Goal: Task Accomplishment & Management: Use online tool/utility

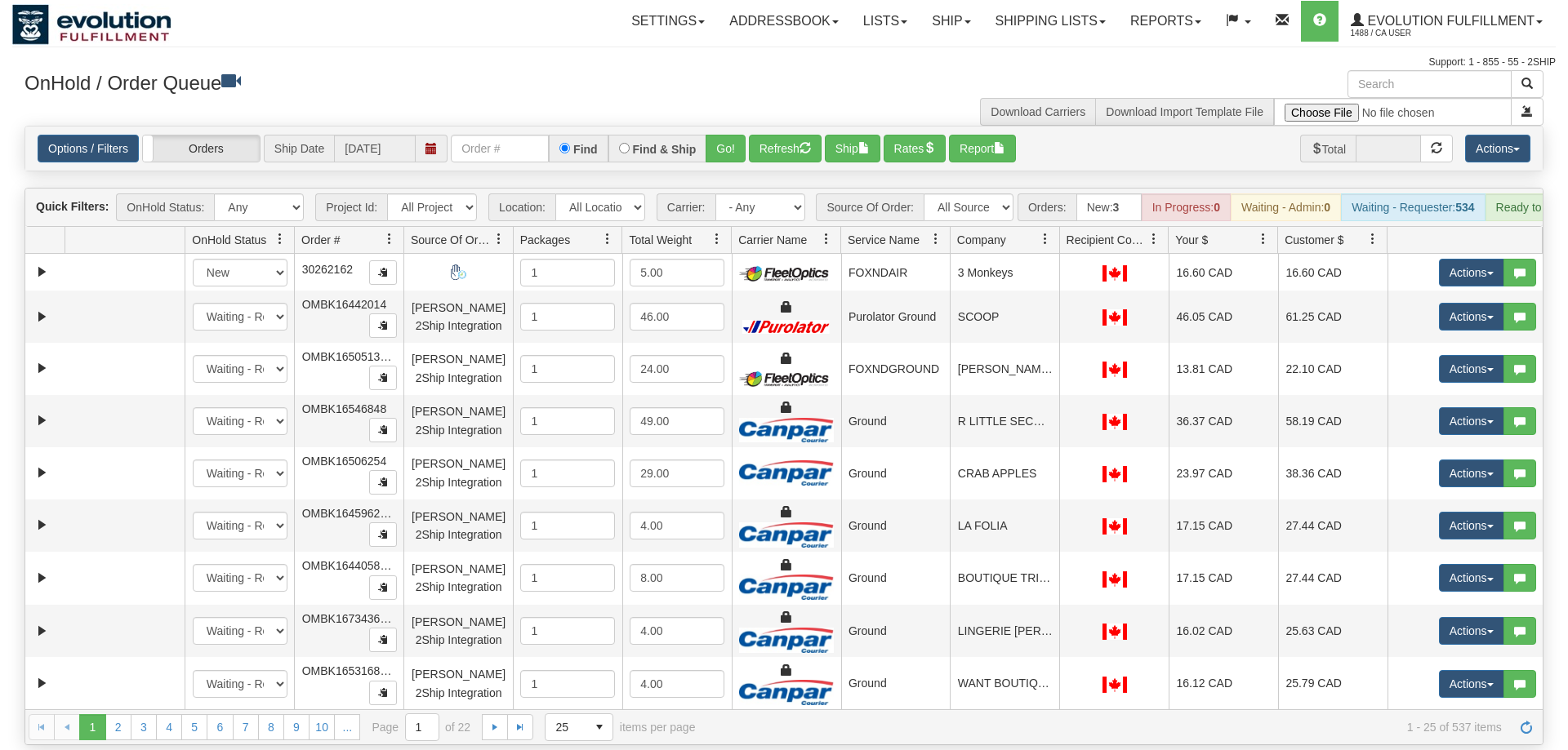
click at [493, 135] on input "text" at bounding box center [499, 149] width 98 height 28
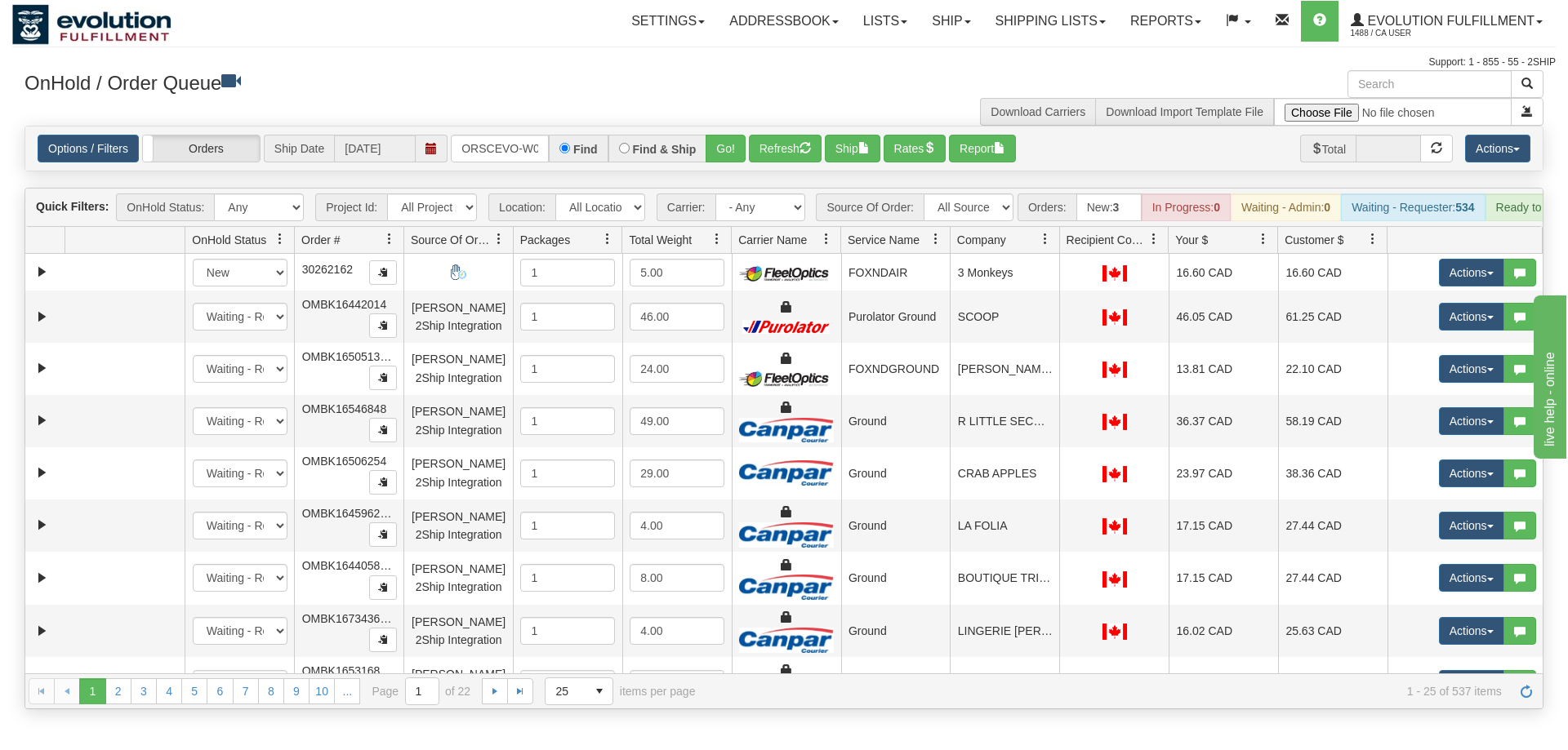
scroll to position [0, 34]
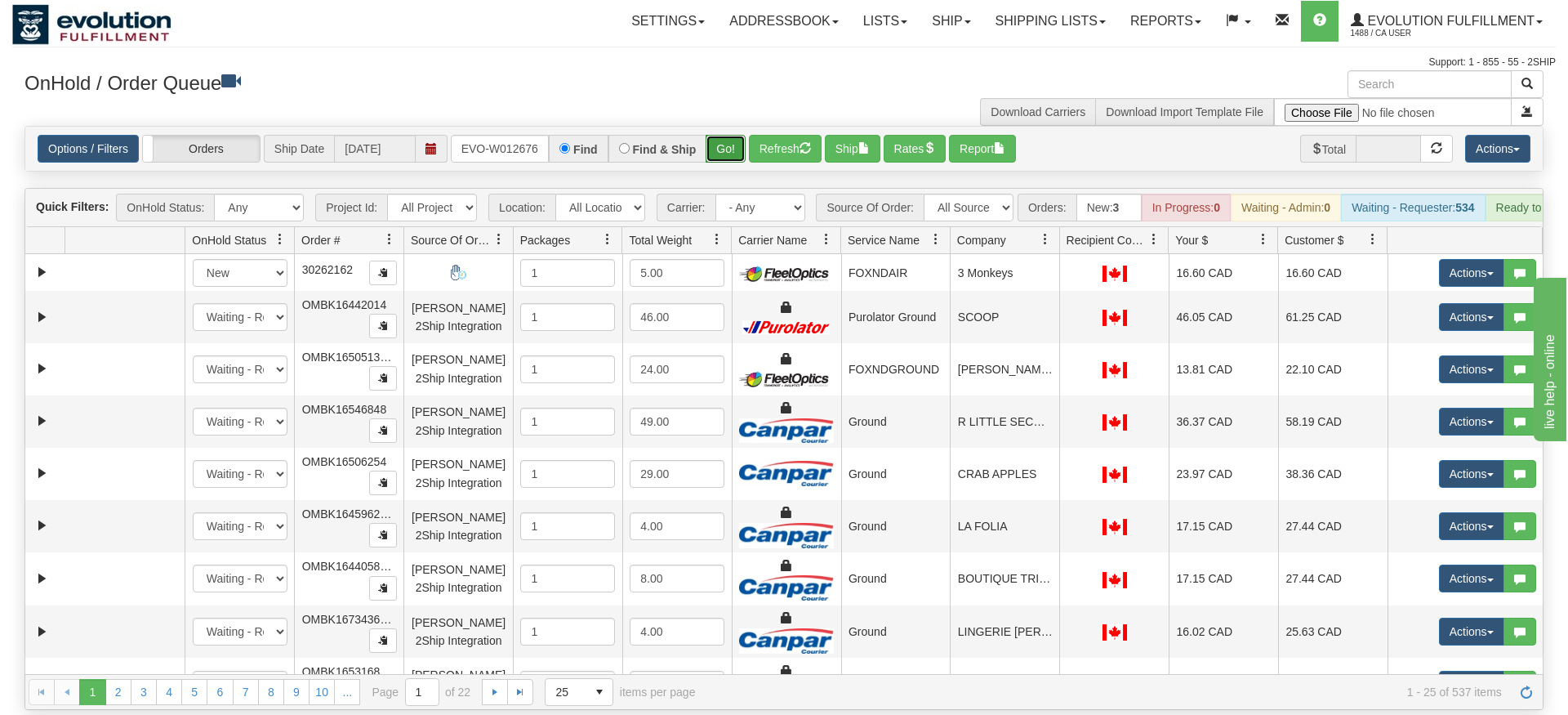
click at [724, 159] on div "Is equal to Is not equal to Contains Does not contains CAD USD EUR ZAR [PERSON_…" at bounding box center [783, 418] width 1543 height 584
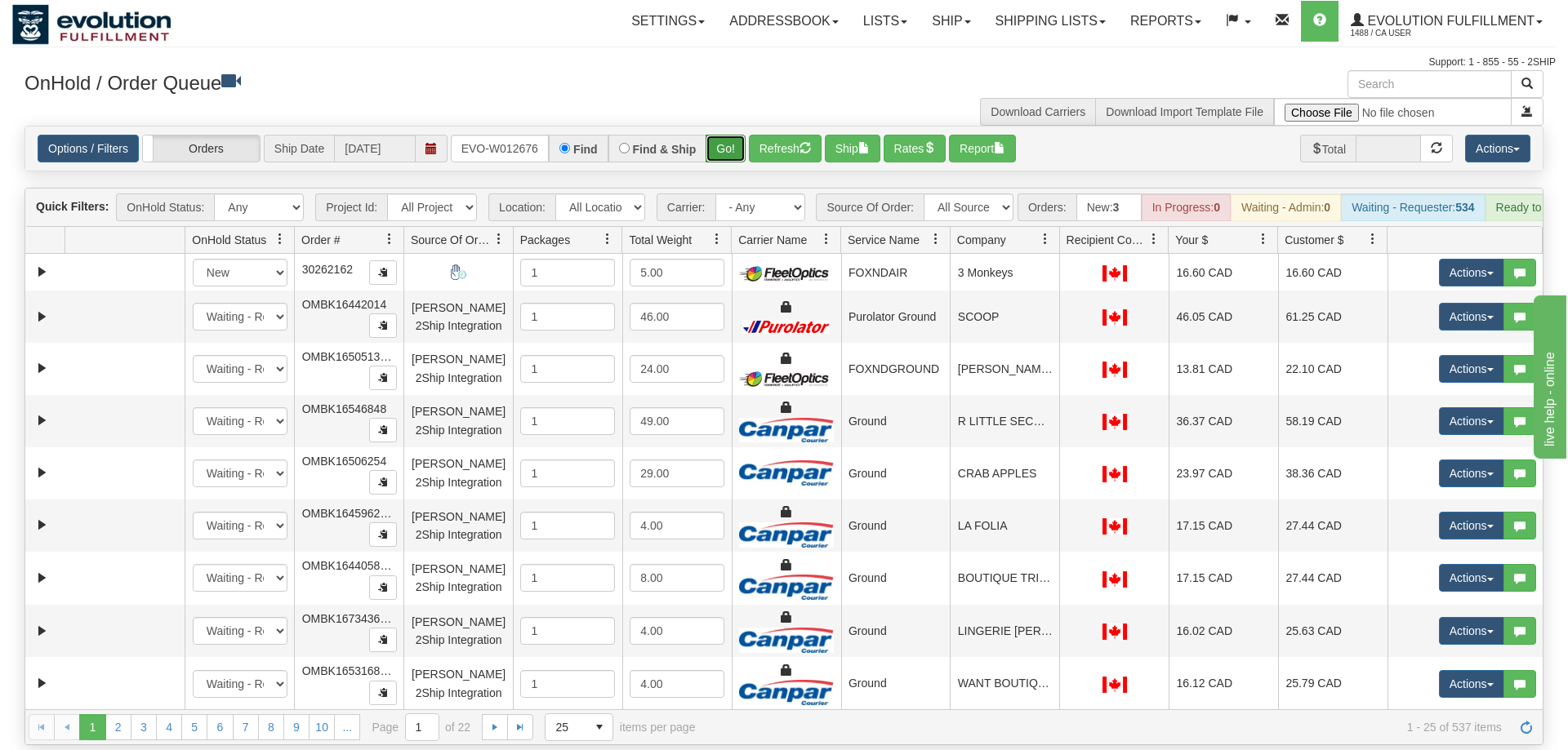
click at [727, 135] on button "Go!" at bounding box center [725, 149] width 40 height 28
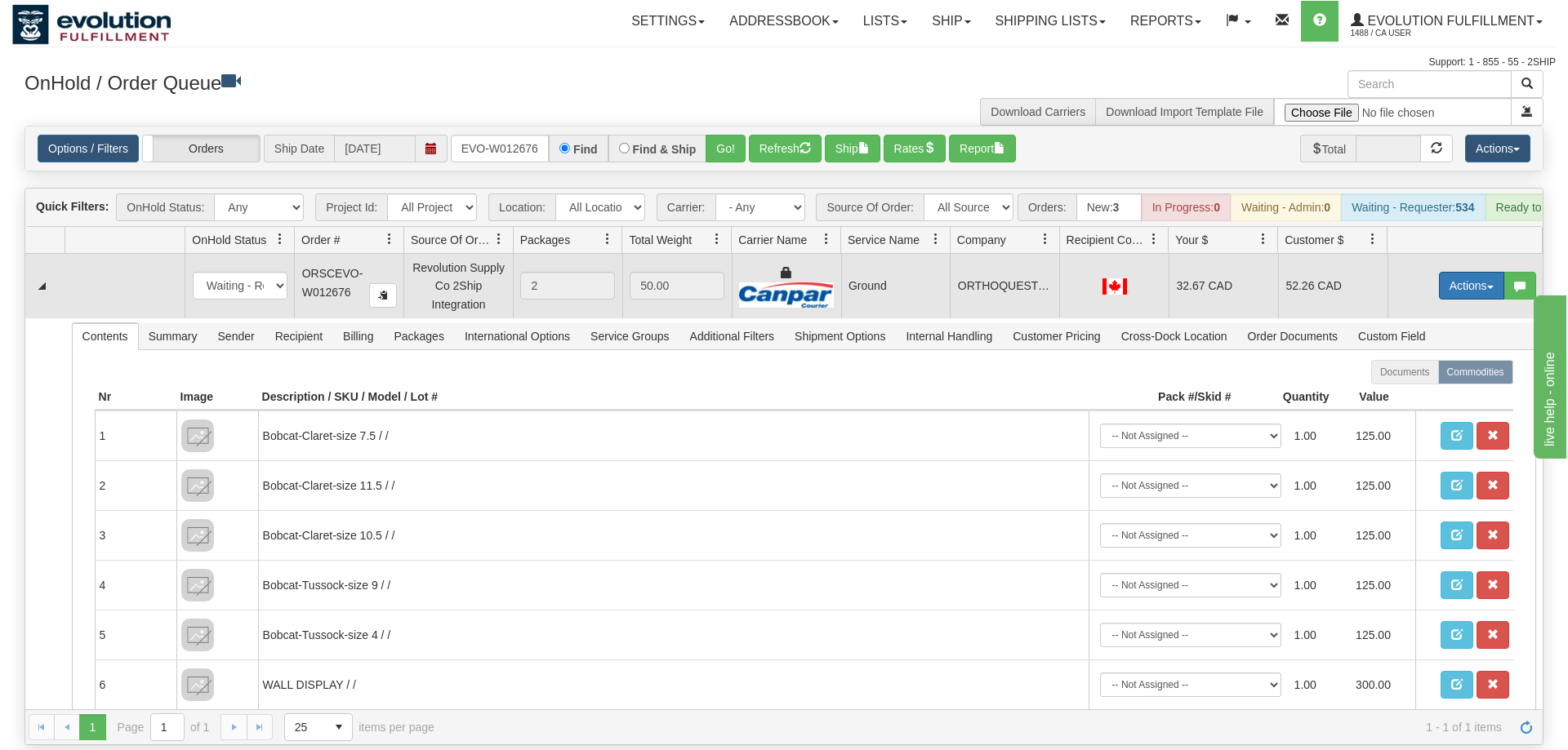
click at [1462, 272] on button "Actions" at bounding box center [1472, 286] width 65 height 28
click at [1421, 370] on link "Ship" at bounding box center [1438, 380] width 131 height 21
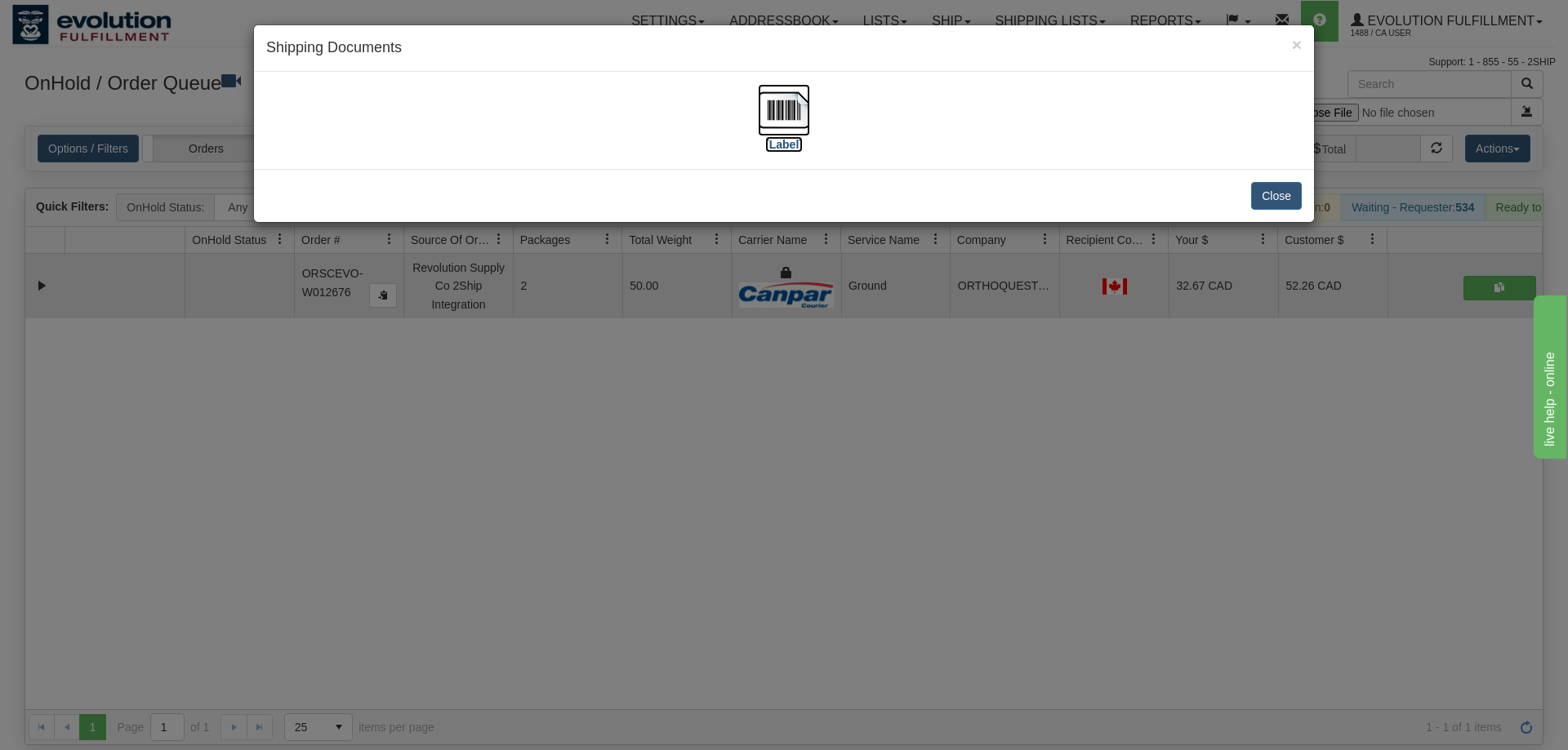
click at [789, 123] on img at bounding box center [783, 110] width 53 height 53
drag, startPoint x: 1130, startPoint y: 495, endPoint x: 851, endPoint y: 224, distance: 388.9
click at [1130, 495] on div "× Shipping Documents [Label] Close" at bounding box center [784, 375] width 1568 height 750
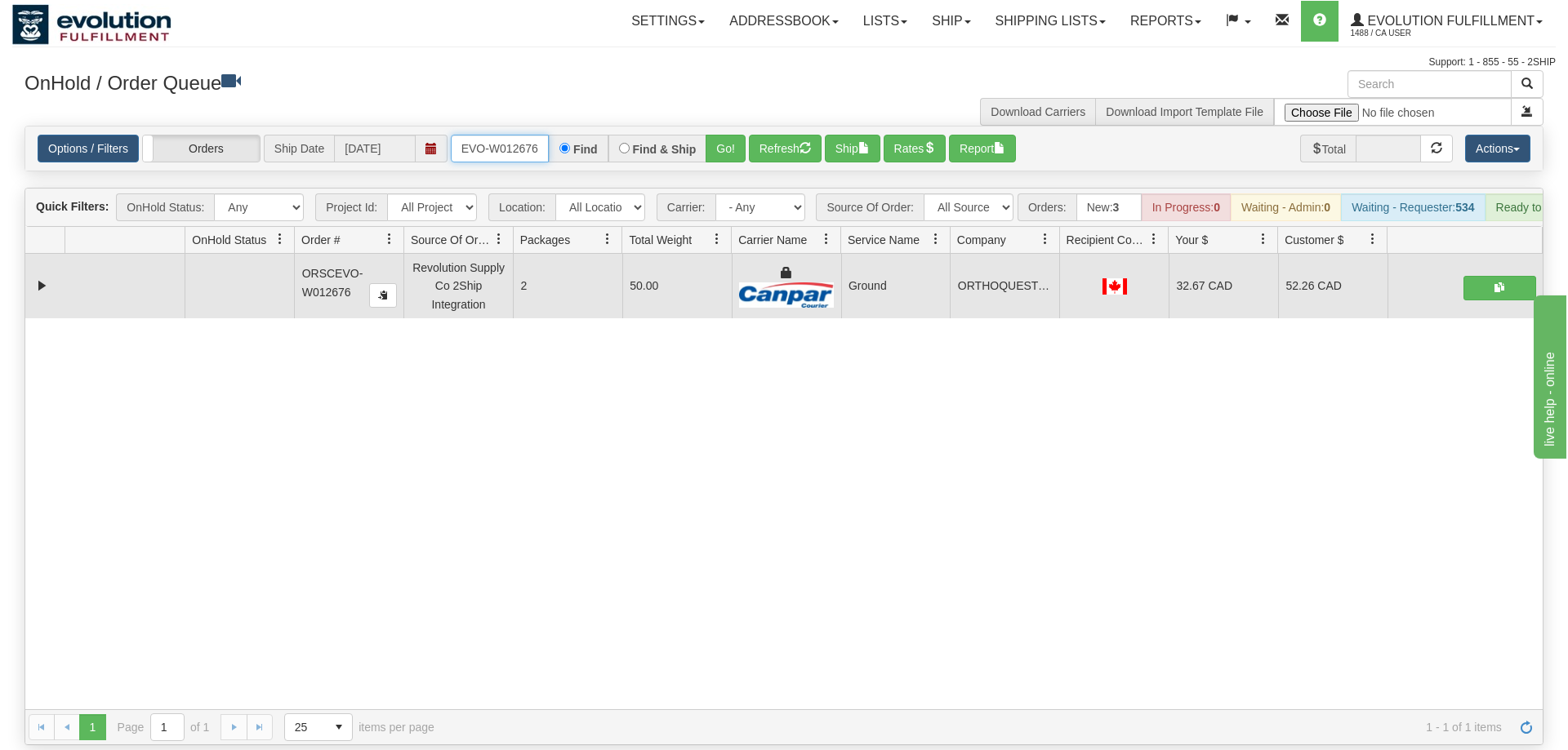
click at [516, 135] on input "ORSCEVO-W012676" at bounding box center [499, 149] width 98 height 28
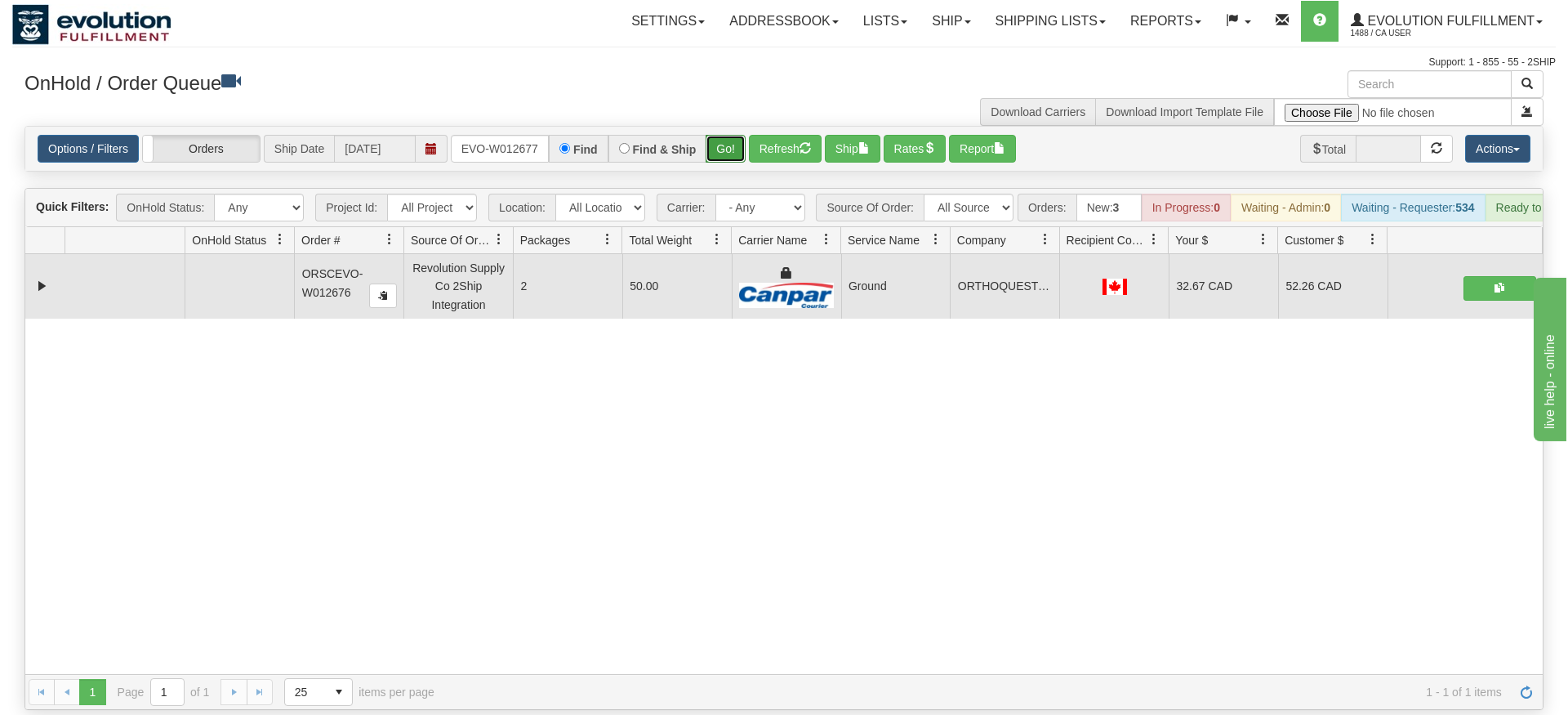
click at [724, 150] on div "Is equal to Is not equal to Contains Does not contains CAD USD EUR ZAR [PERSON_…" at bounding box center [783, 418] width 1543 height 584
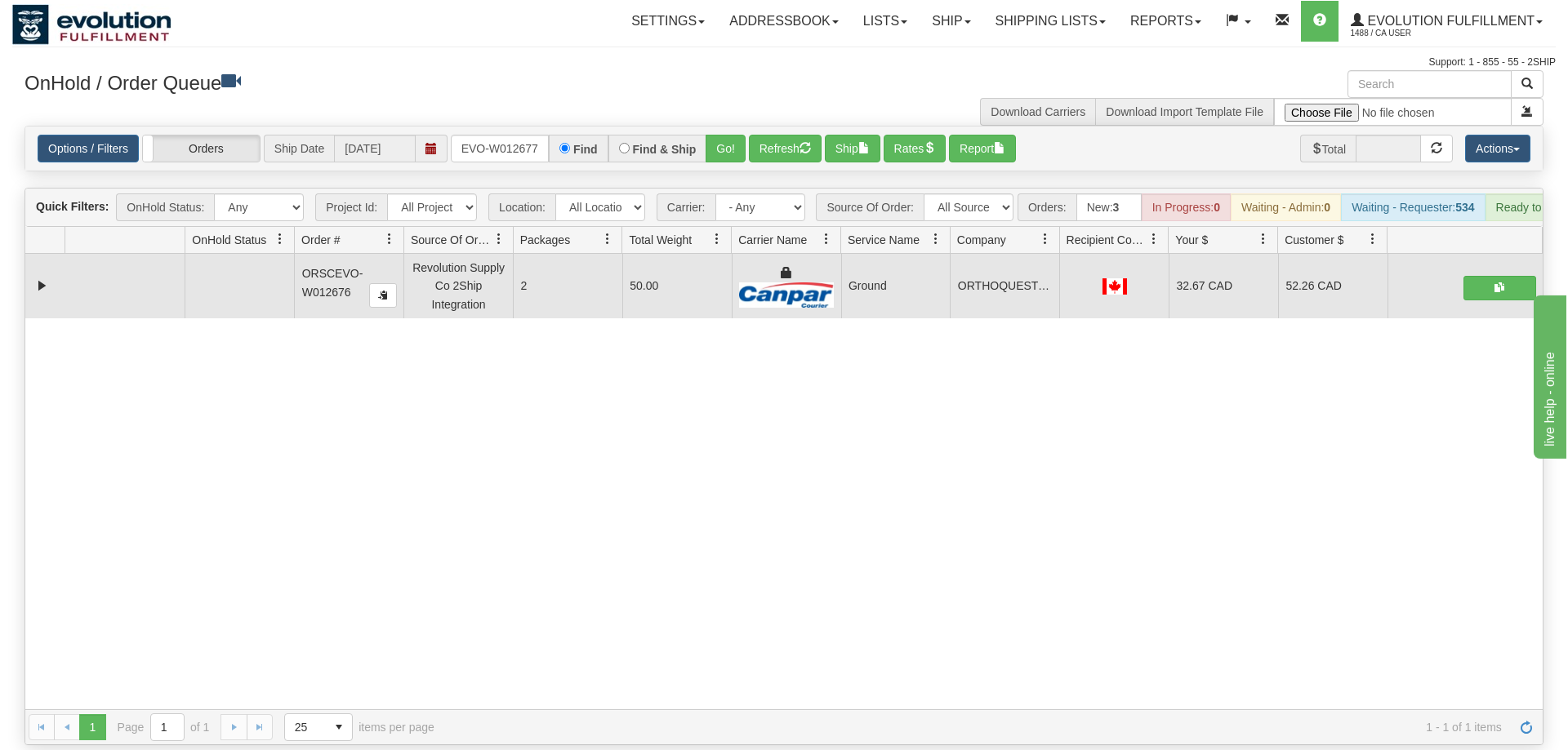
click at [725, 127] on div "Options / Filters Group Shipments Orders Ship Date [DATE] ORSCEVO-W012677 Find …" at bounding box center [784, 149] width 1517 height 44
click at [716, 135] on button "Go!" at bounding box center [725, 149] width 40 height 28
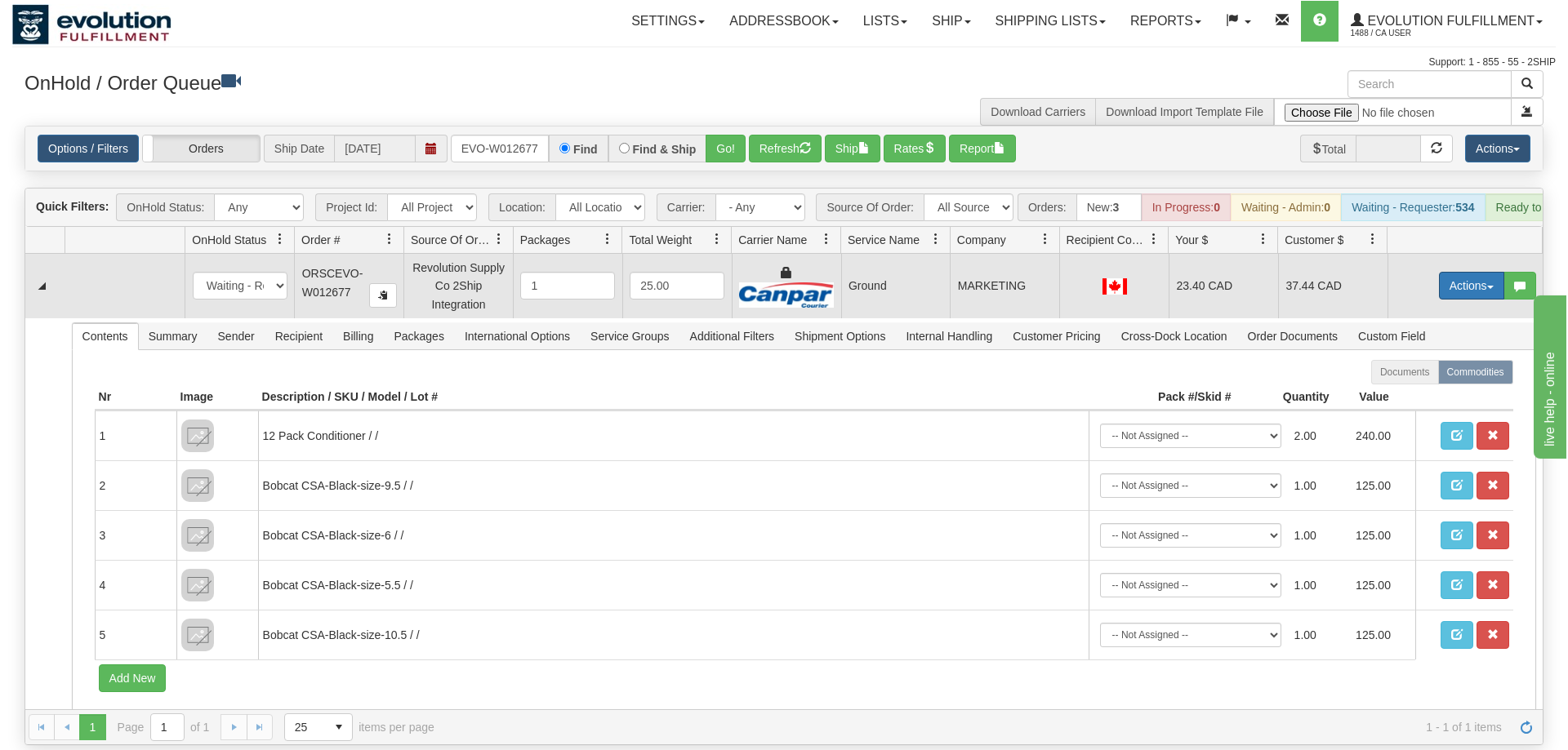
click at [1457, 272] on button "Actions" at bounding box center [1472, 286] width 65 height 28
click at [1418, 374] on span "Ship" at bounding box center [1405, 380] width 35 height 13
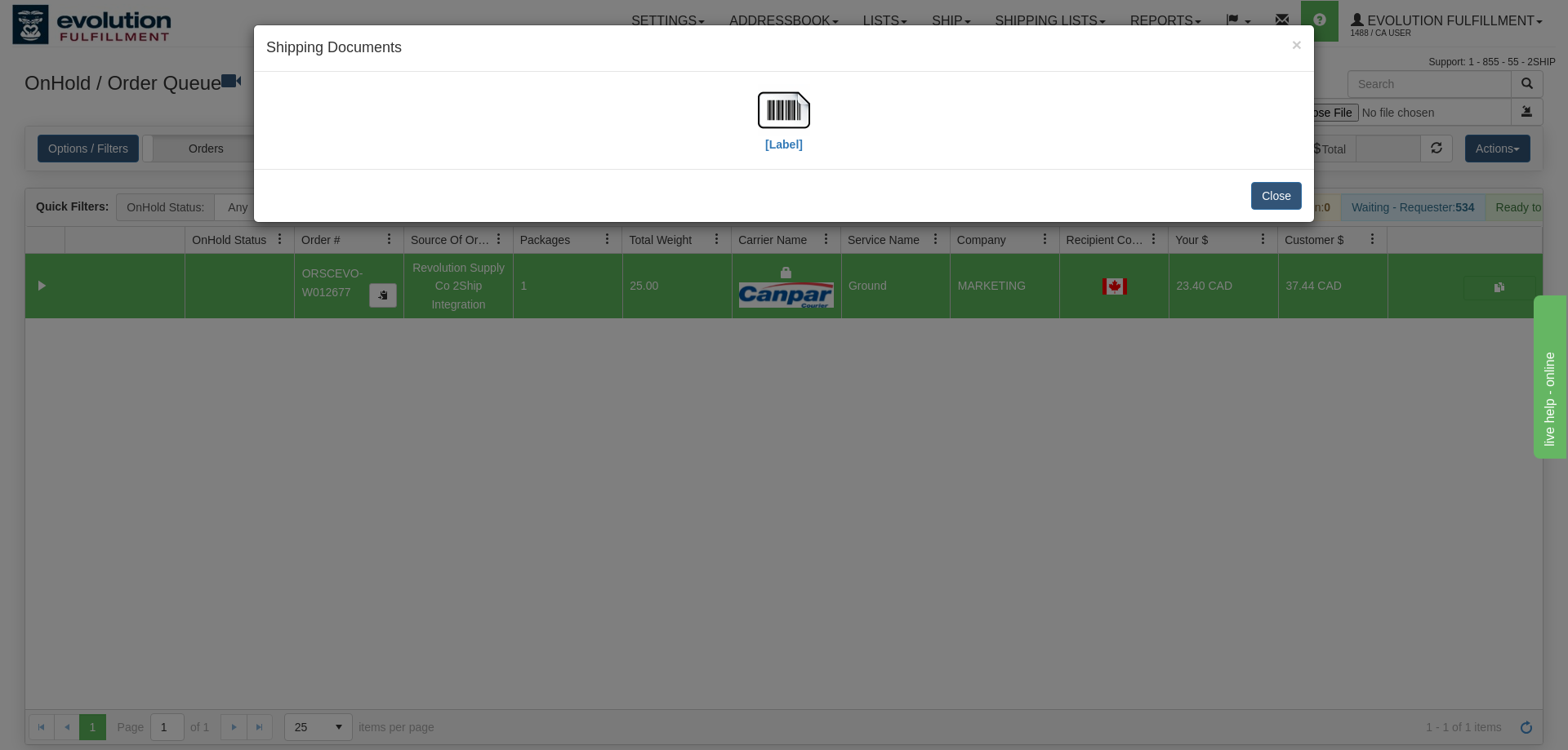
click at [749, 101] on div "[Label]" at bounding box center [783, 120] width 1035 height 72
click at [799, 136] on img at bounding box center [783, 110] width 53 height 53
drag, startPoint x: 819, startPoint y: 504, endPoint x: 522, endPoint y: 127, distance: 479.9
click at [820, 482] on div "× Shipping Documents [Label] Close" at bounding box center [784, 375] width 1568 height 750
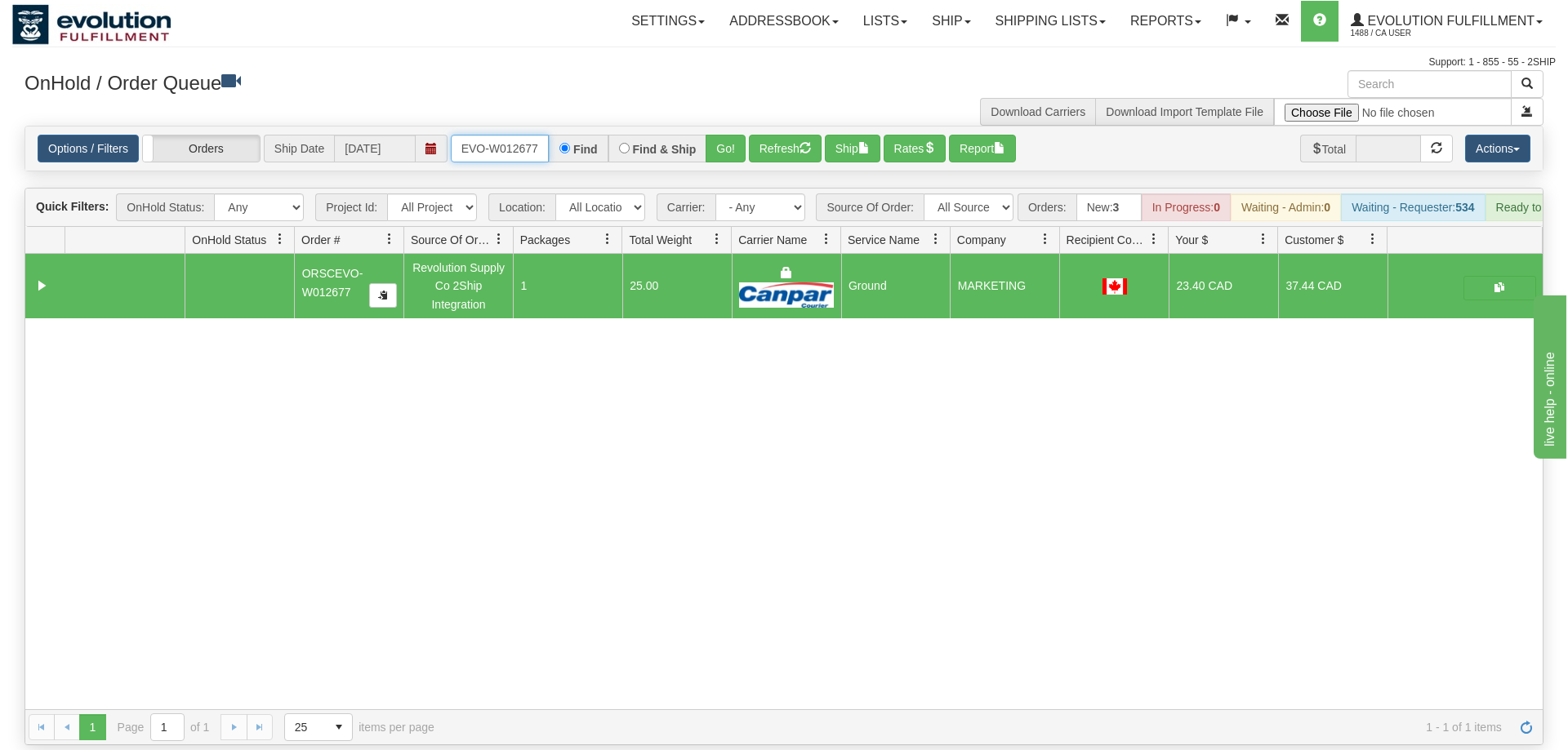
click at [517, 135] on input "ORSCEVO-W012677" at bounding box center [499, 149] width 98 height 28
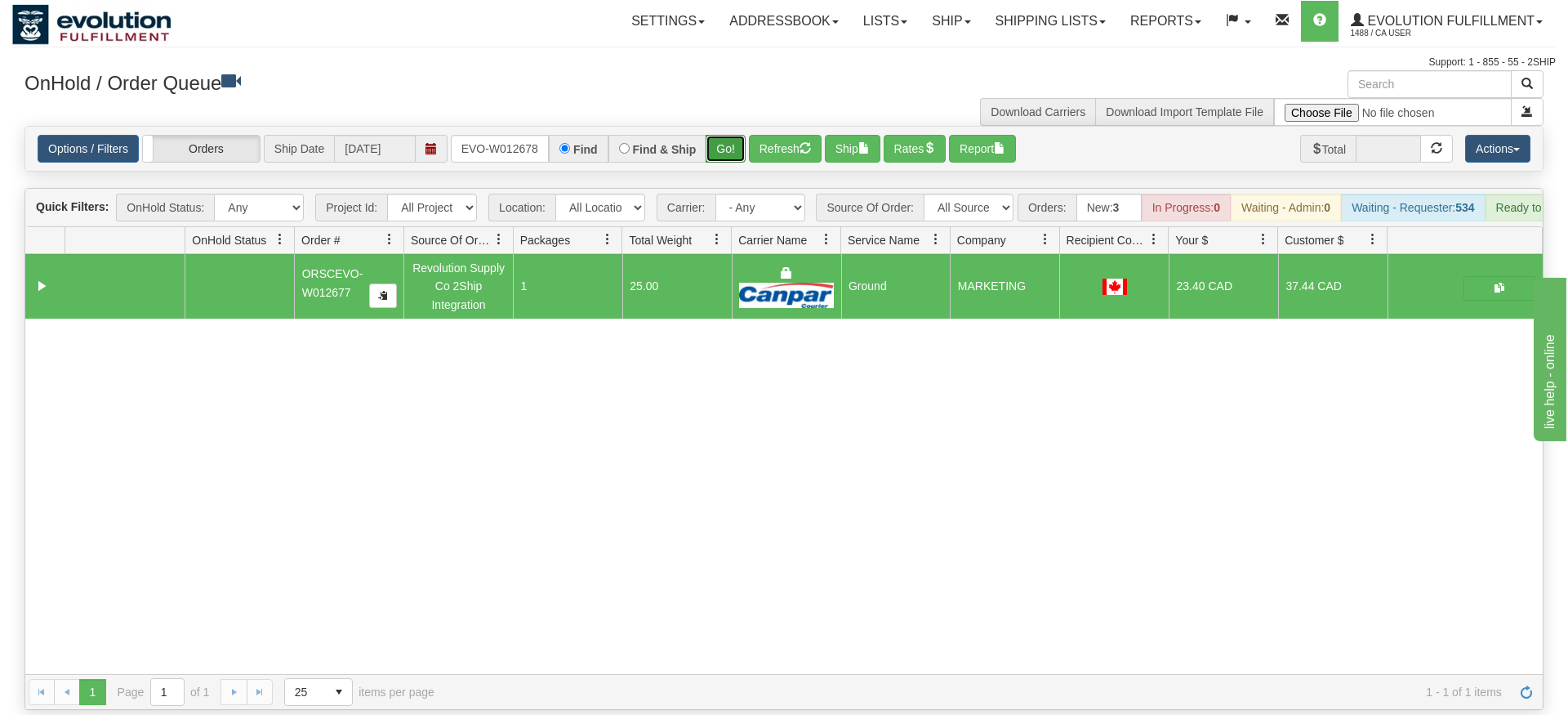
click at [717, 154] on div "Is equal to Is not equal to Contains Does not contains CAD USD EUR ZAR [PERSON_…" at bounding box center [783, 418] width 1543 height 584
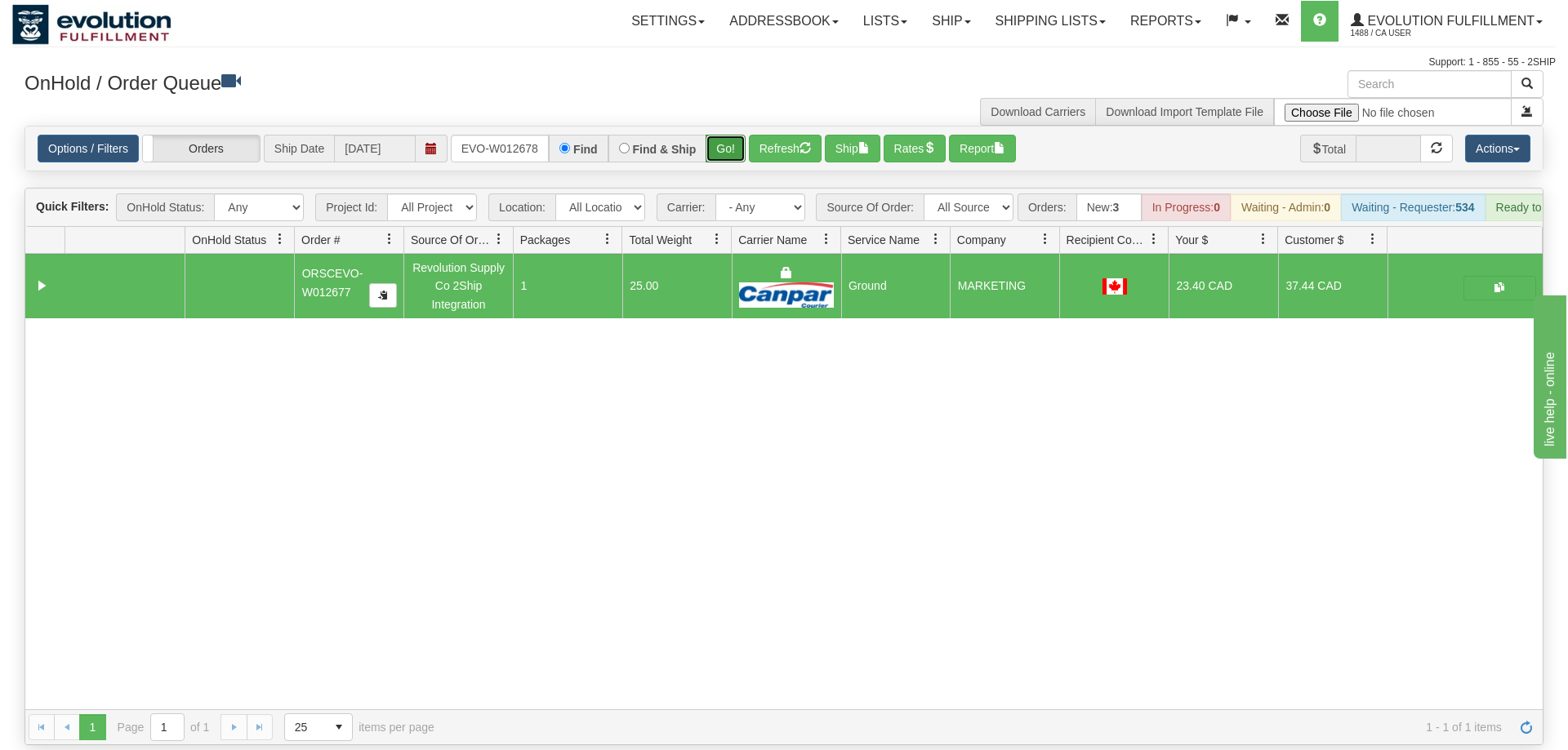
click at [745, 135] on button "Go!" at bounding box center [725, 149] width 40 height 28
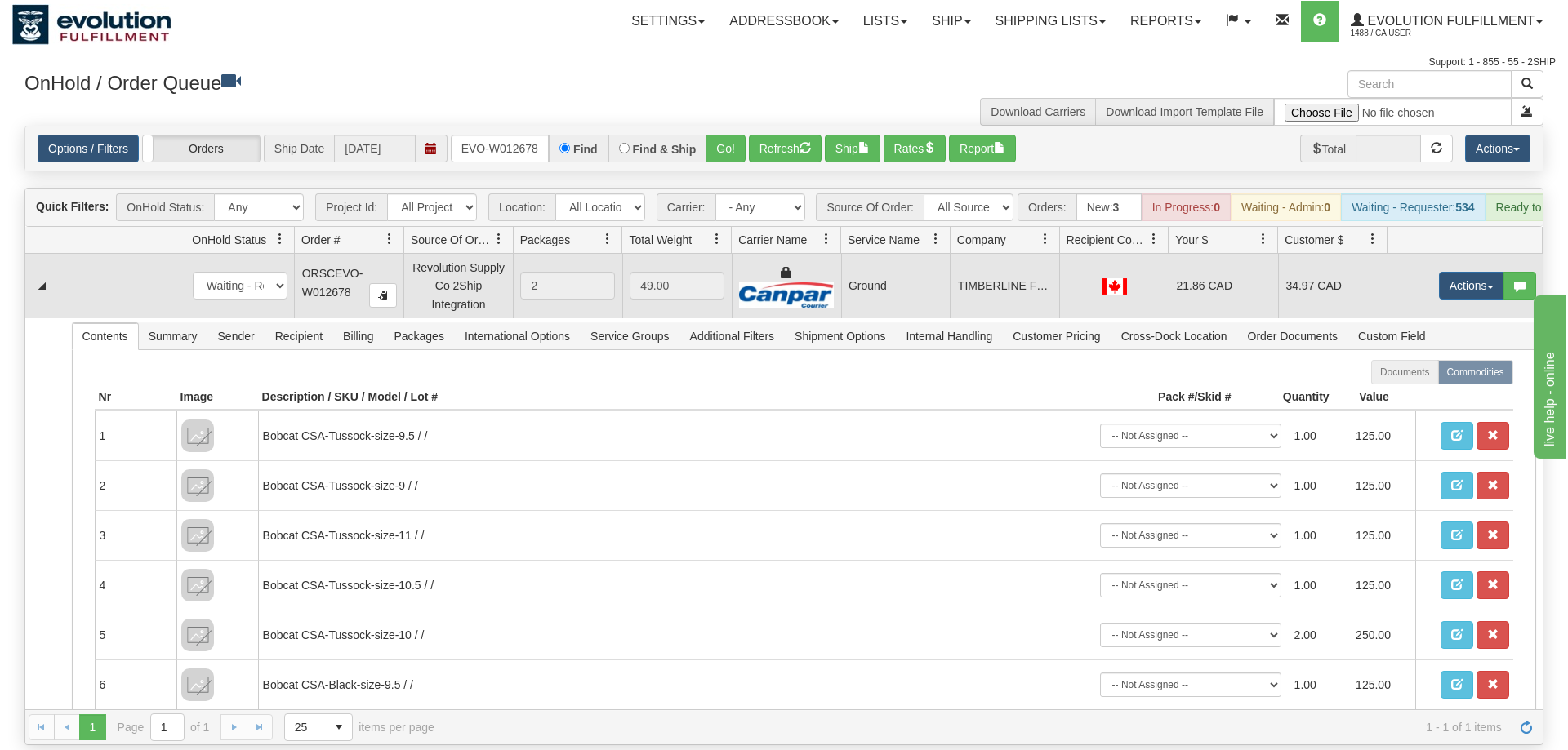
click at [1470, 254] on td "Actions Open Refresh Rates Rate All Services Ship Delete Edit Items" at bounding box center [1465, 286] width 155 height 63
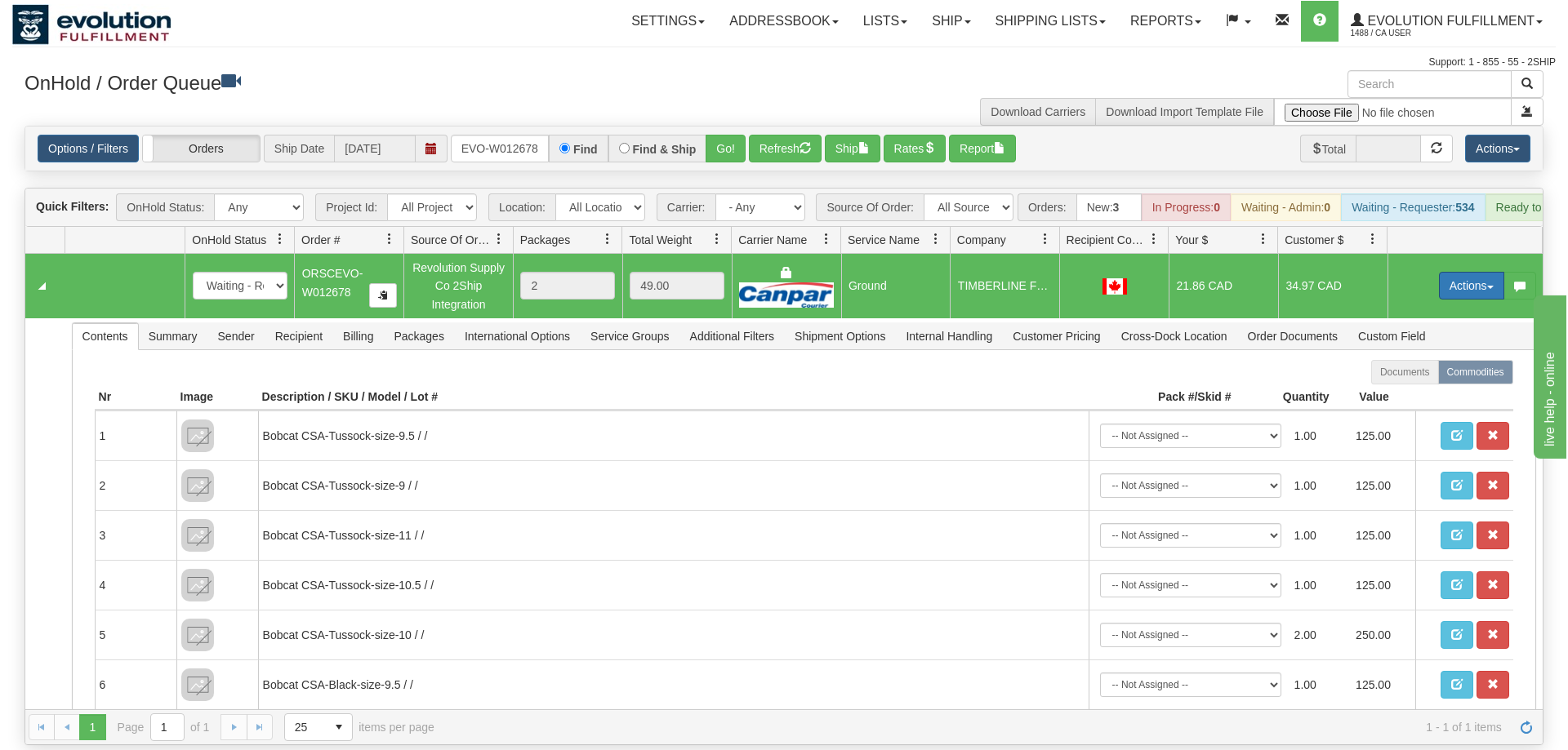
click at [1462, 272] on button "Actions" at bounding box center [1472, 286] width 65 height 28
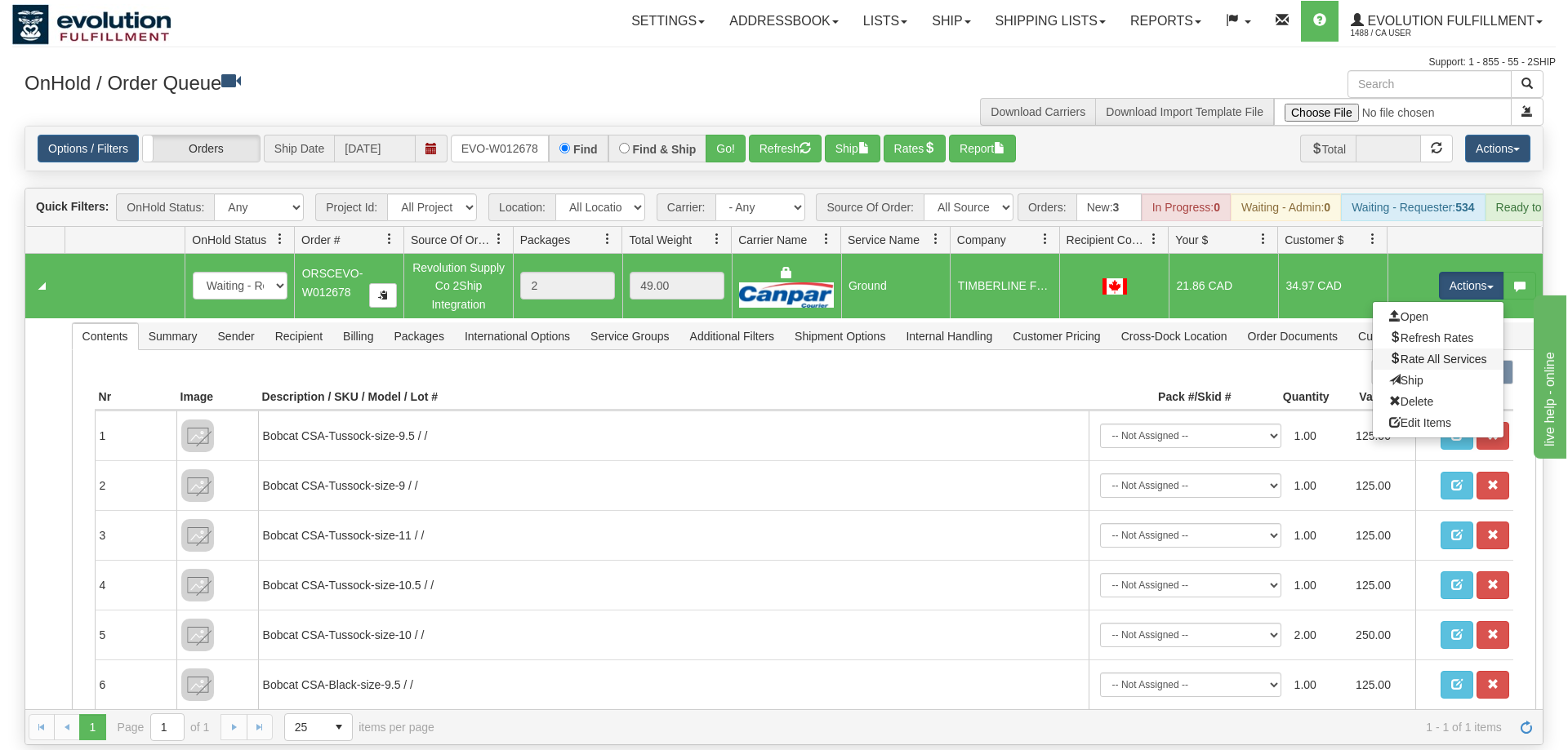
click at [1418, 348] on link "Rate All Services" at bounding box center [1438, 358] width 131 height 21
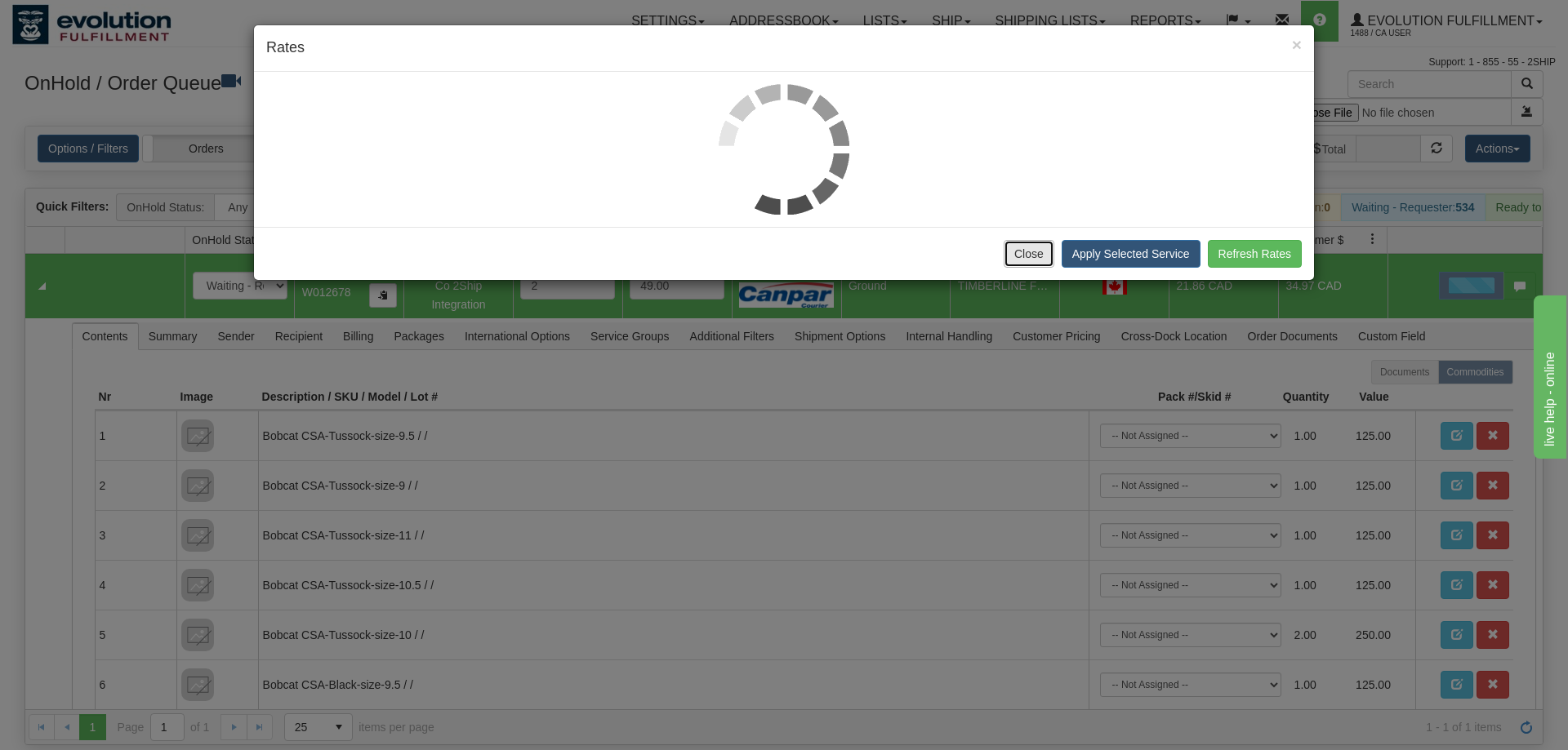
click at [1038, 252] on button "Close" at bounding box center [1028, 254] width 51 height 28
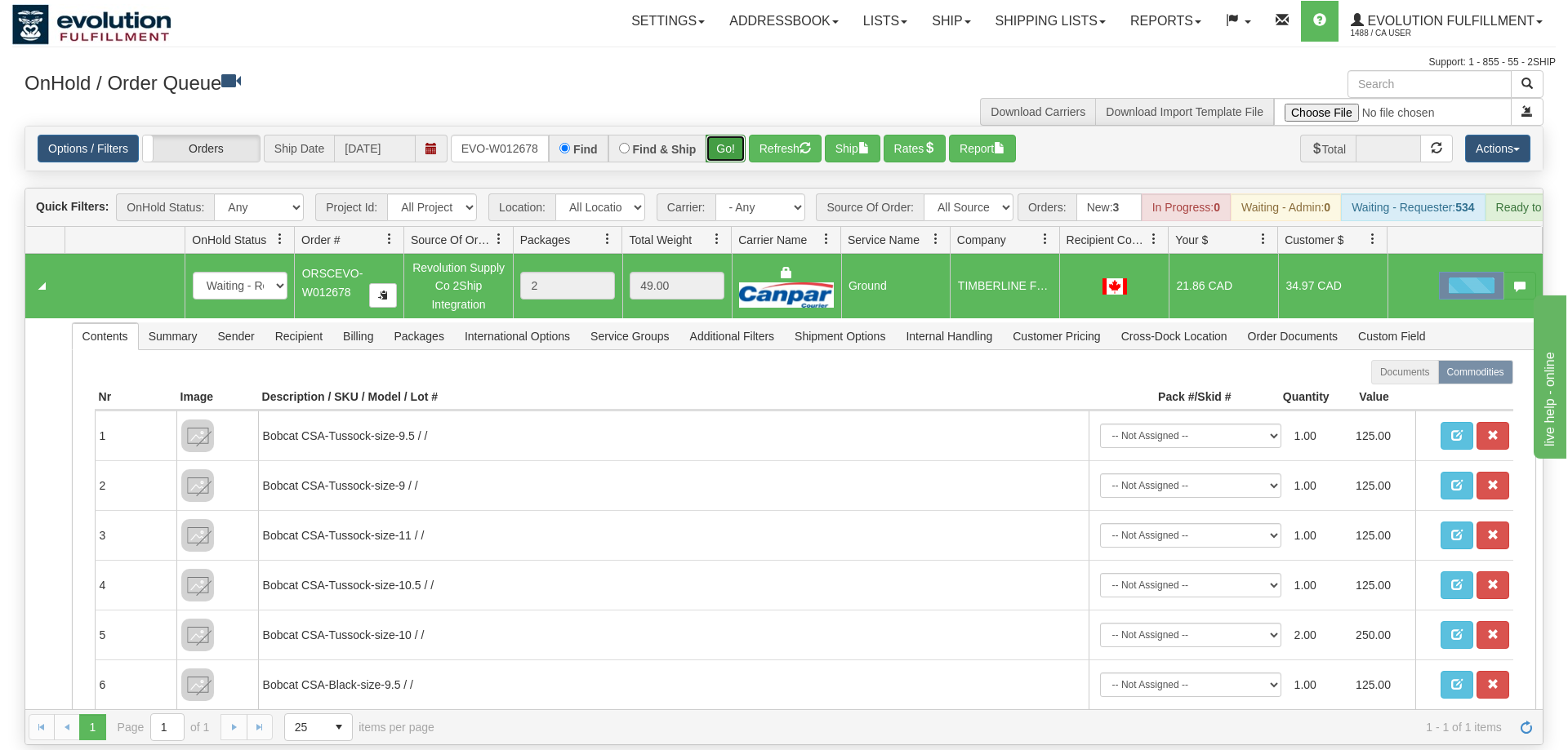
click at [731, 135] on button "Go!" at bounding box center [725, 149] width 40 height 28
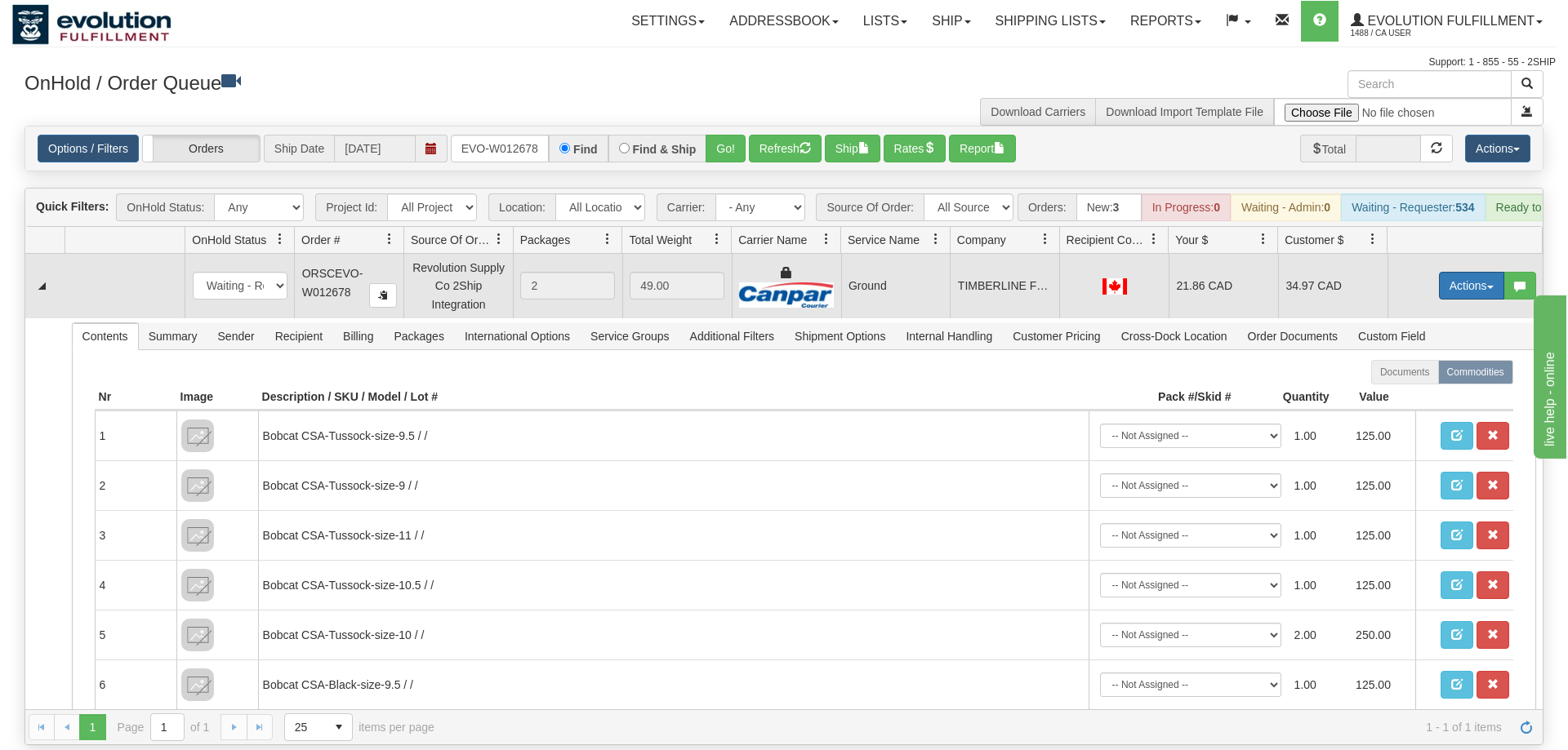
click at [1435, 258] on td "Actions Open Refresh Rates Rate All Services Ship Delete Edit Items" at bounding box center [1465, 286] width 155 height 63
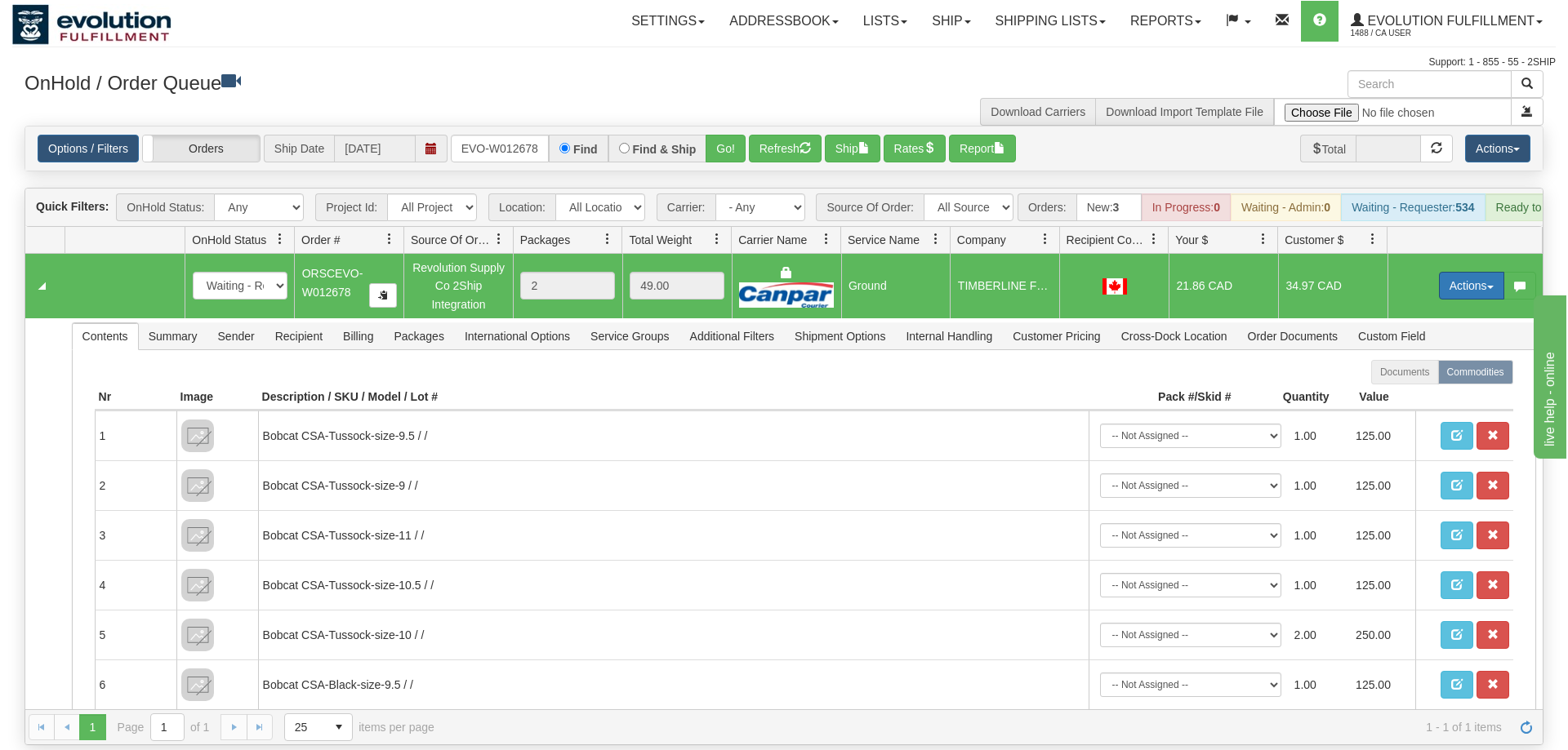
click at [1441, 272] on button "Actions" at bounding box center [1472, 286] width 65 height 28
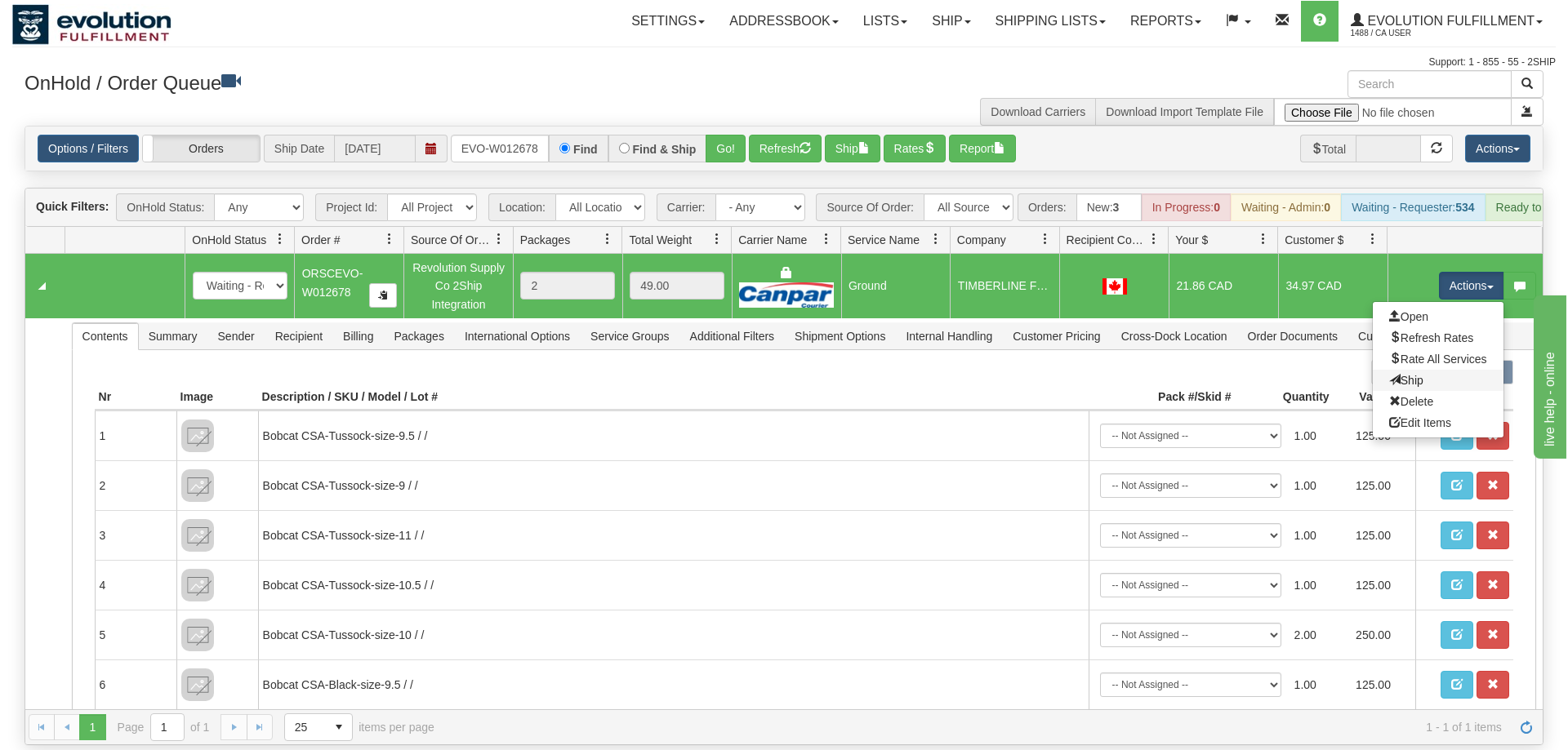
click at [1429, 370] on link "Ship" at bounding box center [1438, 380] width 131 height 21
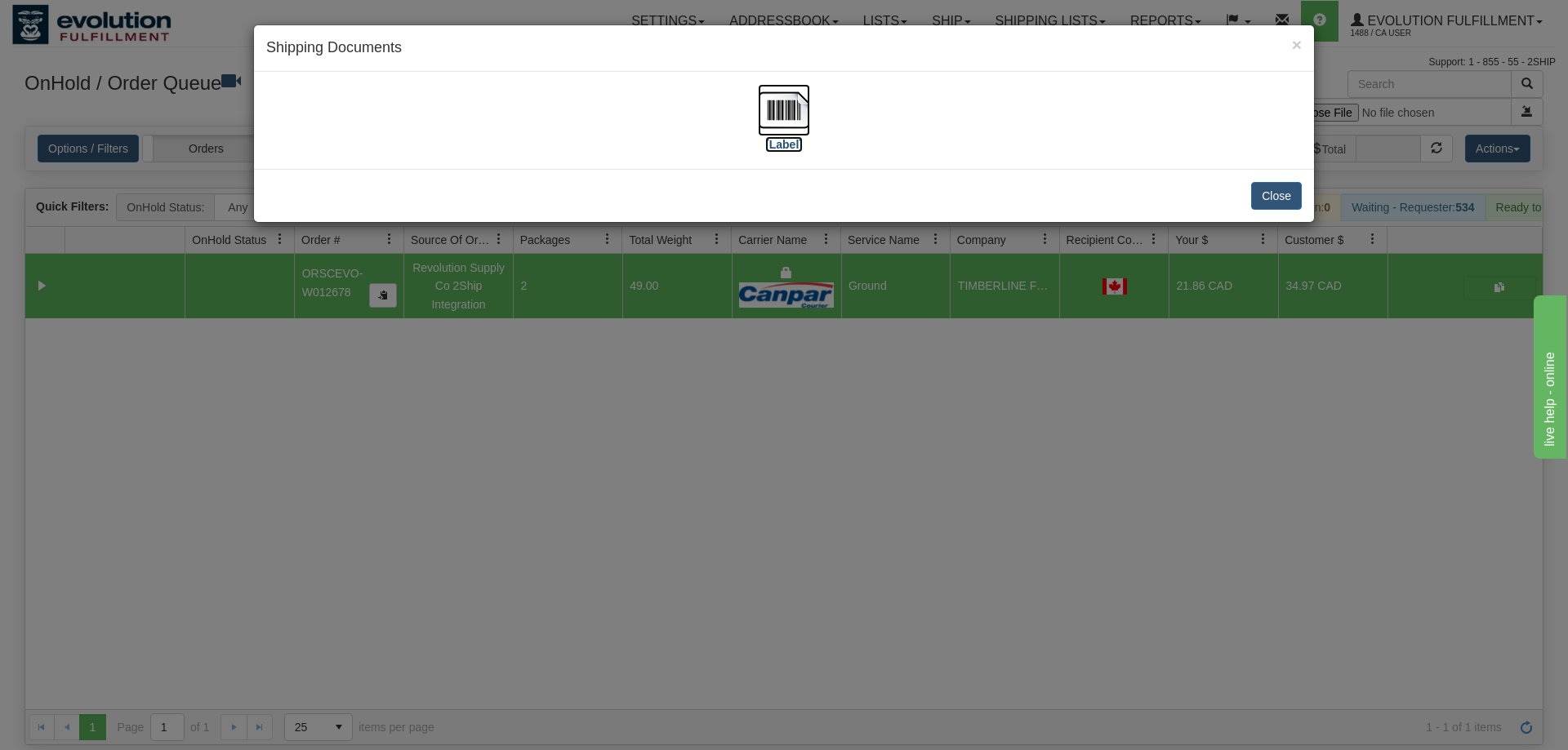
click at [762, 111] on img at bounding box center [783, 110] width 53 height 53
drag, startPoint x: 626, startPoint y: 526, endPoint x: 534, endPoint y: 134, distance: 402.7
click at [626, 491] on div "× Shipping Documents [Label] Close" at bounding box center [784, 375] width 1568 height 750
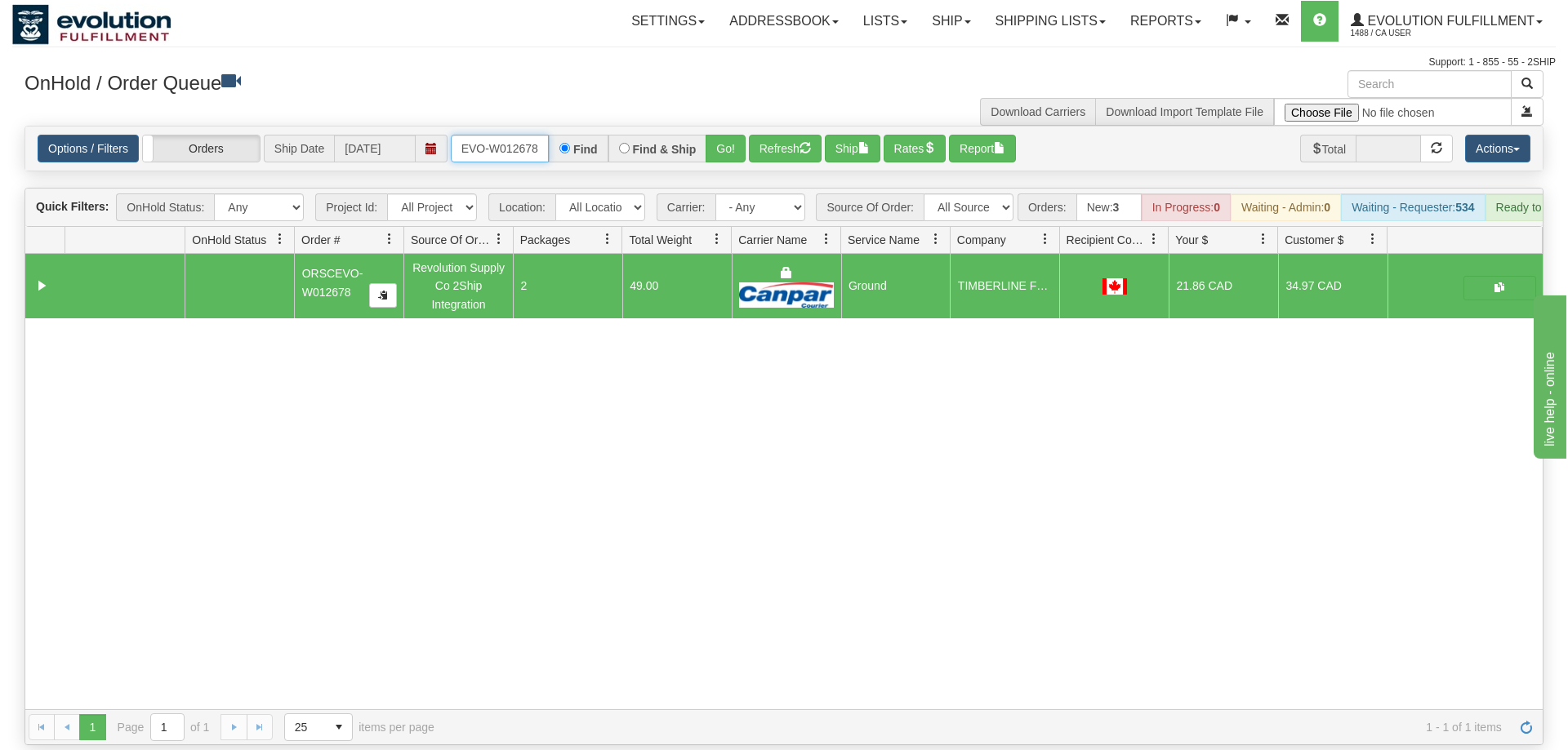
click at [523, 135] on input "ORSCEVO-W012678" at bounding box center [499, 149] width 98 height 28
click at [513, 101] on div "OnHold / Order Queue" at bounding box center [397, 86] width 771 height 32
click at [513, 135] on input "ORSCEVO-W012678" at bounding box center [499, 149] width 98 height 28
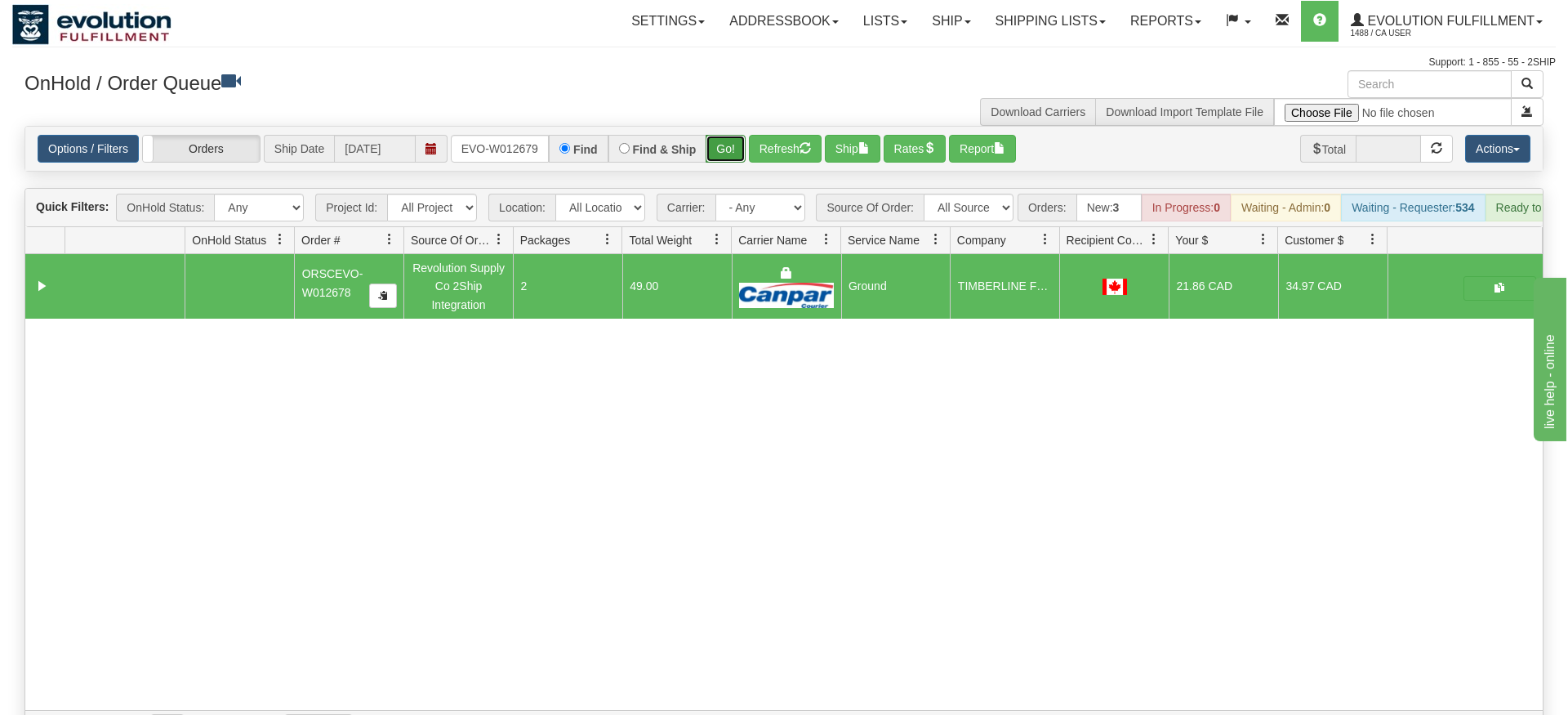
click at [739, 148] on div "Is equal to Is not equal to Contains Does not contains CAD USD EUR ZAR [PERSON_…" at bounding box center [783, 436] width 1543 height 620
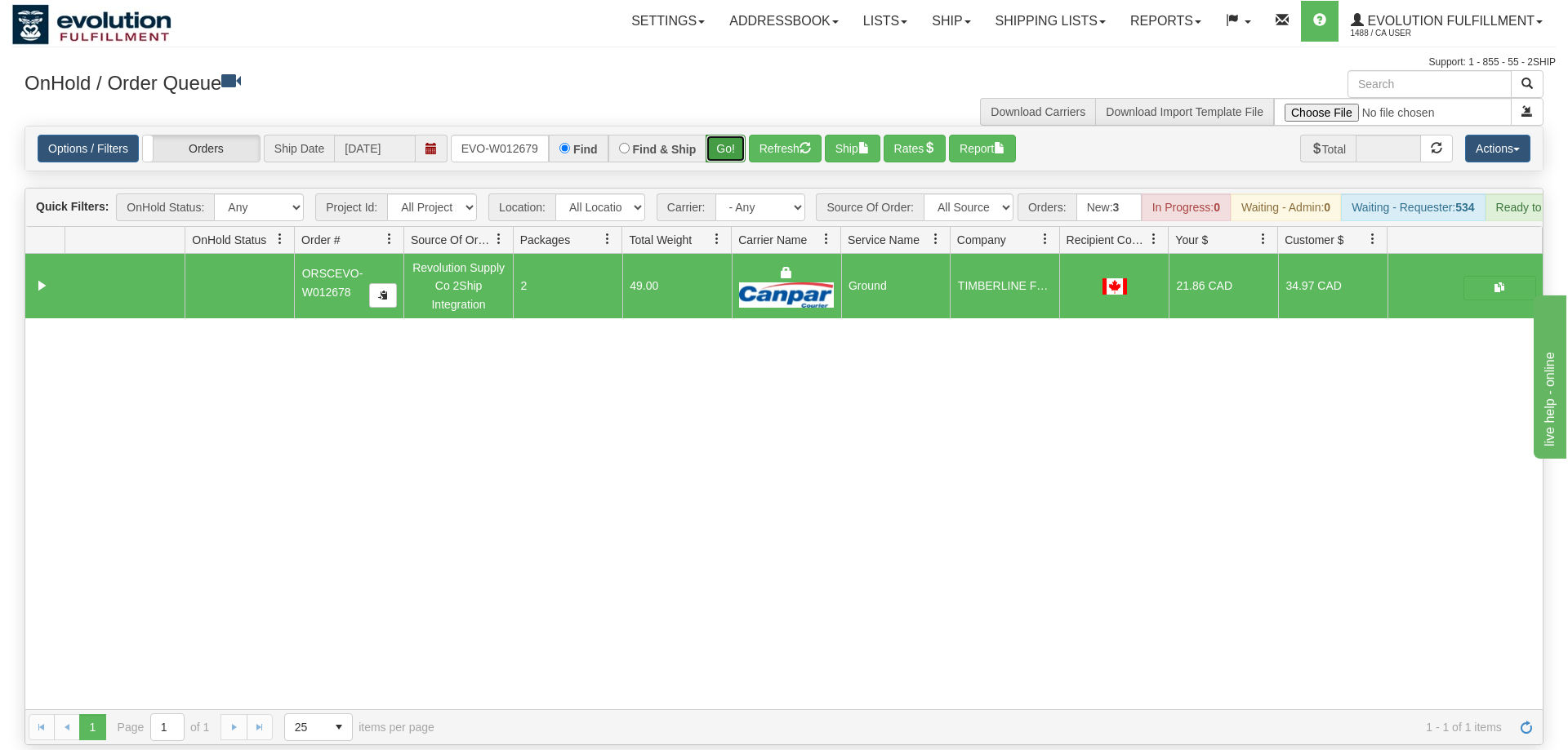
click at [717, 135] on button "Go!" at bounding box center [725, 149] width 40 height 28
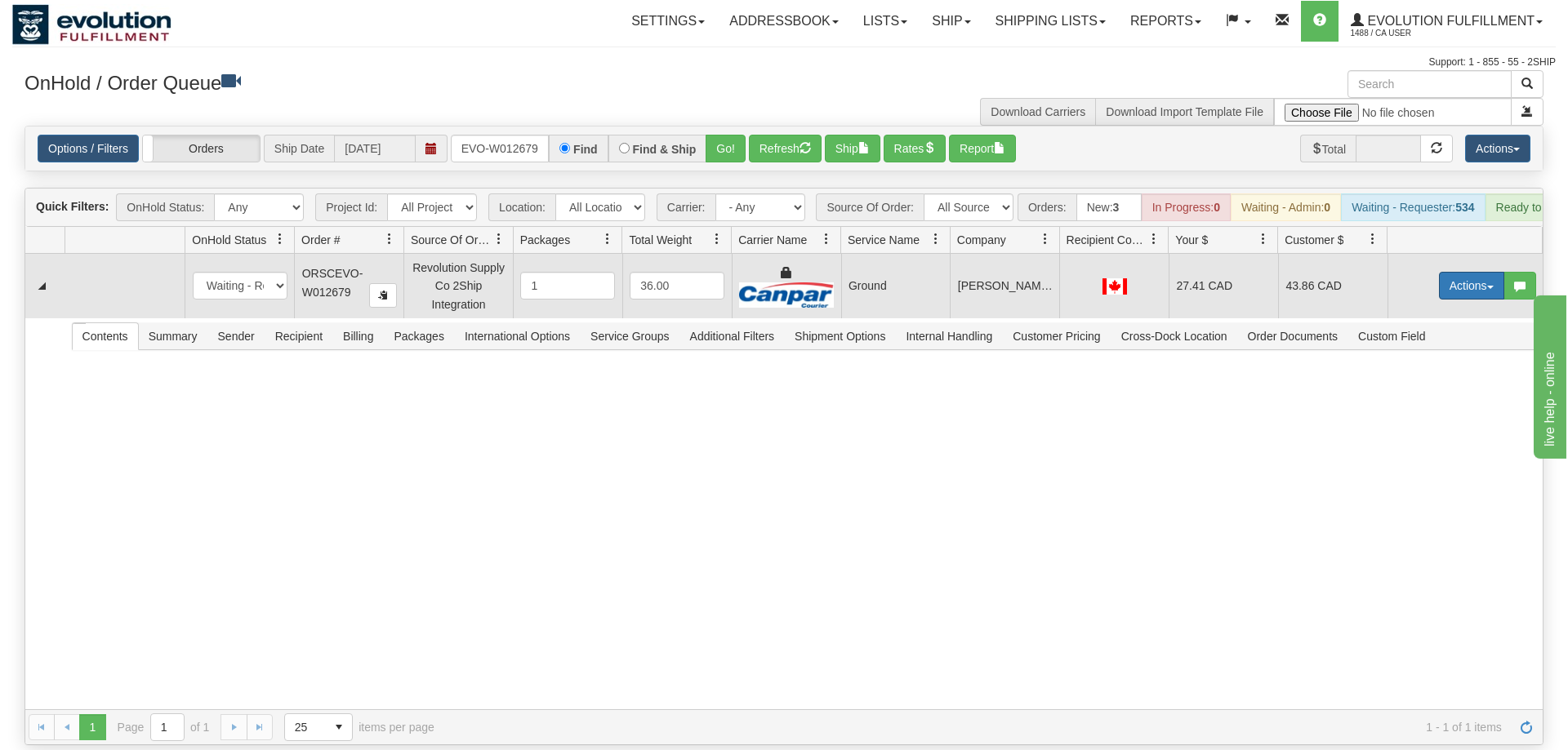
click at [1466, 272] on button "Actions" at bounding box center [1472, 286] width 65 height 28
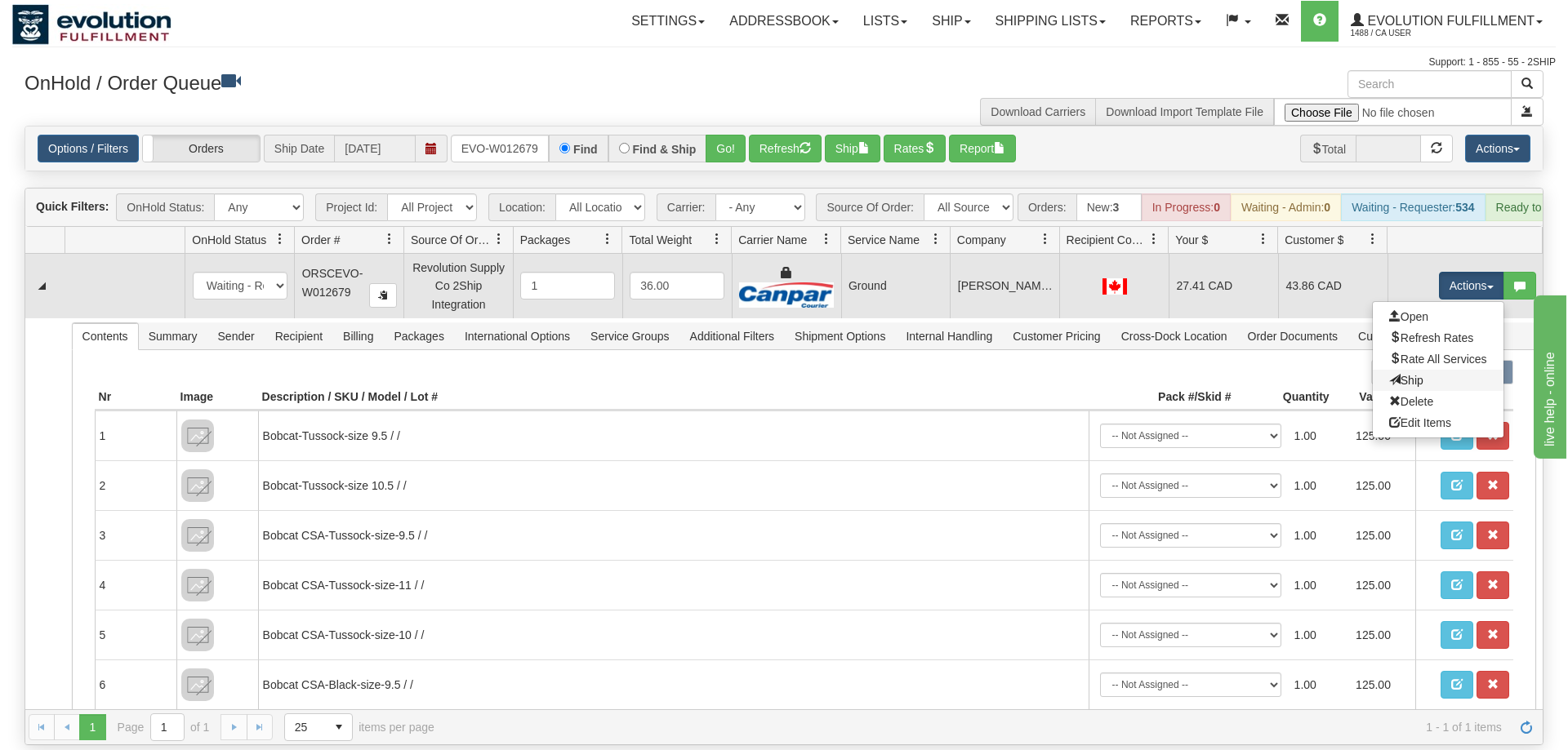
click at [1455, 370] on link "Ship" at bounding box center [1438, 380] width 131 height 21
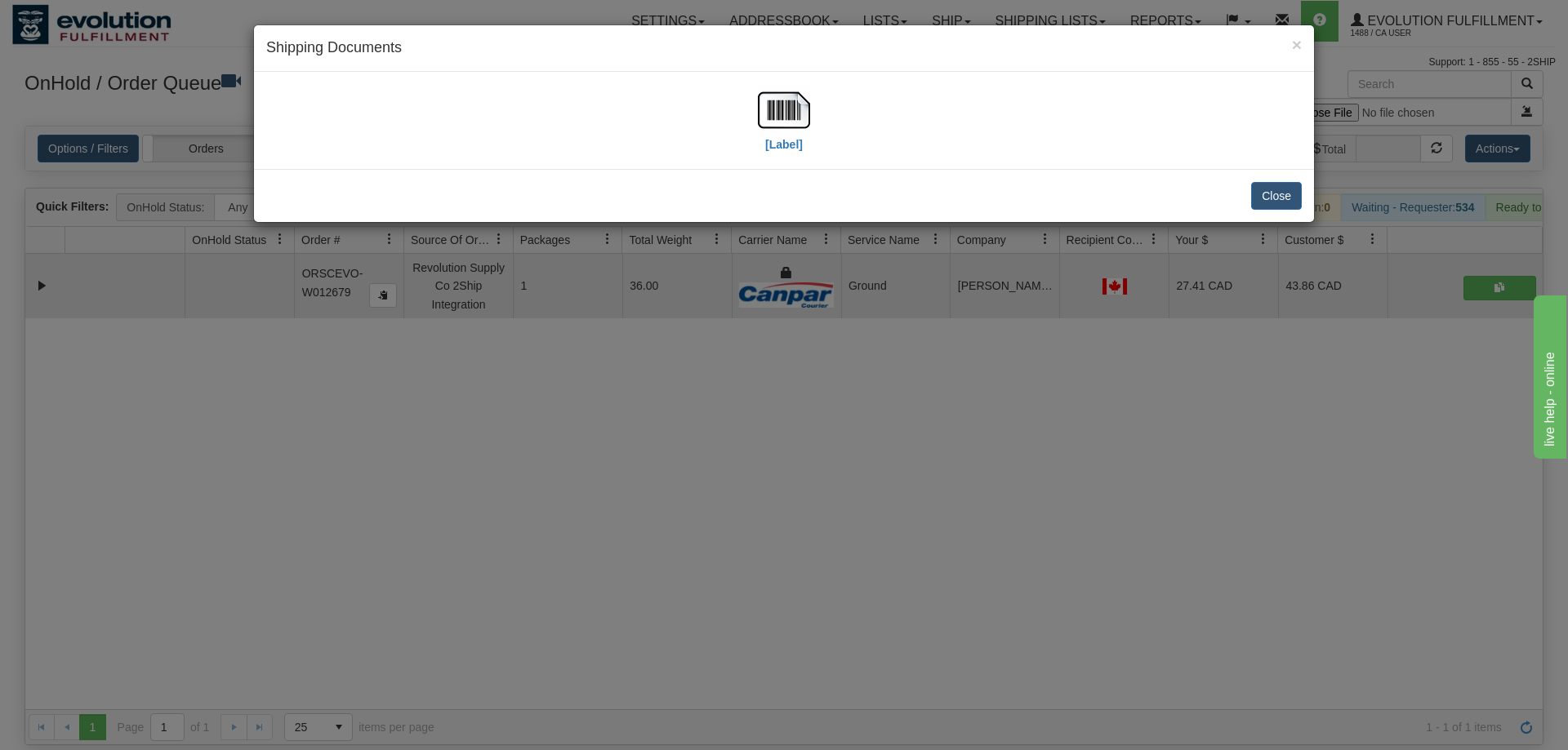
click at [815, 113] on div "[Label]" at bounding box center [783, 120] width 1035 height 72
click at [769, 109] on img at bounding box center [783, 110] width 53 height 53
drag, startPoint x: 716, startPoint y: 391, endPoint x: 557, endPoint y: 164, distance: 277.1
click at [716, 384] on div "× Shipping Documents [Label] Close" at bounding box center [784, 375] width 1568 height 750
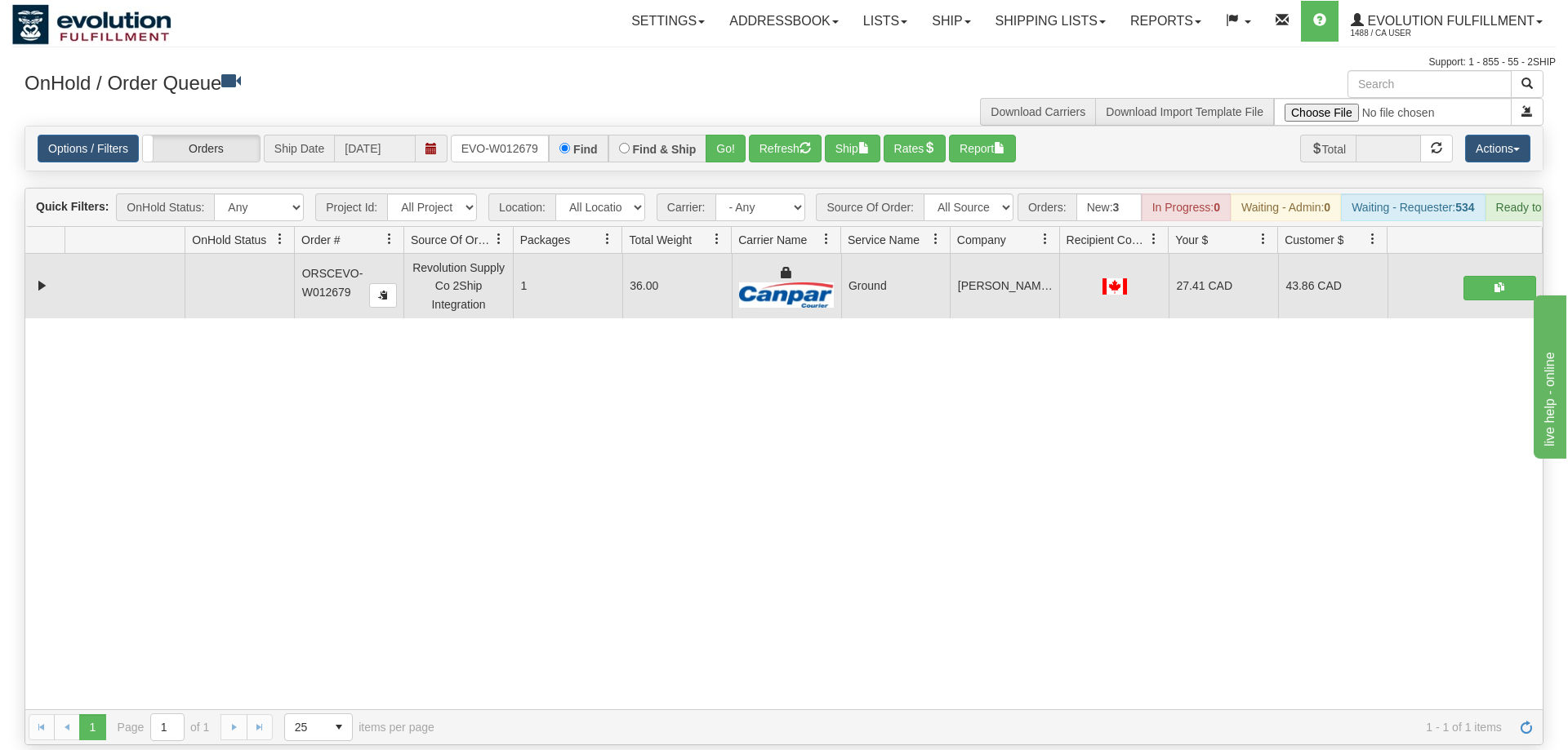
click at [518, 139] on div "Options / Filters Group Shipments Orders Ship Date [DATE] ORSCEVO-W012679 Find …" at bounding box center [784, 149] width 1517 height 44
click at [521, 135] on input "ORSCEVO-W012679" at bounding box center [499, 149] width 98 height 28
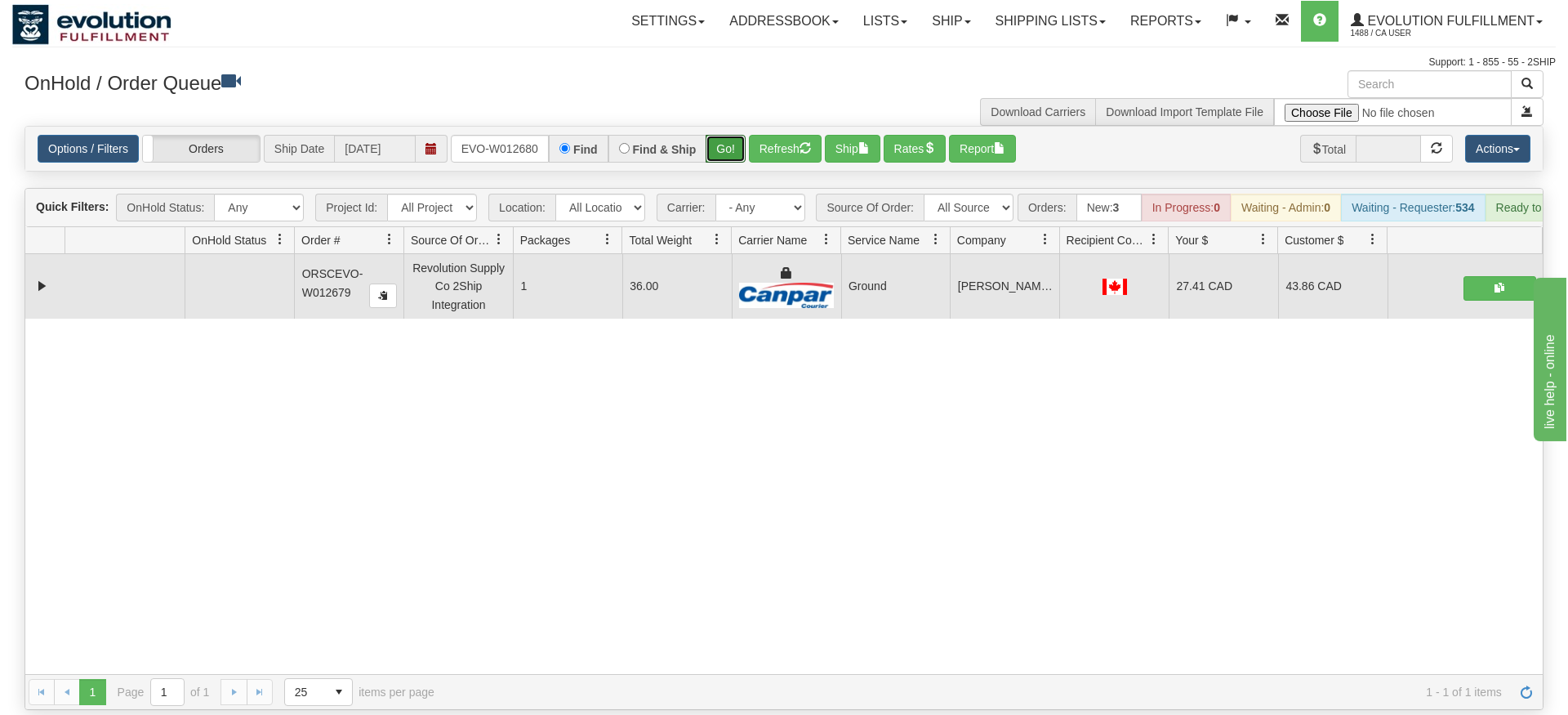
drag, startPoint x: 730, startPoint y: 119, endPoint x: 729, endPoint y: 144, distance: 25.0
click at [729, 152] on div "Is equal to Is not equal to Contains Does not contains CAD USD EUR ZAR [PERSON_…" at bounding box center [783, 418] width 1543 height 584
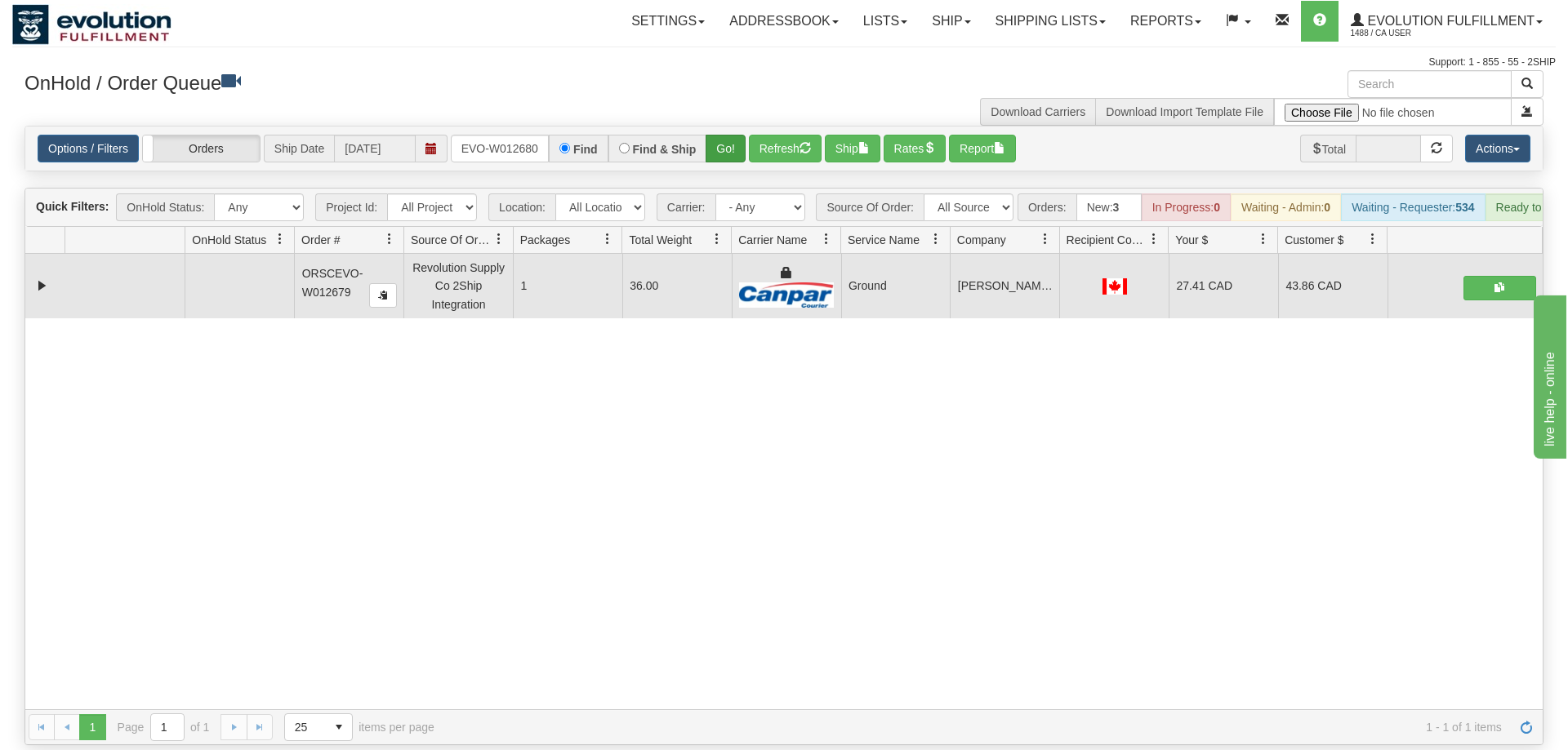
drag, startPoint x: 729, startPoint y: 144, endPoint x: 729, endPoint y: 126, distance: 18.0
click at [729, 142] on div "Options / Filters Group Shipments Orders Ship Date [DATE] ORSCEVO-W012680 Find …" at bounding box center [784, 149] width 1517 height 44
drag, startPoint x: 729, startPoint y: 126, endPoint x: 1259, endPoint y: 229, distance: 539.9
click at [729, 135] on button "Go!" at bounding box center [725, 149] width 40 height 28
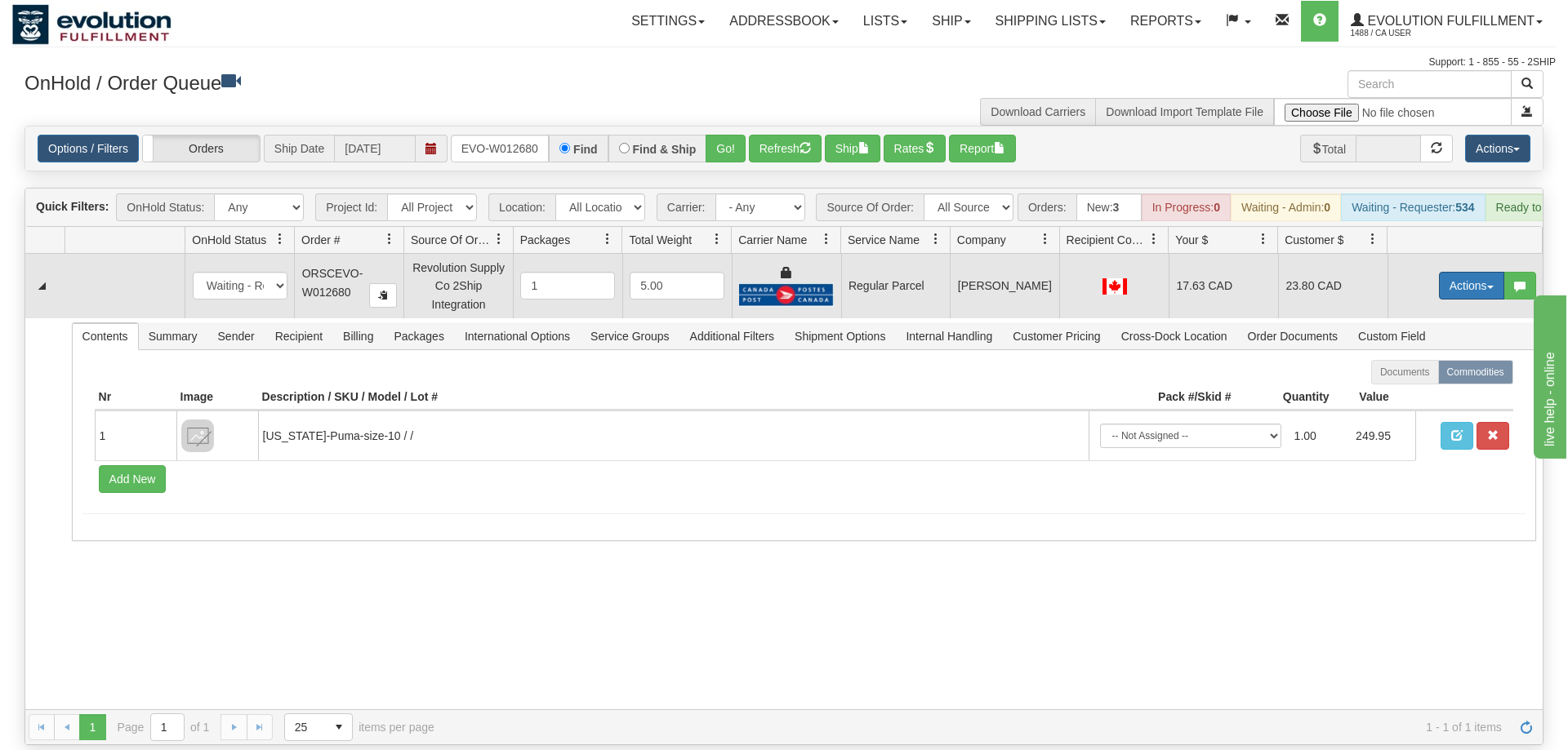
click at [1474, 272] on button "Actions" at bounding box center [1472, 286] width 65 height 28
click at [1439, 352] on span "Rate All Services" at bounding box center [1437, 358] width 98 height 13
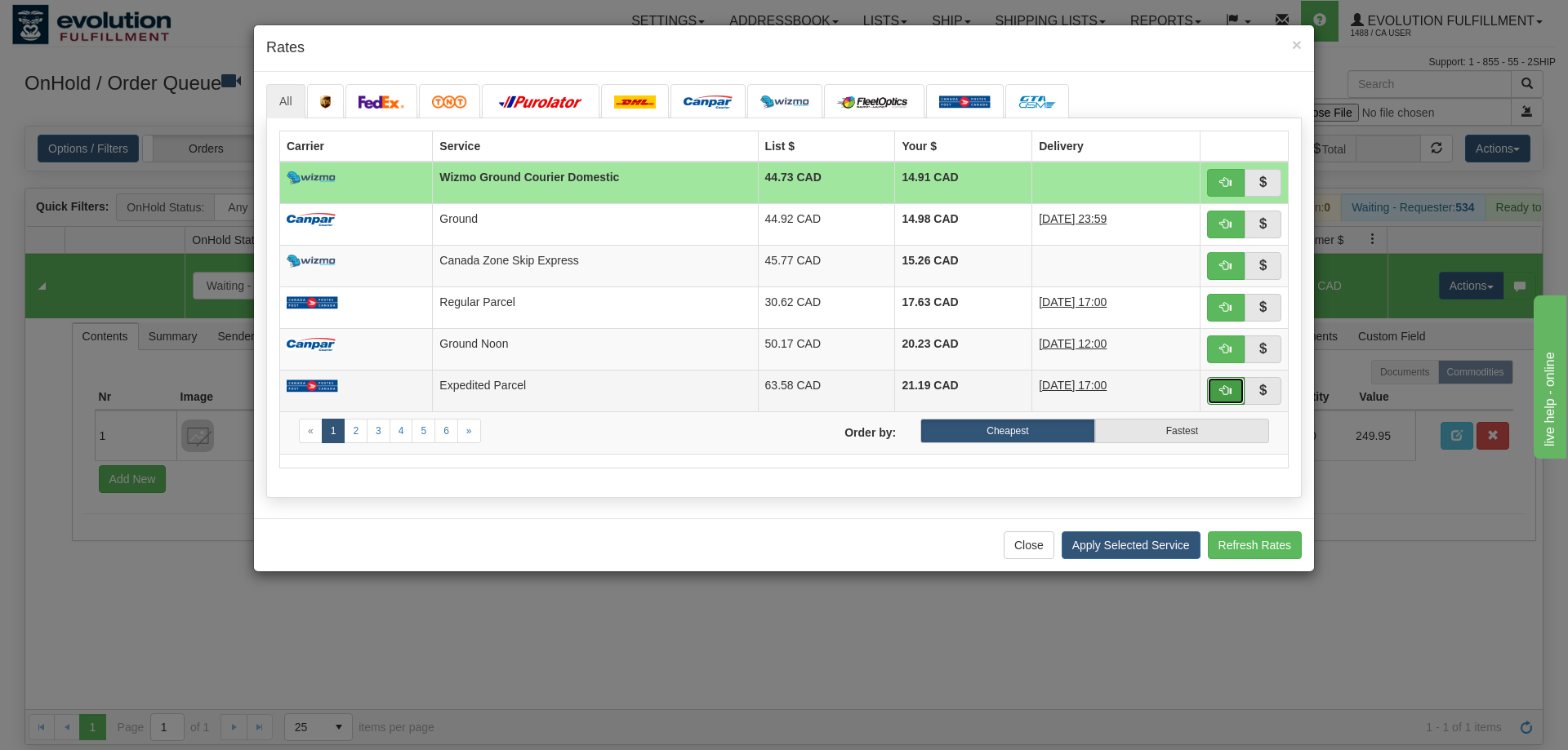
click at [1225, 390] on span "button" at bounding box center [1226, 390] width 12 height 12
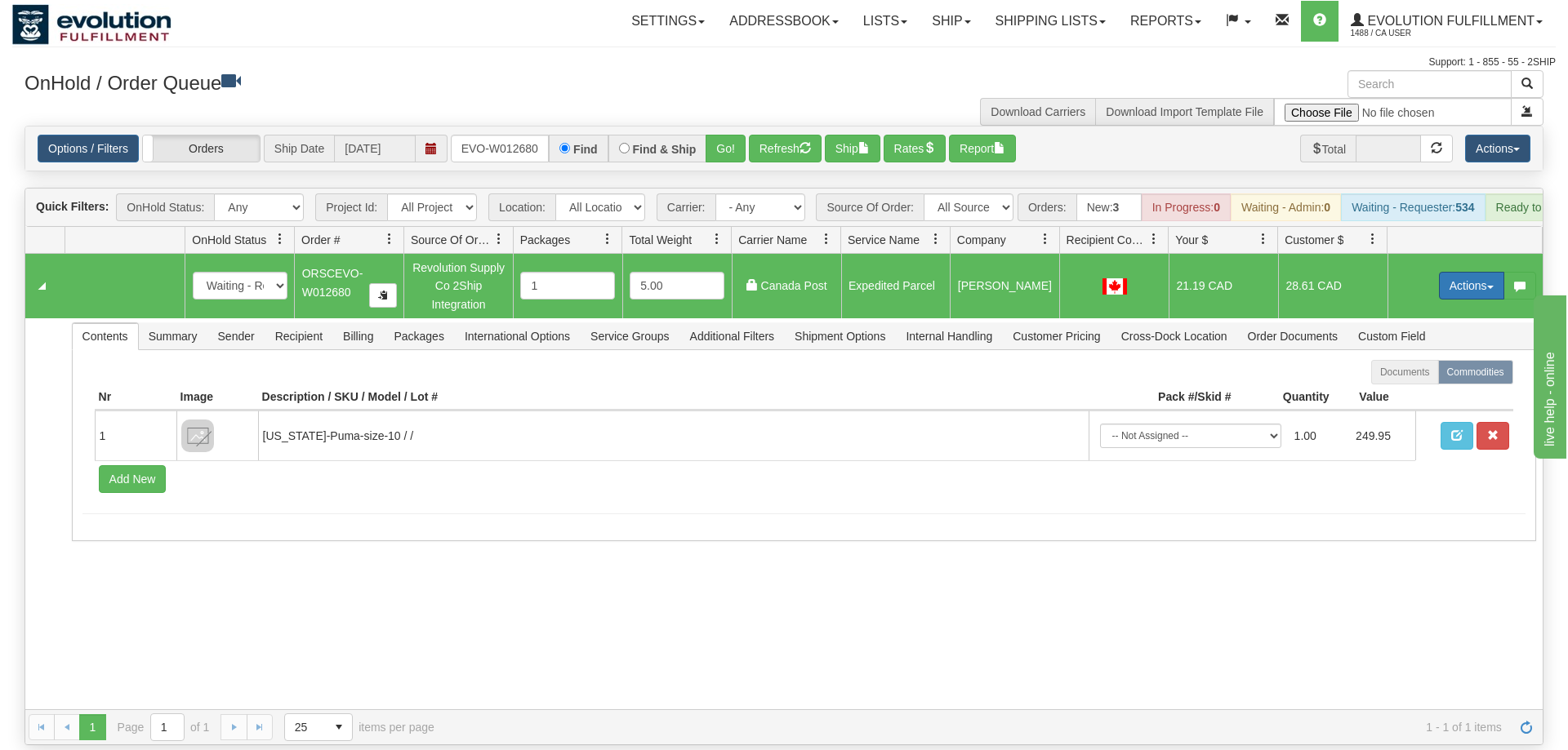
click at [1481, 272] on button "Actions" at bounding box center [1472, 286] width 65 height 28
click at [1419, 374] on span "Ship" at bounding box center [1405, 380] width 35 height 13
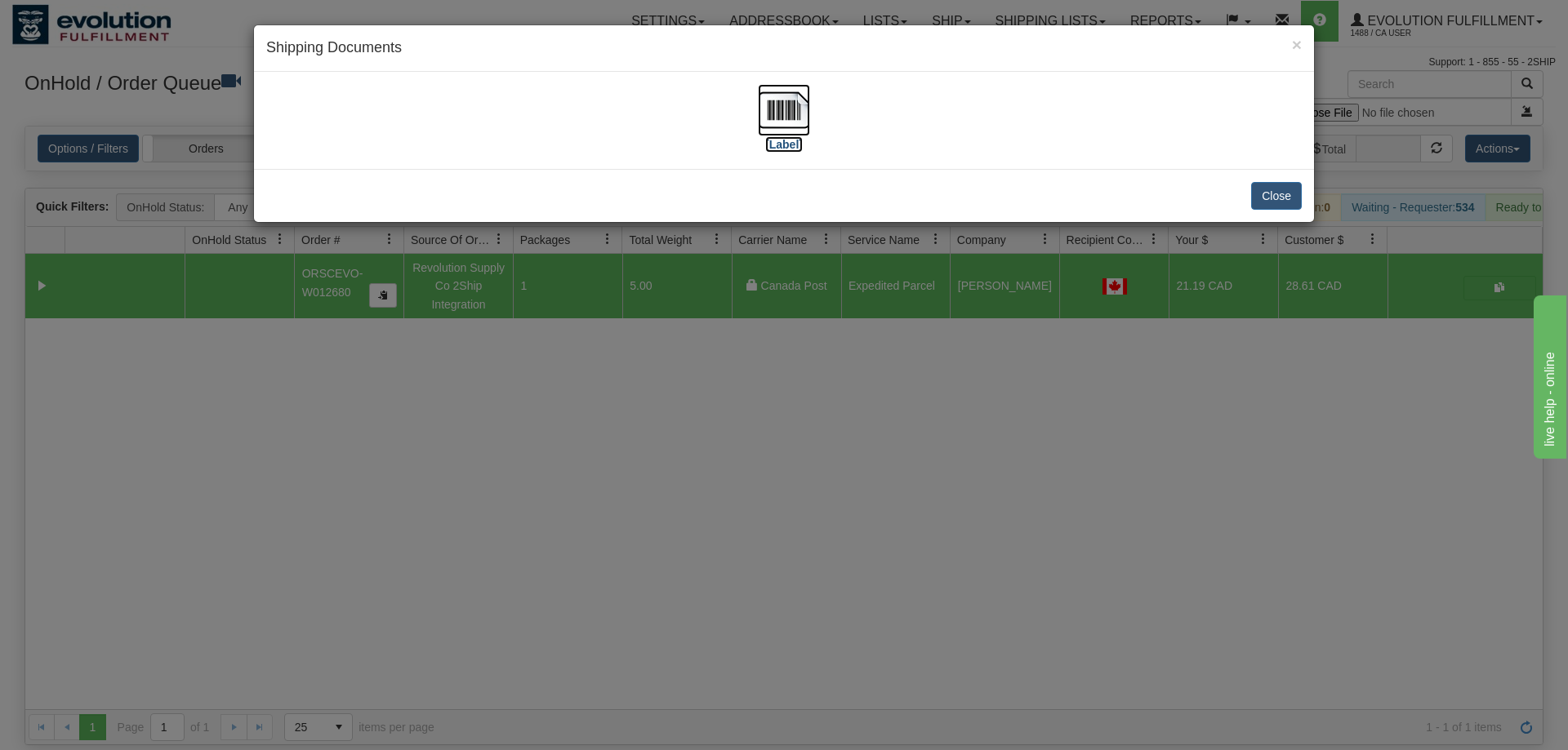
click at [808, 108] on img at bounding box center [783, 110] width 53 height 53
drag, startPoint x: 393, startPoint y: 346, endPoint x: 442, endPoint y: 216, distance: 138.9
click at [398, 340] on div "× Shipping Documents [Label] Close" at bounding box center [784, 375] width 1568 height 750
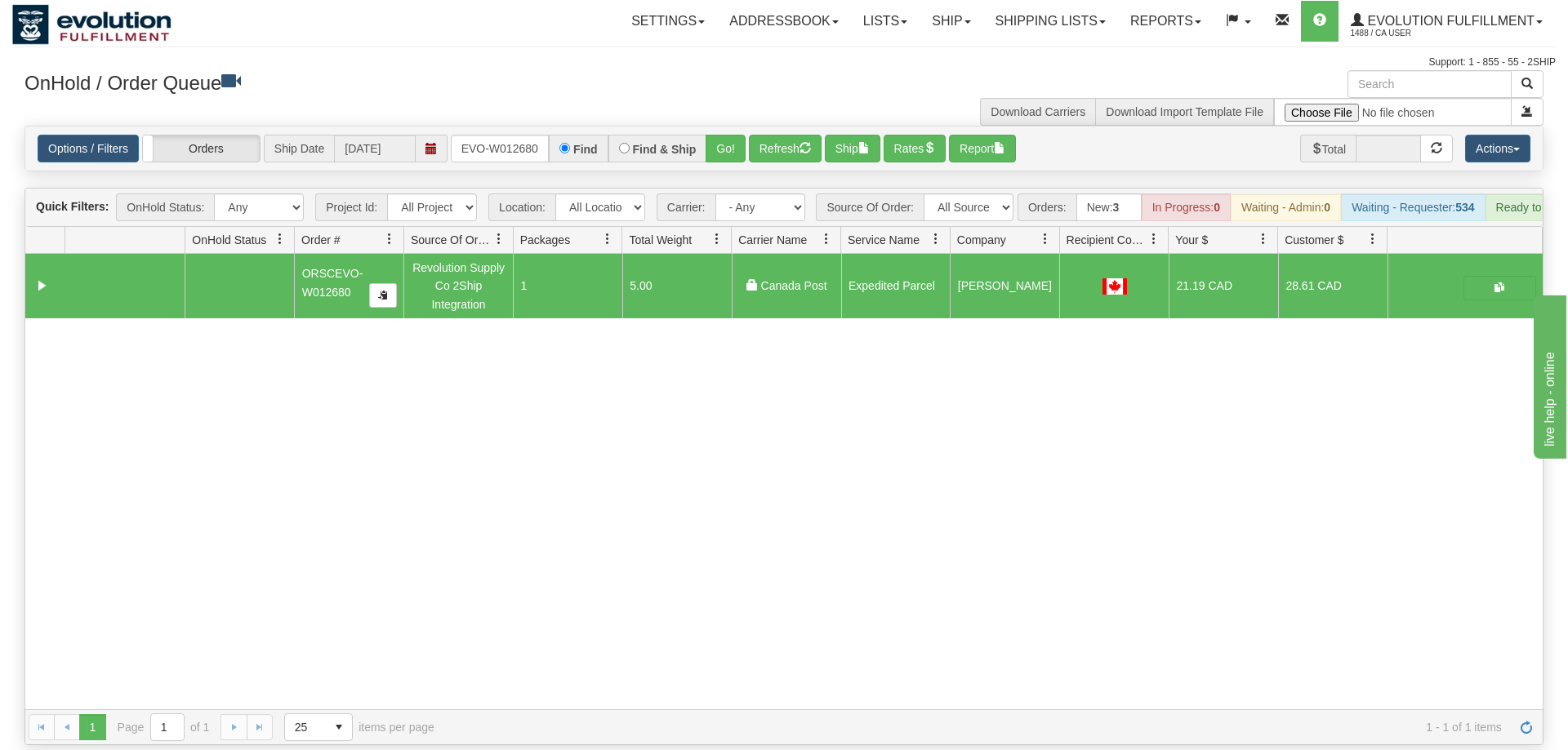
click at [510, 127] on div "Options / Filters Group Shipments Orders Ship Date [DATE] ORSCEVO-W012680 Find …" at bounding box center [784, 149] width 1517 height 44
click at [510, 135] on input "ORSCEVO-W012680" at bounding box center [499, 149] width 98 height 28
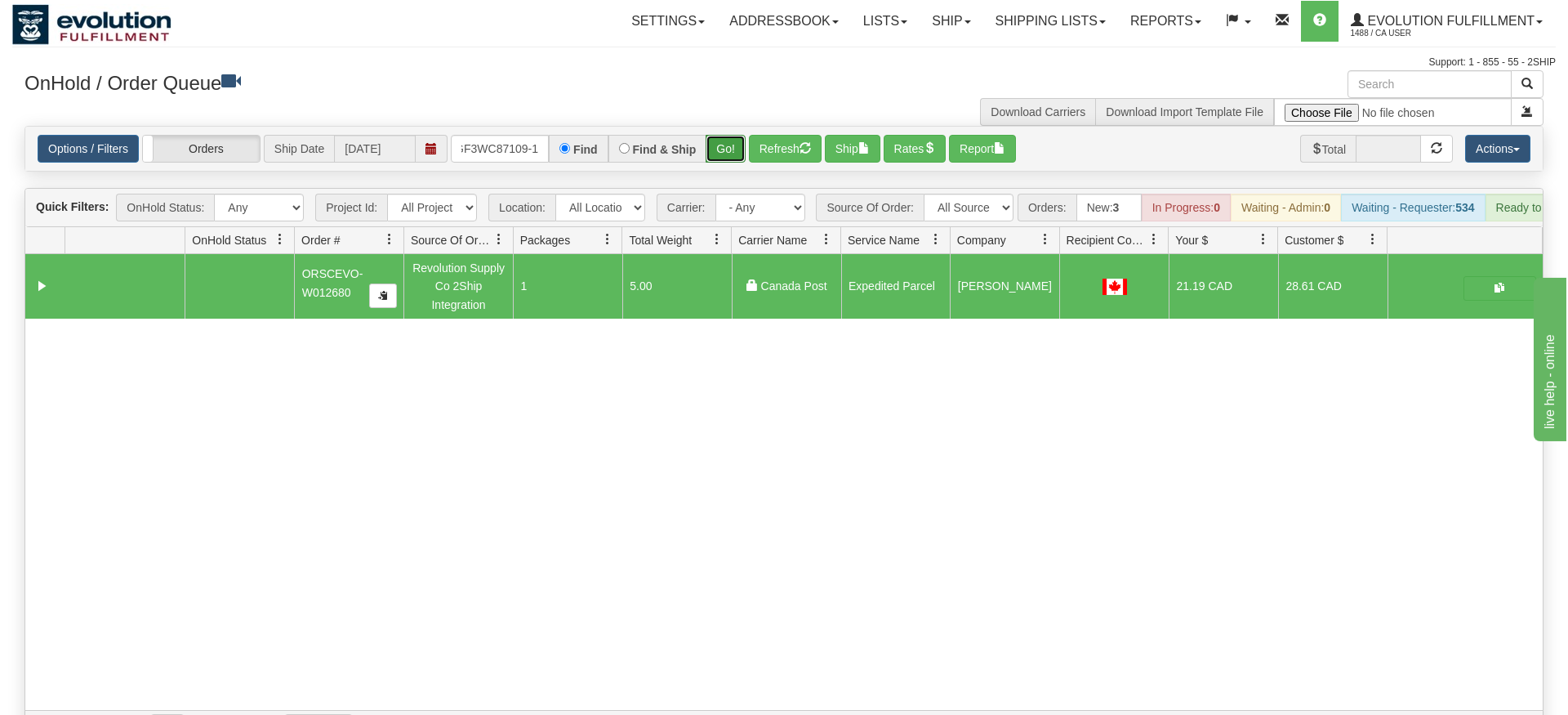
click at [727, 163] on div "Is equal to Is not equal to Contains Does not contains CAD USD EUR ZAR [PERSON_…" at bounding box center [783, 436] width 1543 height 620
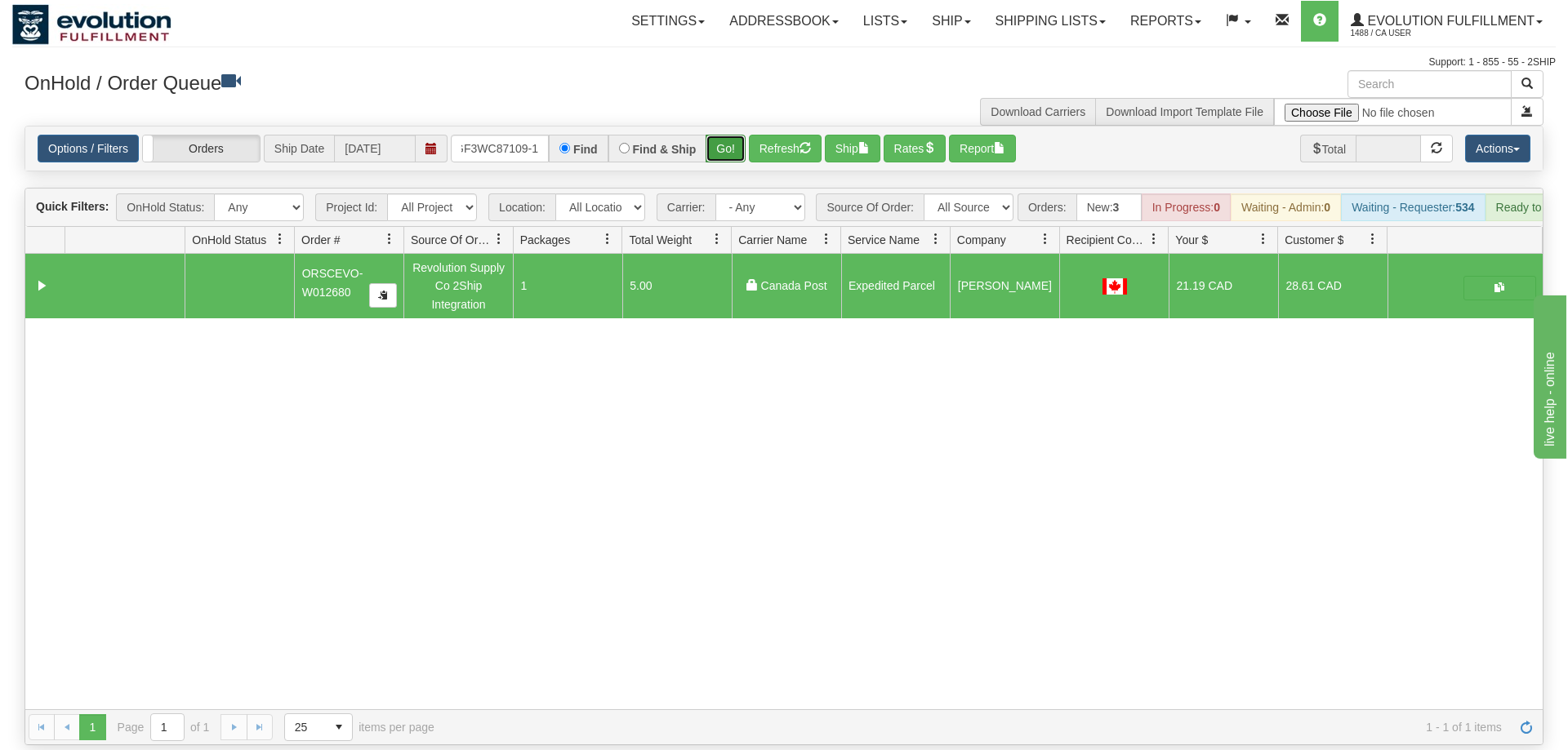
click at [729, 135] on button "Go!" at bounding box center [725, 149] width 40 height 28
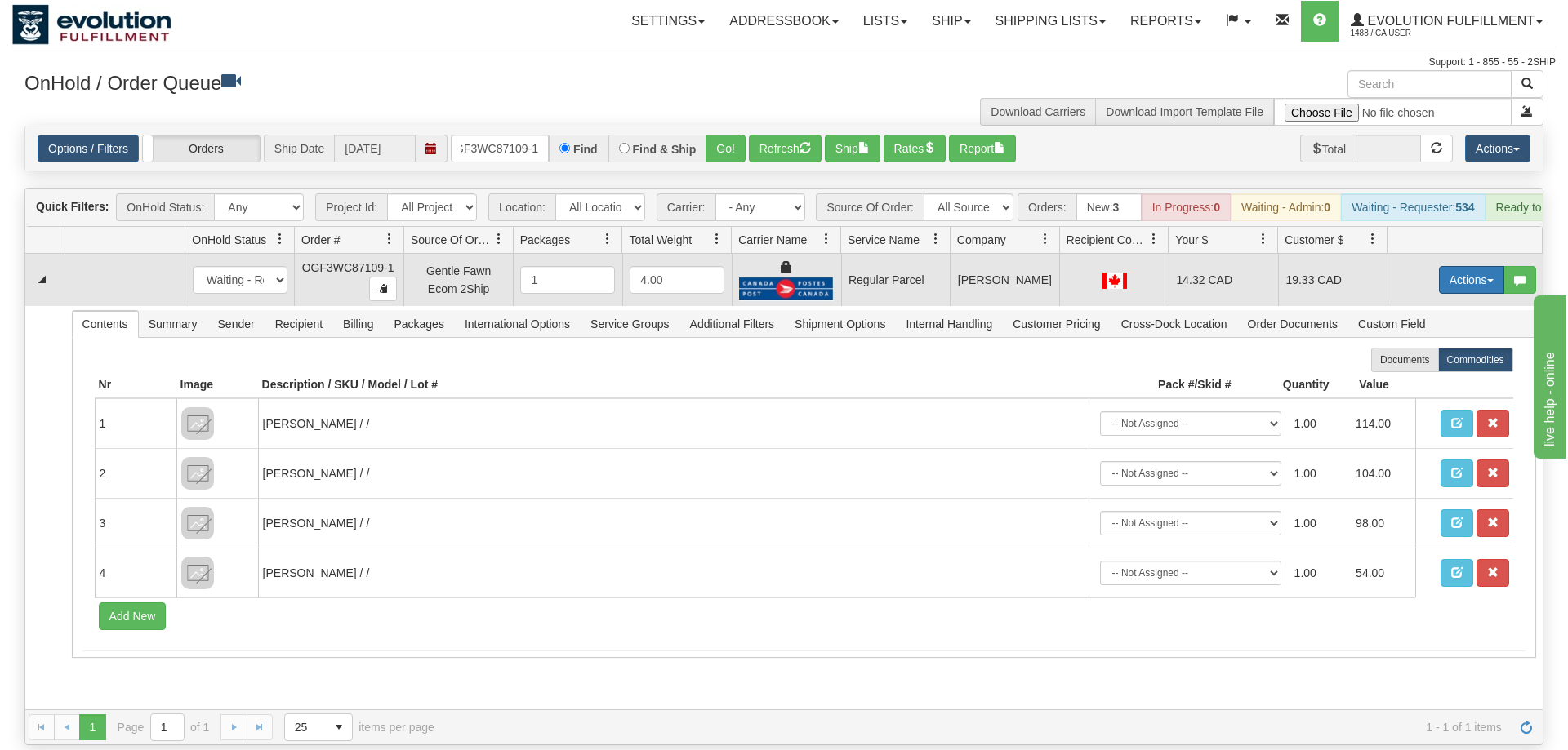
click at [1443, 266] on button "Actions" at bounding box center [1472, 280] width 65 height 28
click at [1429, 347] on span "Rate All Services" at bounding box center [1437, 353] width 98 height 13
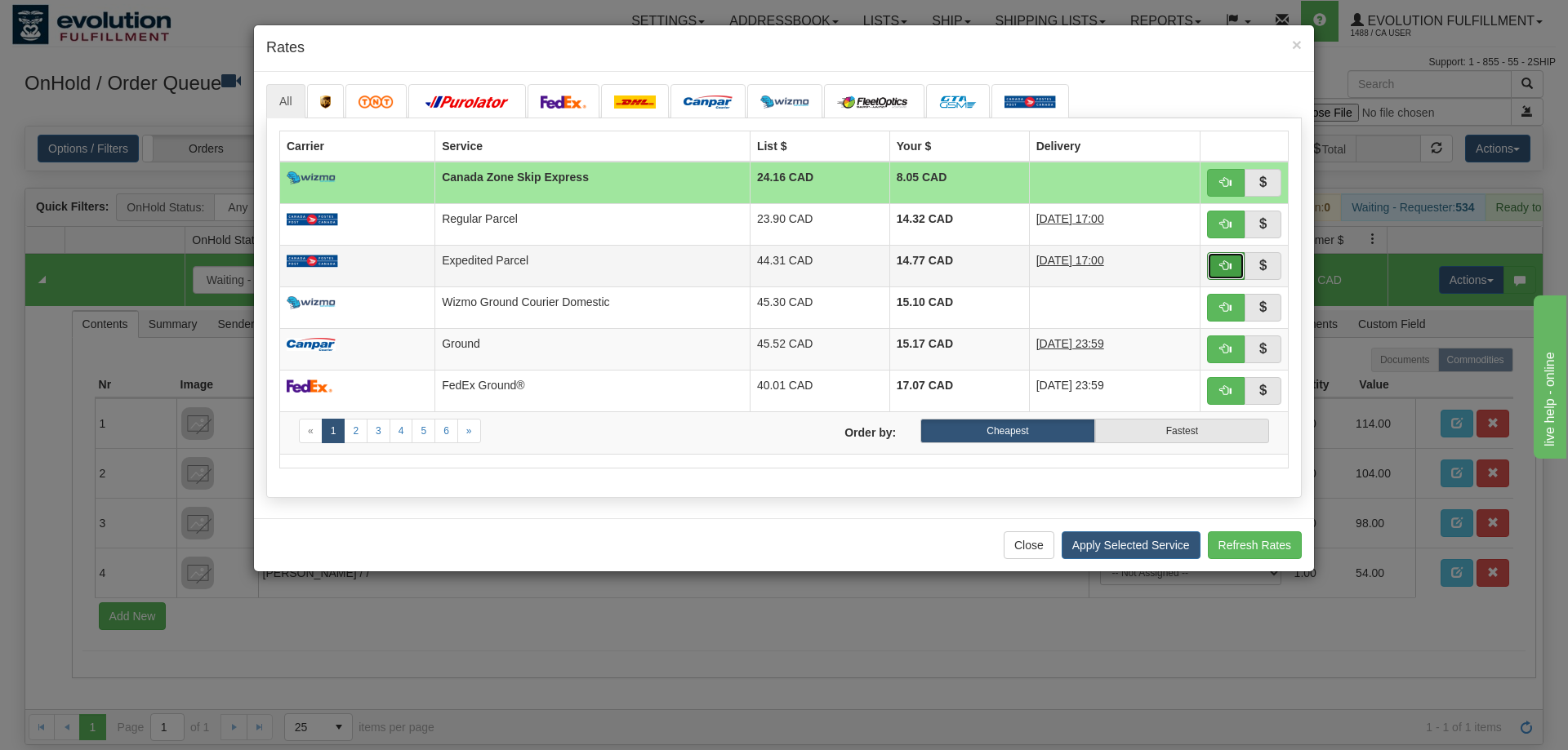
click at [1230, 275] on button "button" at bounding box center [1226, 266] width 38 height 28
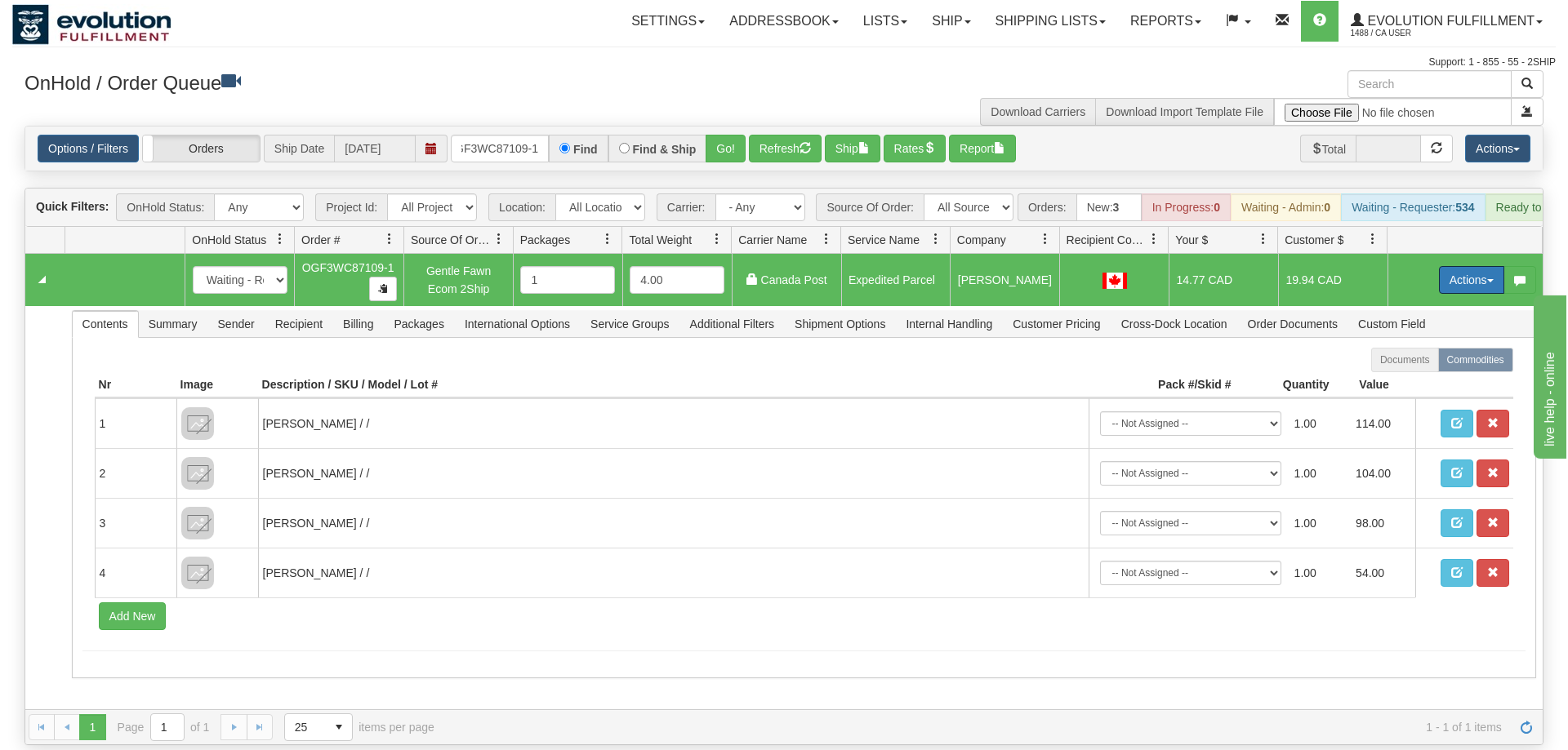
drag, startPoint x: 1462, startPoint y: 259, endPoint x: 1442, endPoint y: 306, distance: 51.1
click at [1464, 266] on button "Actions" at bounding box center [1472, 280] width 65 height 28
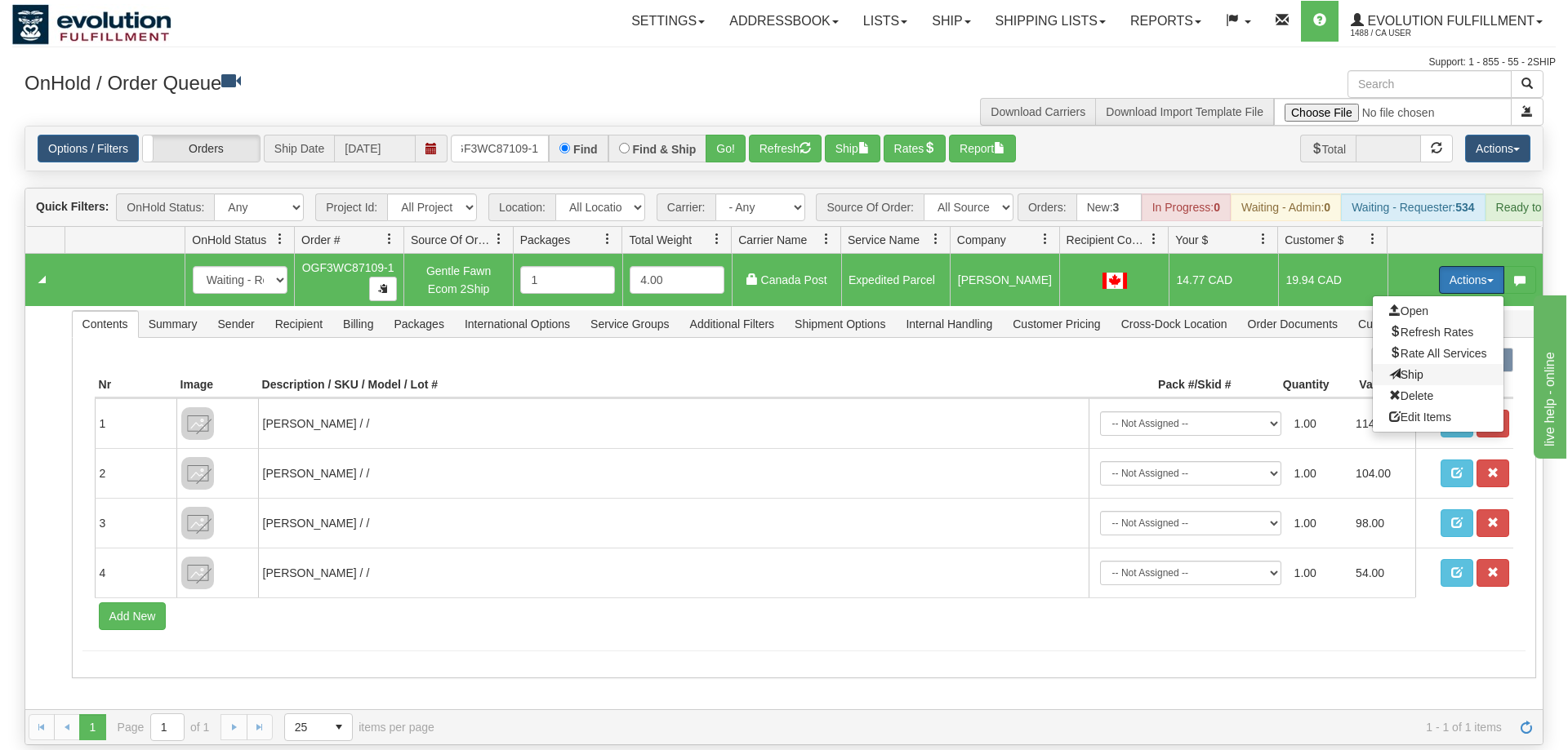
click at [1419, 368] on span "Ship" at bounding box center [1405, 374] width 35 height 13
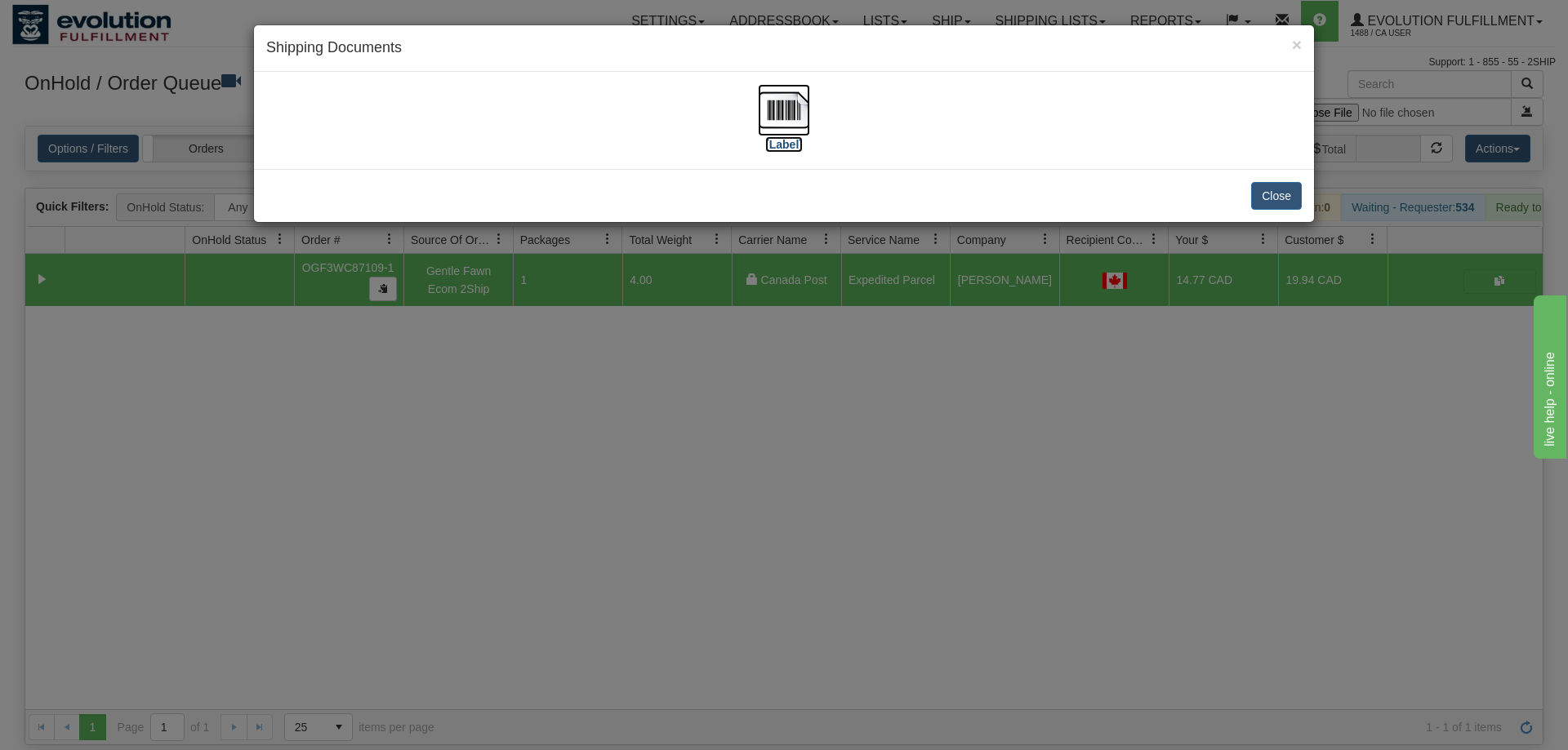
click at [803, 106] on img at bounding box center [783, 110] width 53 height 53
click at [906, 331] on div "× Shipping Documents [Label] Close" at bounding box center [784, 375] width 1568 height 750
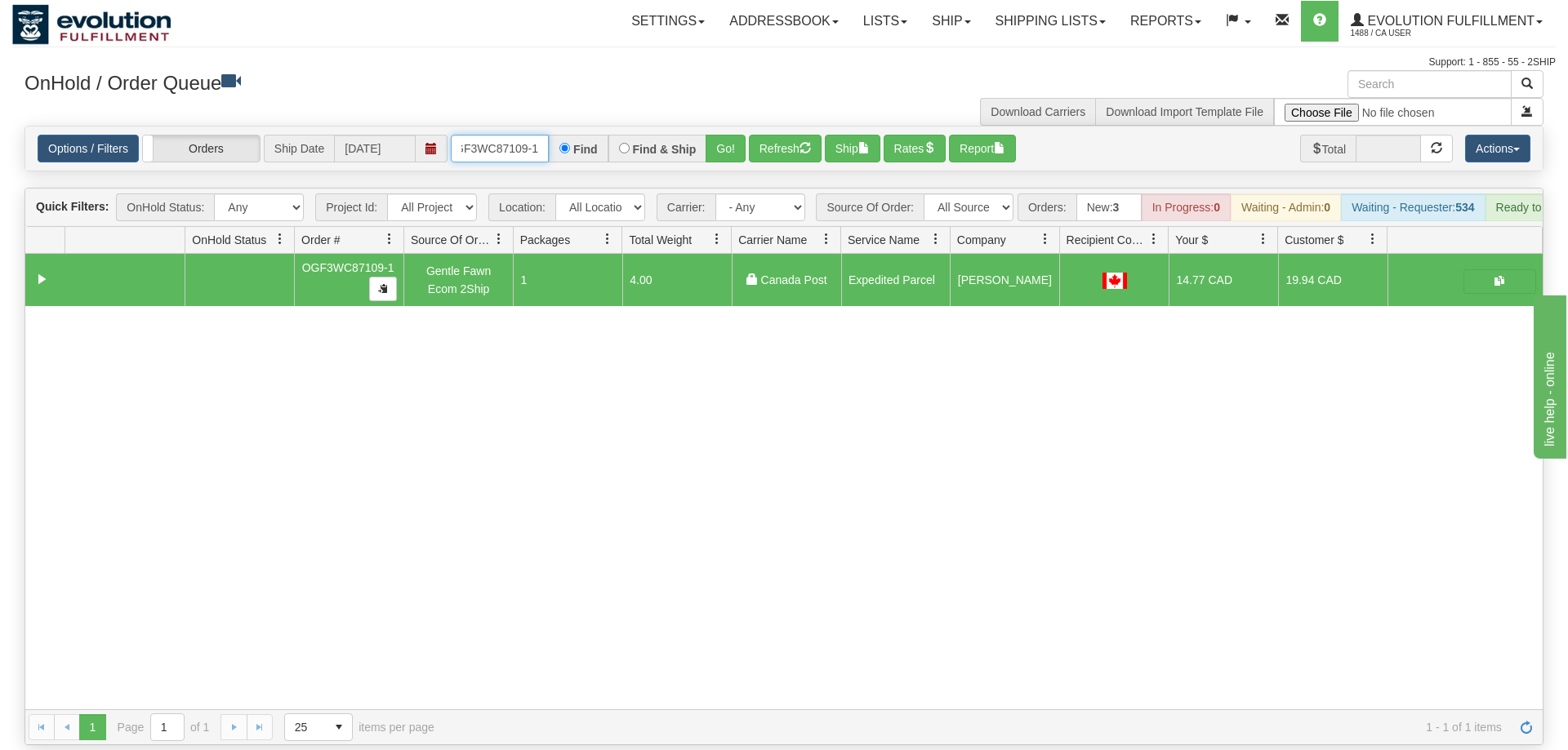
click at [518, 135] on input "OGF3WC87109-1" at bounding box center [499, 149] width 98 height 28
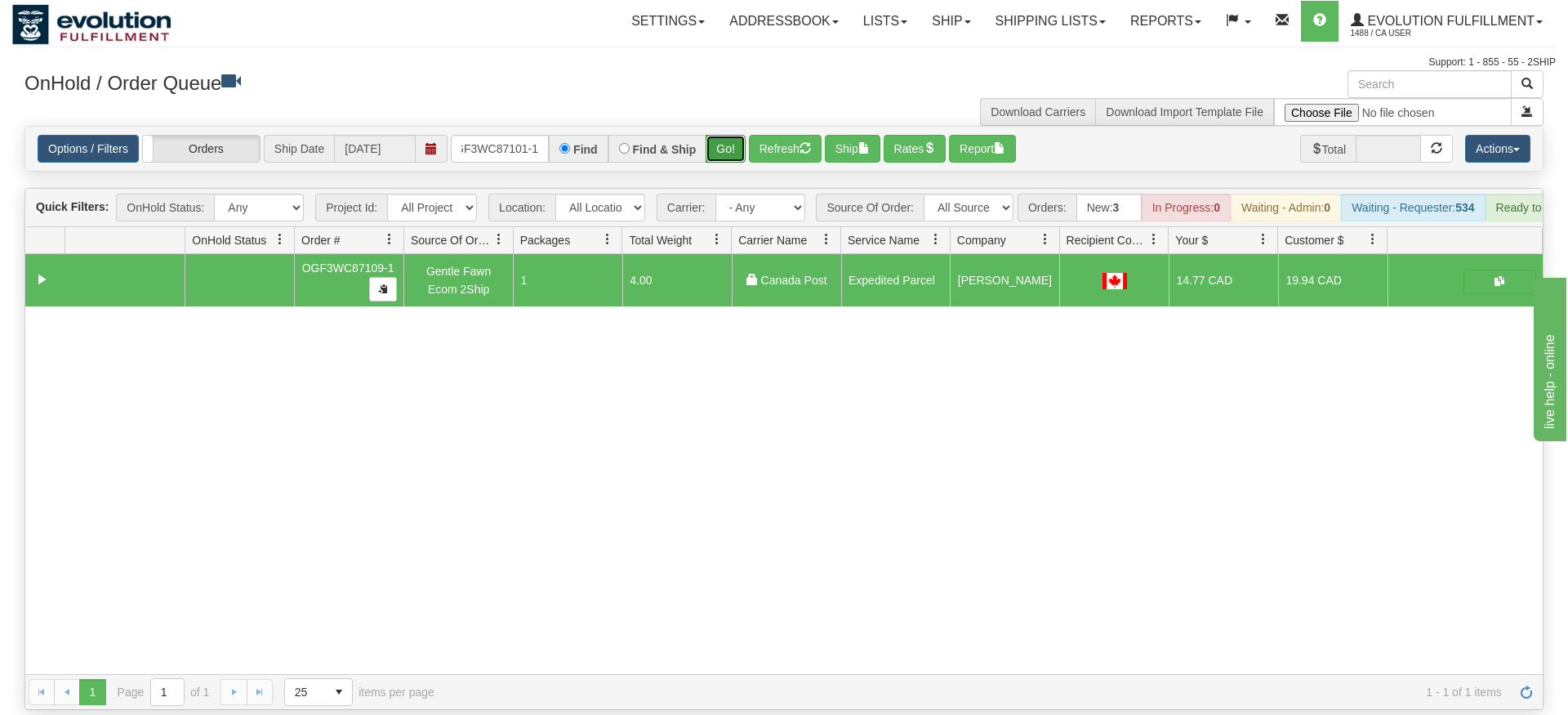
click at [738, 160] on div "Is equal to Is not equal to Contains Does not contains CAD USD EUR ZAR [PERSON_…" at bounding box center [783, 418] width 1543 height 584
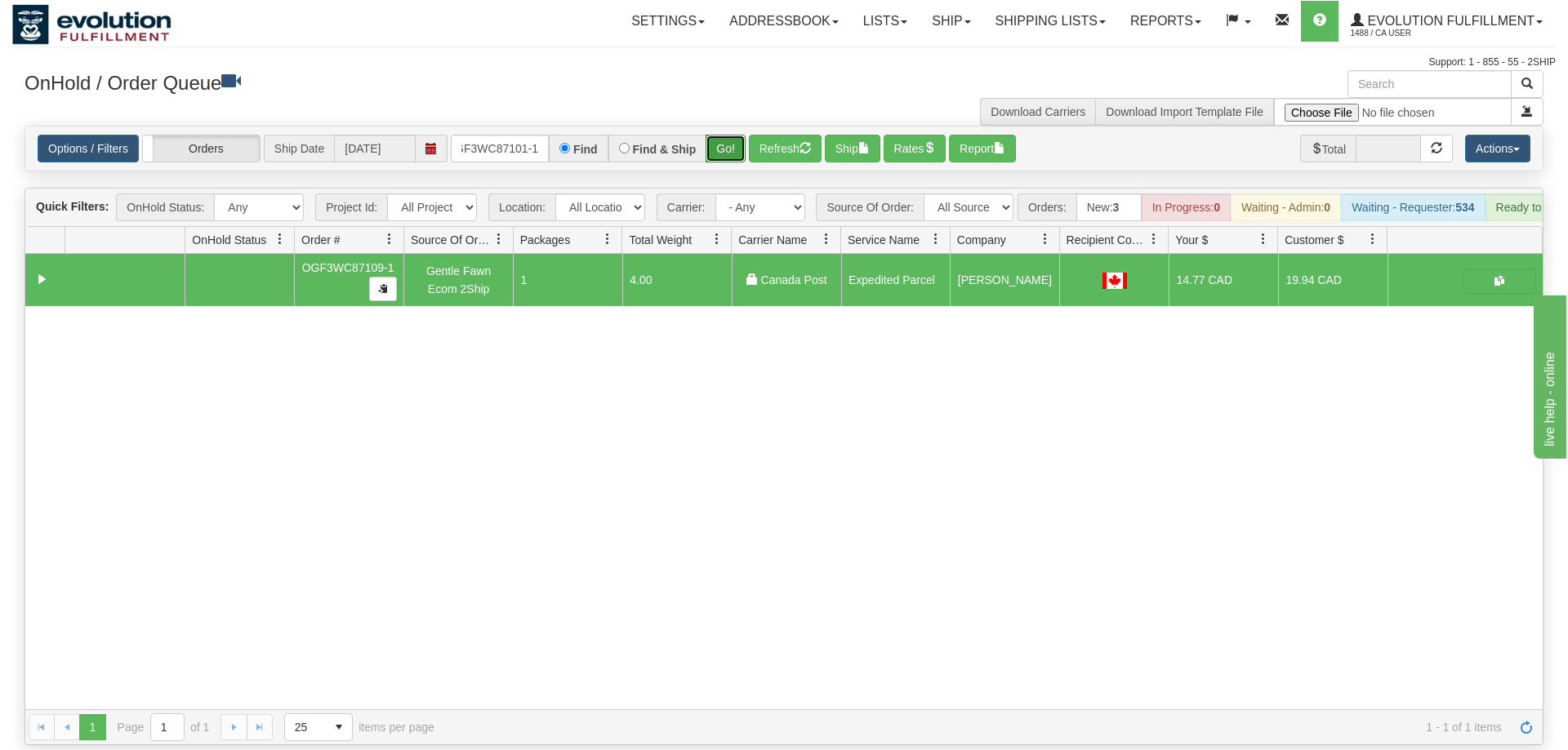
click at [729, 137] on button "Go!" at bounding box center [725, 149] width 40 height 28
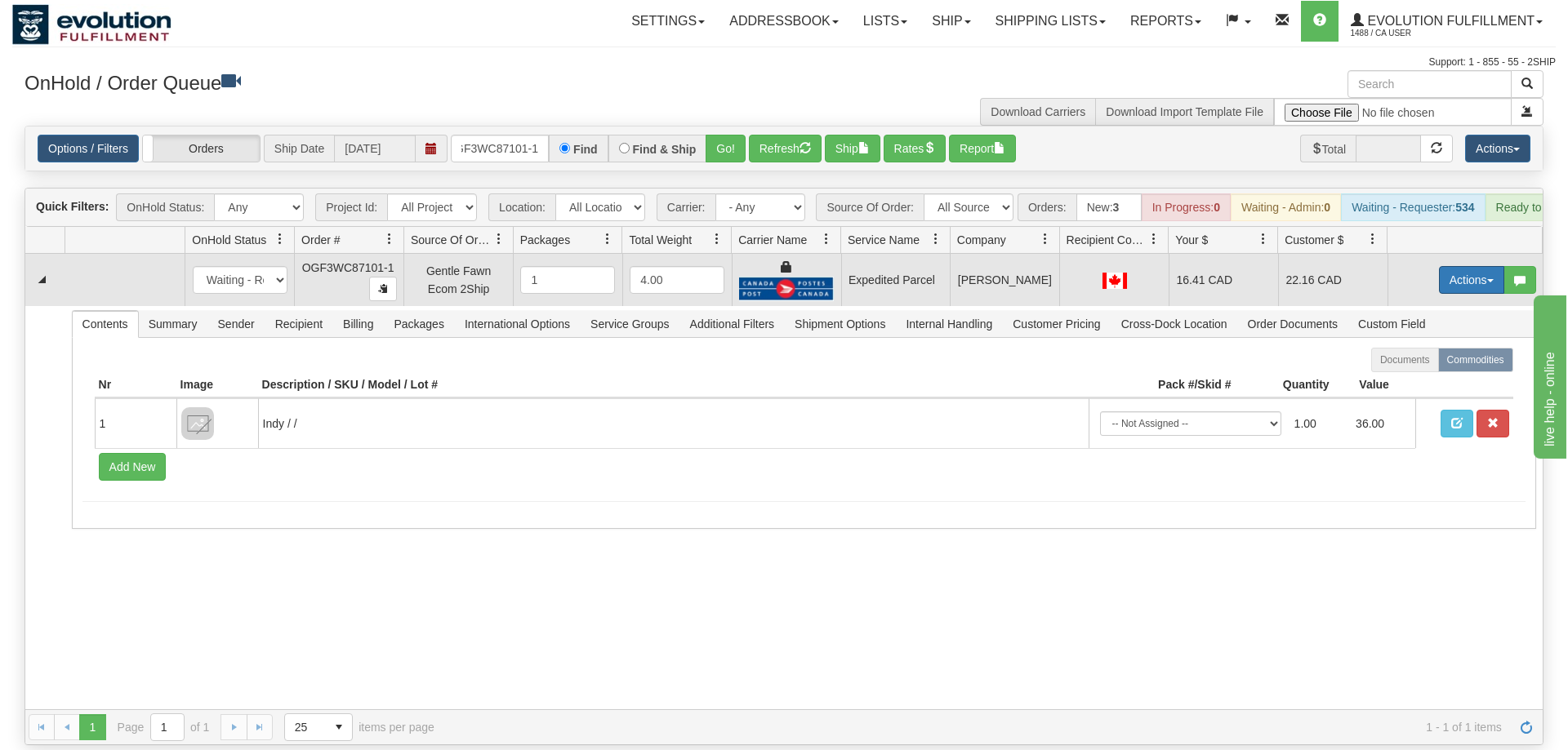
click at [1458, 266] on button "Actions" at bounding box center [1472, 280] width 65 height 28
click at [1398, 368] on span "Ship" at bounding box center [1405, 374] width 35 height 13
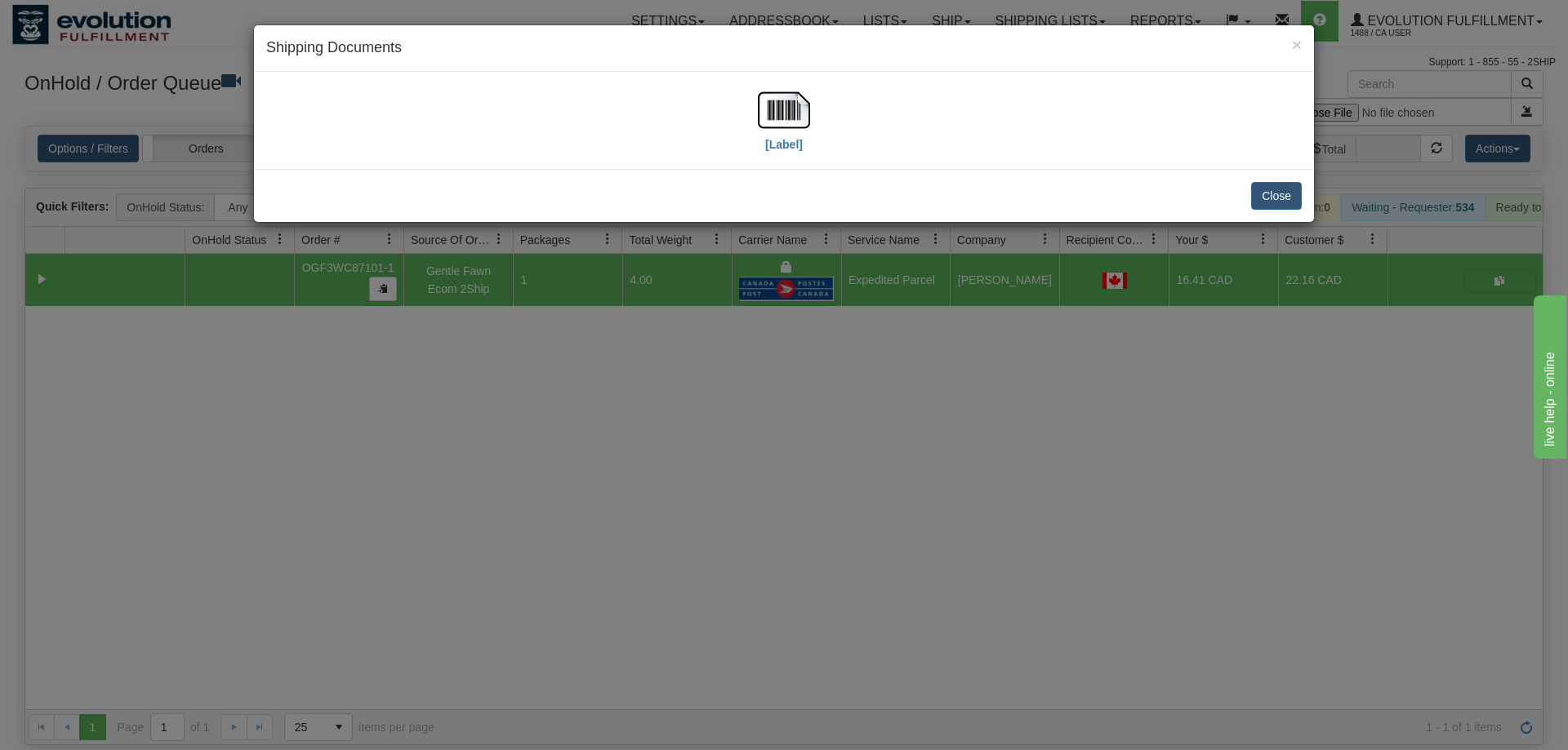
click at [752, 125] on div "[Label]" at bounding box center [783, 120] width 1035 height 72
click at [795, 115] on img at bounding box center [783, 110] width 53 height 53
click at [915, 436] on div "× Shipping Documents [Label] Close" at bounding box center [784, 375] width 1568 height 750
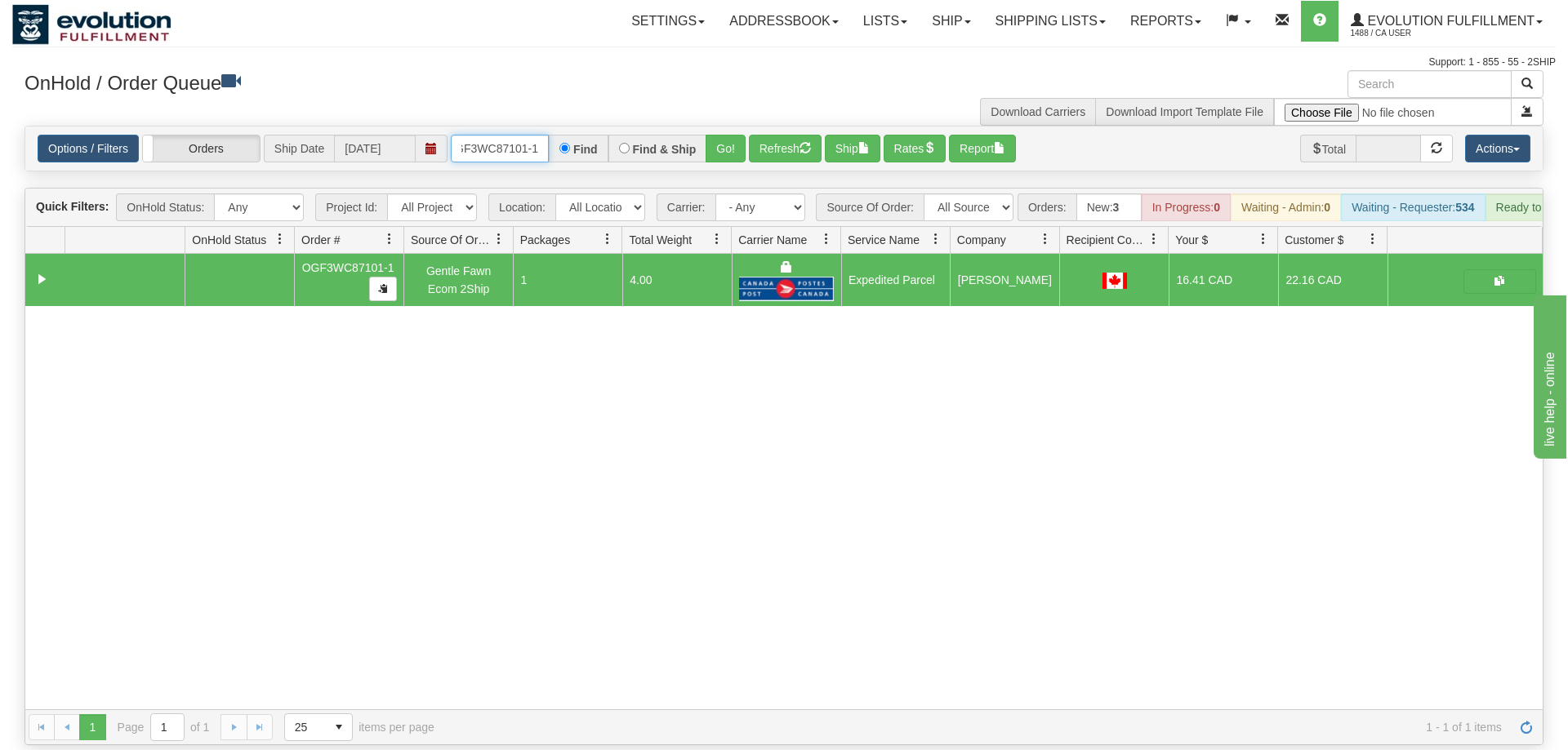
click at [525, 135] on input "OGF3WC87101-1" at bounding box center [499, 149] width 98 height 28
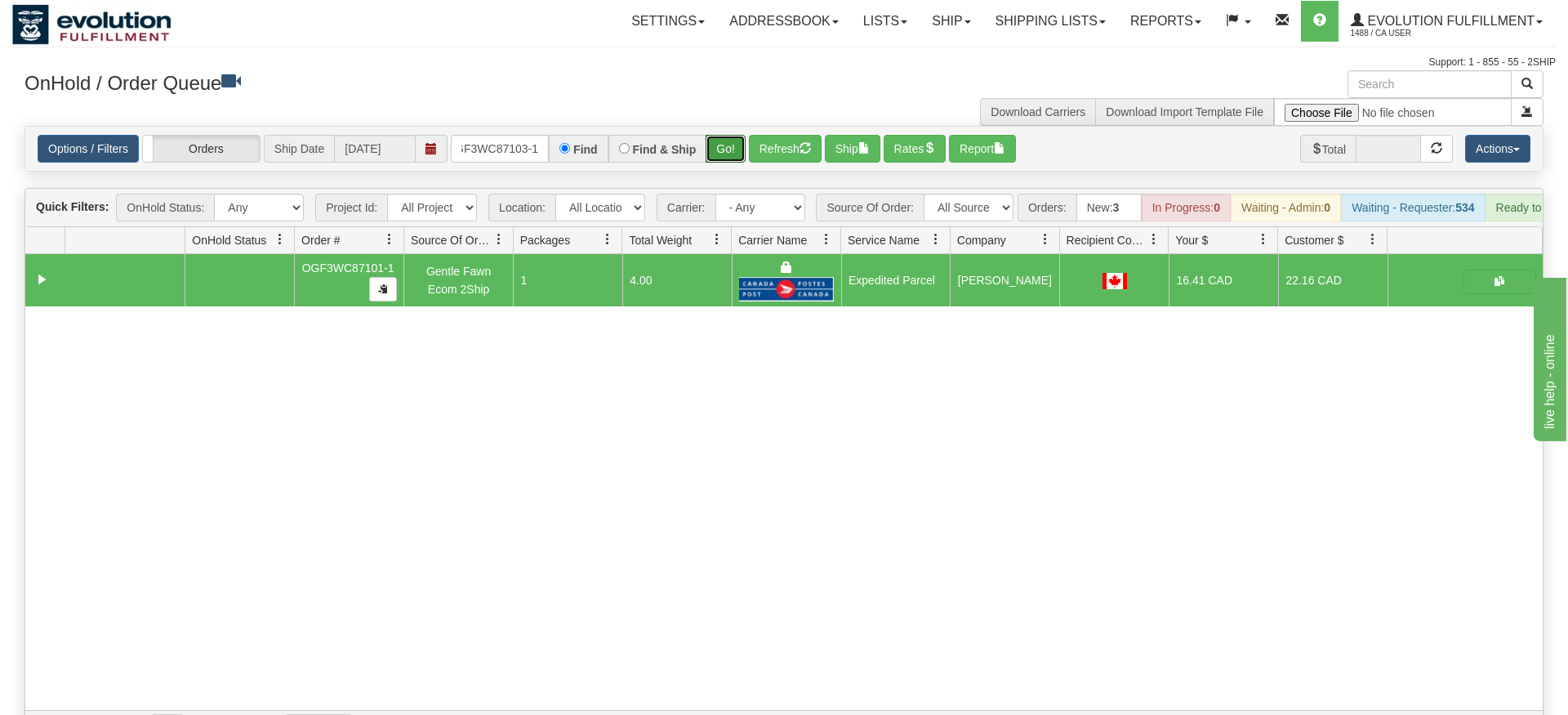
click at [720, 158] on div "Is equal to Is not equal to Contains Does not contains CAD USD EUR ZAR [PERSON_…" at bounding box center [783, 436] width 1543 height 620
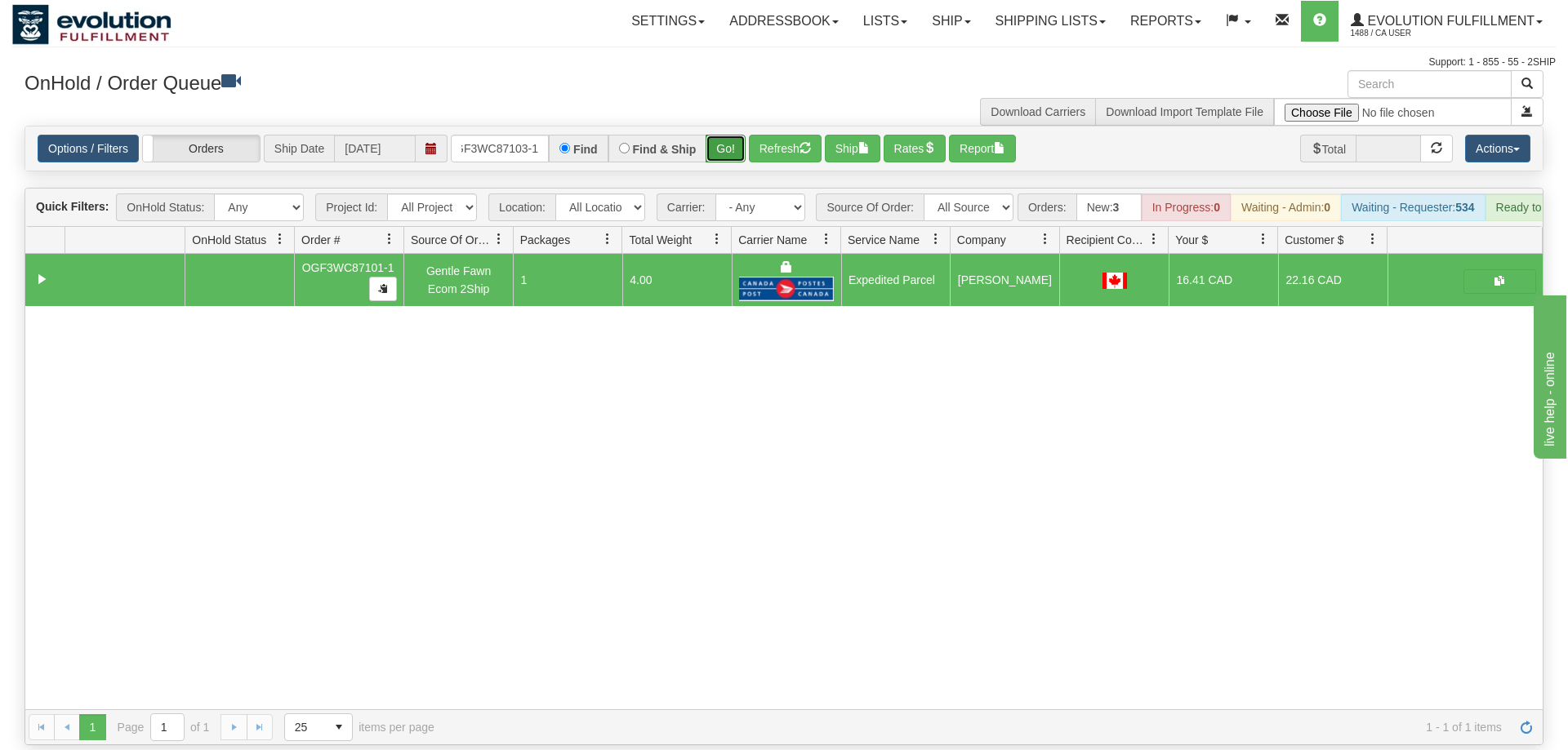
click at [727, 135] on button "Go!" at bounding box center [725, 149] width 40 height 28
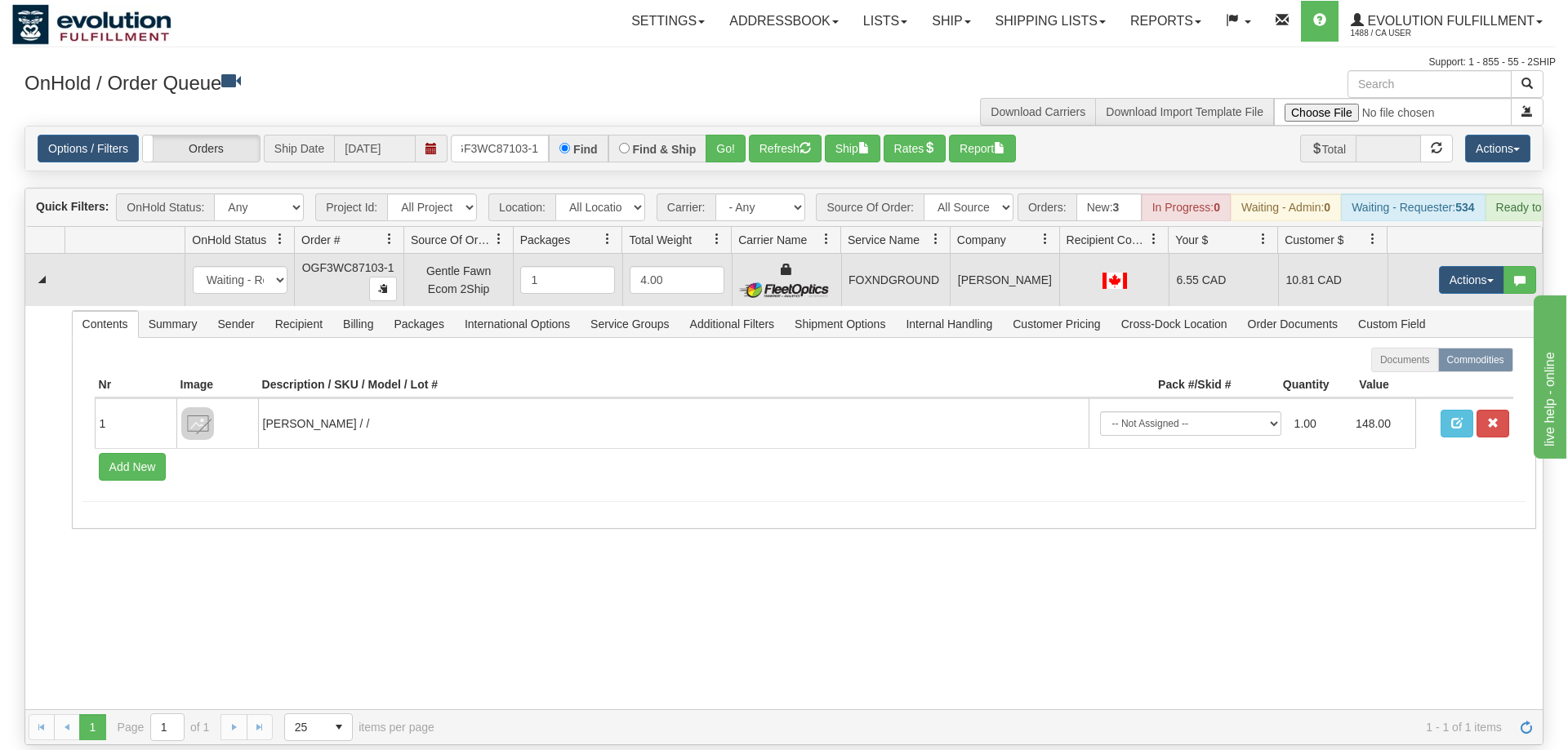
click at [1452, 254] on td "Actions Open Refresh Rates Rate All Services Ship Delete Edit Items" at bounding box center [1465, 280] width 155 height 53
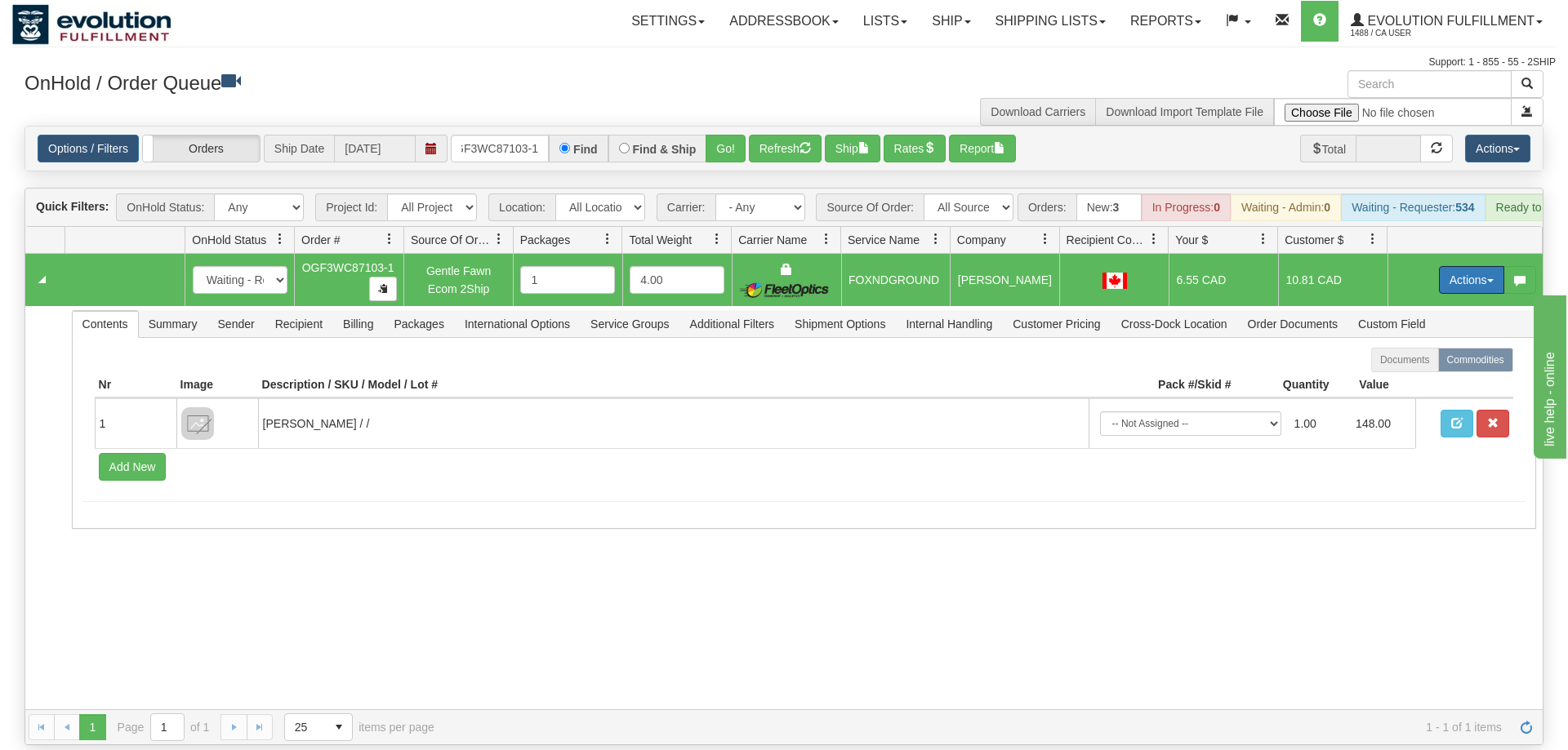
drag, startPoint x: 1443, startPoint y: 266, endPoint x: 1436, endPoint y: 281, distance: 16.6
click at [1443, 266] on button "Actions" at bounding box center [1472, 280] width 65 height 28
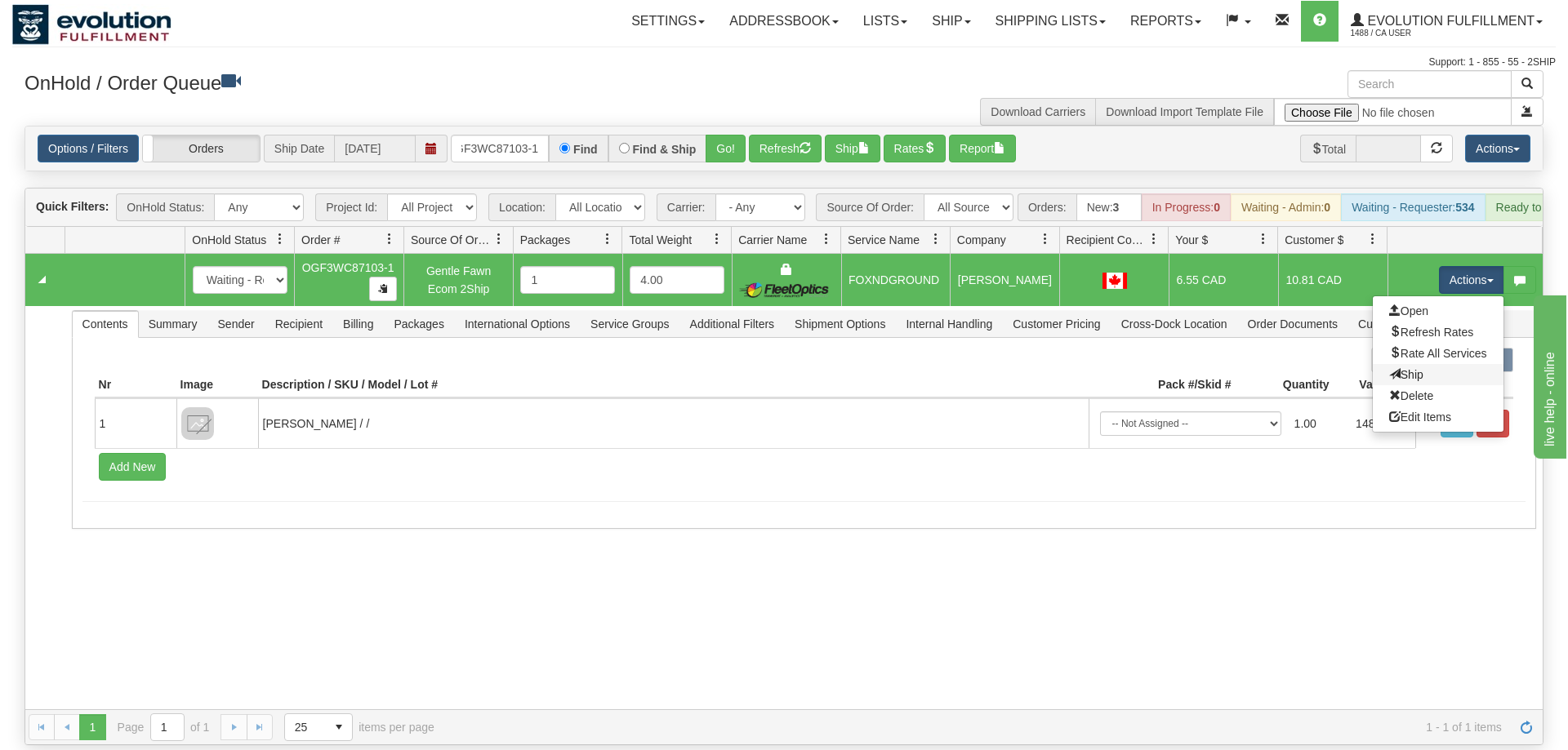
click at [1420, 364] on link "Ship" at bounding box center [1438, 374] width 131 height 21
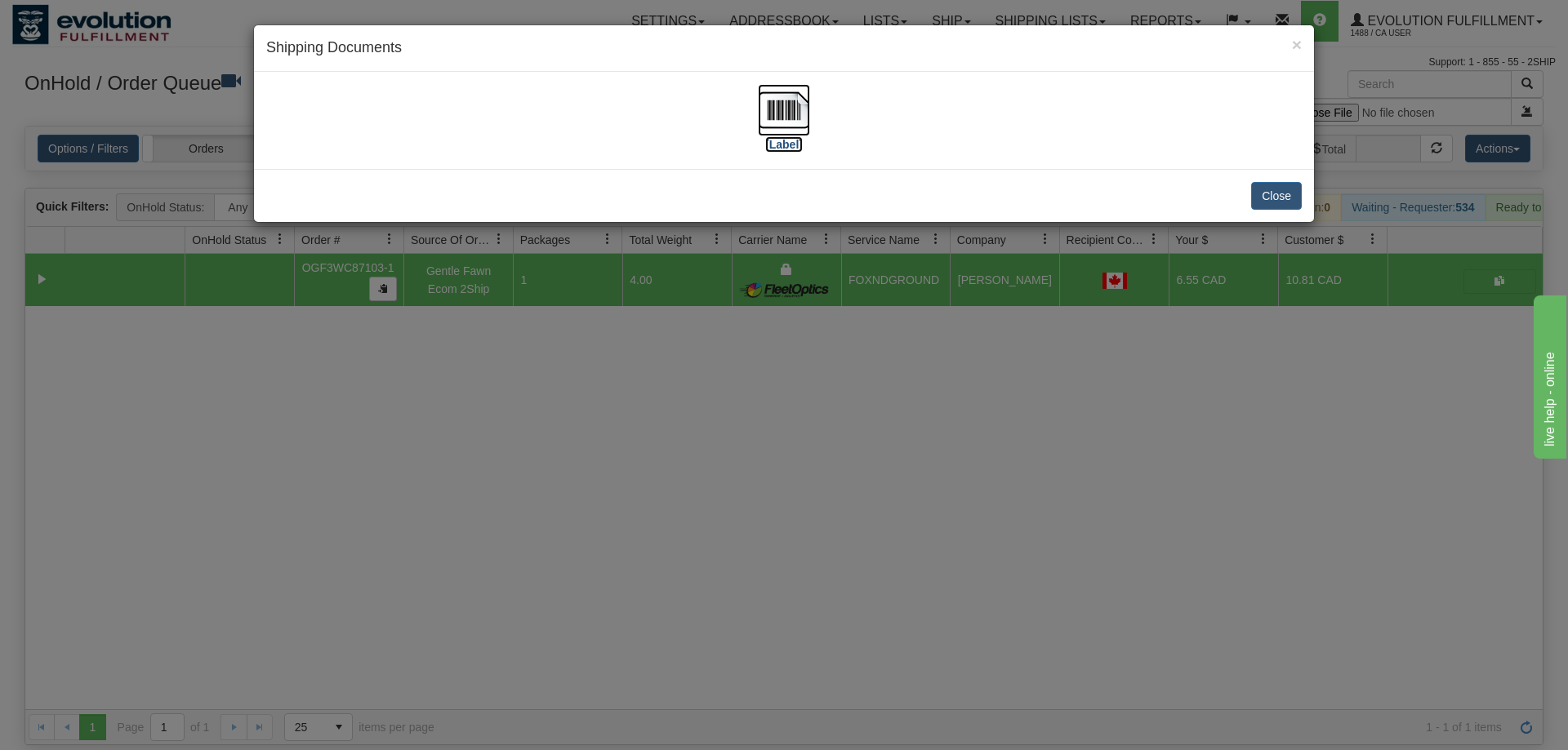
click at [791, 99] on img at bounding box center [783, 110] width 53 height 53
drag, startPoint x: 917, startPoint y: 363, endPoint x: 495, endPoint y: 209, distance: 449.2
click at [914, 360] on div "× Shipping Documents [Label] Close" at bounding box center [784, 375] width 1568 height 750
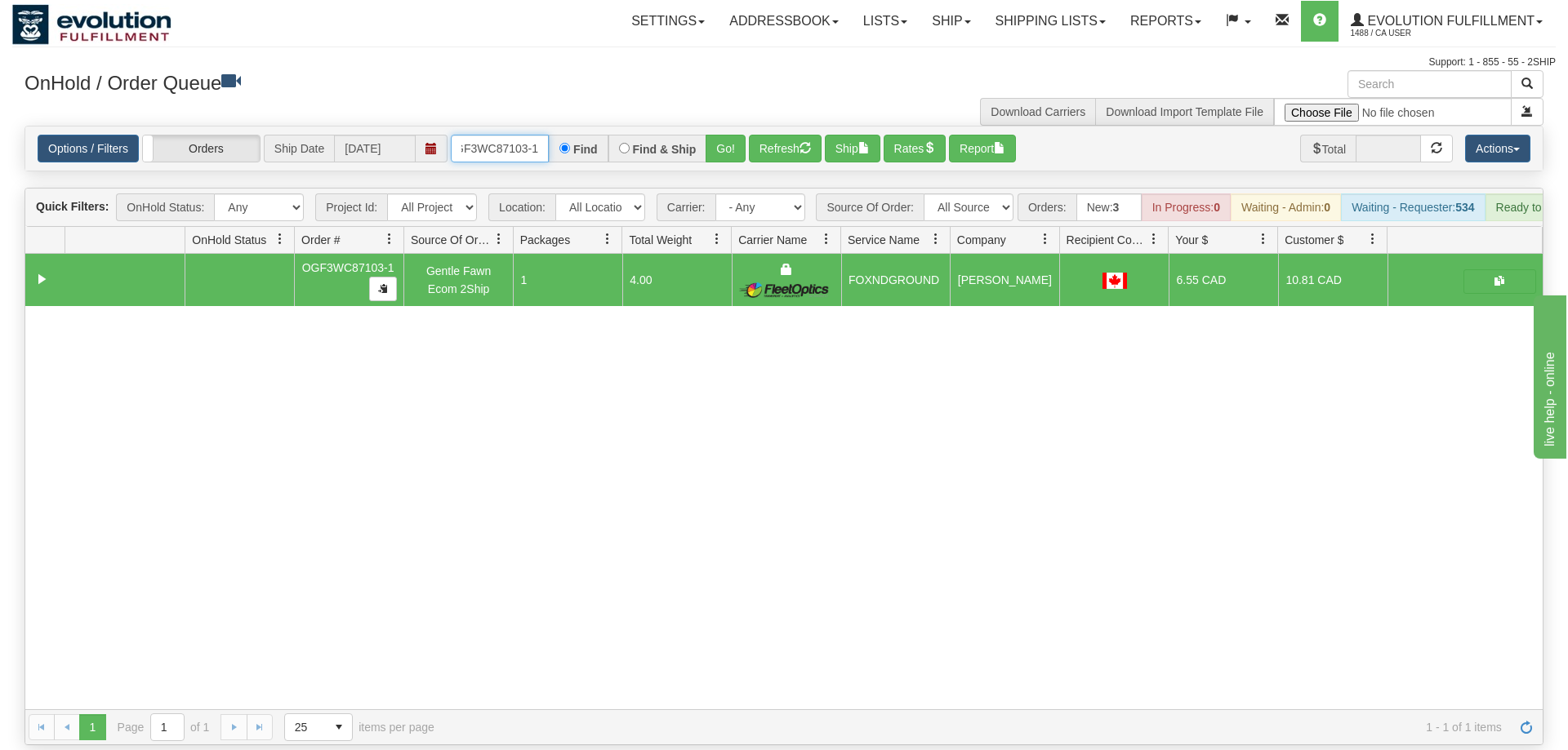
click at [523, 135] on input "OGF3WC87103-1" at bounding box center [499, 149] width 98 height 28
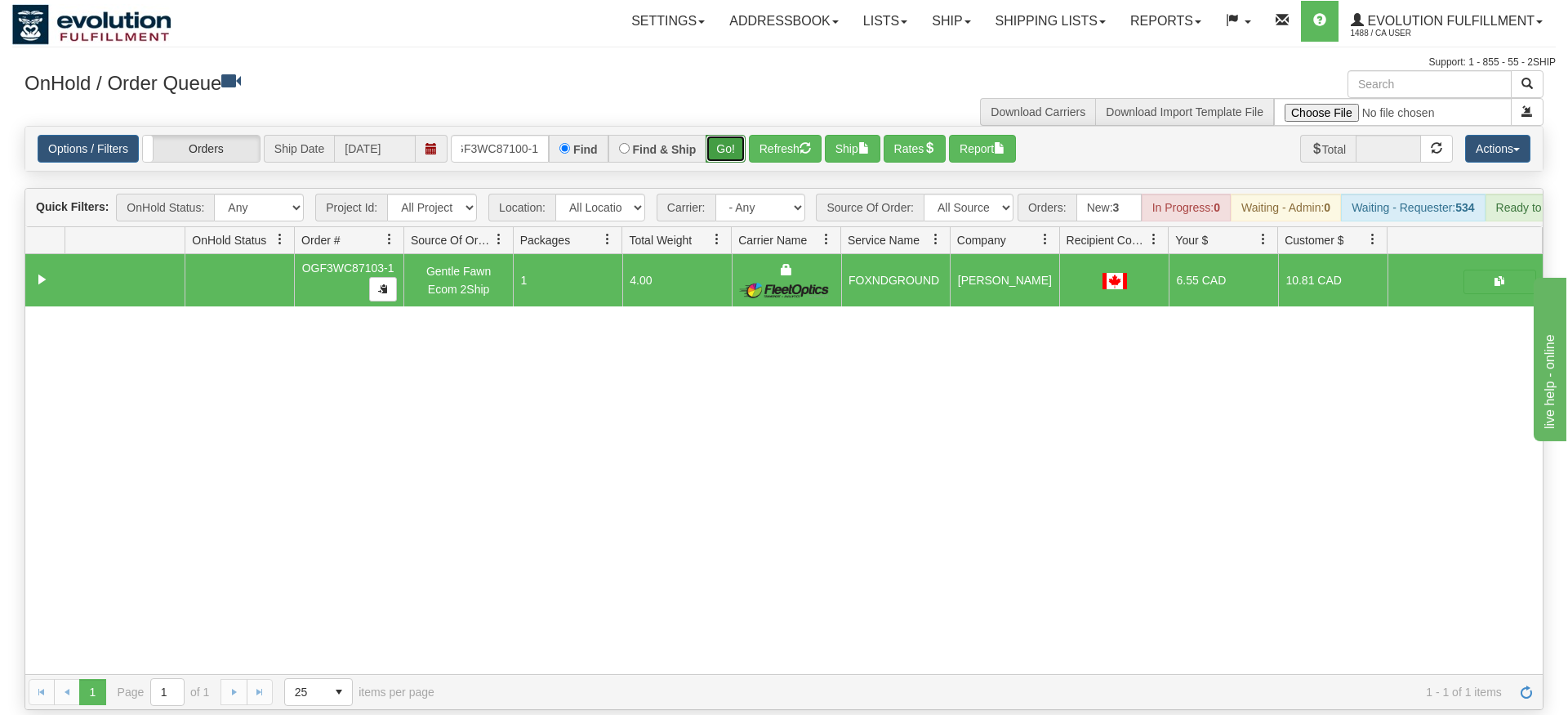
click at [734, 159] on div "Is equal to Is not equal to Contains Does not contains CAD USD EUR ZAR [PERSON_…" at bounding box center [783, 418] width 1543 height 584
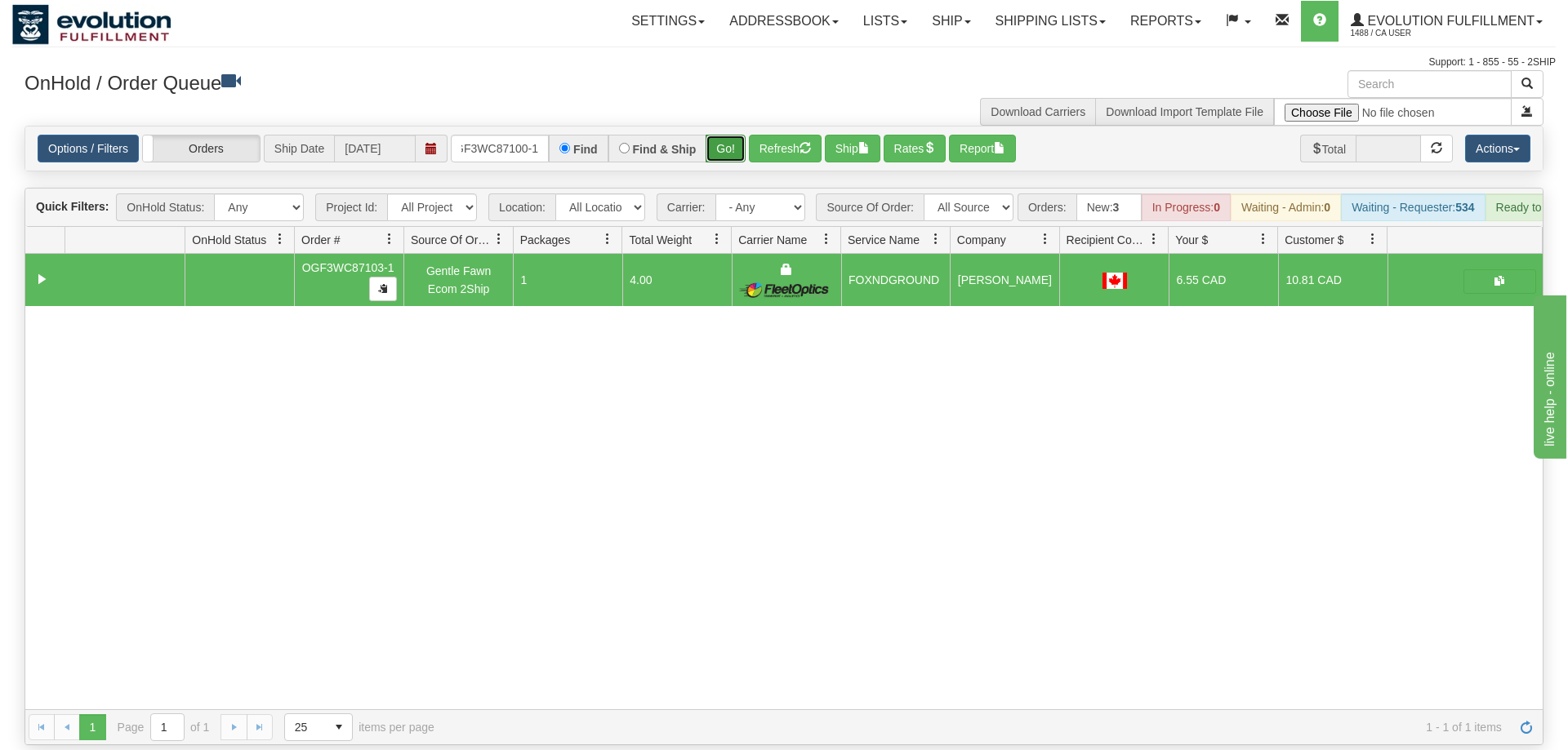
click at [729, 135] on button "Go!" at bounding box center [725, 149] width 40 height 28
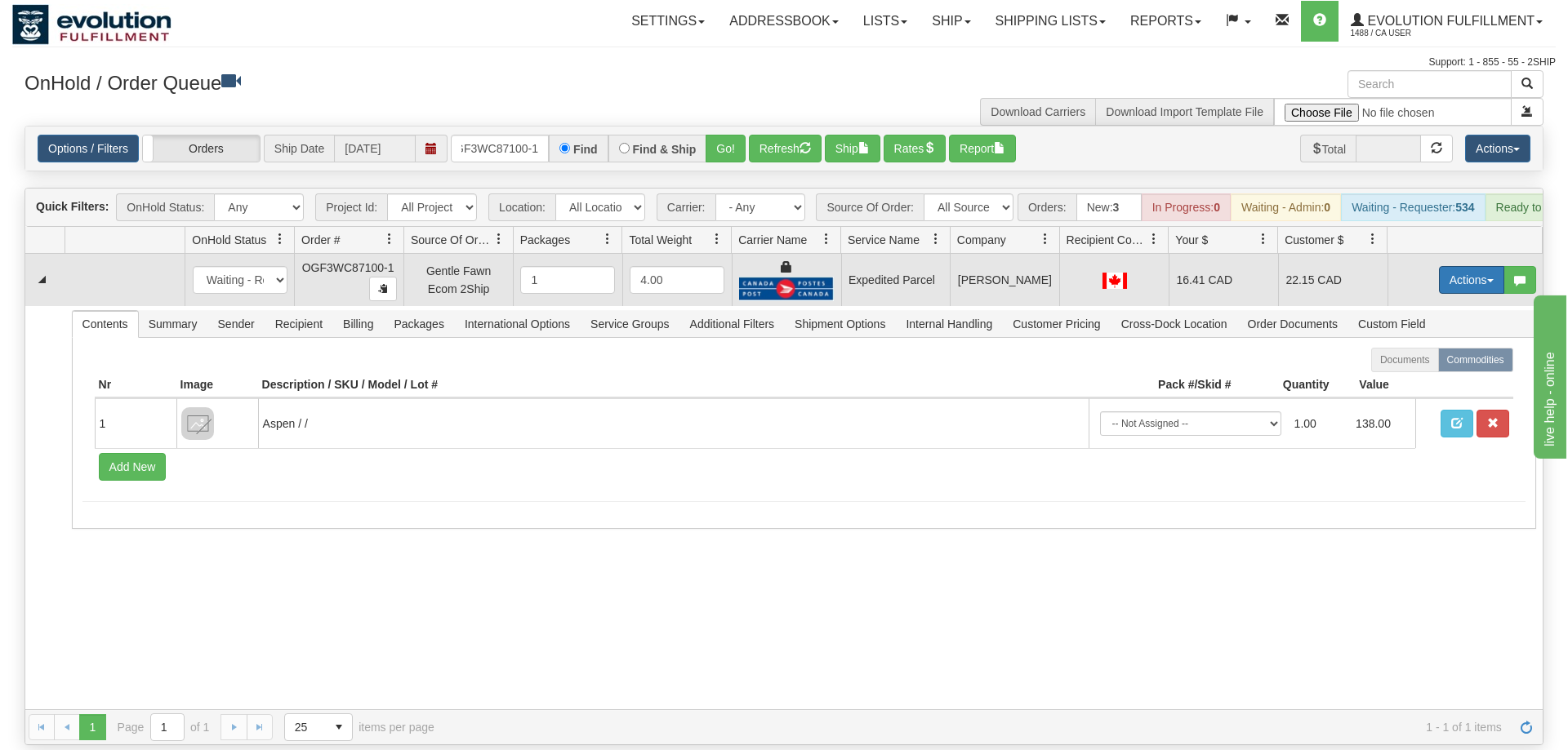
click at [1471, 266] on button "Actions" at bounding box center [1472, 280] width 65 height 28
click at [1434, 364] on link "Ship" at bounding box center [1438, 374] width 131 height 21
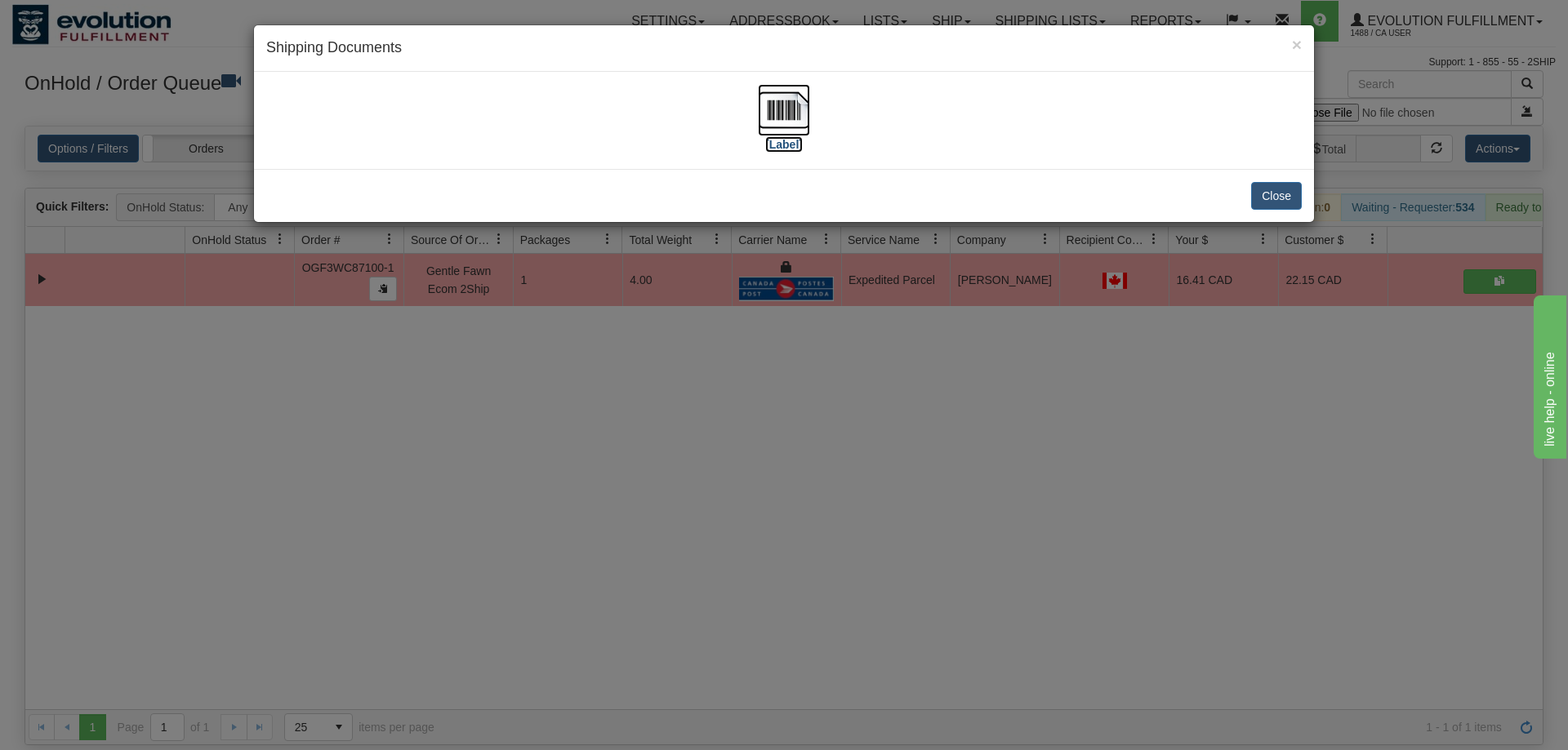
click at [792, 136] on img at bounding box center [783, 110] width 53 height 53
drag, startPoint x: 819, startPoint y: 524, endPoint x: 569, endPoint y: 46, distance: 539.4
click at [820, 508] on div "× Shipping Documents [Label] Close" at bounding box center [784, 375] width 1568 height 750
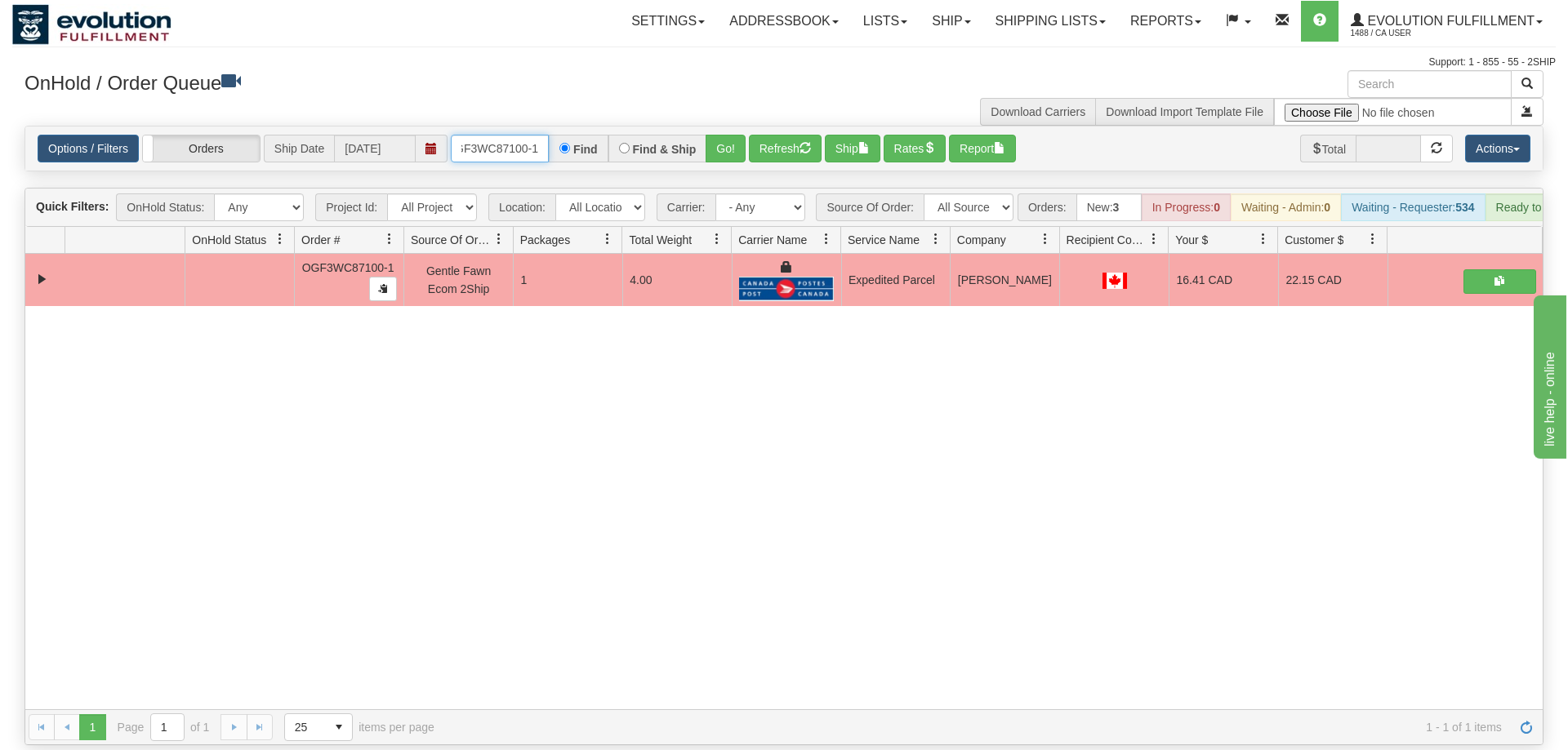
drag, startPoint x: 521, startPoint y: 127, endPoint x: 537, endPoint y: 120, distance: 17.5
click at [522, 135] on input "OGF3WC87100-1" at bounding box center [499, 149] width 98 height 28
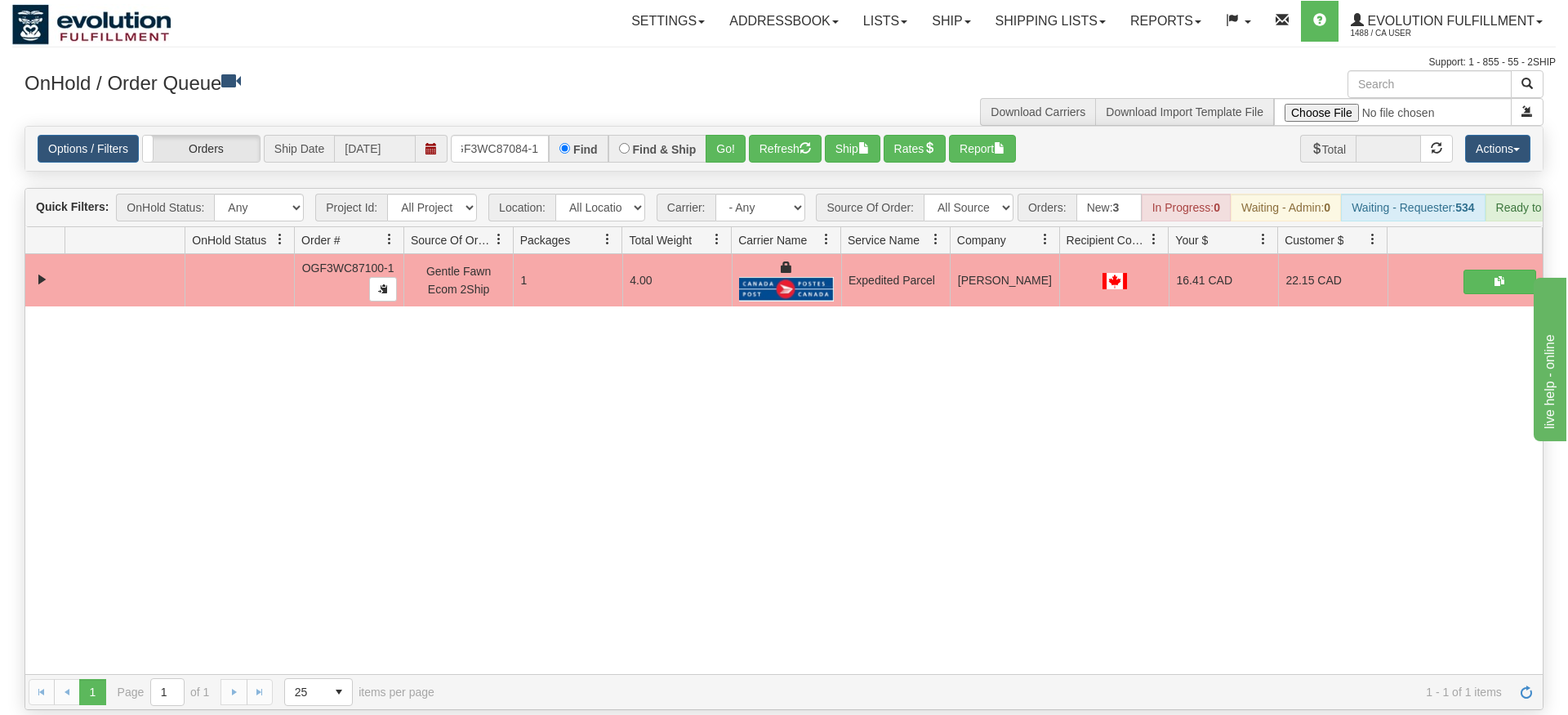
drag, startPoint x: 703, startPoint y: 117, endPoint x: 711, endPoint y: 148, distance: 32.0
click at [703, 152] on div "Is equal to Is not equal to Contains Does not contains CAD USD EUR ZAR [PERSON_…" at bounding box center [783, 418] width 1543 height 584
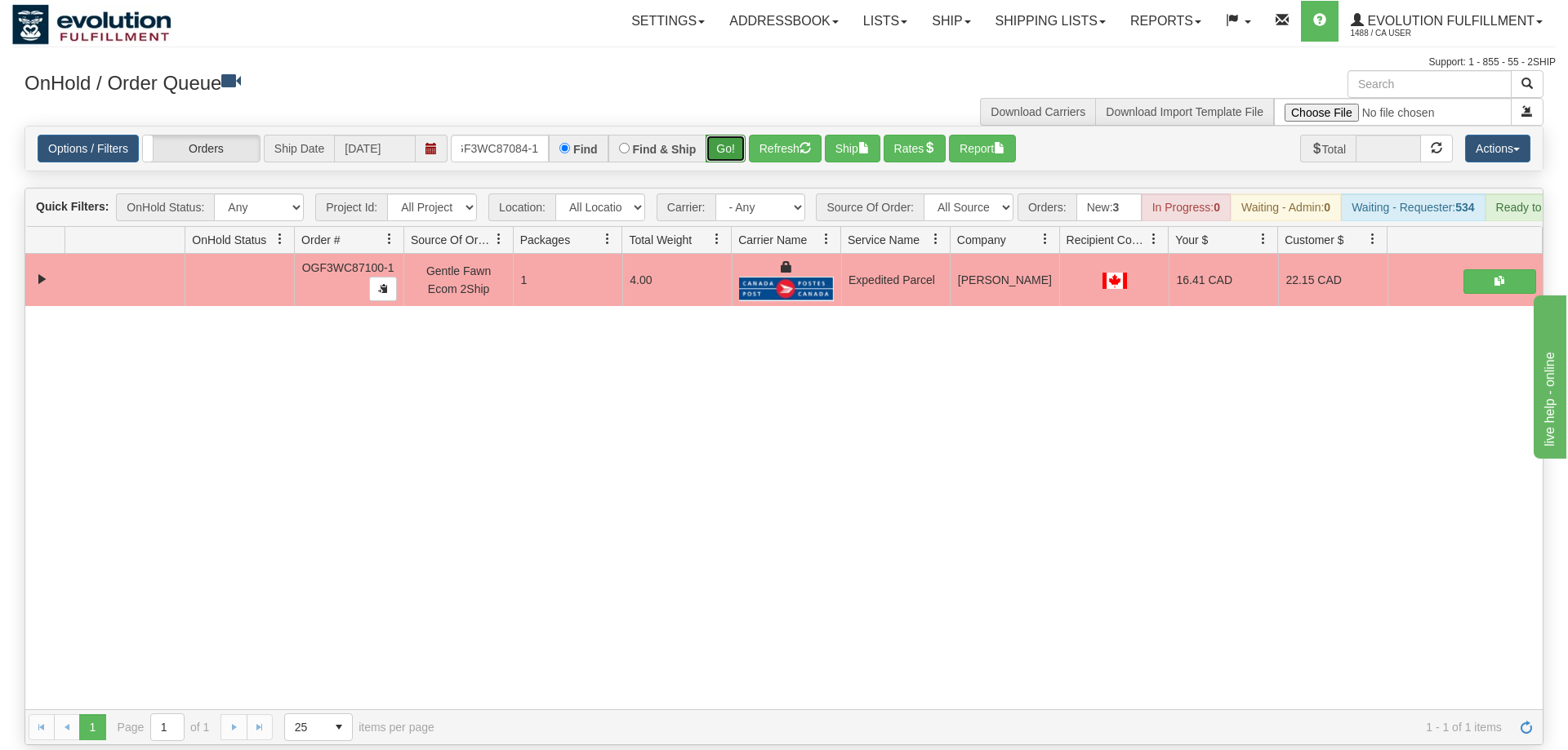
click at [720, 136] on button "Go!" at bounding box center [725, 149] width 40 height 28
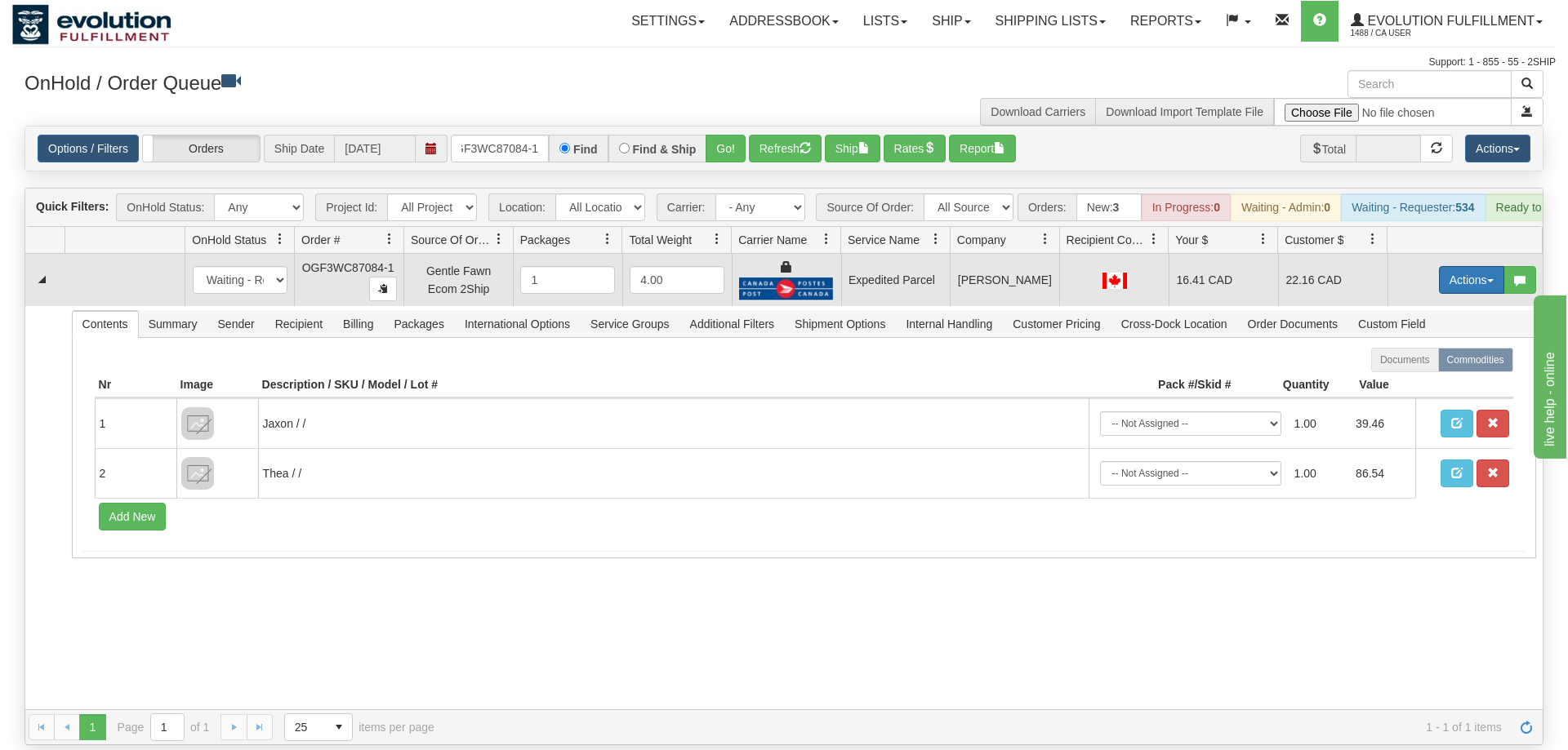
click at [1448, 266] on button "Actions" at bounding box center [1472, 280] width 65 height 28
click at [1407, 368] on span "Ship" at bounding box center [1405, 374] width 35 height 13
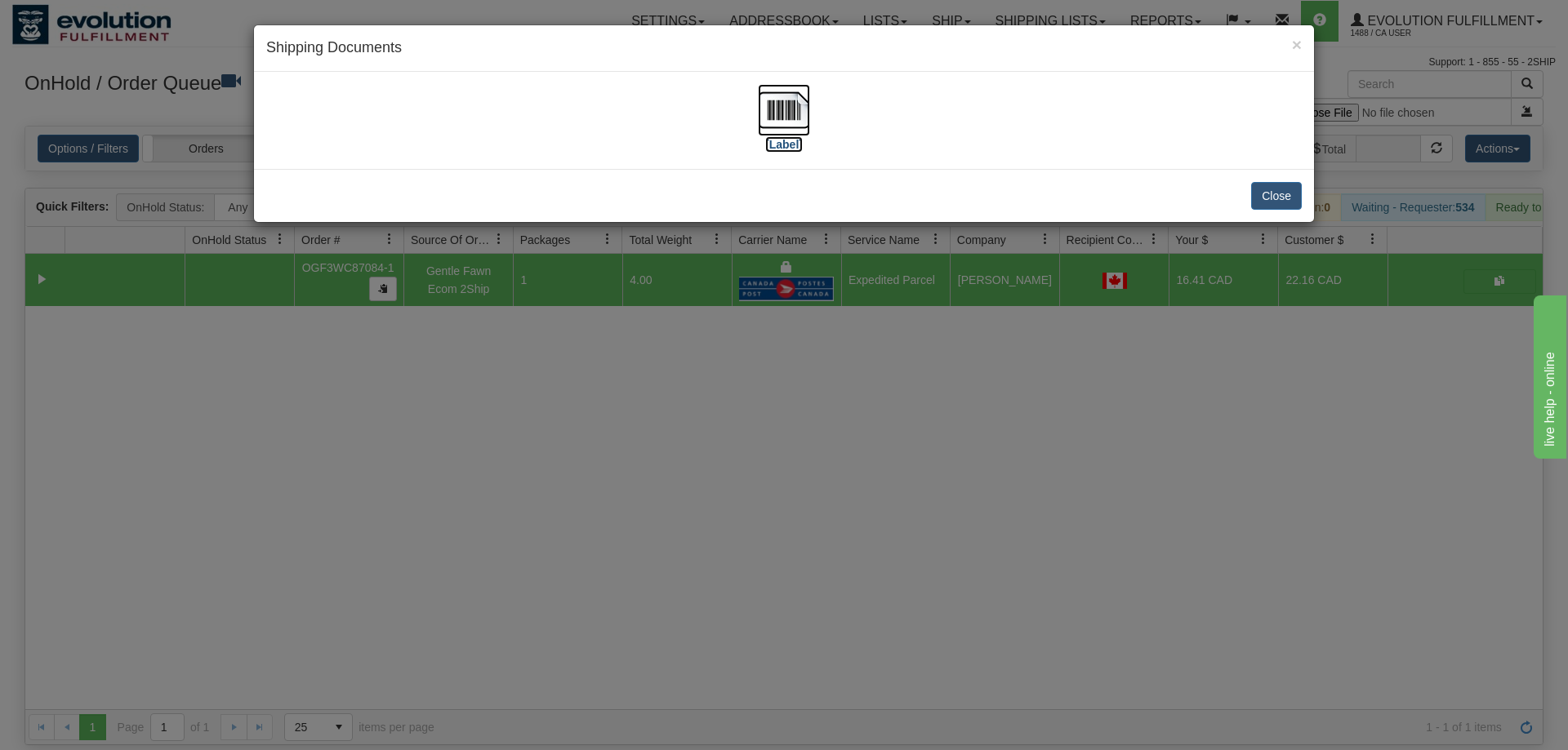
click at [795, 125] on img at bounding box center [783, 110] width 53 height 53
drag, startPoint x: 982, startPoint y: 389, endPoint x: 634, endPoint y: 218, distance: 387.7
click at [979, 389] on div "× Shipping Documents [Label] Close" at bounding box center [784, 375] width 1568 height 750
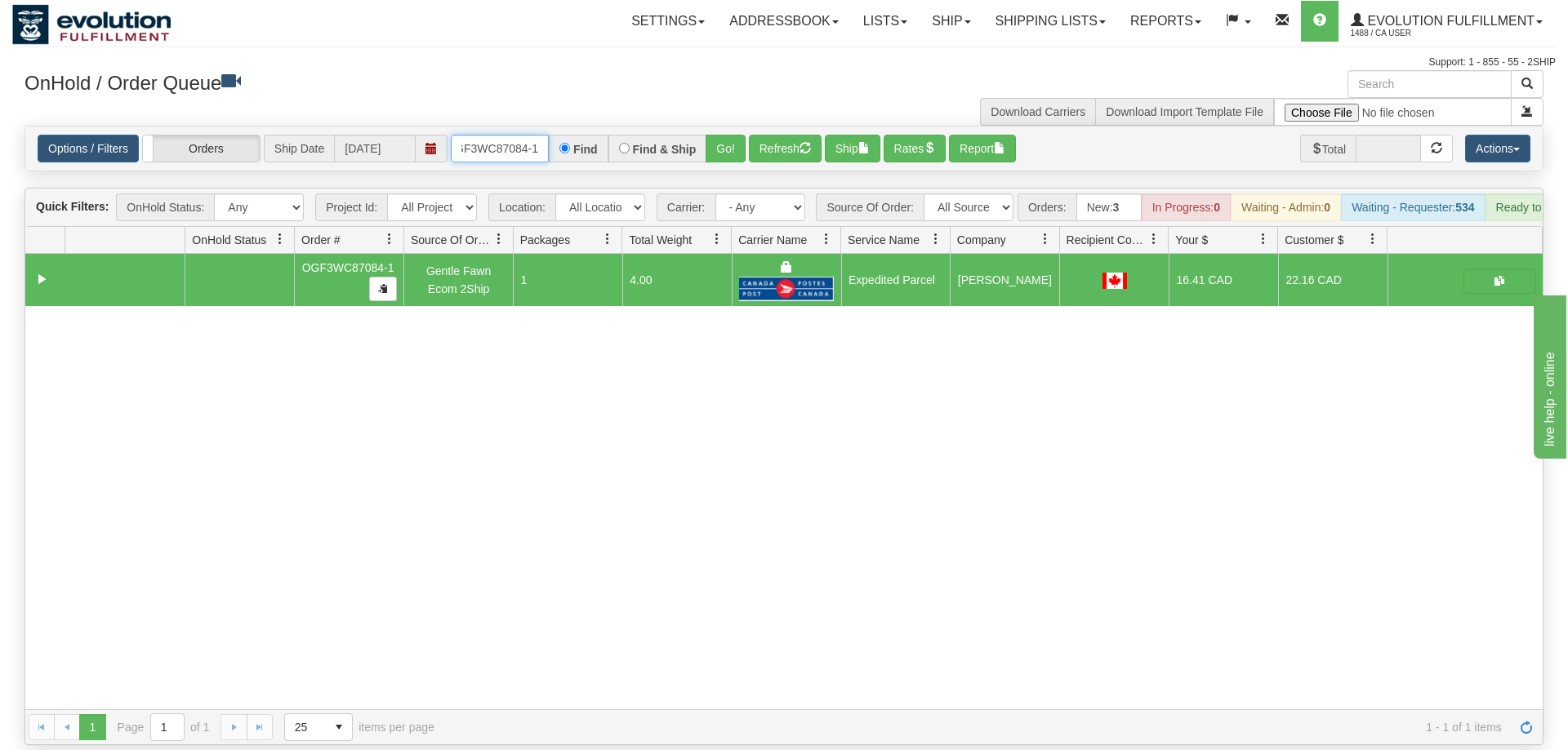
click at [534, 135] on input "OGF3WC87084-1" at bounding box center [499, 149] width 98 height 28
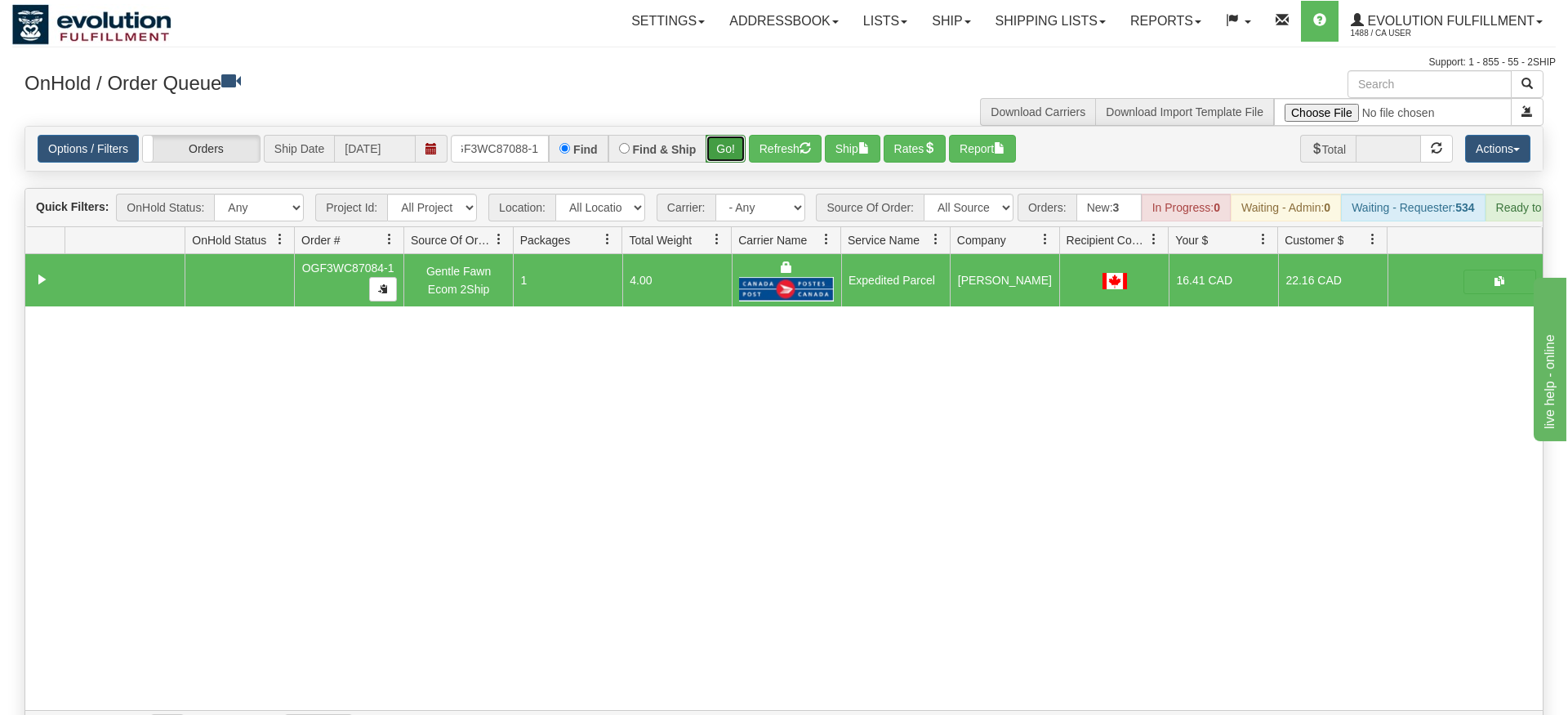
click at [725, 155] on div "Is equal to Is not equal to Contains Does not contains CAD USD EUR ZAR [PERSON_…" at bounding box center [783, 436] width 1543 height 620
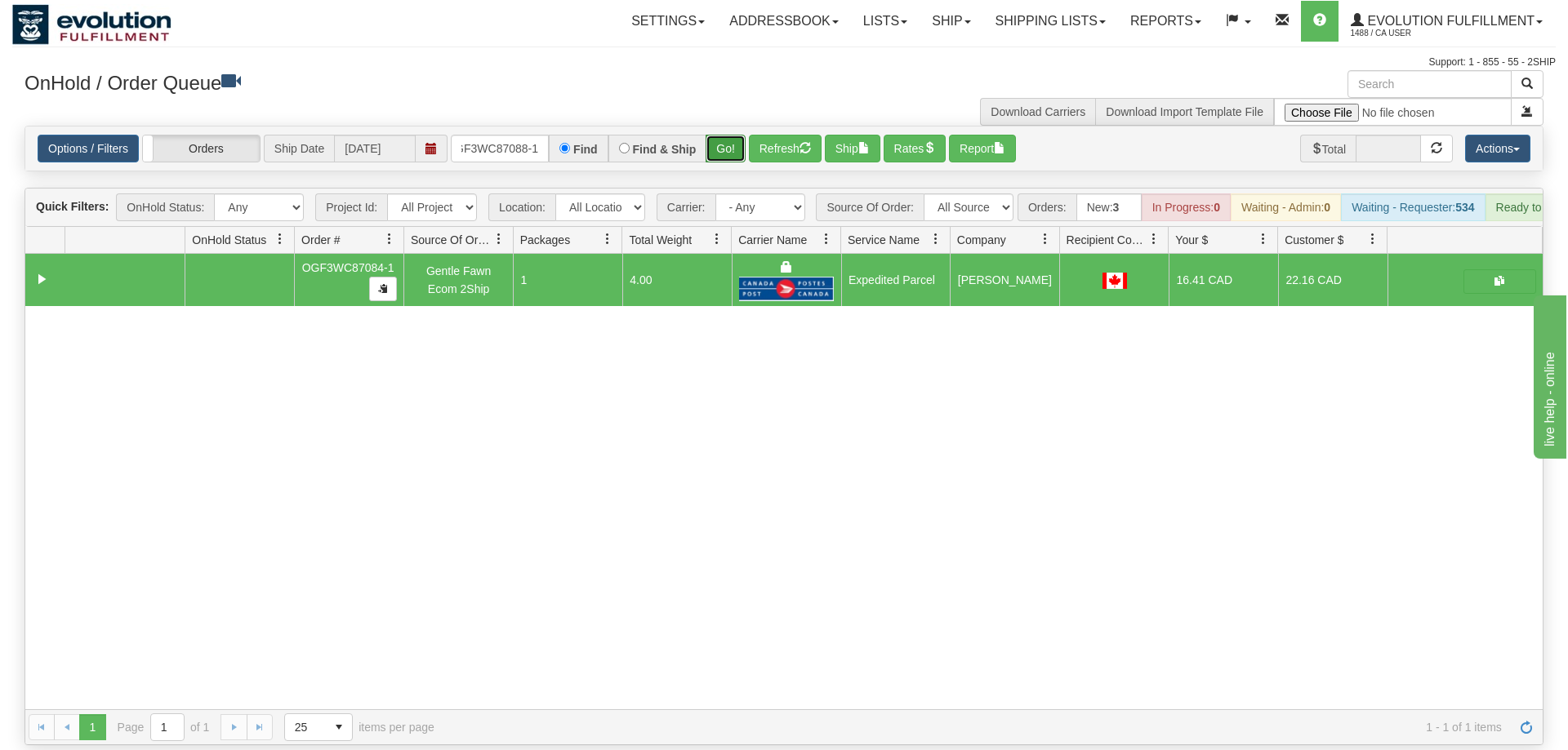
click at [725, 135] on button "Go!" at bounding box center [725, 149] width 40 height 28
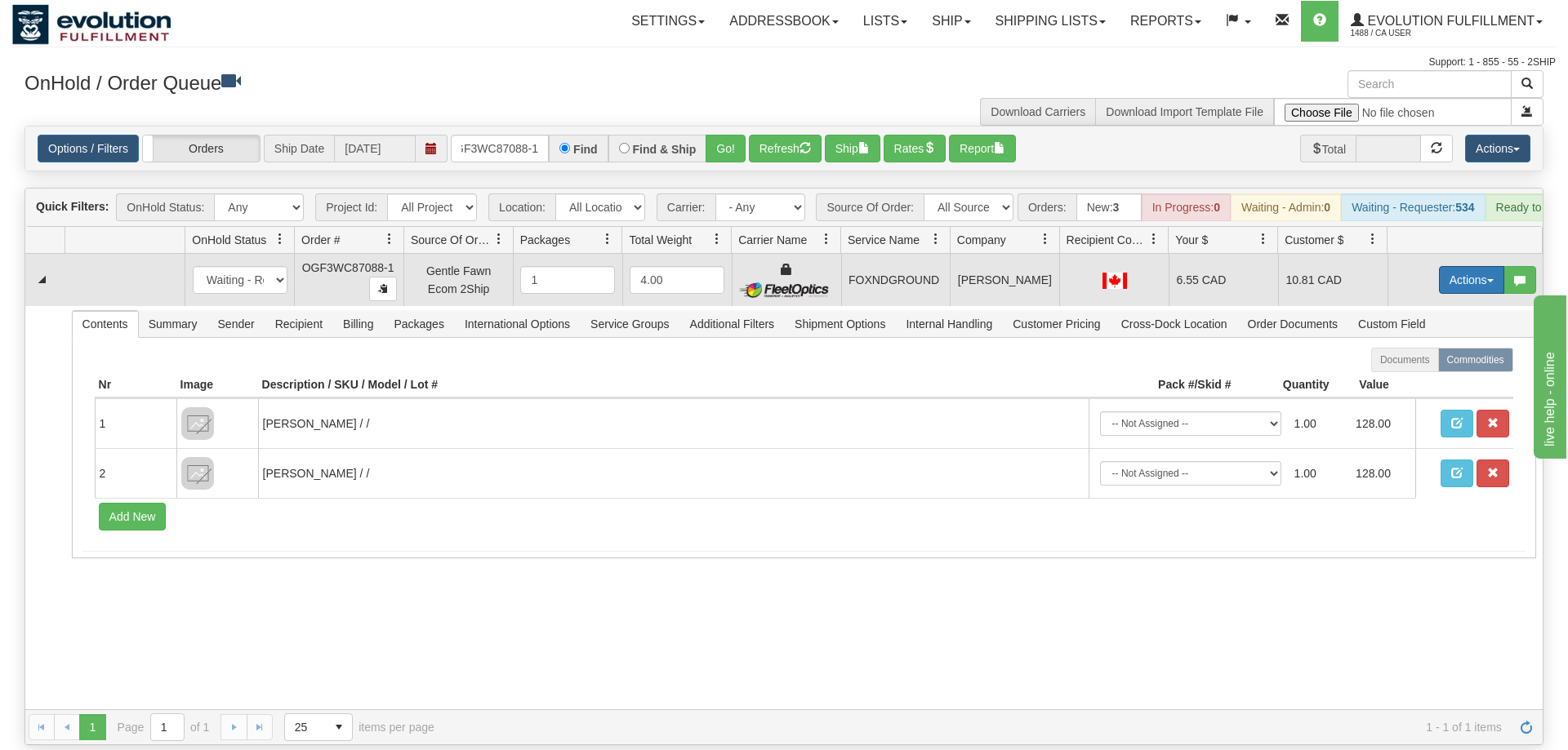
drag, startPoint x: 1455, startPoint y: 253, endPoint x: 1451, endPoint y: 268, distance: 15.5
click at [1456, 266] on button "Actions" at bounding box center [1472, 280] width 65 height 28
click at [1425, 364] on link "Ship" at bounding box center [1438, 374] width 131 height 21
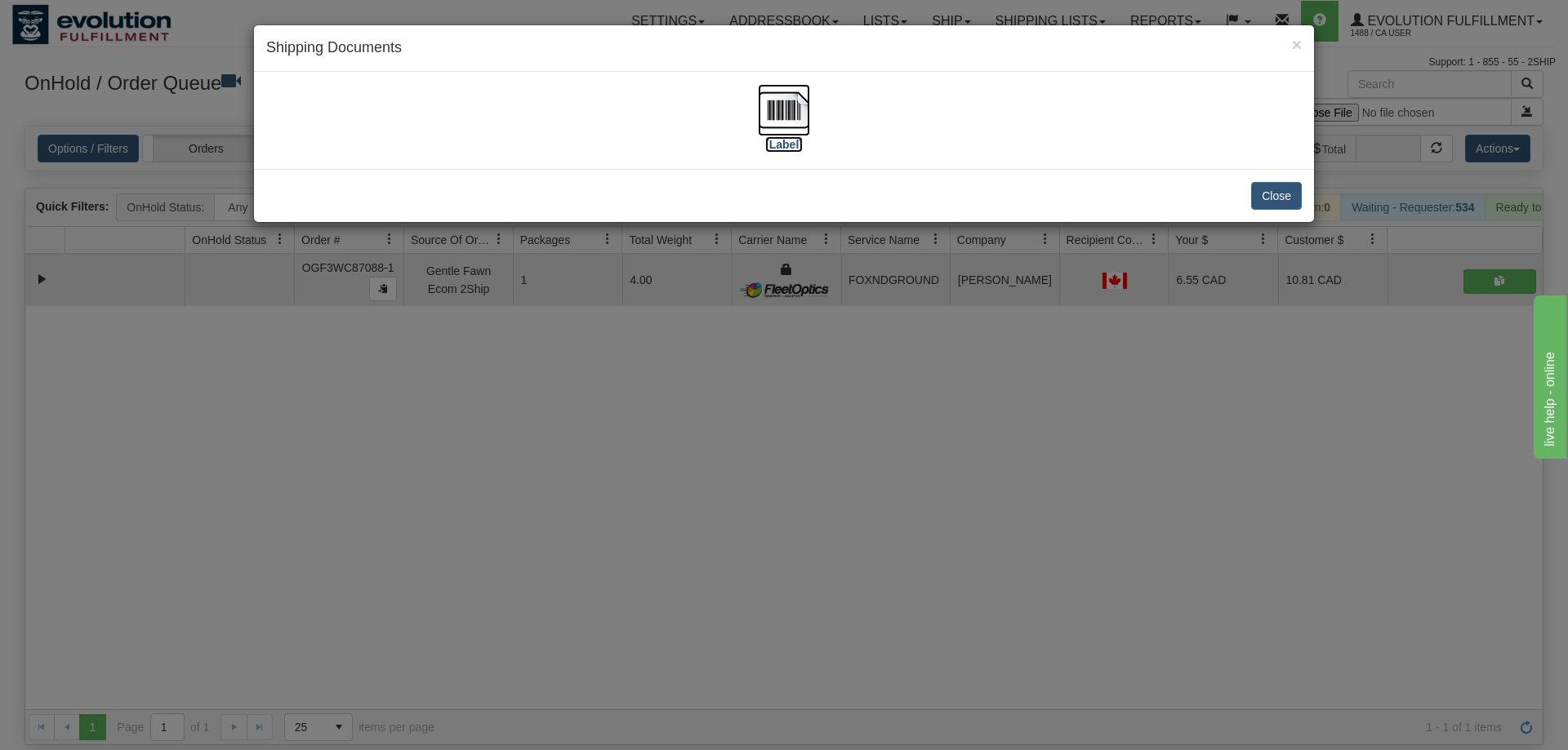
click at [767, 107] on img at bounding box center [783, 110] width 53 height 53
drag, startPoint x: 1125, startPoint y: 319, endPoint x: 523, endPoint y: 9, distance: 677.1
click at [1123, 312] on div "× Shipping Documents [Label] Close" at bounding box center [784, 375] width 1568 height 750
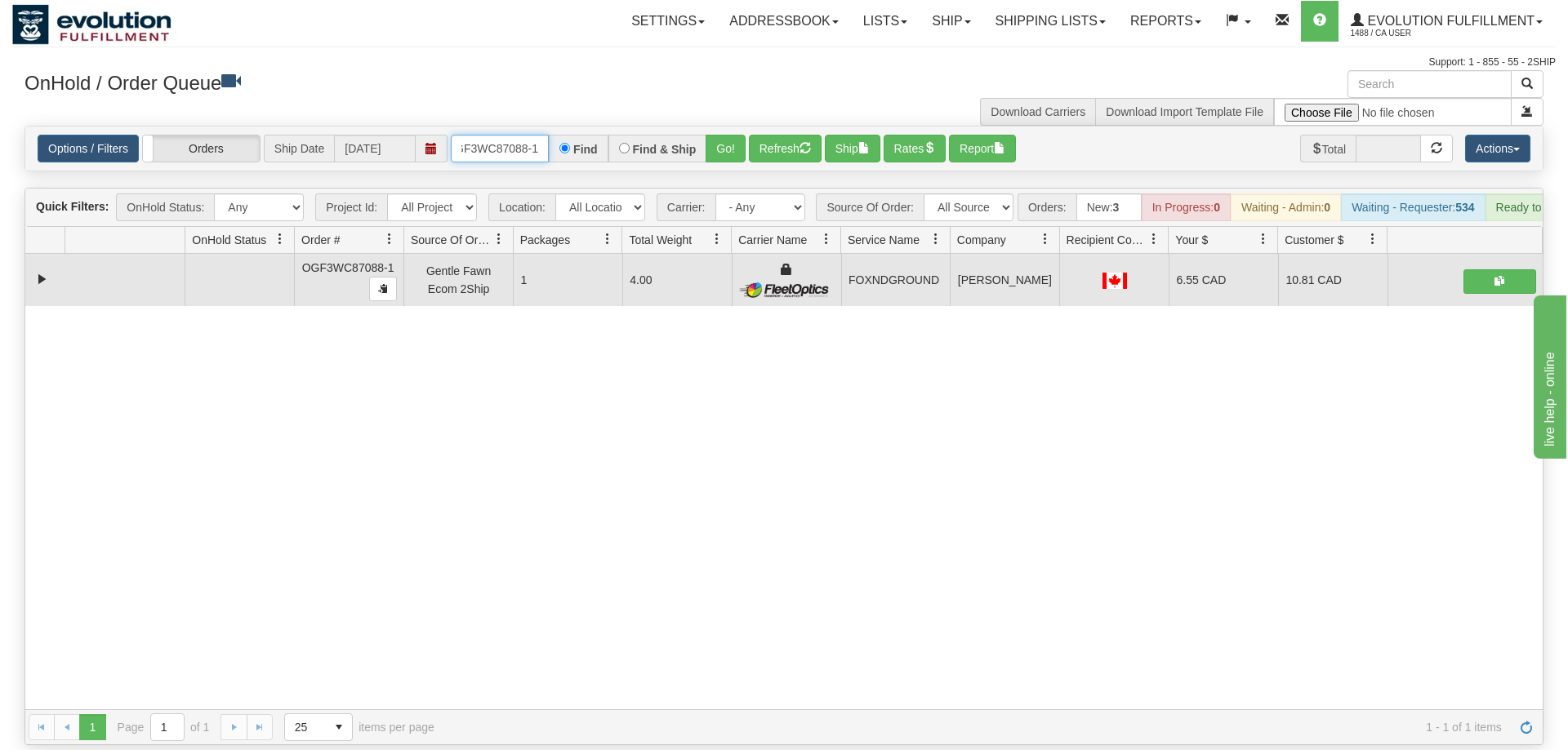
click at [495, 135] on input "OGF3WC87088-1" at bounding box center [499, 149] width 98 height 28
click at [725, 157] on div "Is equal to Is not equal to Contains Does not contains CAD USD EUR ZAR [PERSON_…" at bounding box center [783, 436] width 1543 height 619
click at [727, 135] on button "Go!" at bounding box center [725, 149] width 40 height 28
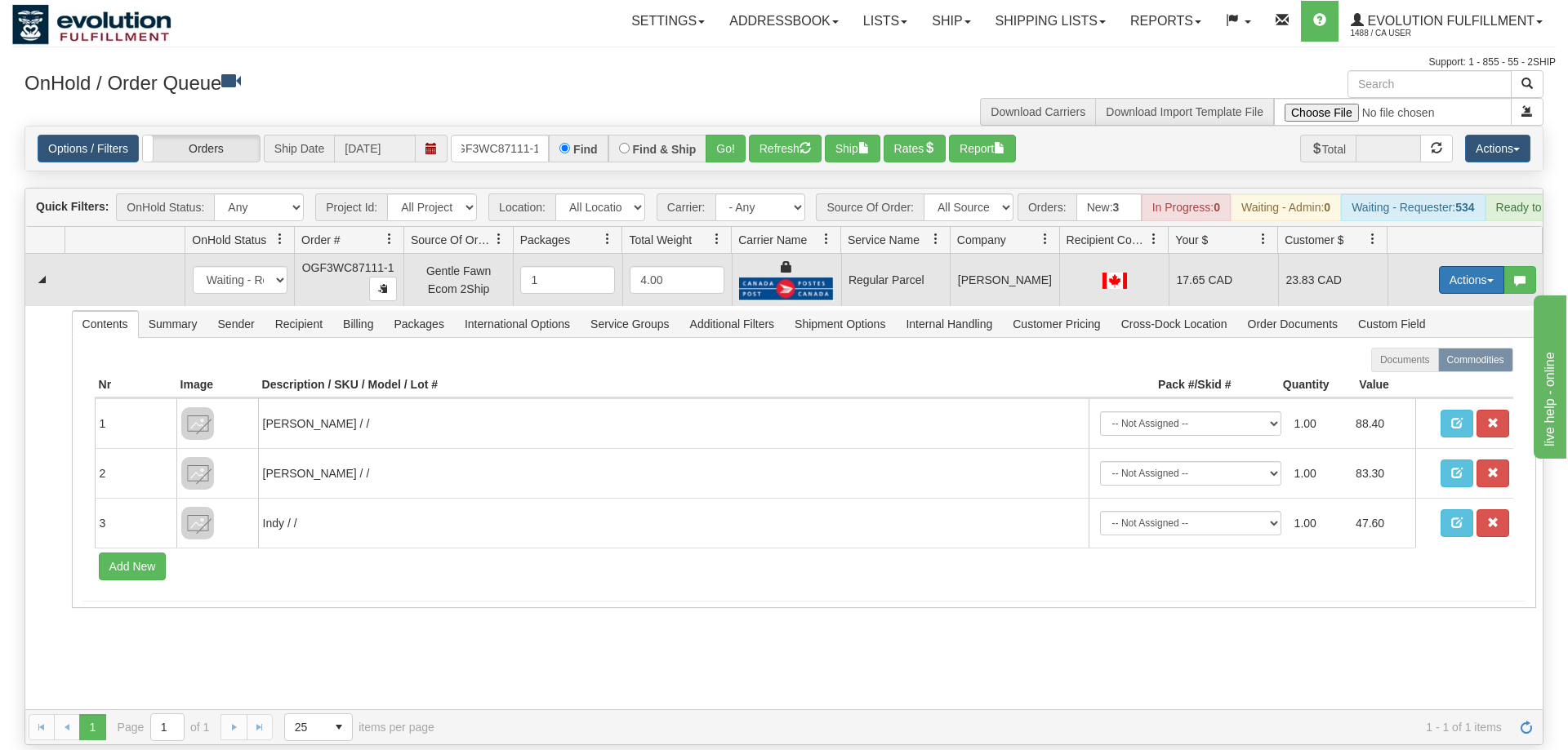
click at [1494, 266] on button "Actions" at bounding box center [1472, 280] width 65 height 28
click at [1431, 347] on span "Rate All Services" at bounding box center [1437, 353] width 98 height 13
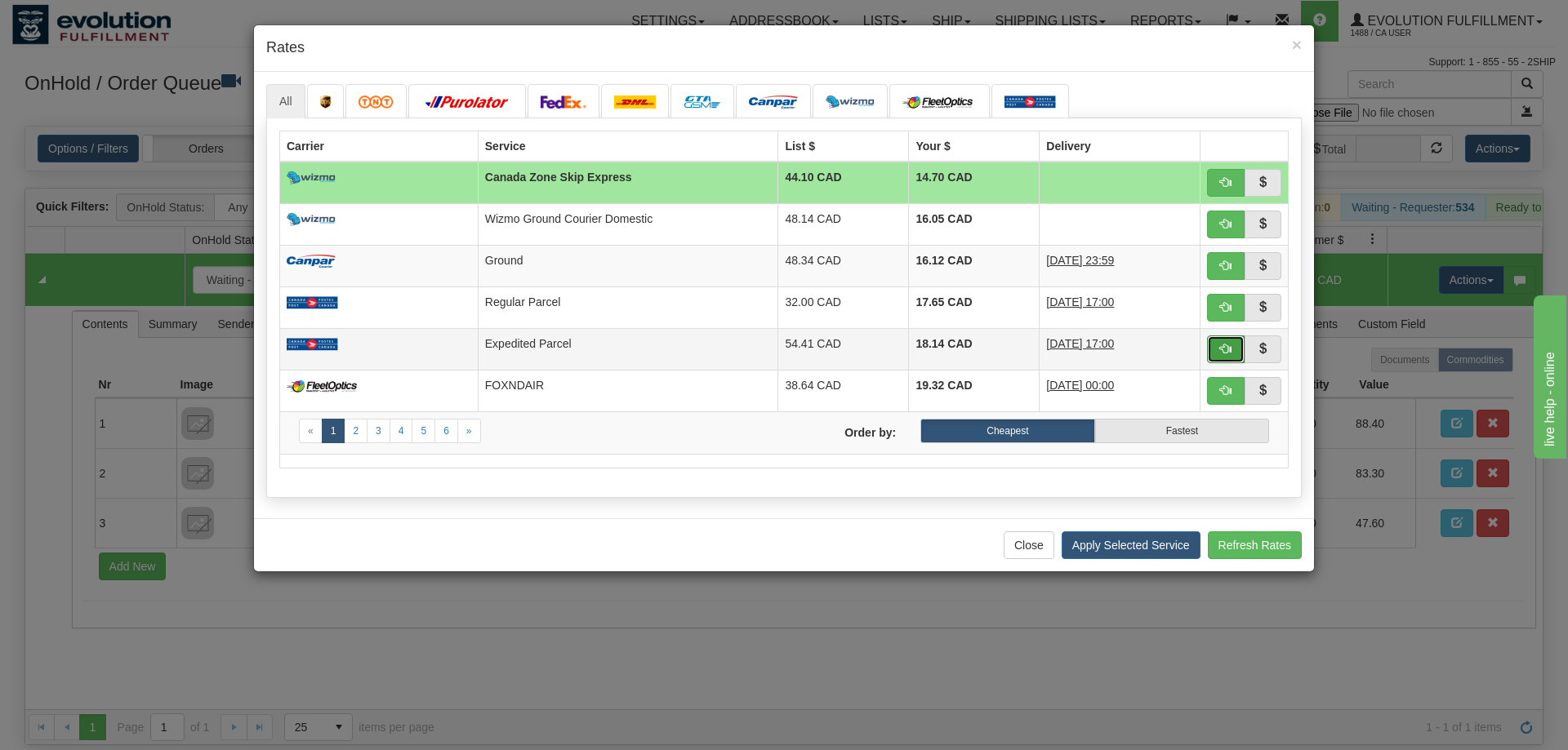
click at [1224, 347] on span "button" at bounding box center [1226, 349] width 12 height 12
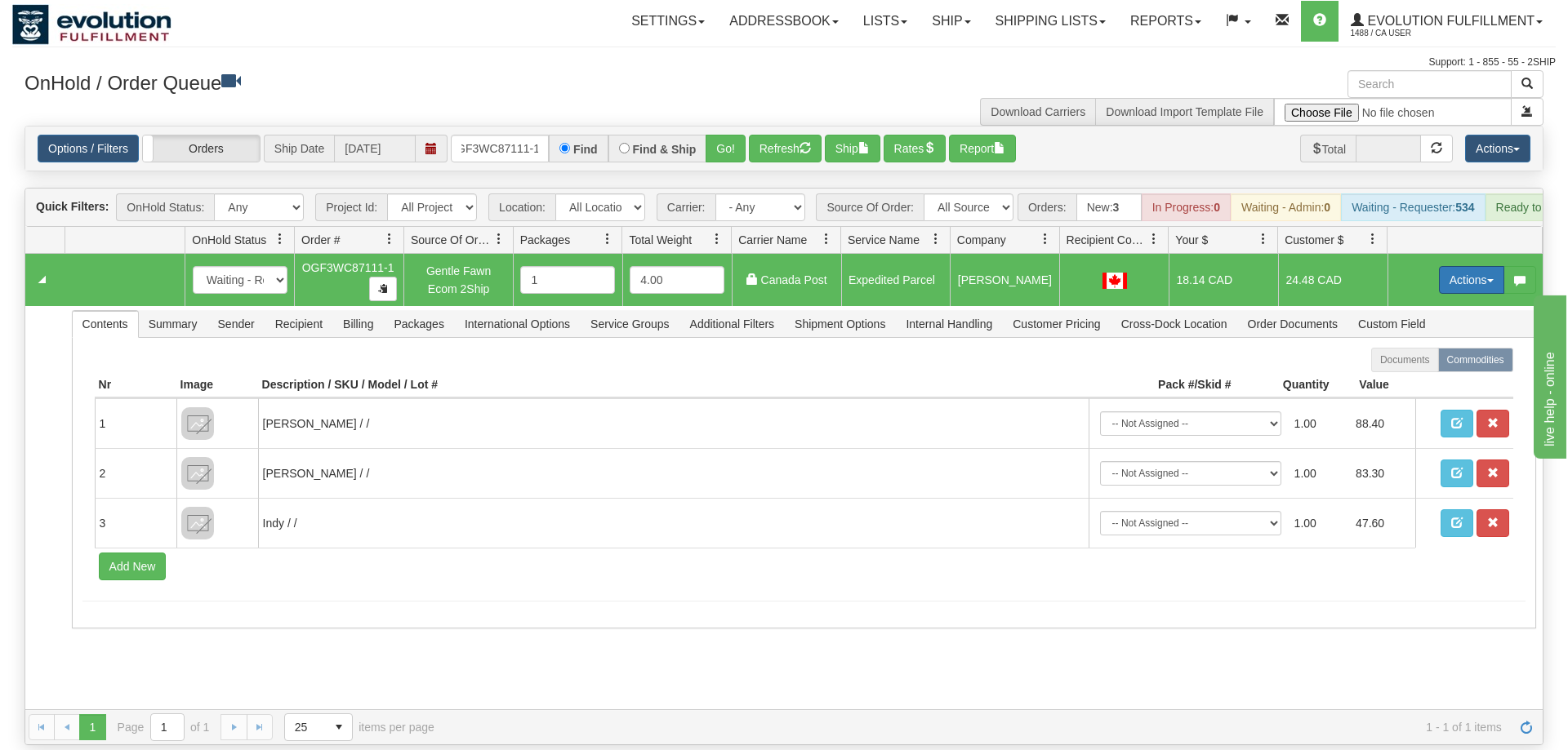
click at [1457, 266] on button "Actions" at bounding box center [1472, 280] width 65 height 28
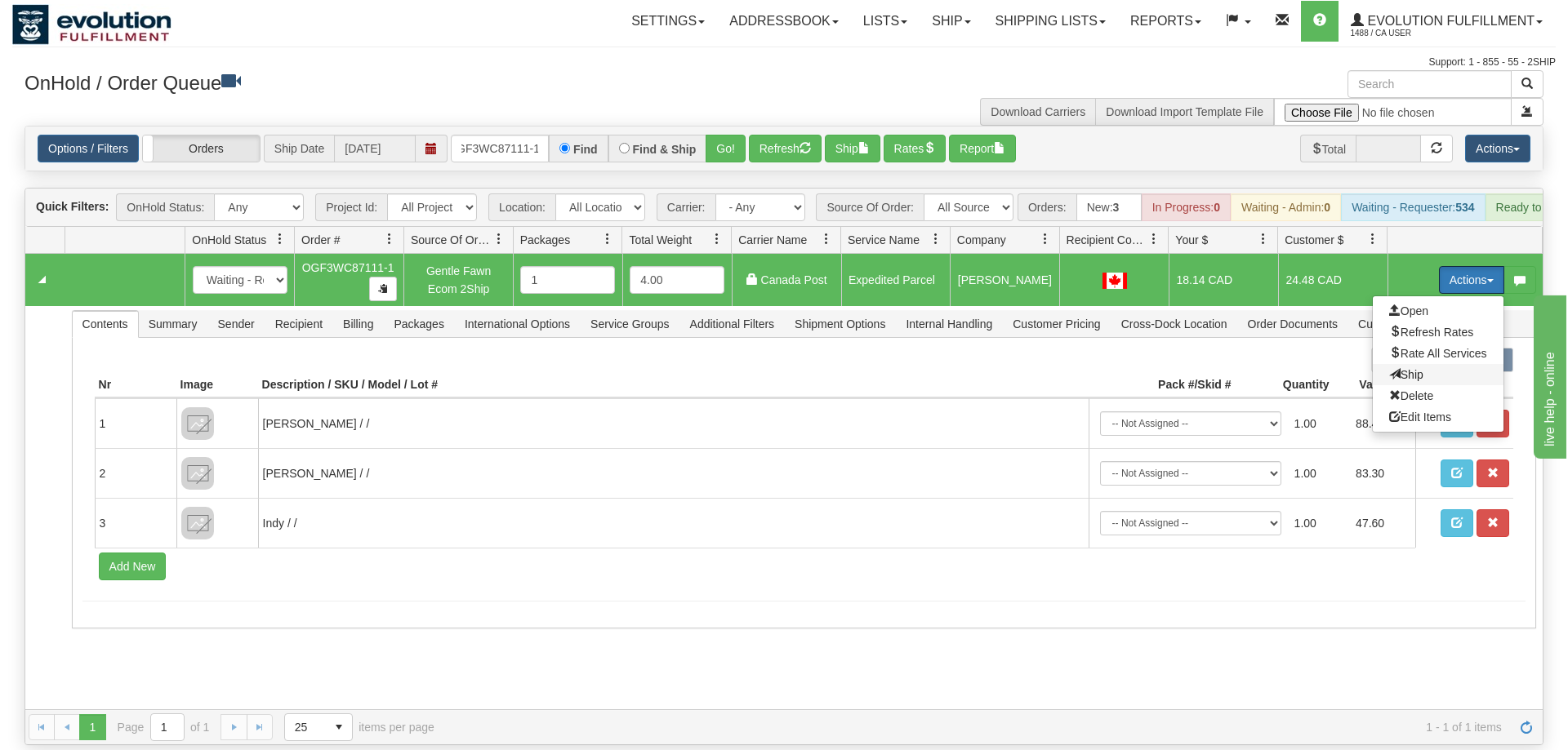
click at [1396, 368] on span "Ship" at bounding box center [1405, 374] width 35 height 13
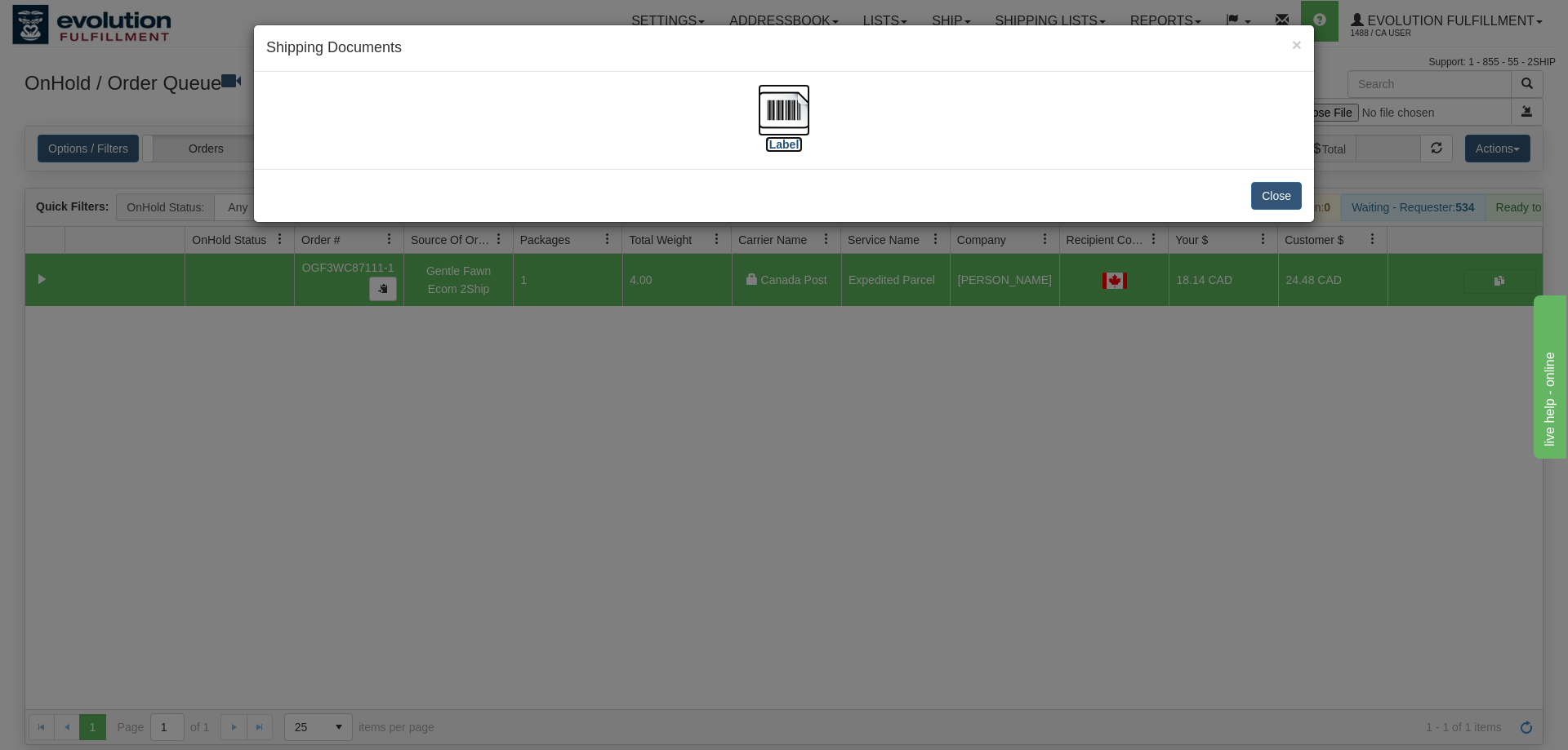
click at [762, 120] on img at bounding box center [783, 110] width 53 height 53
drag, startPoint x: 1156, startPoint y: 537, endPoint x: 455, endPoint y: 155, distance: 798.3
click at [1154, 536] on div "× Shipping Documents [Label] Close" at bounding box center [784, 375] width 1568 height 750
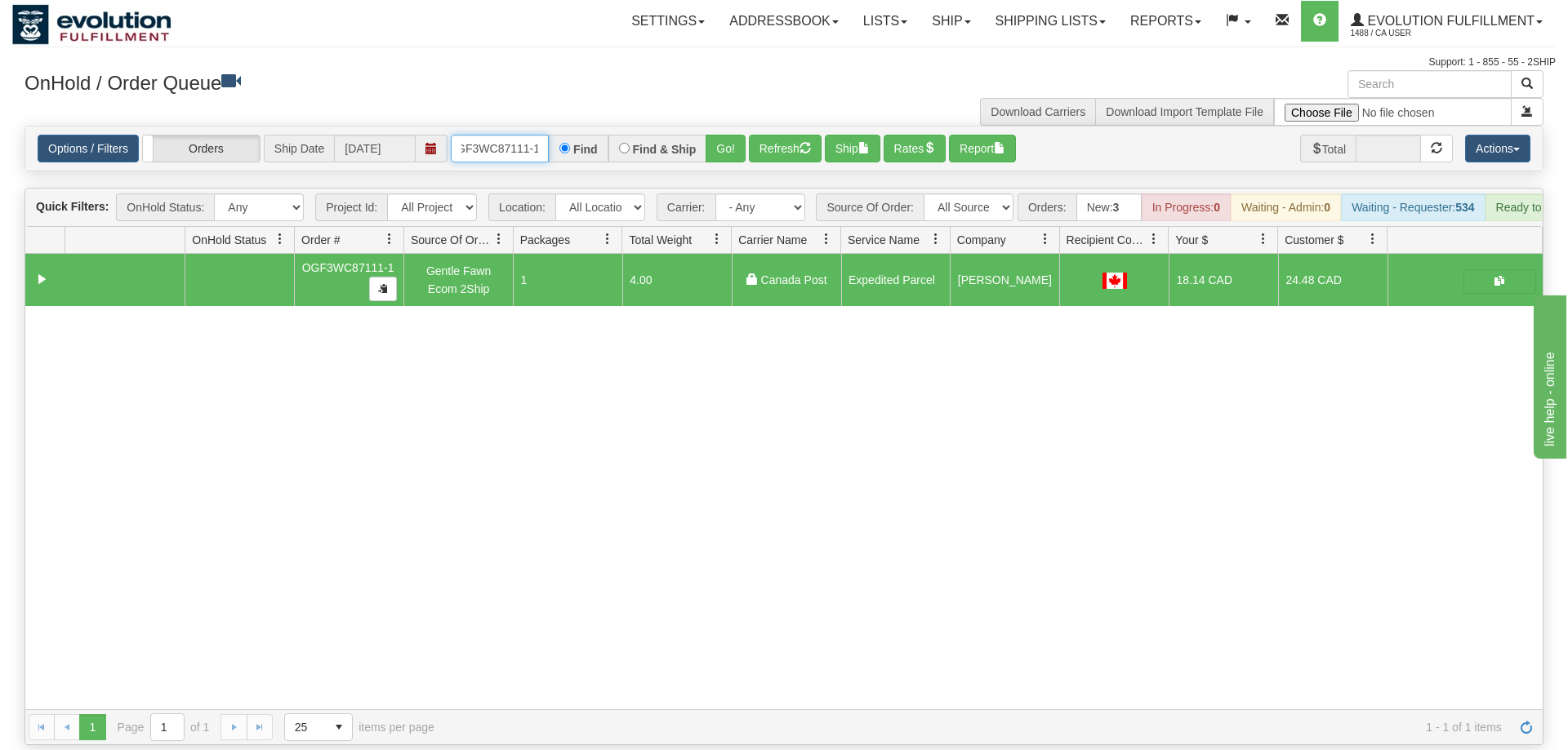
click at [518, 135] on input "OGF3WC87111-1" at bounding box center [499, 149] width 98 height 28
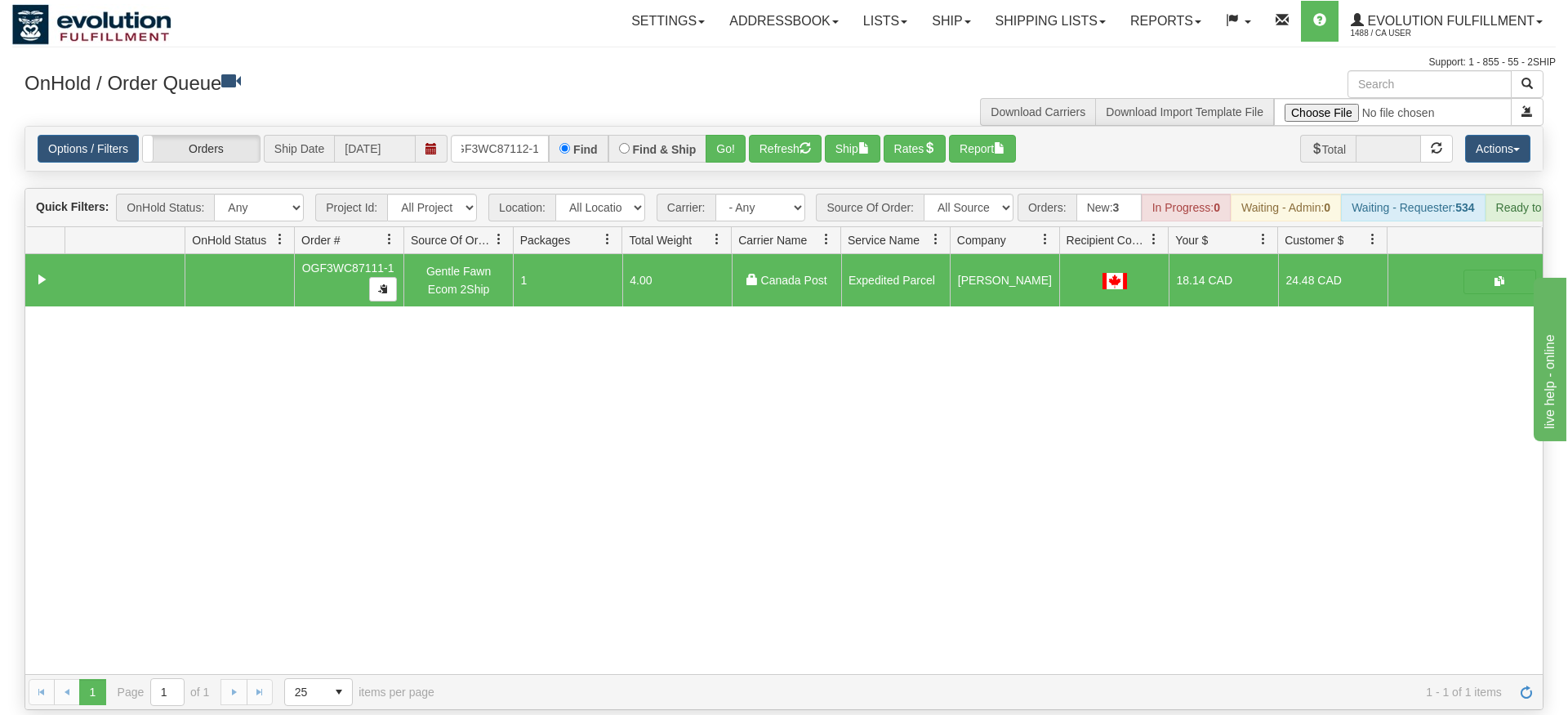
drag, startPoint x: 706, startPoint y: 121, endPoint x: 712, endPoint y: 145, distance: 24.7
click at [708, 152] on div "Is equal to Is not equal to Contains Does not contains CAD USD EUR ZAR [PERSON_…" at bounding box center [783, 418] width 1543 height 584
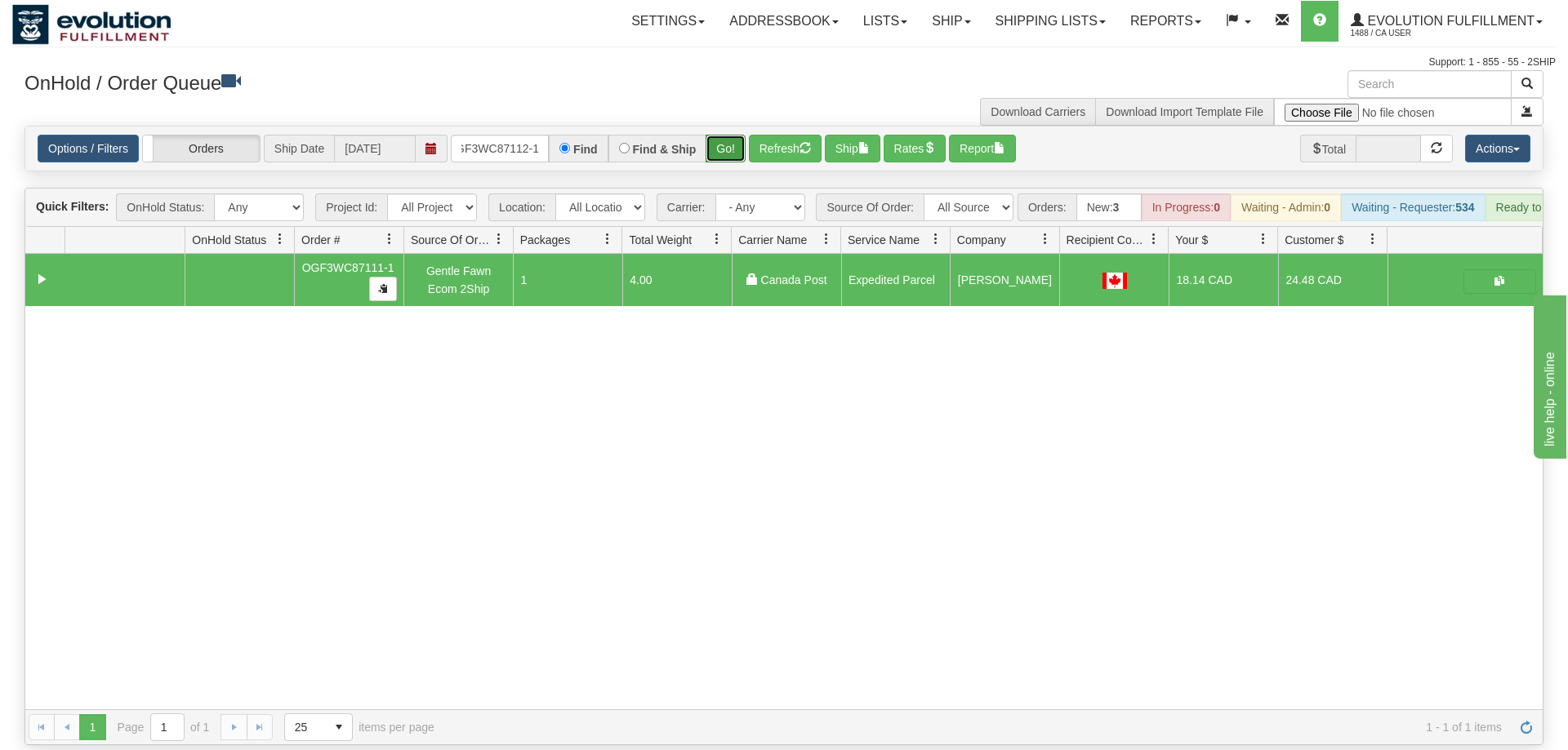
click at [728, 135] on button "Go!" at bounding box center [725, 149] width 40 height 28
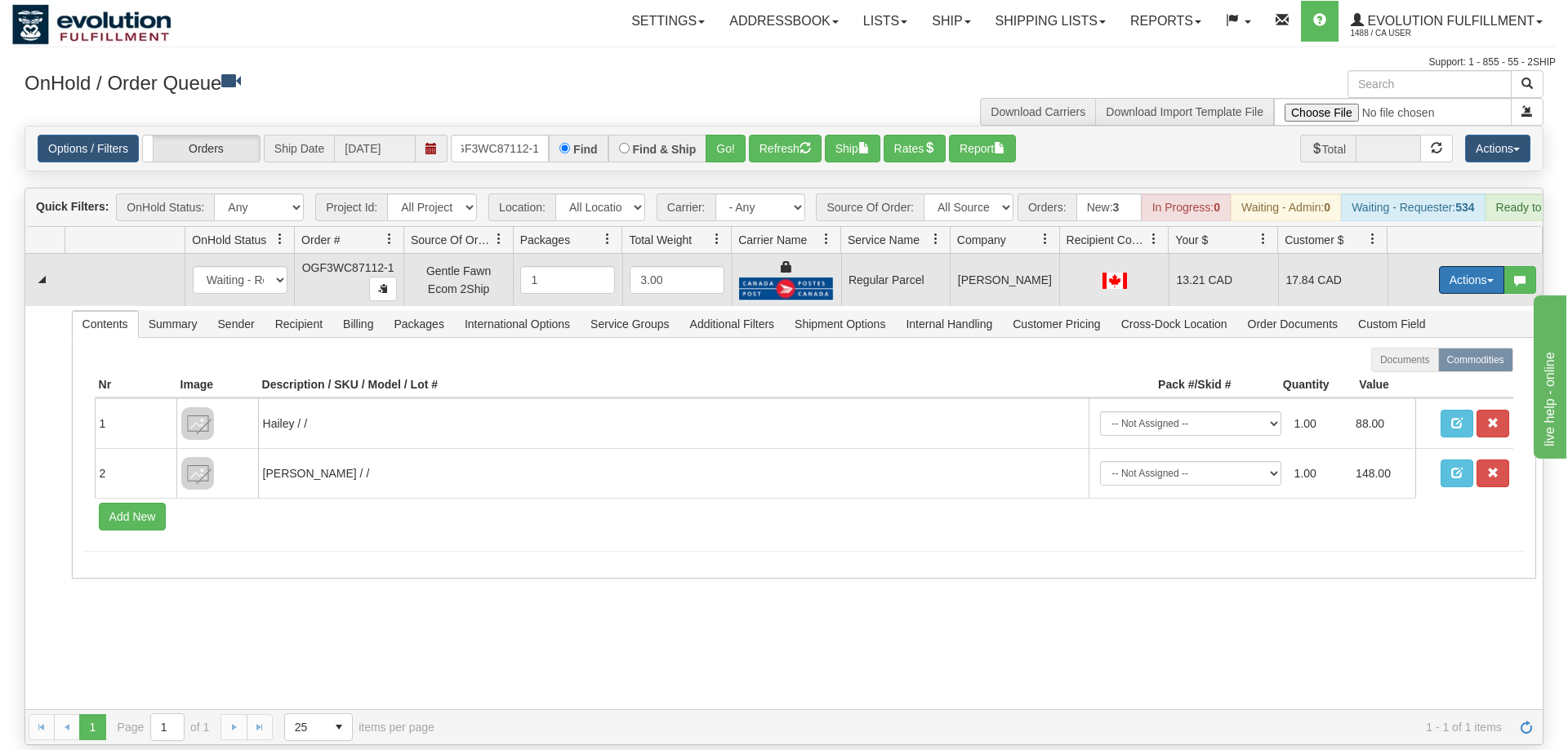
drag, startPoint x: 1471, startPoint y: 261, endPoint x: 1449, endPoint y: 322, distance: 64.8
click at [1474, 266] on button "Actions" at bounding box center [1472, 280] width 65 height 28
click at [1453, 347] on span "Rate All Services" at bounding box center [1437, 353] width 98 height 13
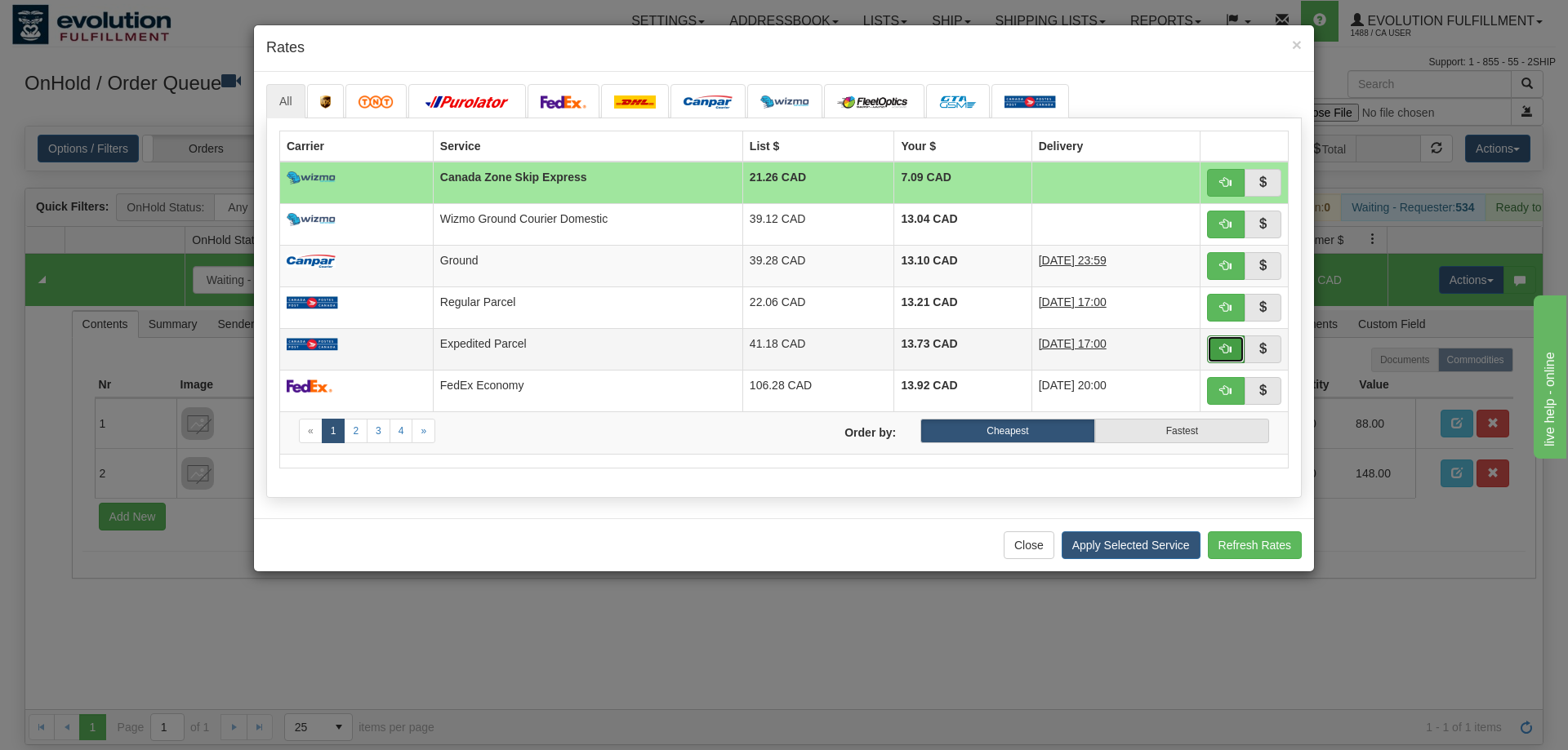
click at [1220, 346] on span "button" at bounding box center [1226, 349] width 12 height 12
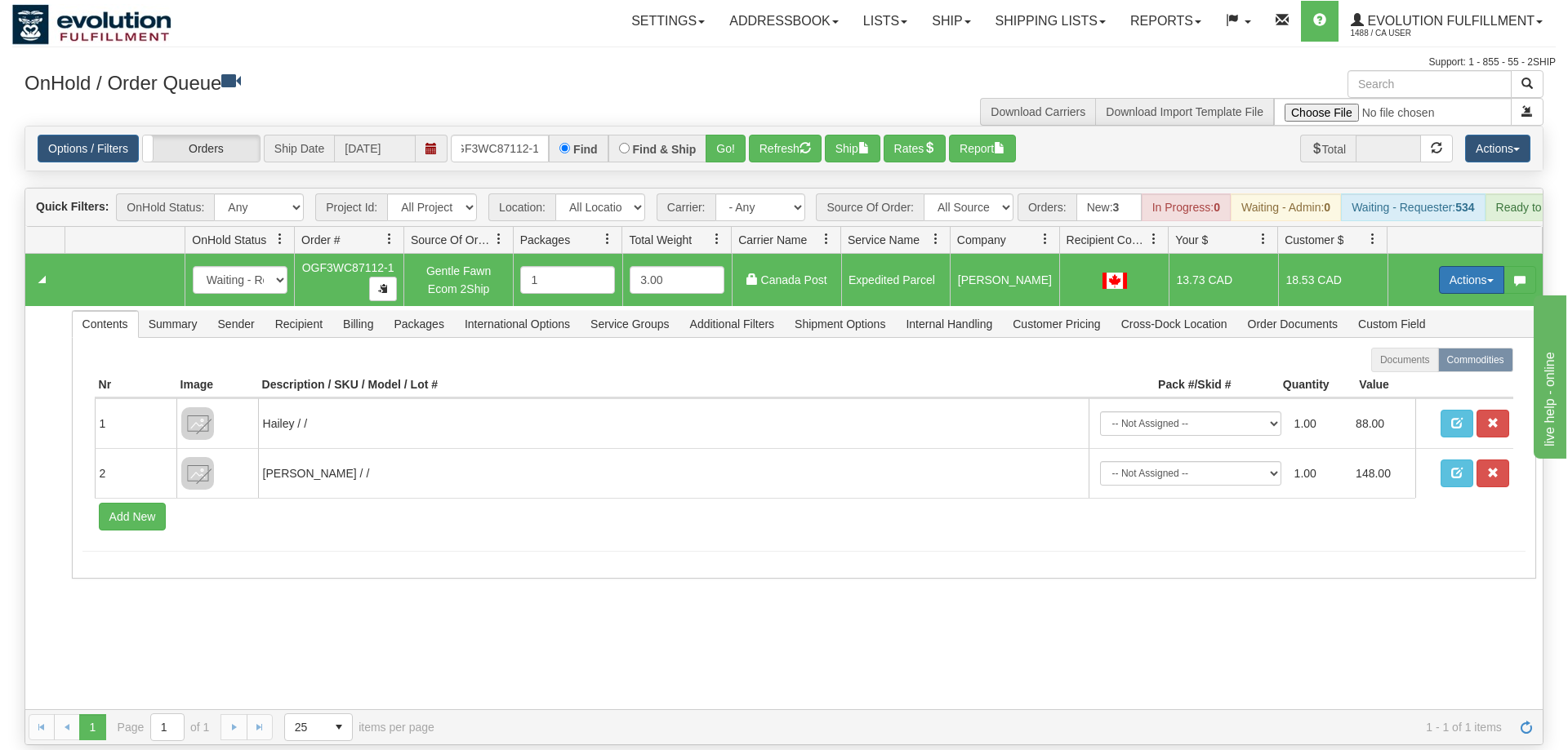
click at [1479, 266] on button "Actions" at bounding box center [1472, 280] width 65 height 28
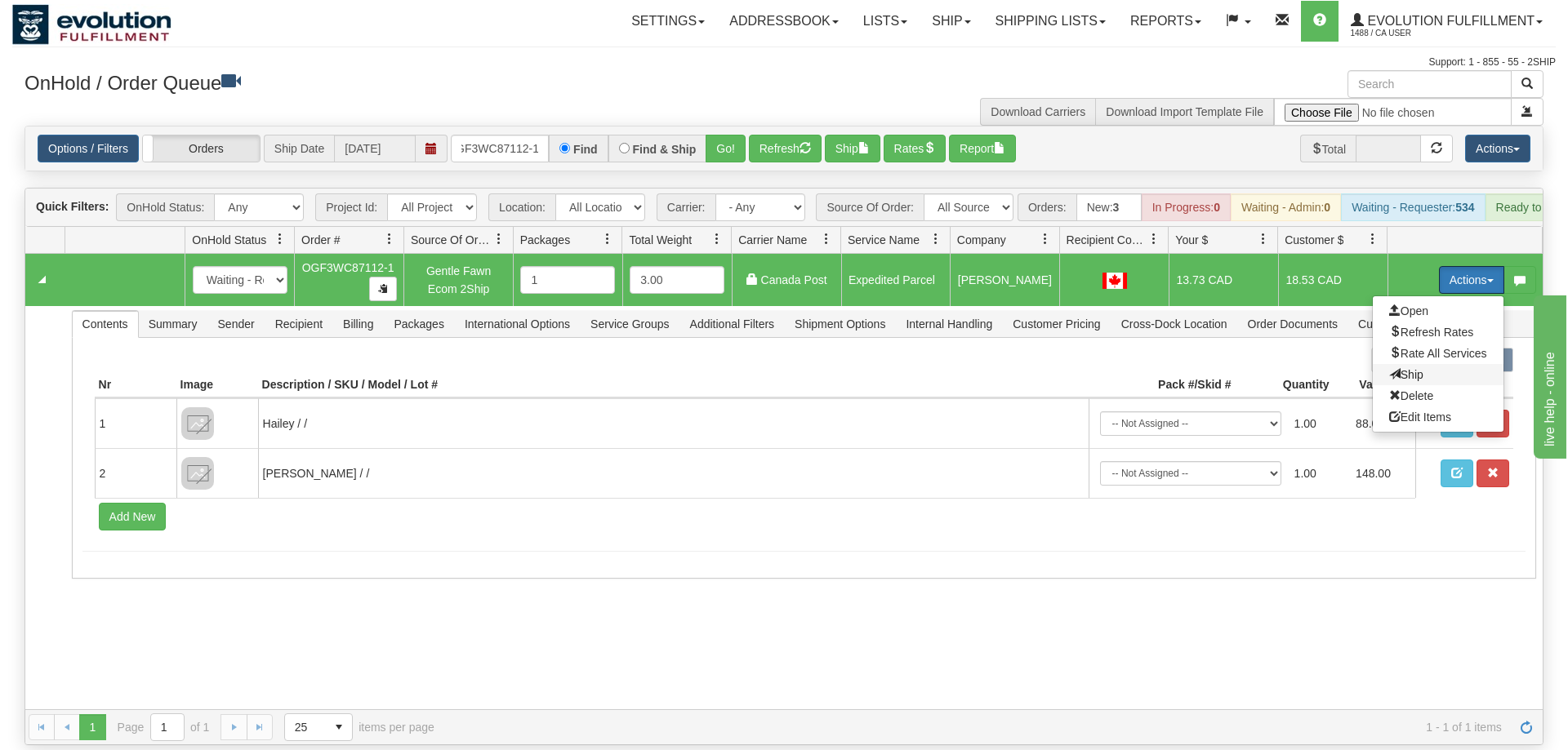
click at [1402, 368] on span "Ship" at bounding box center [1405, 374] width 35 height 13
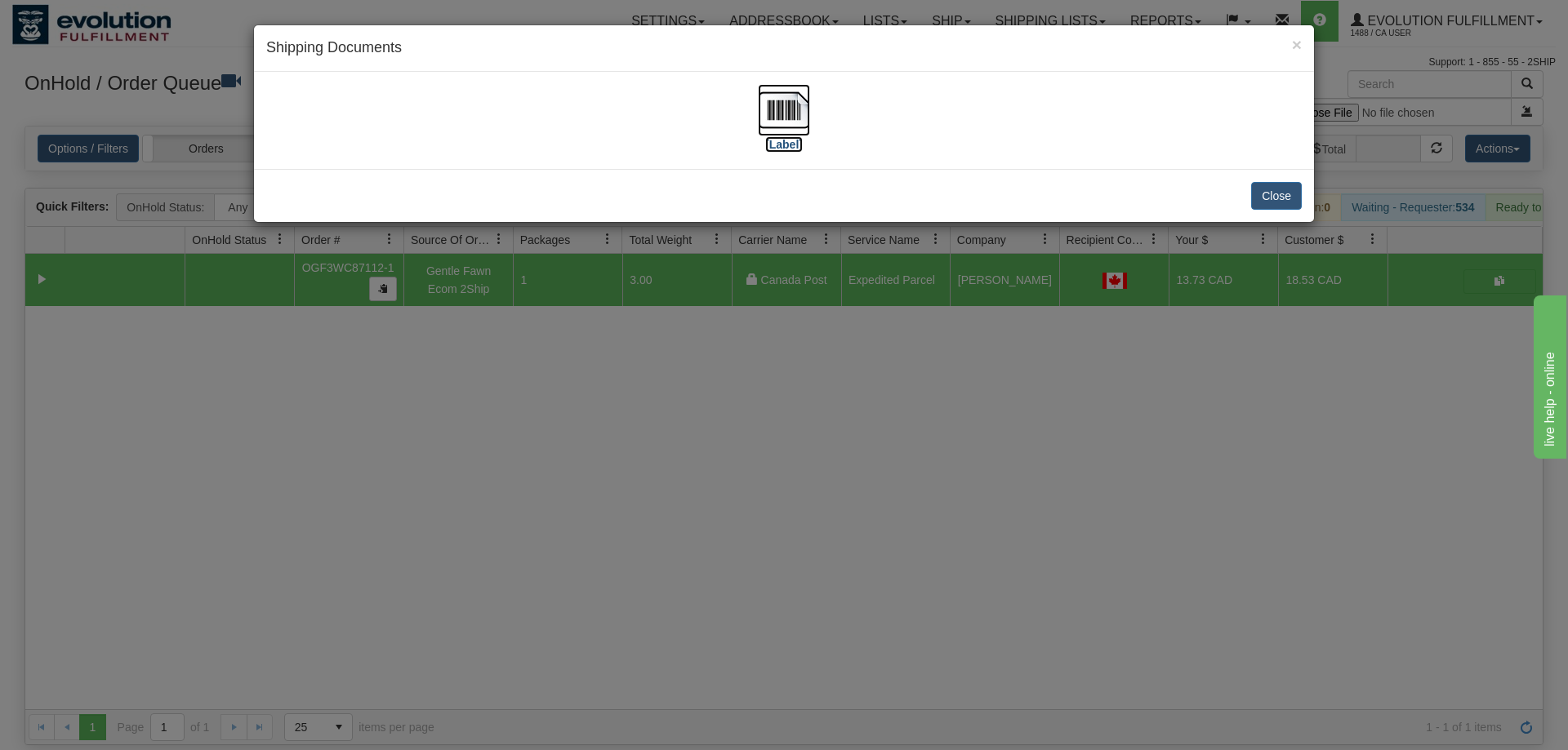
click at [784, 109] on img at bounding box center [783, 110] width 53 height 53
click at [871, 535] on div "× Shipping Documents [Label] Close" at bounding box center [784, 375] width 1568 height 750
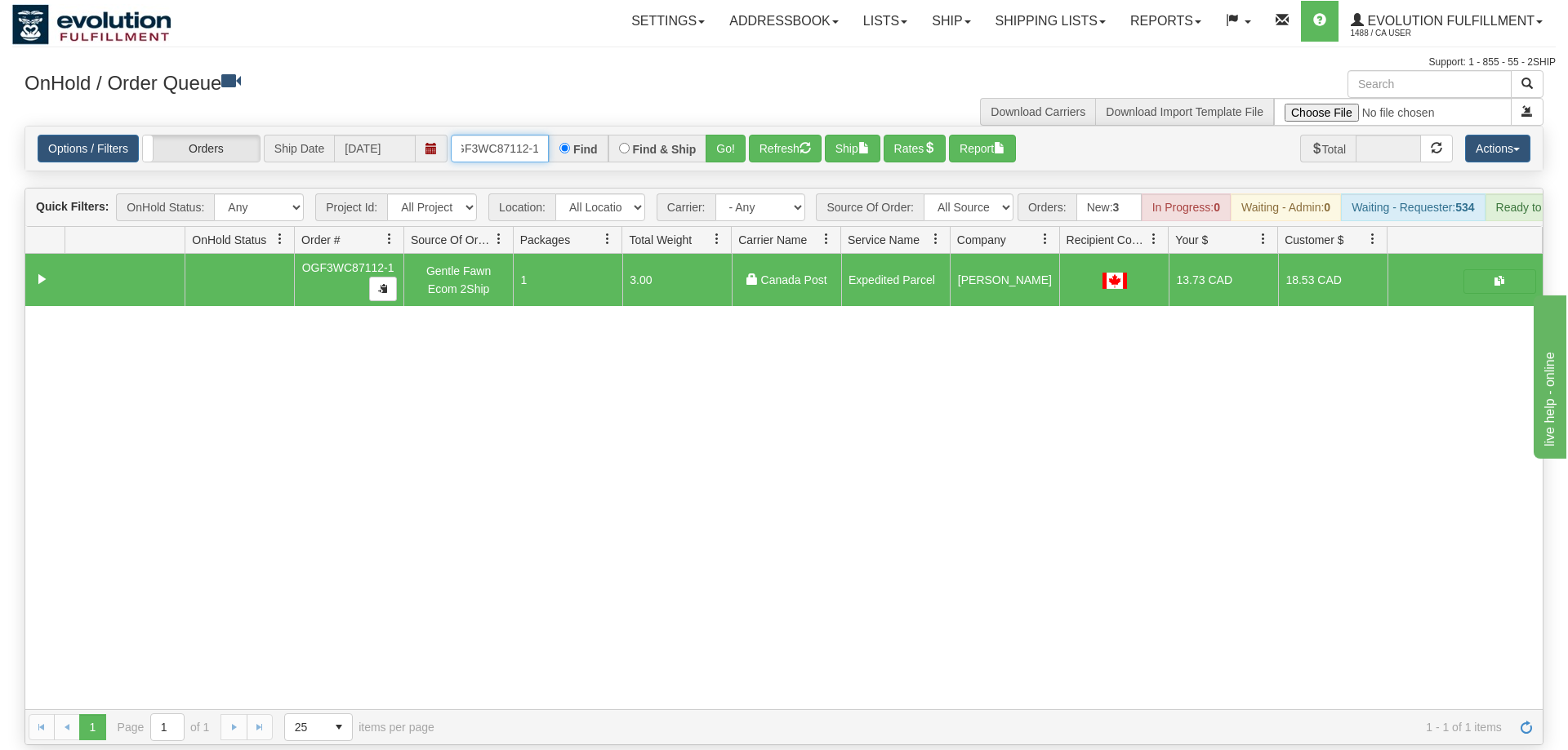
click at [490, 135] on input "OGF3WC87112-1" at bounding box center [499, 149] width 98 height 28
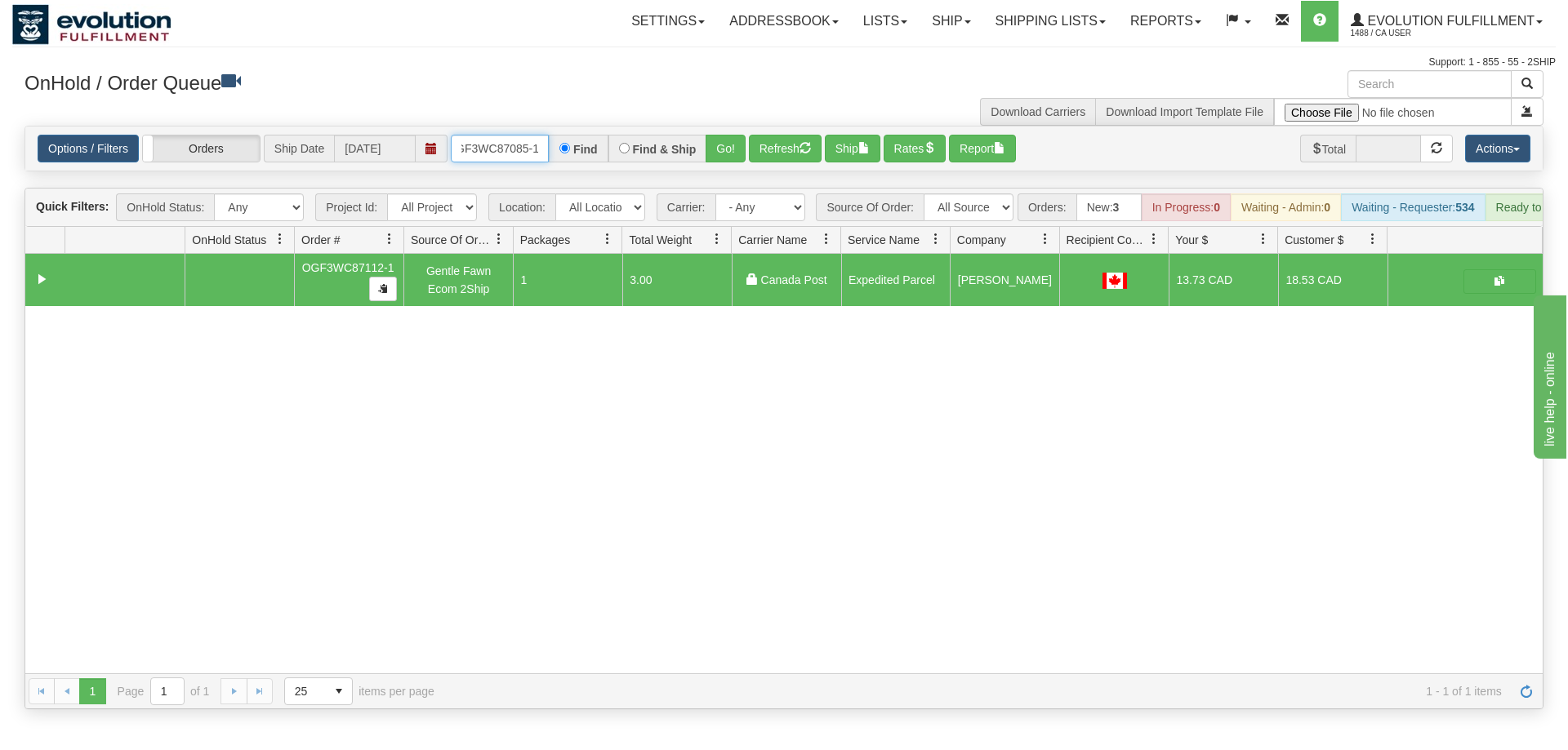
scroll to position [0, 16]
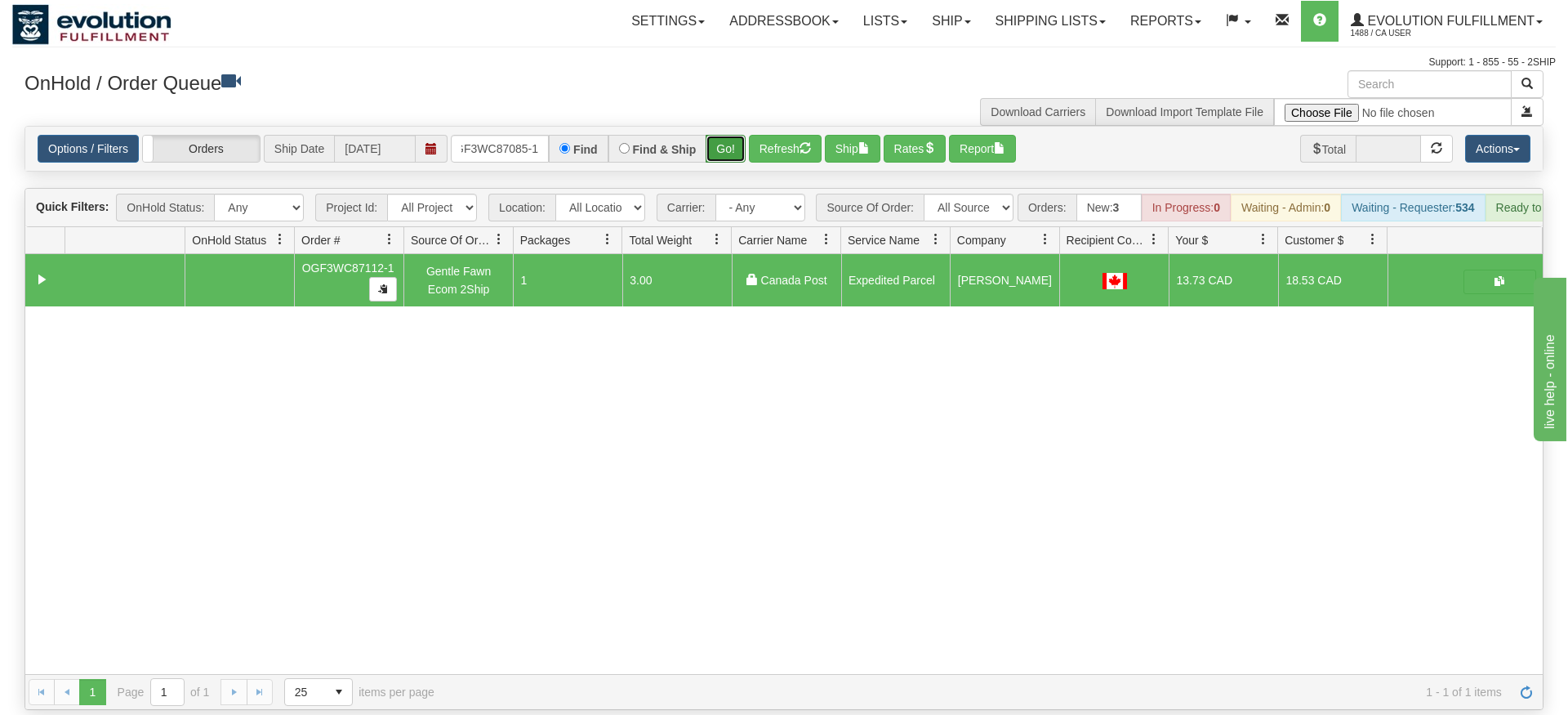
click at [727, 160] on div "Is equal to Is not equal to Contains Does not contains CAD USD EUR ZAR [PERSON_…" at bounding box center [783, 418] width 1543 height 584
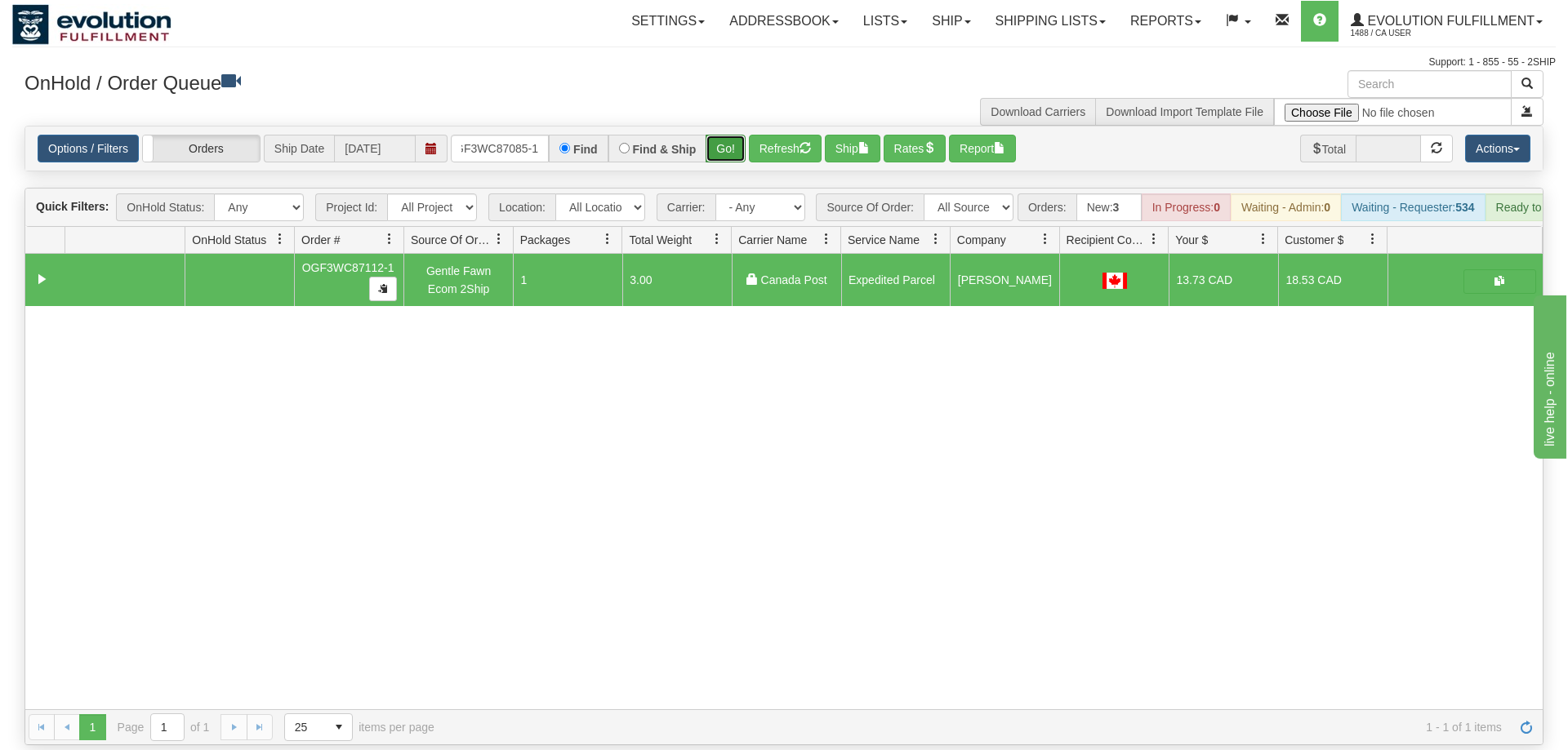
click at [728, 135] on button "Go!" at bounding box center [725, 149] width 40 height 28
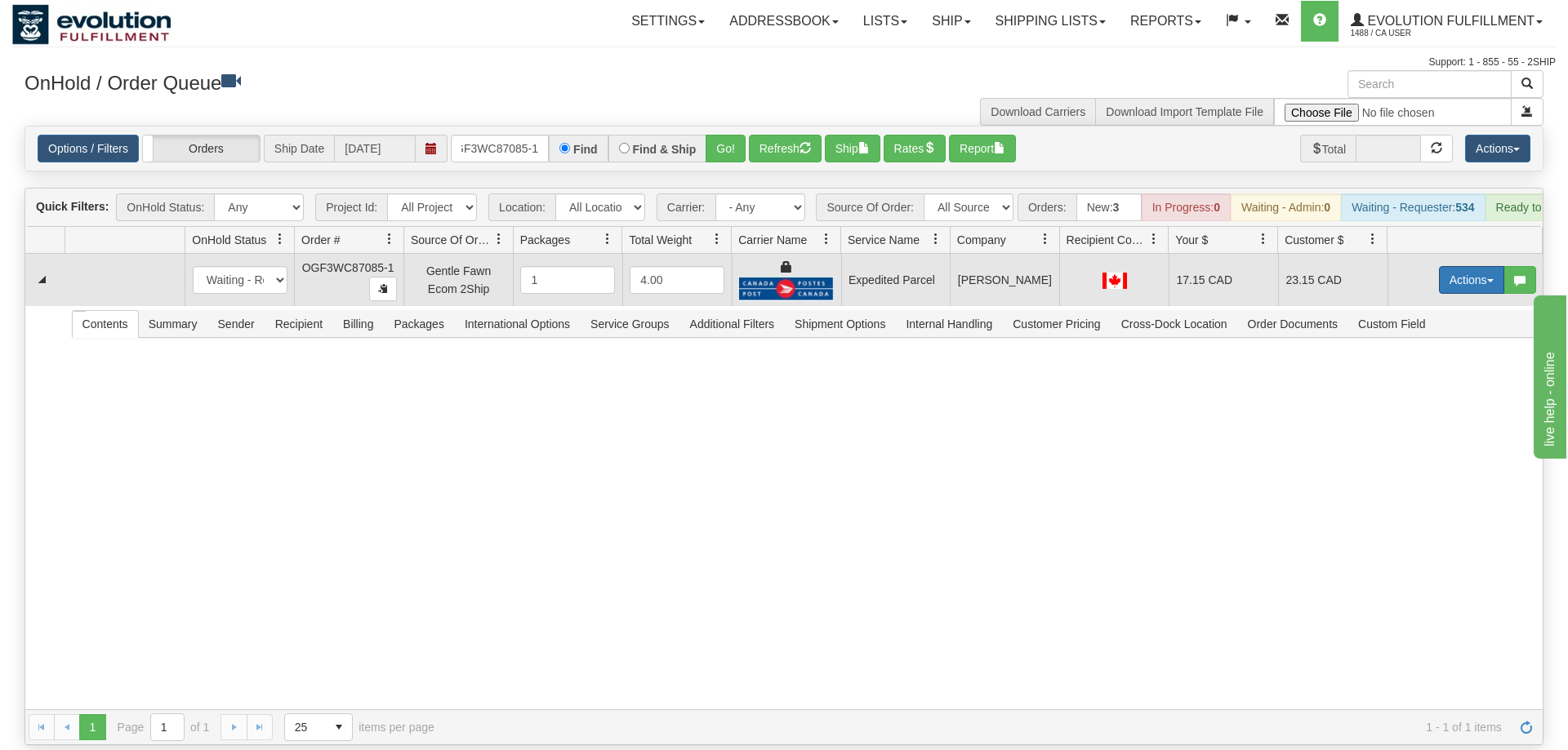
click at [1475, 266] on button "Actions" at bounding box center [1472, 280] width 65 height 28
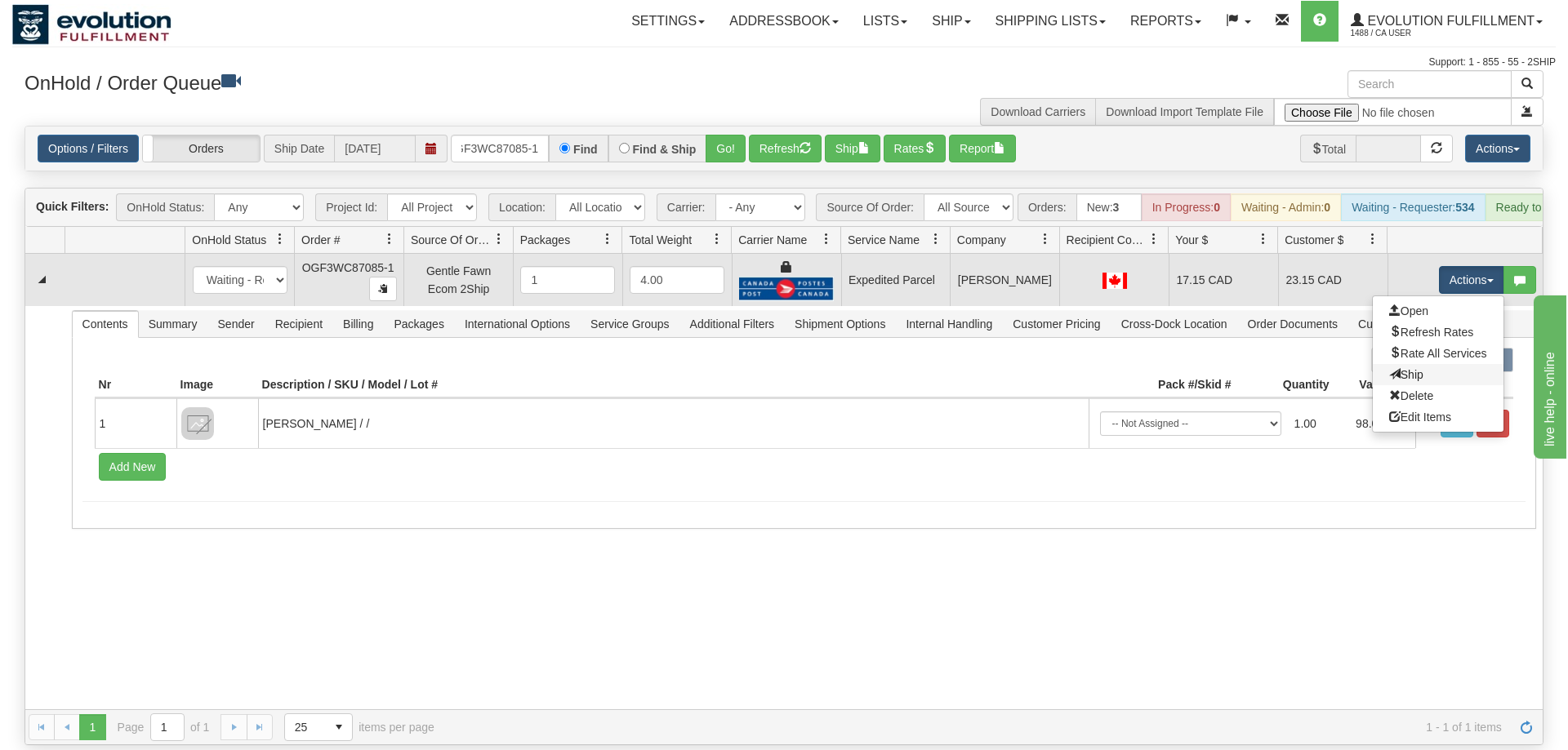
click at [1434, 364] on link "Ship" at bounding box center [1438, 374] width 131 height 21
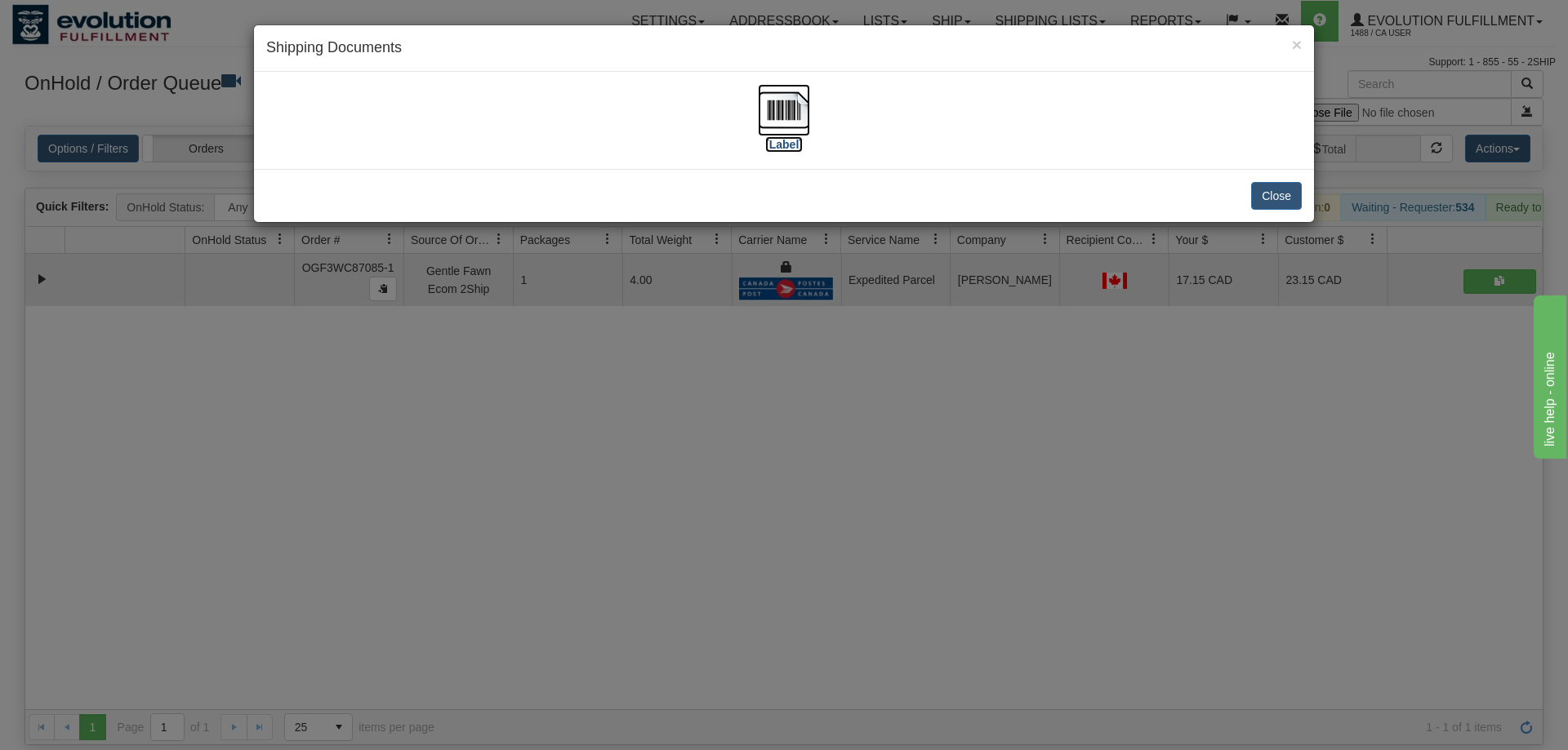
click at [779, 127] on img at bounding box center [783, 110] width 53 height 53
drag, startPoint x: 837, startPoint y: 395, endPoint x: 663, endPoint y: 294, distance: 201.2
click at [831, 390] on div "× Shipping Documents [Label] Close" at bounding box center [784, 375] width 1568 height 750
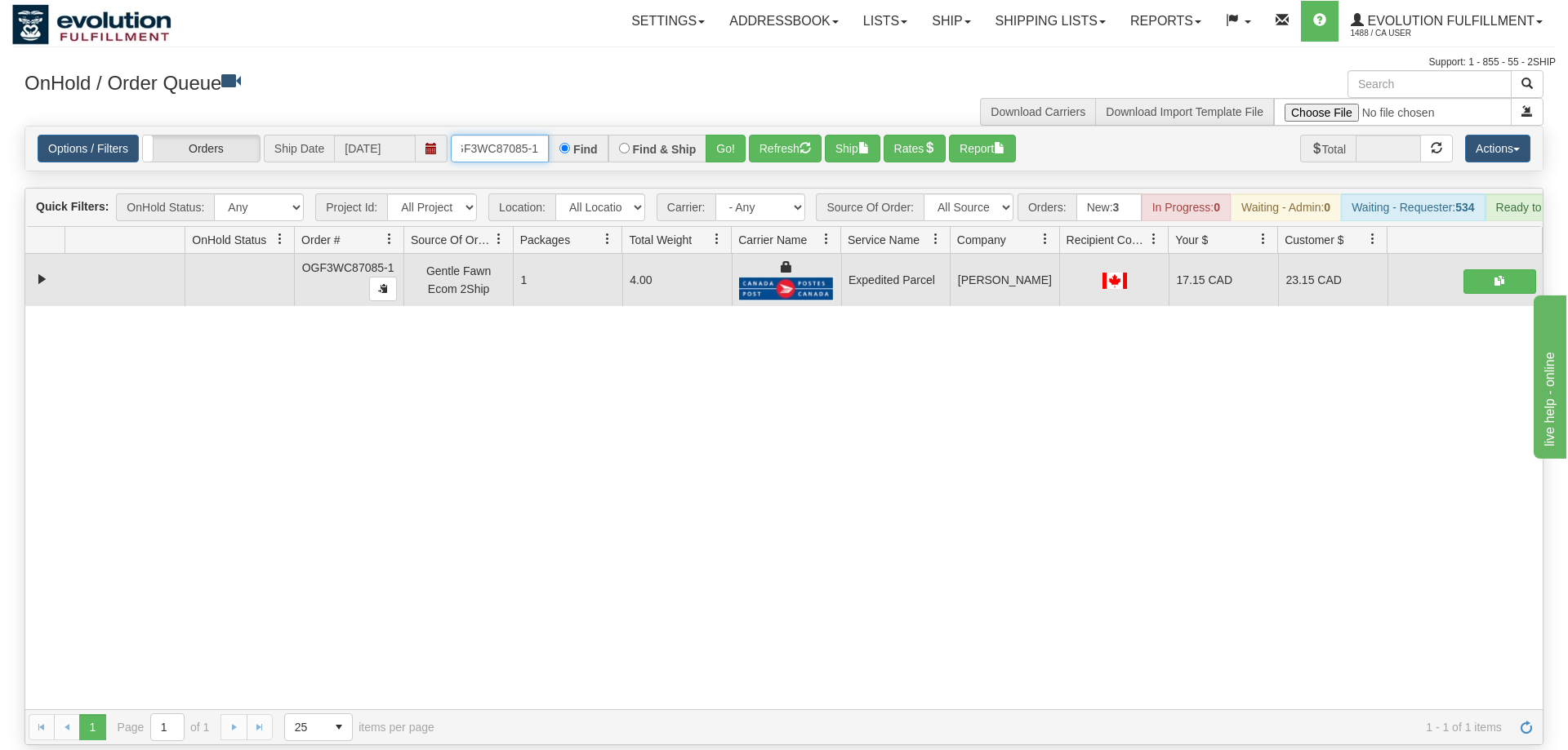
click at [513, 135] on input "OGF3WC87085-1" at bounding box center [499, 149] width 98 height 28
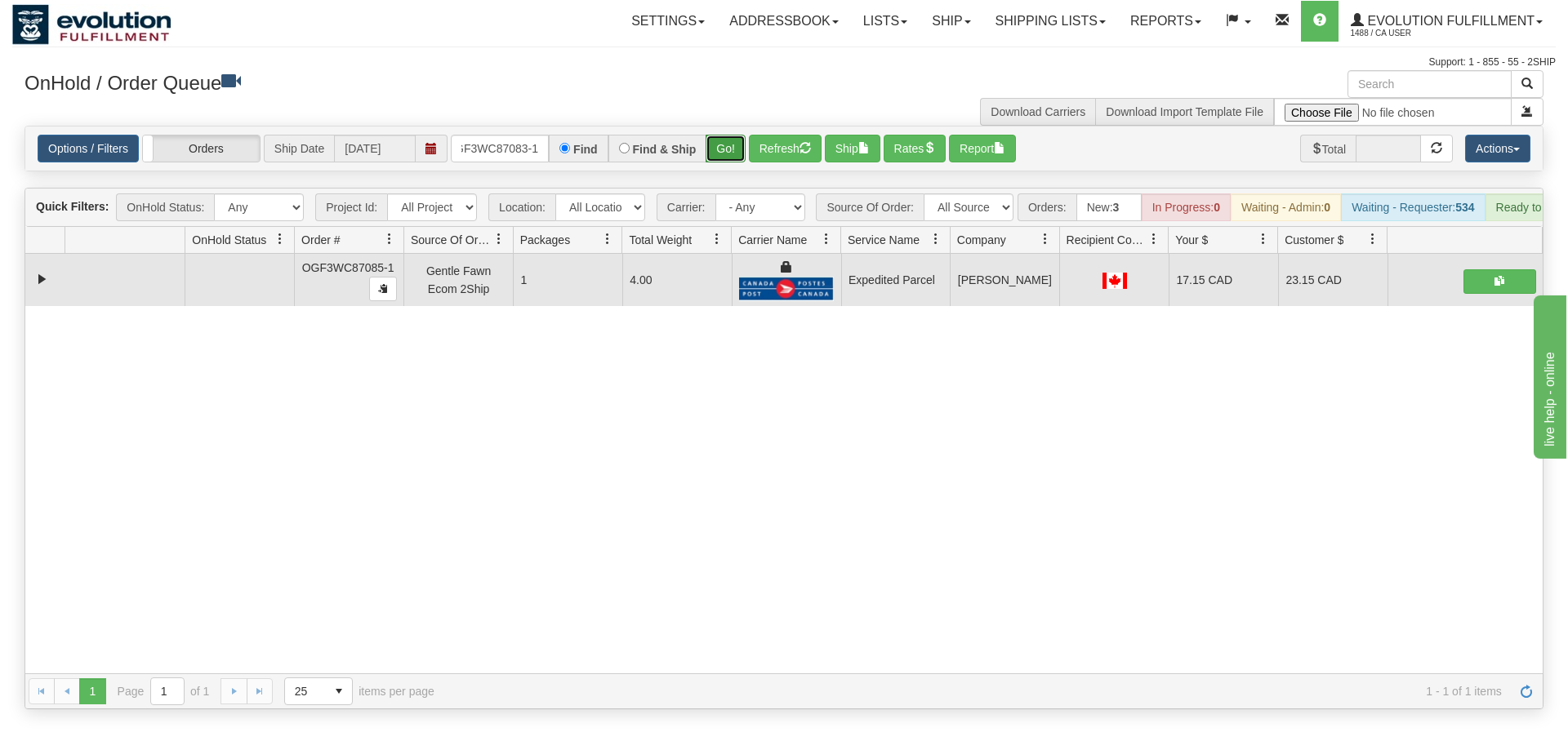
click at [726, 154] on div "Is equal to Is not equal to Contains Does not contains CAD USD EUR ZAR [PERSON_…" at bounding box center [783, 418] width 1543 height 583
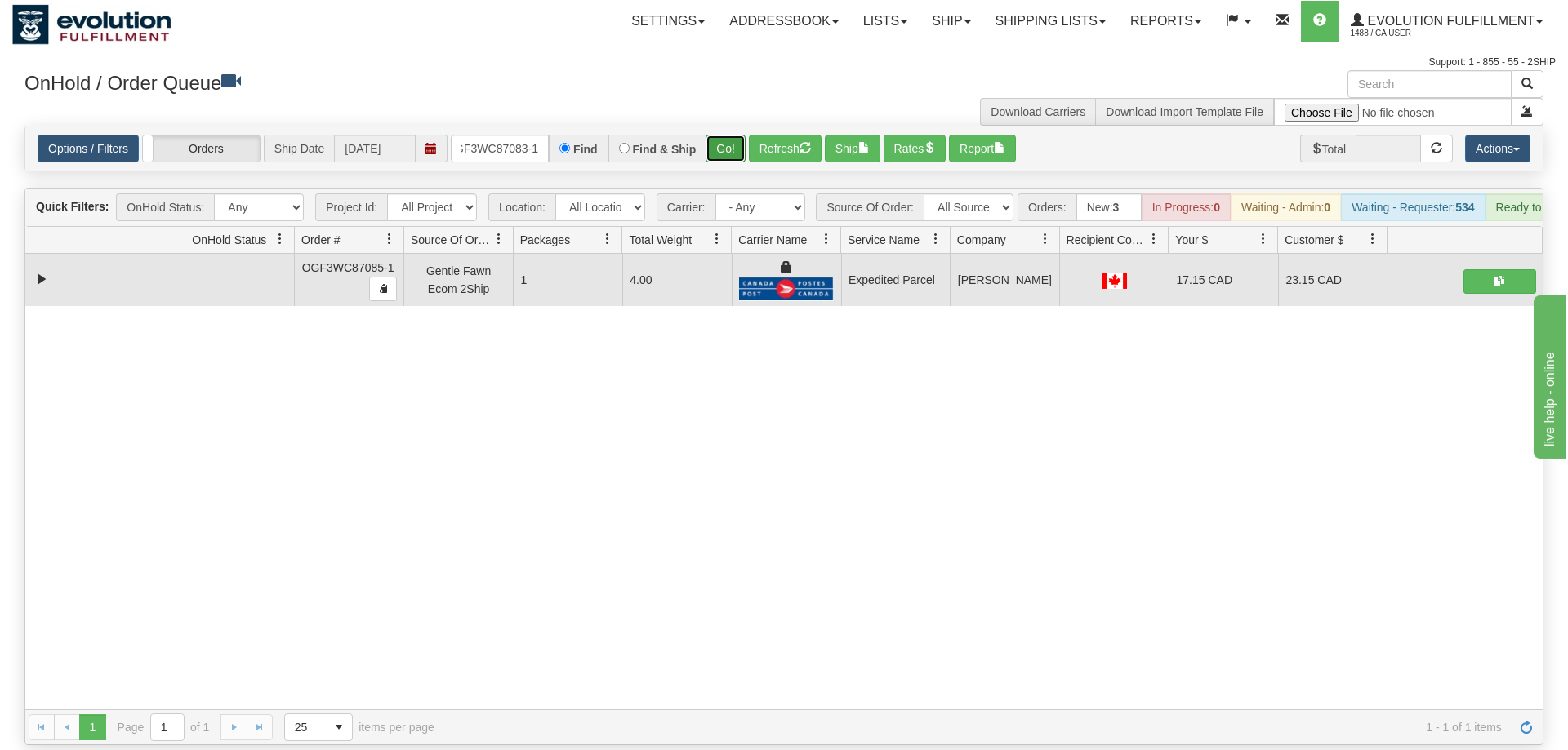
click at [731, 135] on button "Go!" at bounding box center [725, 149] width 40 height 28
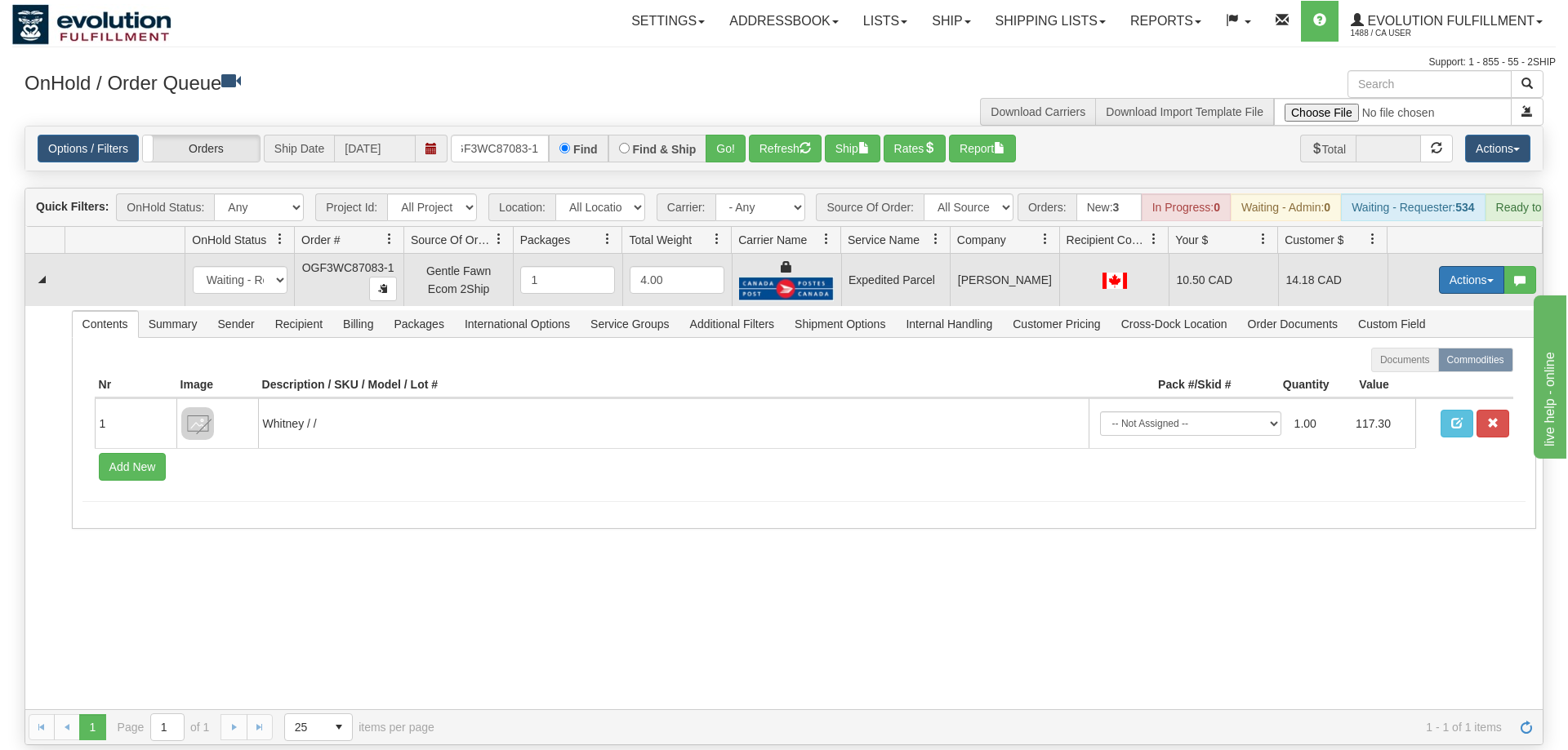
click at [1472, 266] on button "Actions" at bounding box center [1472, 280] width 65 height 28
click at [1430, 364] on link "Ship" at bounding box center [1438, 374] width 131 height 21
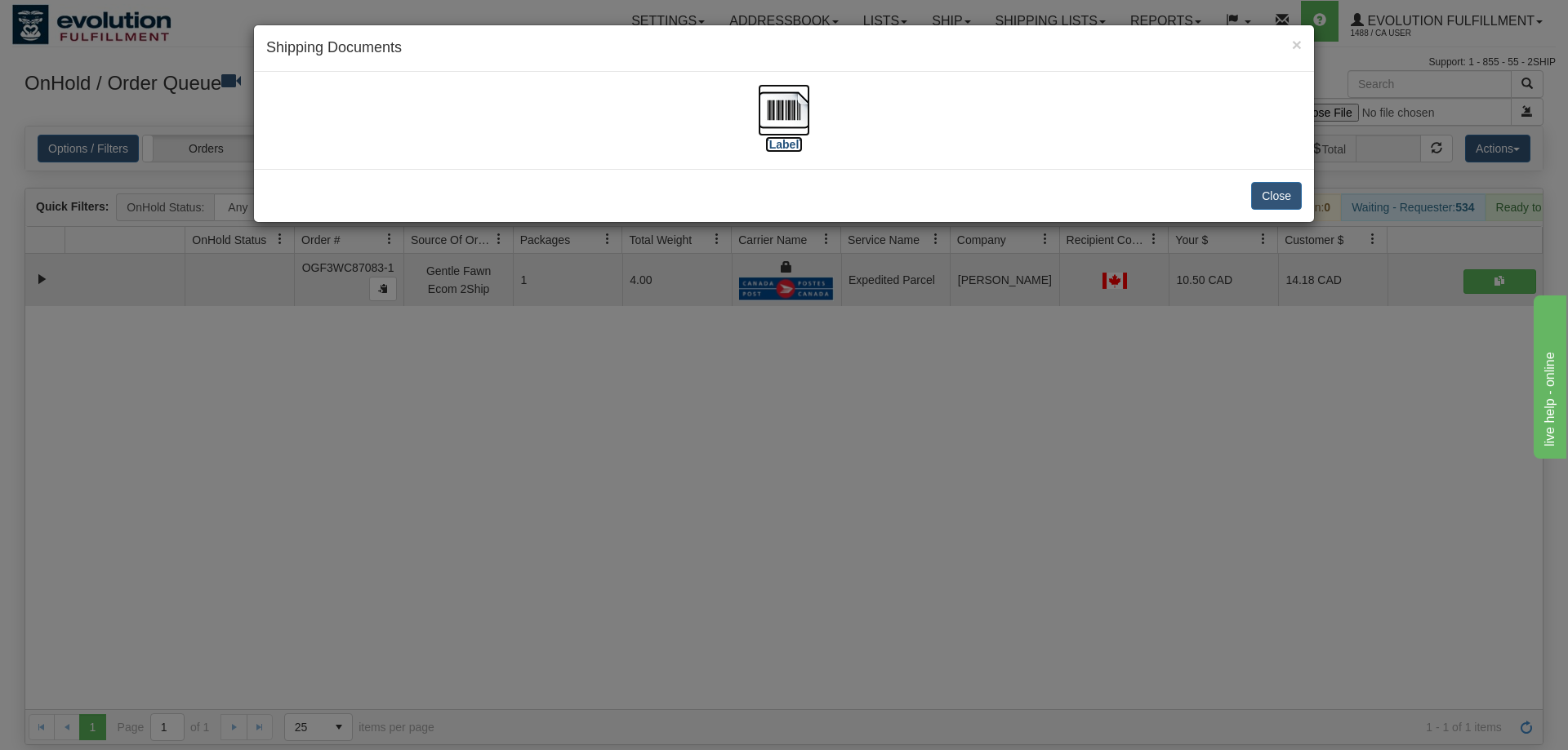
click at [782, 116] on img at bounding box center [783, 110] width 53 height 53
drag, startPoint x: 938, startPoint y: 479, endPoint x: 928, endPoint y: 461, distance: 20.6
click at [928, 461] on div "× Shipping Documents [Label] Close" at bounding box center [784, 375] width 1568 height 750
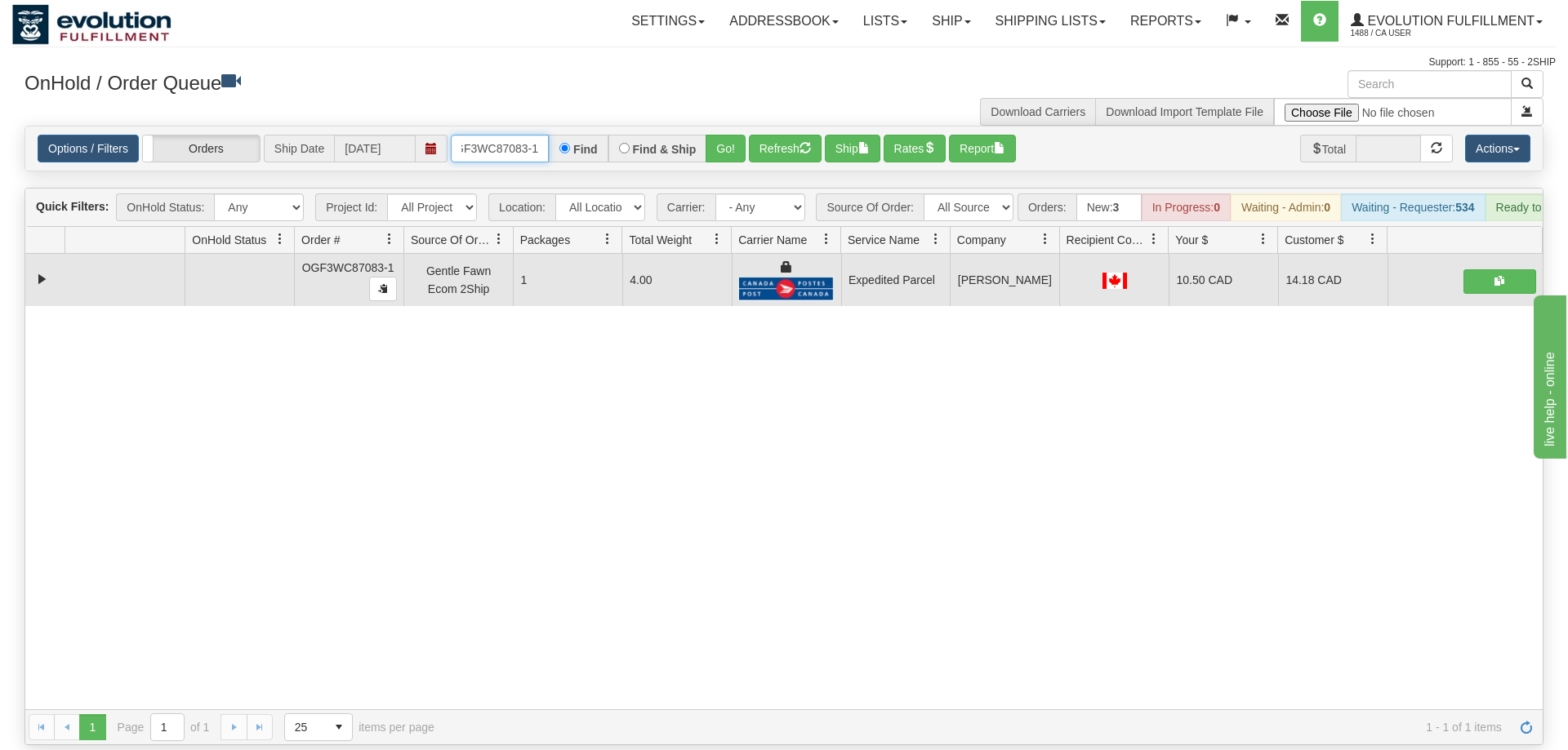
click at [517, 135] on input "OGF3WC87083-1" at bounding box center [499, 149] width 98 height 28
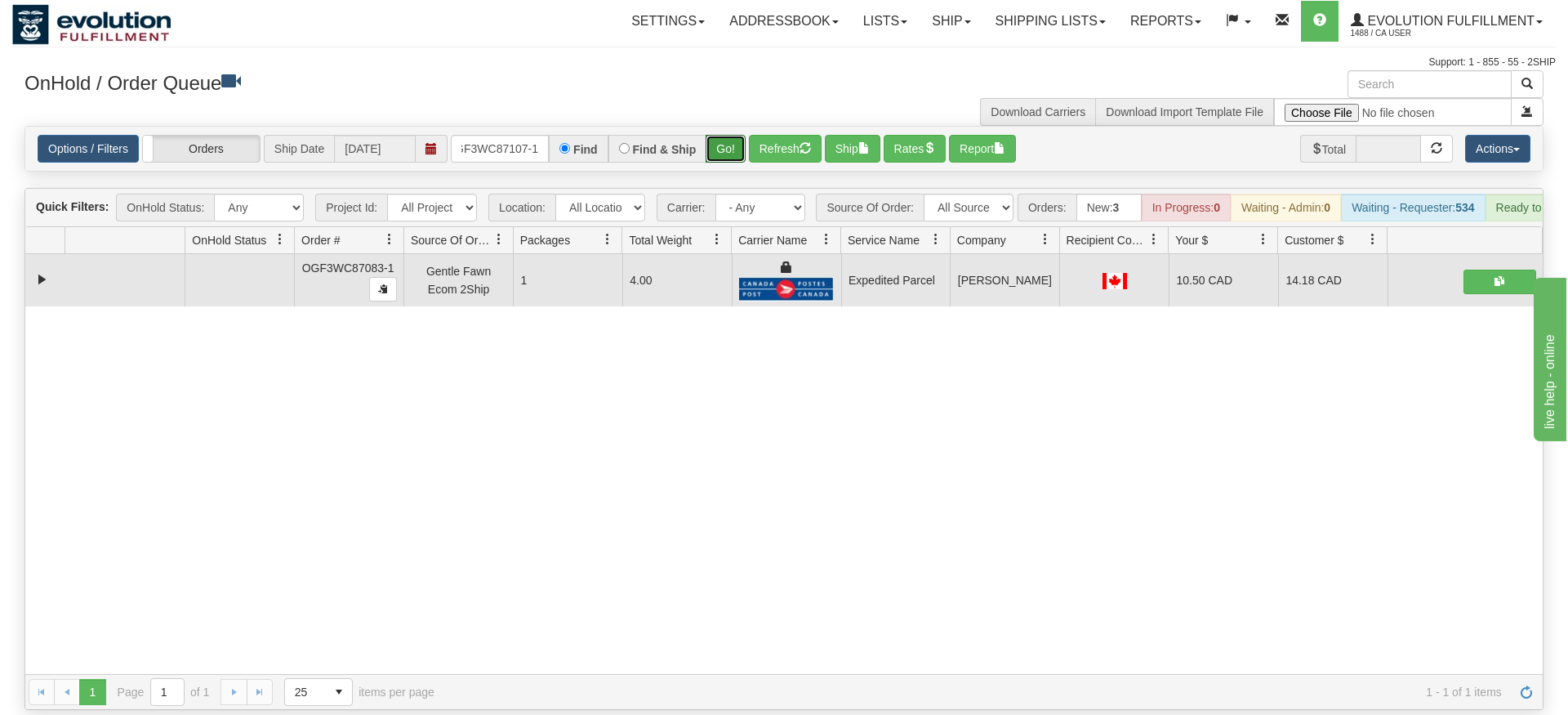
click at [725, 154] on div "Is equal to Is not equal to Contains Does not contains CAD USD EUR ZAR [PERSON_…" at bounding box center [783, 418] width 1543 height 584
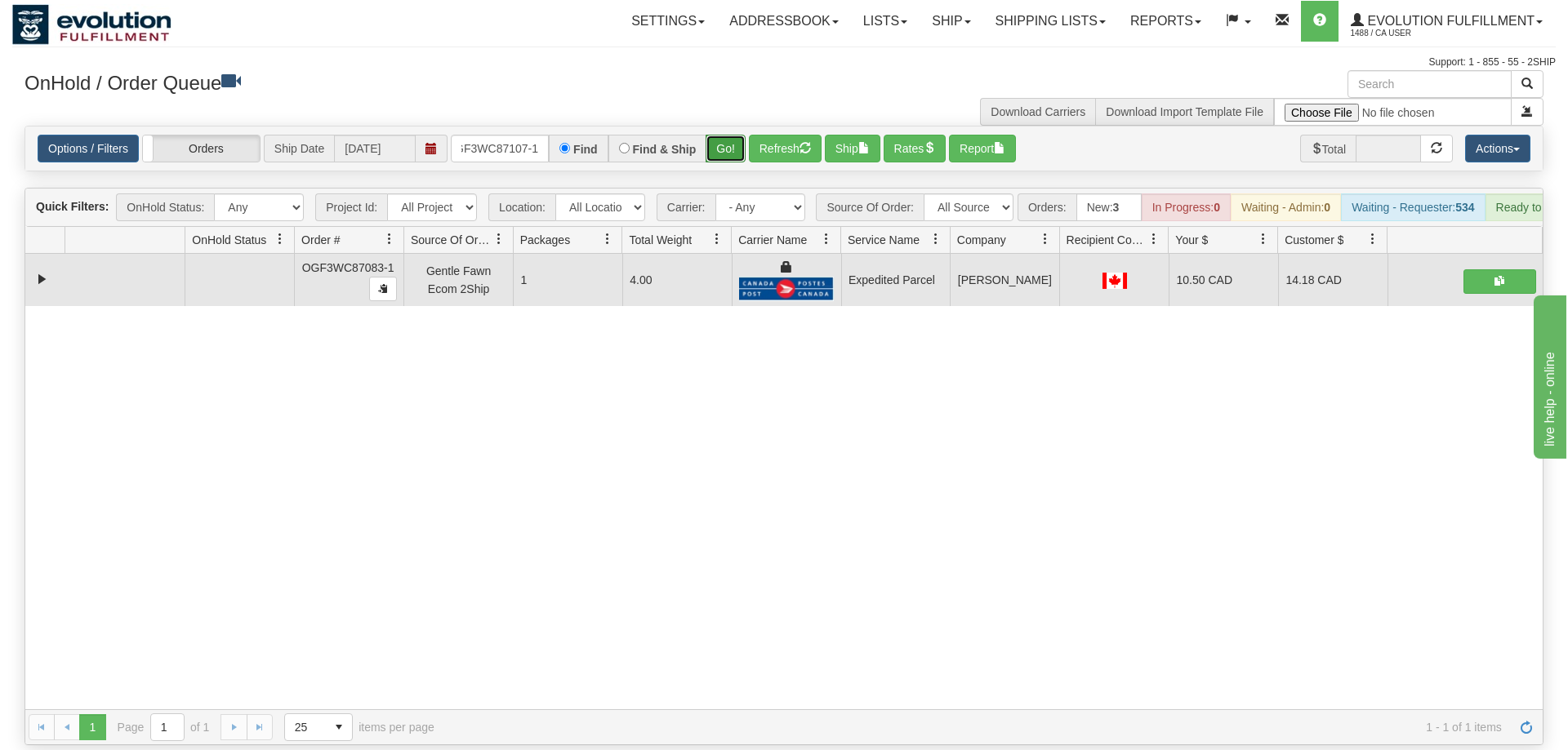
click at [720, 135] on button "Go!" at bounding box center [725, 149] width 40 height 28
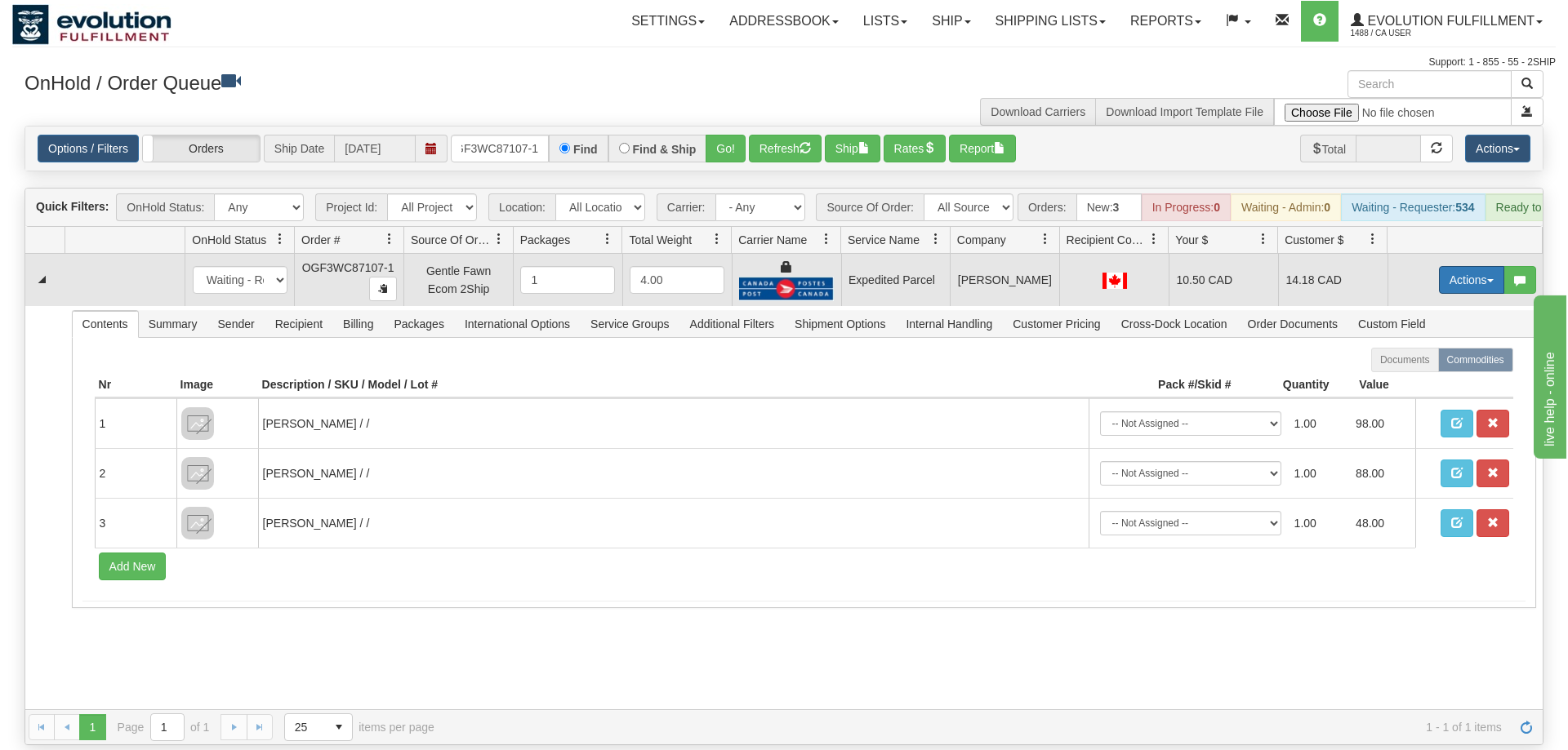
click at [1476, 266] on button "Actions" at bounding box center [1472, 280] width 65 height 28
click at [1434, 364] on link "Ship" at bounding box center [1438, 374] width 131 height 21
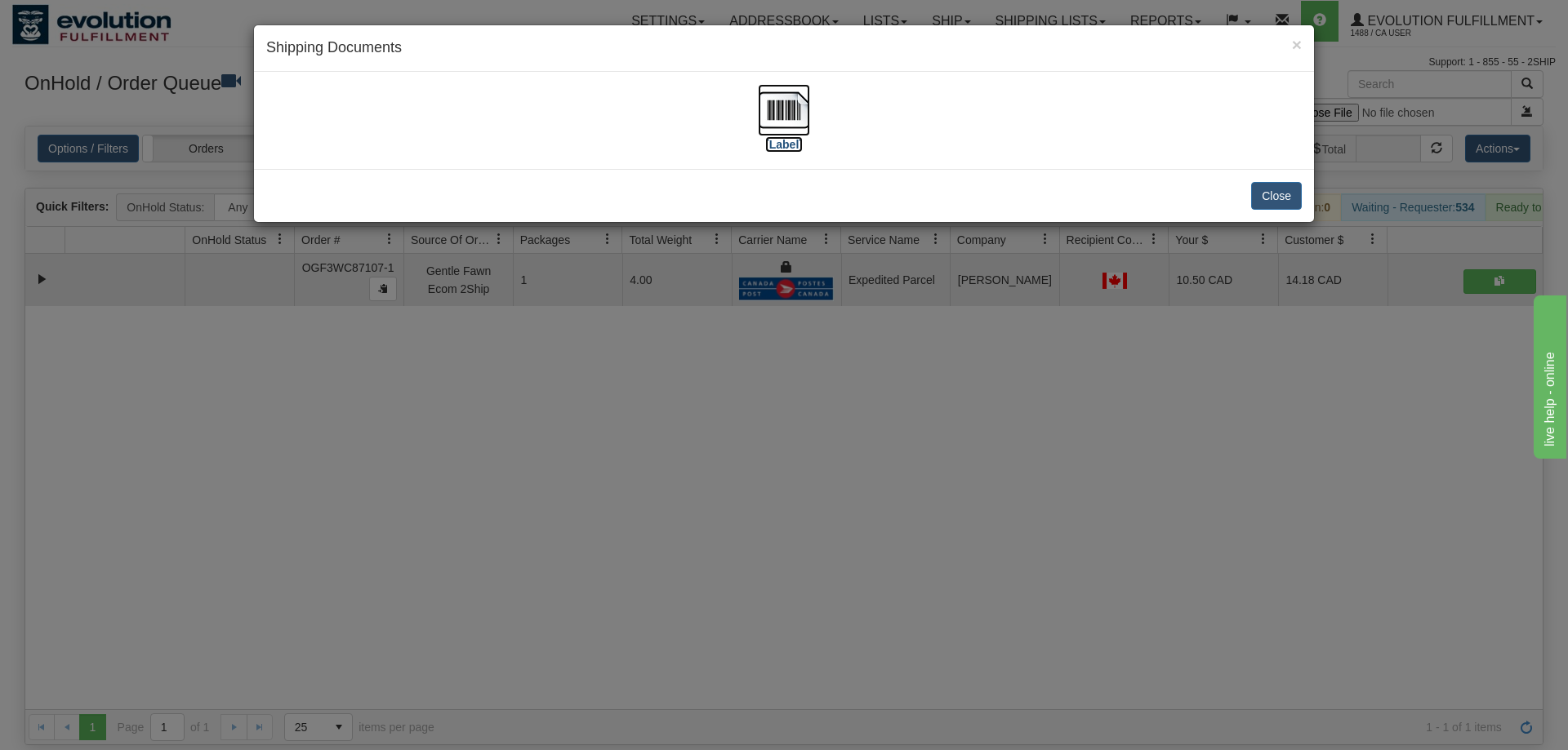
click at [776, 115] on img at bounding box center [783, 110] width 53 height 53
drag, startPoint x: 614, startPoint y: 398, endPoint x: 563, endPoint y: 187, distance: 217.1
click at [619, 389] on div "× Shipping Documents [Label] Close" at bounding box center [784, 375] width 1568 height 750
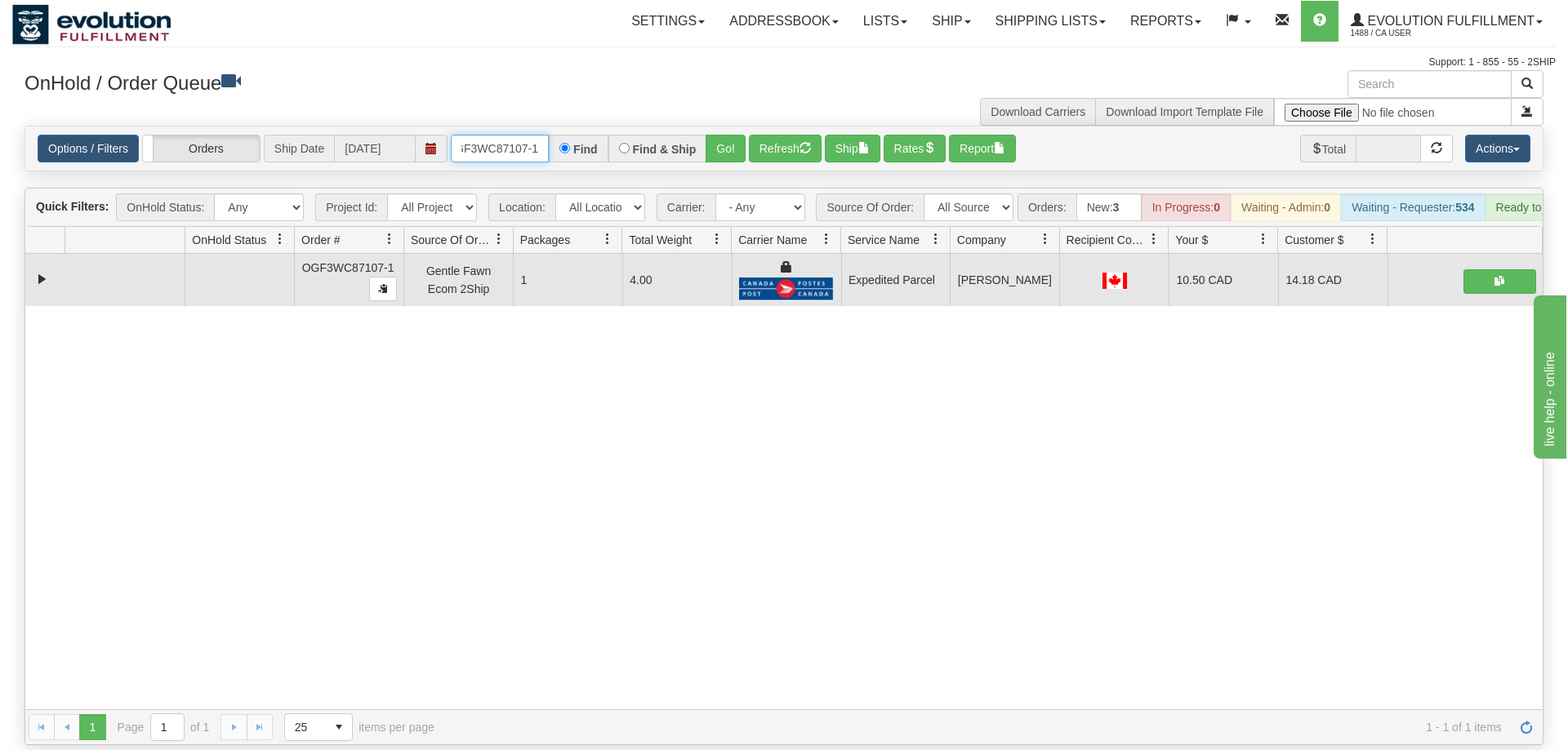
click at [496, 135] on input "OGF3WC87107-1" at bounding box center [499, 149] width 98 height 28
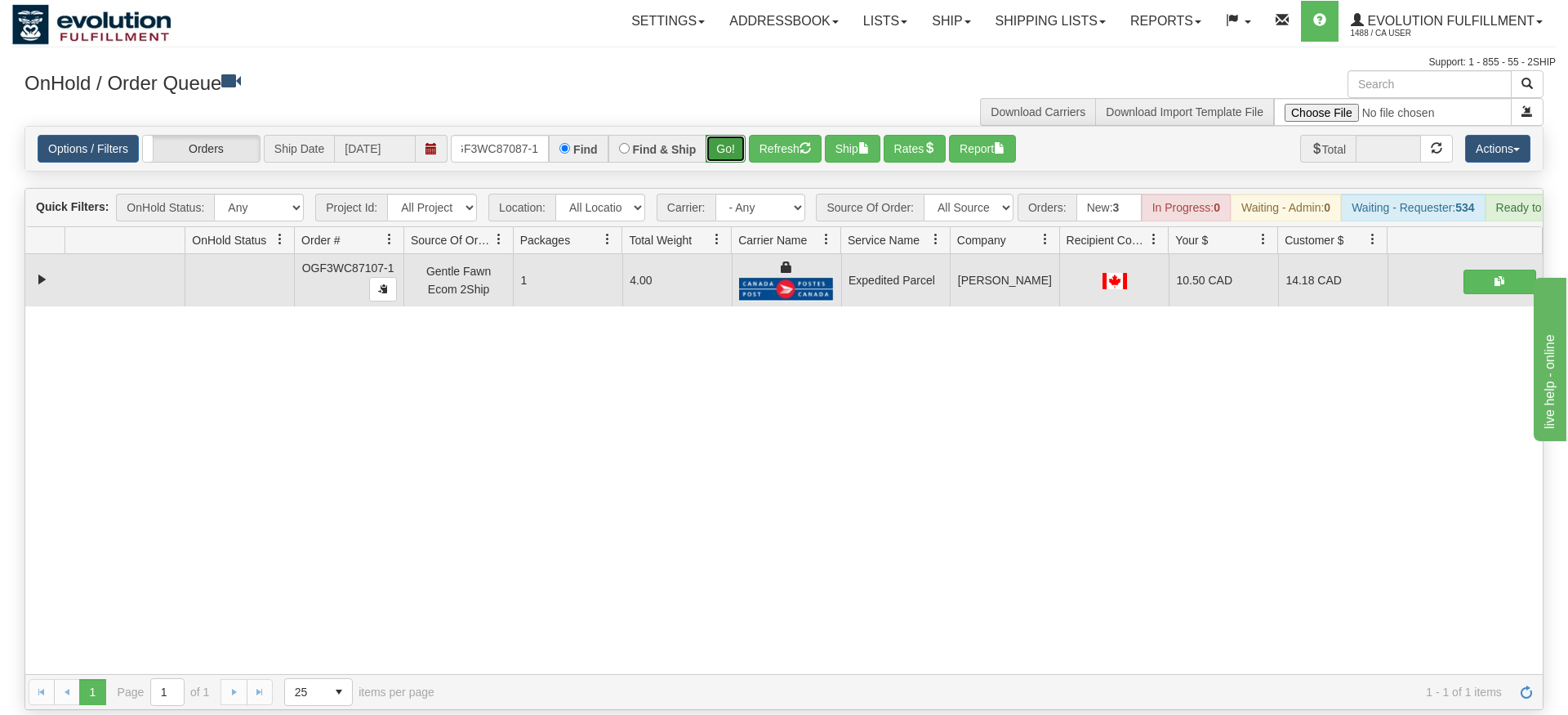
drag, startPoint x: 720, startPoint y: 128, endPoint x: 726, endPoint y: 145, distance: 18.0
click at [720, 163] on div "Is equal to Is not equal to Contains Does not contains CAD USD EUR ZAR [PERSON_…" at bounding box center [783, 418] width 1543 height 584
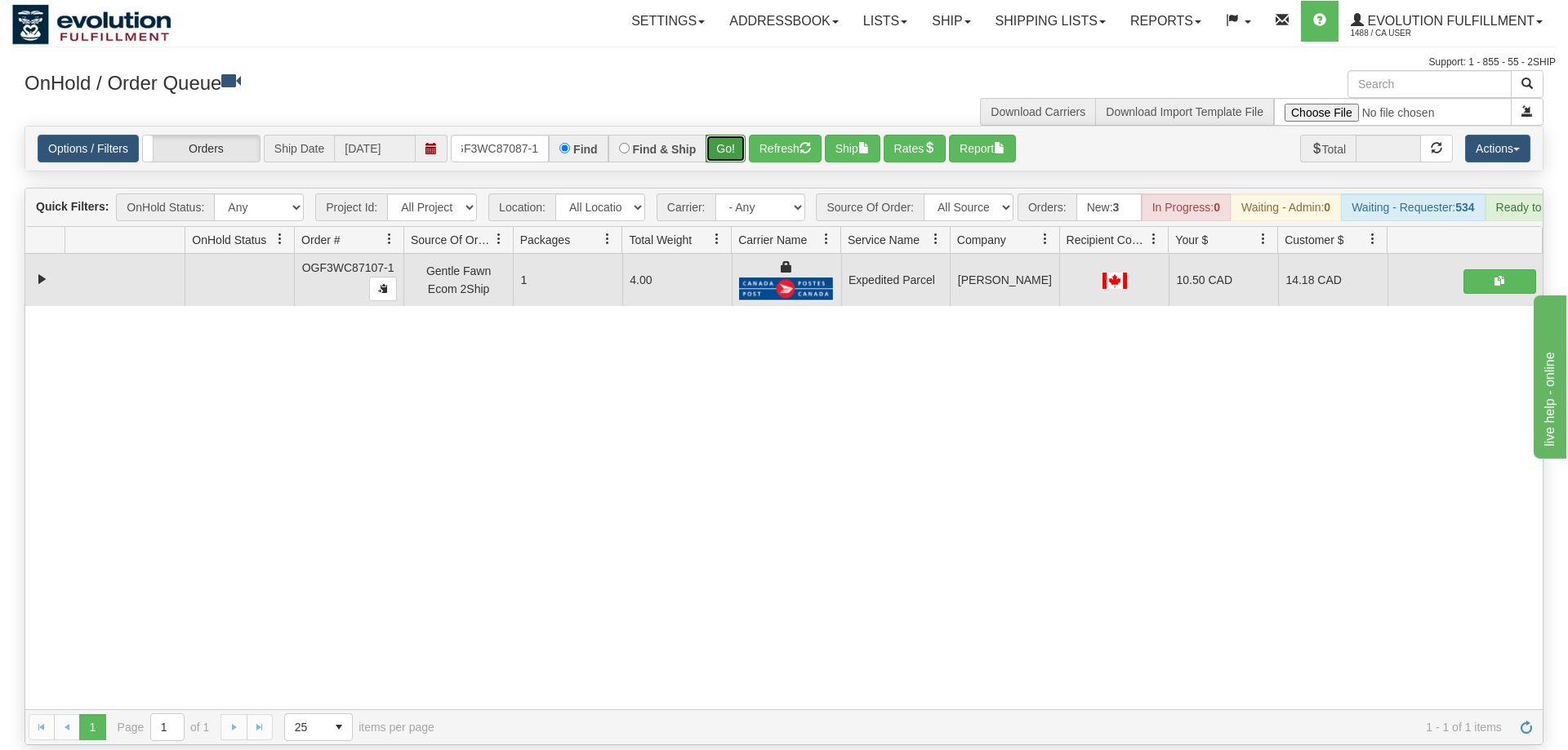
click at [729, 135] on button "Go!" at bounding box center [725, 149] width 40 height 28
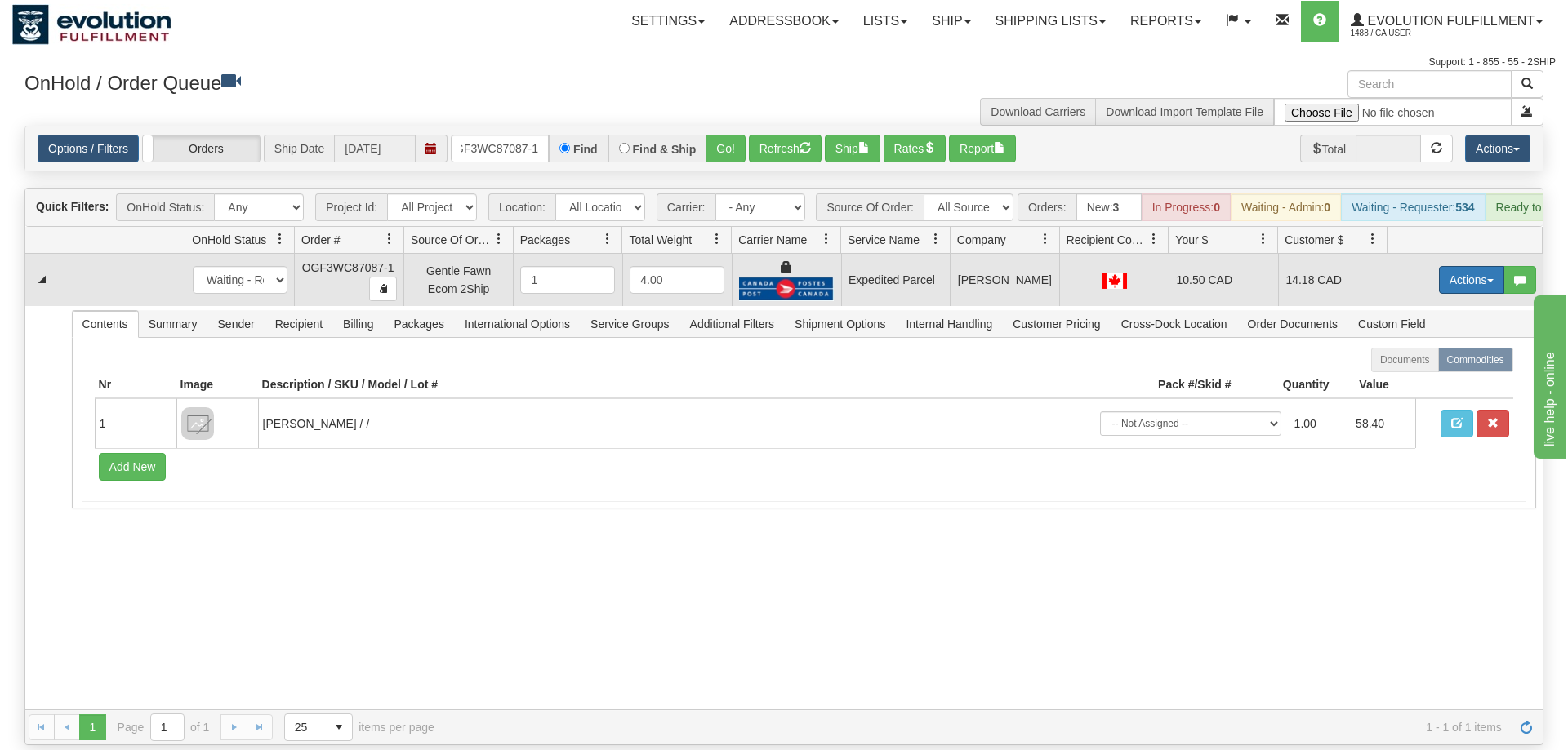
click at [1458, 266] on button "Actions" at bounding box center [1472, 280] width 65 height 28
click at [1411, 368] on span "Ship" at bounding box center [1405, 374] width 35 height 13
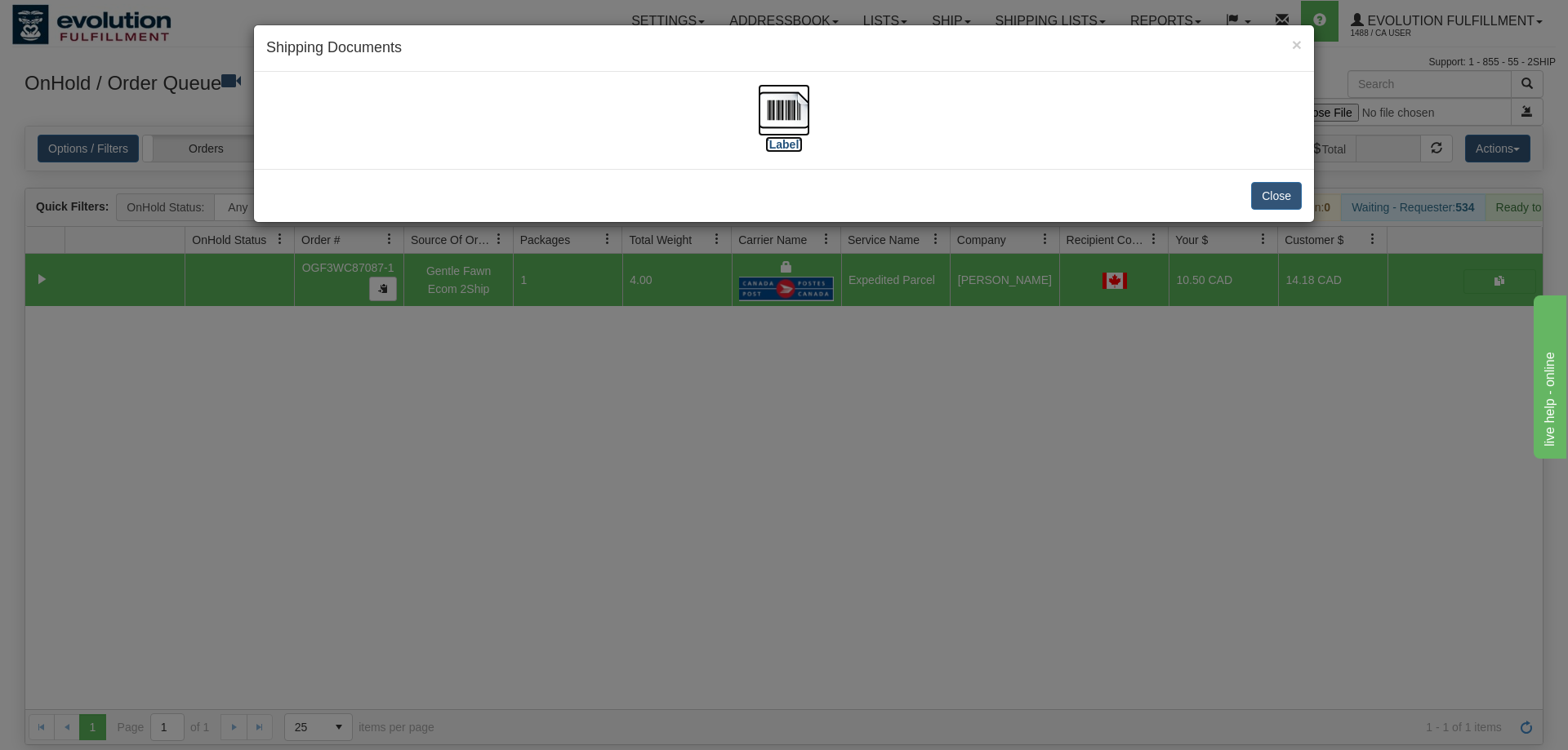
click at [759, 122] on img at bounding box center [783, 110] width 53 height 53
drag, startPoint x: 904, startPoint y: 388, endPoint x: 890, endPoint y: 375, distance: 19.1
click at [898, 382] on div "× Shipping Documents [Label] Close" at bounding box center [784, 375] width 1568 height 750
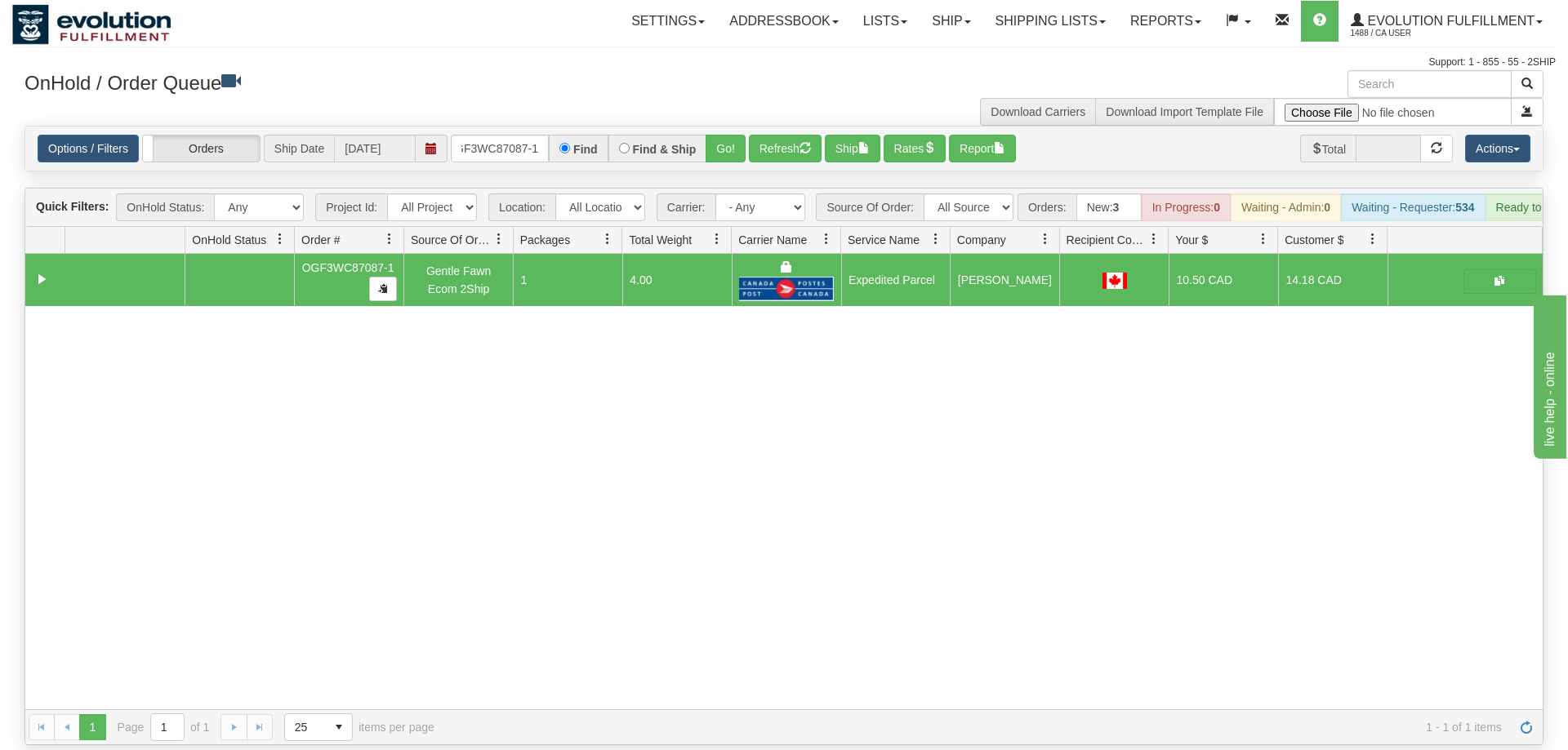
click at [518, 145] on div "Options / Filters Group Shipments Orders Ship Date [DATE] OGF3WC87087-1 Find Fi…" at bounding box center [784, 149] width 1517 height 44
click at [523, 135] on input "OGF3WC87087-1" at bounding box center [499, 149] width 98 height 28
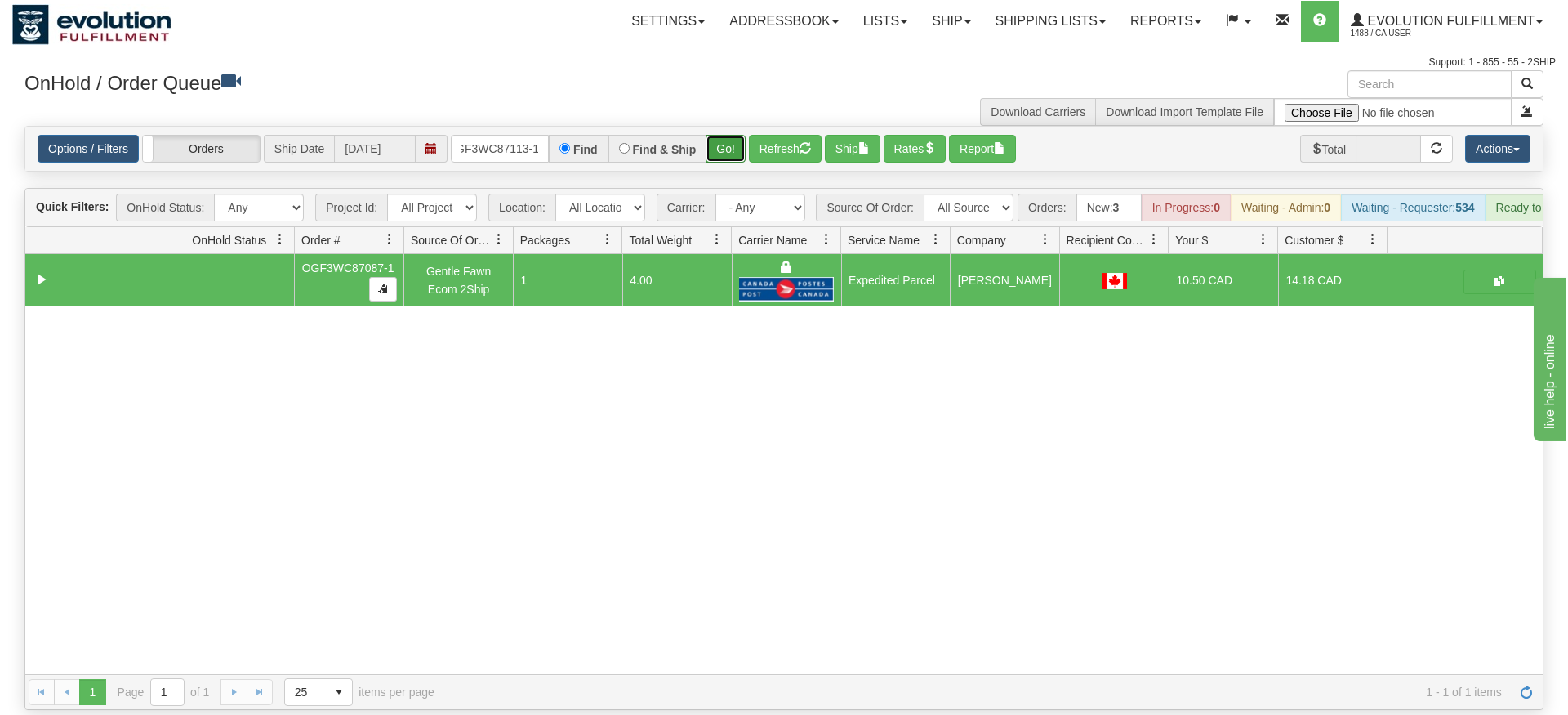
click at [729, 149] on div "Is equal to Is not equal to Contains Does not contains CAD USD EUR ZAR [PERSON_…" at bounding box center [783, 418] width 1543 height 584
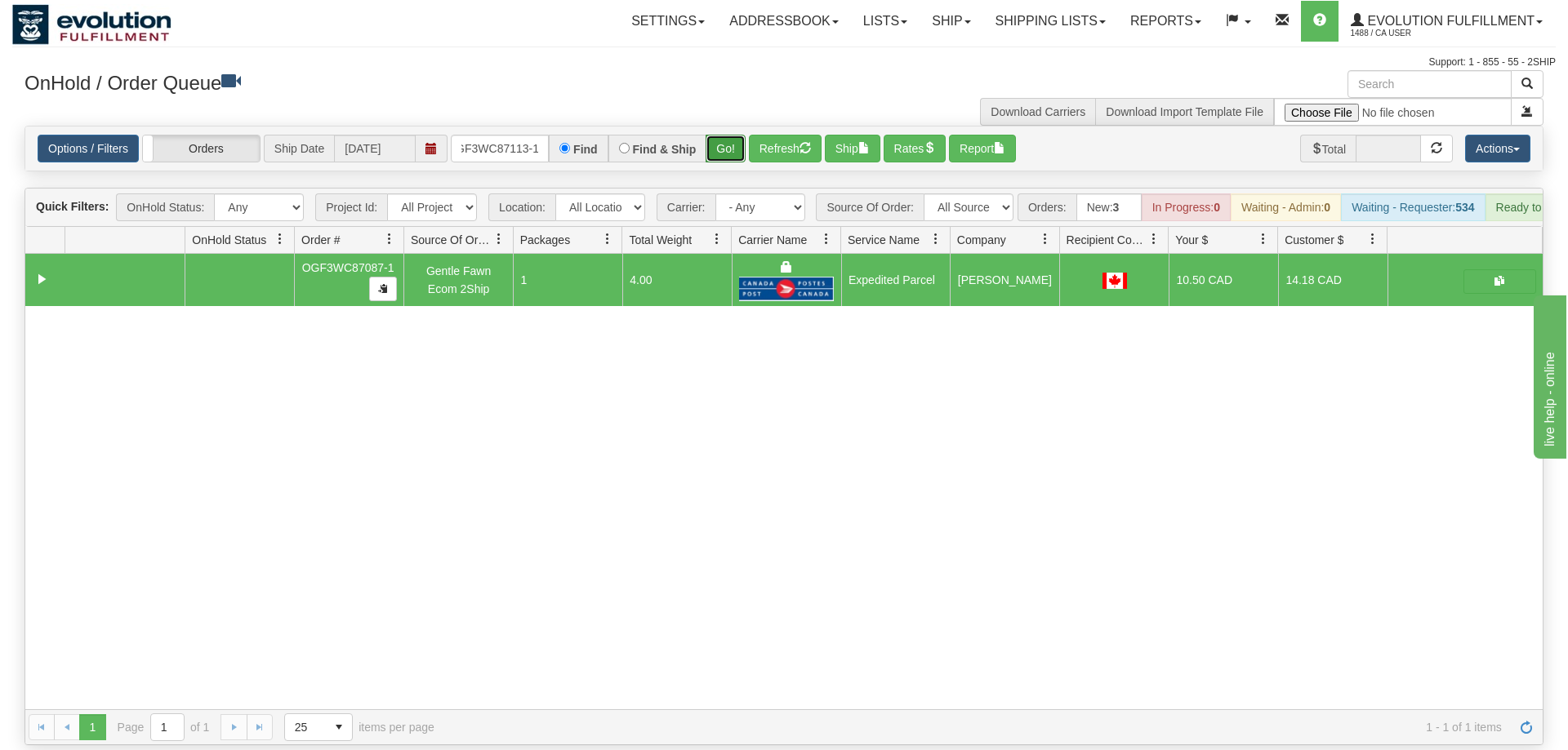
click at [735, 135] on button "Go!" at bounding box center [725, 149] width 40 height 28
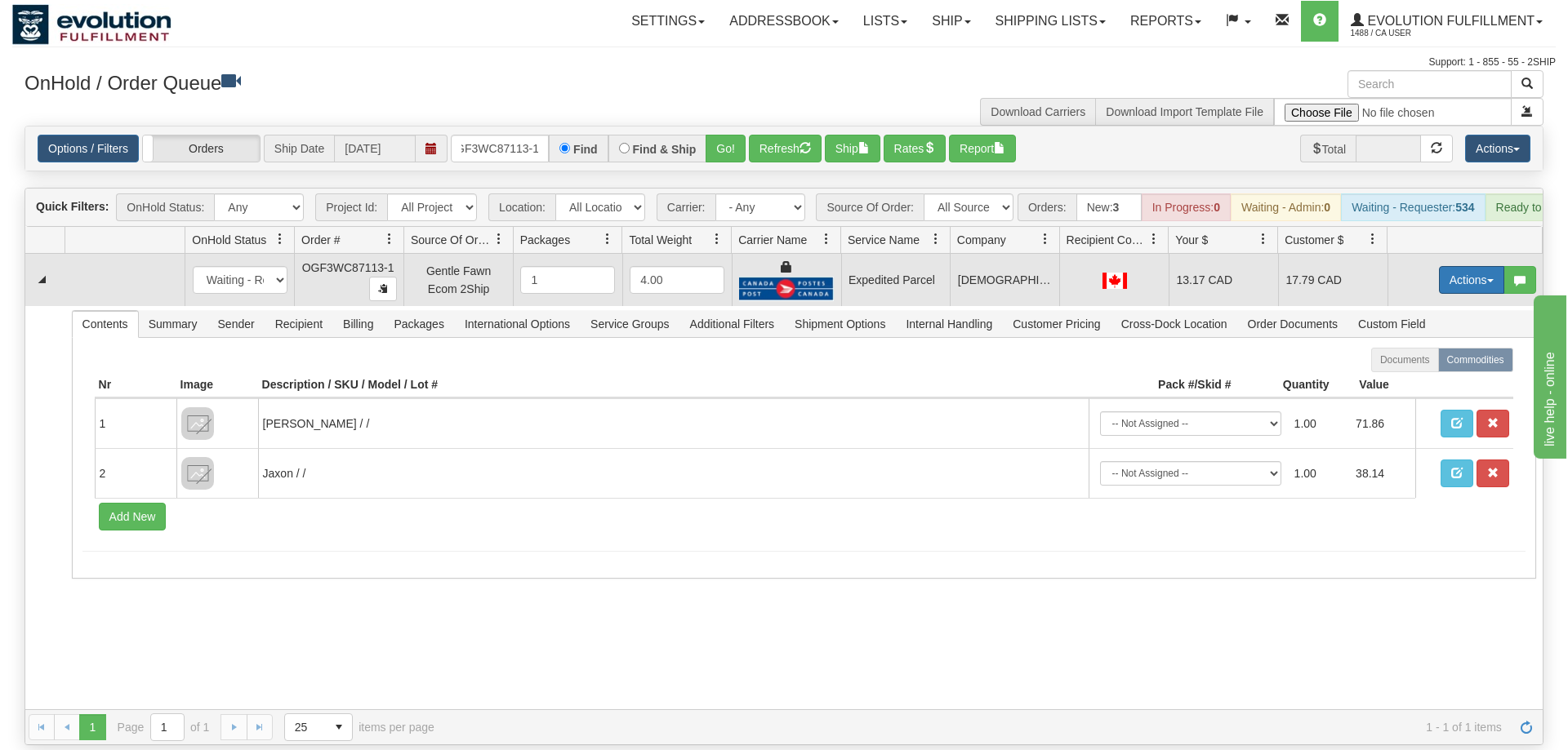
click at [1476, 266] on button "Actions" at bounding box center [1472, 280] width 65 height 28
click at [1424, 364] on link "Ship" at bounding box center [1438, 374] width 131 height 21
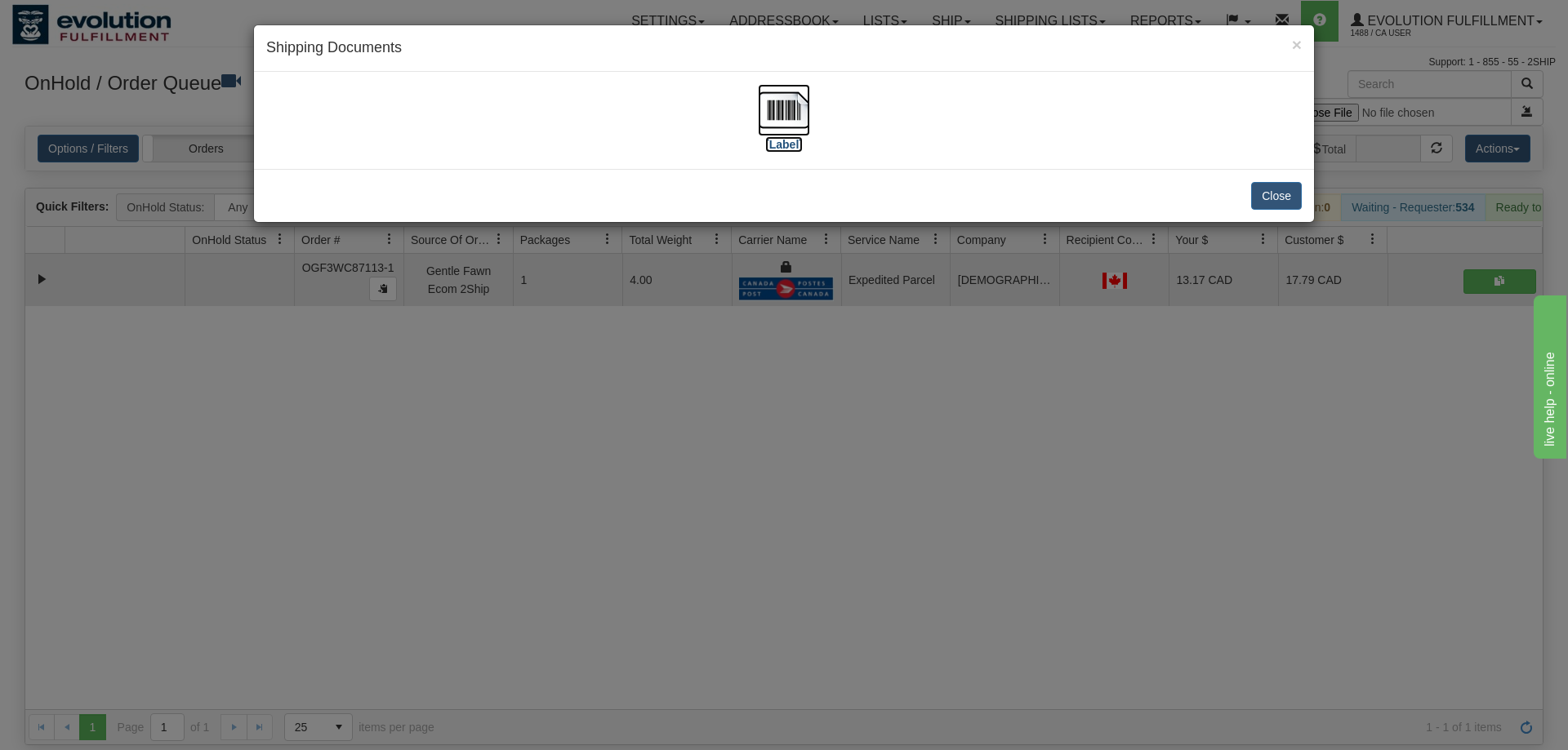
click at [790, 131] on img at bounding box center [783, 110] width 53 height 53
drag, startPoint x: 681, startPoint y: 471, endPoint x: 622, endPoint y: 242, distance: 236.5
click at [687, 466] on div "× Shipping Documents [Label] Close" at bounding box center [784, 375] width 1568 height 750
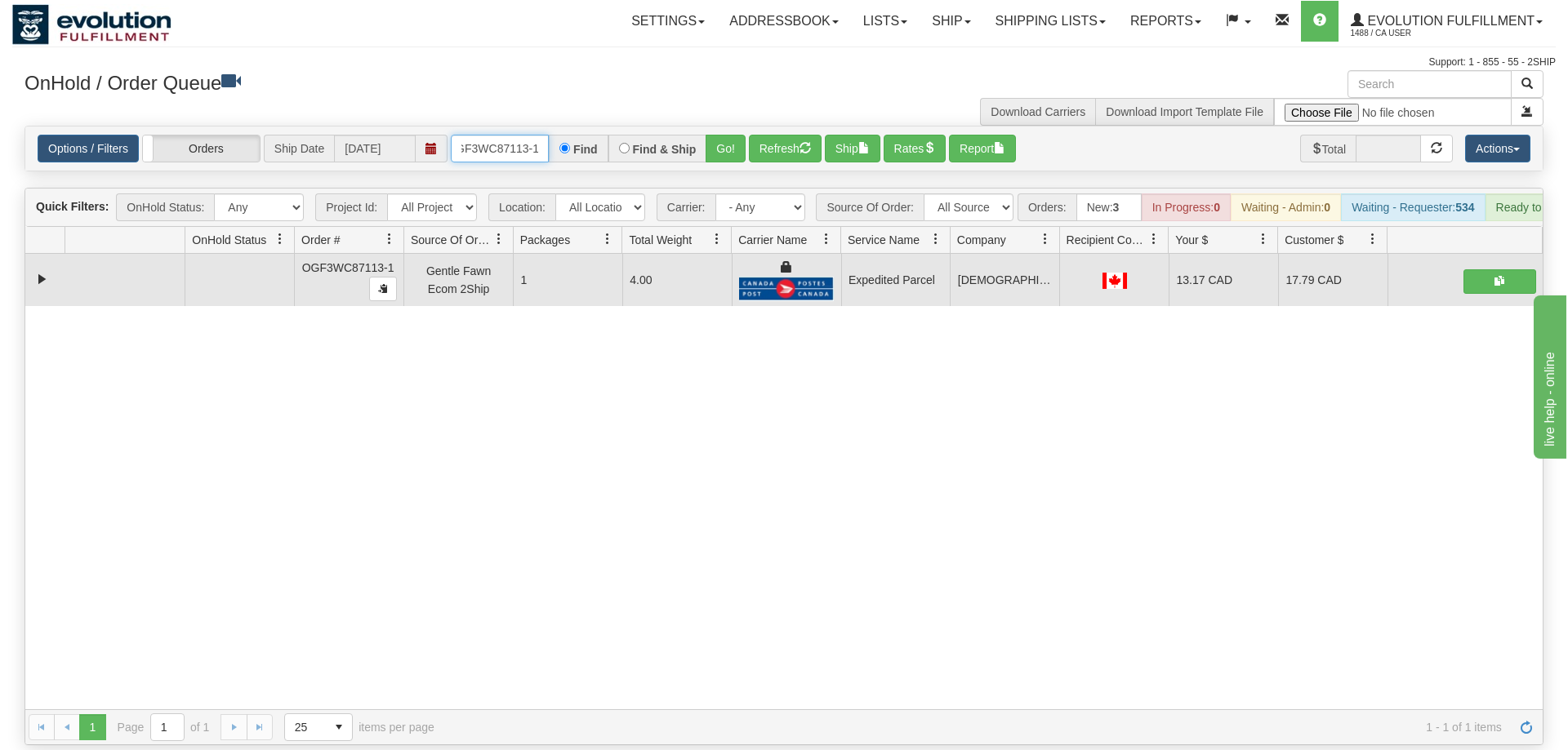
click at [518, 135] on input "OGF3WC87113-1" at bounding box center [499, 149] width 98 height 28
click at [511, 135] on input "OGF3WC87113-1" at bounding box center [499, 149] width 98 height 28
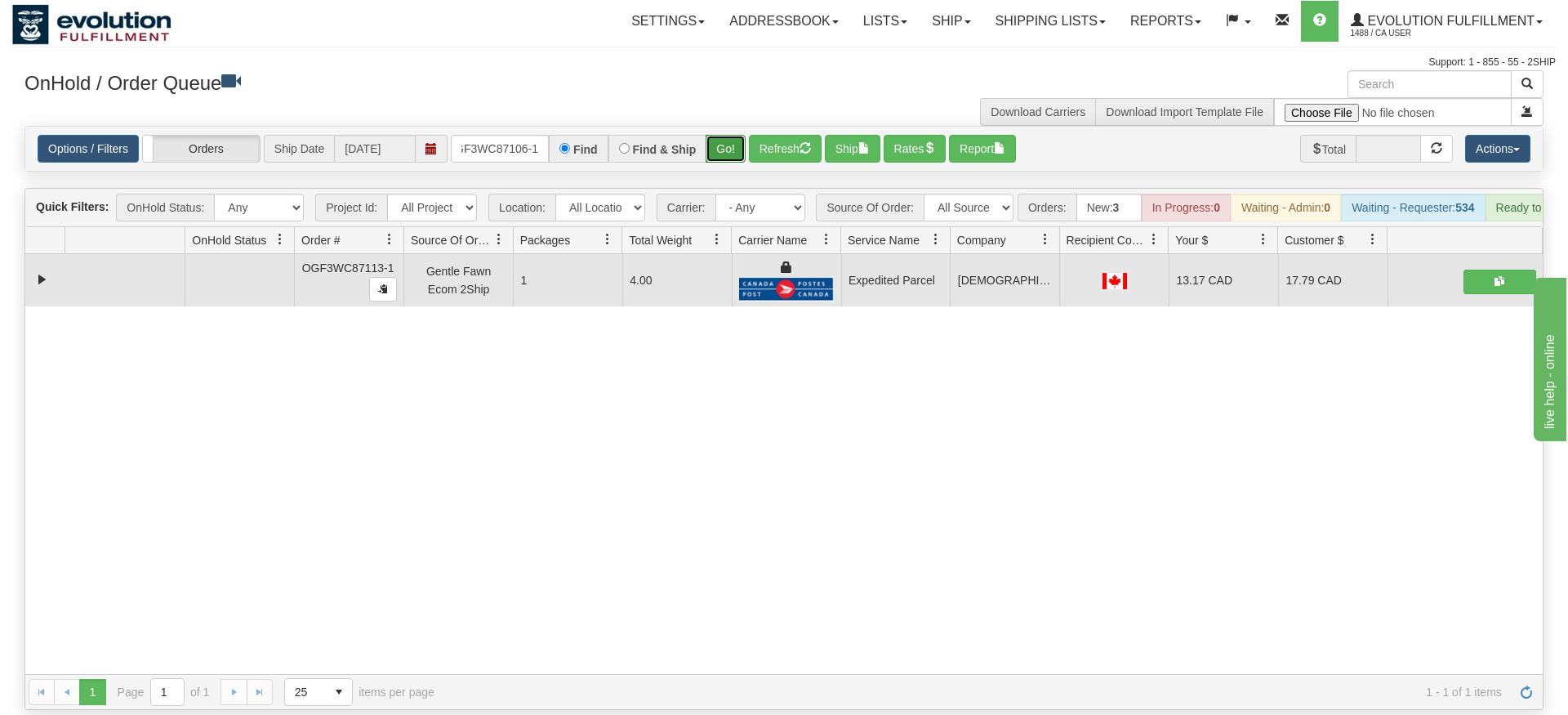
click at [728, 157] on div "Is equal to Is not equal to Contains Does not contains CAD USD EUR ZAR [PERSON_…" at bounding box center [783, 418] width 1543 height 584
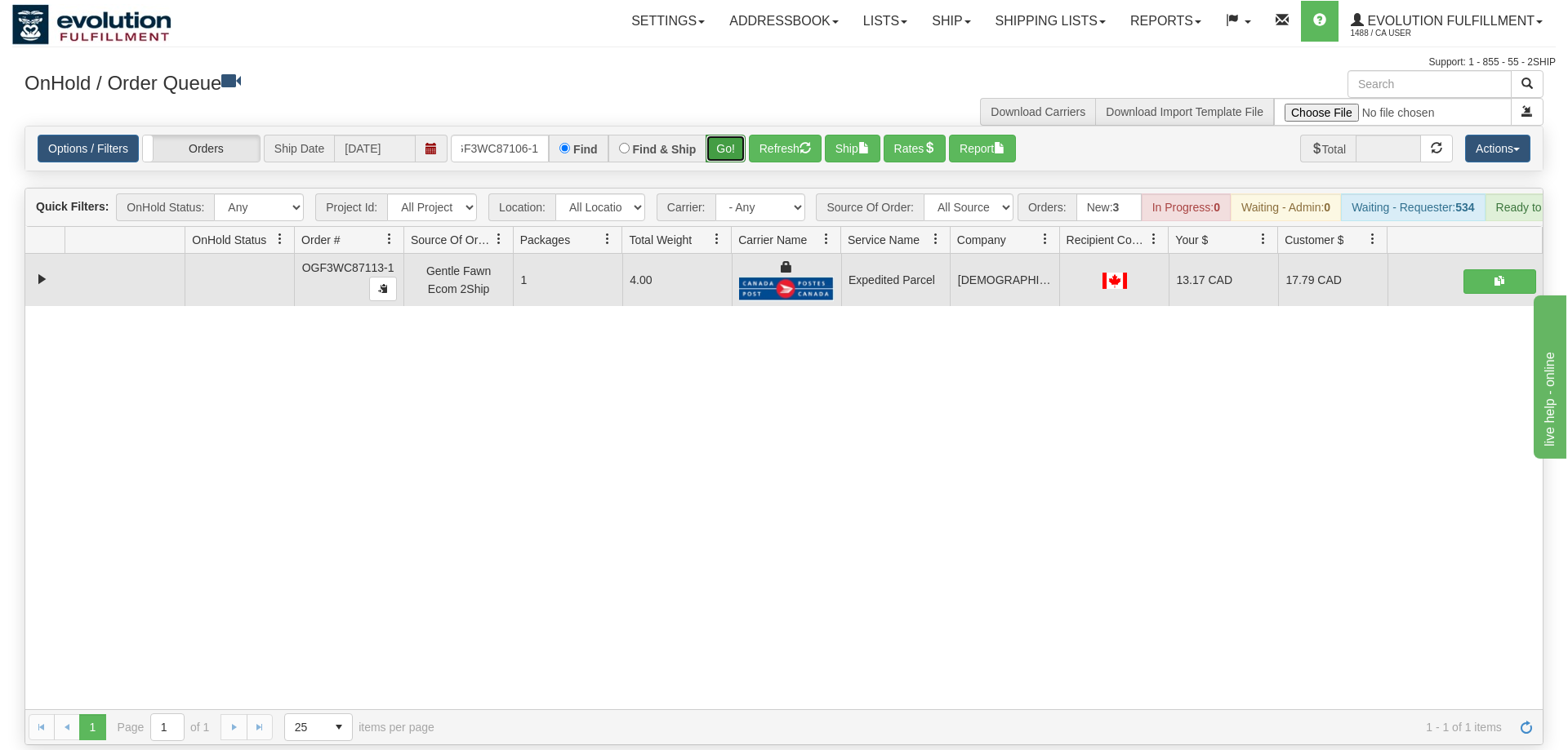
click at [729, 135] on button "Go!" at bounding box center [725, 149] width 40 height 28
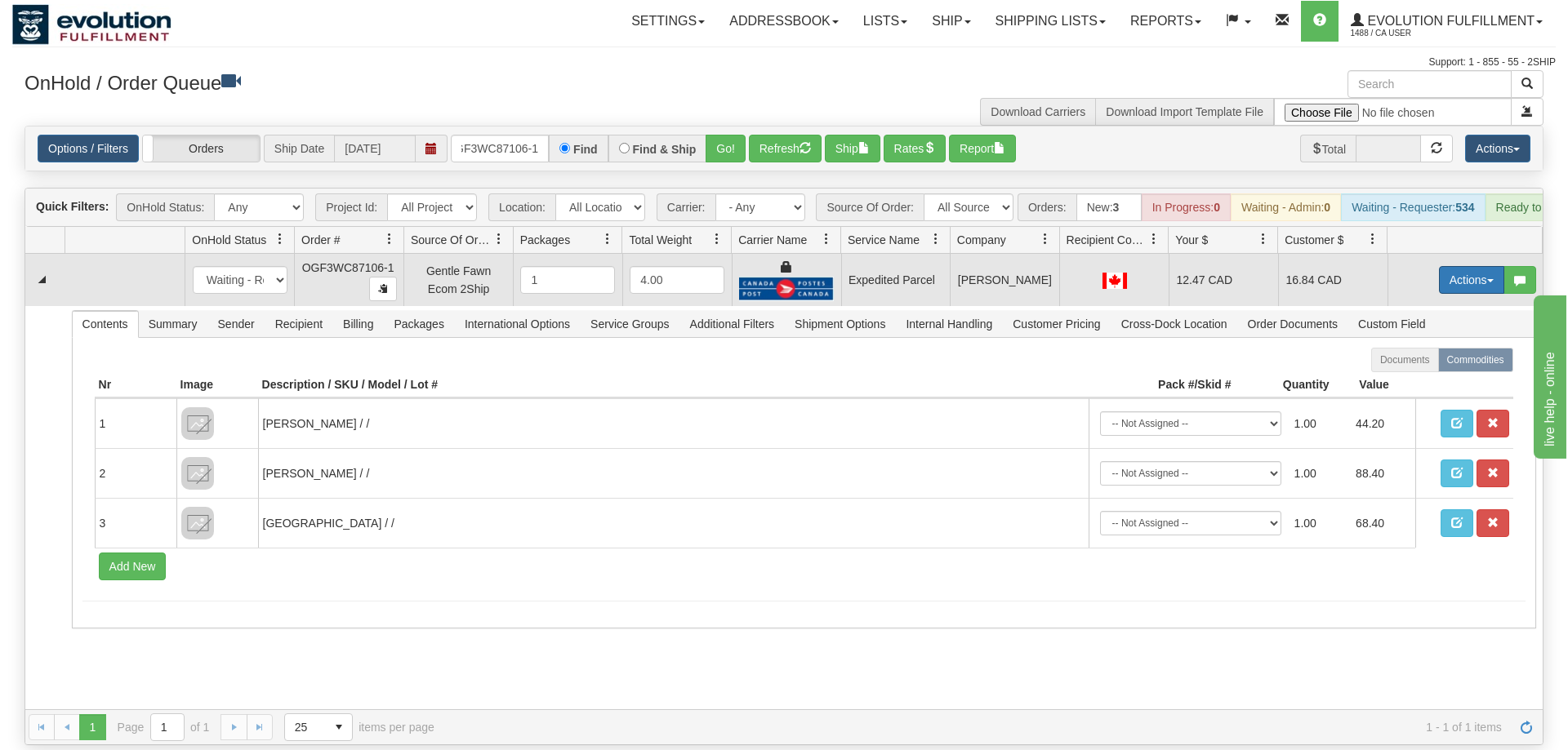
click at [1449, 266] on button "Actions" at bounding box center [1472, 280] width 65 height 28
click at [1408, 368] on span "Ship" at bounding box center [1405, 374] width 35 height 13
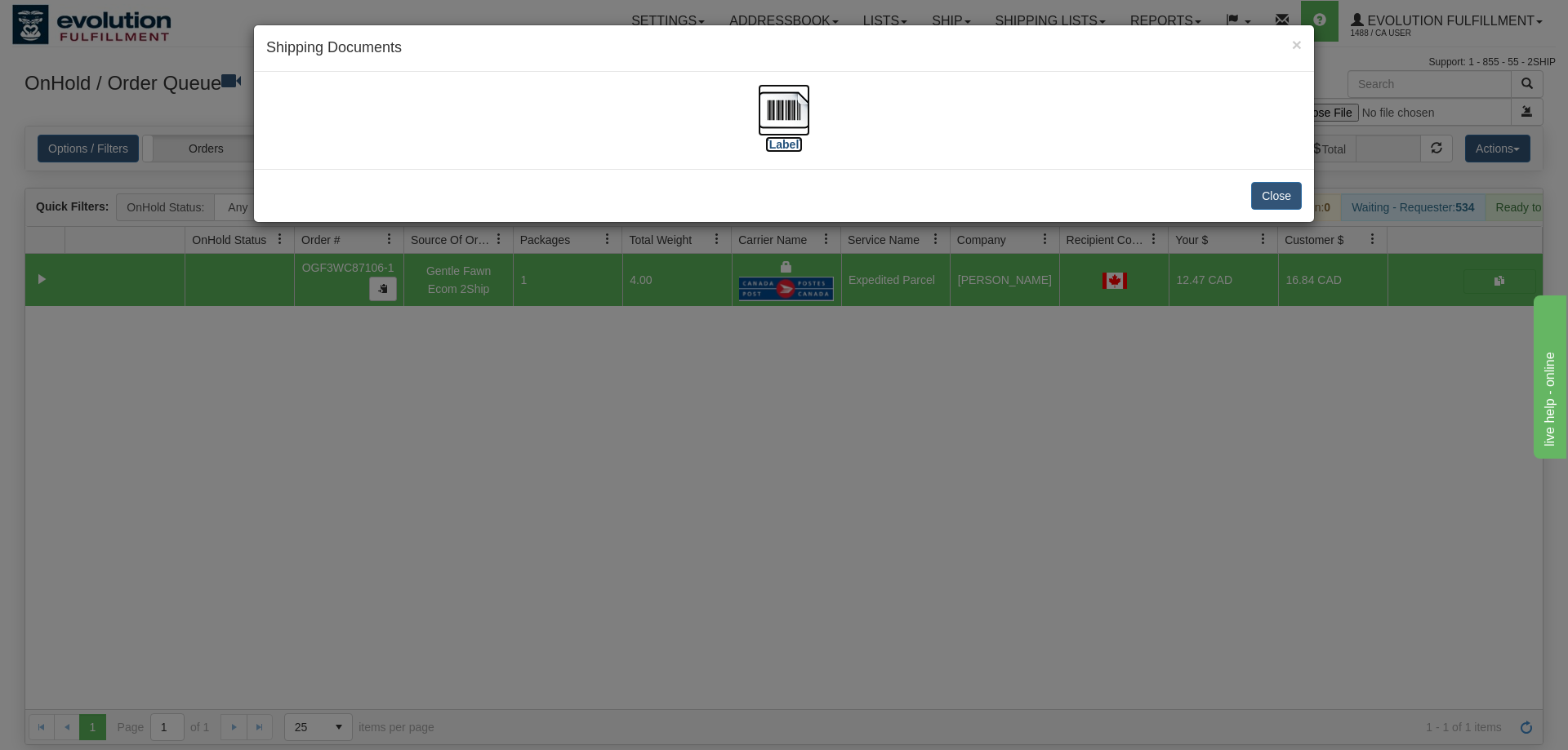
click at [771, 130] on img at bounding box center [783, 110] width 53 height 53
drag, startPoint x: 647, startPoint y: 425, endPoint x: 547, endPoint y: 168, distance: 275.8
click at [647, 422] on div "× Shipping Documents [Label] Close" at bounding box center [784, 375] width 1568 height 750
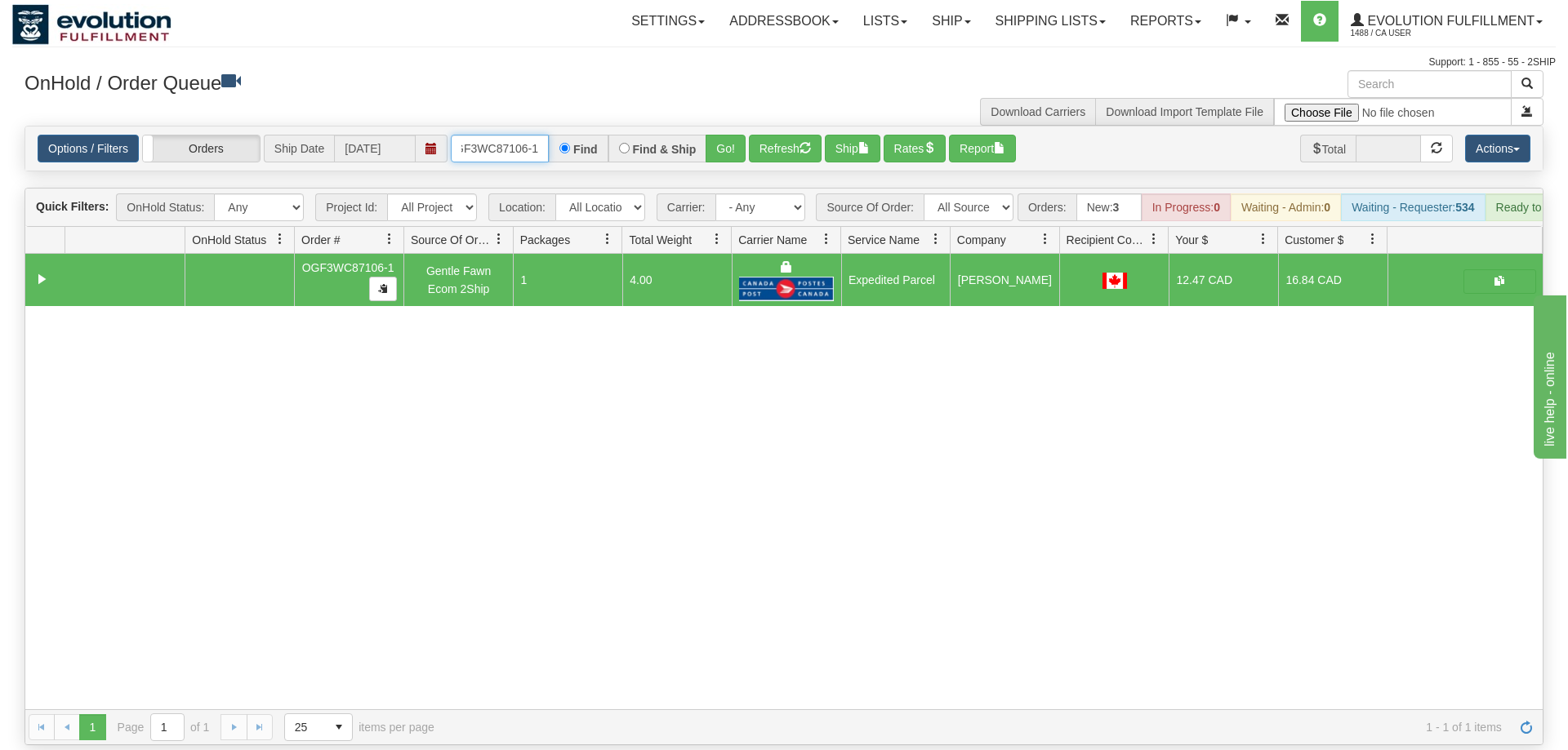
click at [503, 136] on input "OGF3WC87106-1" at bounding box center [499, 149] width 98 height 28
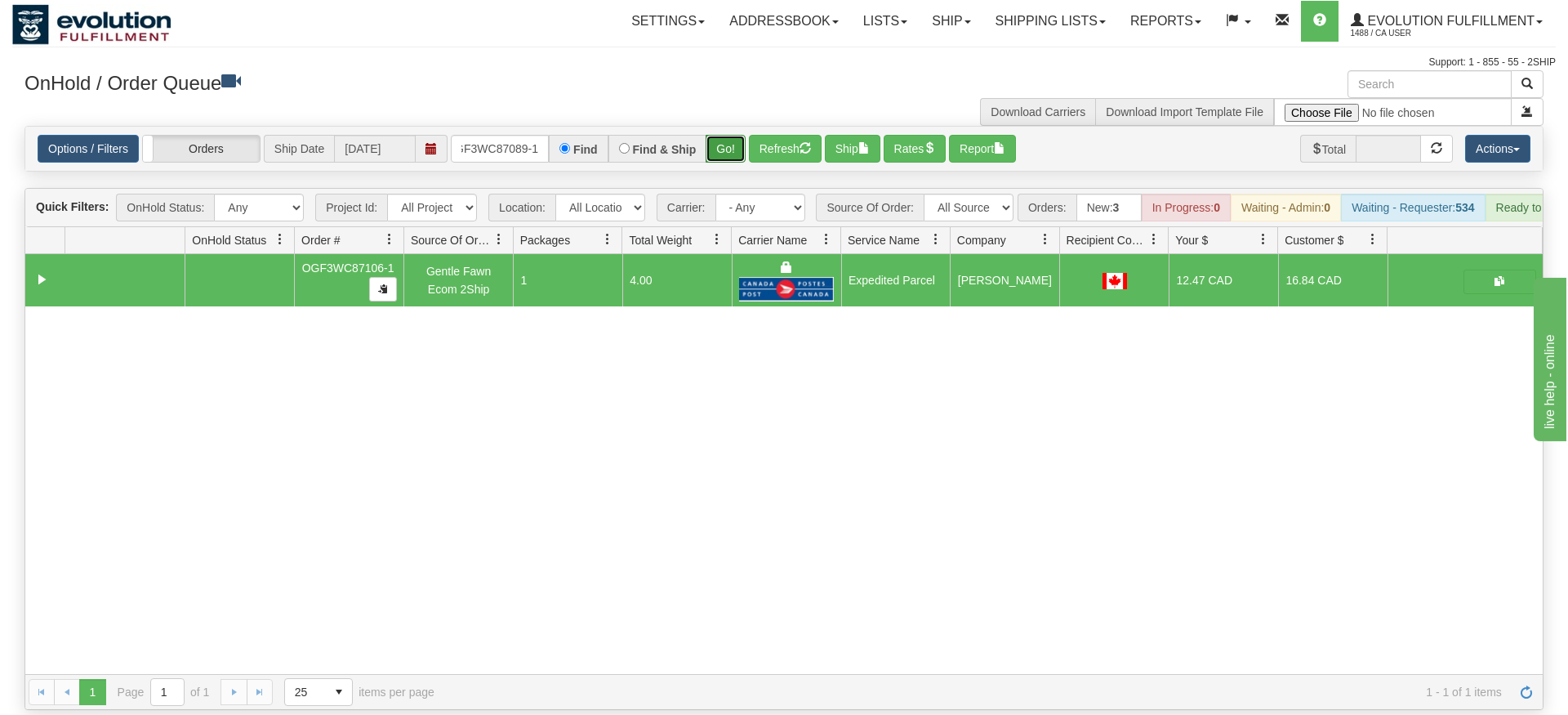
click at [729, 162] on div "Is equal to Is not equal to Contains Does not contains CAD USD EUR ZAR [PERSON_…" at bounding box center [783, 418] width 1543 height 584
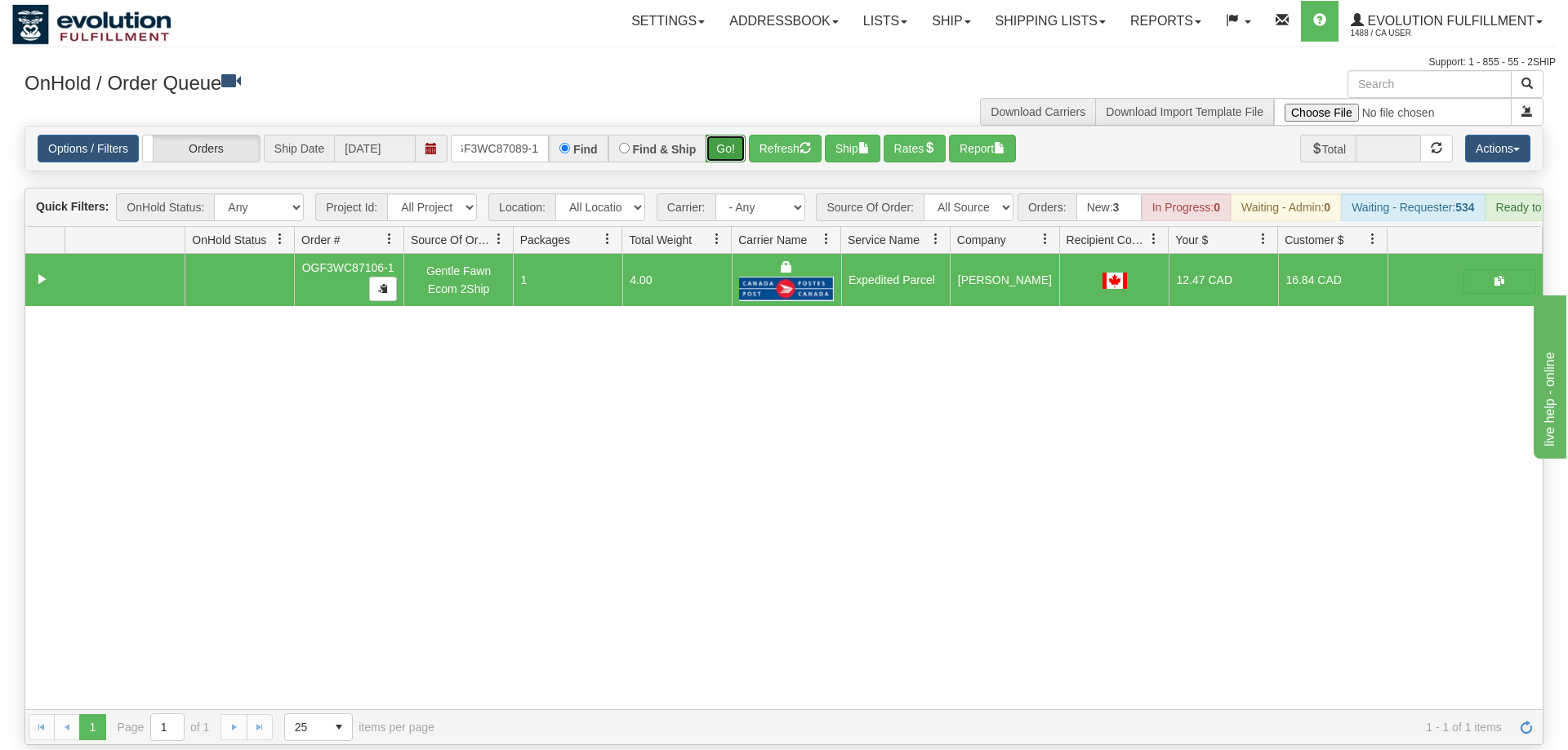
click at [728, 135] on button "Go!" at bounding box center [725, 149] width 40 height 28
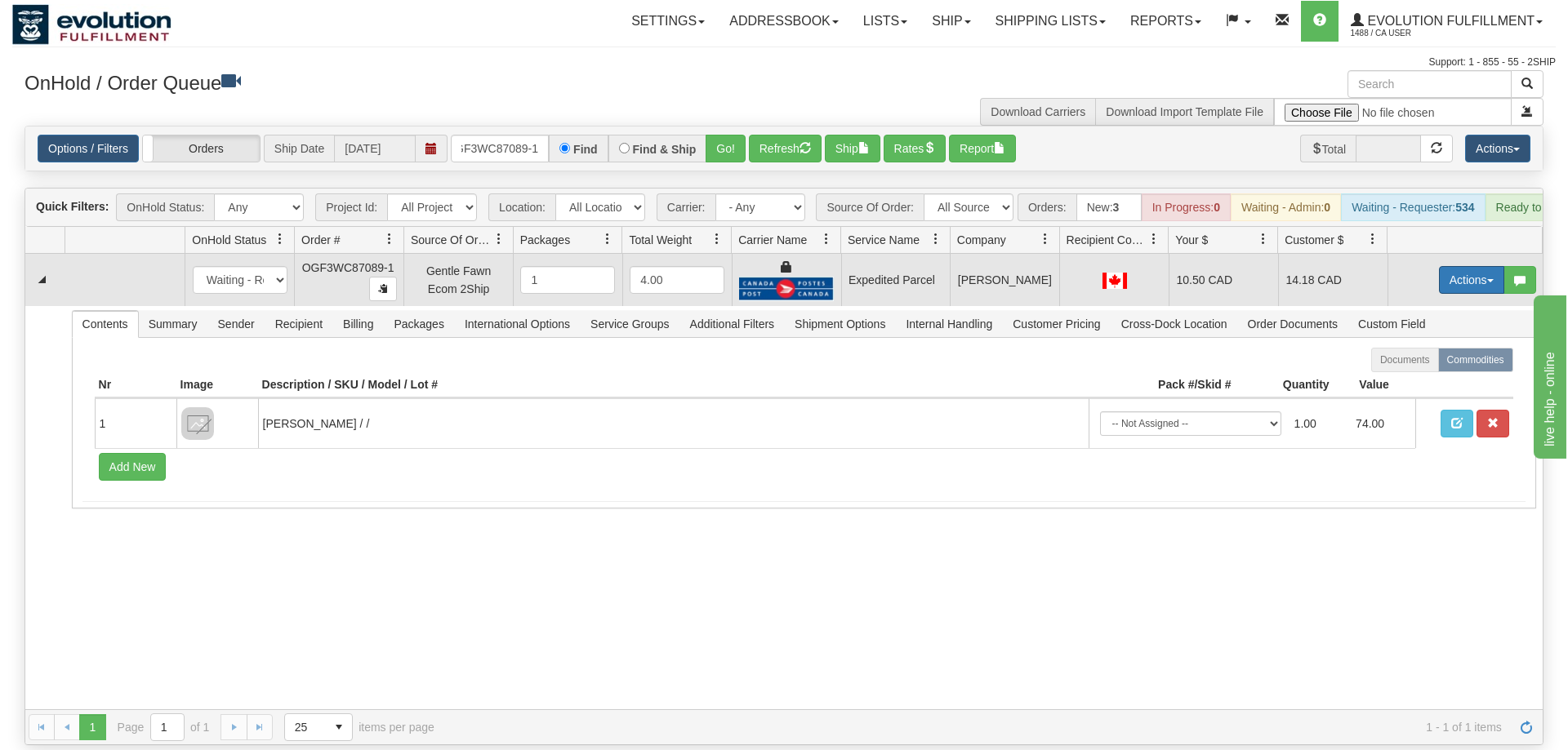
click at [1449, 266] on button "Actions" at bounding box center [1472, 280] width 65 height 28
click at [1402, 368] on span "Ship" at bounding box center [1405, 374] width 35 height 13
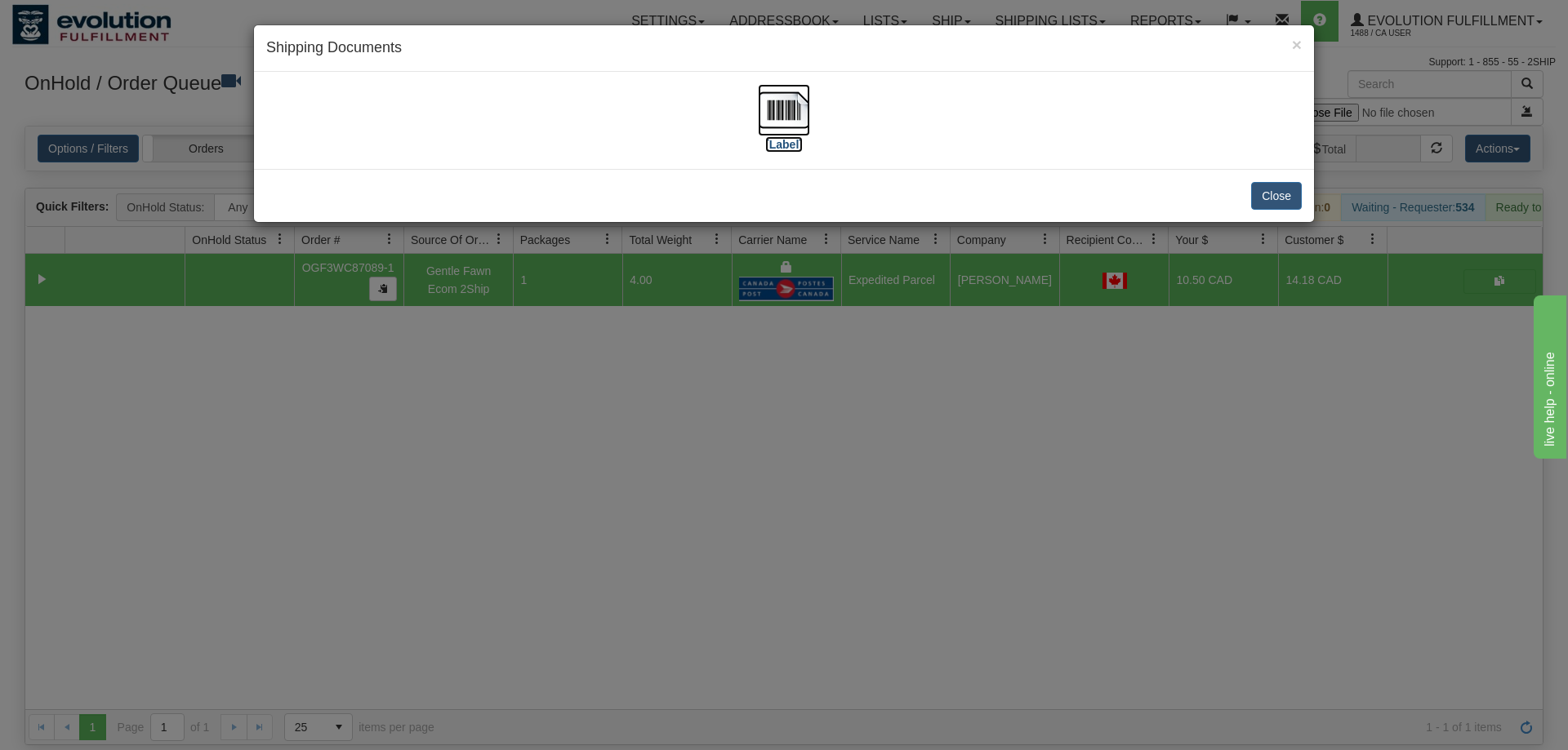
click at [777, 123] on img at bounding box center [783, 110] width 53 height 53
click at [776, 383] on div "× Shipping Documents [Label] Close" at bounding box center [784, 375] width 1568 height 750
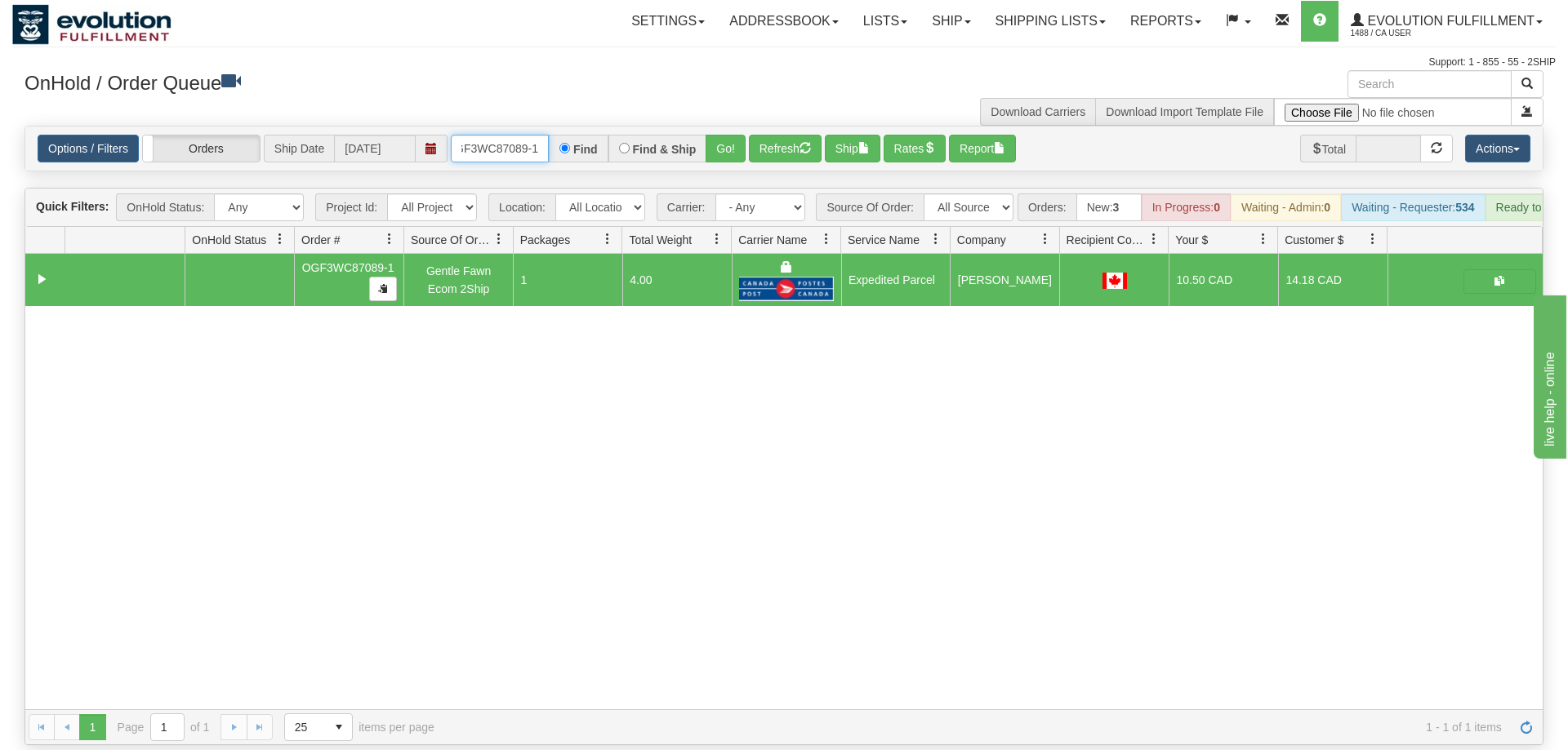
click at [516, 135] on input "OGF3WC87089-1" at bounding box center [499, 149] width 98 height 28
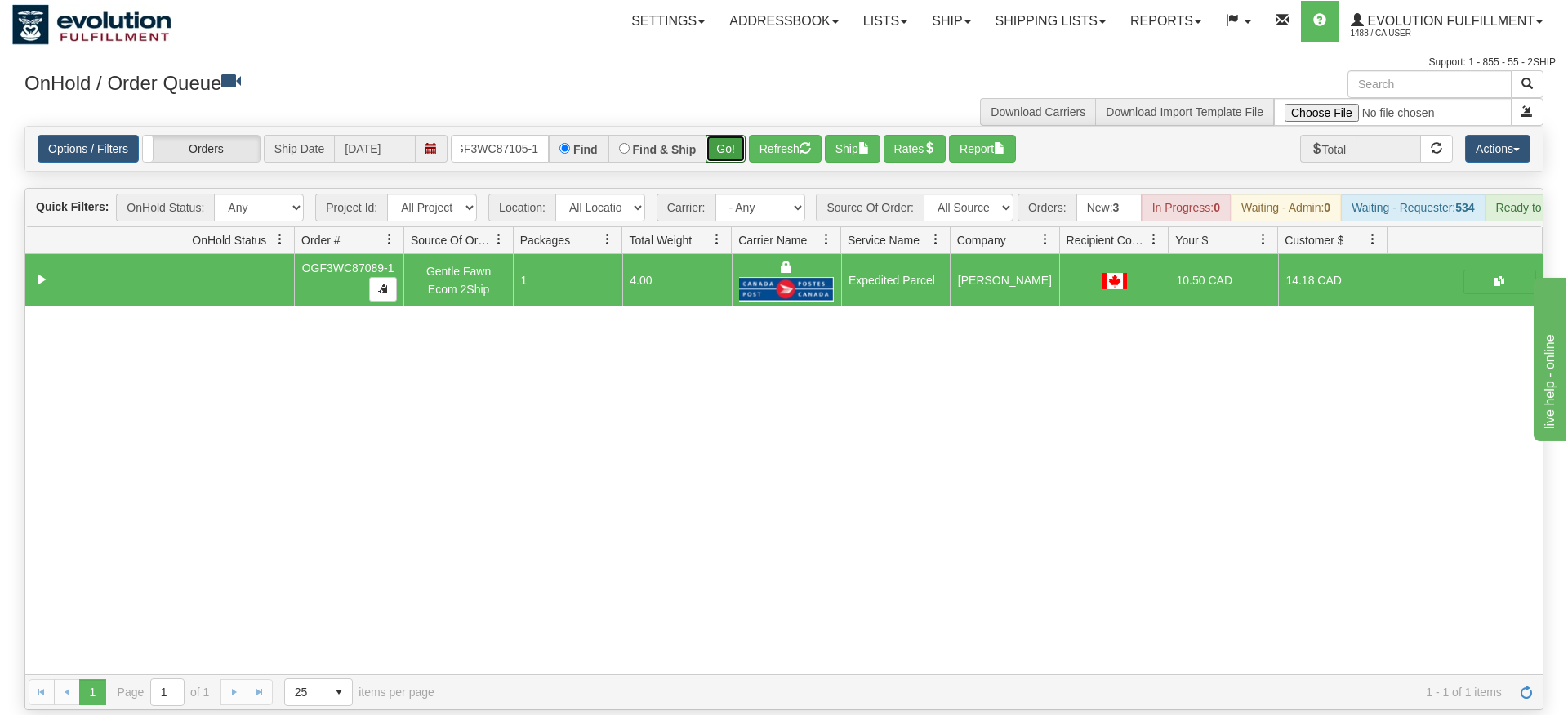
click at [730, 159] on div "Is equal to Is not equal to Contains Does not contains CAD USD EUR ZAR [PERSON_…" at bounding box center [783, 418] width 1543 height 584
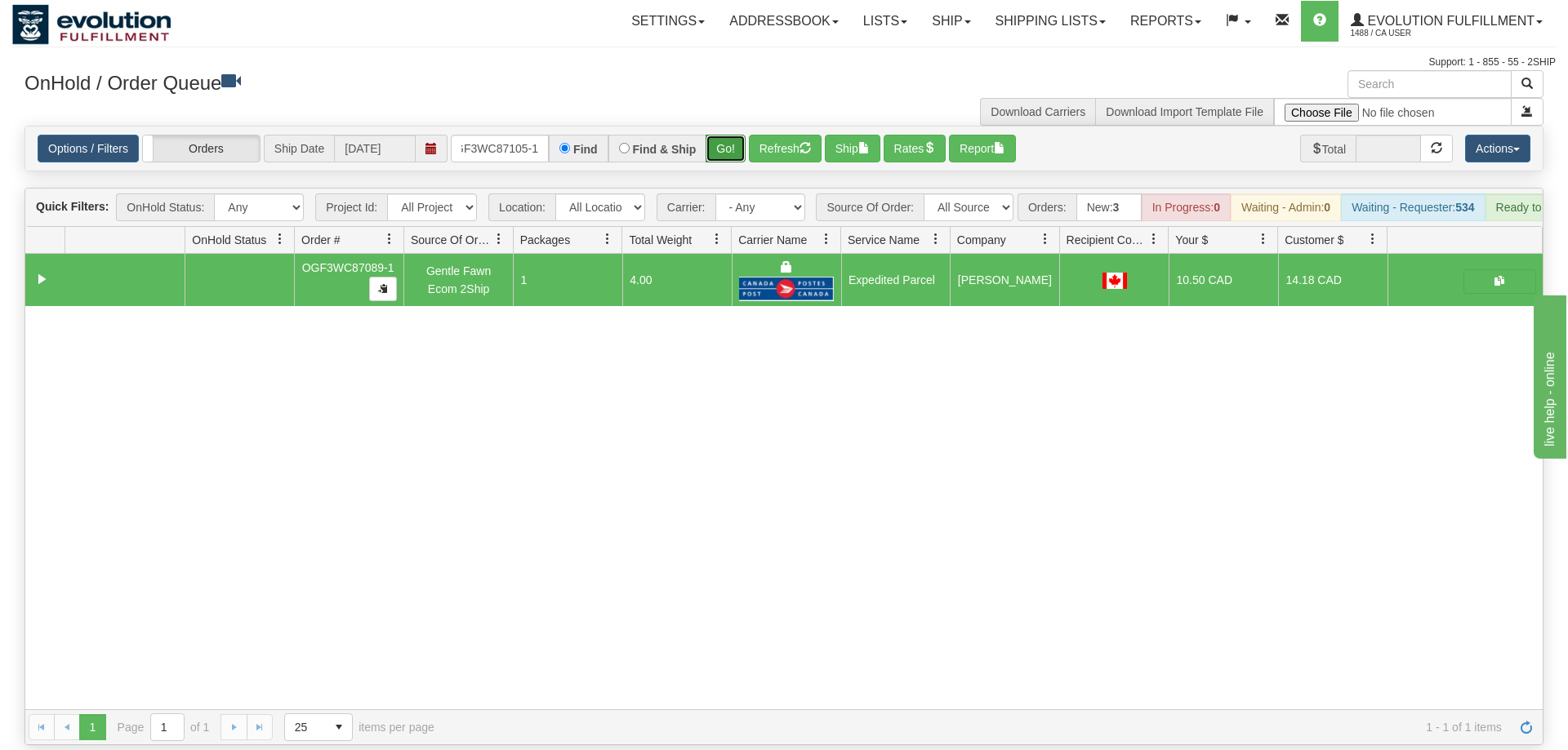
click at [745, 135] on button "Go!" at bounding box center [725, 149] width 40 height 28
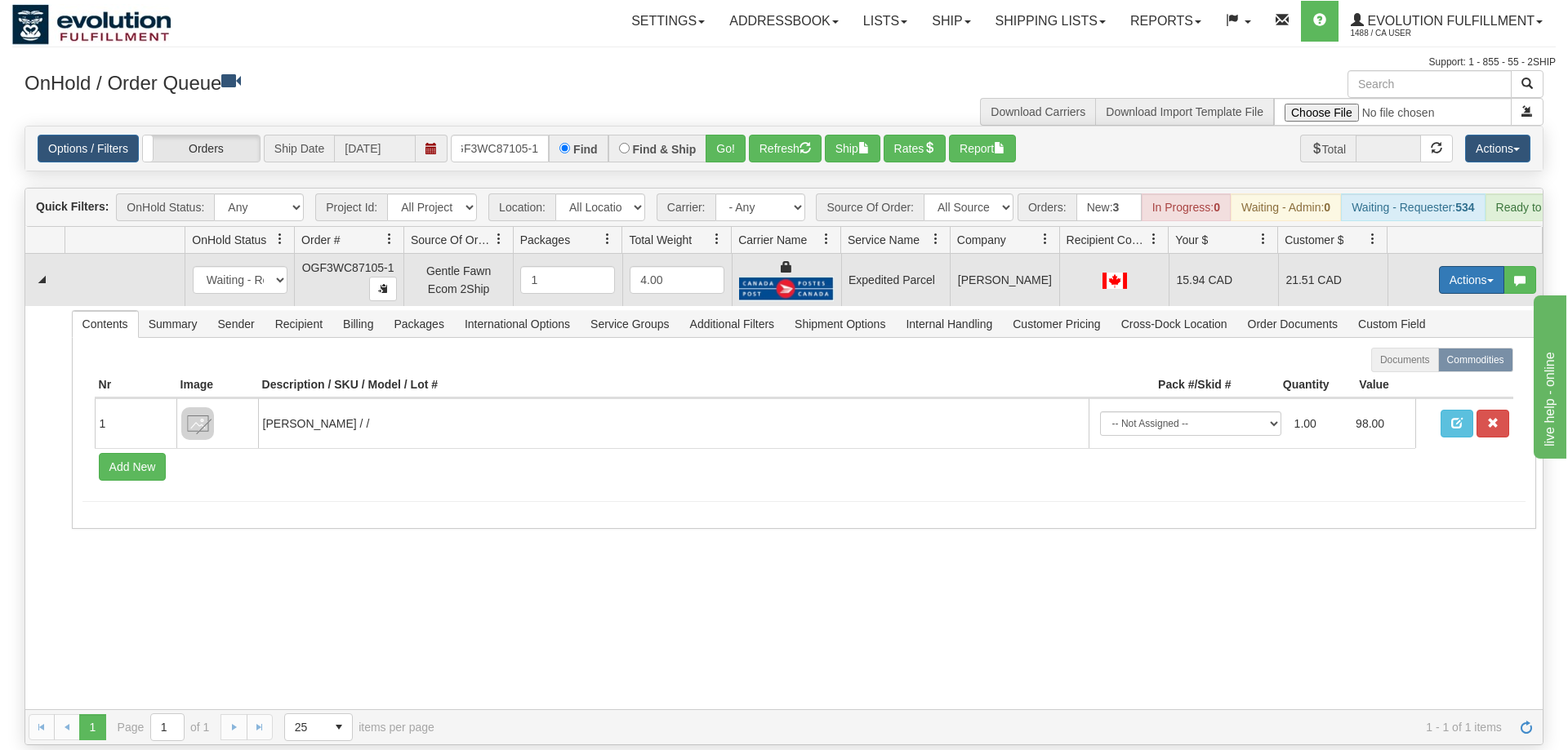
click at [1462, 266] on button "Actions" at bounding box center [1472, 280] width 65 height 28
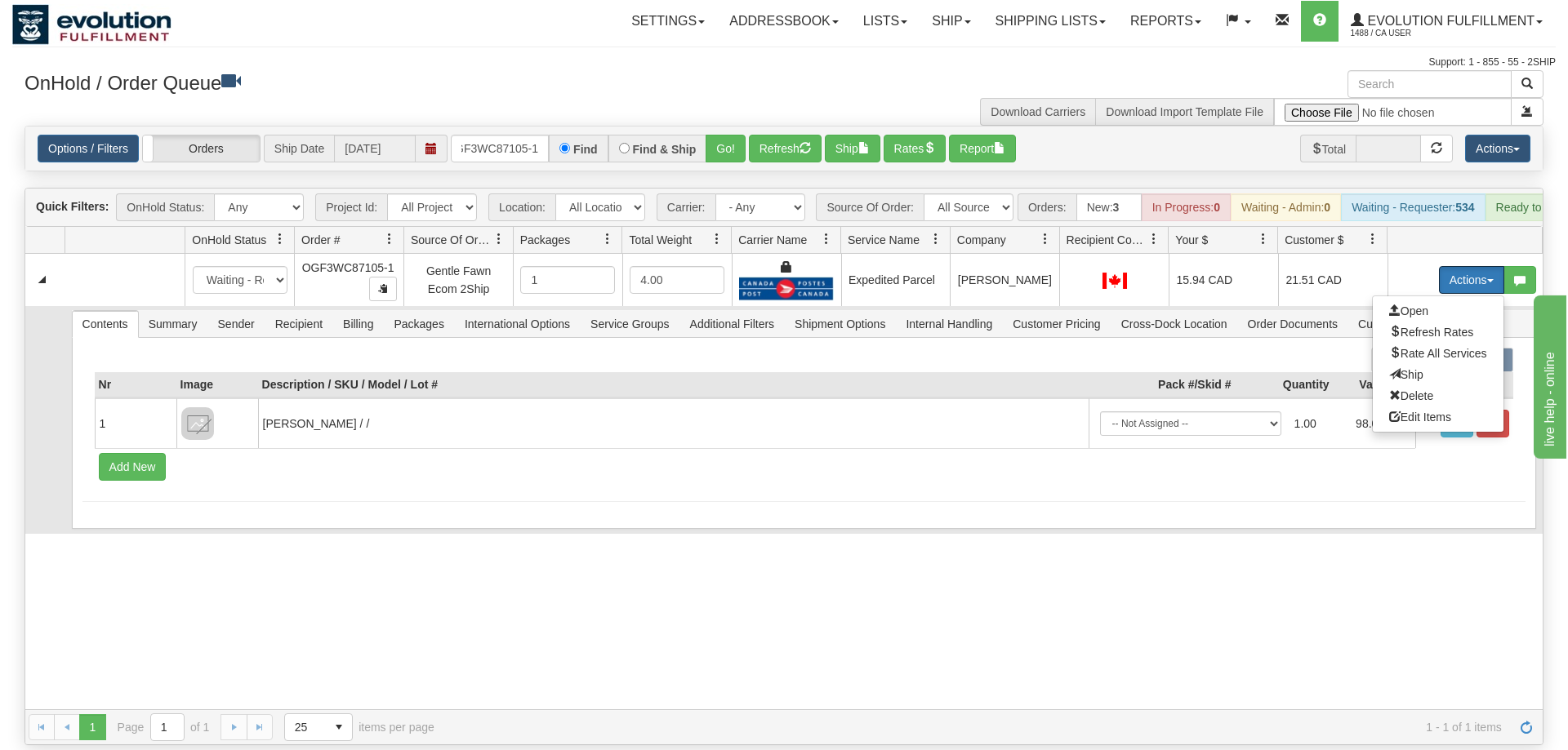
click at [1419, 368] on span "Ship" at bounding box center [1405, 374] width 35 height 13
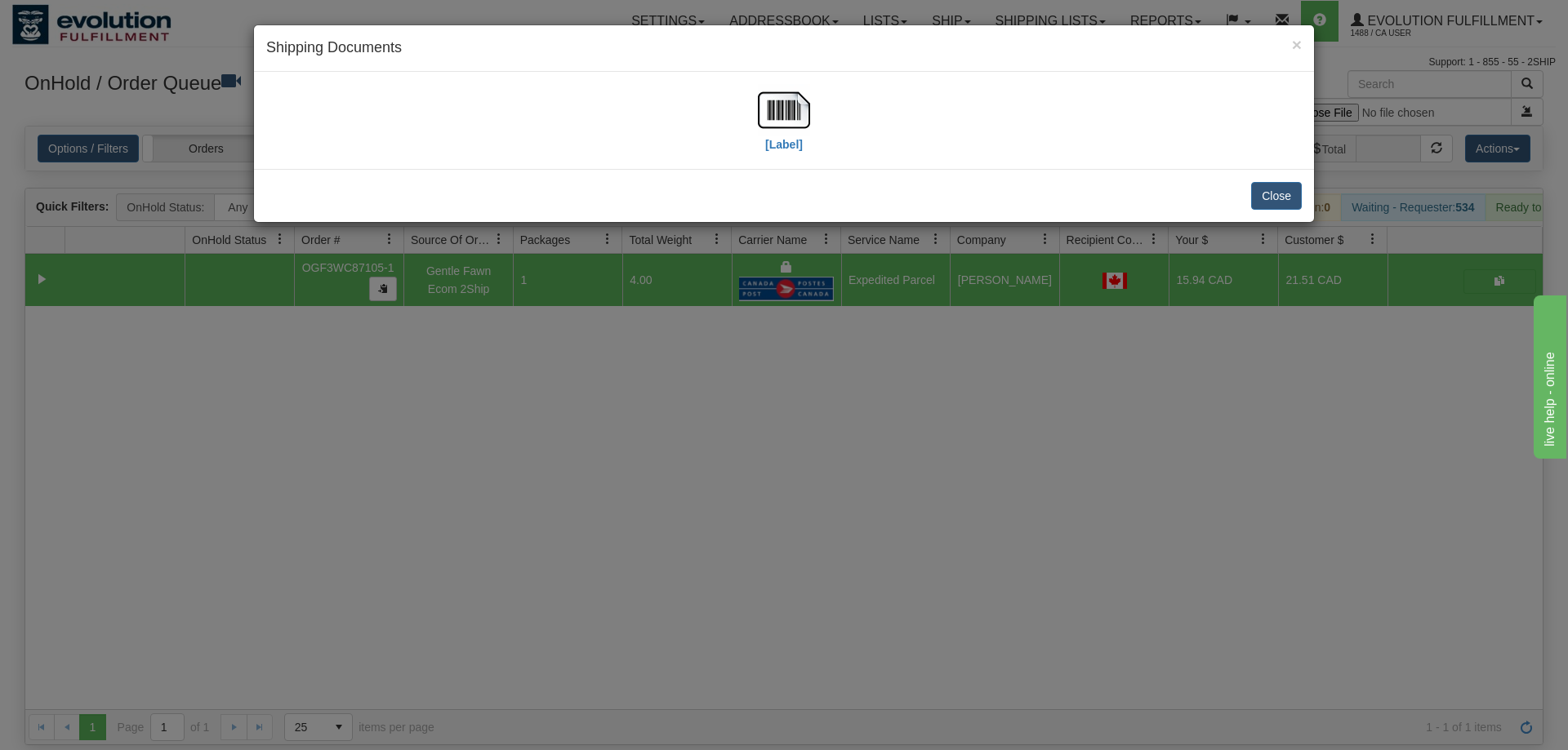
click at [748, 97] on div "[Label]" at bounding box center [783, 120] width 1035 height 72
click at [776, 153] on div "[Label]" at bounding box center [783, 120] width 53 height 72
click at [776, 108] on img at bounding box center [783, 110] width 53 height 53
drag, startPoint x: 812, startPoint y: 405, endPoint x: 626, endPoint y: 129, distance: 332.8
click at [815, 394] on div "× Shipping Documents [Label] Close" at bounding box center [784, 375] width 1568 height 750
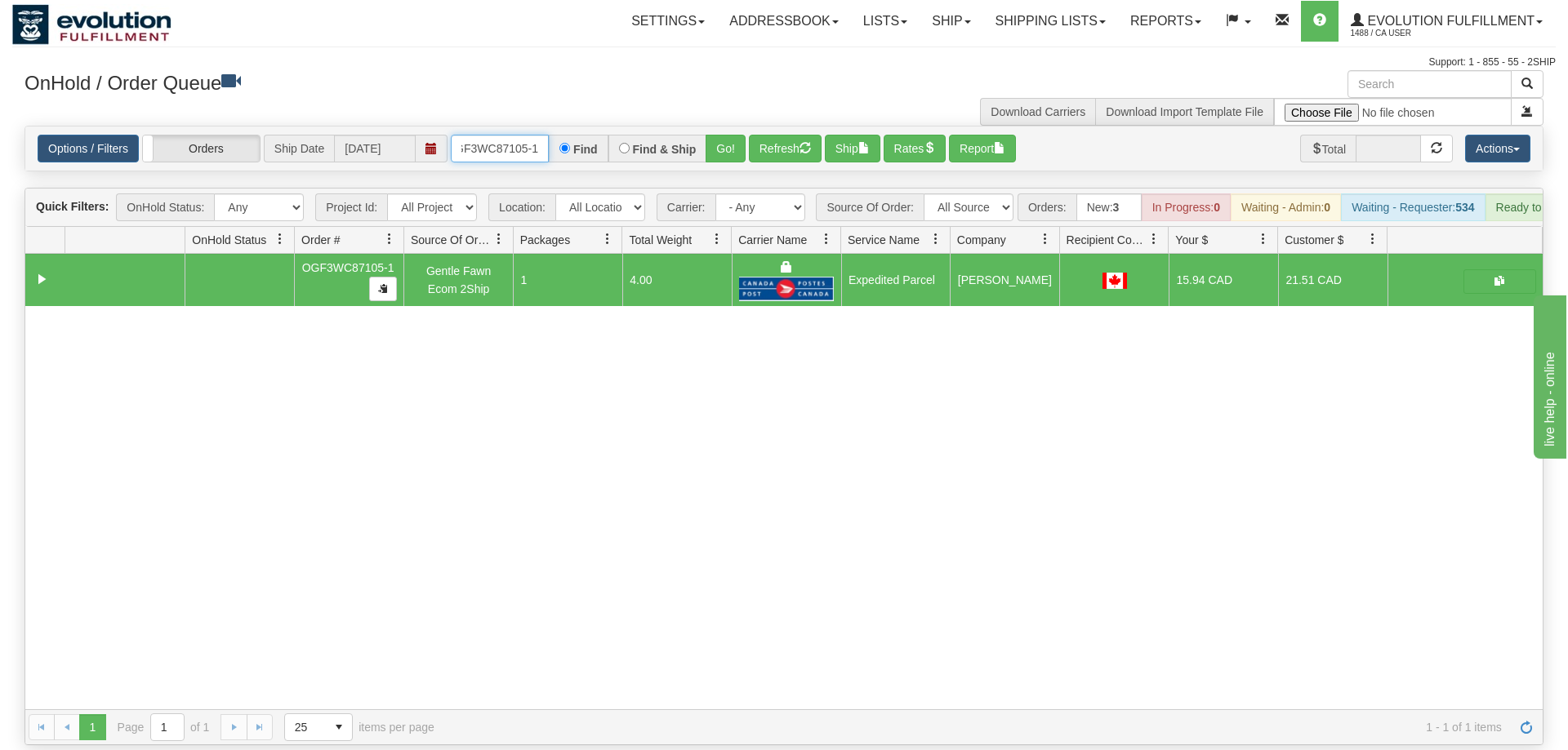
click at [525, 135] on input "OGF3WC87105-1" at bounding box center [499, 149] width 98 height 28
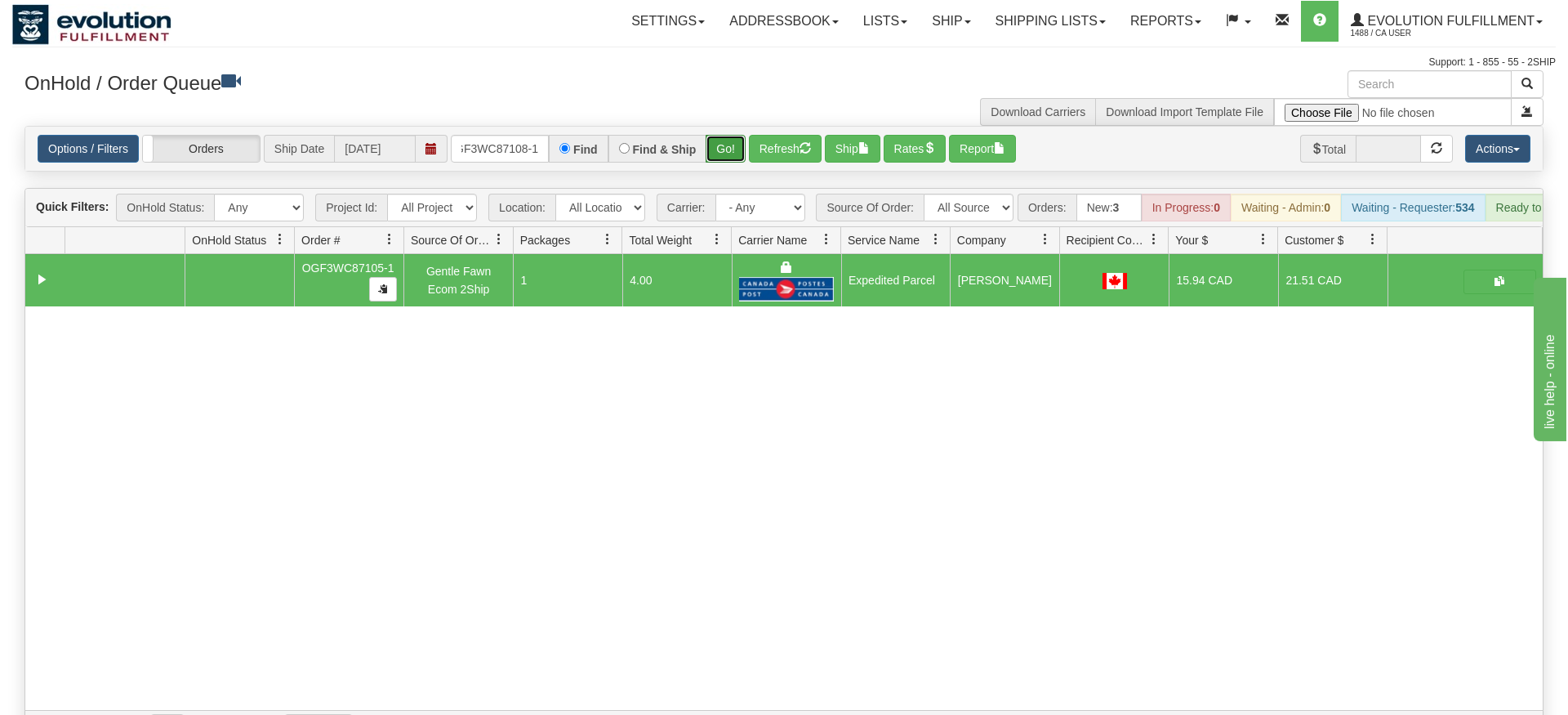
click at [739, 157] on div "Is equal to Is not equal to Contains Does not contains CAD USD EUR ZAR [PERSON_…" at bounding box center [783, 436] width 1543 height 620
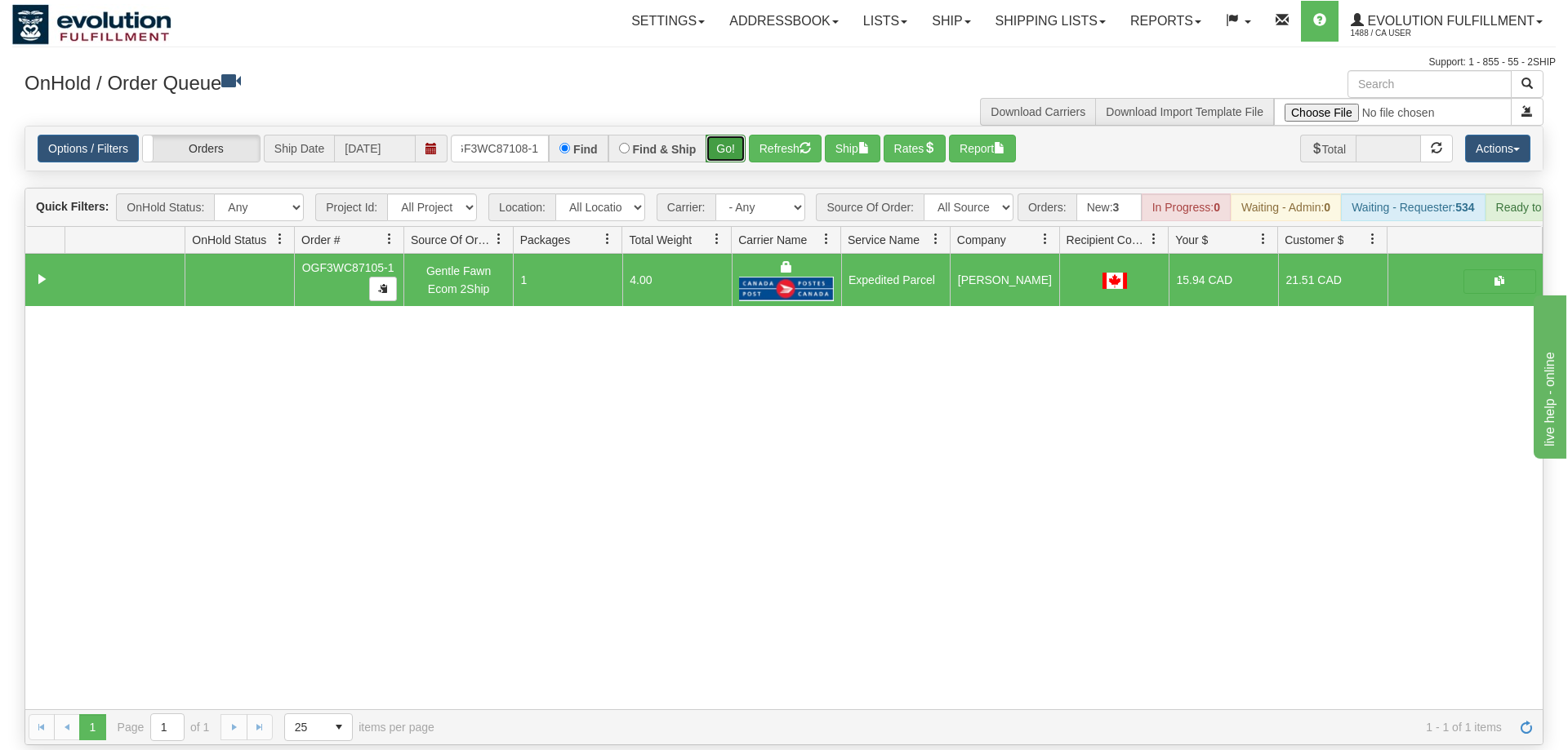
click at [734, 135] on button "Go!" at bounding box center [725, 149] width 40 height 28
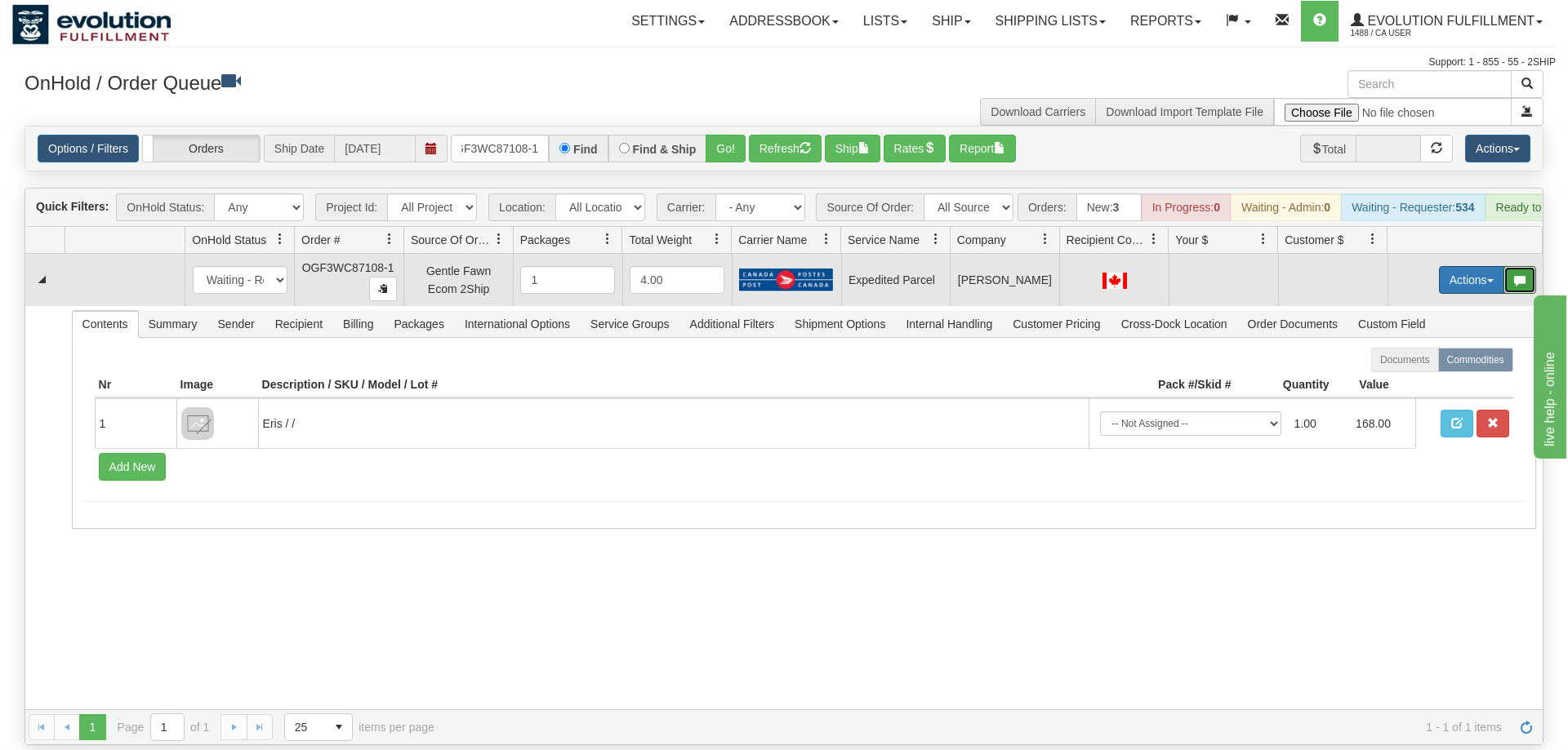
drag, startPoint x: 1505, startPoint y: 269, endPoint x: 1490, endPoint y: 265, distance: 15.5
click at [1497, 268] on div "Actions Open Refresh Rates Rate All Services Ship Delete Edit Items" at bounding box center [1488, 280] width 97 height 28
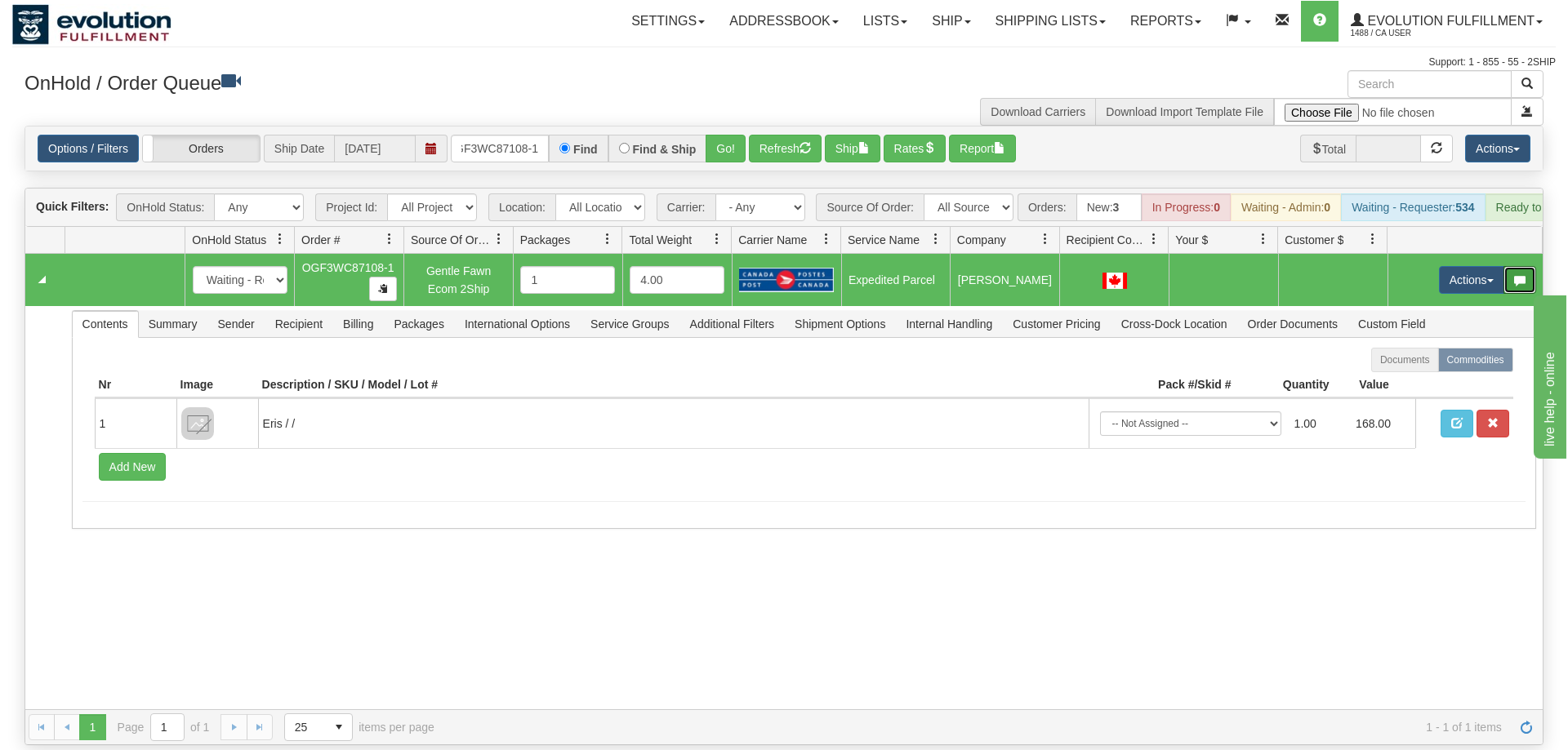
click at [1460, 254] on td "Actions Open Refresh Rates Rate All Services Ship Delete Edit Items" at bounding box center [1465, 280] width 155 height 53
click at [1448, 269] on button "Actions" at bounding box center [1472, 280] width 65 height 28
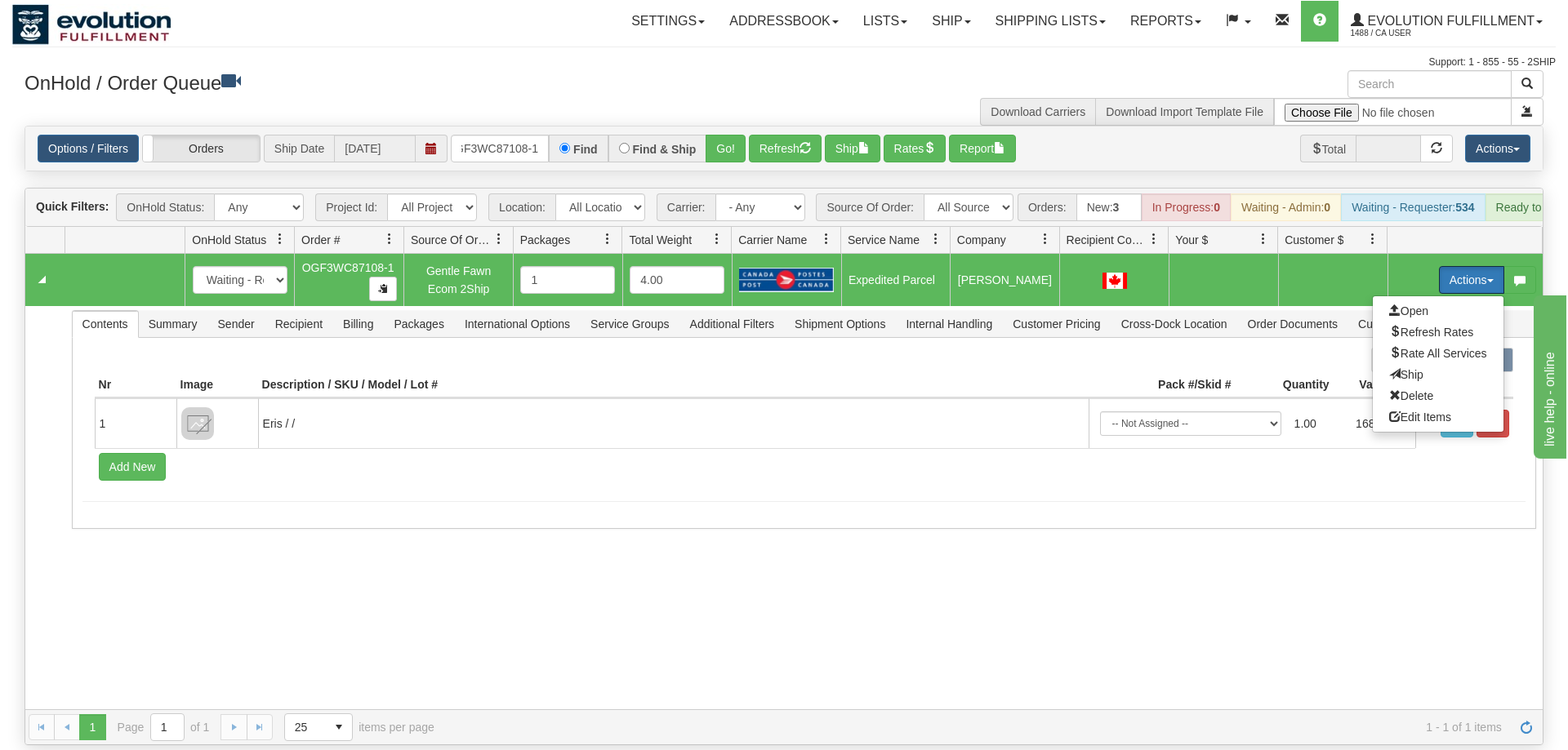
click at [1446, 266] on button "Actions" at bounding box center [1472, 280] width 65 height 28
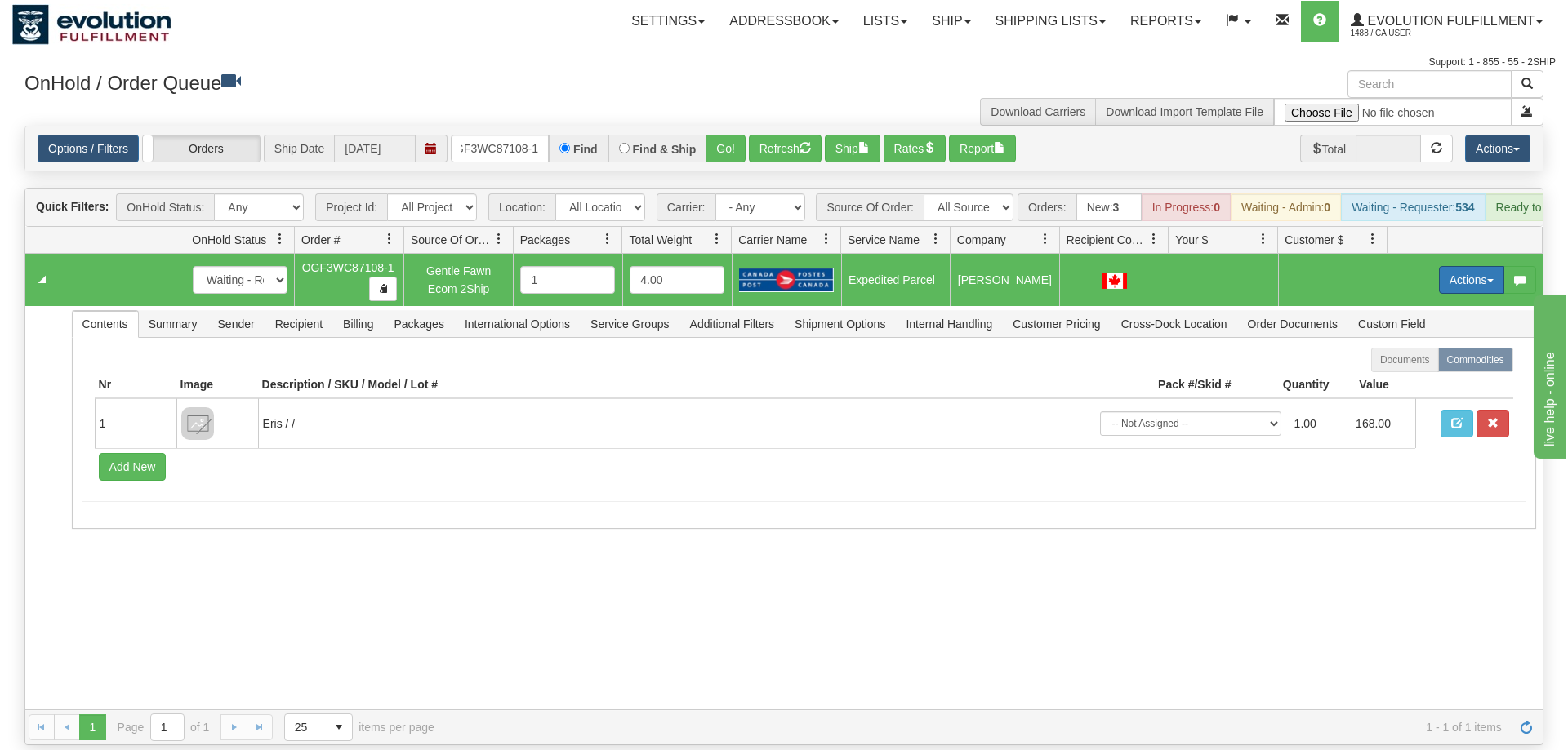
click at [1447, 267] on button "Actions" at bounding box center [1472, 280] width 65 height 28
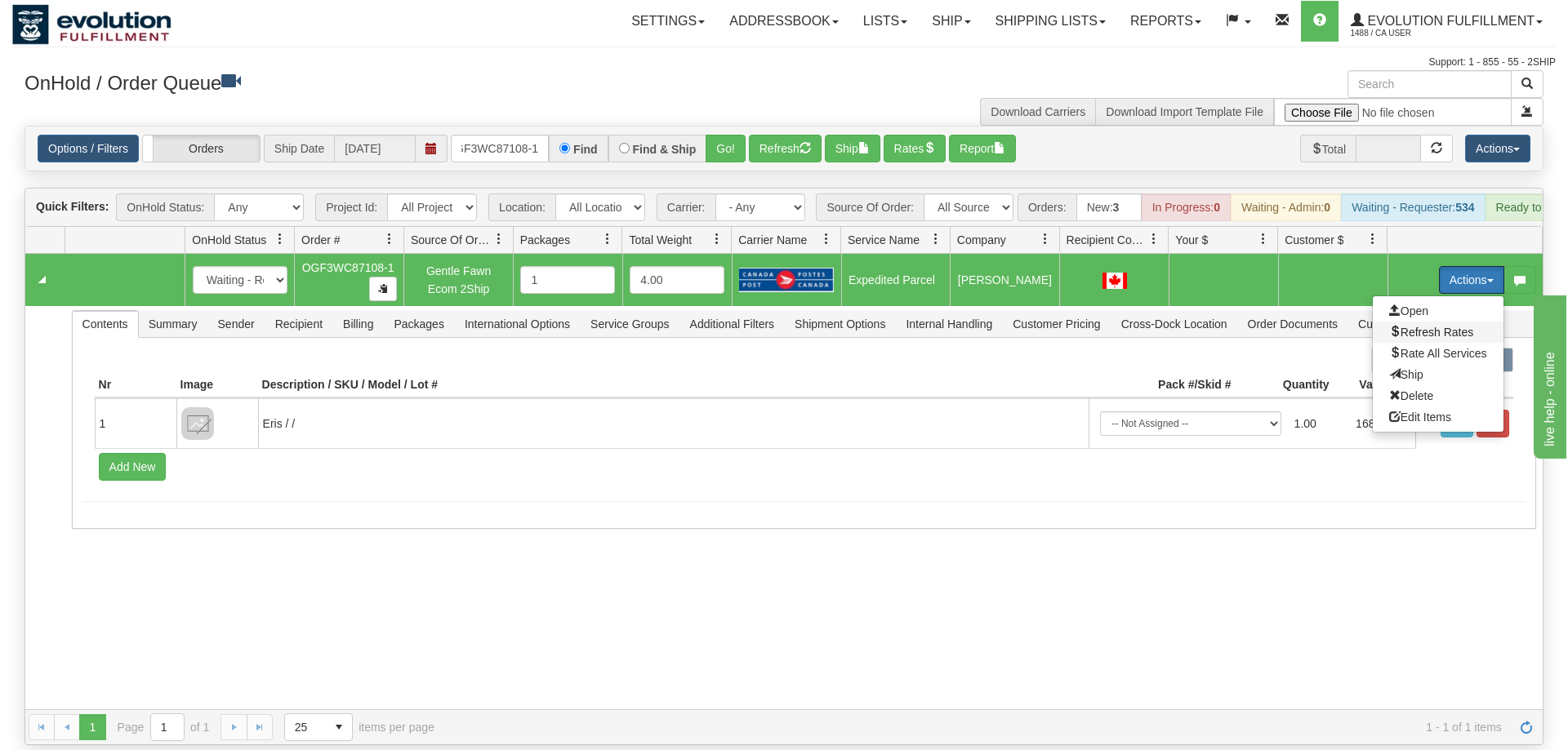
click at [1434, 325] on span "Refresh Rates" at bounding box center [1430, 331] width 84 height 13
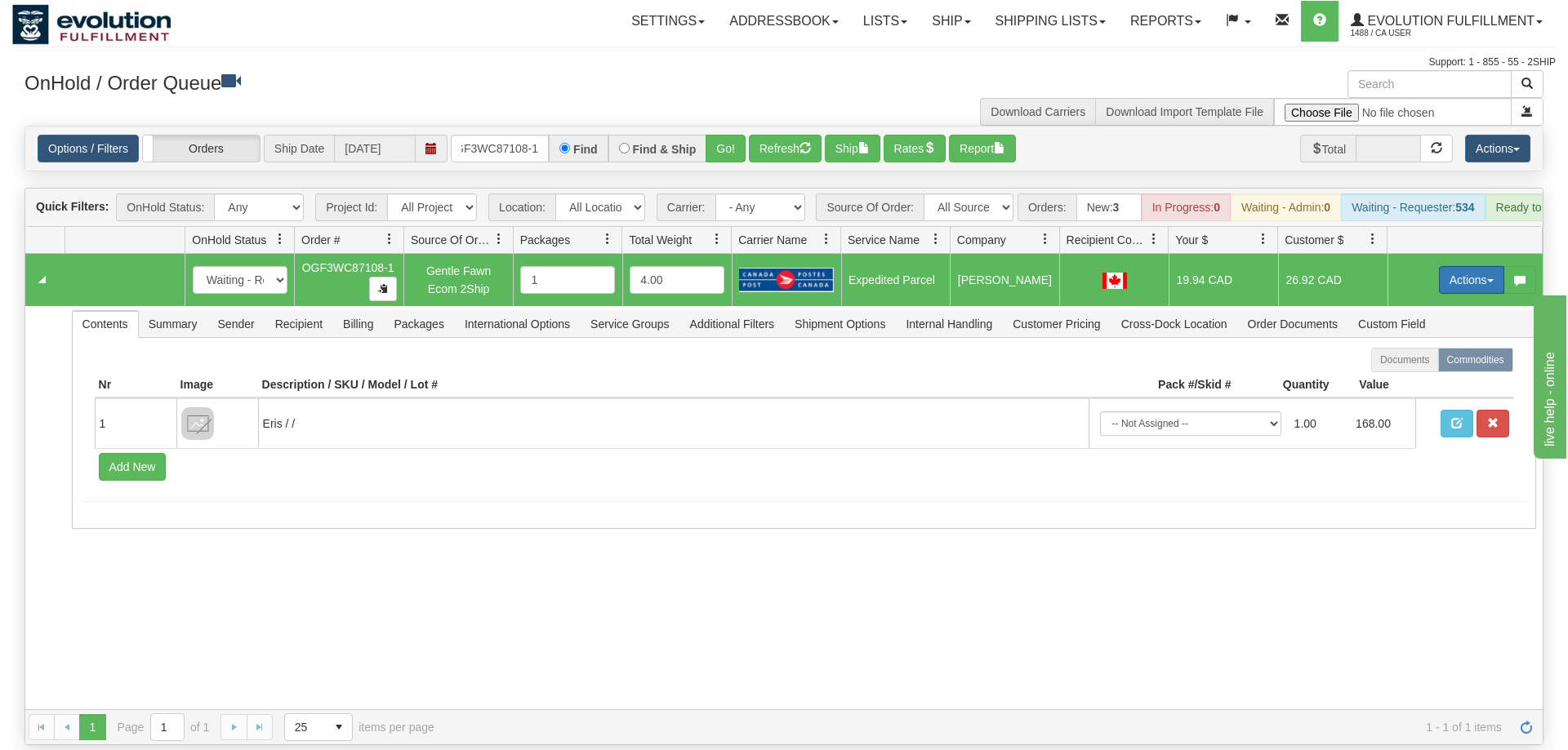
click at [1439, 269] on button "Actions" at bounding box center [1472, 280] width 65 height 28
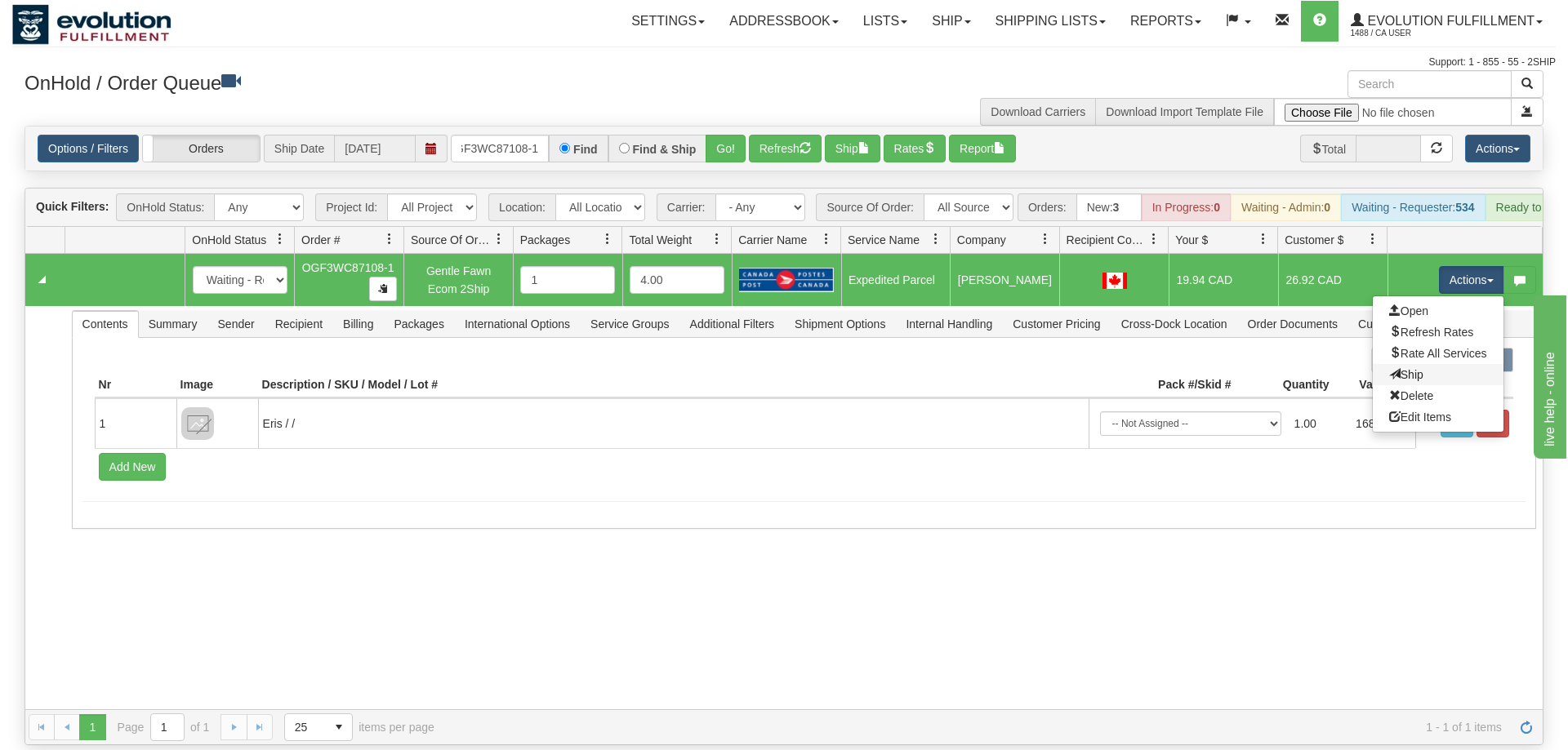
click at [1429, 364] on link "Ship" at bounding box center [1438, 374] width 131 height 21
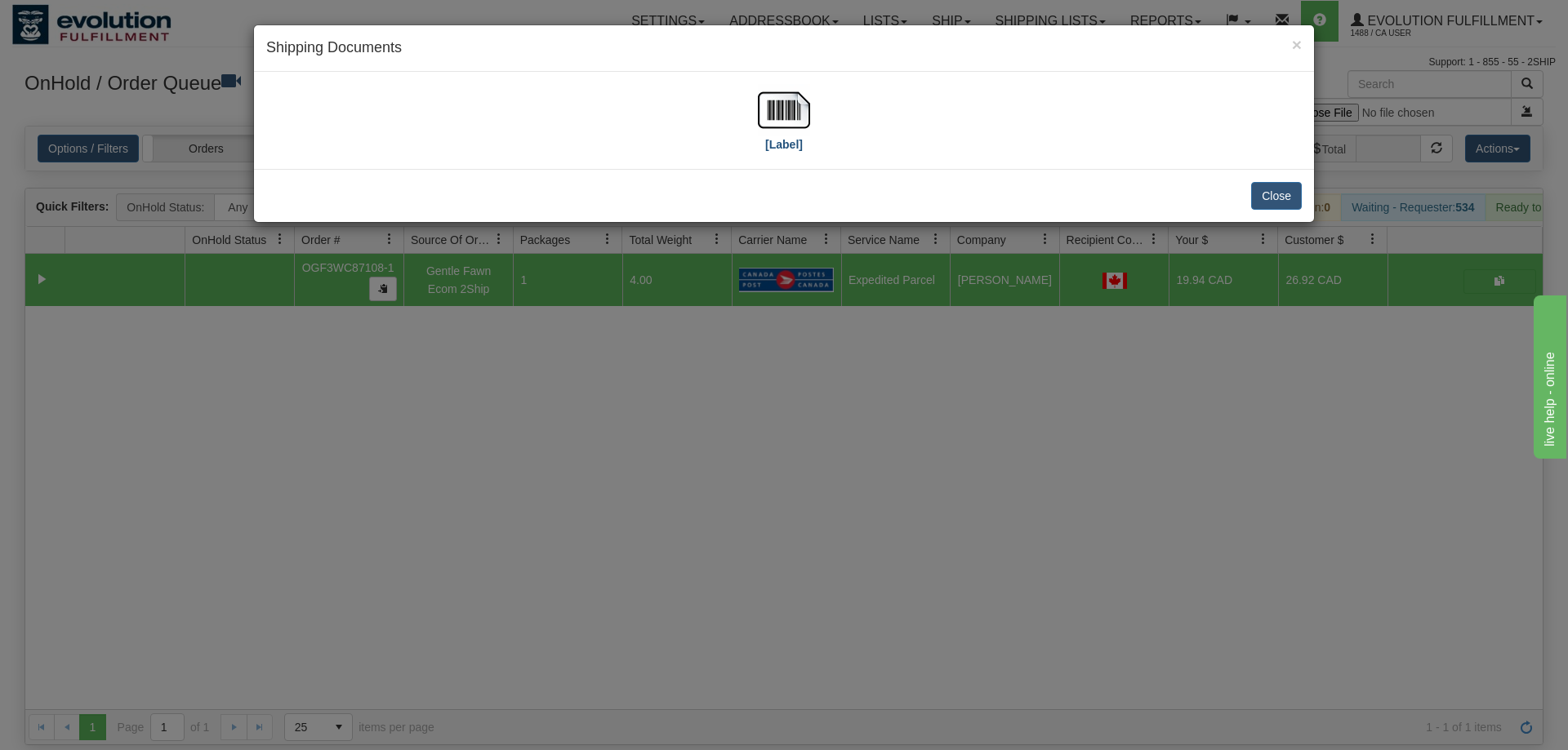
click at [808, 117] on div "[Label]" at bounding box center [783, 120] width 1035 height 72
click at [777, 111] on img at bounding box center [783, 110] width 53 height 53
drag, startPoint x: 982, startPoint y: 502, endPoint x: 978, endPoint y: 495, distance: 8.1
click at [982, 499] on div "× Shipping Documents [Label] Close" at bounding box center [784, 375] width 1568 height 750
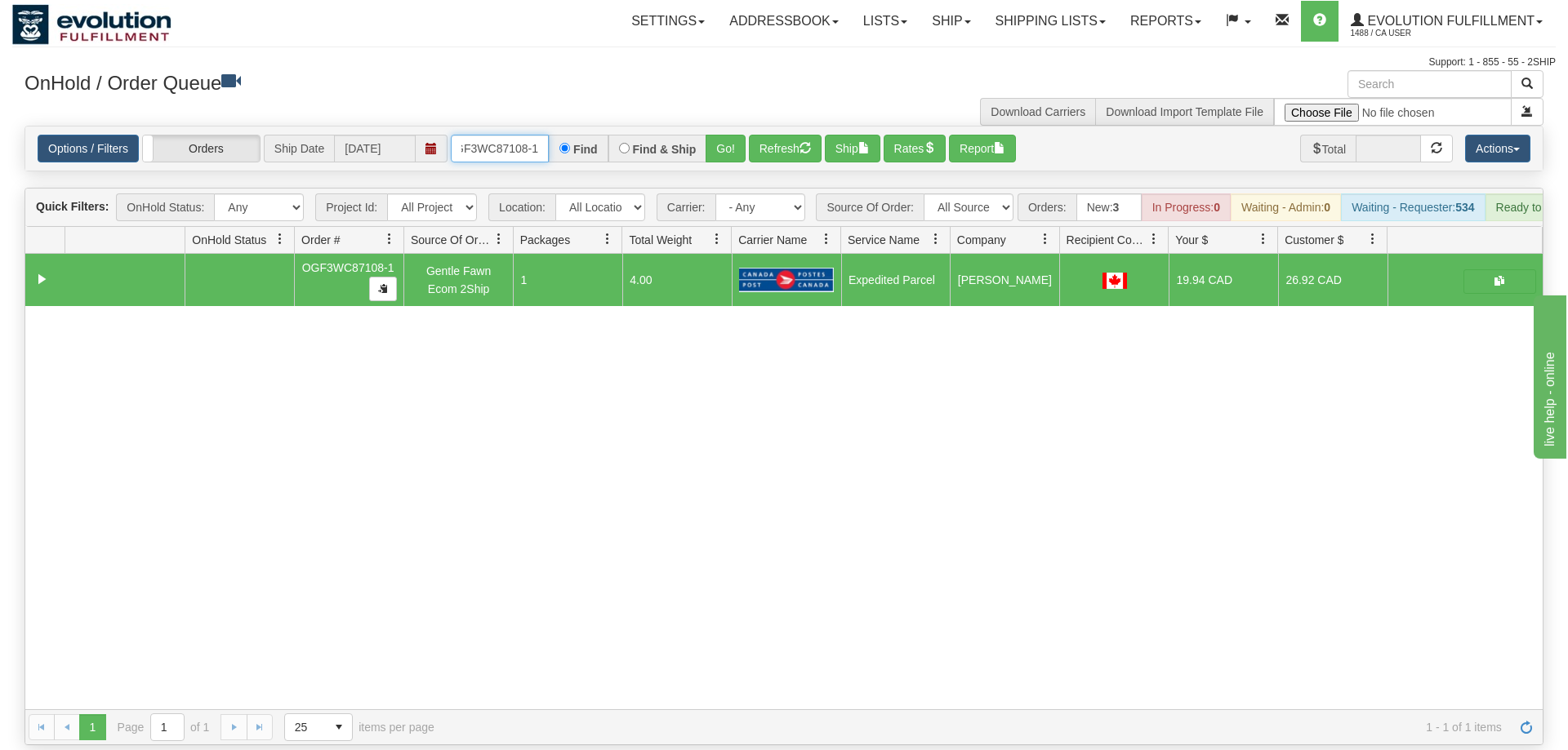
click at [478, 135] on input "OGF3WC87108-1" at bounding box center [499, 149] width 98 height 28
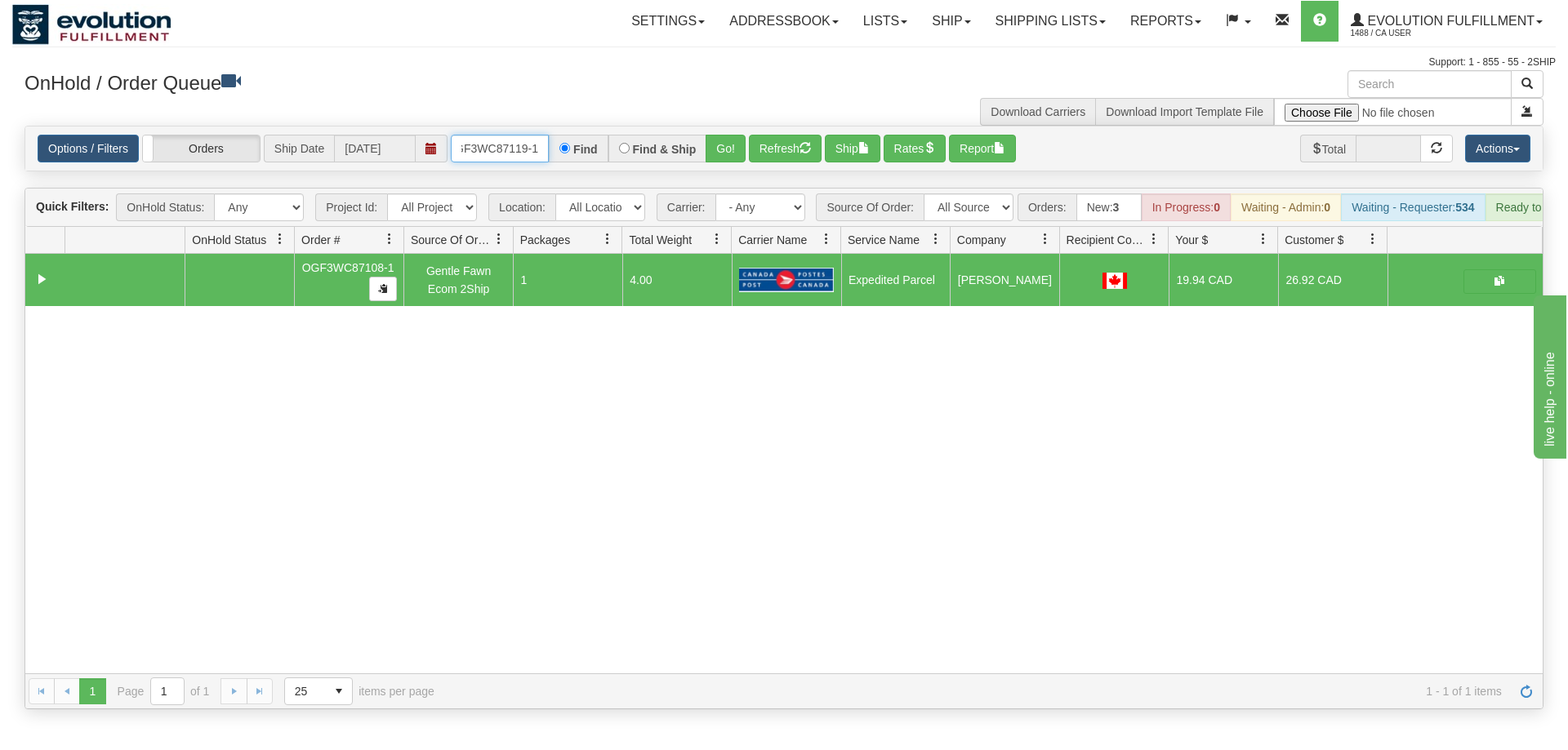
scroll to position [0, 15]
drag, startPoint x: 743, startPoint y: 123, endPoint x: 731, endPoint y: 131, distance: 14.4
click at [740, 154] on div "Is equal to Is not equal to Contains Does not contains CAD USD EUR ZAR [PERSON_…" at bounding box center [783, 418] width 1543 height 583
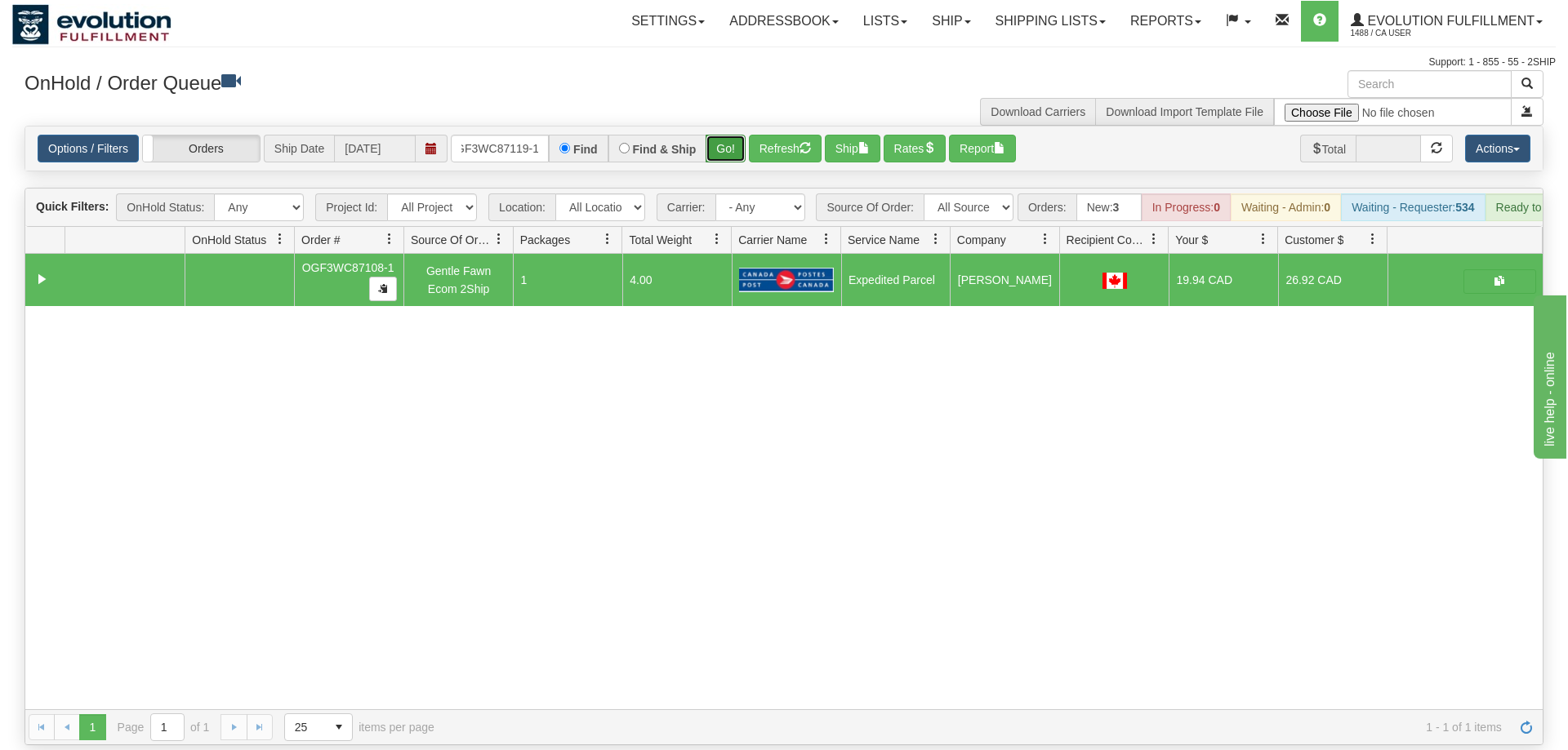
click at [729, 135] on button "Go!" at bounding box center [725, 149] width 40 height 28
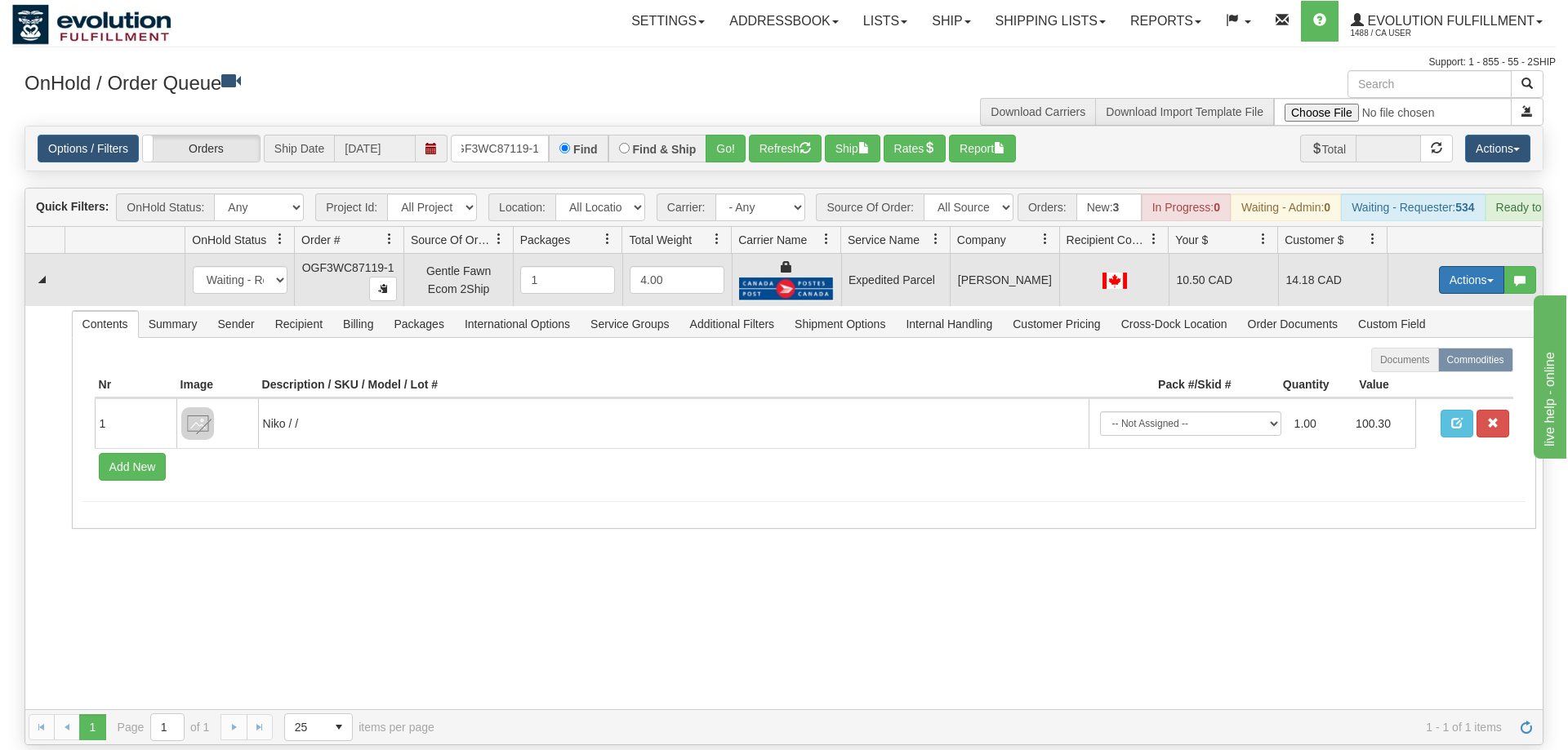
click at [1457, 266] on button "Actions" at bounding box center [1472, 280] width 65 height 28
click at [1419, 368] on span "Ship" at bounding box center [1405, 374] width 35 height 13
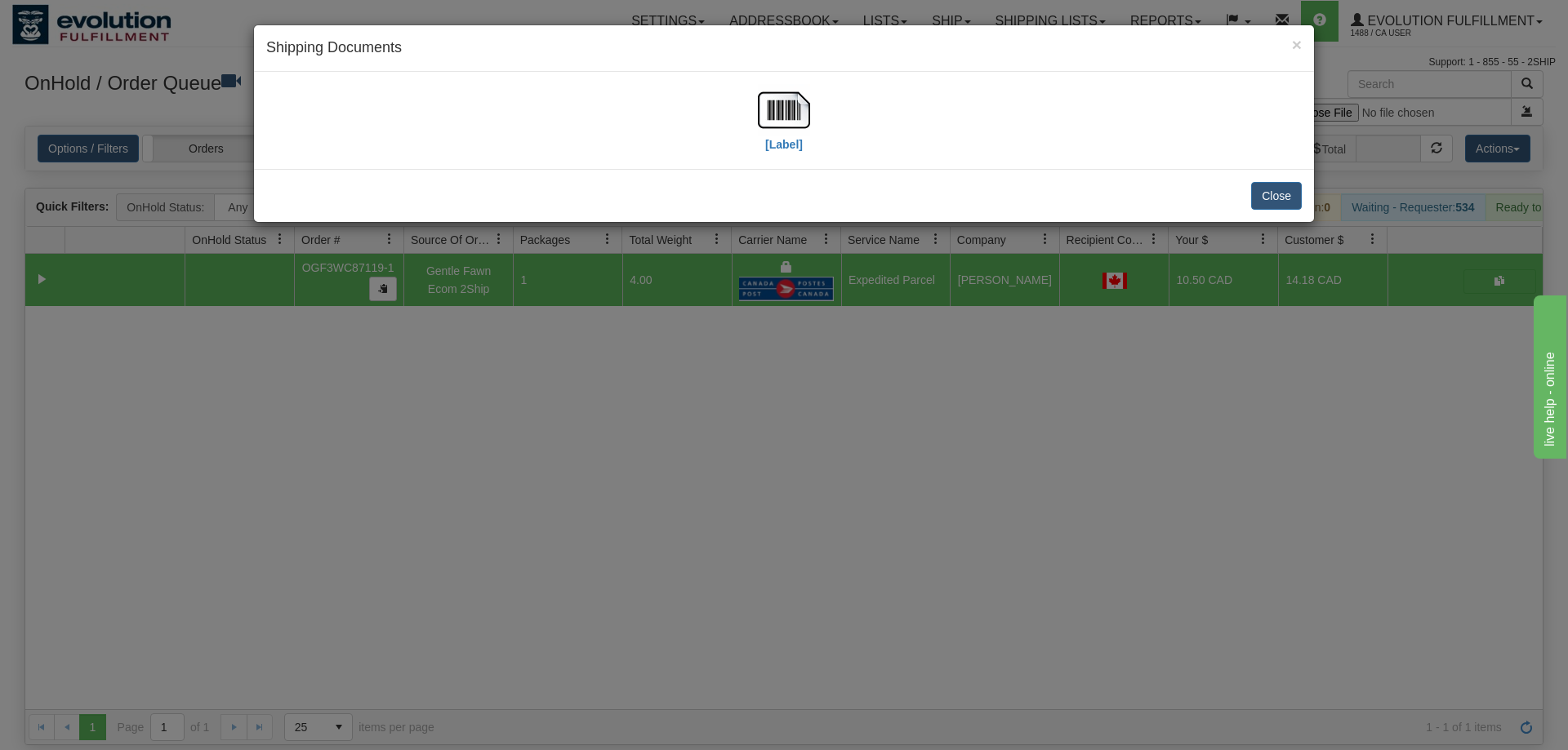
click at [814, 112] on div "[Label]" at bounding box center [783, 120] width 1035 height 72
click at [790, 113] on img at bounding box center [783, 110] width 53 height 53
drag, startPoint x: 681, startPoint y: 543, endPoint x: 505, endPoint y: 228, distance: 360.8
click at [681, 536] on div "× Shipping Documents [Label] Close" at bounding box center [784, 375] width 1568 height 750
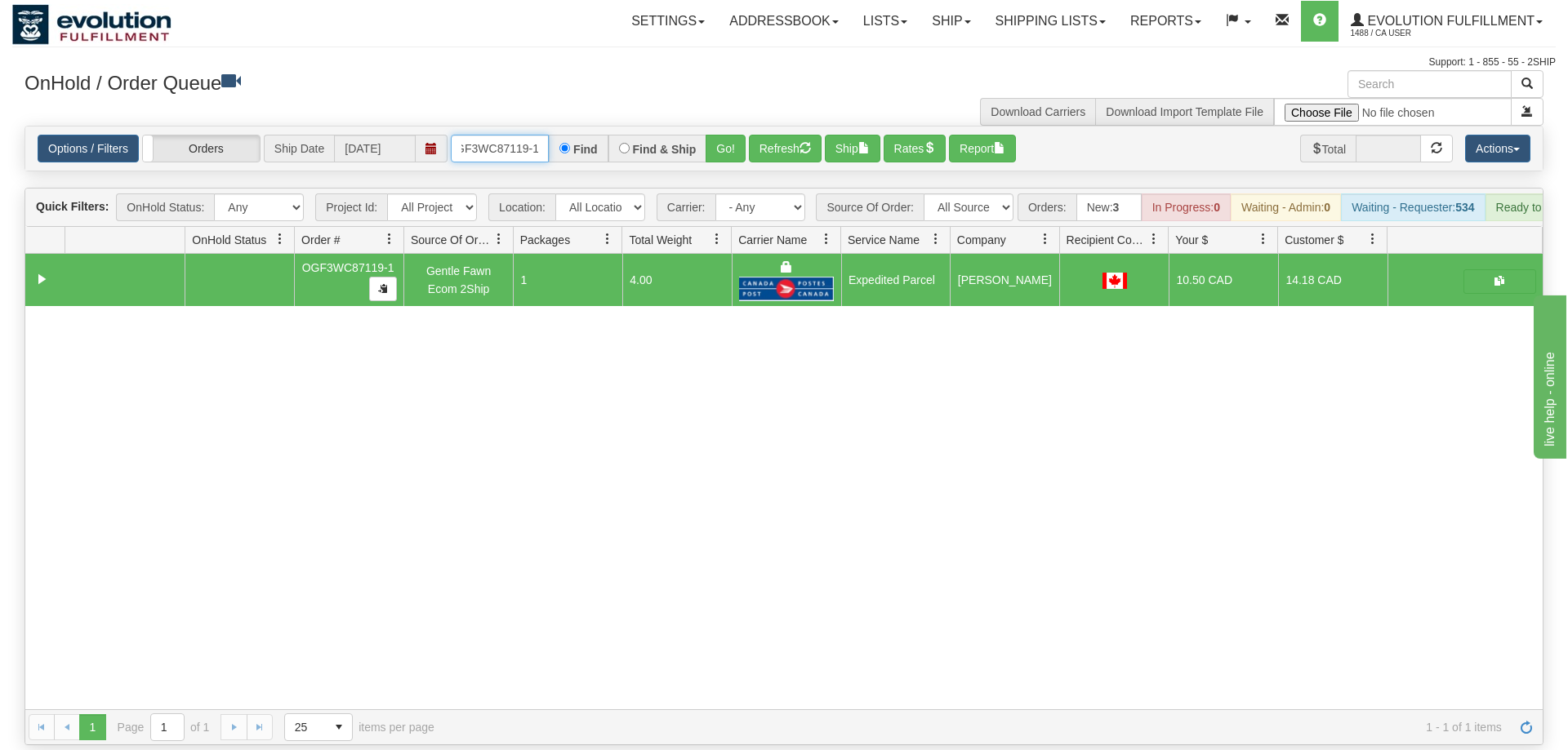
click at [492, 135] on input "OGF3WC87119-1" at bounding box center [499, 149] width 98 height 28
click at [728, 158] on div "Is equal to Is not equal to Contains Does not contains CAD USD EUR ZAR [PERSON_…" at bounding box center [783, 436] width 1543 height 619
click at [728, 135] on button "Go!" at bounding box center [725, 149] width 40 height 28
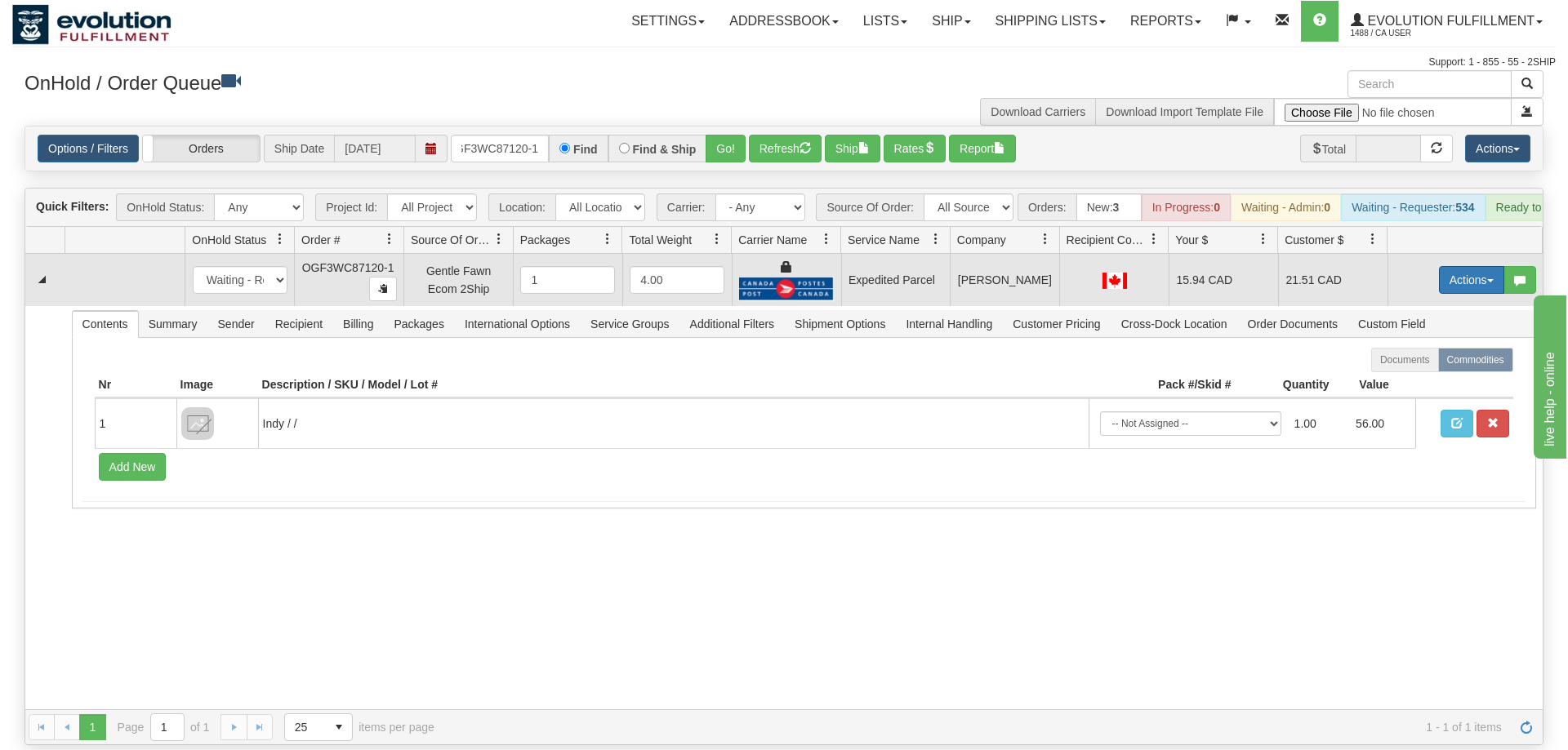
click at [1462, 266] on button "Actions" at bounding box center [1472, 280] width 65 height 28
click at [1430, 364] on link "Ship" at bounding box center [1438, 374] width 131 height 21
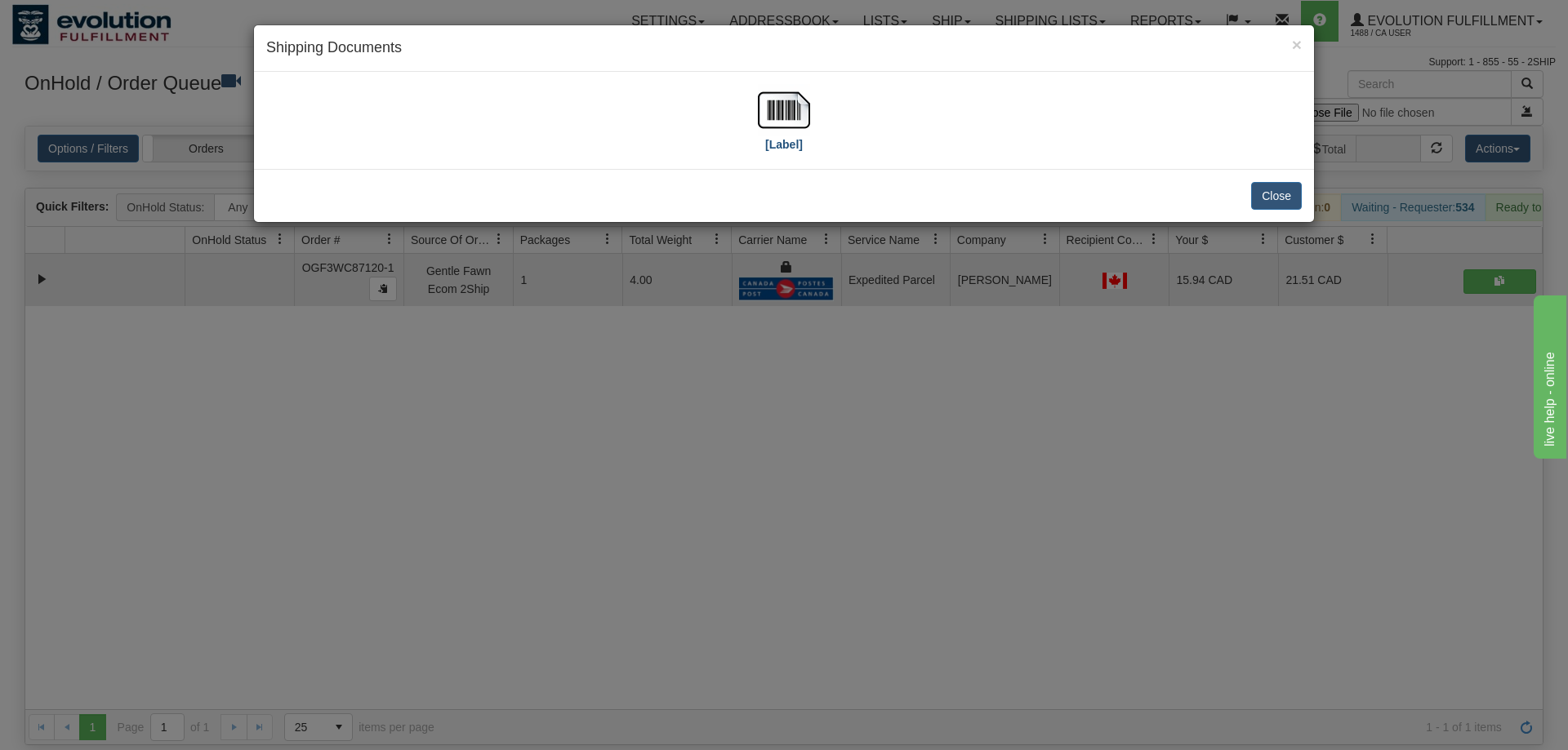
drag, startPoint x: 815, startPoint y: 135, endPoint x: 785, endPoint y: 120, distance: 33.5
click at [803, 129] on div "[Label]" at bounding box center [783, 120] width 1035 height 72
click at [785, 120] on img at bounding box center [783, 110] width 53 height 53
drag, startPoint x: 875, startPoint y: 462, endPoint x: 842, endPoint y: 432, distance: 44.6
click at [866, 450] on div "× Shipping Documents [Label] Close" at bounding box center [784, 375] width 1568 height 750
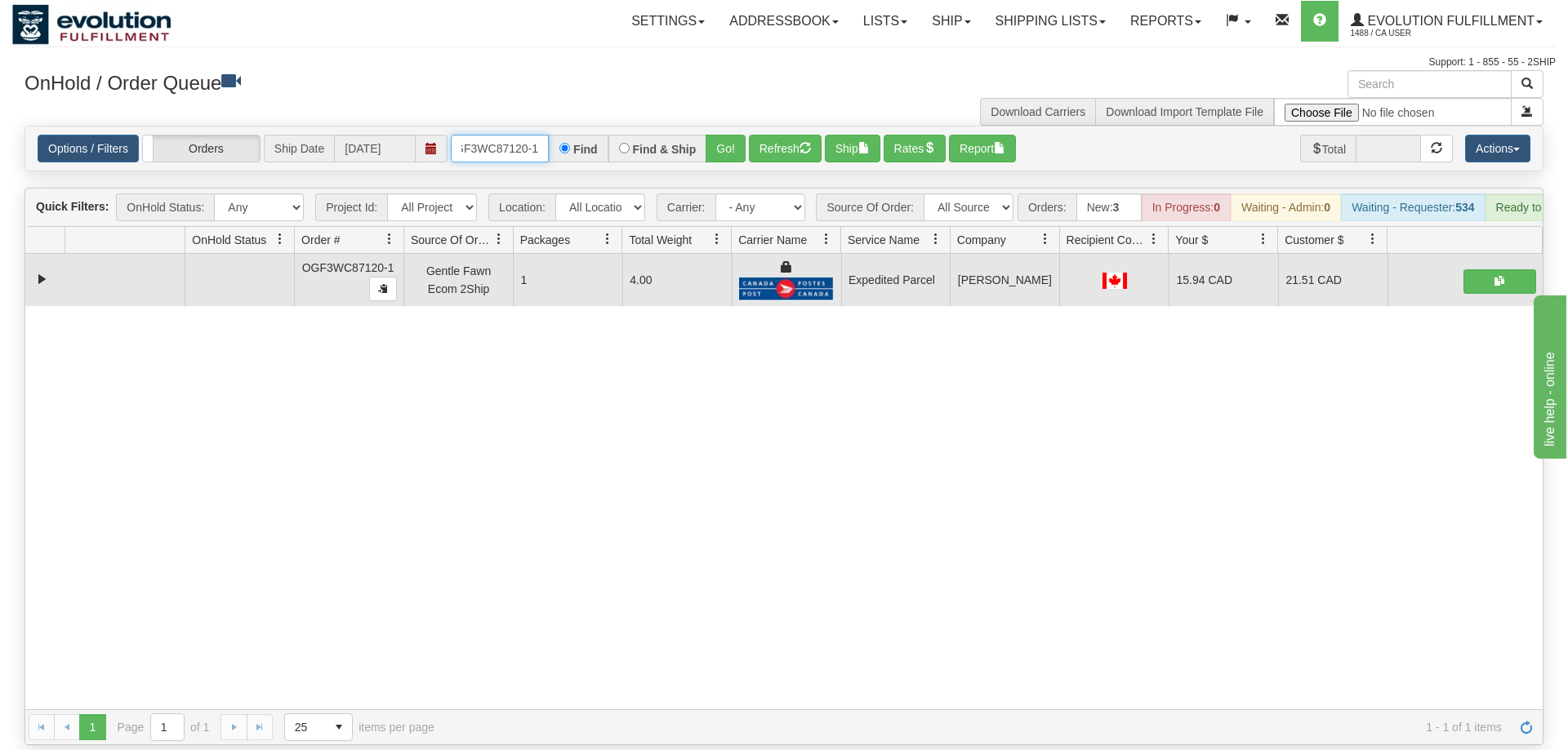
click at [481, 135] on input "OGF3WC87120-1" at bounding box center [499, 149] width 98 height 28
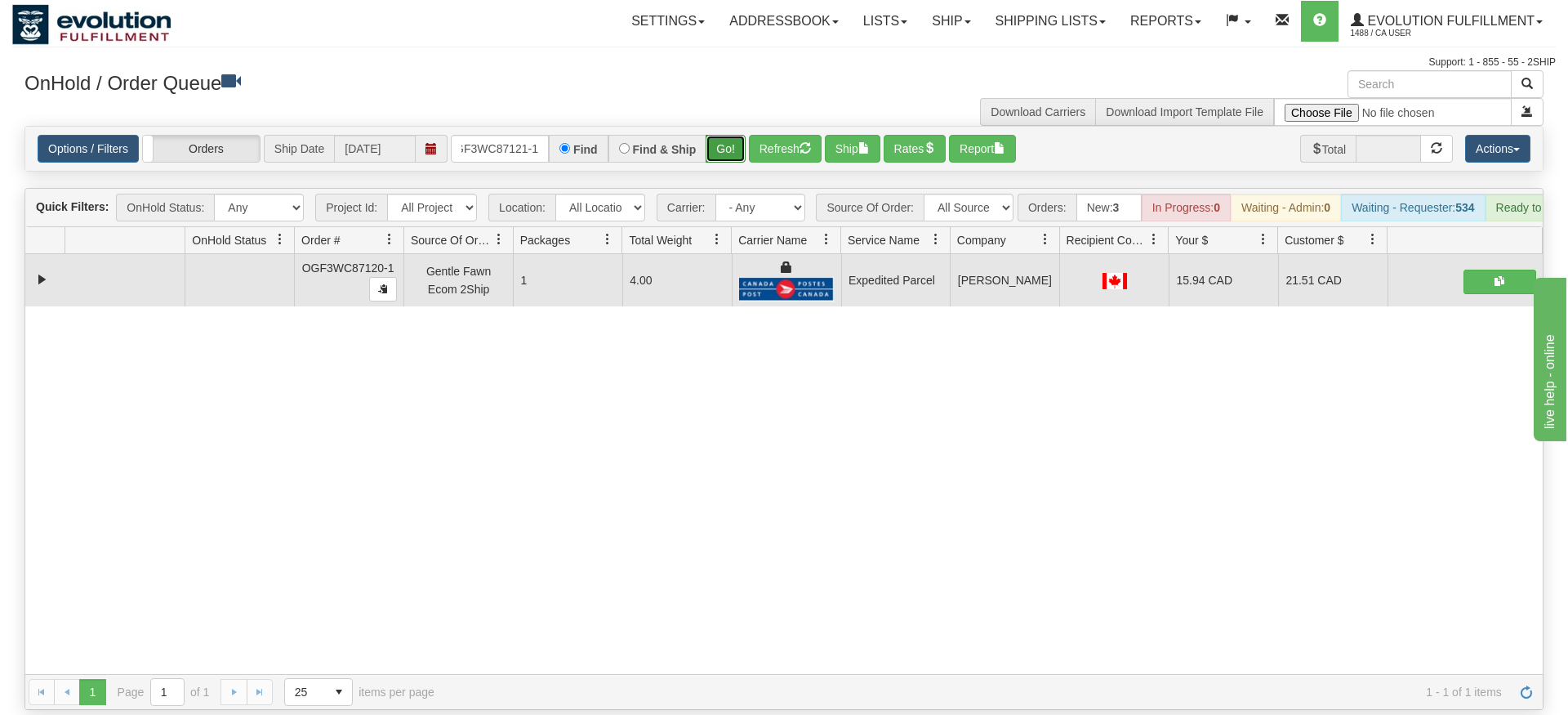
drag, startPoint x: 721, startPoint y: 129, endPoint x: 725, endPoint y: 140, distance: 11.7
click at [721, 164] on div "Is equal to Is not equal to Contains Does not contains CAD USD EUR ZAR [PERSON_…" at bounding box center [783, 418] width 1543 height 584
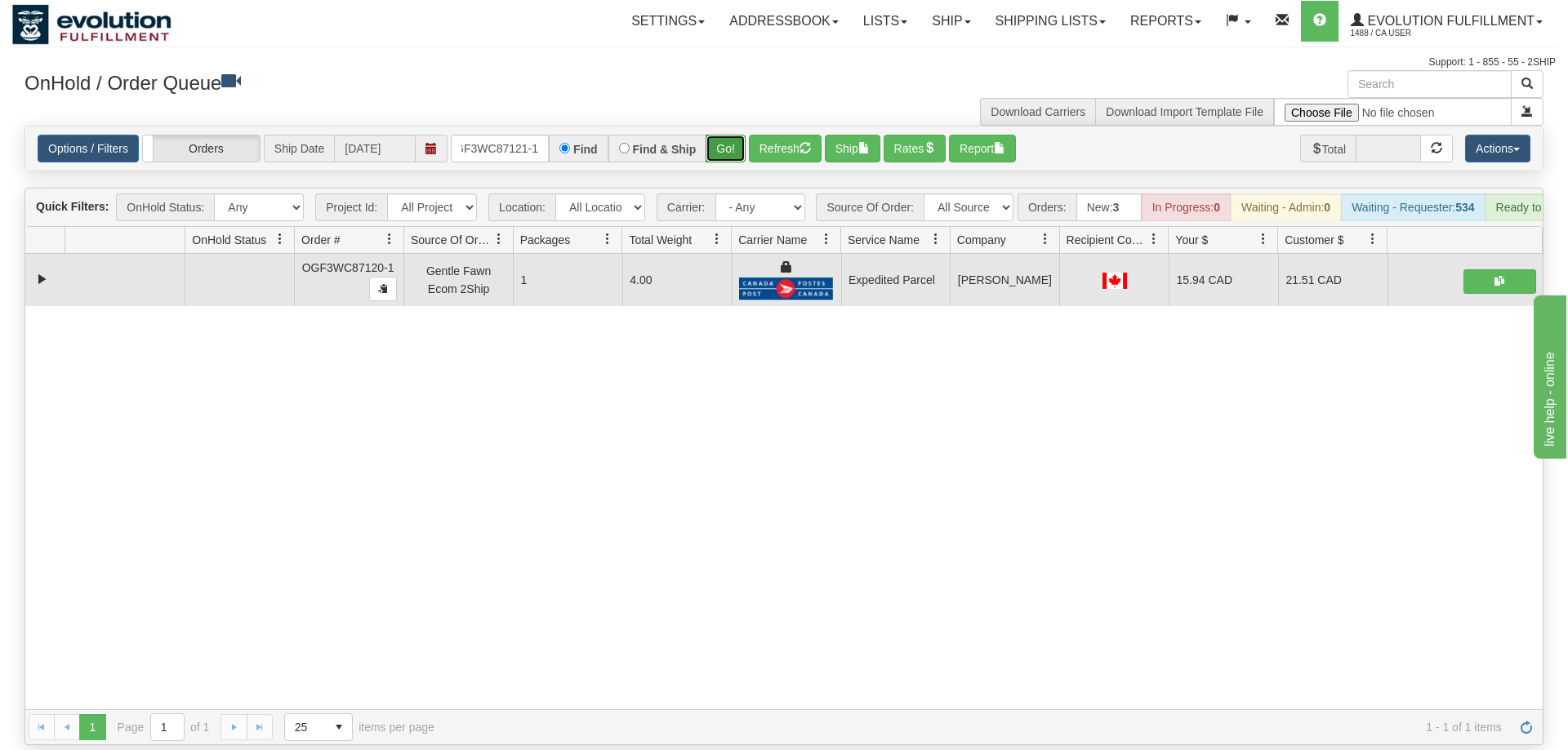
click at [731, 135] on button "Go!" at bounding box center [725, 149] width 40 height 28
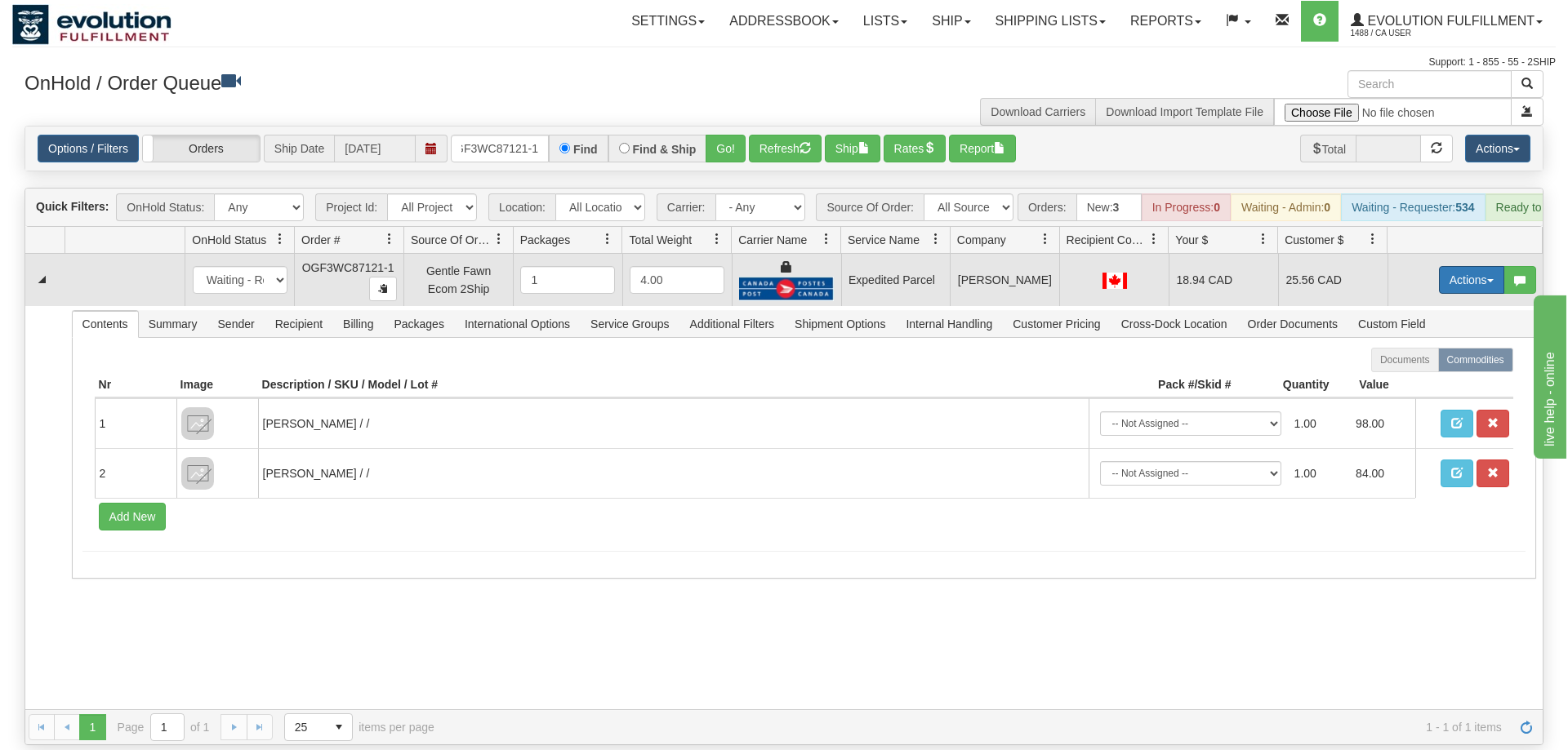
click at [1462, 266] on button "Actions" at bounding box center [1472, 280] width 65 height 28
click at [1388, 368] on span at bounding box center [1394, 374] width 12 height 12
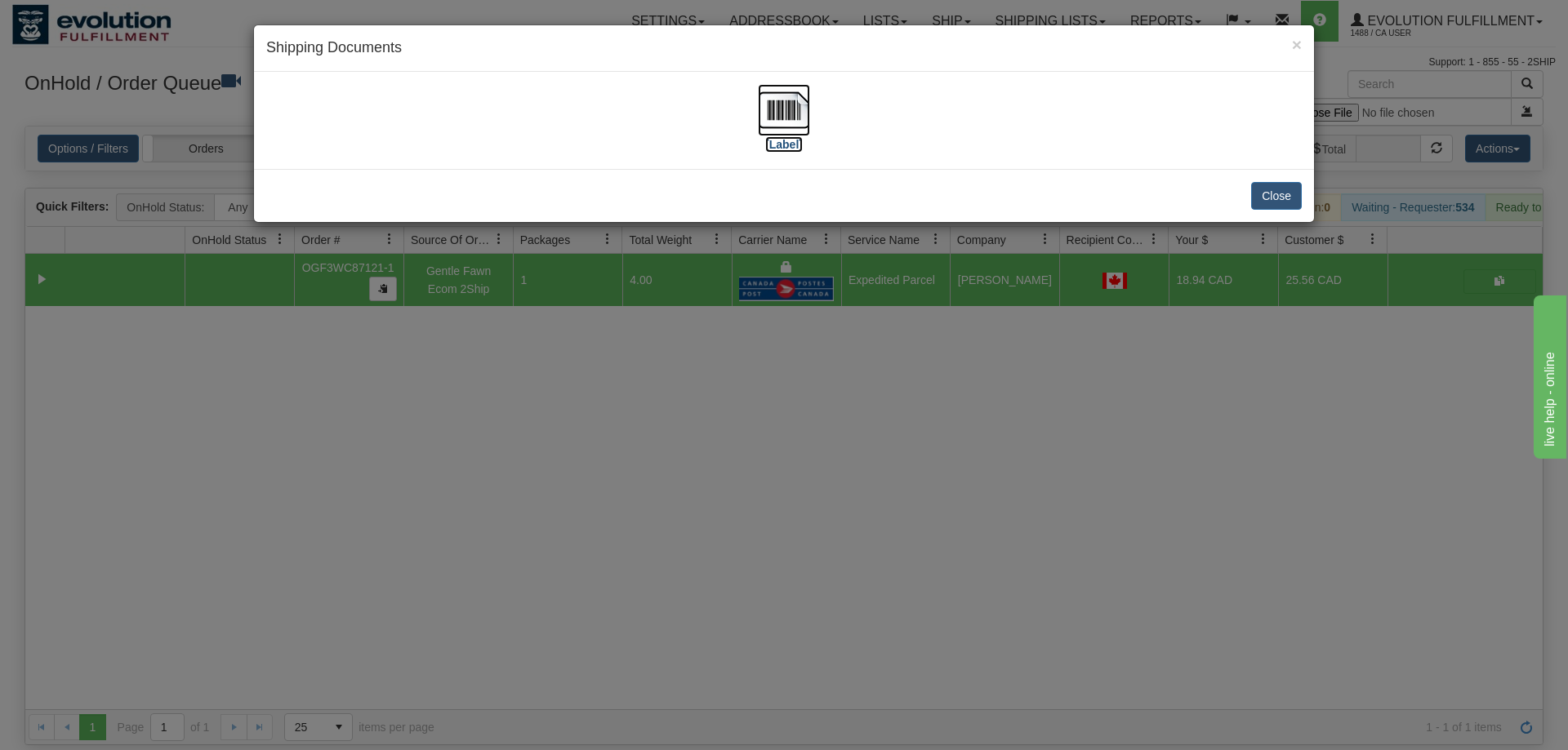
click at [794, 112] on img at bounding box center [783, 110] width 53 height 53
drag, startPoint x: 839, startPoint y: 396, endPoint x: 829, endPoint y: 392, distance: 10.8
click at [829, 392] on div "× Shipping Documents [Label] Close" at bounding box center [784, 375] width 1568 height 750
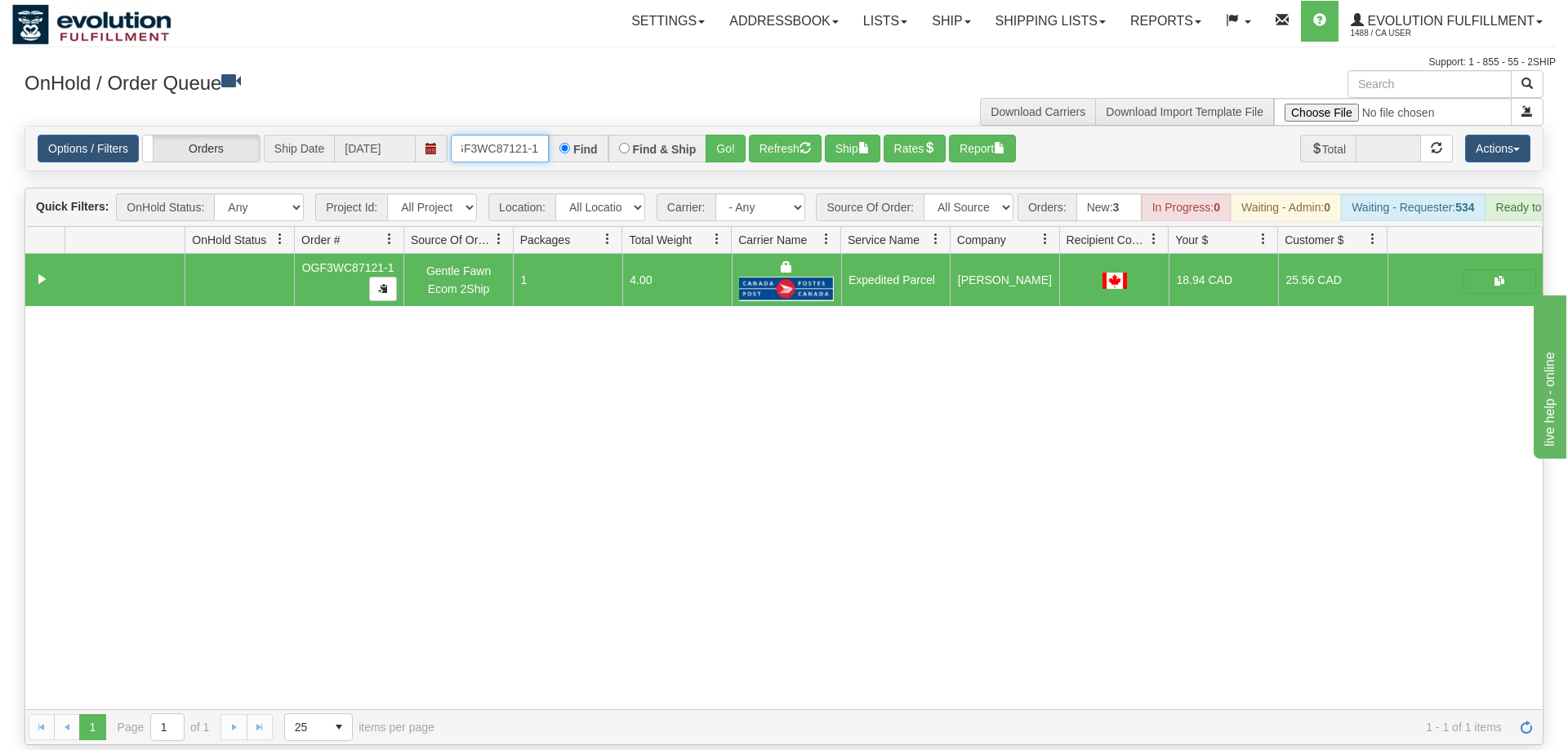
click at [497, 135] on input "OGF3WC87121-1" at bounding box center [499, 149] width 98 height 28
click at [728, 160] on div "Is equal to Is not equal to Contains Does not contains CAD USD EUR ZAR [PERSON_…" at bounding box center [783, 436] width 1543 height 619
click at [728, 135] on button "Go!" at bounding box center [725, 149] width 40 height 28
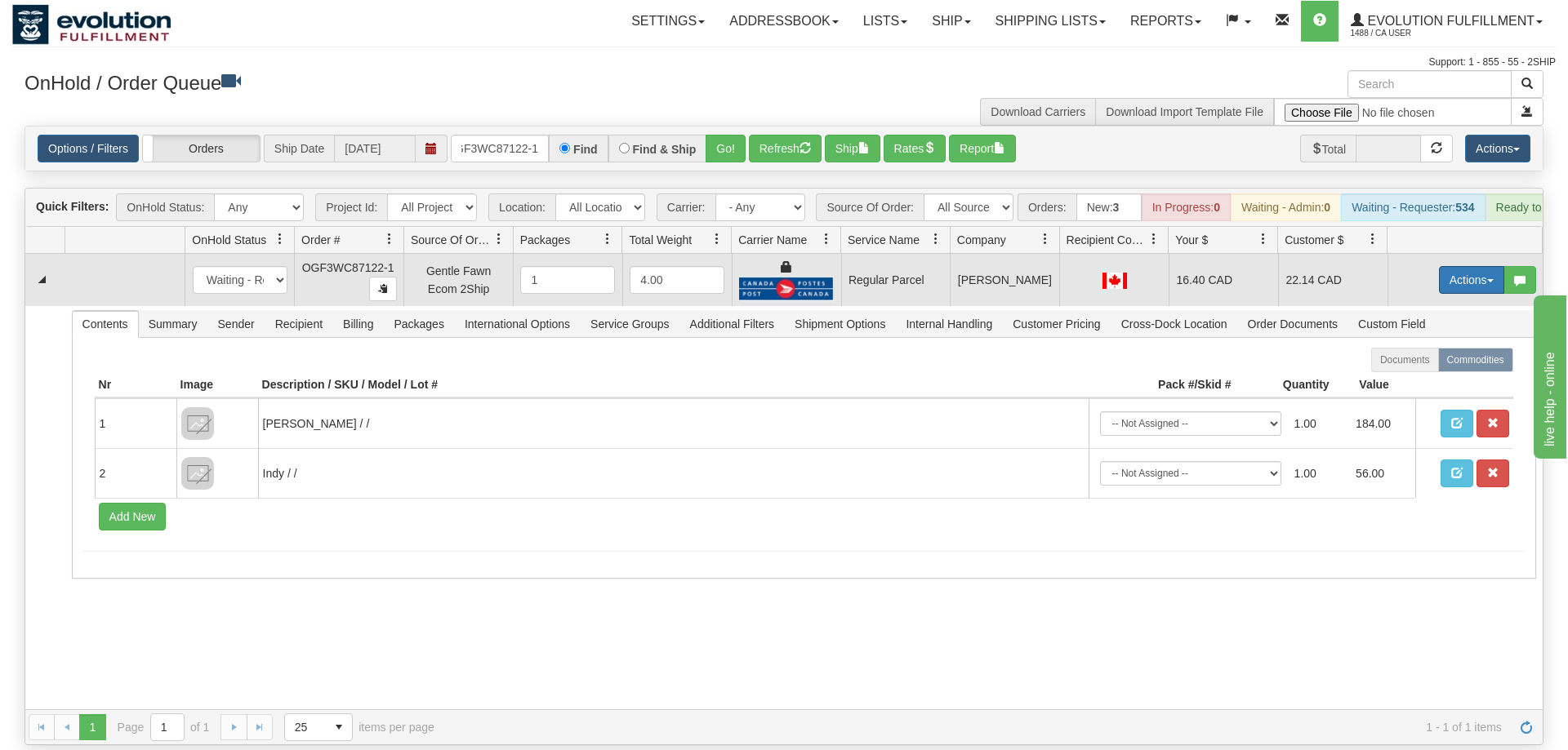
click at [1482, 266] on button "Actions" at bounding box center [1472, 280] width 65 height 28
click at [1449, 347] on span "Rate All Services" at bounding box center [1437, 353] width 98 height 13
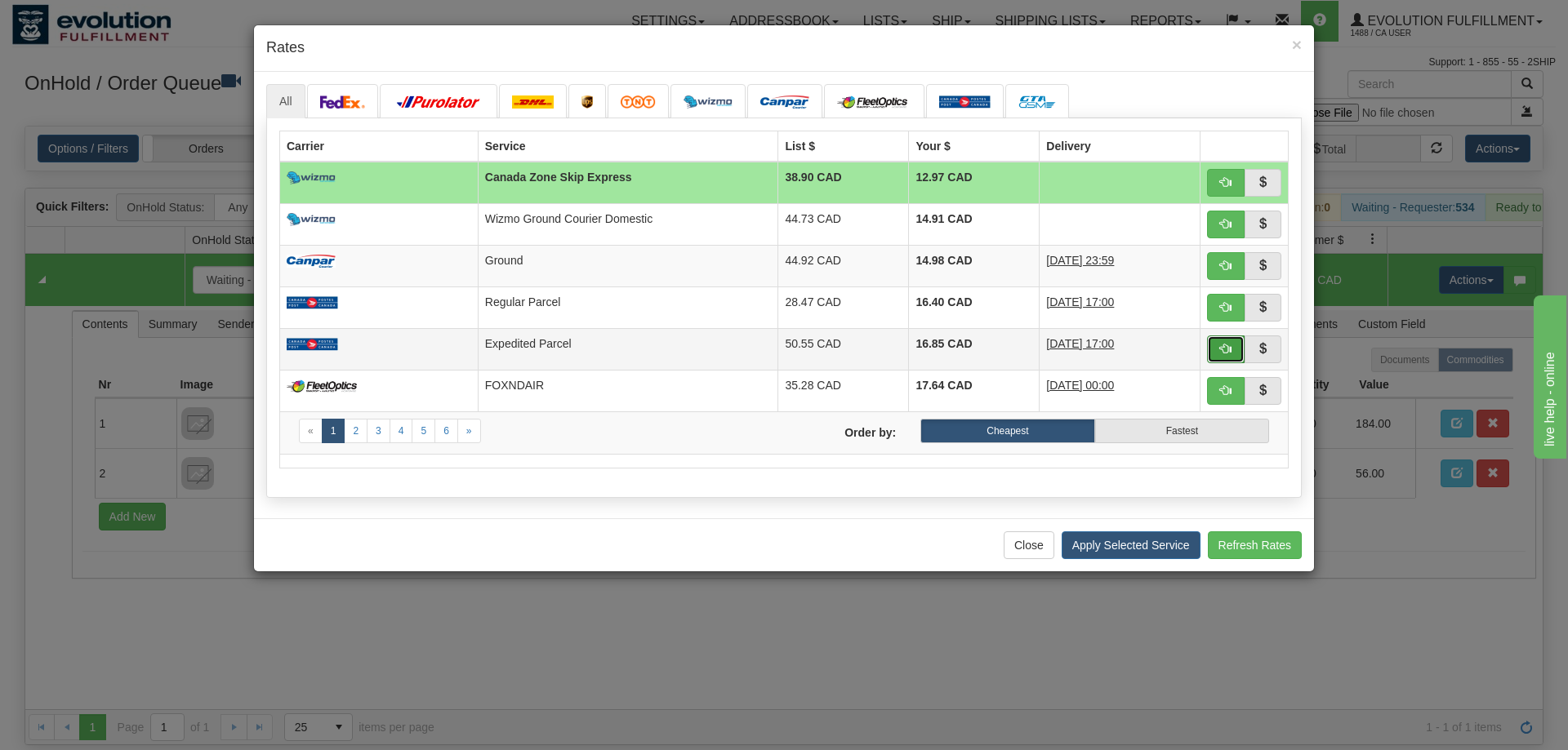
click at [1224, 343] on span "button" at bounding box center [1226, 349] width 12 height 12
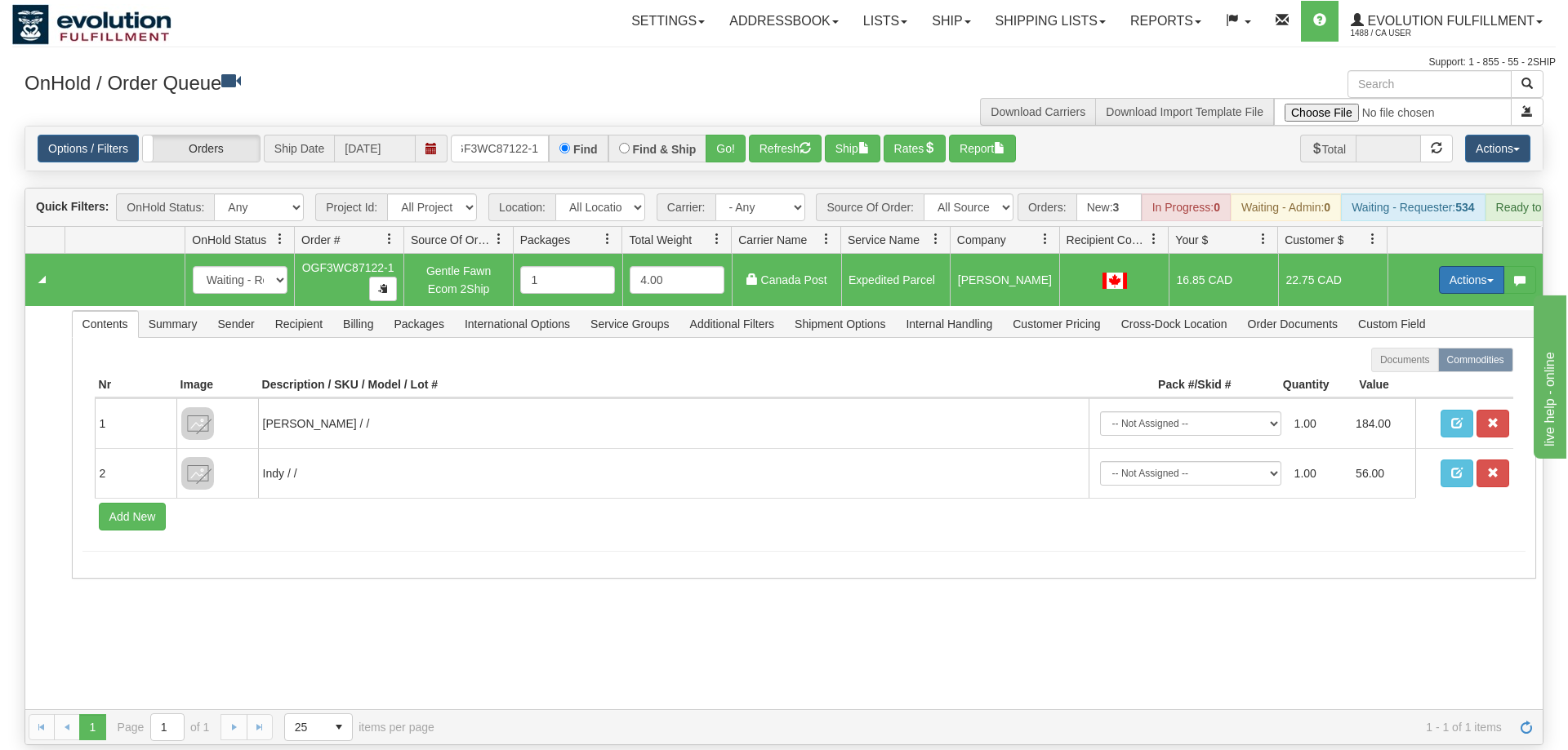
click at [1439, 266] on button "Actions" at bounding box center [1472, 280] width 65 height 28
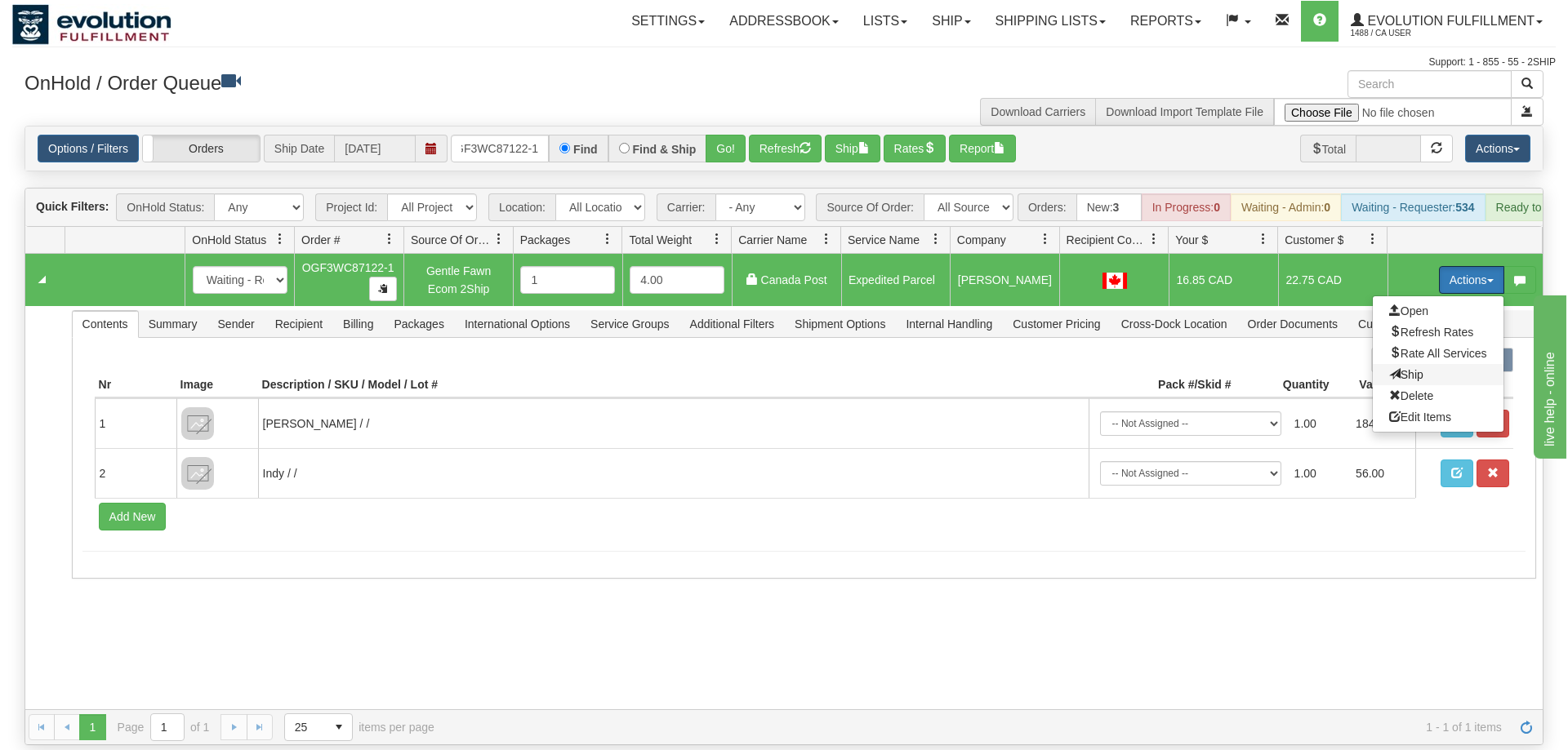
click at [1388, 368] on span at bounding box center [1394, 374] width 12 height 12
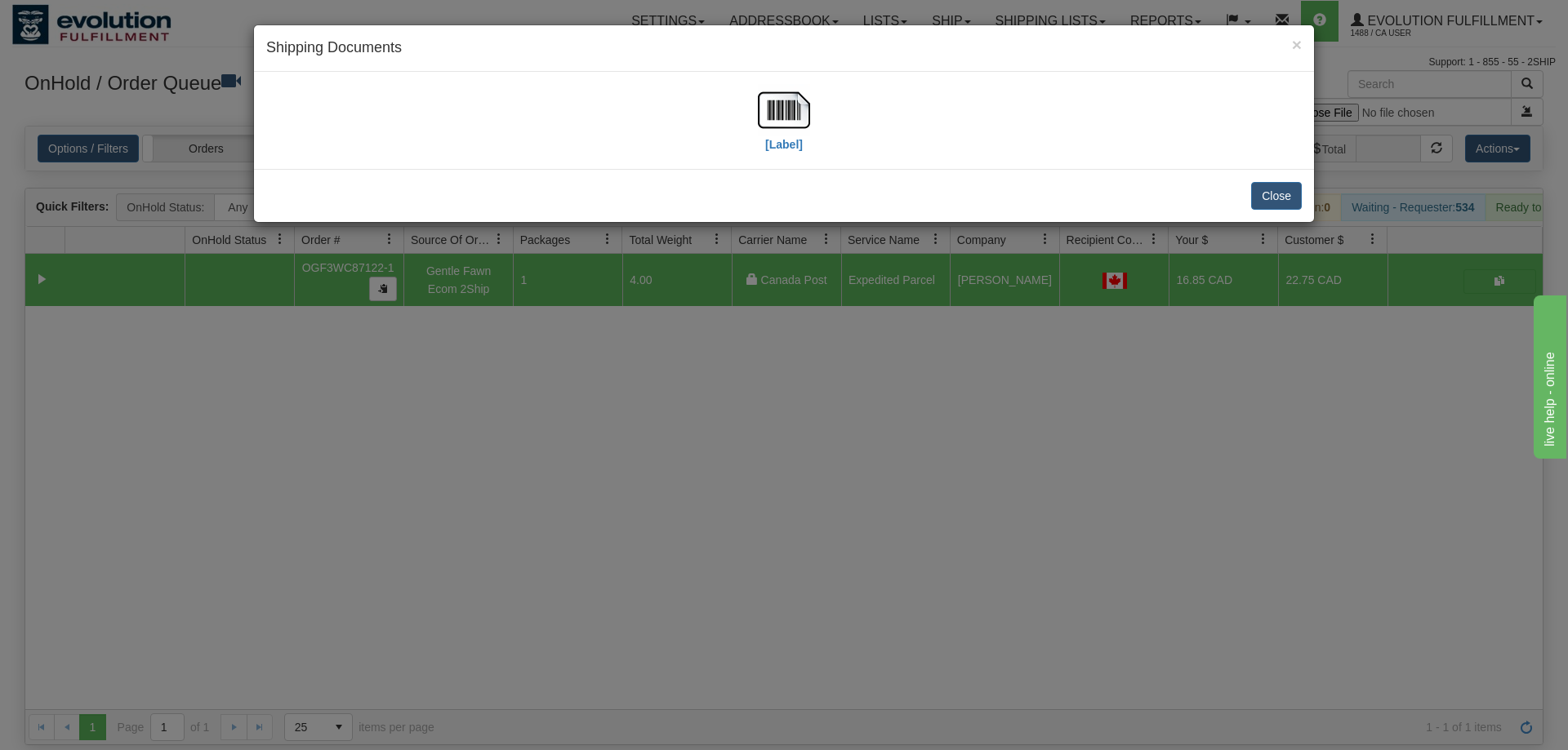
click at [823, 117] on div "[Label]" at bounding box center [783, 120] width 1035 height 72
click at [783, 126] on img at bounding box center [783, 110] width 53 height 53
click at [842, 348] on div "× Shipping Documents [Label] Close" at bounding box center [784, 375] width 1568 height 750
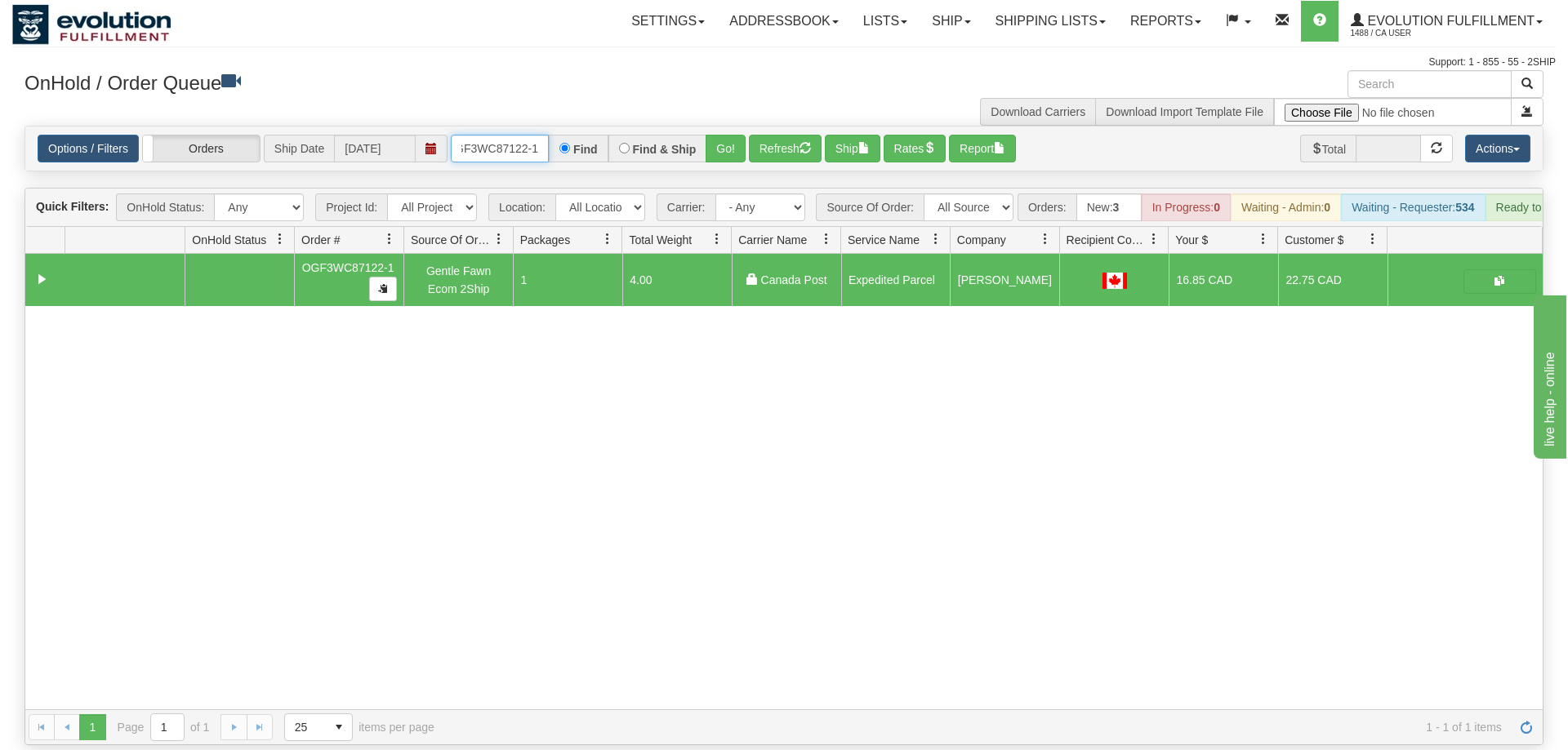
click at [537, 135] on input "OGF3WC87122-1" at bounding box center [499, 149] width 98 height 28
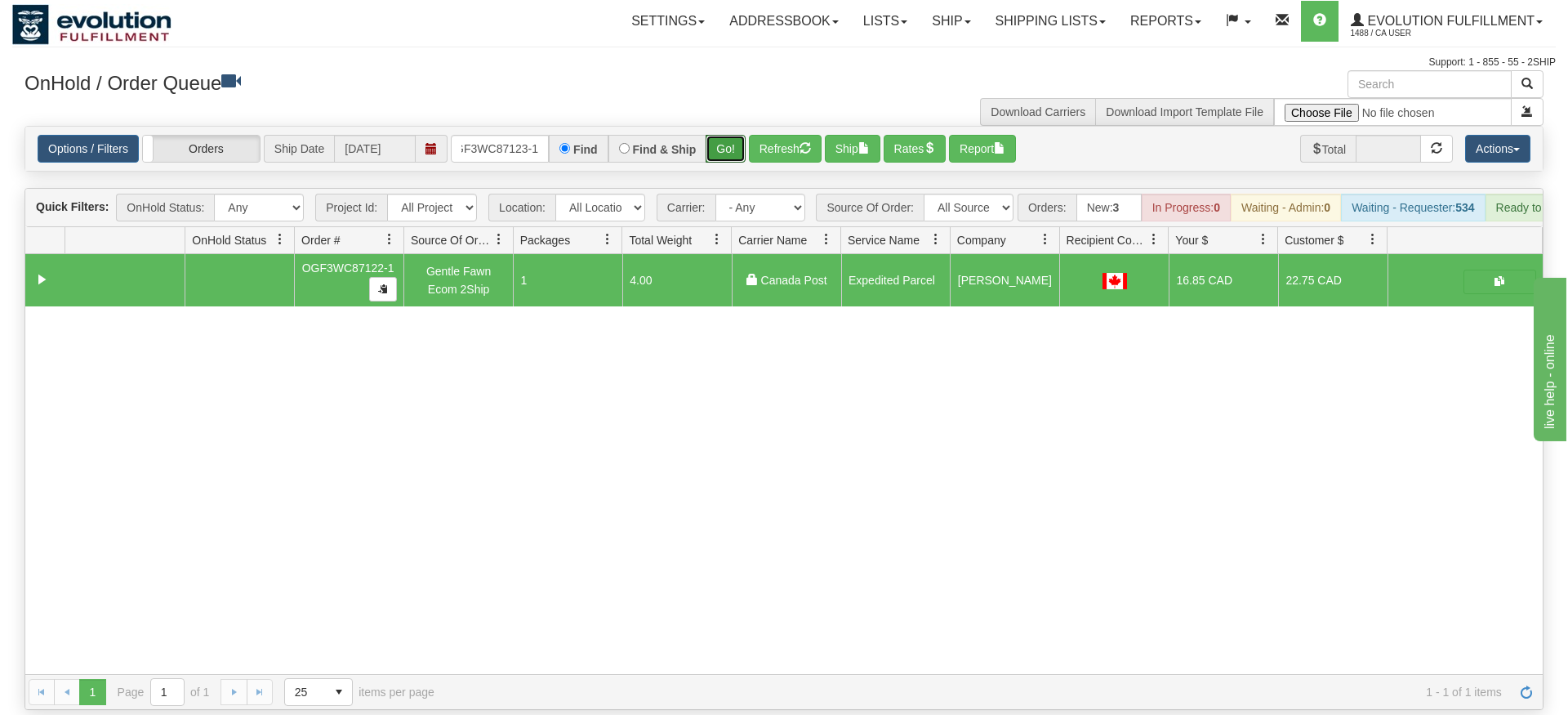
click at [729, 167] on div "Is equal to Is not equal to Contains Does not contains CAD USD EUR ZAR [PERSON_…" at bounding box center [783, 418] width 1543 height 584
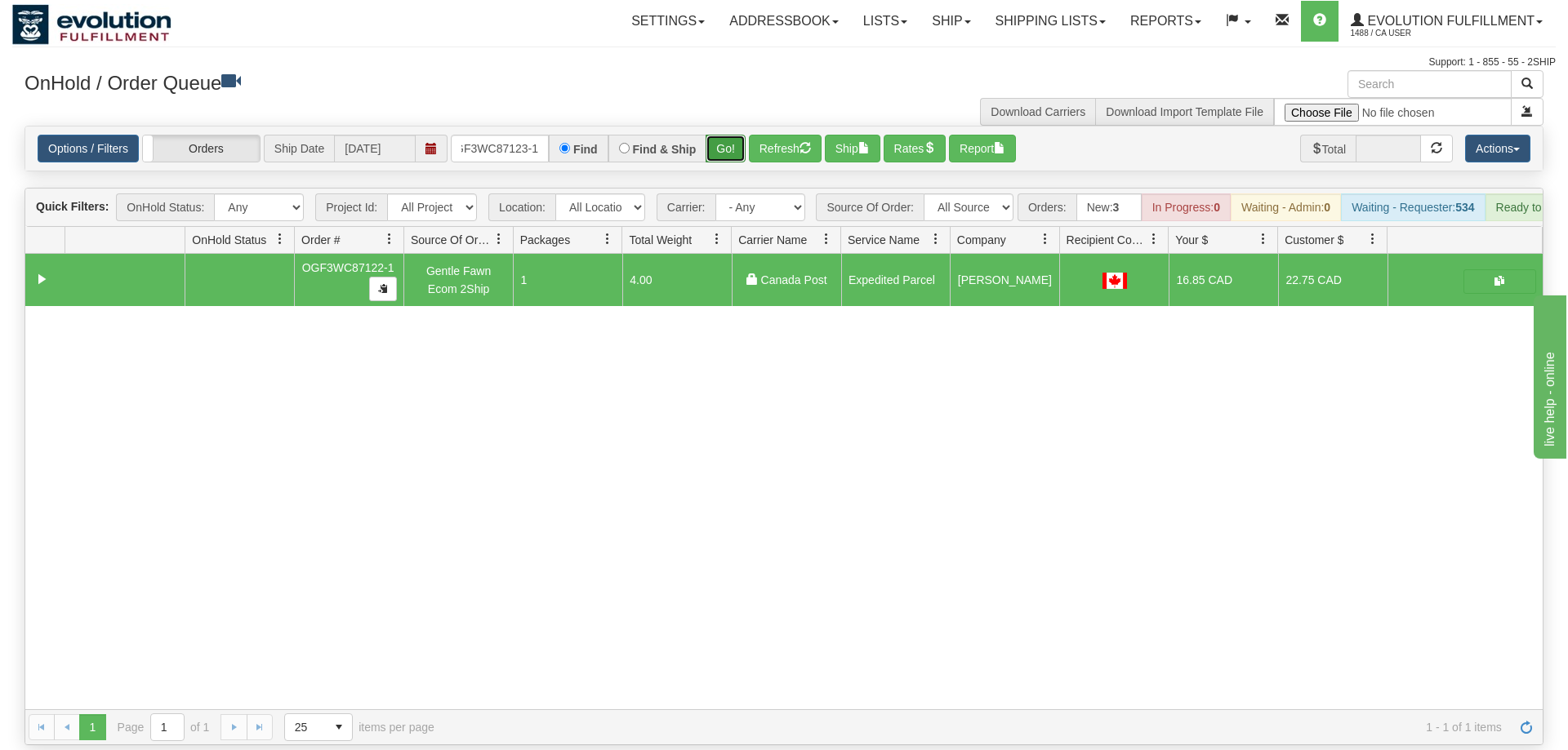
click at [732, 135] on button "Go!" at bounding box center [725, 149] width 40 height 28
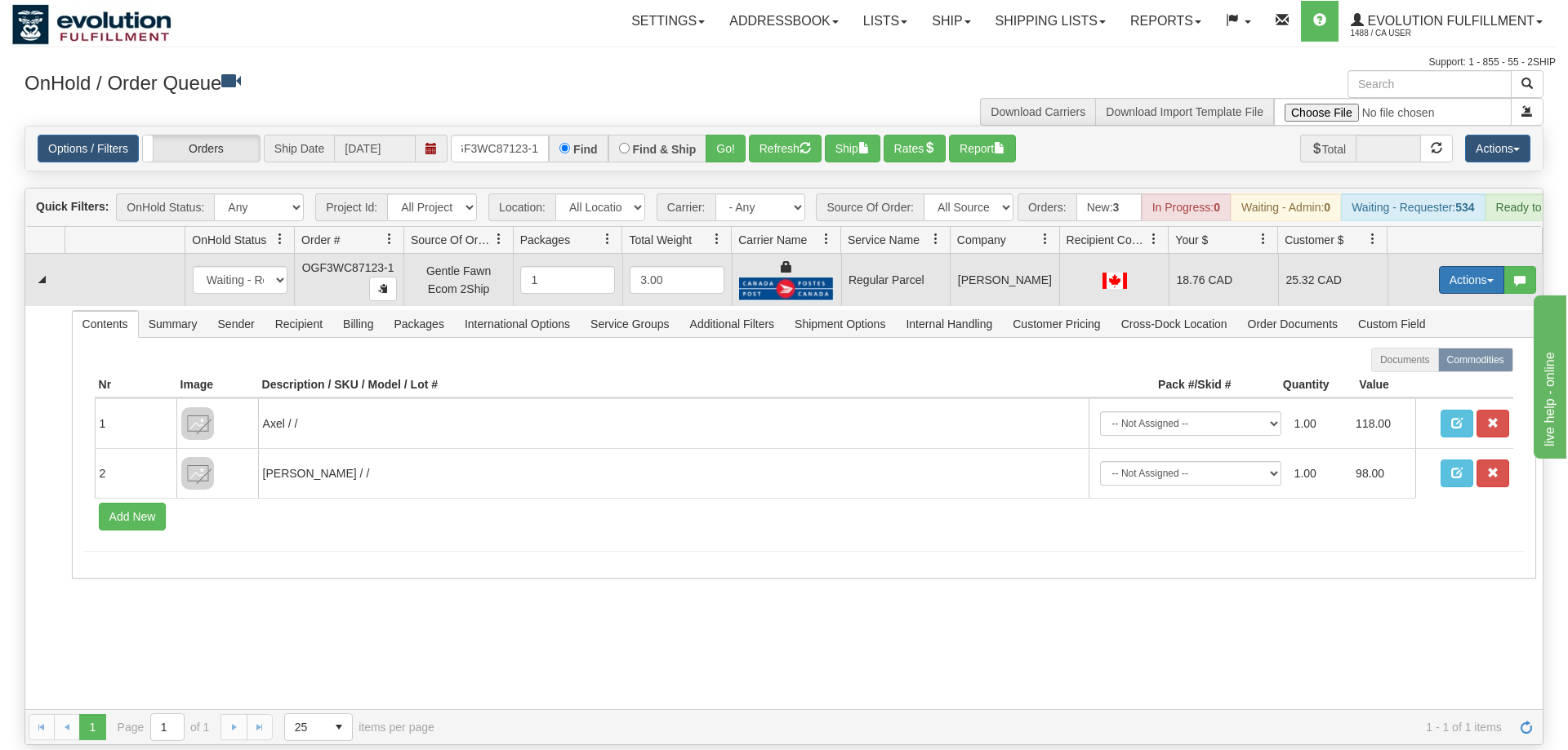
click at [1466, 266] on button "Actions" at bounding box center [1472, 280] width 65 height 28
click at [1427, 347] on span "Rate All Services" at bounding box center [1437, 353] width 98 height 13
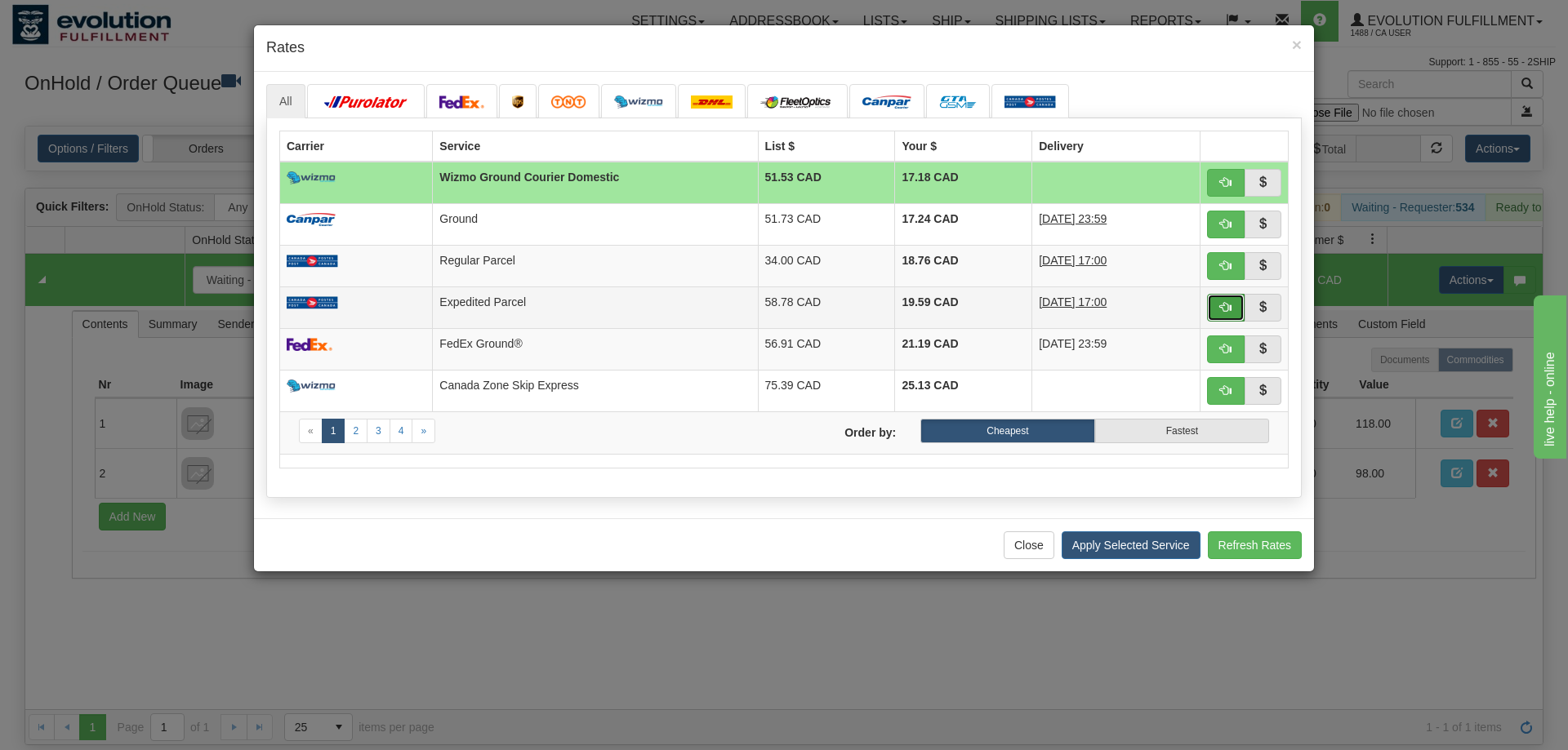
click at [1227, 312] on span "button" at bounding box center [1226, 308] width 12 height 12
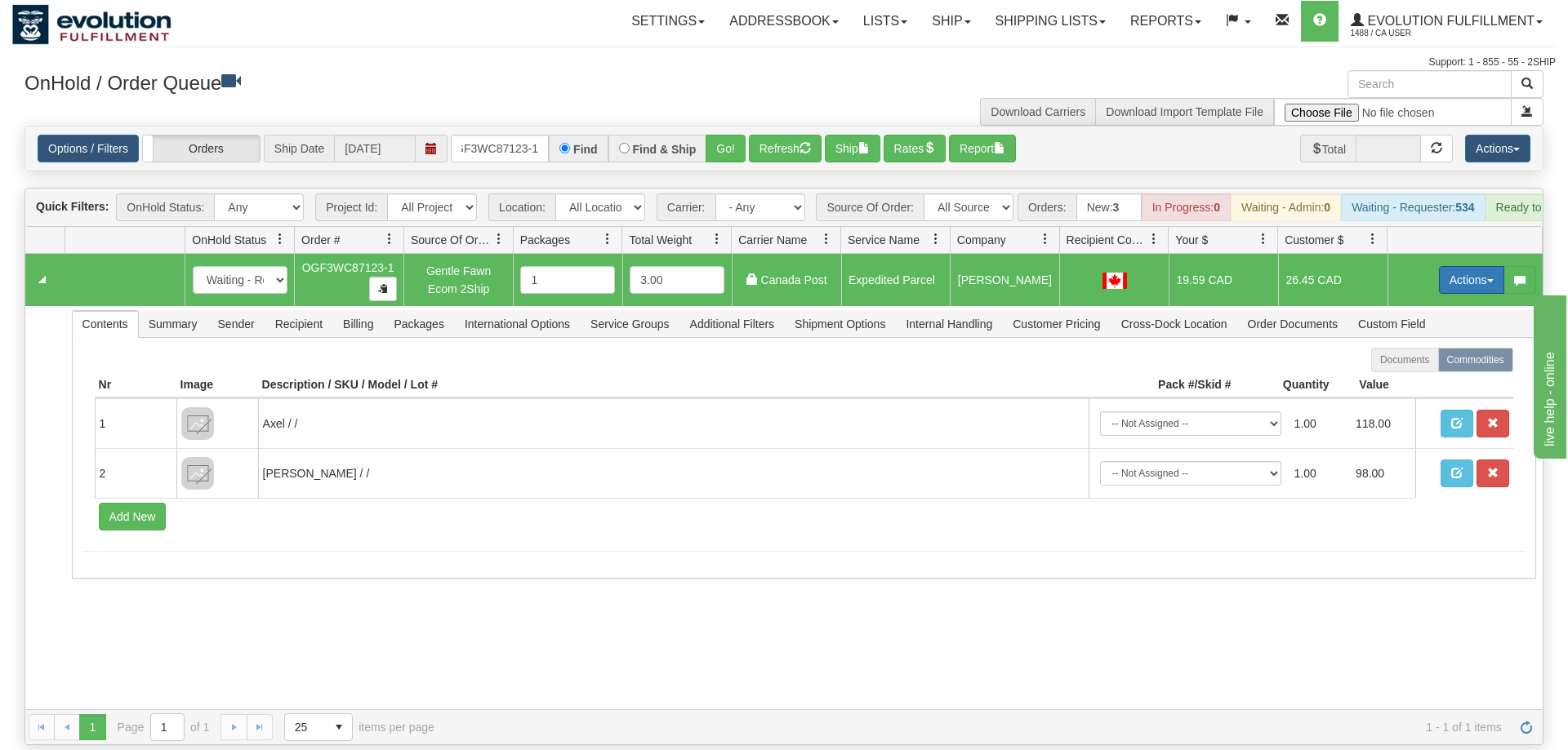
click at [1467, 266] on button "Actions" at bounding box center [1472, 280] width 65 height 28
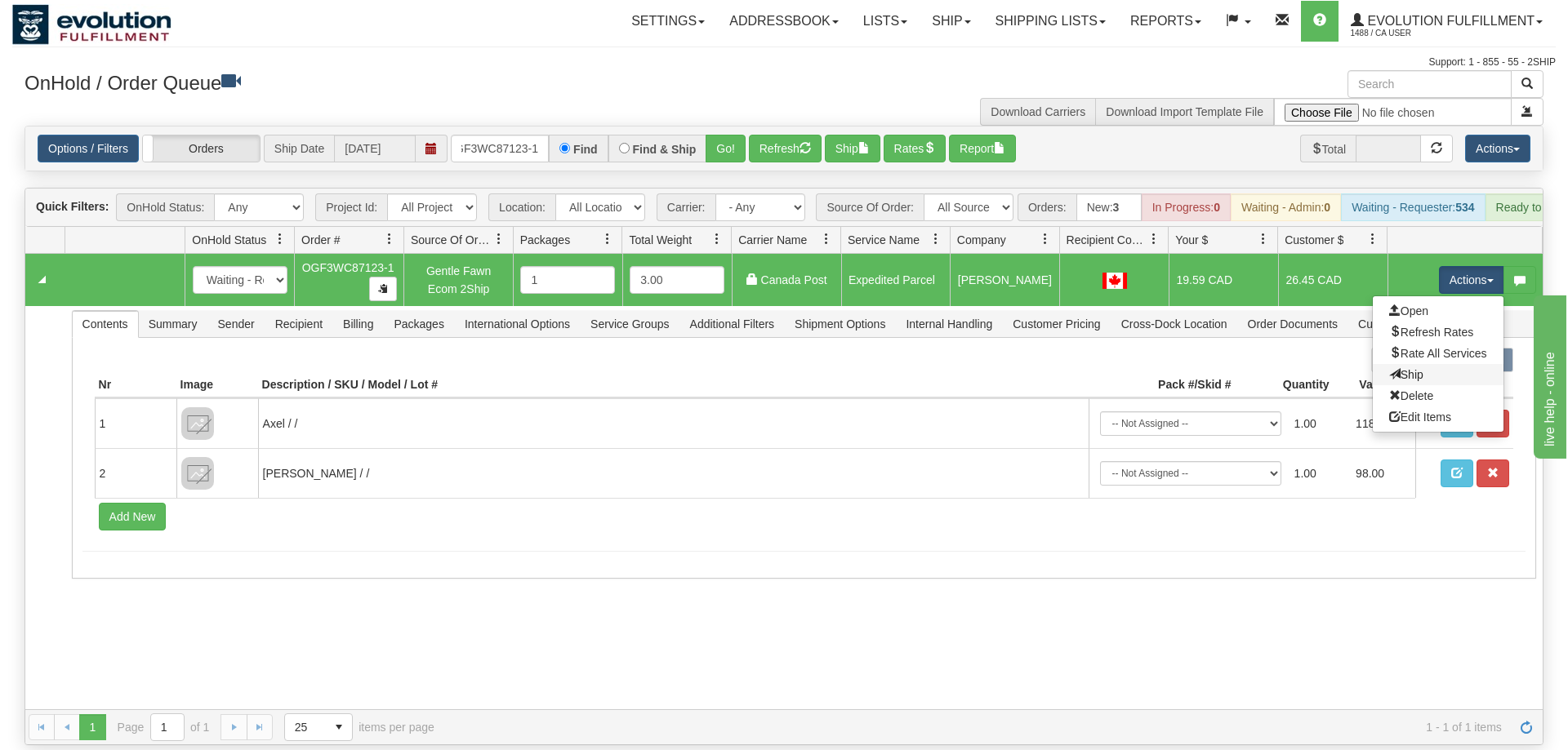
click at [1421, 364] on link "Ship" at bounding box center [1438, 374] width 131 height 21
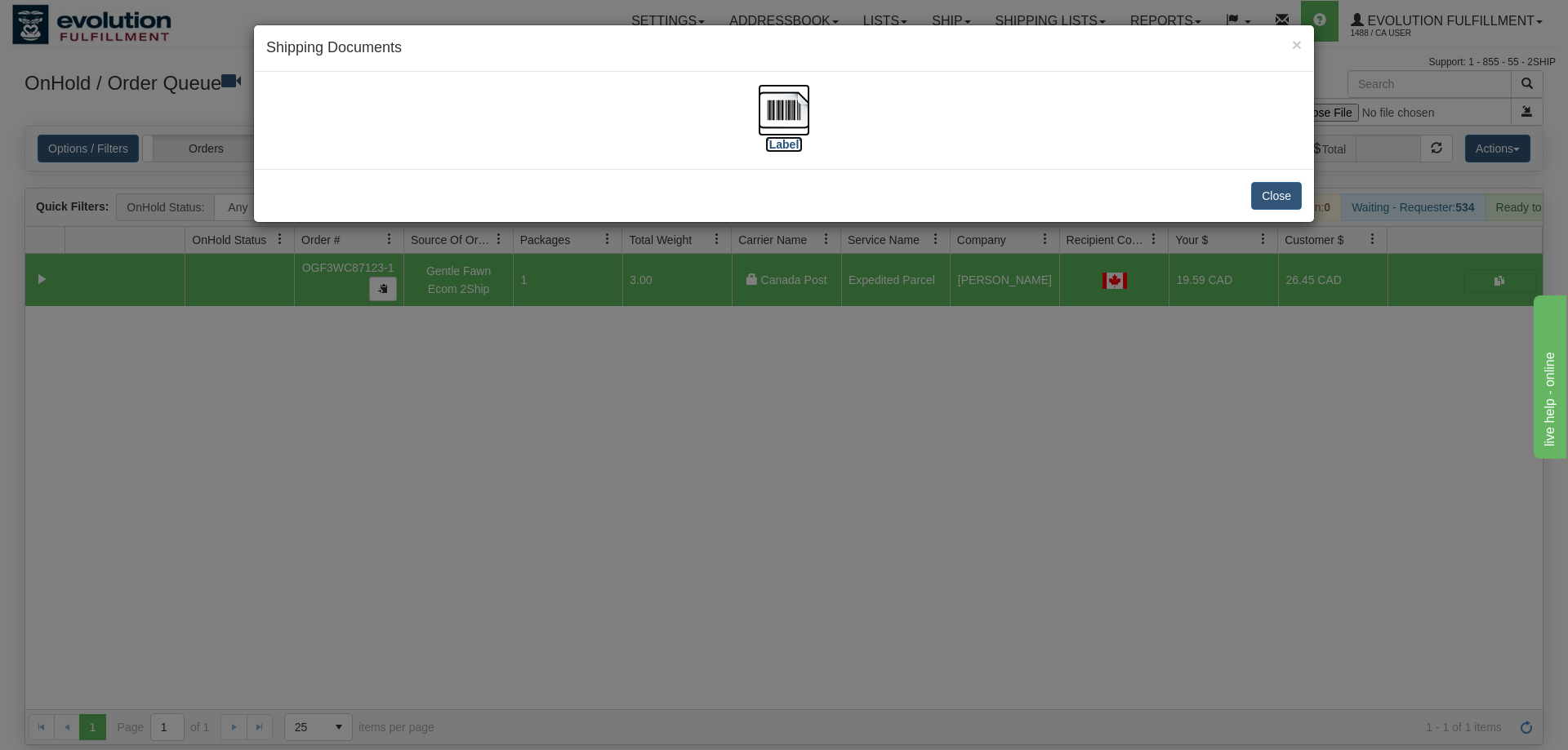
click at [777, 122] on img at bounding box center [783, 110] width 53 height 53
drag, startPoint x: 856, startPoint y: 425, endPoint x: 583, endPoint y: 205, distance: 350.6
click at [849, 413] on div "× Shipping Documents [Label] Close" at bounding box center [784, 375] width 1568 height 750
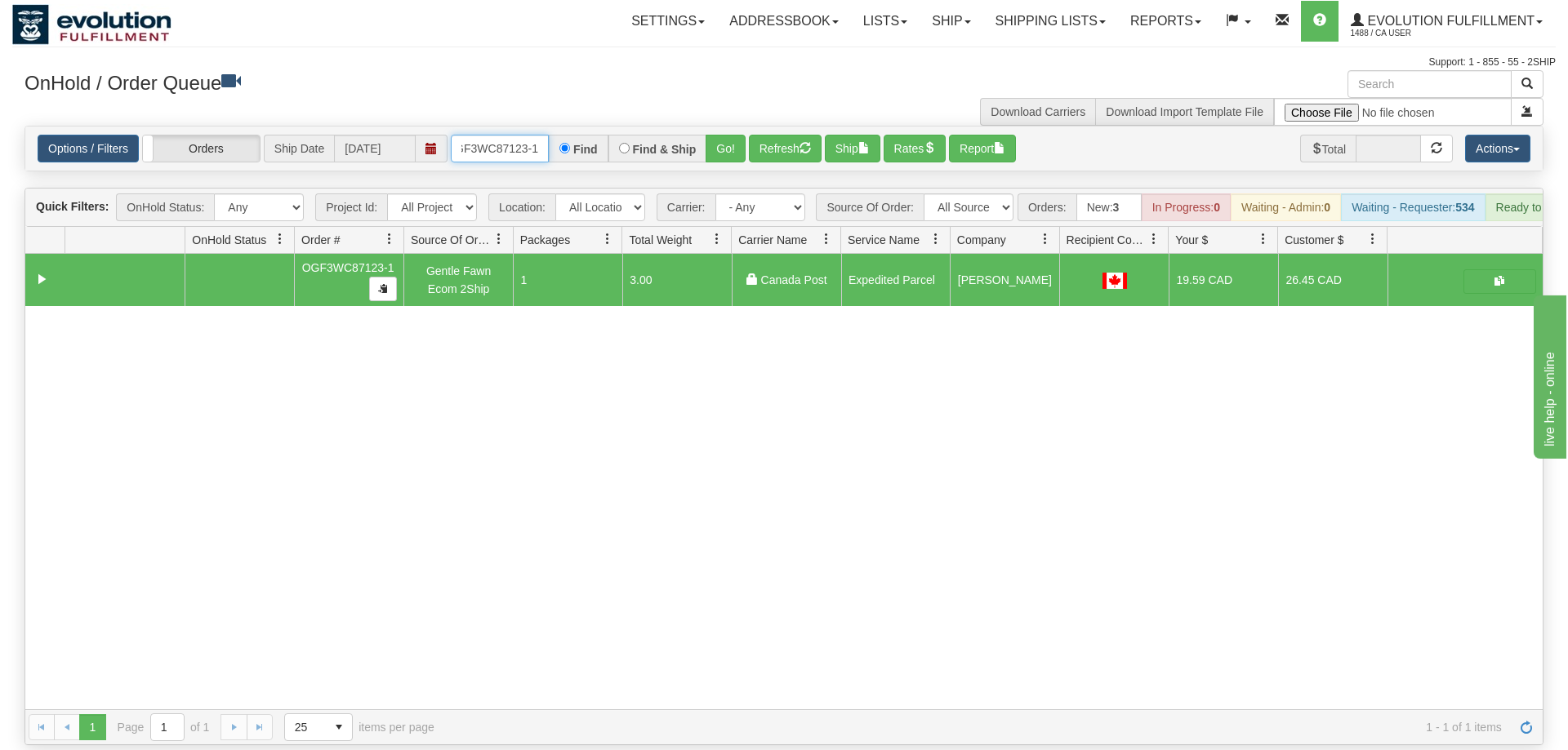
click at [518, 135] on input "OGF3WC87123-1" at bounding box center [499, 149] width 98 height 28
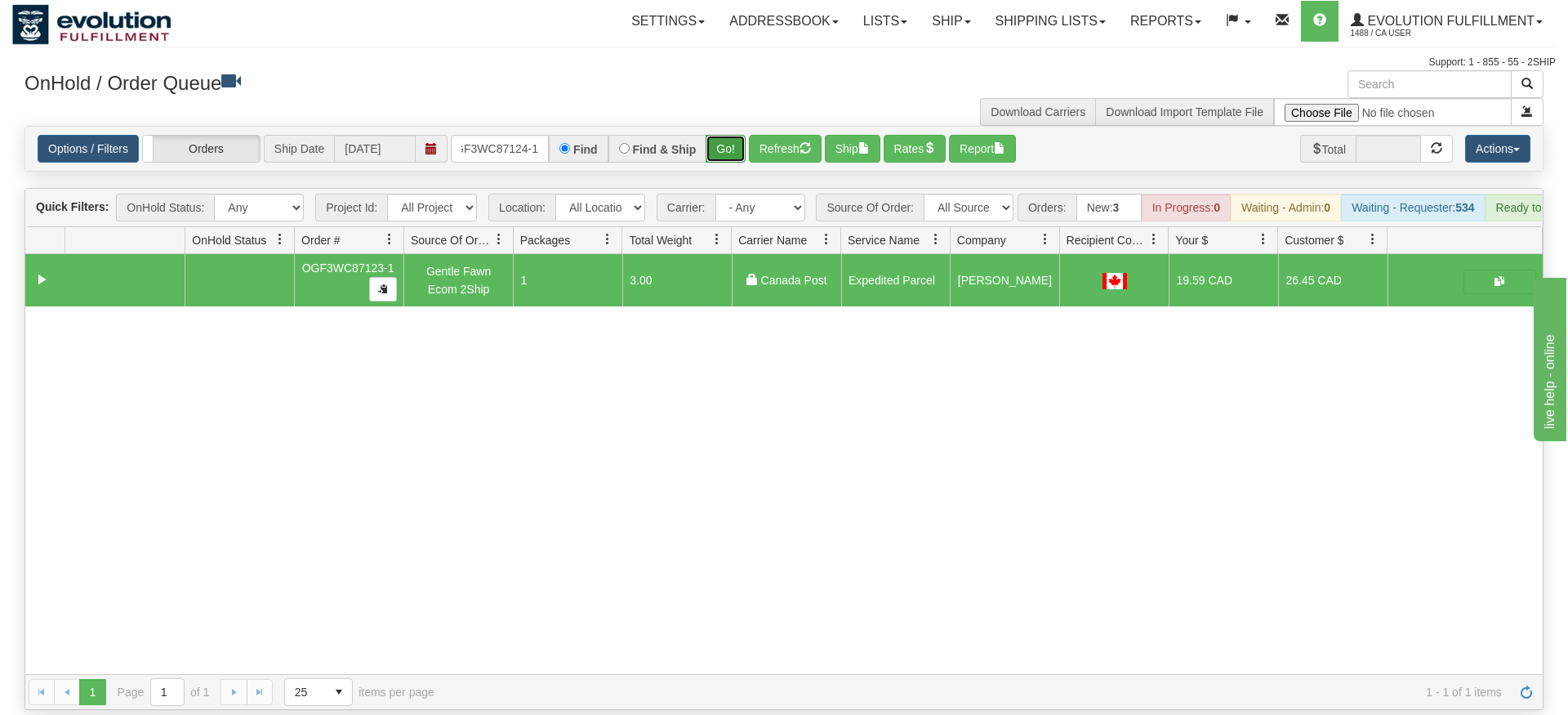
click at [739, 156] on div "Is equal to Is not equal to Contains Does not contains CAD USD EUR ZAR [PERSON_…" at bounding box center [783, 418] width 1543 height 584
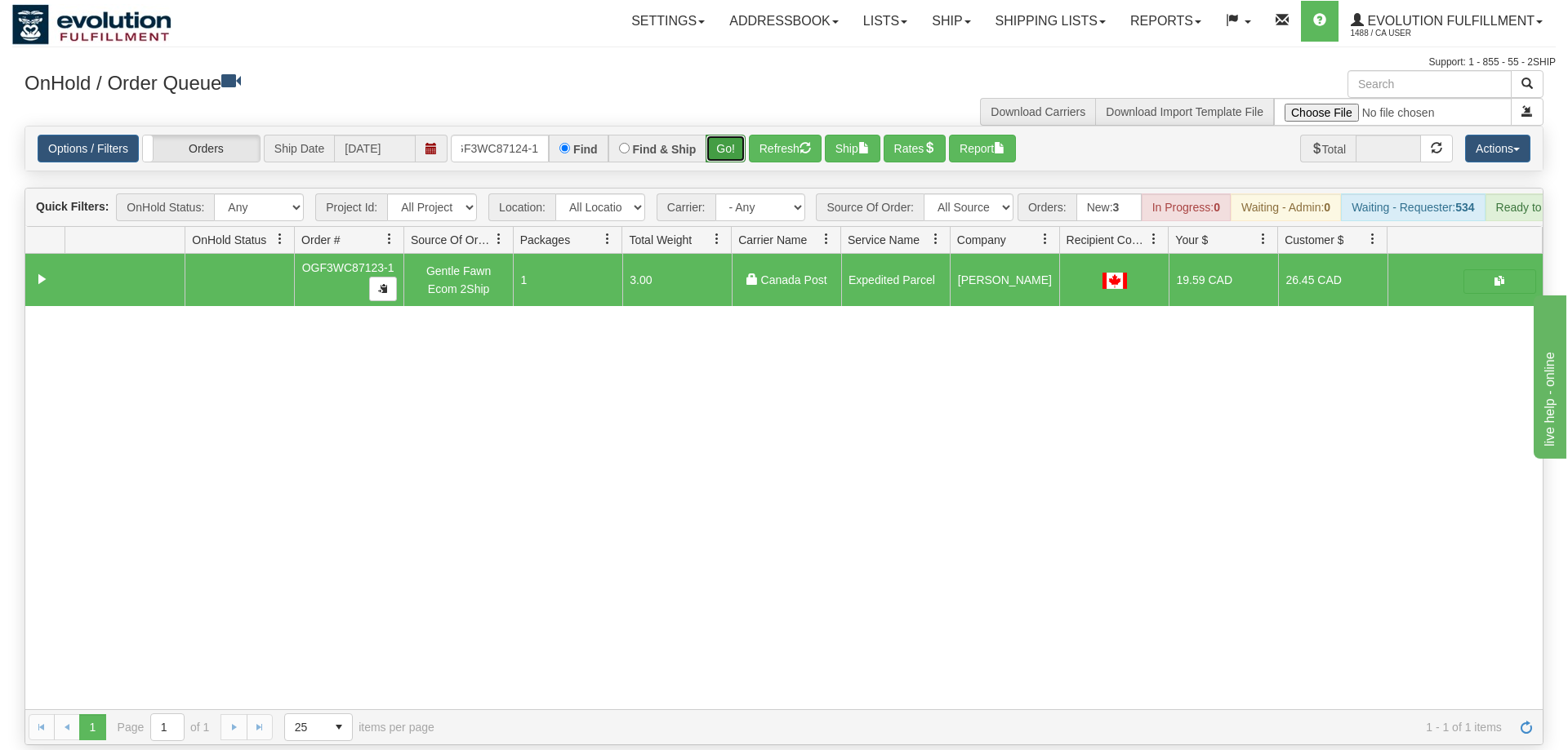
click at [734, 135] on button "Go!" at bounding box center [725, 149] width 40 height 28
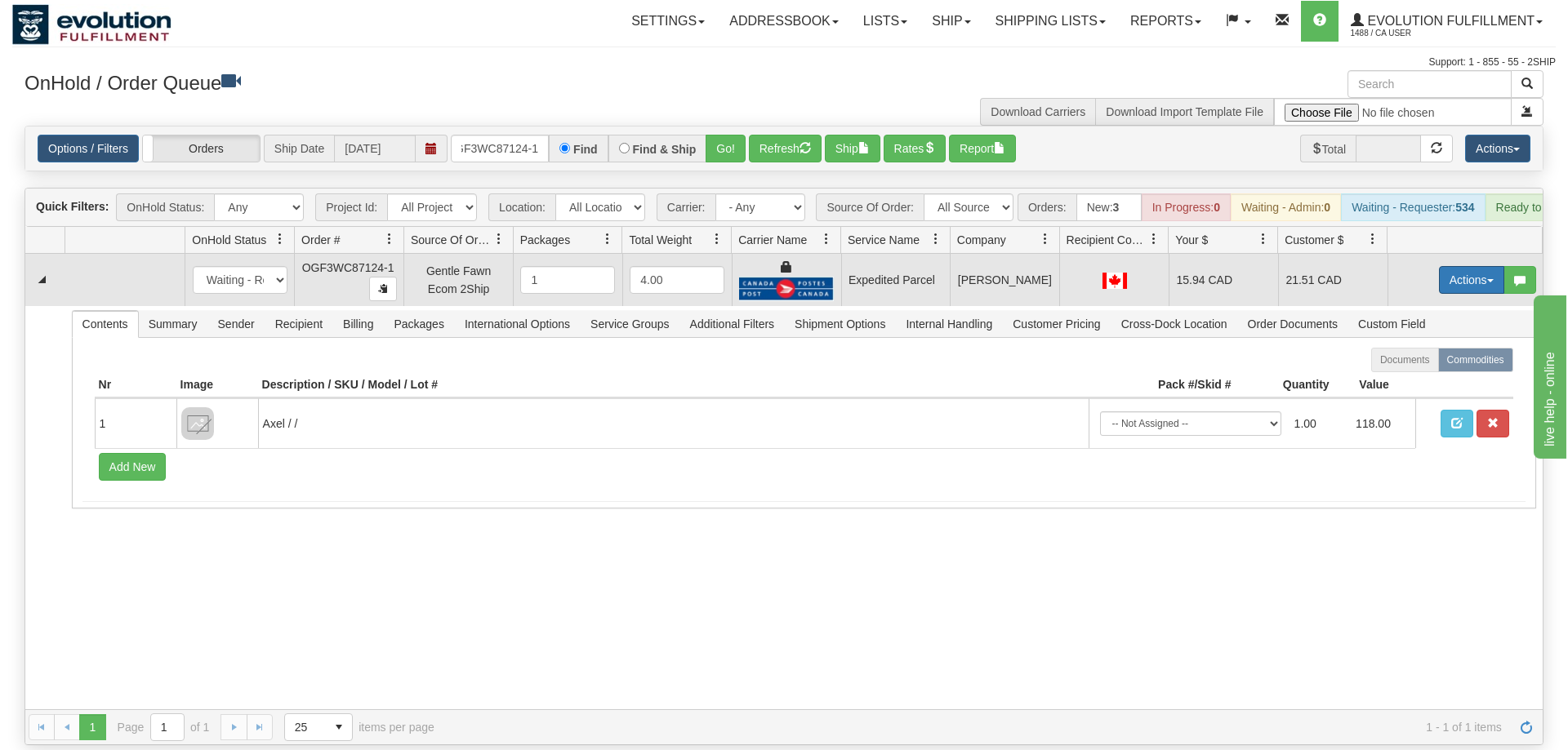
click at [1473, 266] on button "Actions" at bounding box center [1472, 280] width 65 height 28
click at [1411, 368] on span "Ship" at bounding box center [1405, 374] width 35 height 13
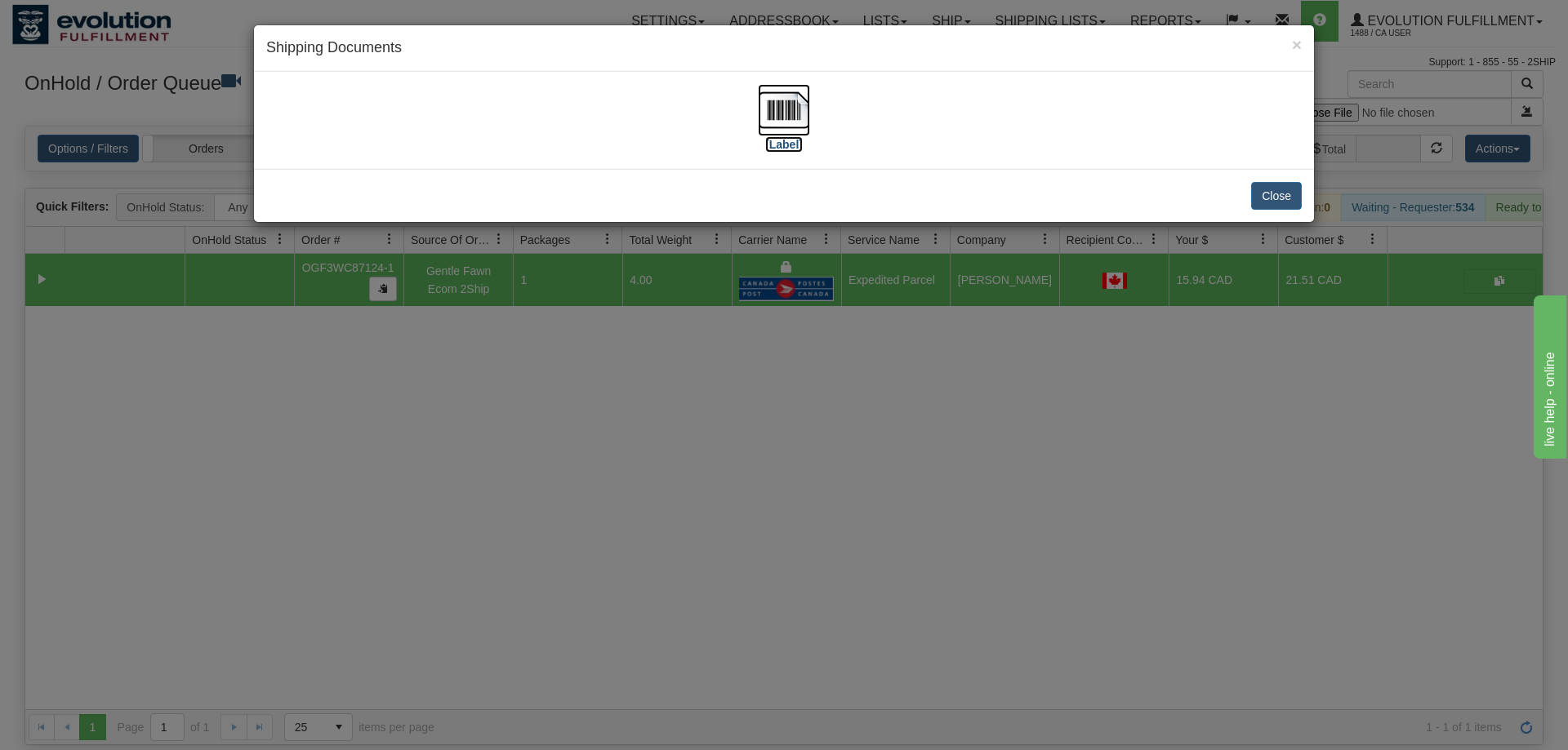
click at [804, 108] on img at bounding box center [783, 110] width 53 height 53
drag, startPoint x: 823, startPoint y: 523, endPoint x: 819, endPoint y: 471, distance: 52.2
click at [825, 500] on div "× Shipping Documents [Label] Close" at bounding box center [784, 375] width 1568 height 750
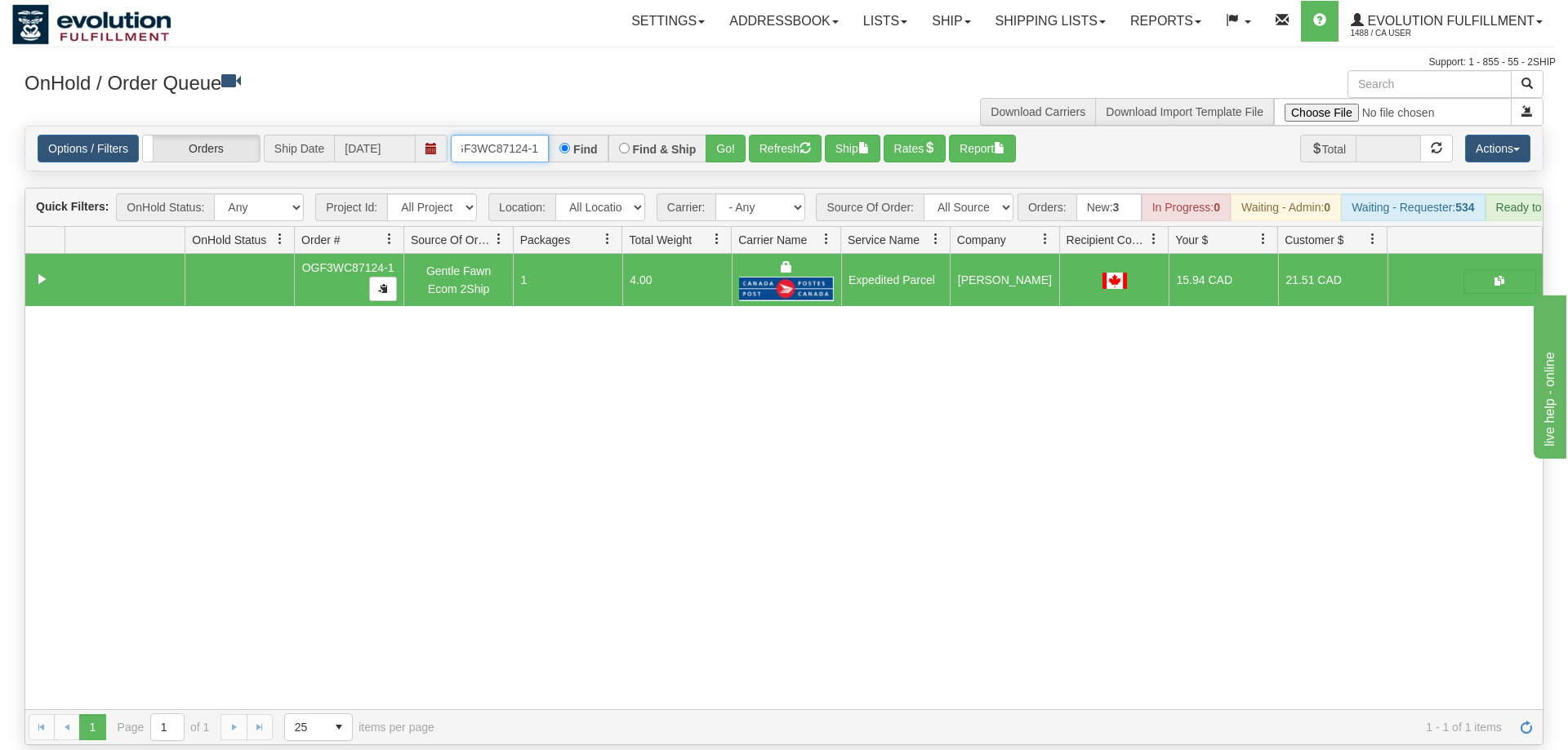
click at [545, 135] on input "OGF3WC87124-1" at bounding box center [499, 149] width 98 height 28
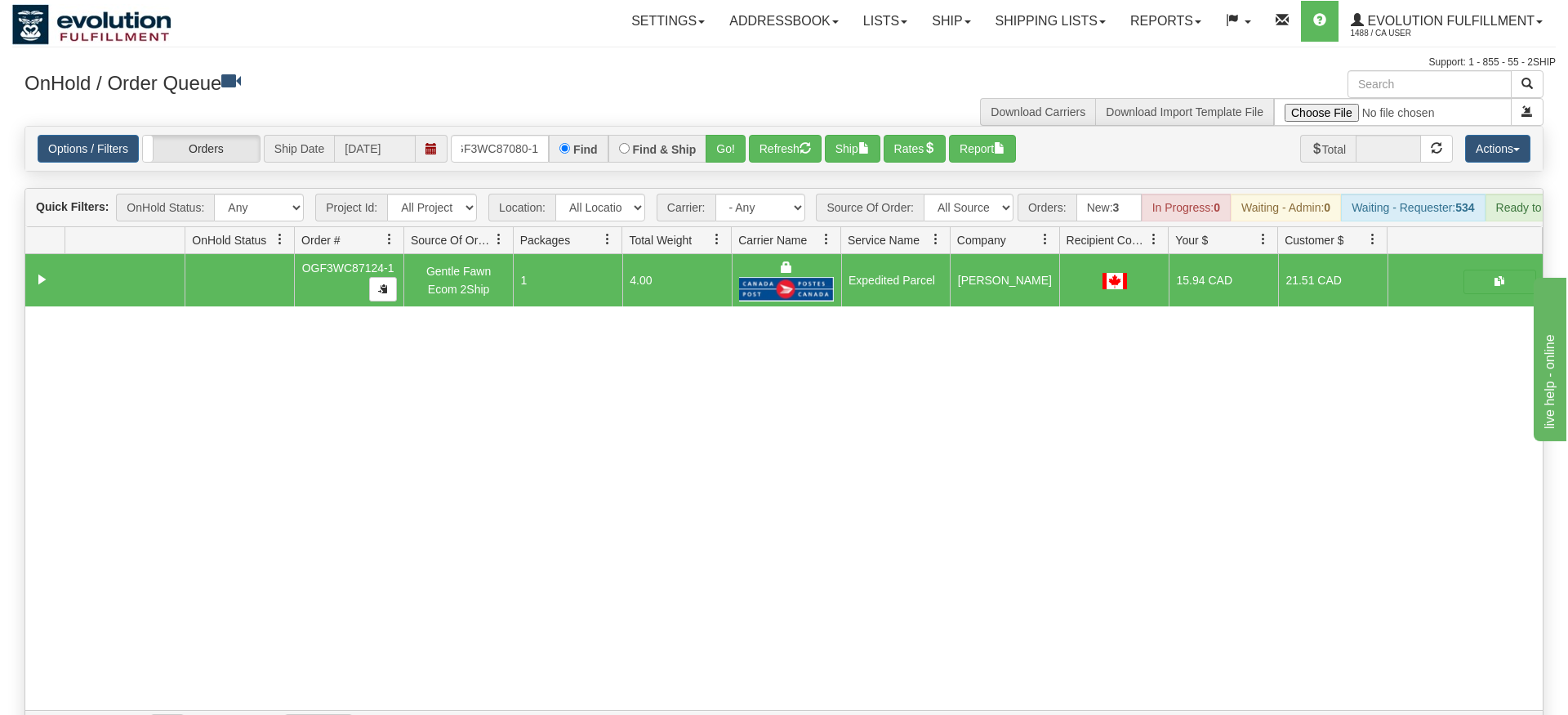
click at [712, 131] on div "× Get OnHold Shipments fields - load dt: 351 Get OnHold Shipments fields - tran…" at bounding box center [783, 408] width 1543 height 675
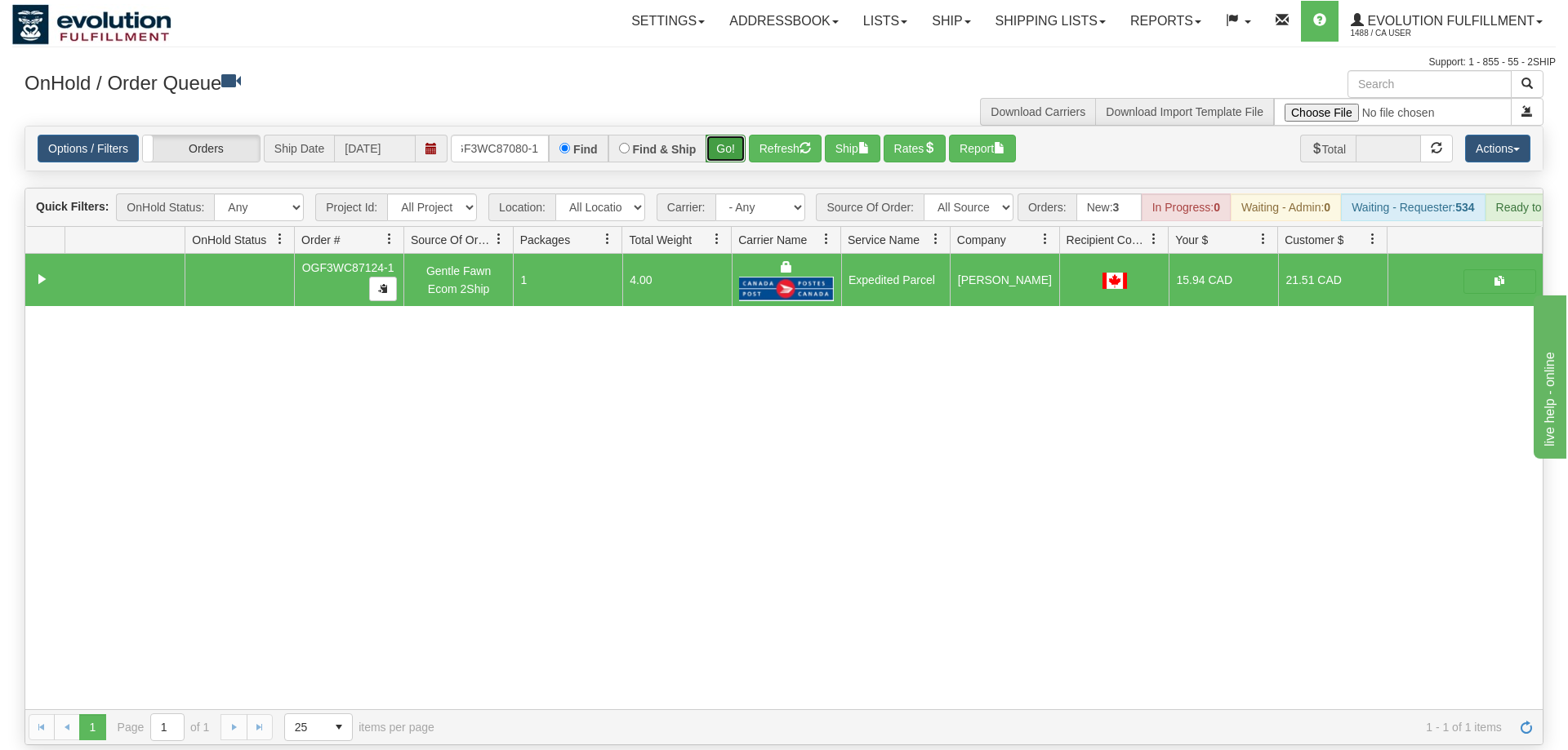
click at [724, 135] on button "Go!" at bounding box center [725, 149] width 40 height 28
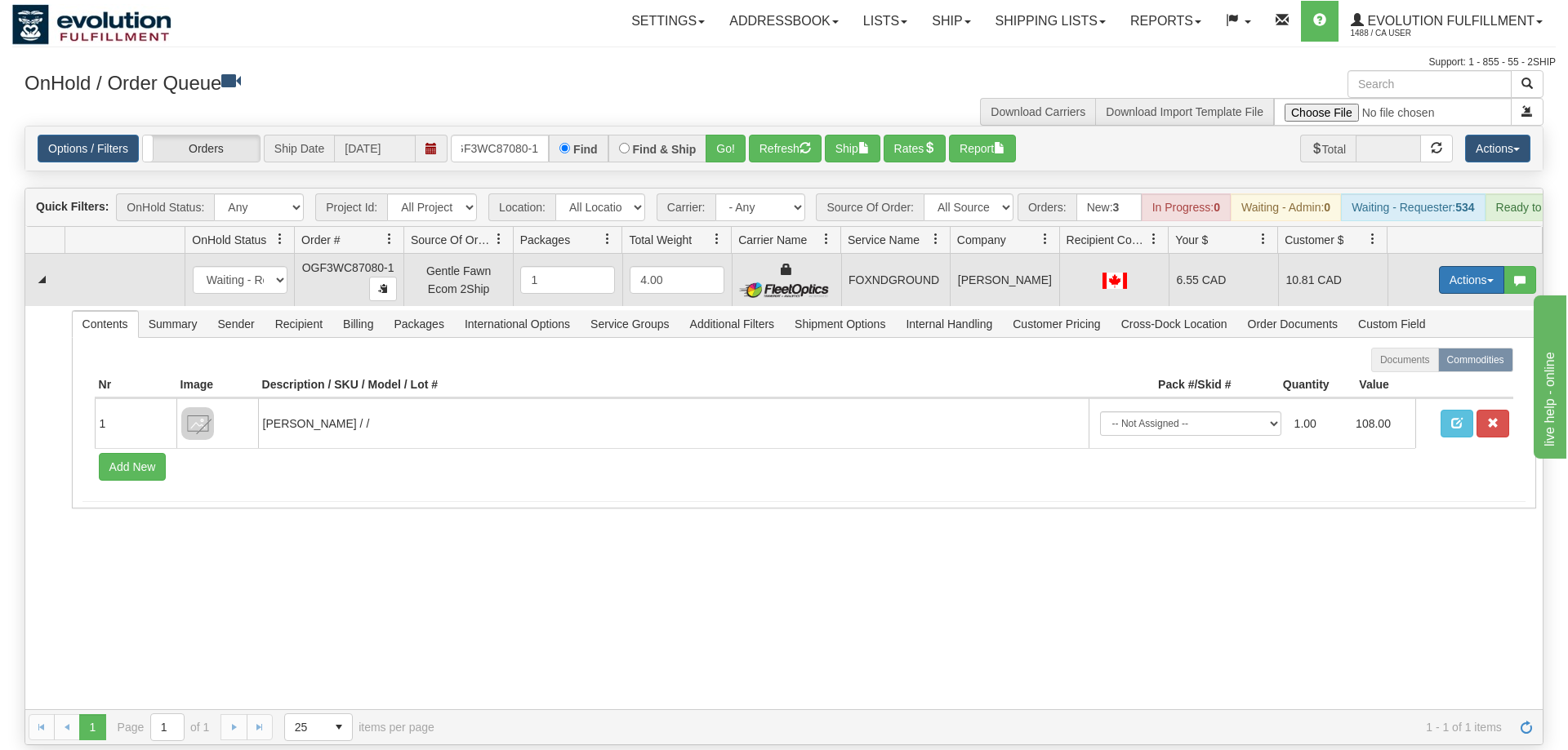
click at [1490, 254] on td "Actions Open Refresh Rates Rate All Services Ship Delete Edit Items" at bounding box center [1465, 280] width 155 height 53
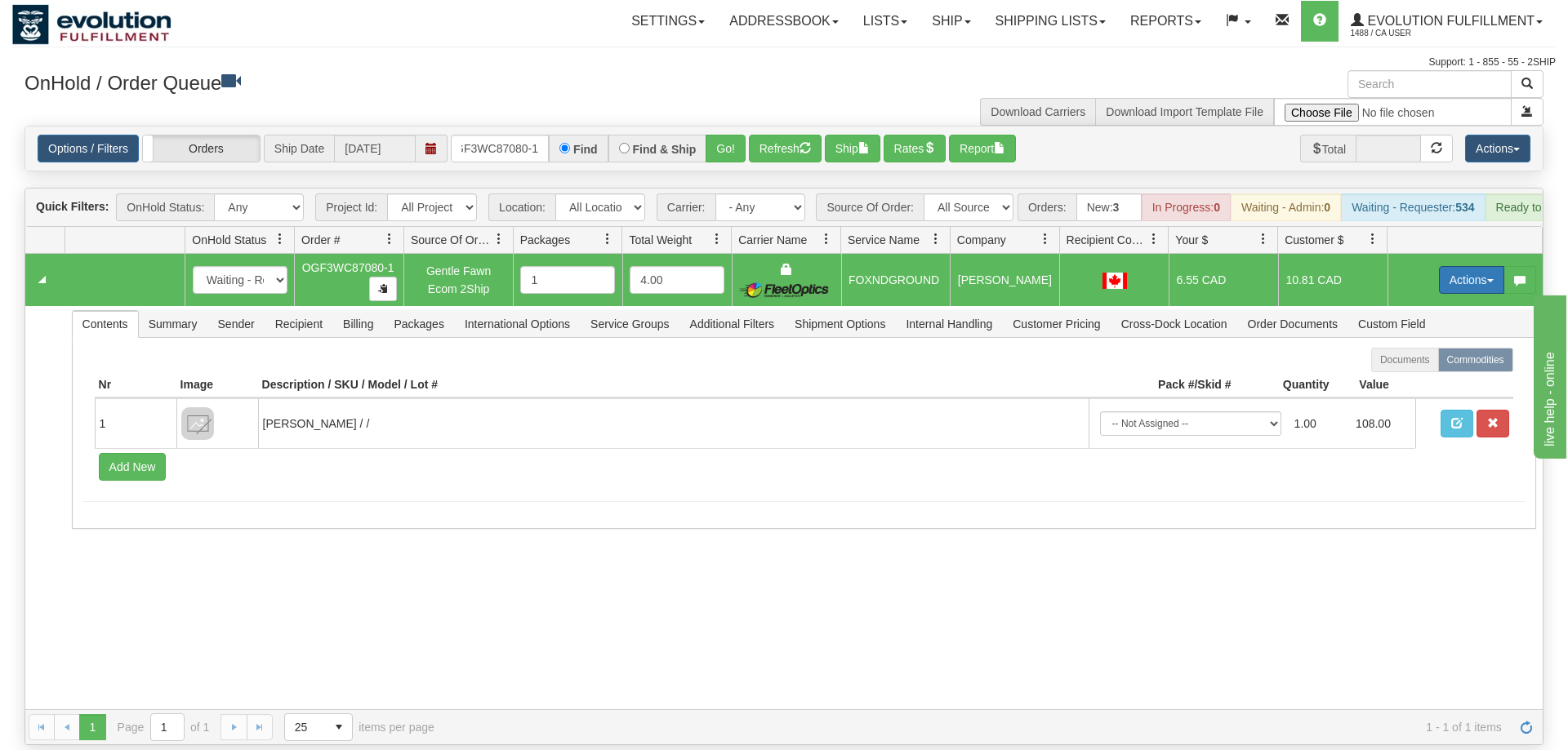
click at [1485, 266] on button "Actions" at bounding box center [1472, 280] width 65 height 28
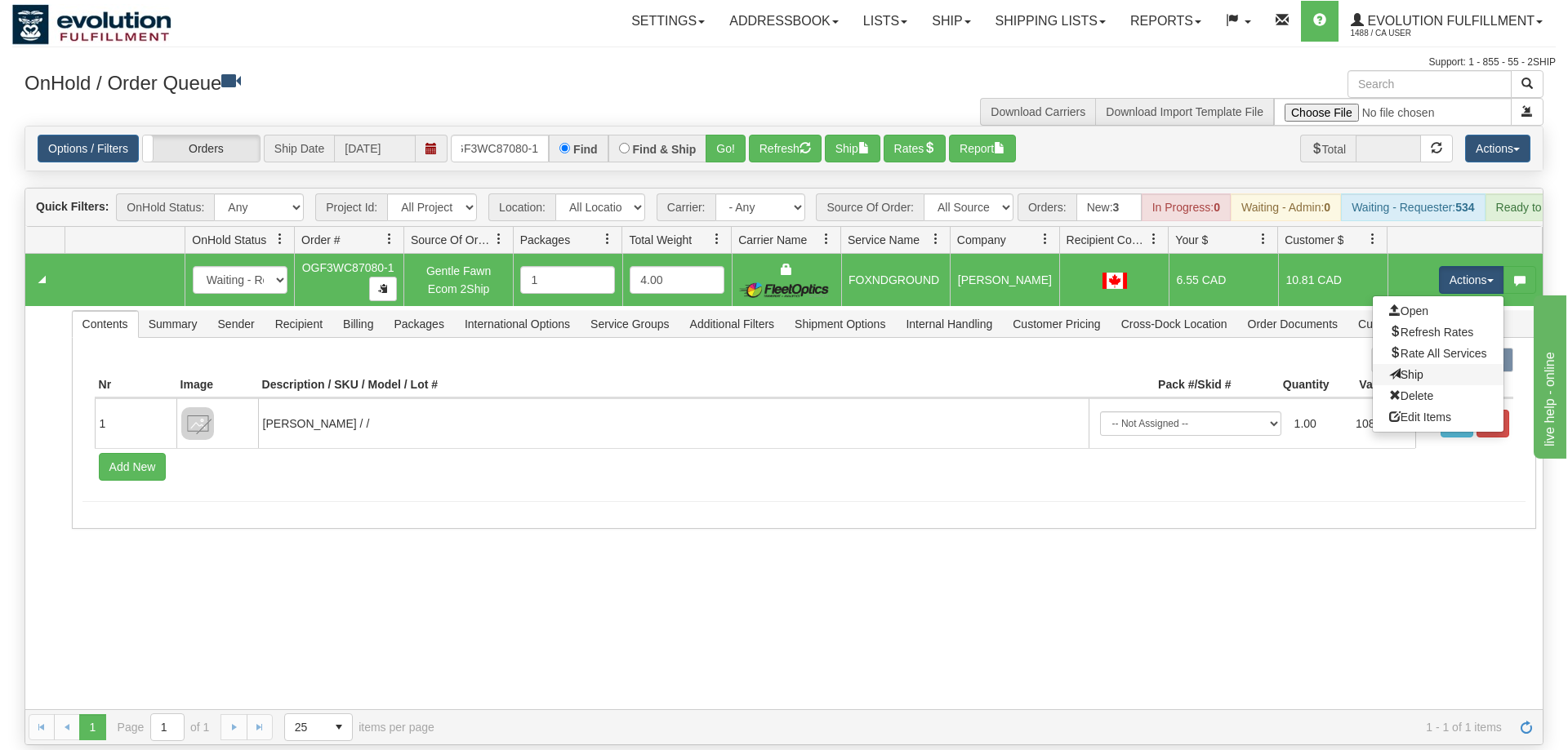
click at [1420, 364] on link "Ship" at bounding box center [1438, 374] width 131 height 21
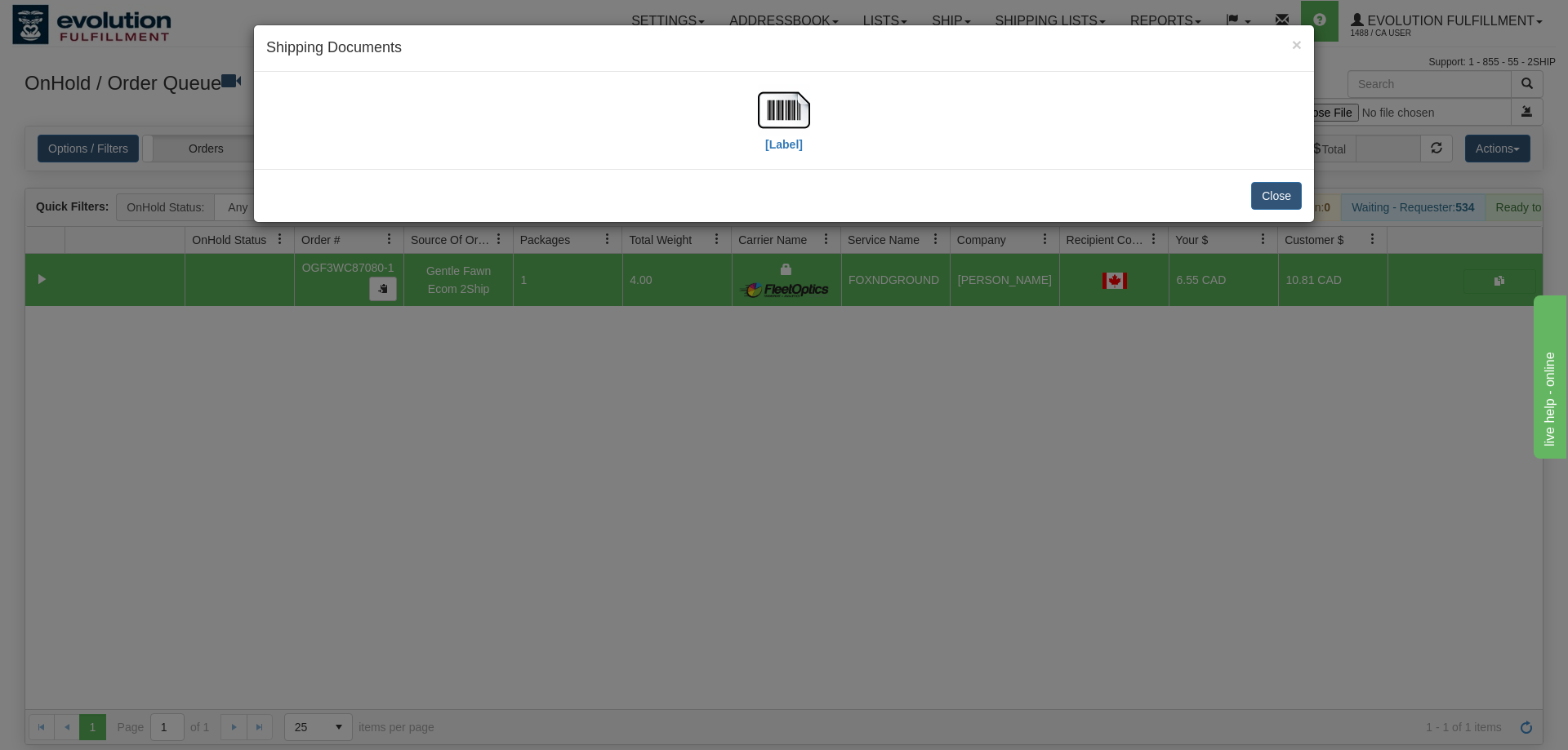
click at [828, 128] on div "[Label]" at bounding box center [783, 120] width 1035 height 72
click at [796, 119] on img at bounding box center [783, 110] width 53 height 53
click at [1011, 319] on div "× Shipping Documents [Label] Close" at bounding box center [784, 375] width 1568 height 750
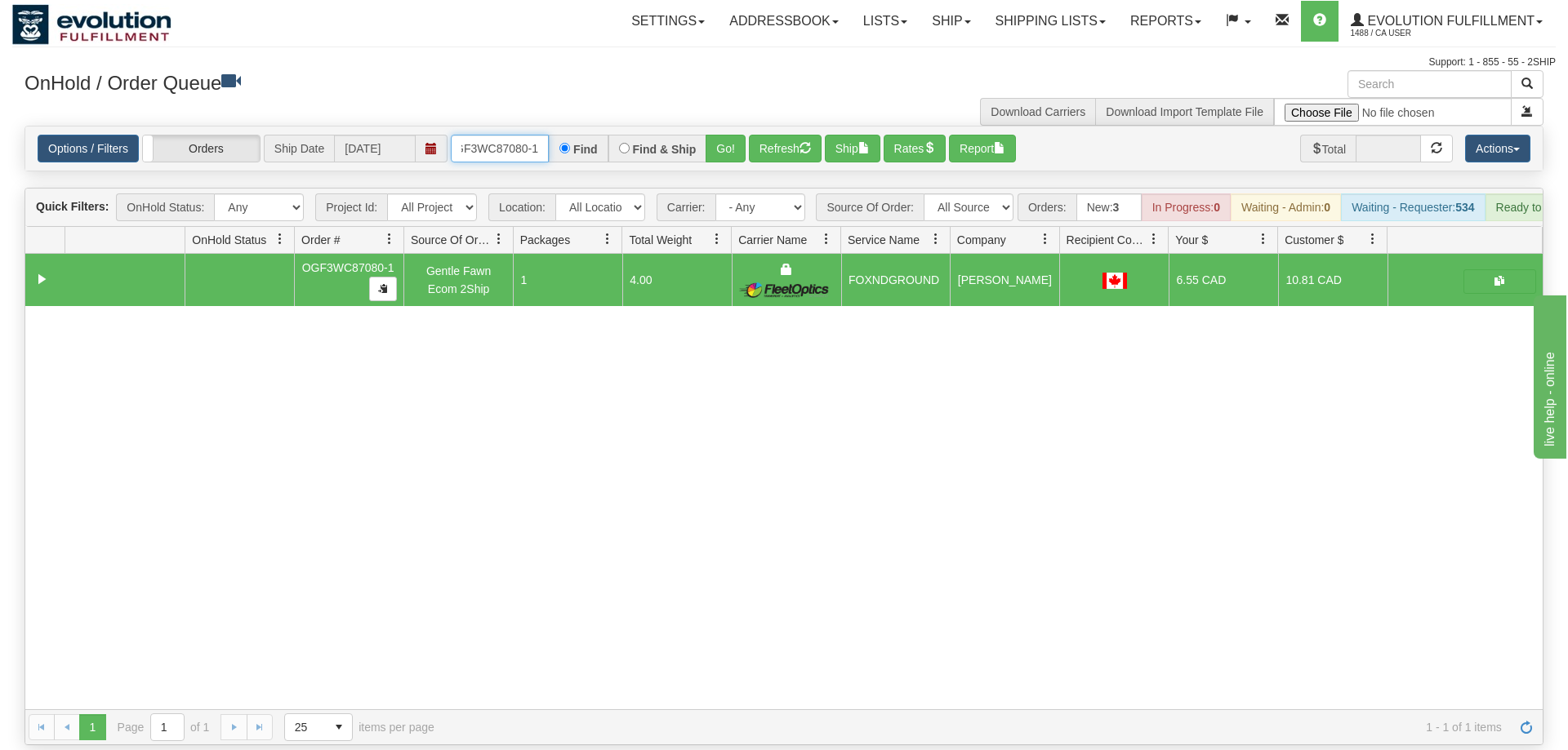
click at [482, 135] on input "OGF3WC87080-1" at bounding box center [499, 149] width 98 height 28
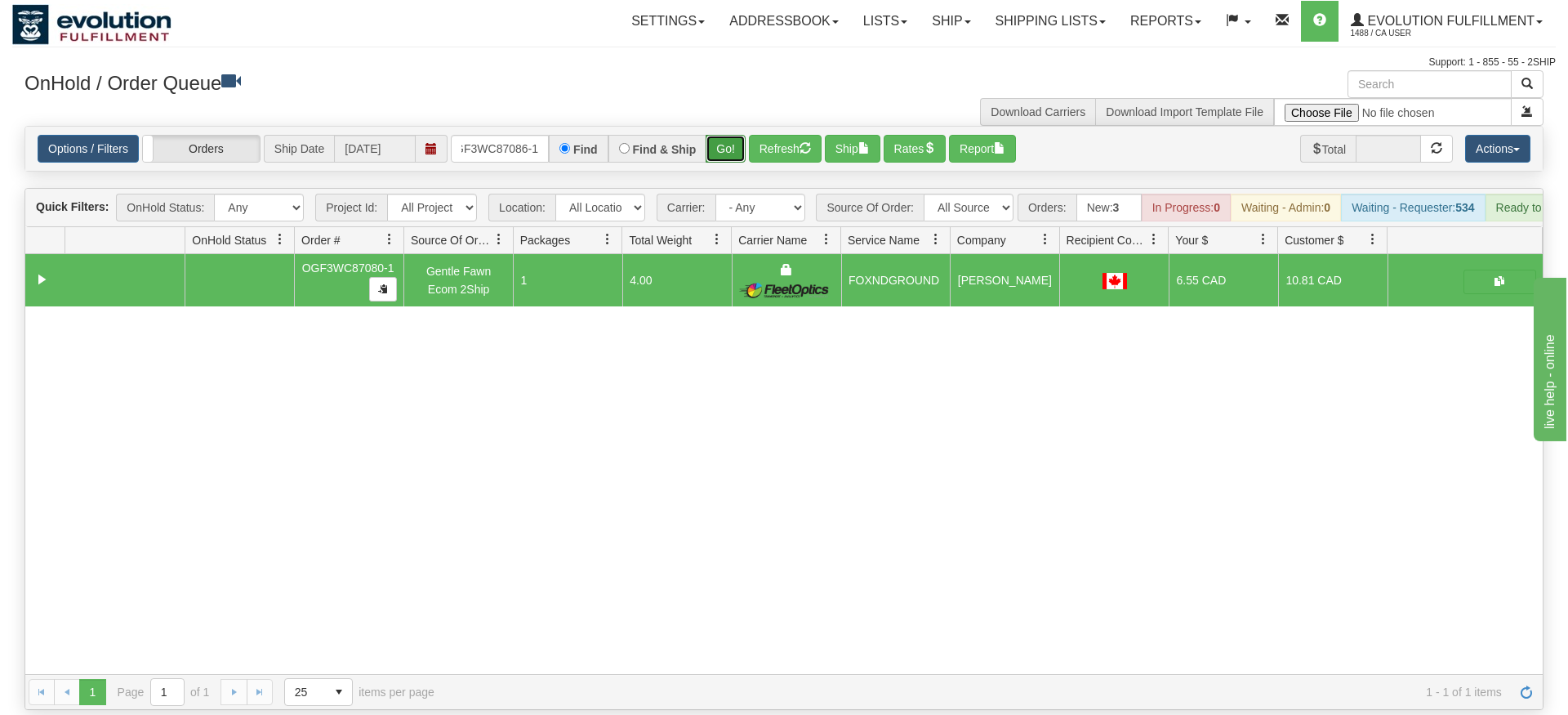
drag, startPoint x: 734, startPoint y: 119, endPoint x: 725, endPoint y: 138, distance: 21.0
click at [735, 154] on div "Is equal to Is not equal to Contains Does not contains CAD USD EUR ZAR [PERSON_…" at bounding box center [783, 418] width 1543 height 584
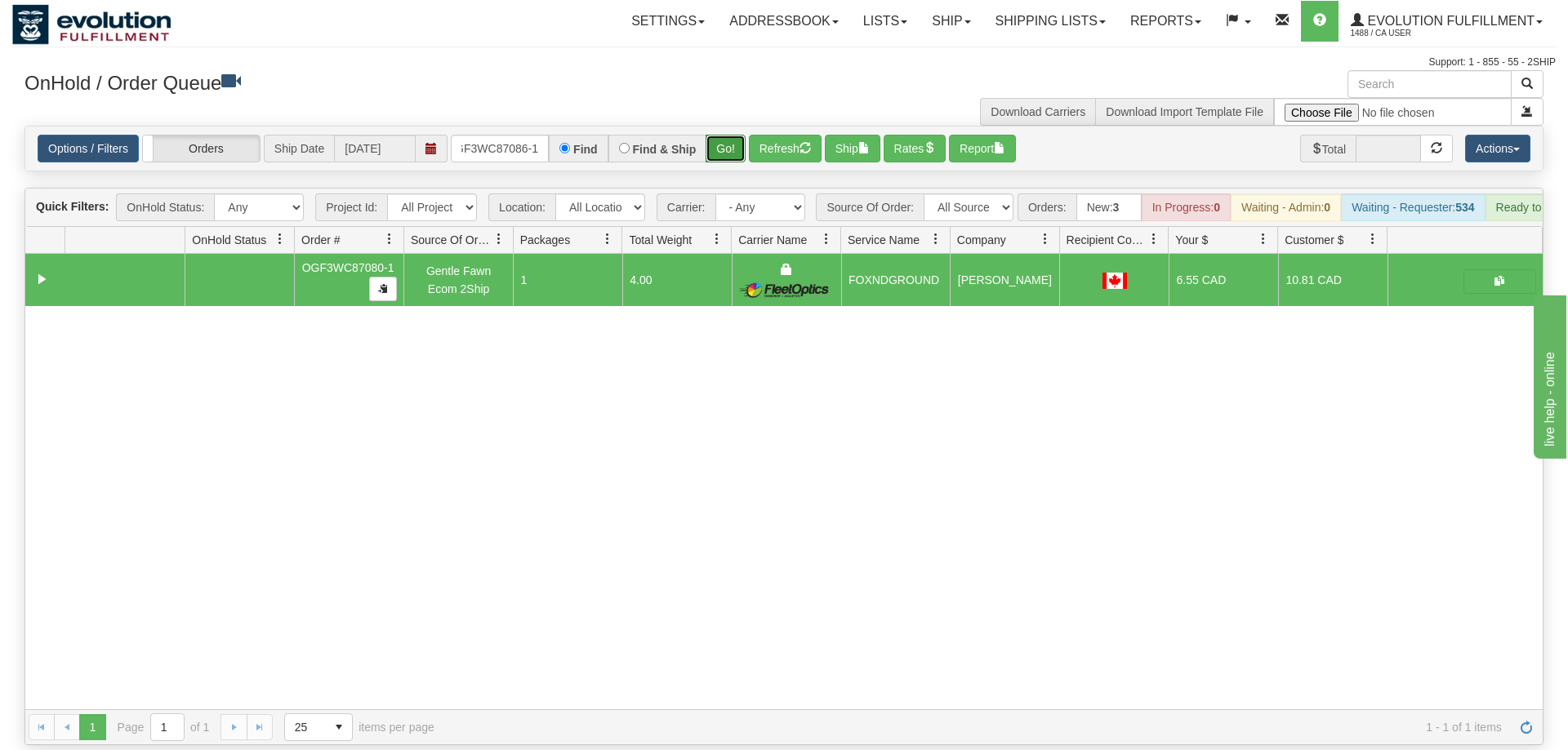
click at [725, 135] on button "Go!" at bounding box center [725, 149] width 40 height 28
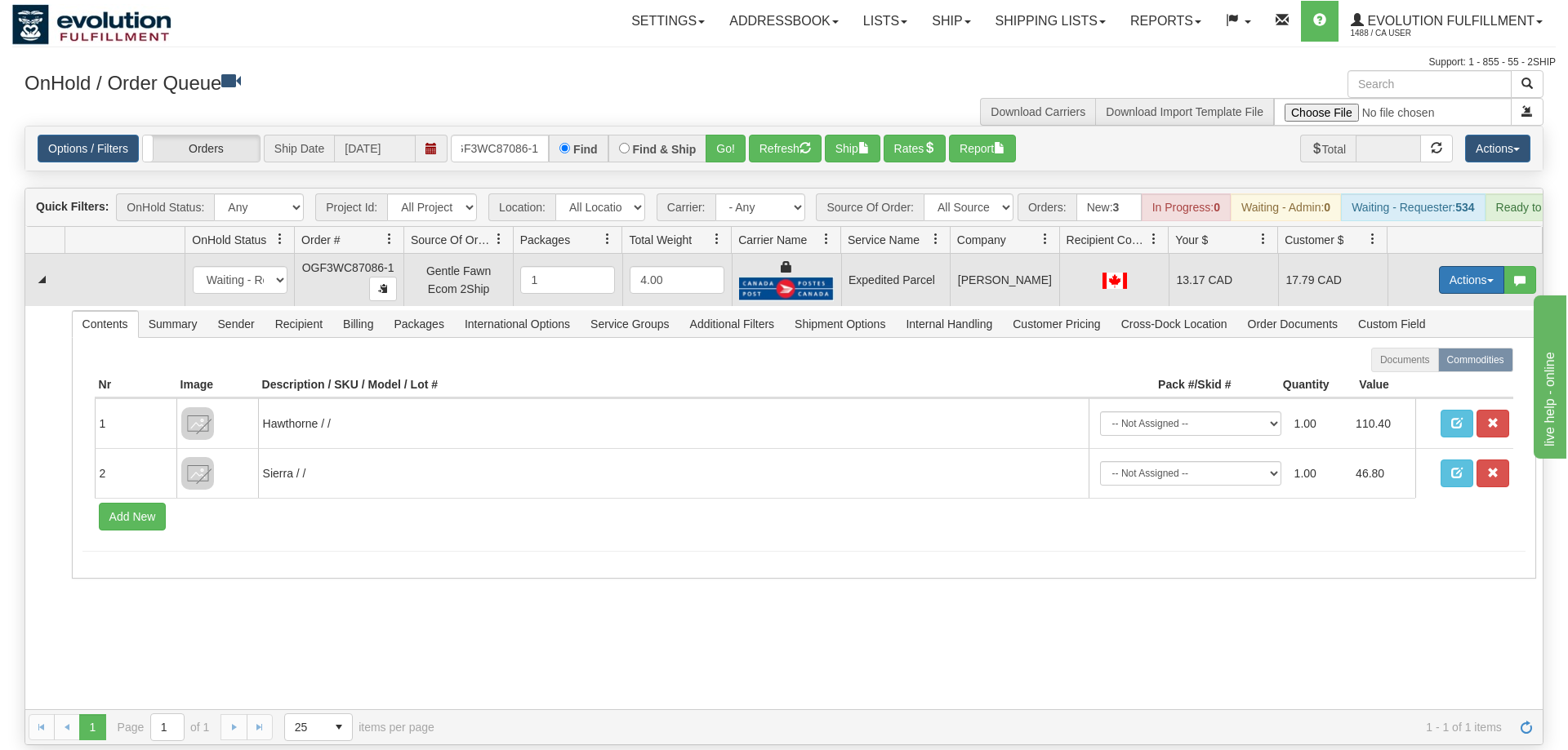
click at [1455, 266] on button "Actions" at bounding box center [1472, 280] width 65 height 28
click at [1396, 368] on span "Ship" at bounding box center [1405, 374] width 35 height 13
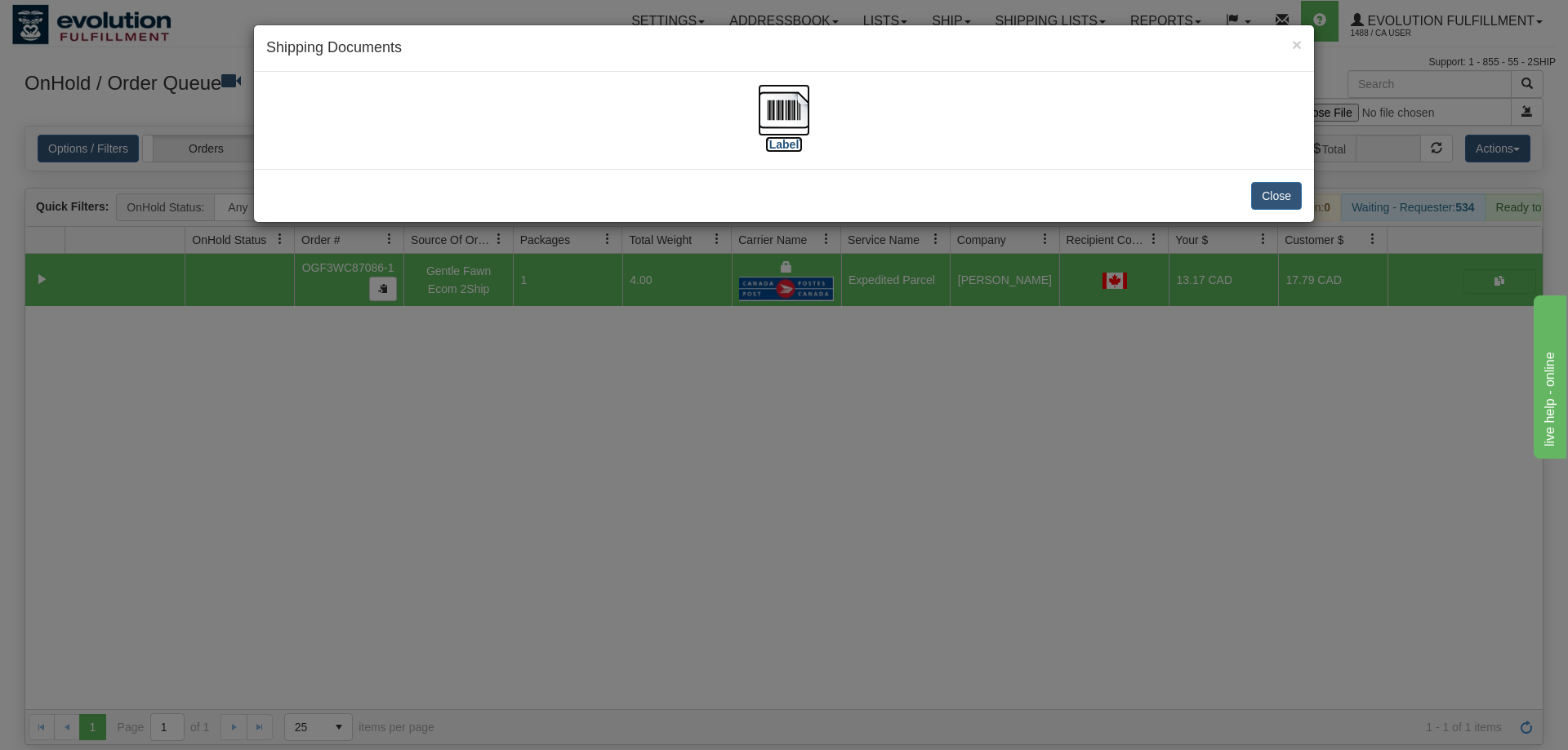
click at [789, 115] on img at bounding box center [783, 110] width 53 height 53
drag, startPoint x: 914, startPoint y: 448, endPoint x: 498, endPoint y: 21, distance: 596.1
click at [891, 414] on div "× Shipping Documents [Label] Close" at bounding box center [784, 375] width 1568 height 750
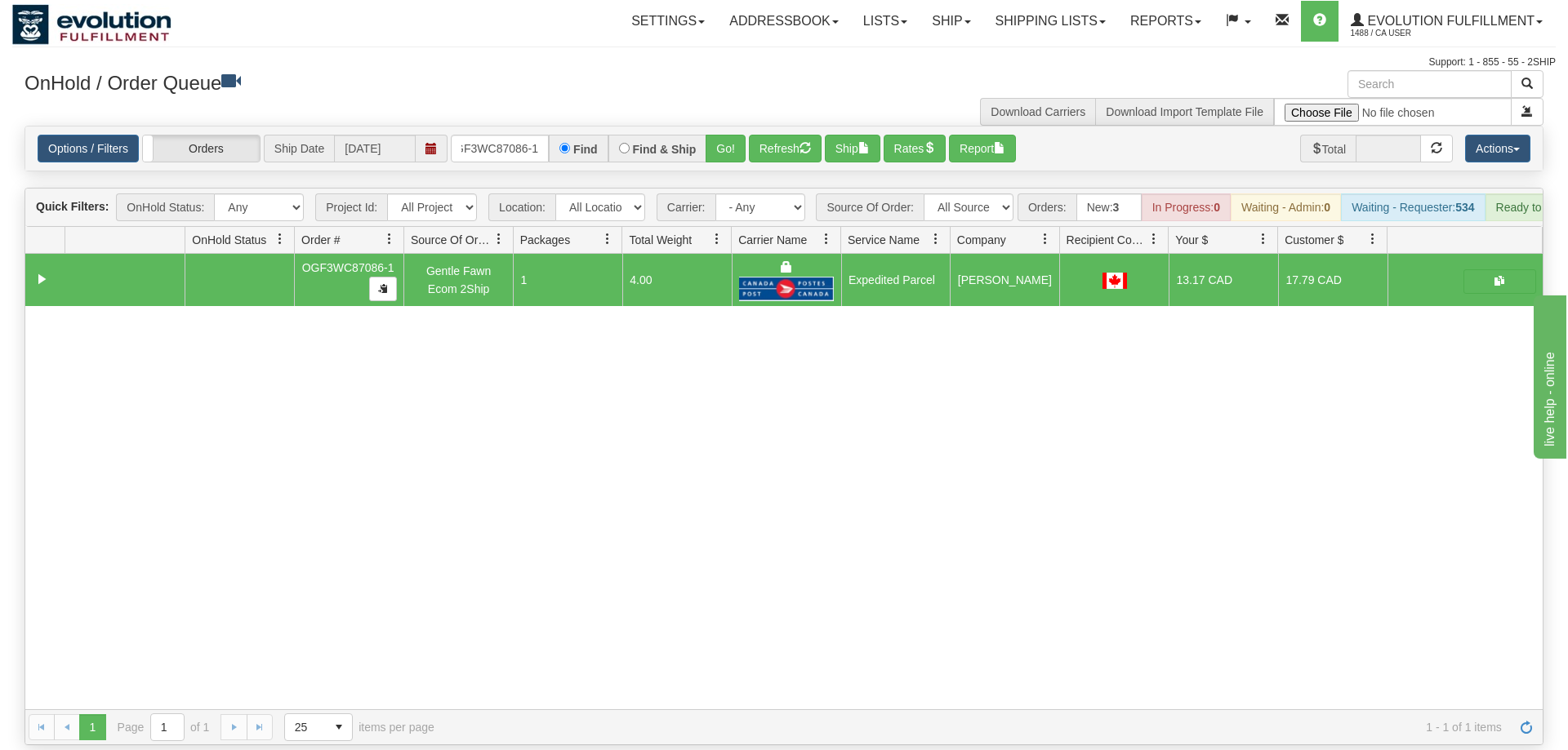
click at [540, 140] on div "Options / Filters Group Shipments Orders Ship Date [DATE] OGF3WC87086-1 Find Fi…" at bounding box center [784, 149] width 1517 height 44
click at [535, 135] on input "OGF3WC87086-1" at bounding box center [499, 149] width 98 height 28
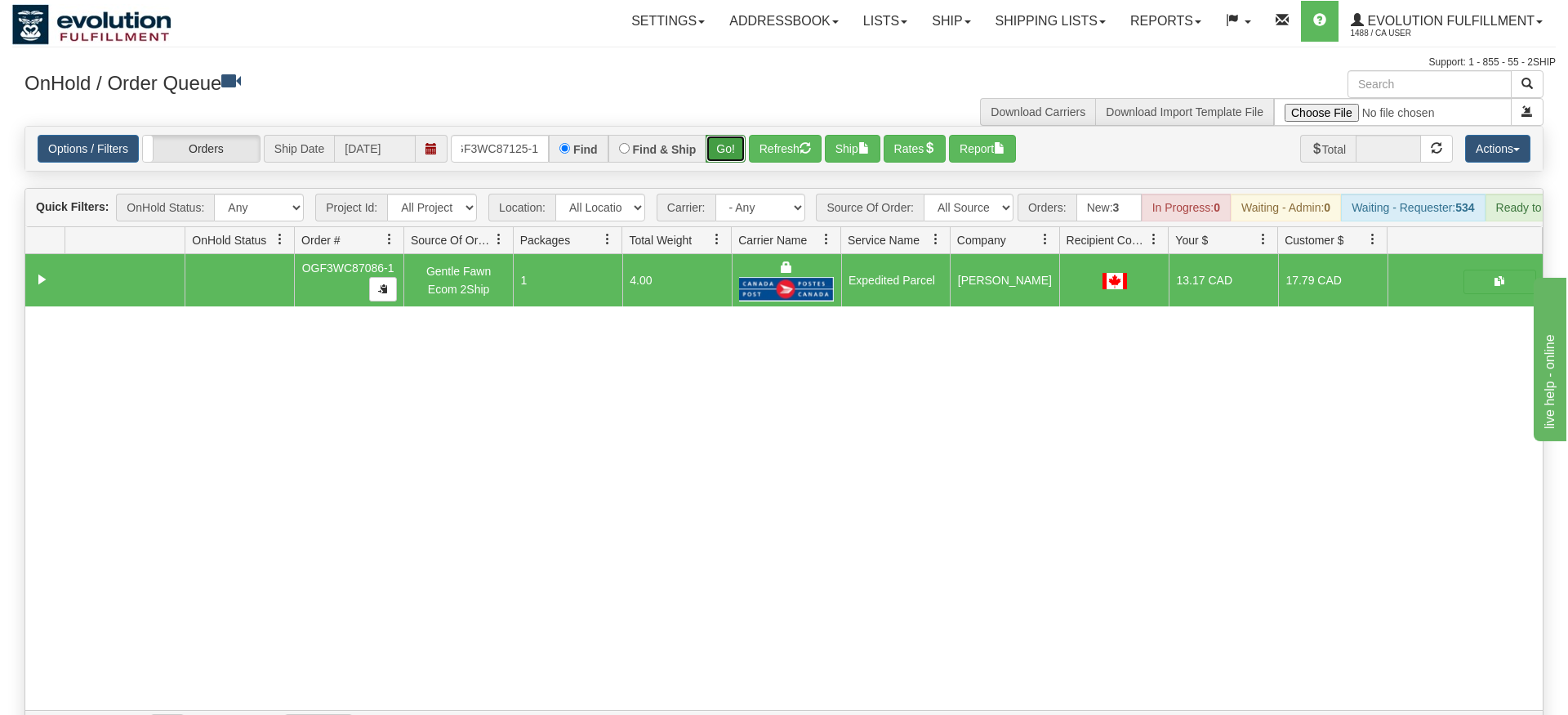
click at [743, 155] on div "Is equal to Is not equal to Contains Does not contains CAD USD EUR ZAR [PERSON_…" at bounding box center [783, 436] width 1543 height 620
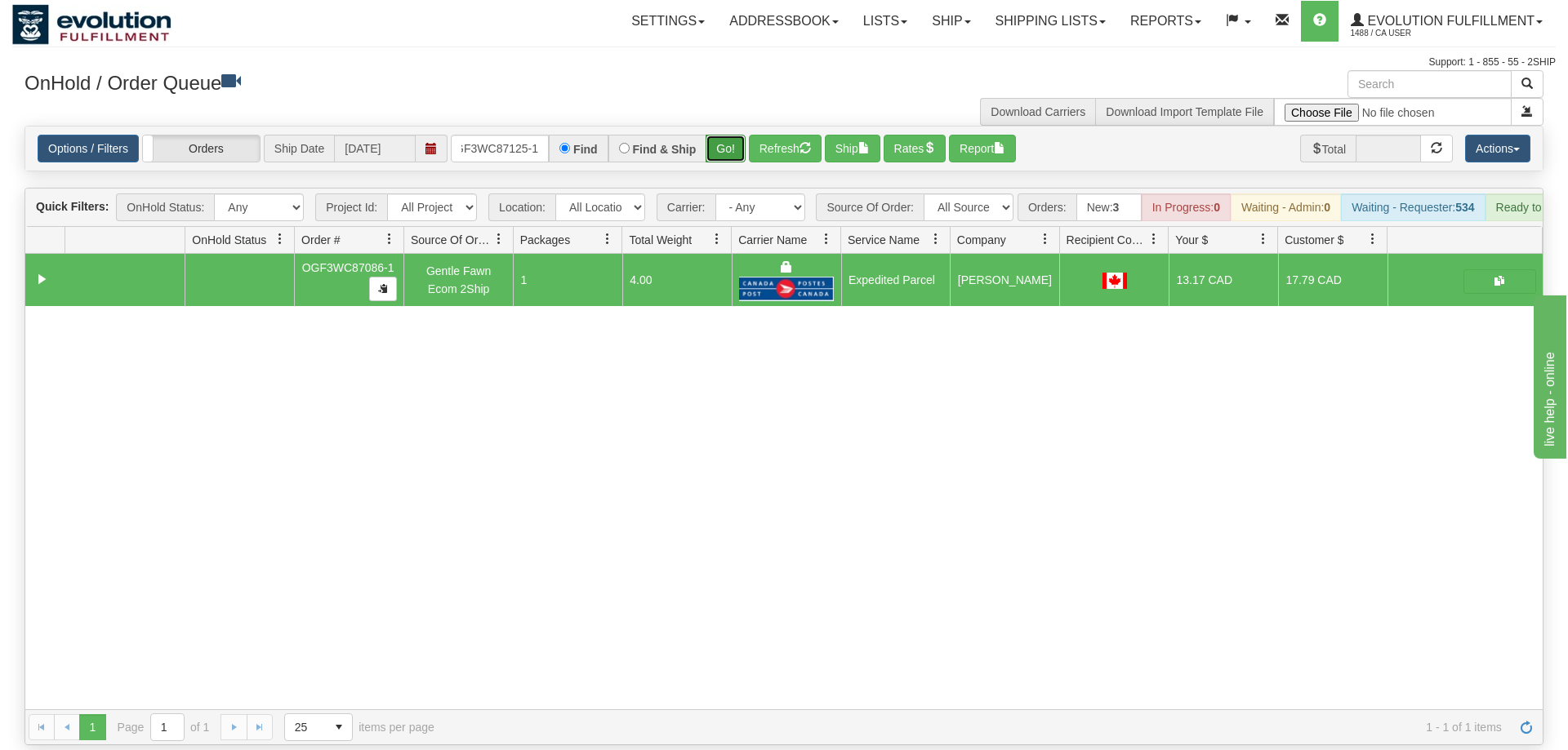
click at [734, 135] on button "Go!" at bounding box center [725, 149] width 40 height 28
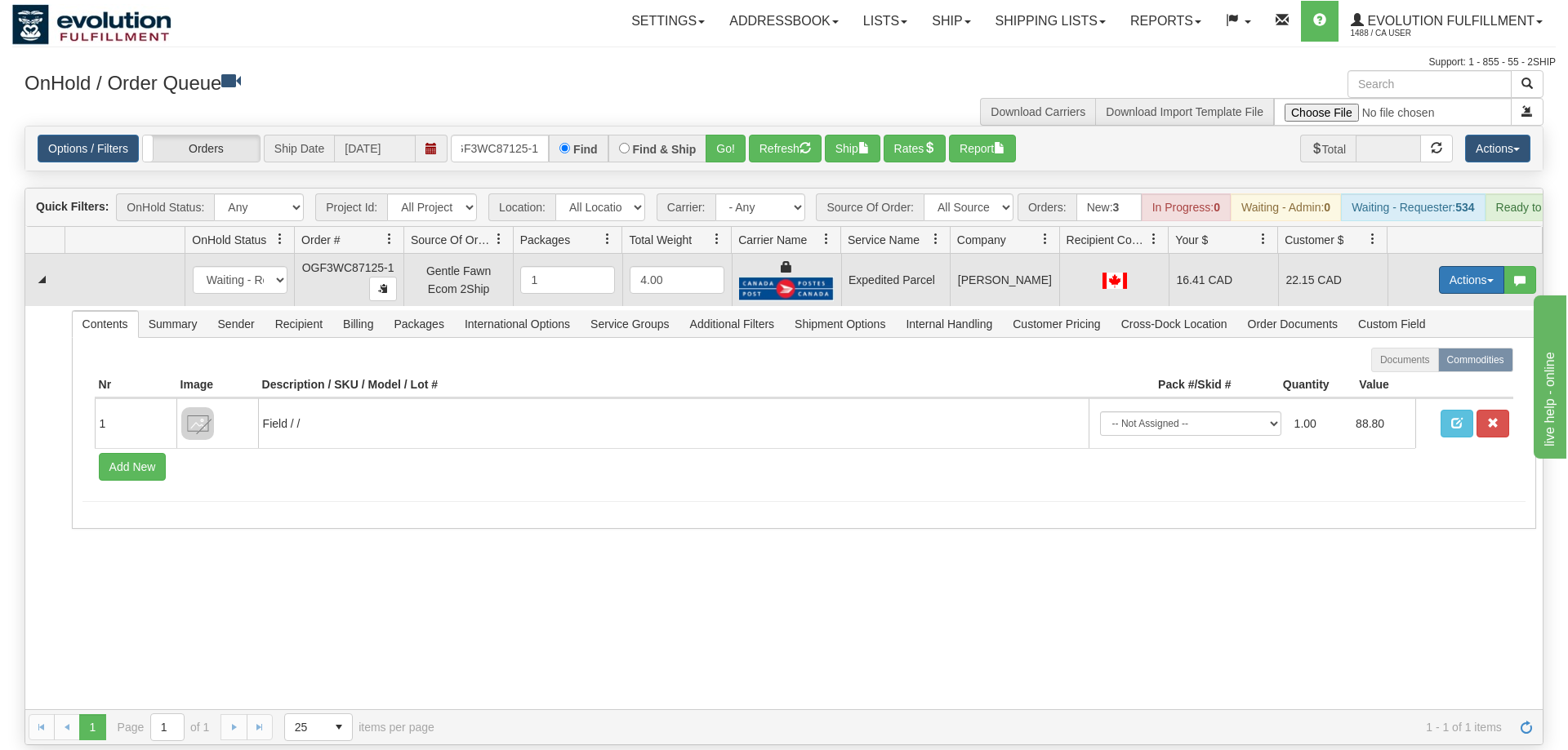
click at [1464, 266] on button "Actions" at bounding box center [1472, 280] width 65 height 28
click at [1417, 368] on span "Ship" at bounding box center [1405, 374] width 35 height 13
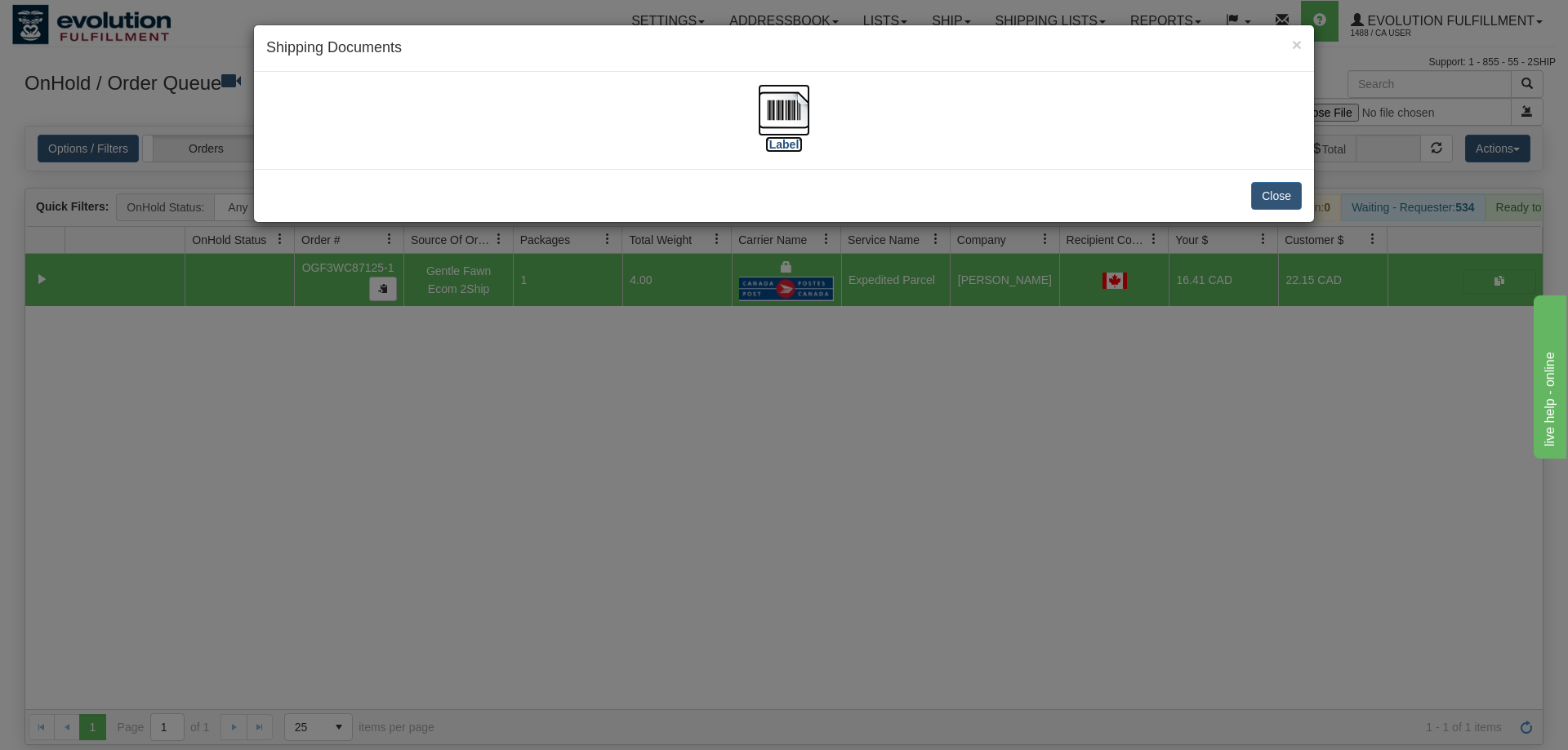
click at [793, 112] on img at bounding box center [783, 110] width 53 height 53
drag, startPoint x: 528, startPoint y: 523, endPoint x: 577, endPoint y: 158, distance: 368.3
click at [545, 501] on div "× Shipping Documents [Label] Close" at bounding box center [784, 375] width 1568 height 750
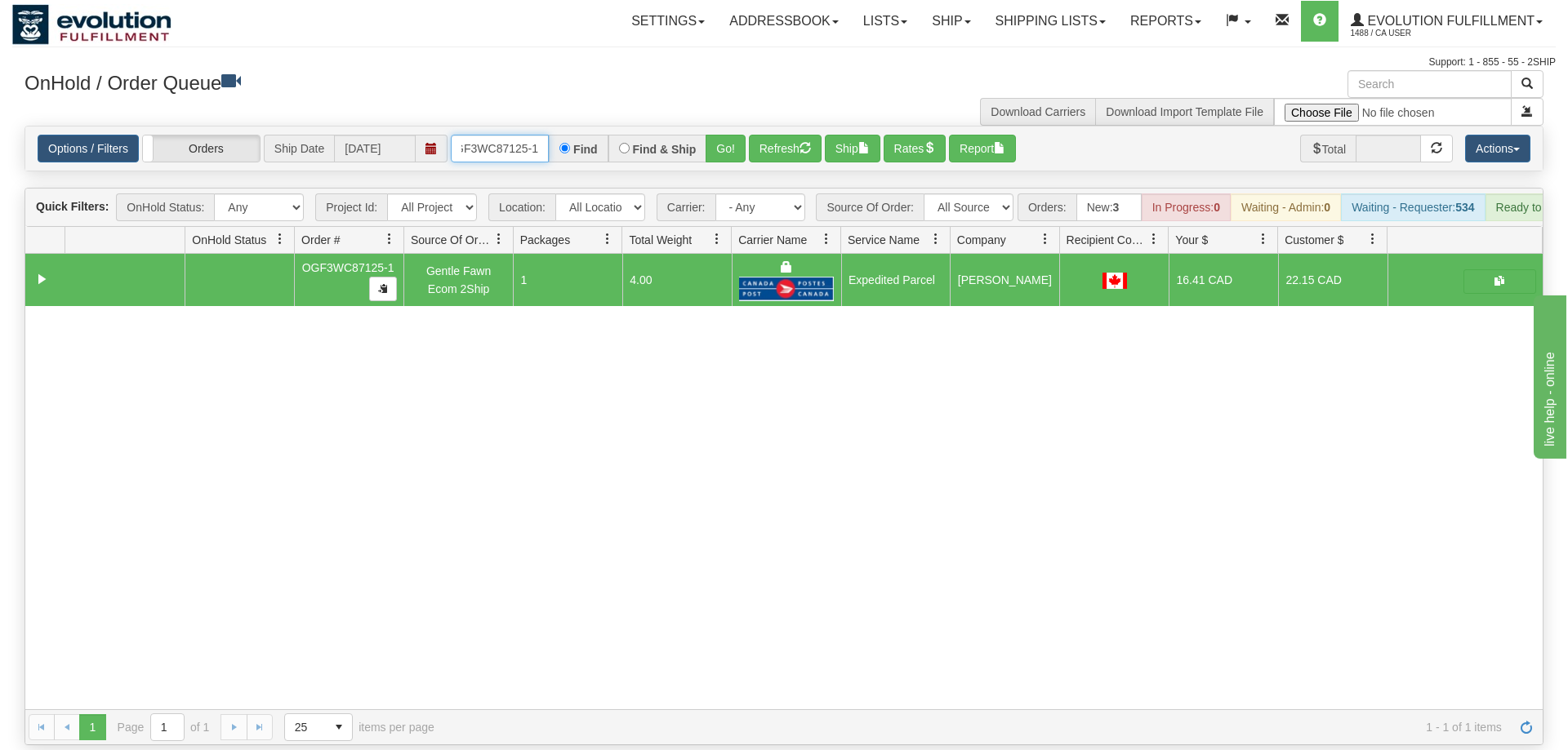
click at [518, 135] on input "OGF3WC87125-1" at bounding box center [499, 149] width 98 height 28
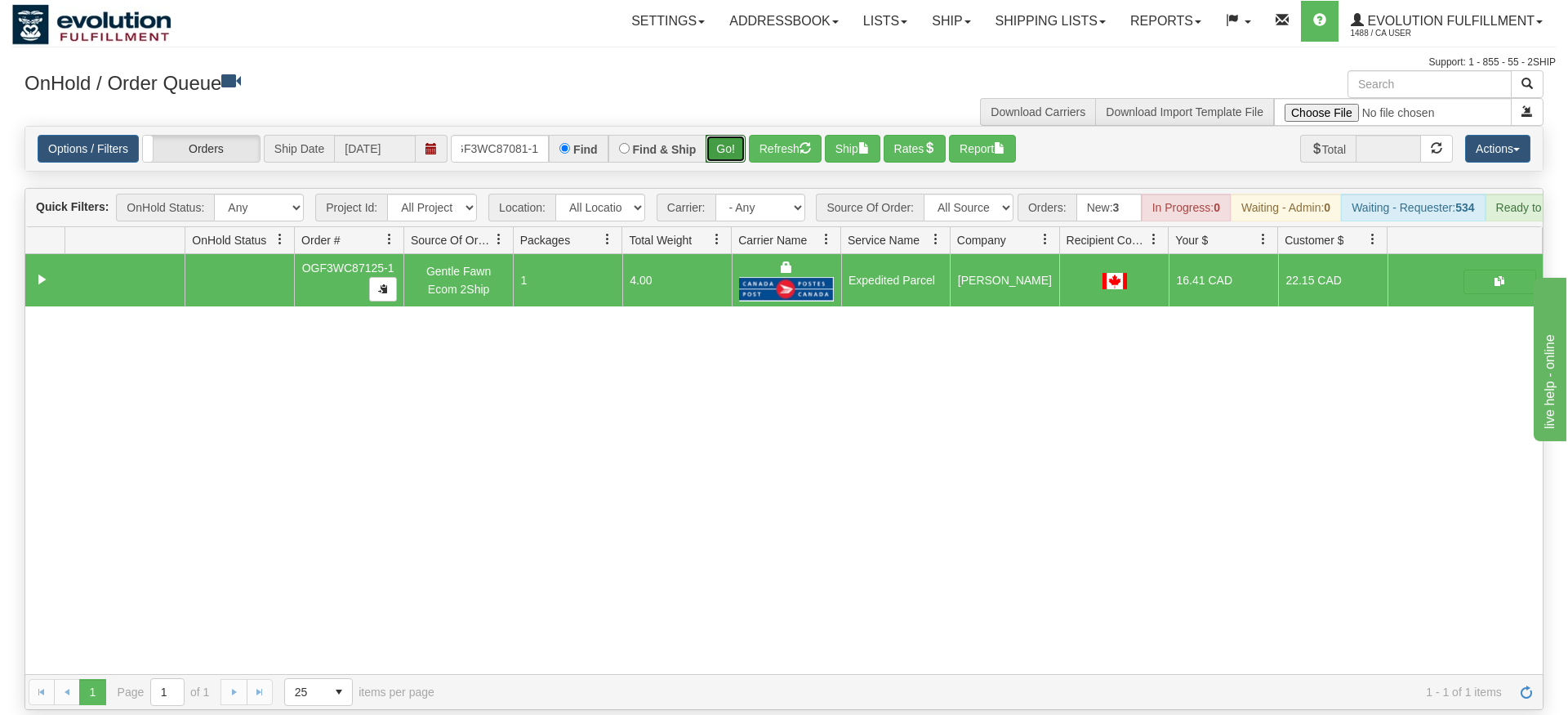
click at [732, 152] on div "Is equal to Is not equal to Contains Does not contains CAD USD EUR ZAR [PERSON_…" at bounding box center [783, 418] width 1543 height 584
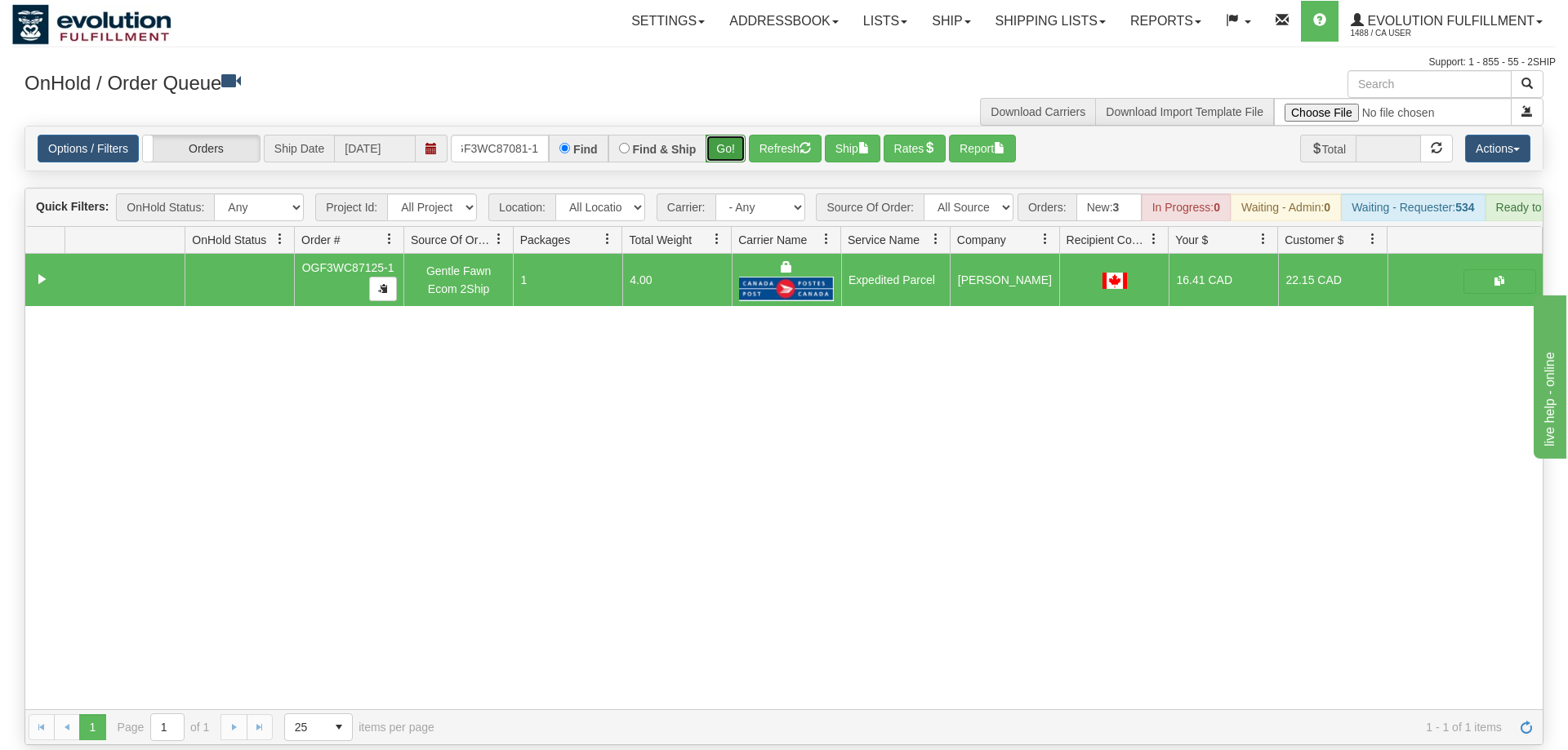
click at [734, 135] on button "Go!" at bounding box center [725, 149] width 40 height 28
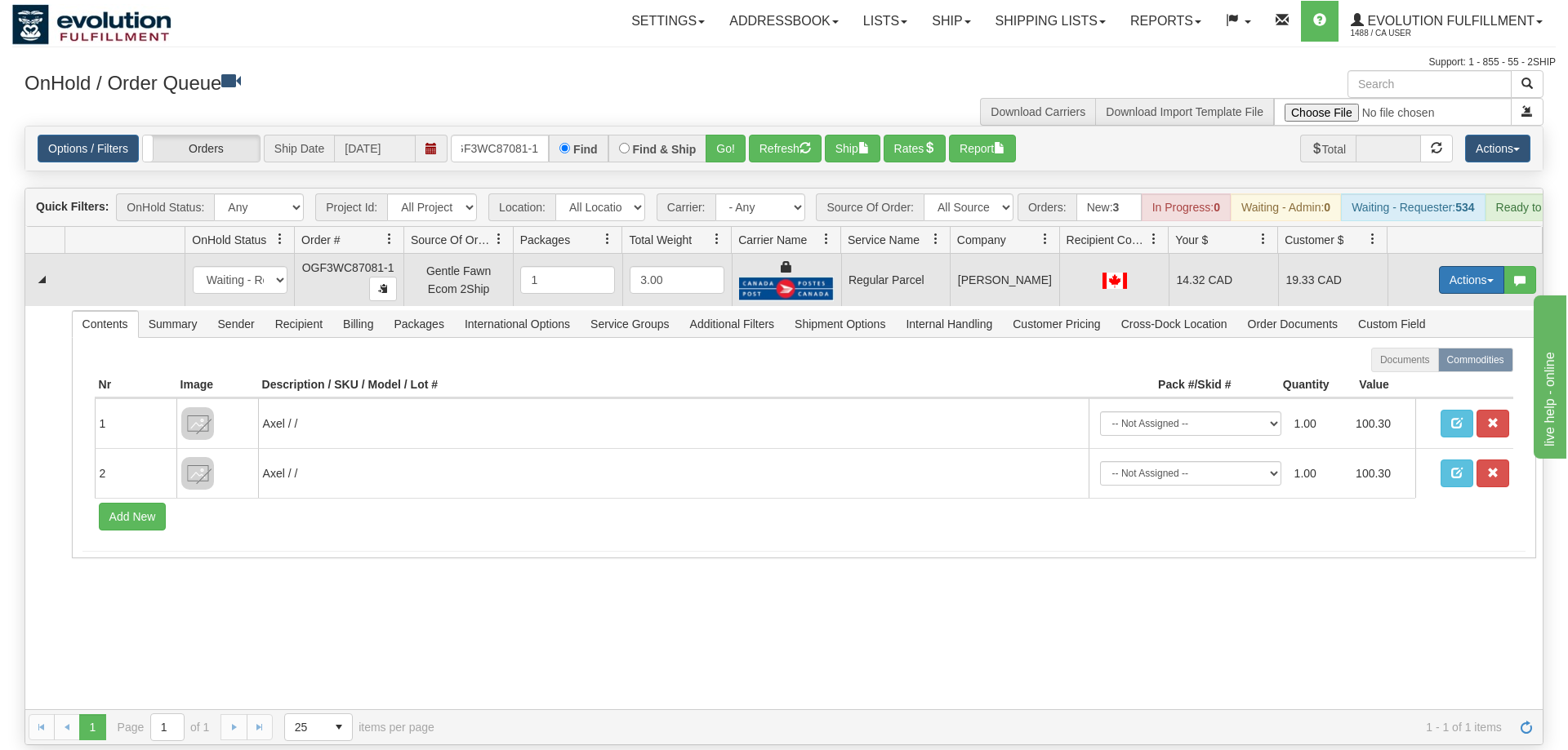
click at [1462, 266] on button "Actions" at bounding box center [1472, 280] width 65 height 28
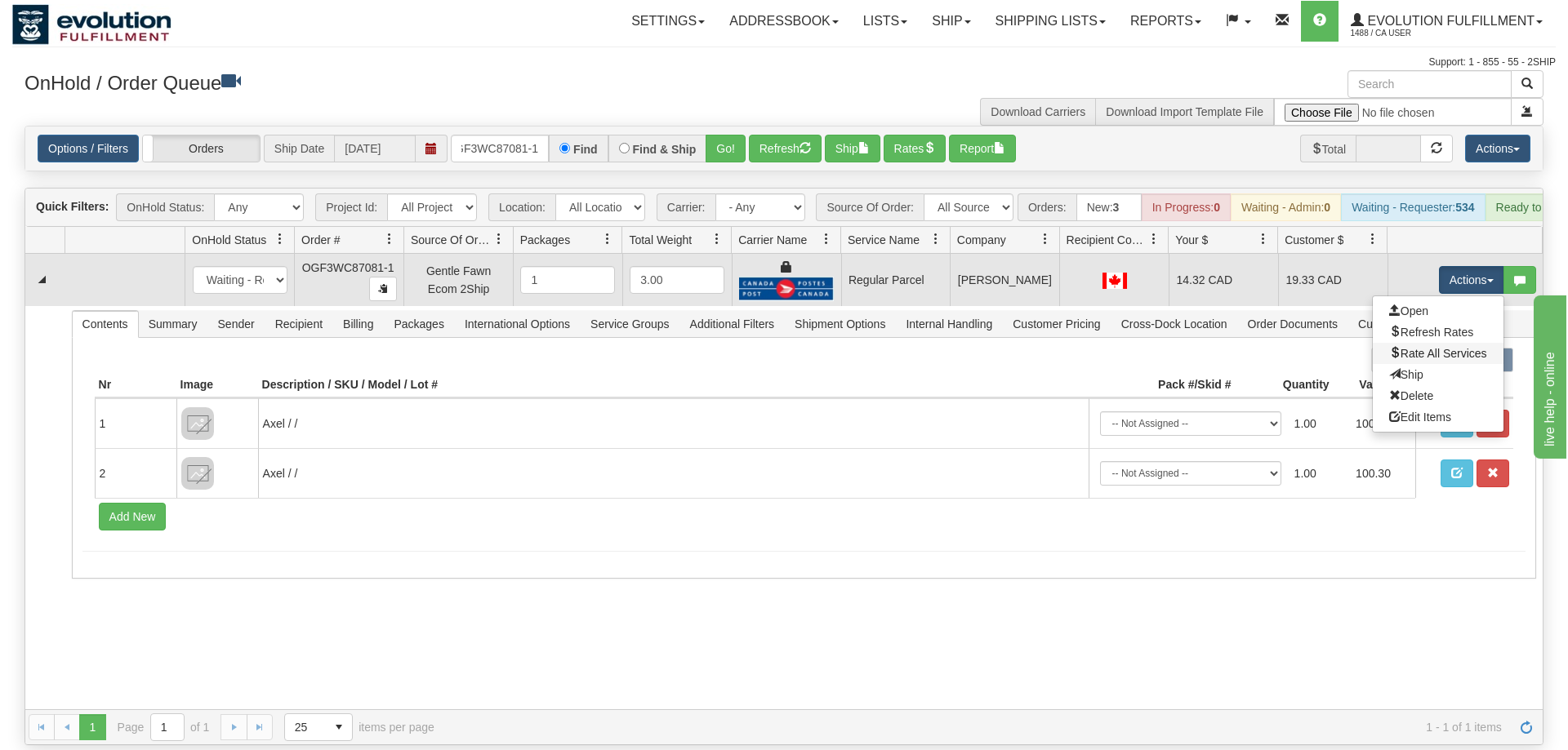
click at [1429, 343] on link "Rate All Services" at bounding box center [1438, 353] width 131 height 21
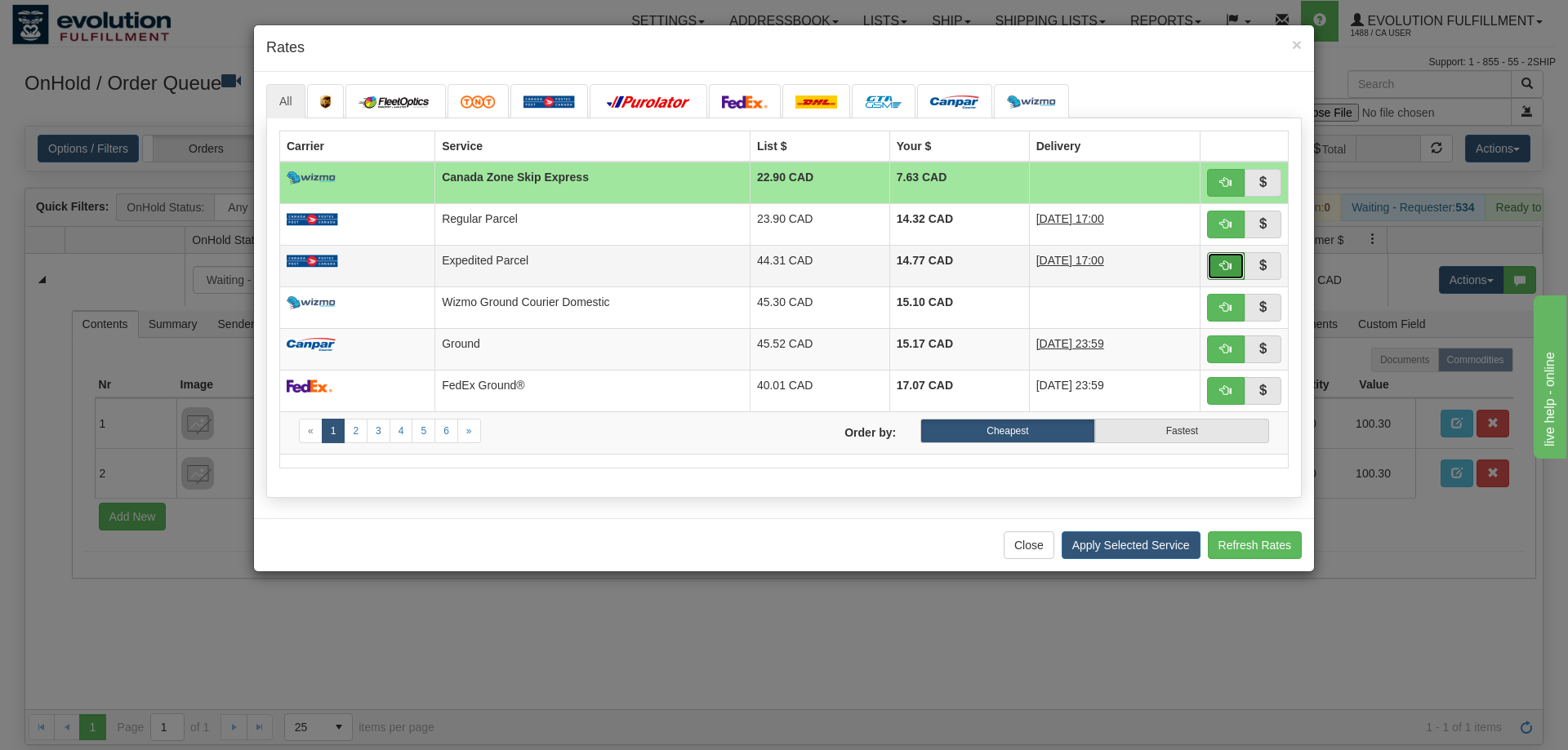
click at [1233, 268] on button "button" at bounding box center [1226, 266] width 38 height 28
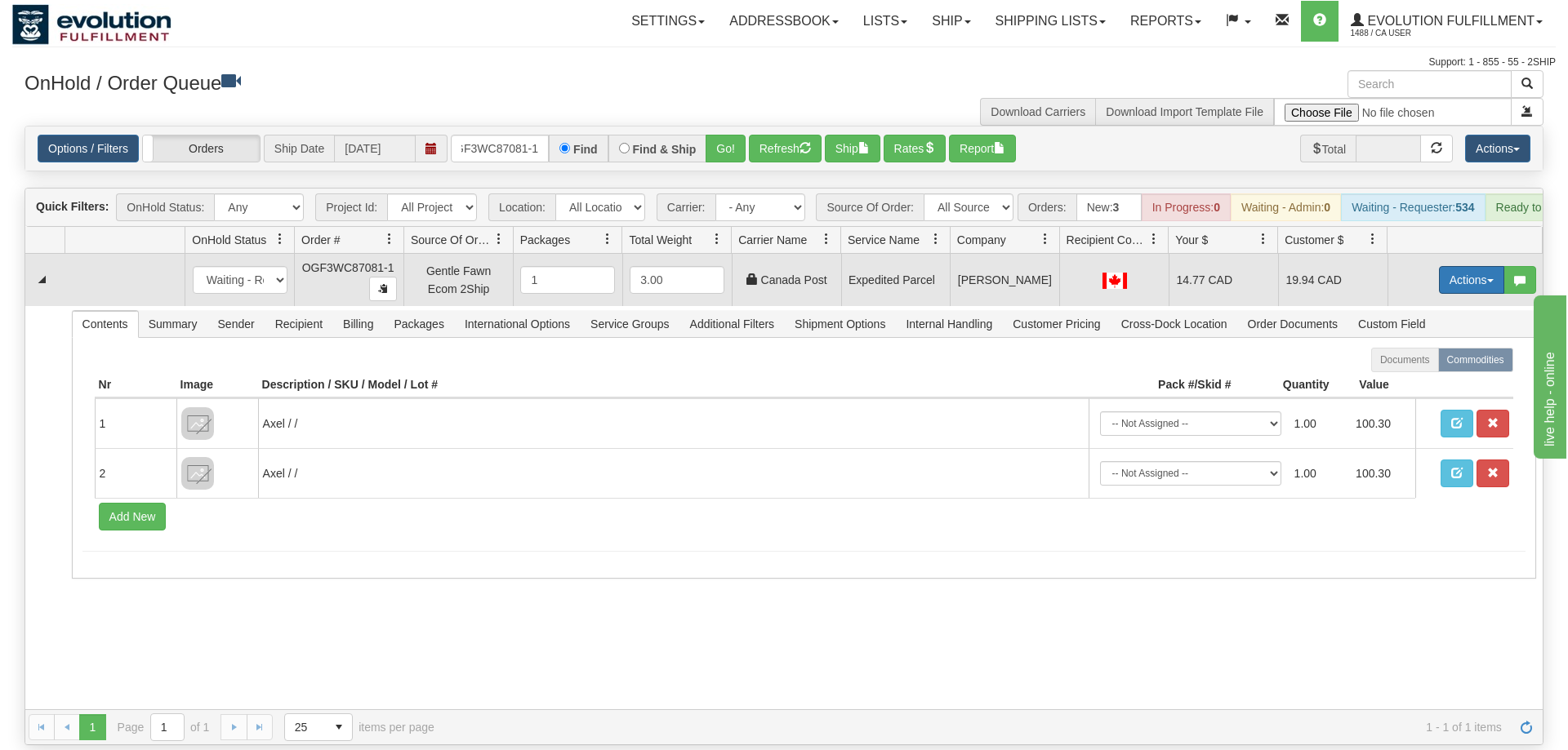
click at [1477, 266] on button "Actions" at bounding box center [1472, 280] width 65 height 28
click at [1427, 364] on link "Ship" at bounding box center [1438, 374] width 131 height 21
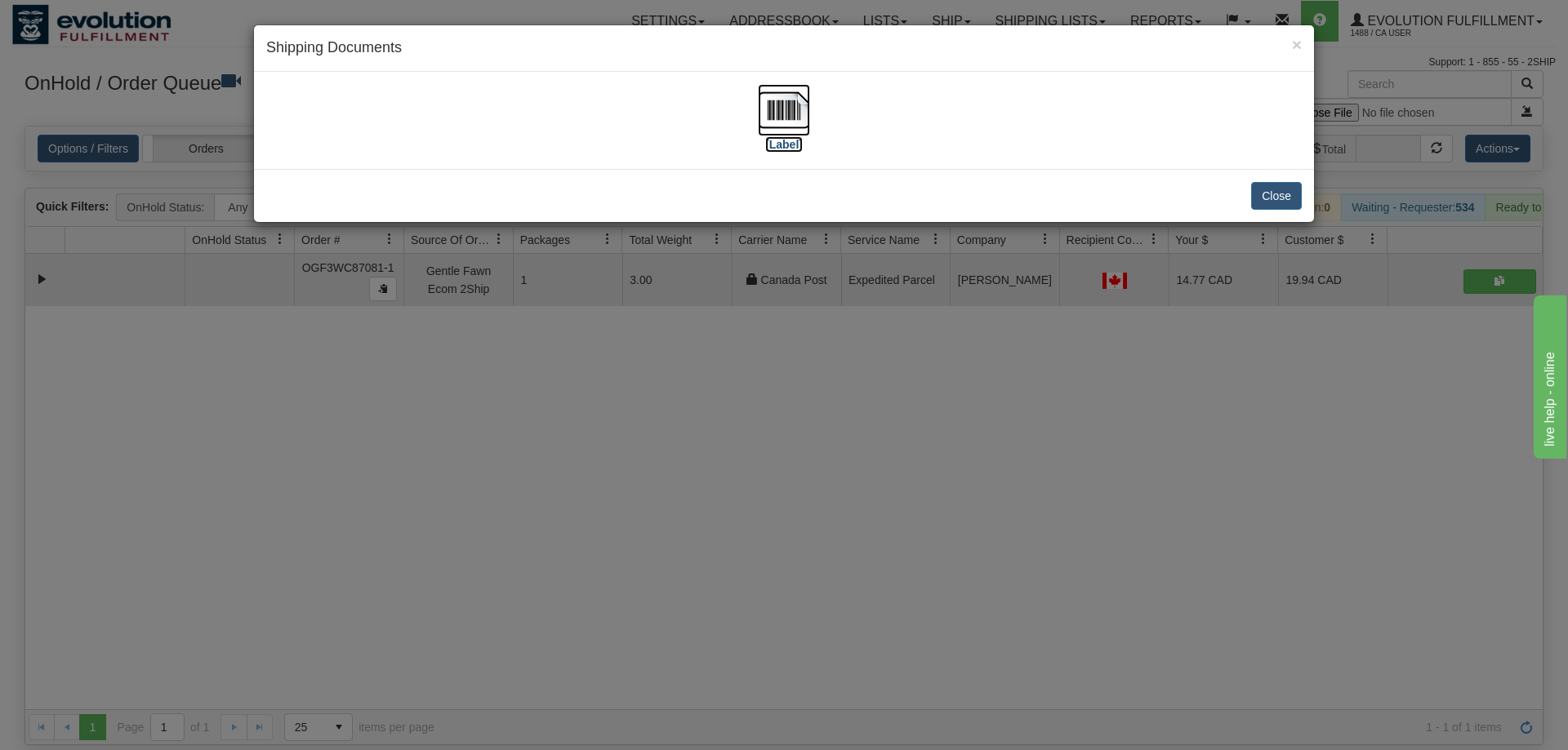
click at [796, 99] on img at bounding box center [783, 110] width 53 height 53
click at [935, 670] on div "× Shipping Documents [Label] Close" at bounding box center [784, 375] width 1568 height 750
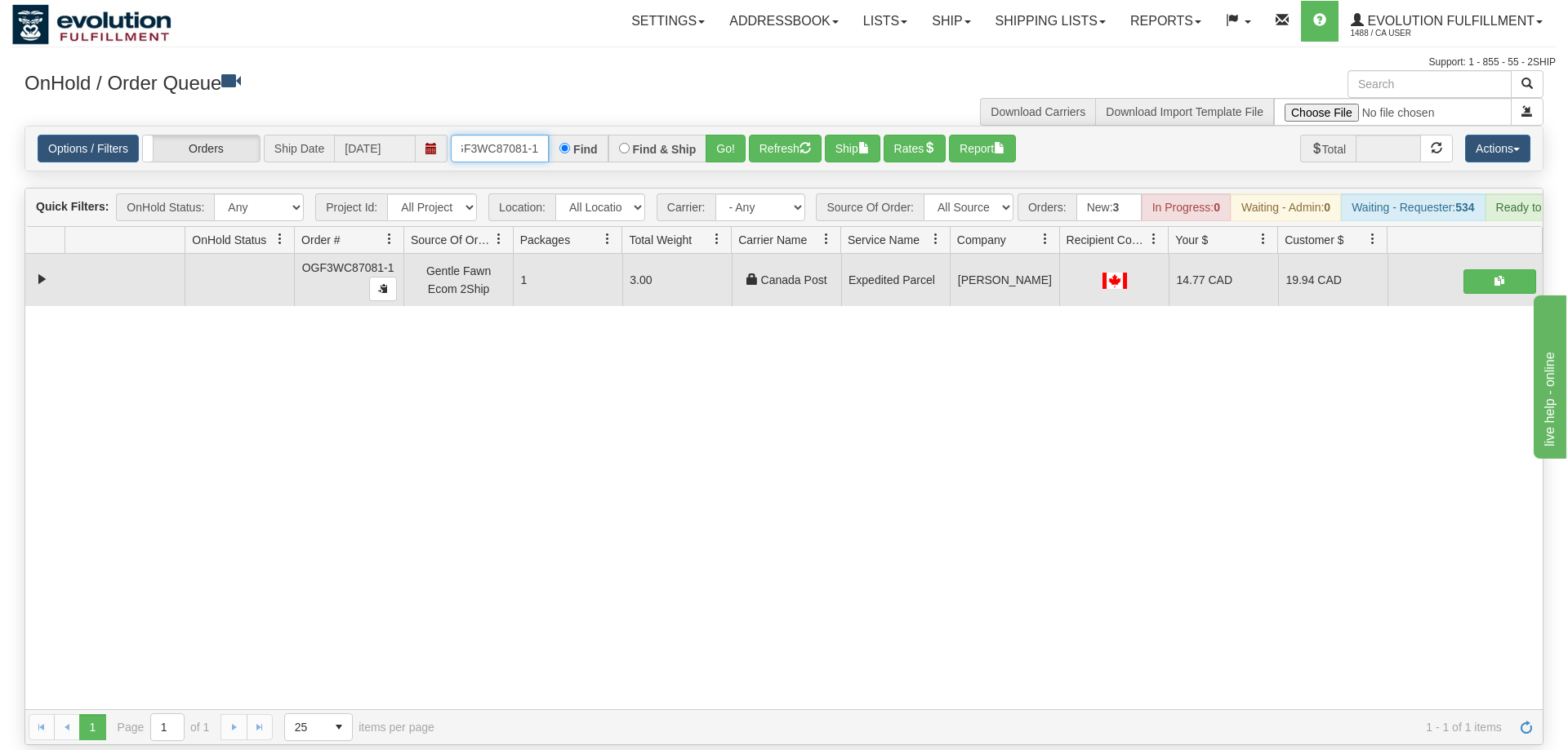
click at [526, 135] on input "OGF3WC87081-1" at bounding box center [499, 149] width 98 height 28
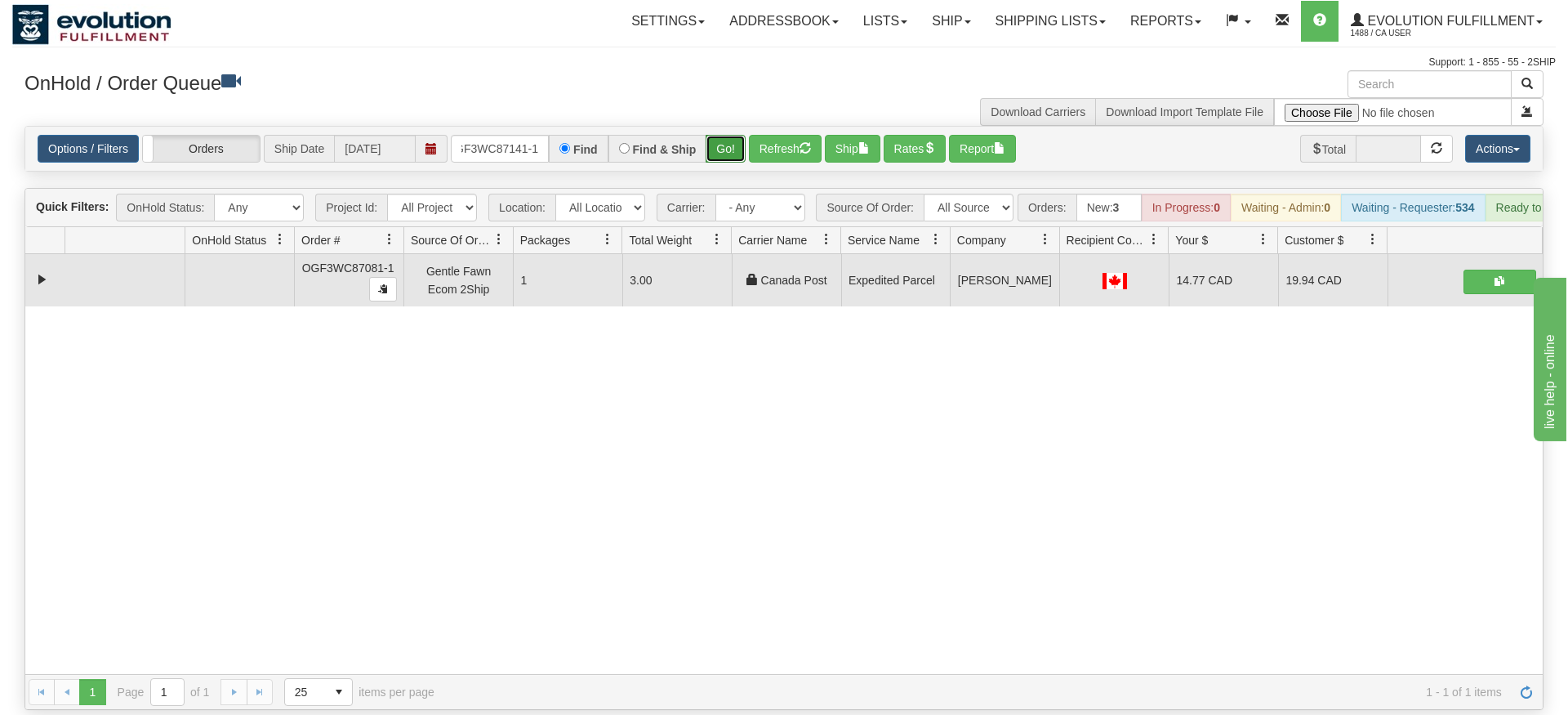
drag, startPoint x: 725, startPoint y: 120, endPoint x: 719, endPoint y: 126, distance: 8.5
click at [725, 156] on div "Is equal to Is not equal to Contains Does not contains CAD USD EUR ZAR [PERSON_…" at bounding box center [783, 418] width 1543 height 584
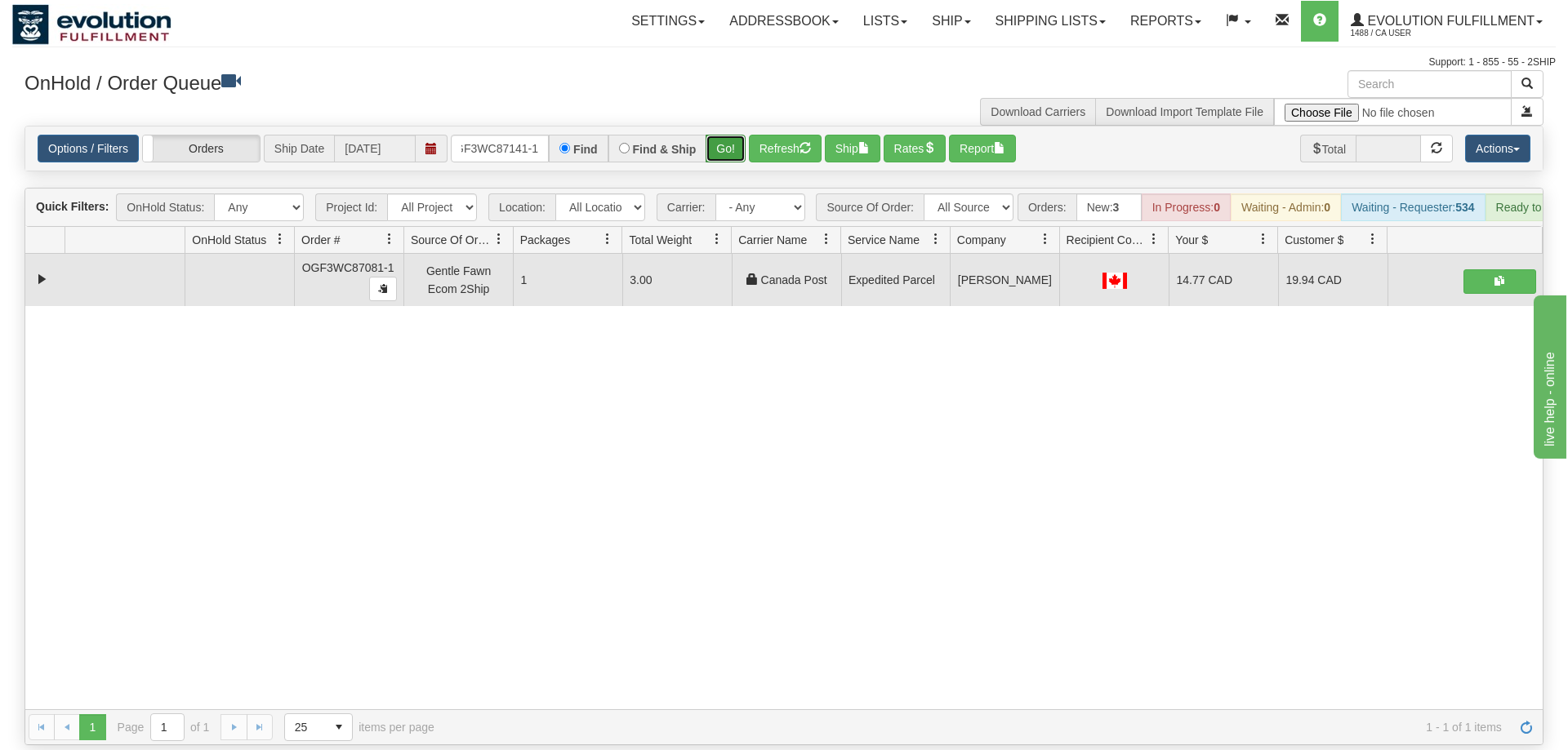
click at [719, 135] on button "Go!" at bounding box center [725, 149] width 40 height 28
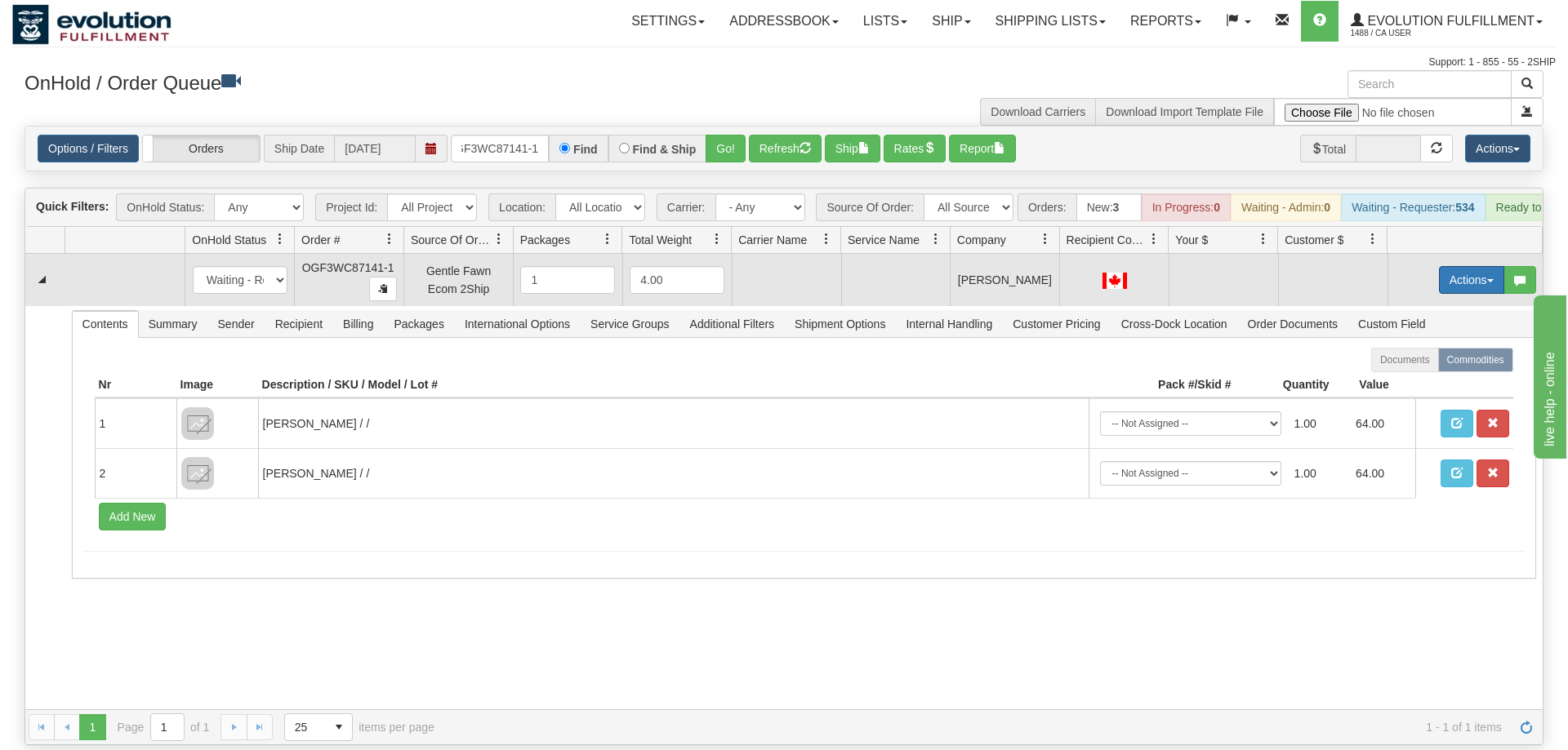
click at [1475, 266] on button "Actions" at bounding box center [1472, 280] width 65 height 28
click at [1440, 347] on span "Rate All Services" at bounding box center [1437, 353] width 98 height 13
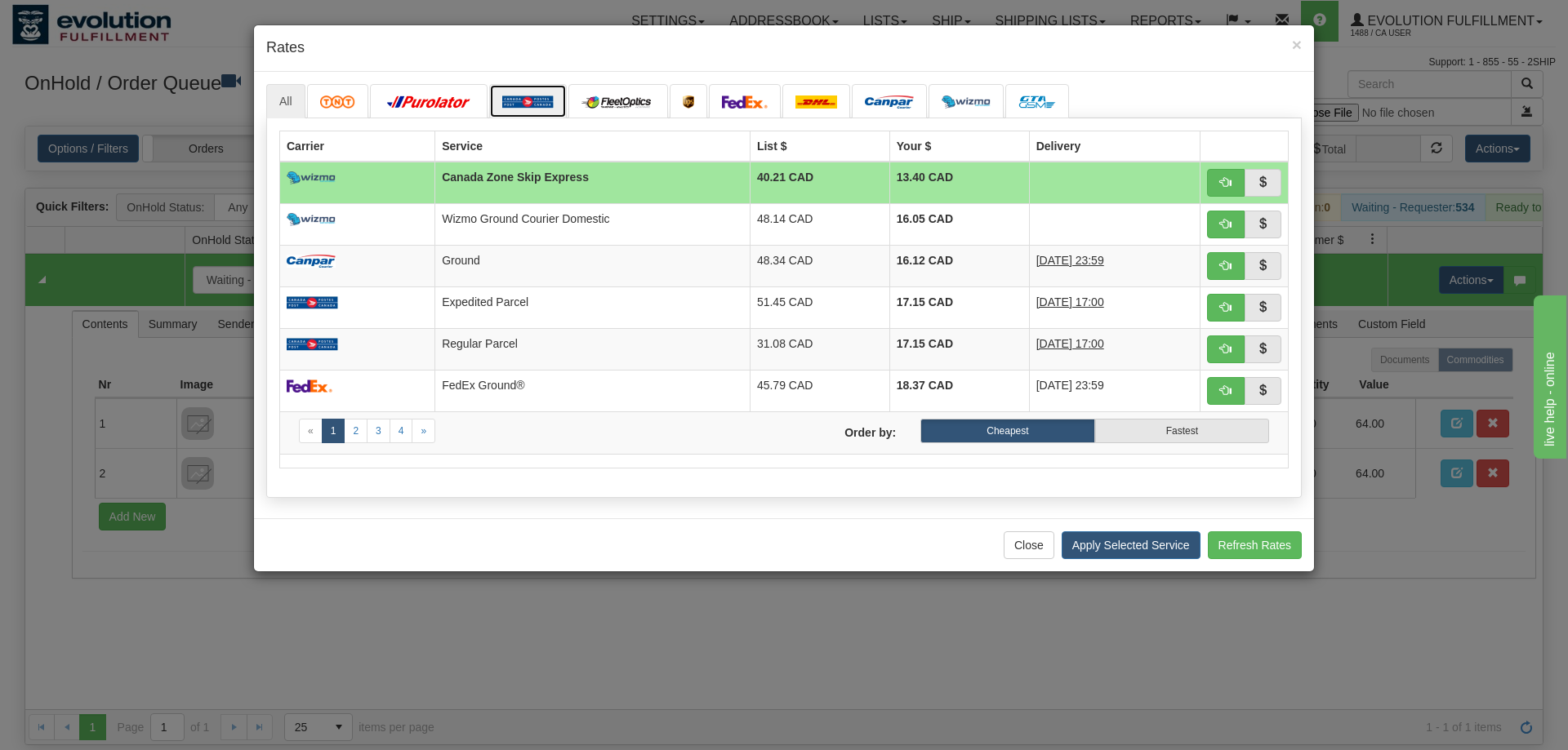
click at [527, 102] on img at bounding box center [528, 101] width 52 height 13
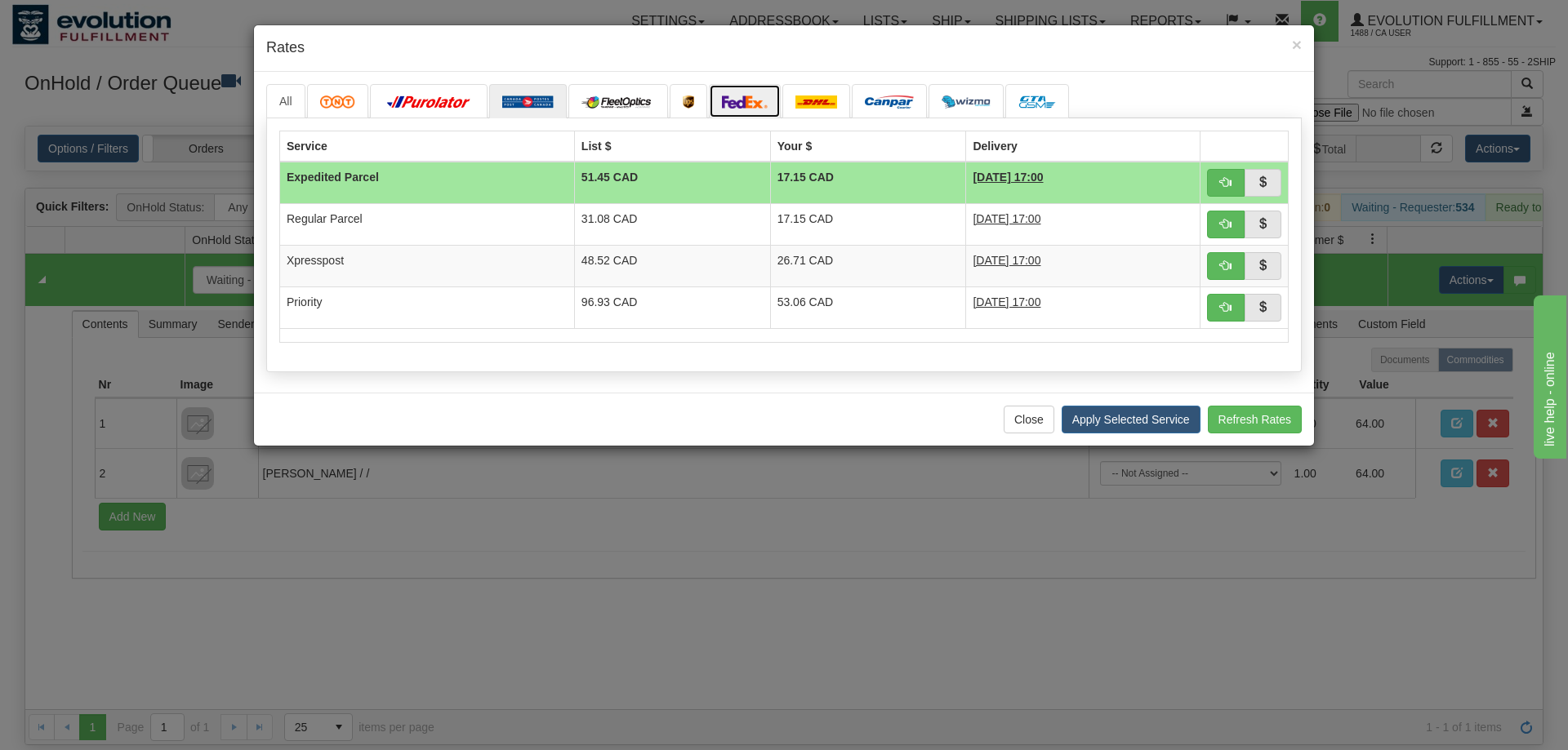
click at [748, 95] on link at bounding box center [744, 101] width 71 height 35
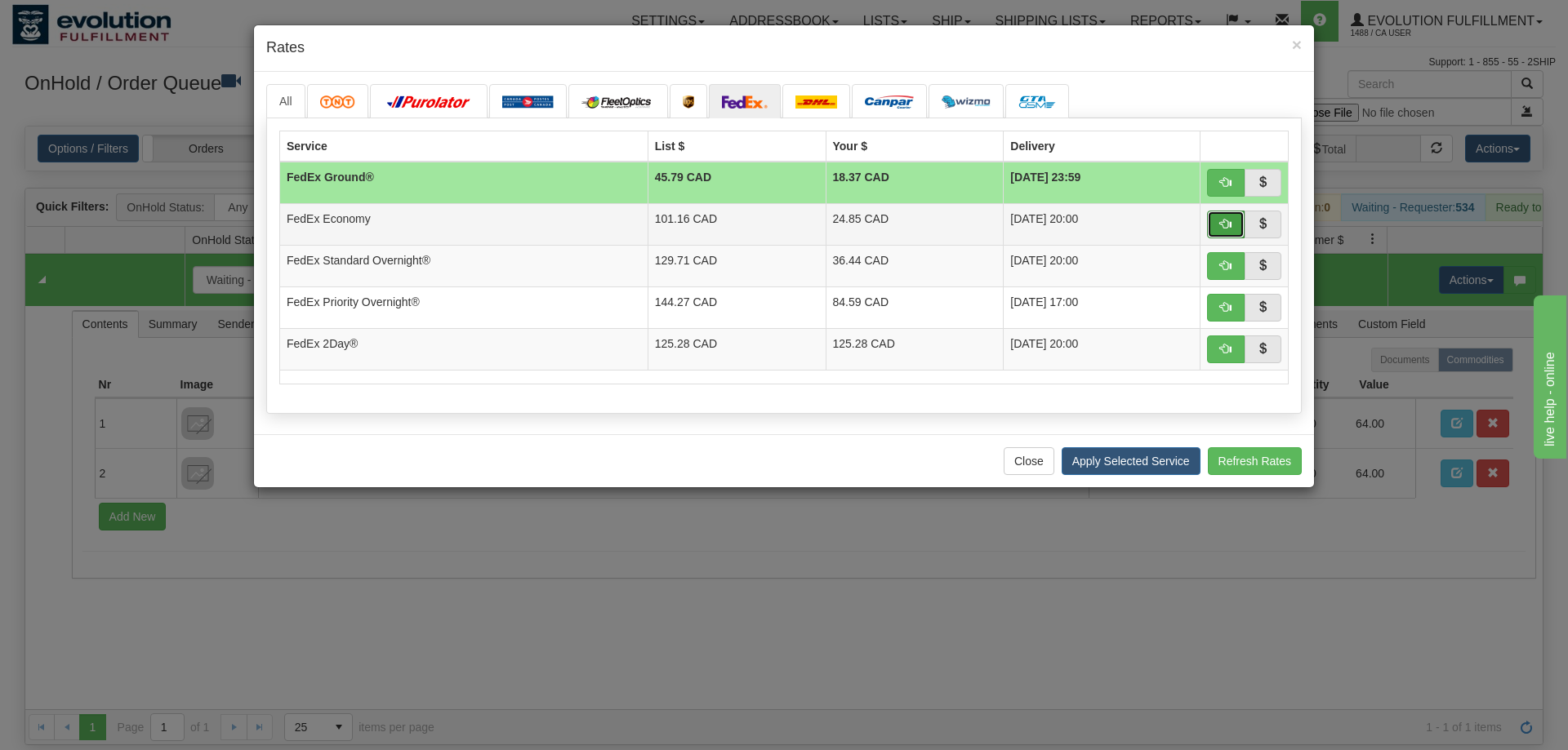
click at [1218, 218] on button "button" at bounding box center [1226, 224] width 38 height 28
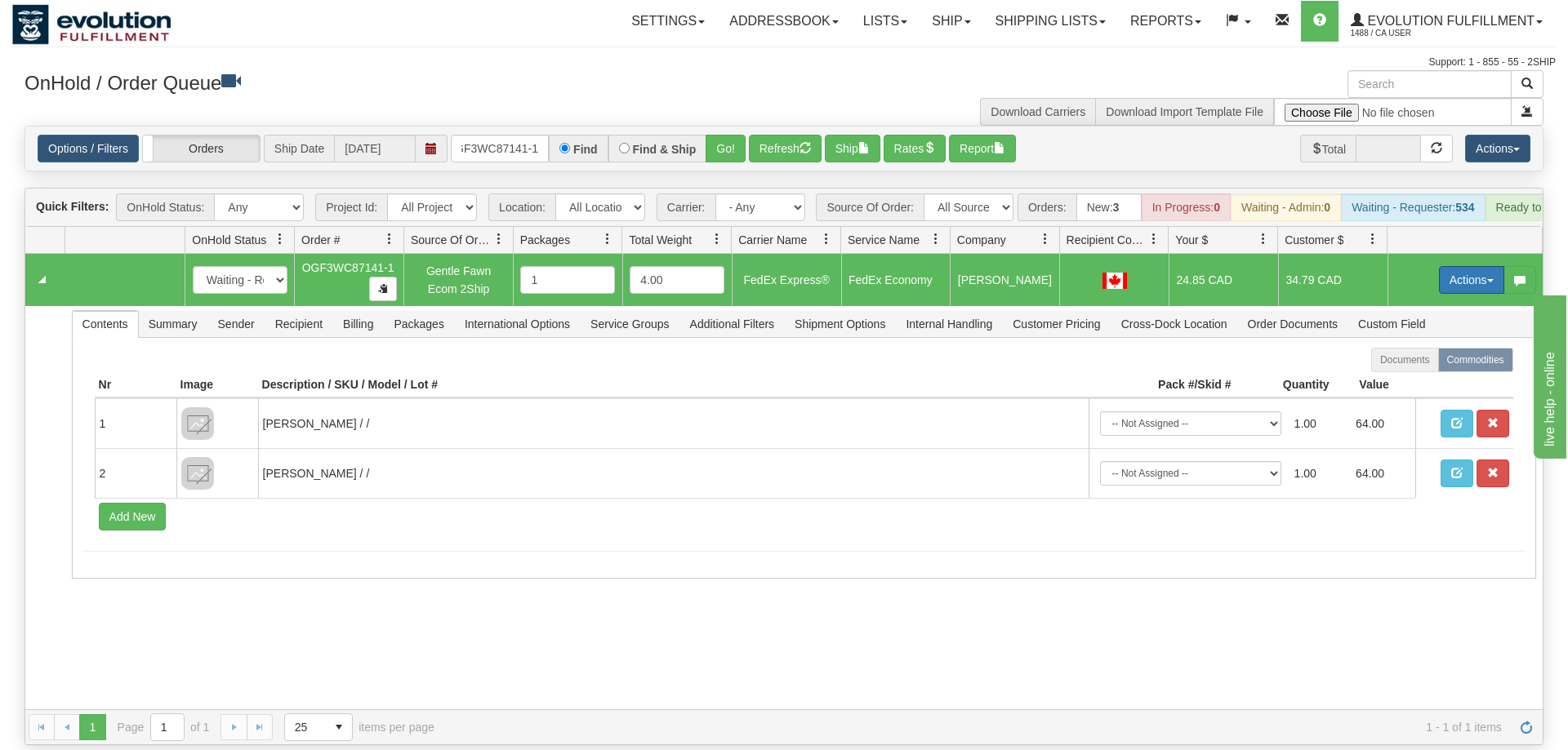
click at [1465, 268] on button "Actions" at bounding box center [1472, 280] width 65 height 28
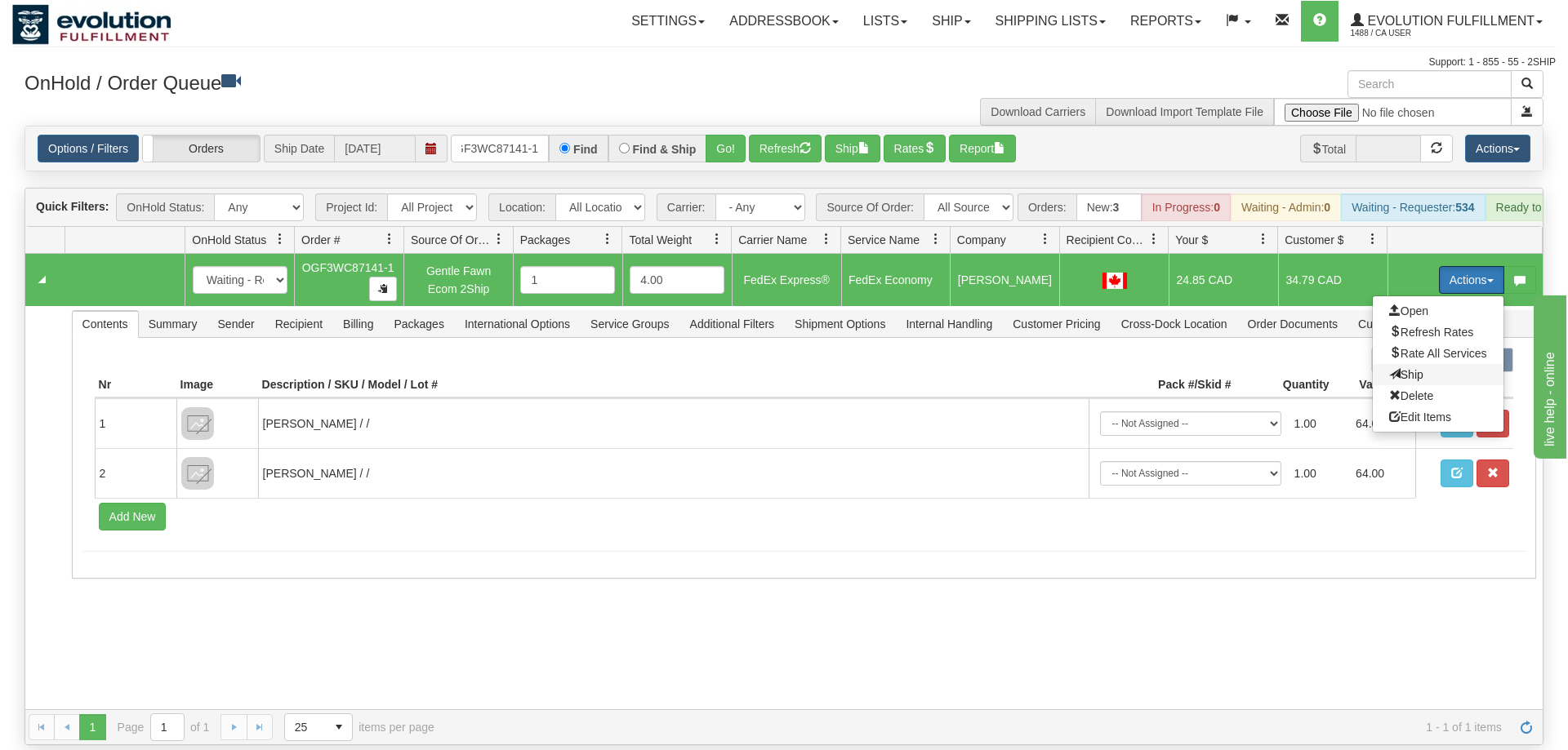
click at [1392, 368] on span "Ship" at bounding box center [1405, 374] width 35 height 13
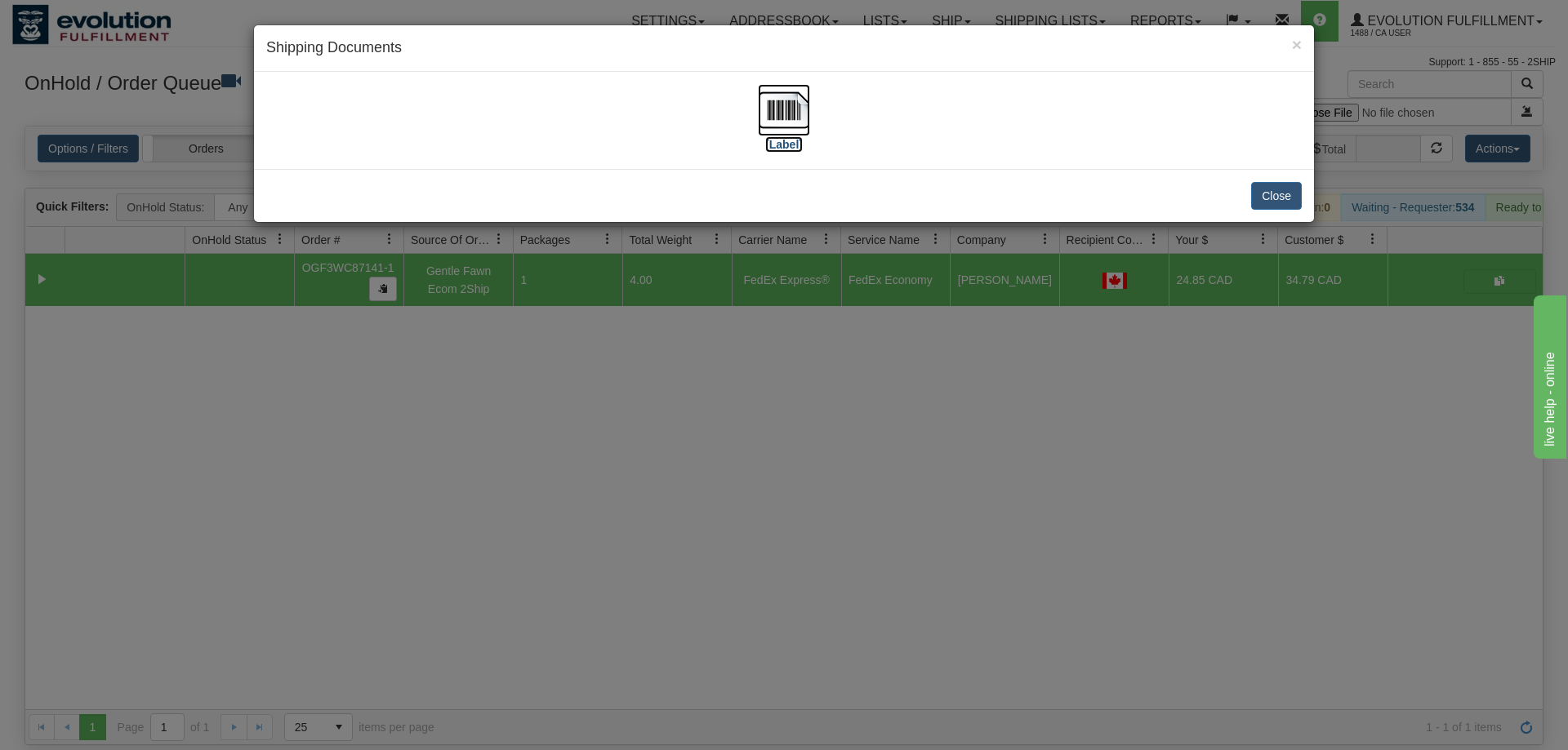
click at [771, 103] on img at bounding box center [783, 110] width 53 height 53
drag, startPoint x: 765, startPoint y: 426, endPoint x: 417, endPoint y: 160, distance: 438.0
click at [762, 425] on div "× Shipping Documents [Label] Close" at bounding box center [784, 375] width 1568 height 750
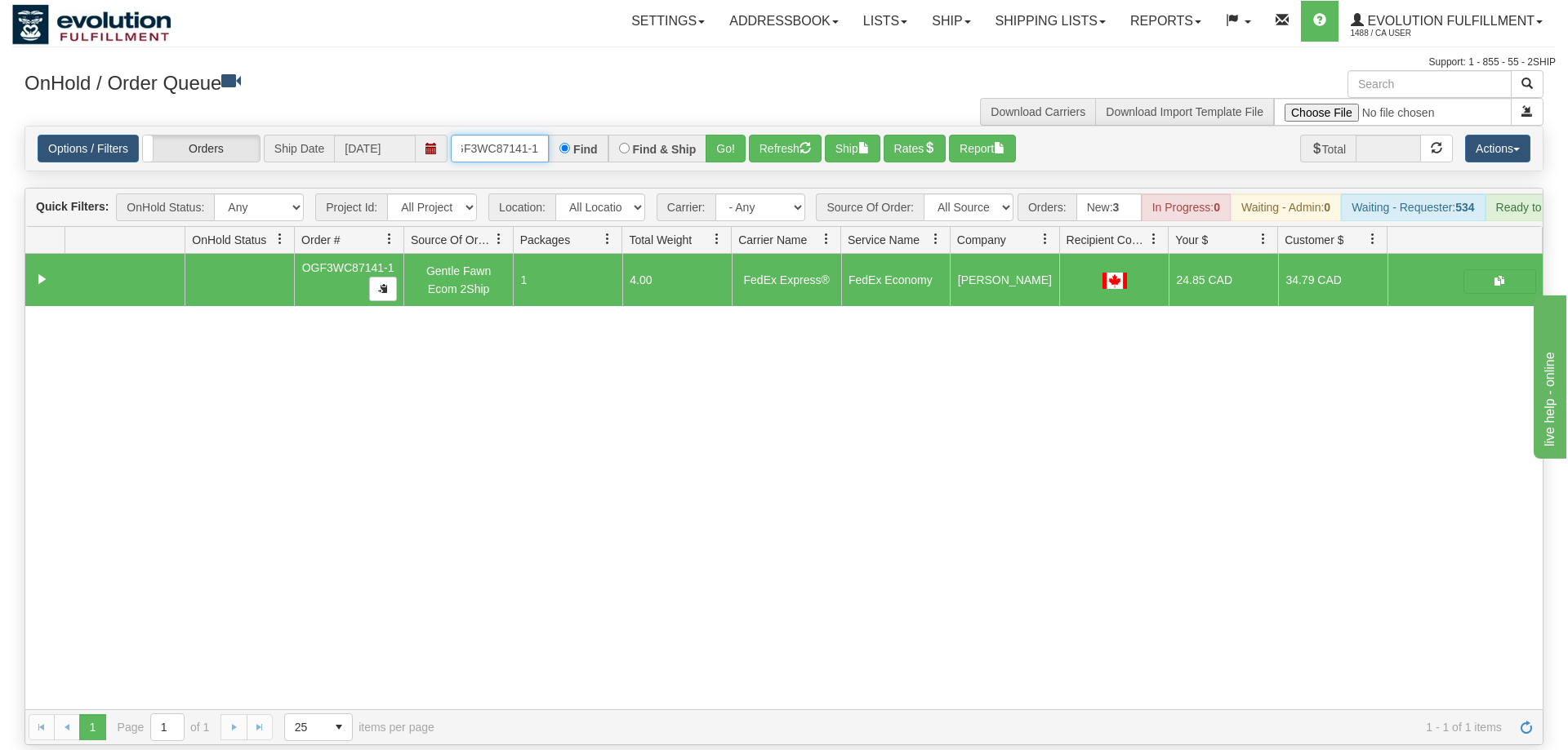
click at [500, 135] on input "OGF3WC87141-1" at bounding box center [499, 149] width 98 height 28
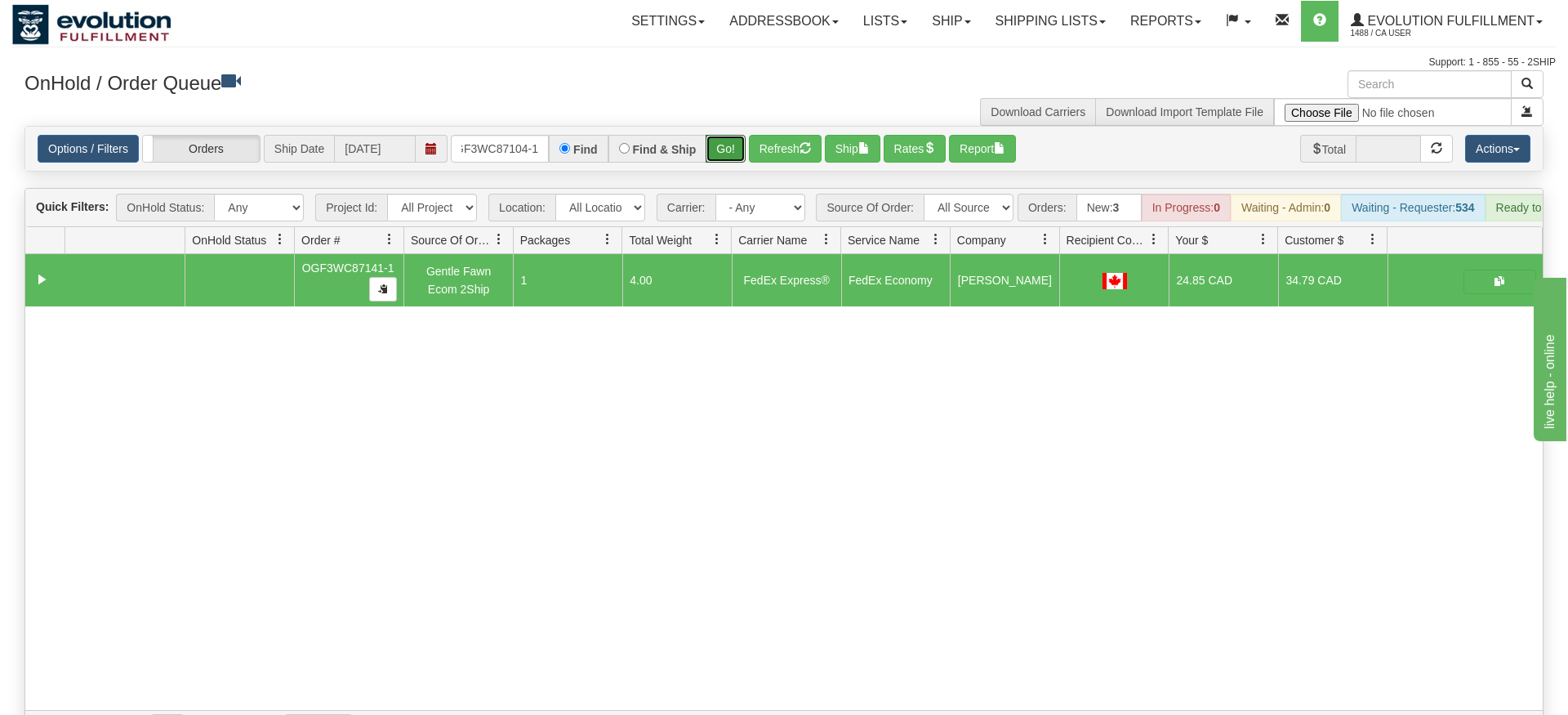
drag, startPoint x: 736, startPoint y: 125, endPoint x: 728, endPoint y: 153, distance: 29.1
click at [728, 153] on div "Is equal to Is not equal to Contains Does not contains CAD USD EUR ZAR [PERSON_…" at bounding box center [783, 436] width 1543 height 620
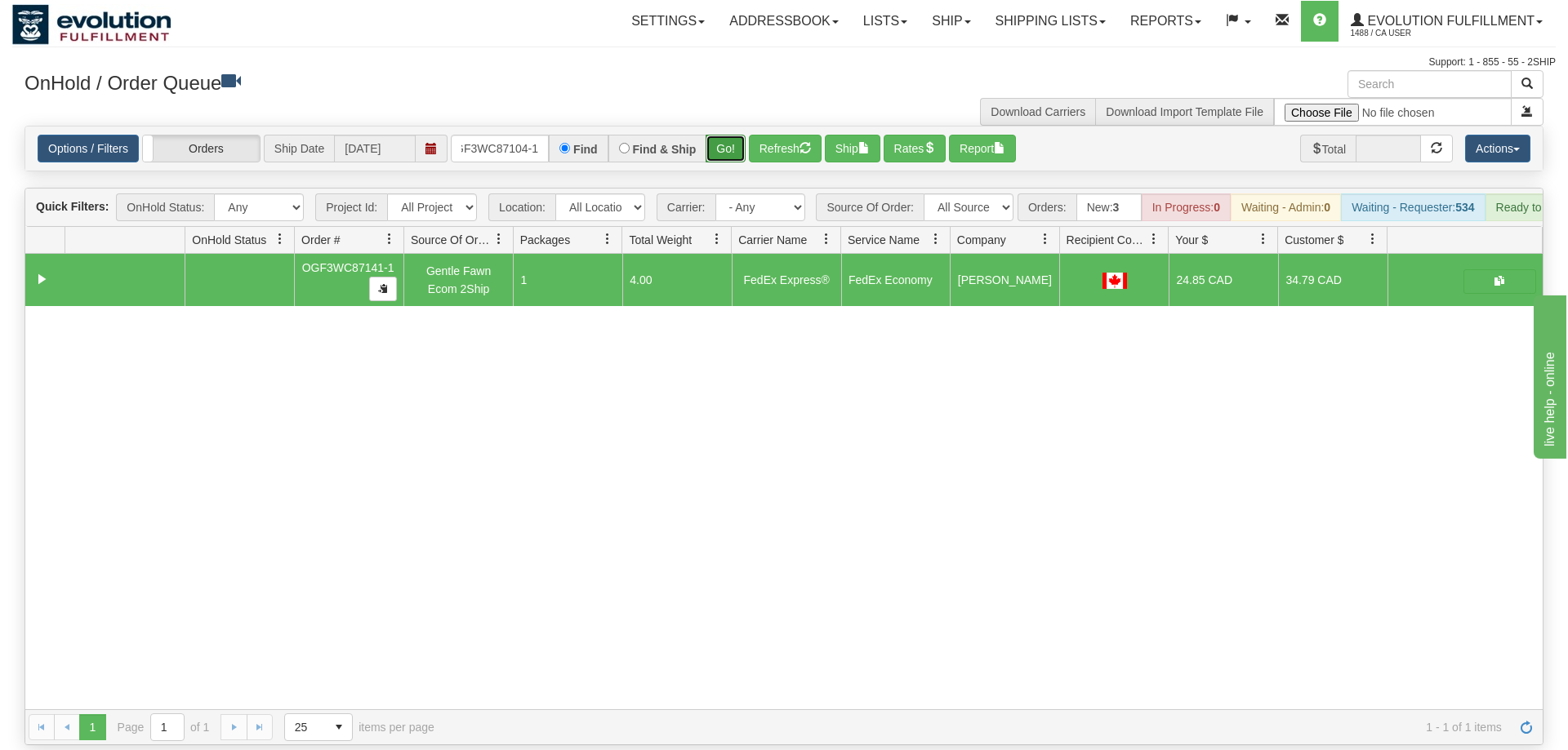
click at [727, 135] on button "Go!" at bounding box center [725, 149] width 40 height 28
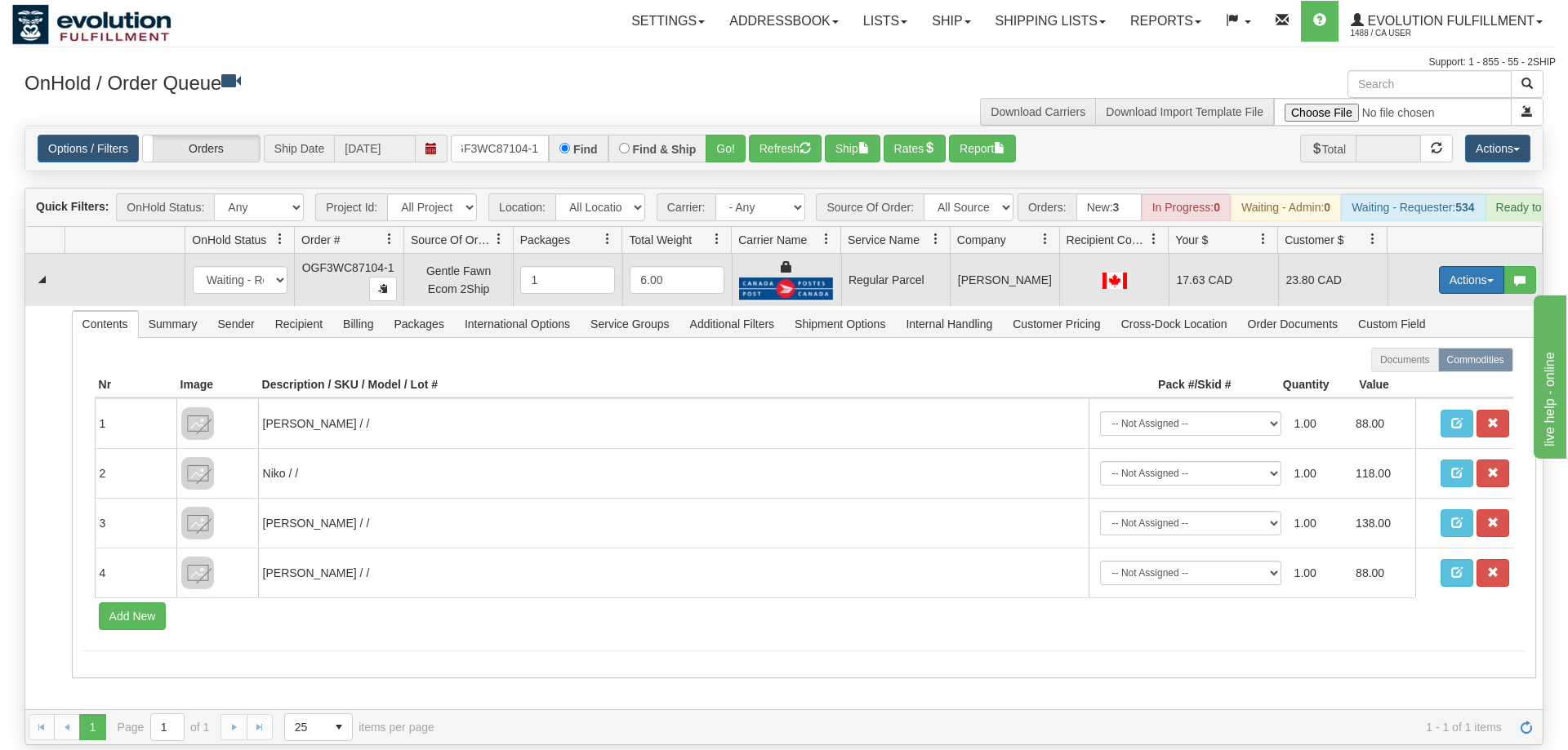
click at [1457, 266] on button "Actions" at bounding box center [1472, 280] width 65 height 28
click at [1431, 347] on span "Rate All Services" at bounding box center [1437, 353] width 98 height 13
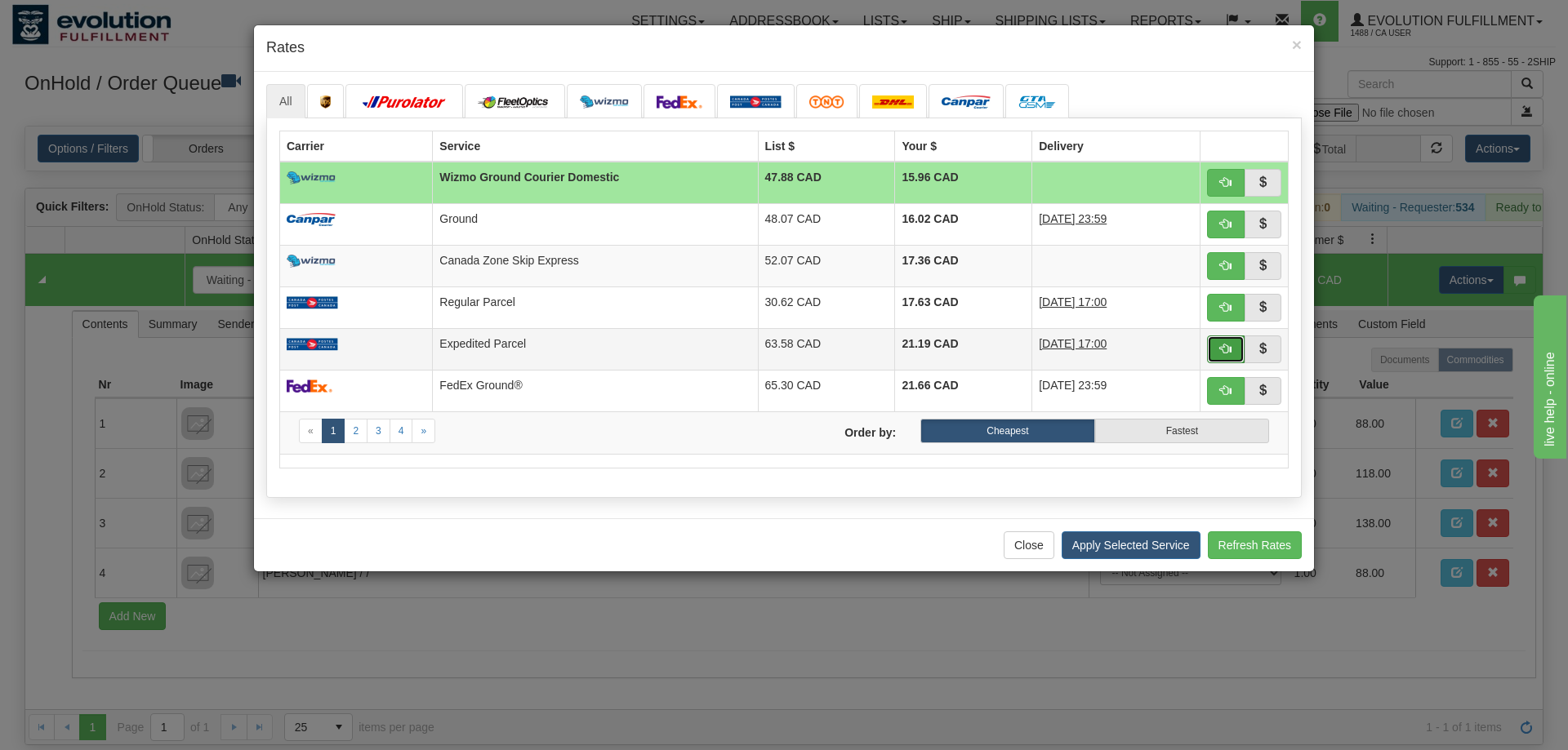
click at [1218, 356] on button "button" at bounding box center [1226, 349] width 38 height 28
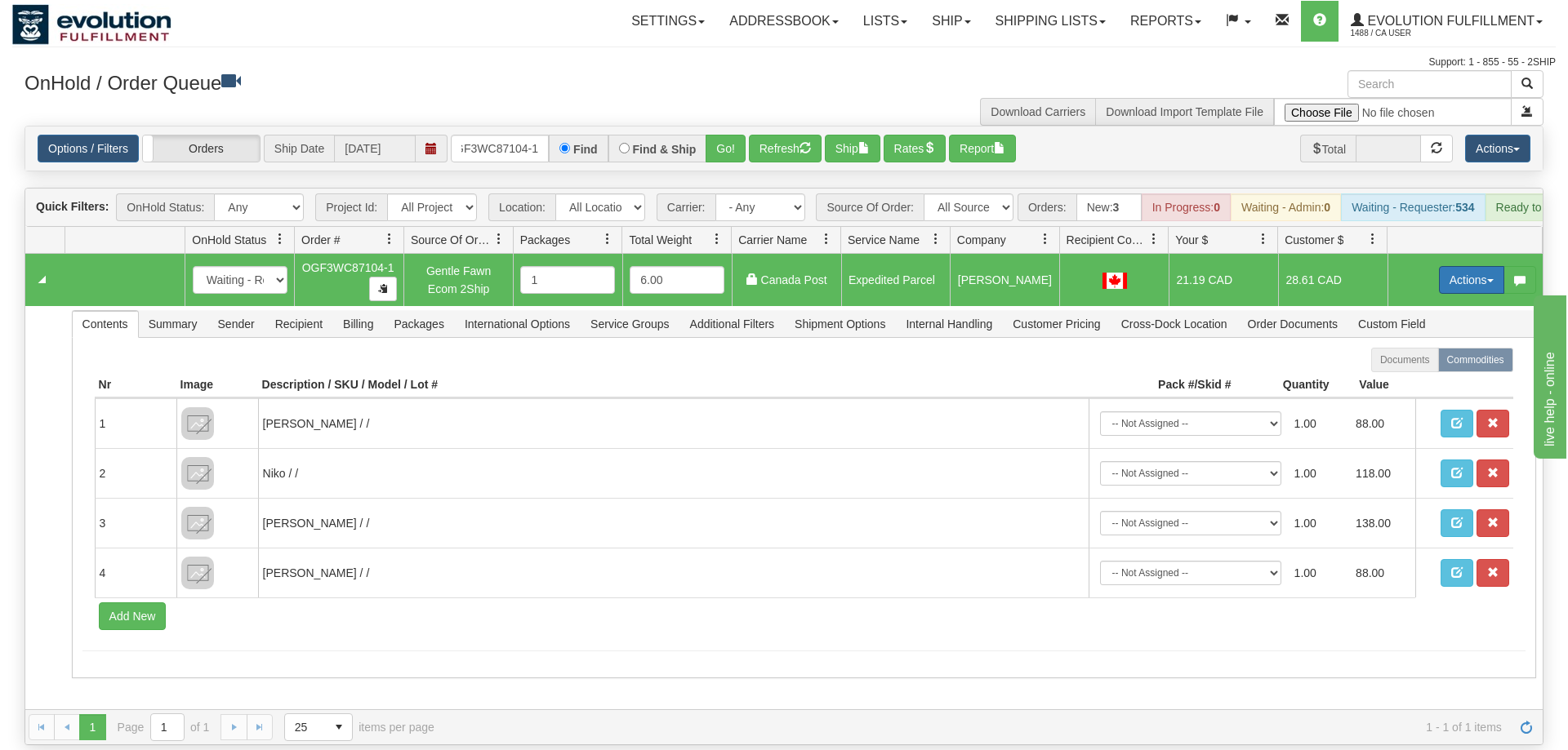
click at [1458, 266] on button "Actions" at bounding box center [1472, 280] width 65 height 28
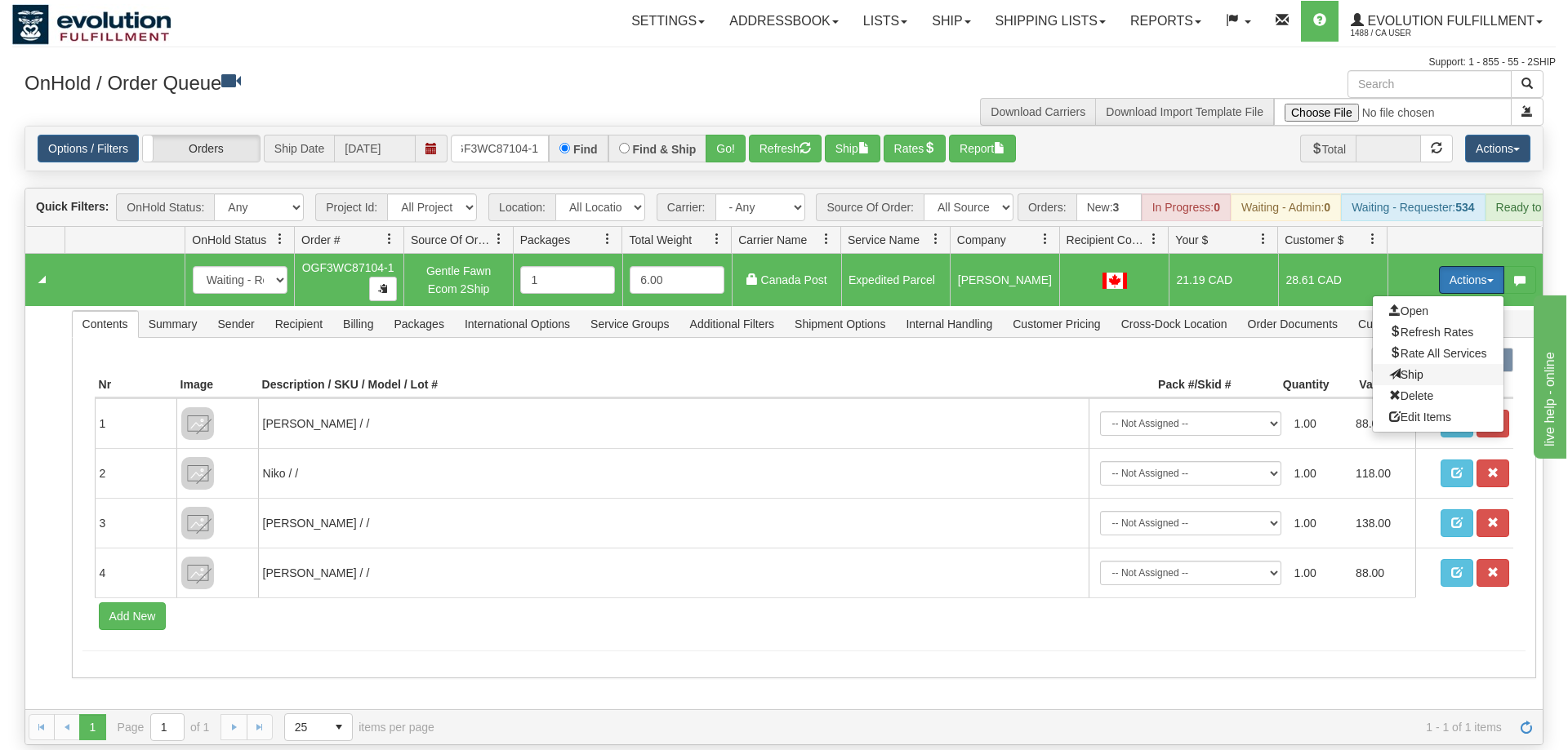
click at [1416, 368] on span "Ship" at bounding box center [1405, 374] width 35 height 13
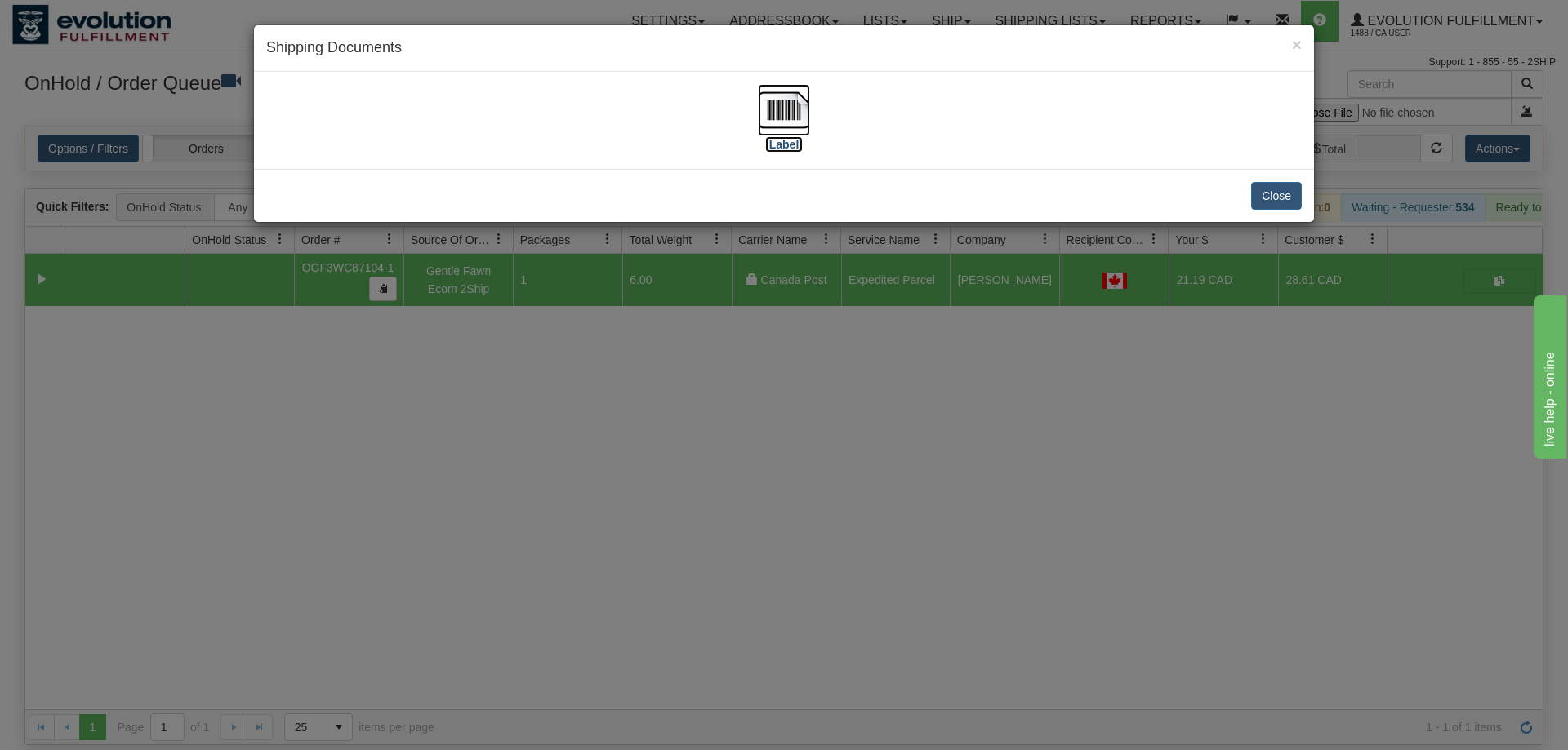
click at [774, 148] on label "[Label]" at bounding box center [784, 144] width 38 height 16
drag, startPoint x: 1056, startPoint y: 434, endPoint x: 1021, endPoint y: 336, distance: 104.1
click at [1056, 422] on div "× Shipping Documents [Label] Close" at bounding box center [784, 375] width 1568 height 750
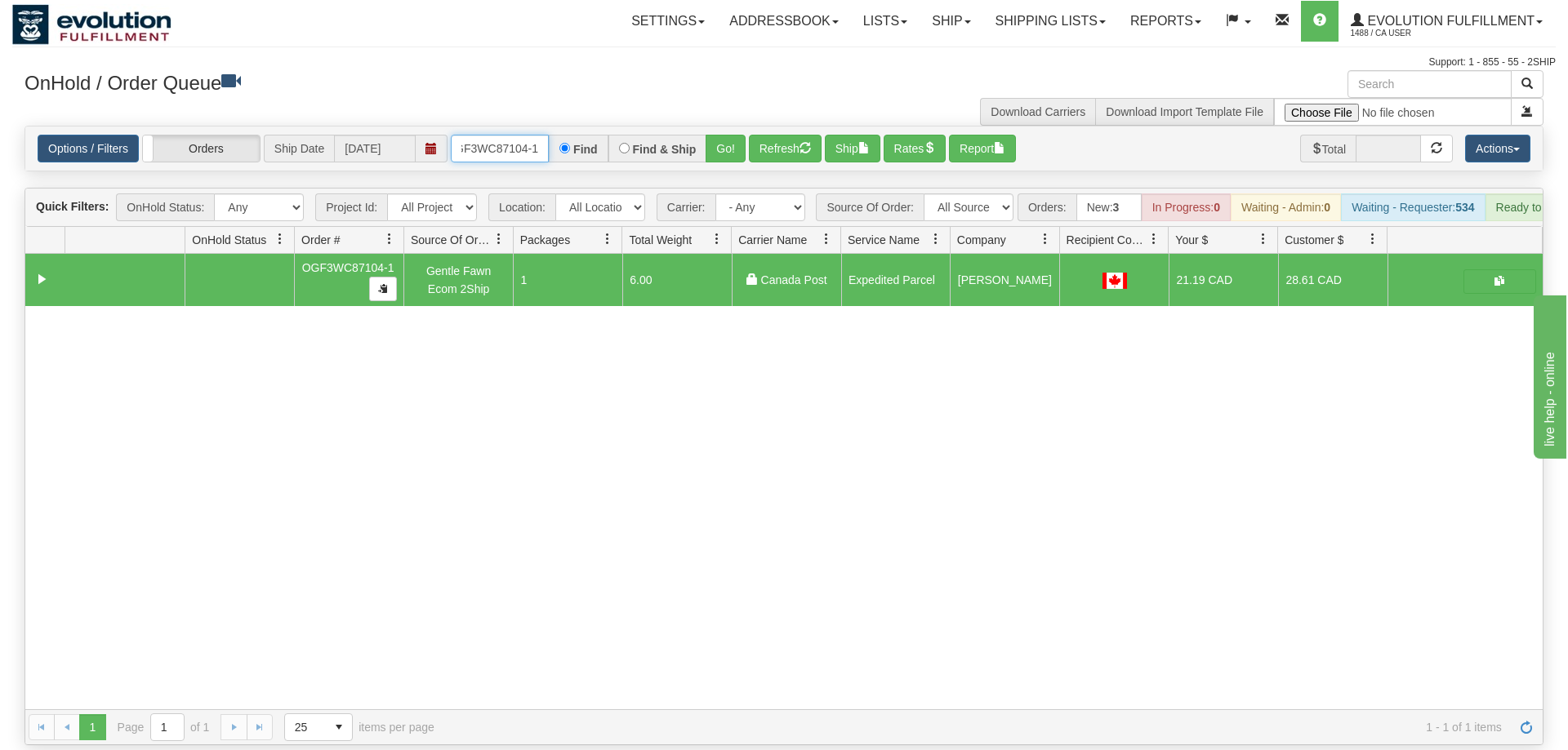
click at [492, 135] on input "OGF3WC87104-1" at bounding box center [499, 149] width 98 height 28
click at [509, 135] on input "OGF3WC87104-1" at bounding box center [499, 149] width 98 height 28
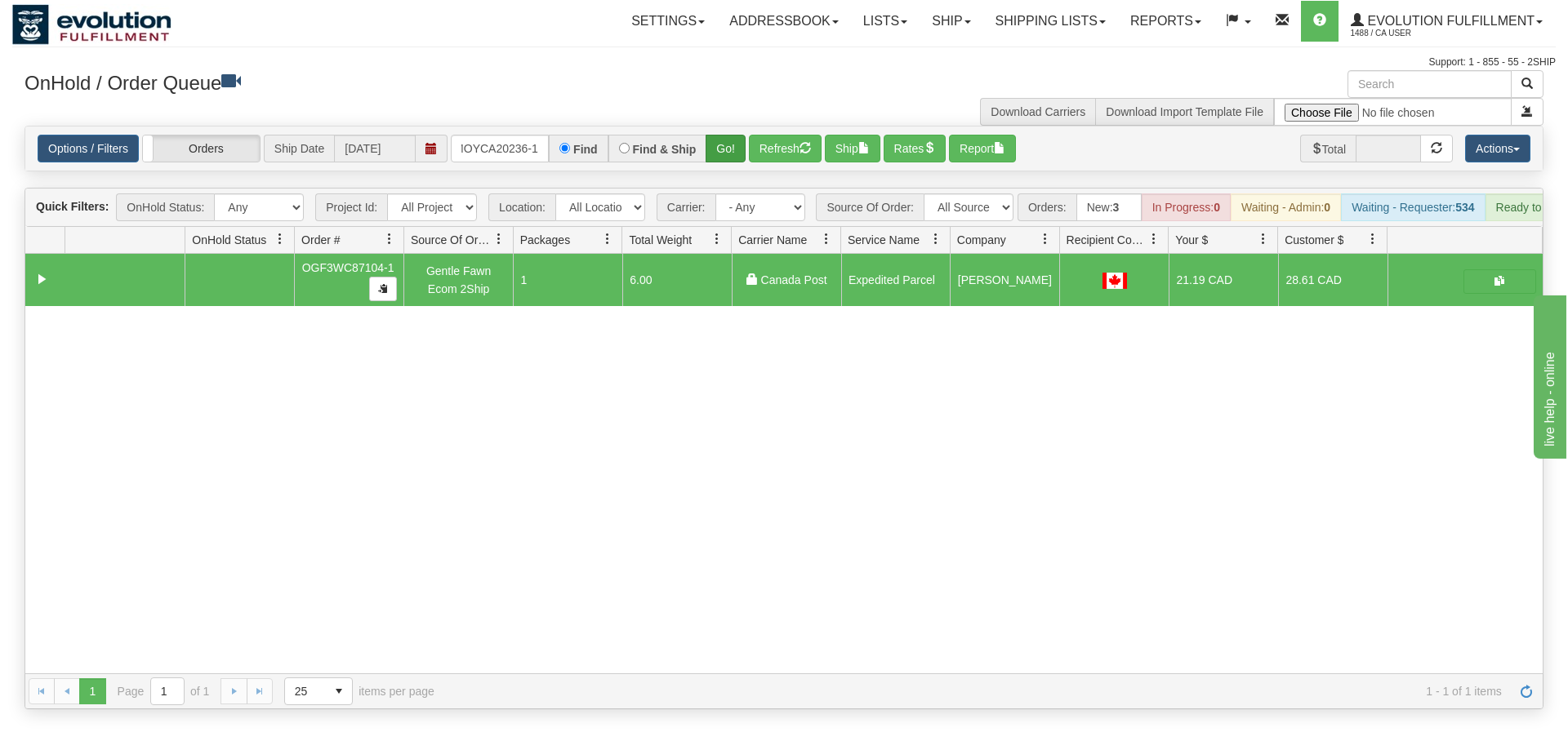
drag, startPoint x: 745, startPoint y: 140, endPoint x: 725, endPoint y: 131, distance: 21.9
click at [741, 168] on div "Is equal to Is not equal to Contains Does not contains CAD USD EUR ZAR [PERSON_…" at bounding box center [783, 418] width 1543 height 583
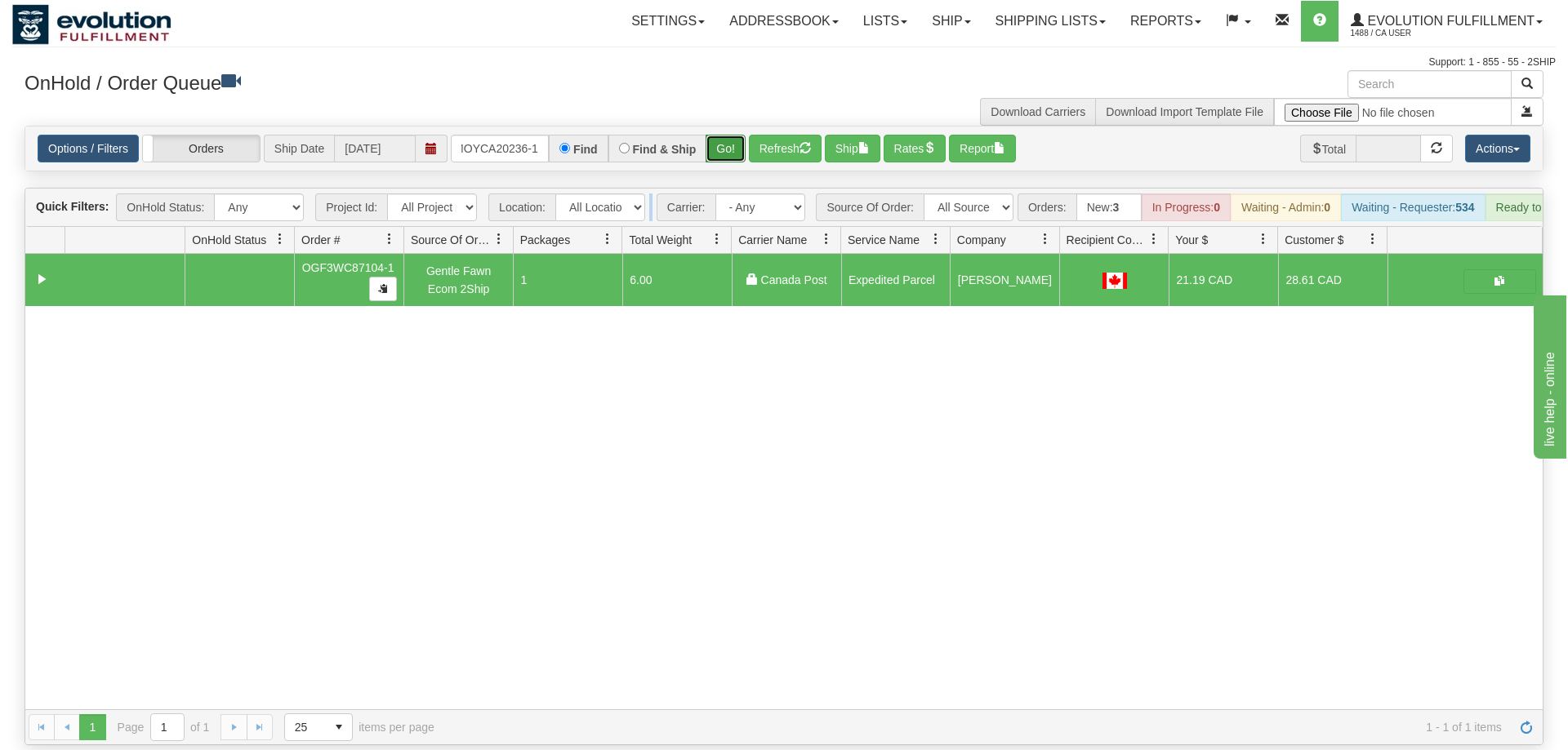
click at [725, 135] on button "Go!" at bounding box center [725, 149] width 40 height 28
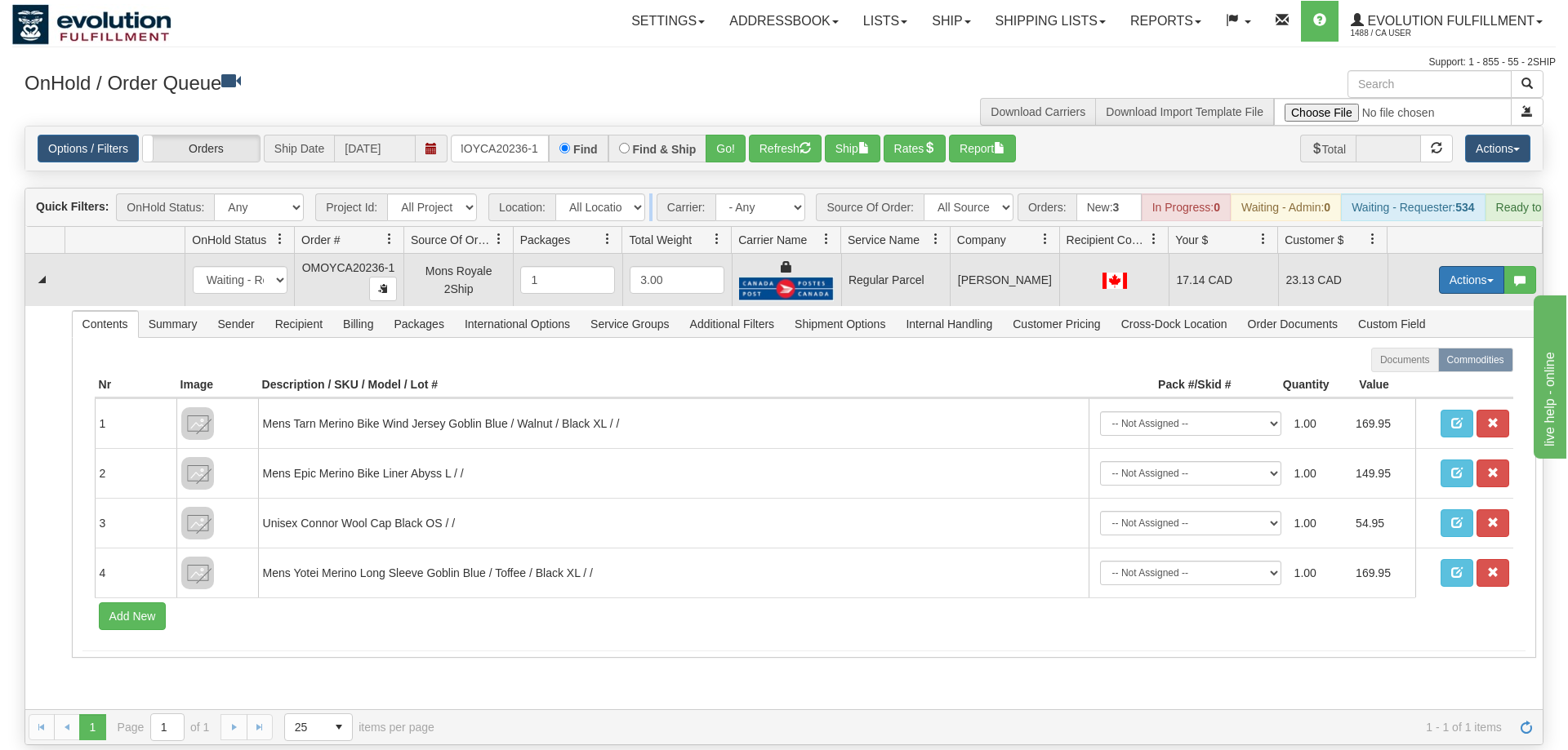
click at [1444, 266] on button "Actions" at bounding box center [1472, 280] width 65 height 28
click at [1410, 347] on span "Rate All Services" at bounding box center [1437, 353] width 98 height 13
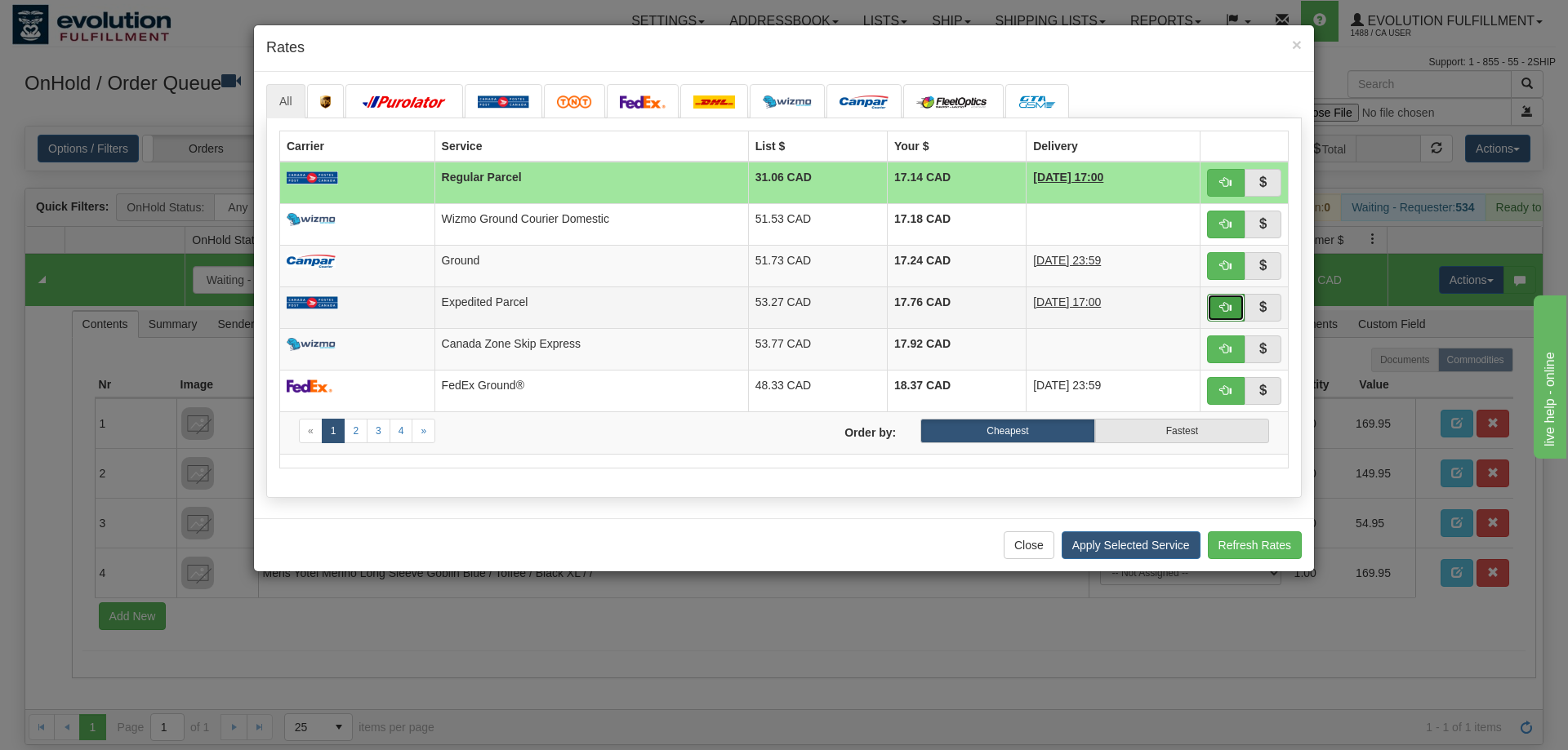
click at [1239, 303] on button "button" at bounding box center [1226, 308] width 38 height 28
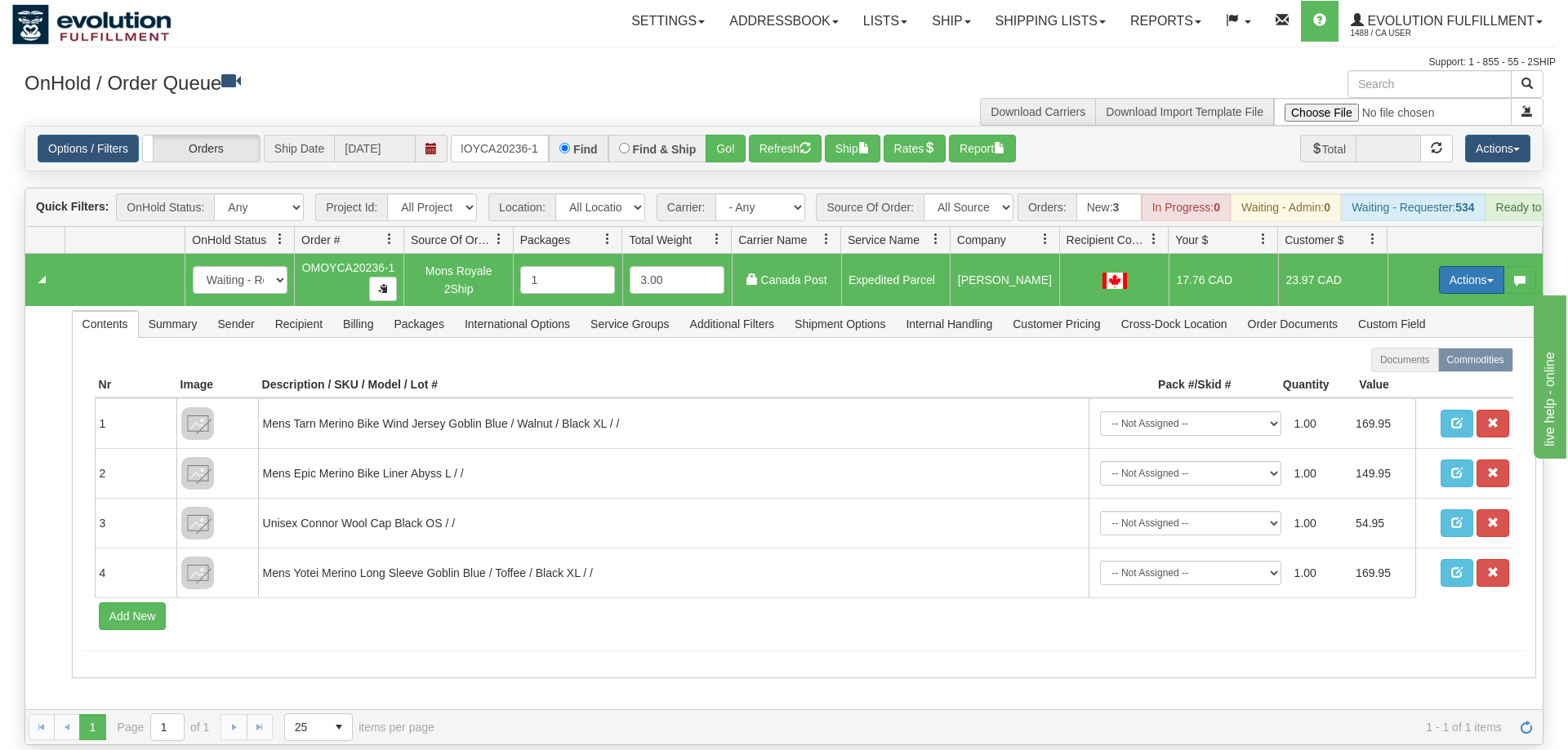
click at [1479, 266] on button "Actions" at bounding box center [1472, 280] width 65 height 28
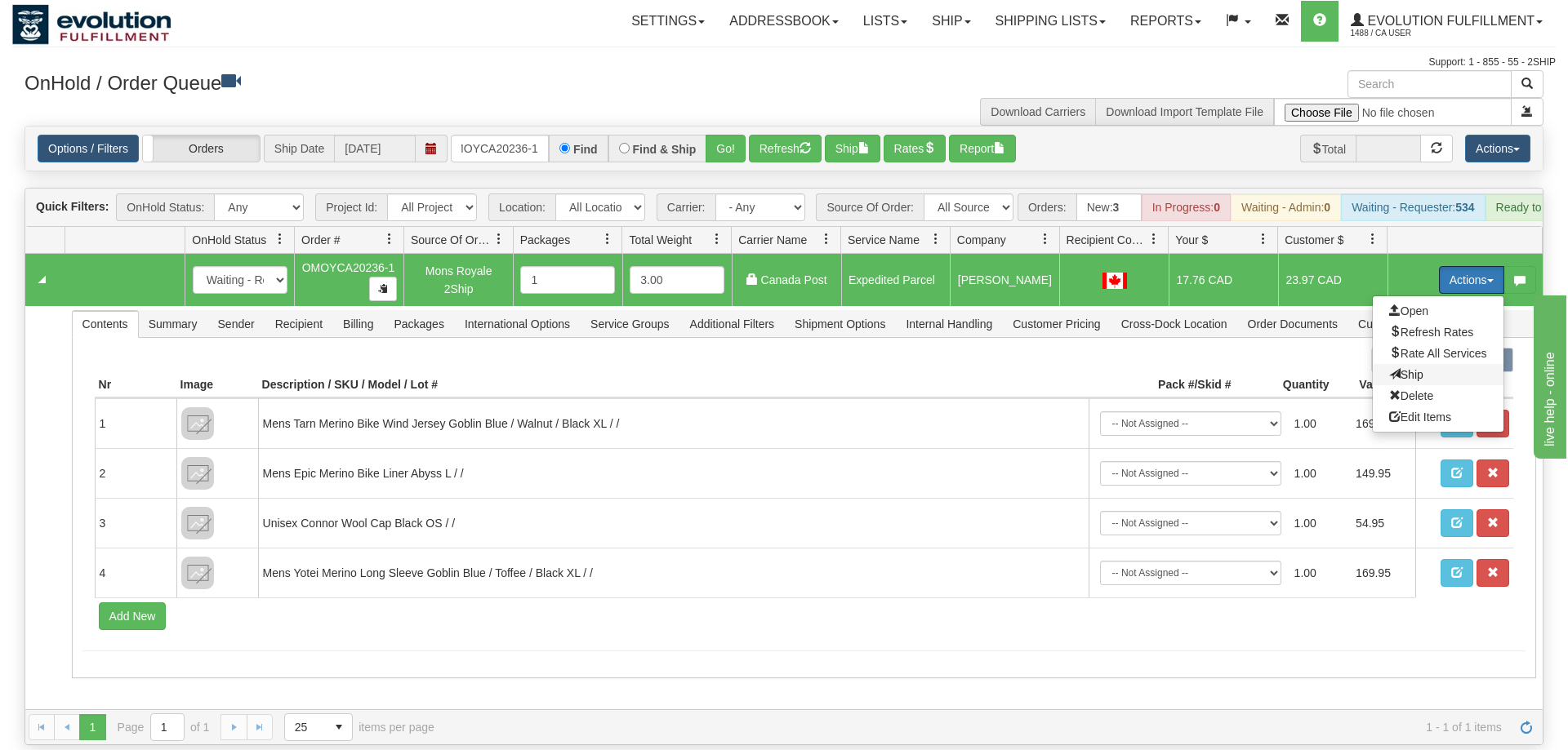
click at [1410, 368] on span "Ship" at bounding box center [1405, 374] width 35 height 13
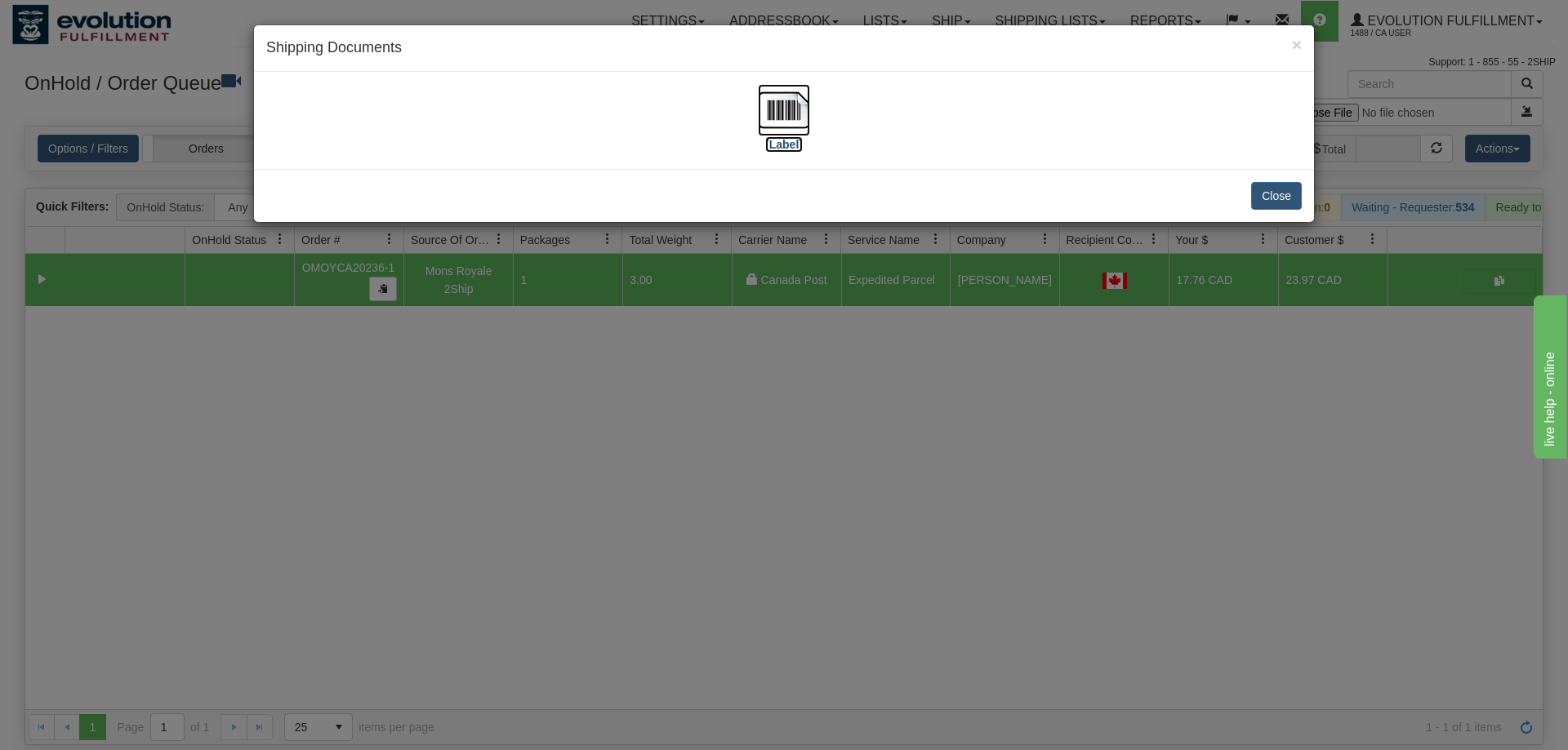
click at [789, 105] on img at bounding box center [783, 110] width 53 height 53
drag, startPoint x: 775, startPoint y: 513, endPoint x: 441, endPoint y: 305, distance: 393.5
click at [770, 510] on div "× Shipping Documents [Label] Close" at bounding box center [784, 375] width 1568 height 750
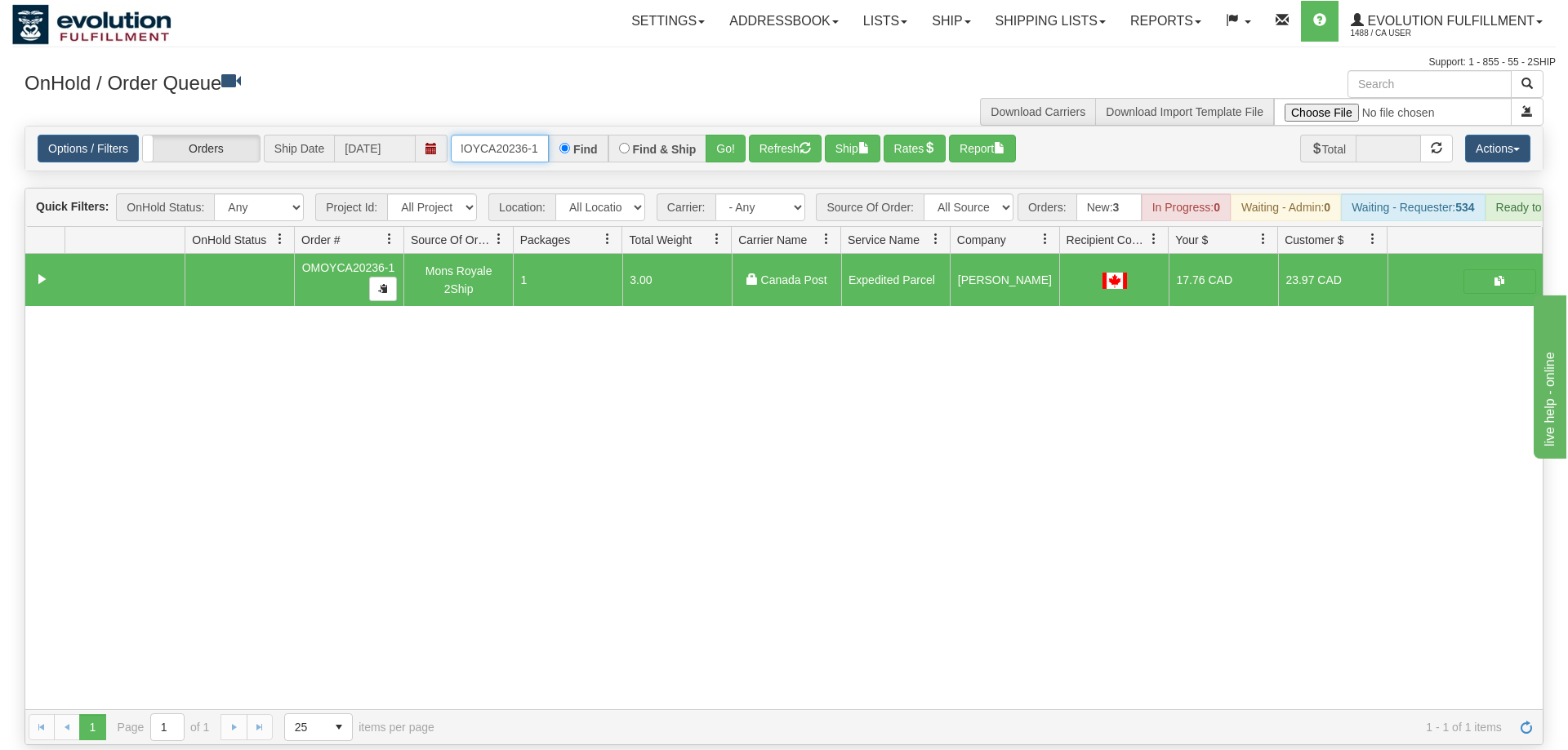
click at [495, 135] on input "OMOYCA20236-1" at bounding box center [499, 149] width 98 height 28
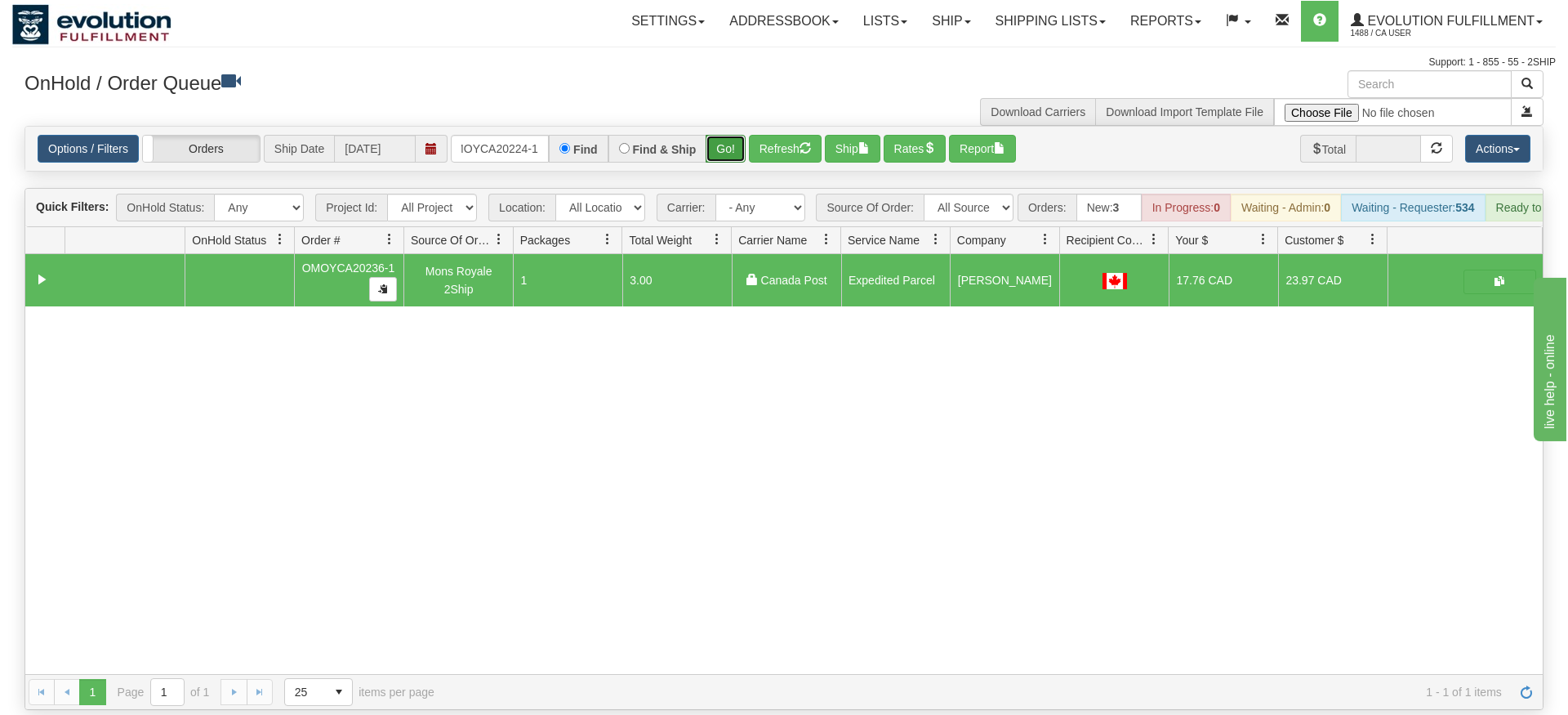
click at [729, 156] on div "Is equal to Is not equal to Contains Does not contains CAD USD EUR ZAR [PERSON_…" at bounding box center [783, 418] width 1543 height 584
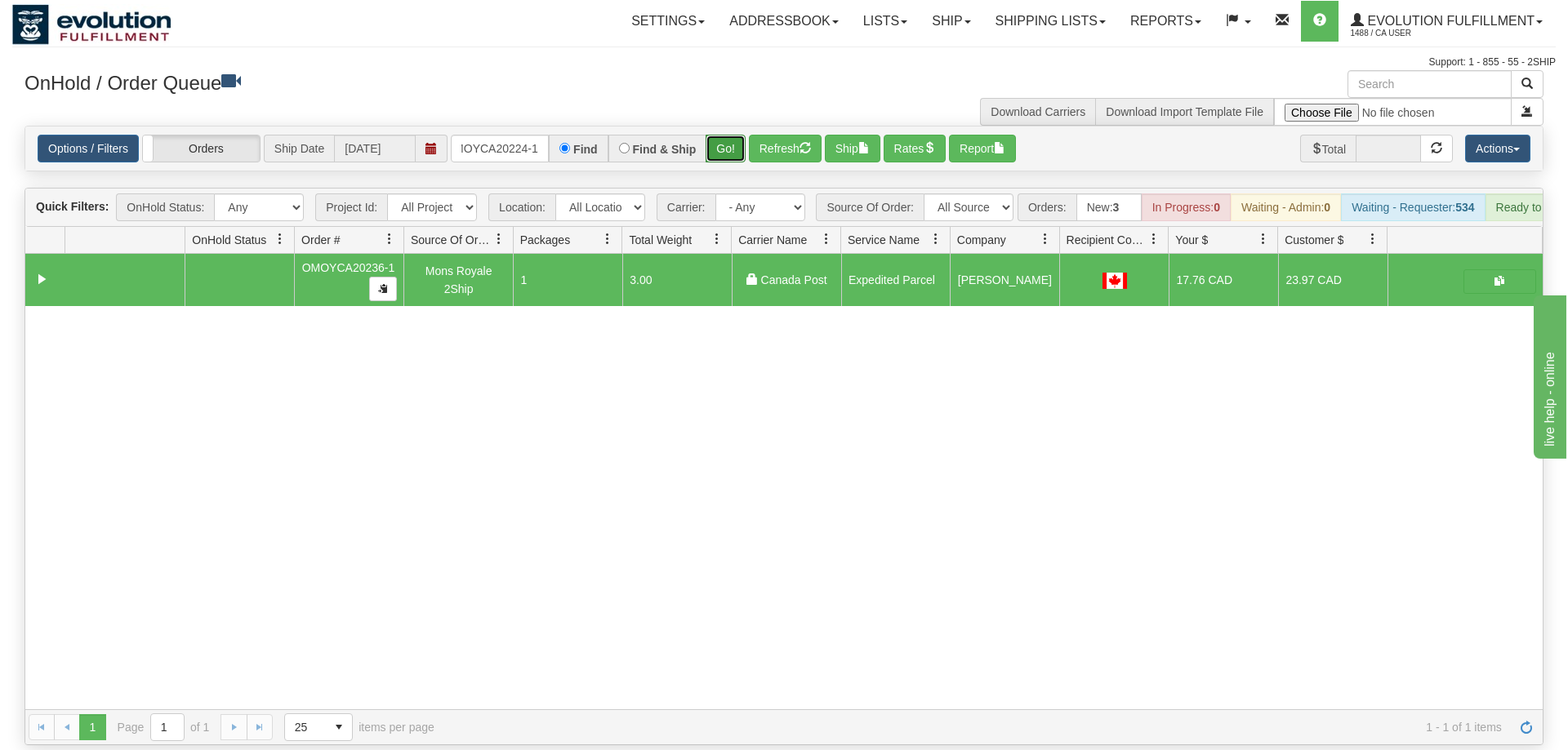
click at [721, 135] on button "Go!" at bounding box center [725, 149] width 40 height 28
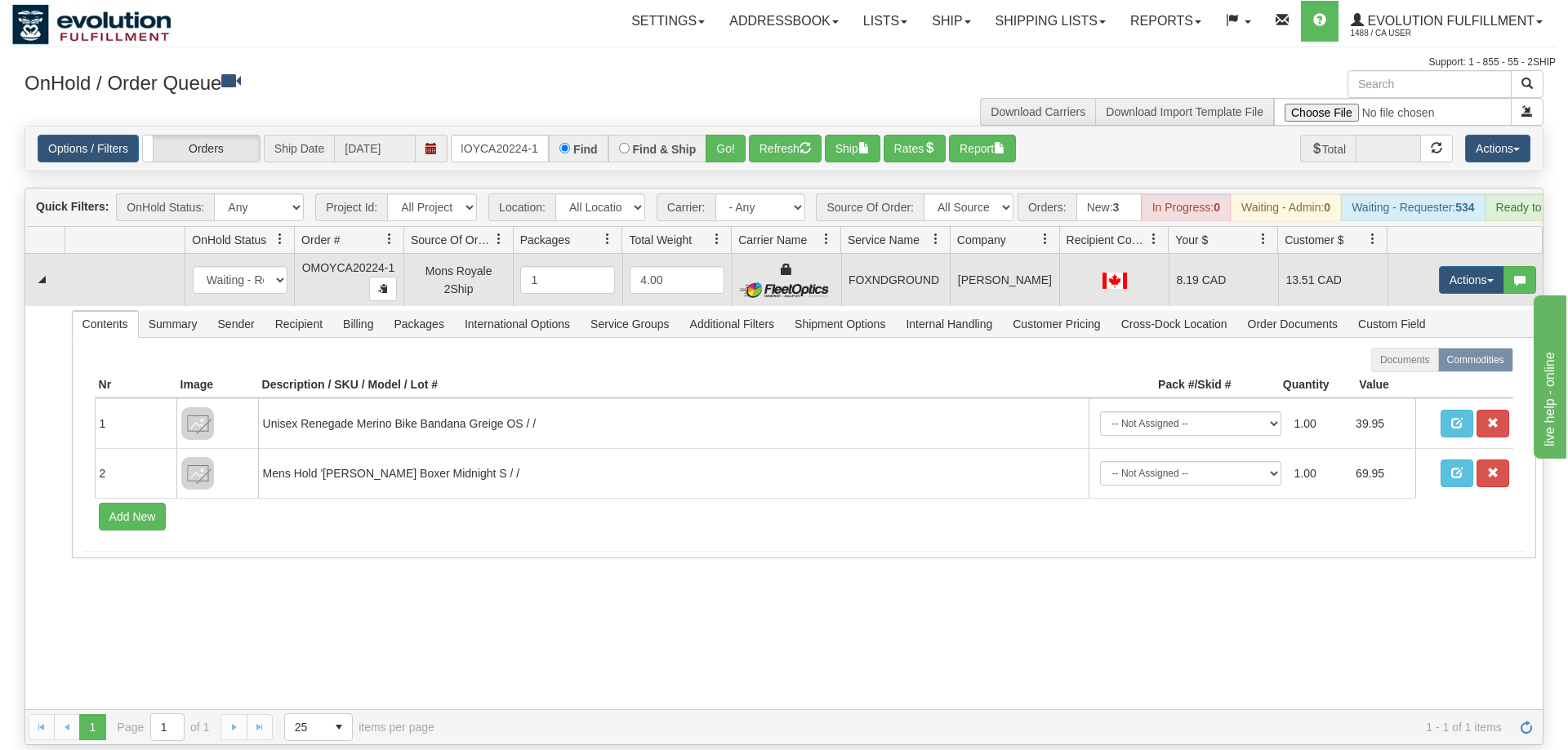
click at [1476, 254] on td "Actions Open Refresh Rates Rate All Services Ship Delete Edit Items" at bounding box center [1465, 280] width 155 height 53
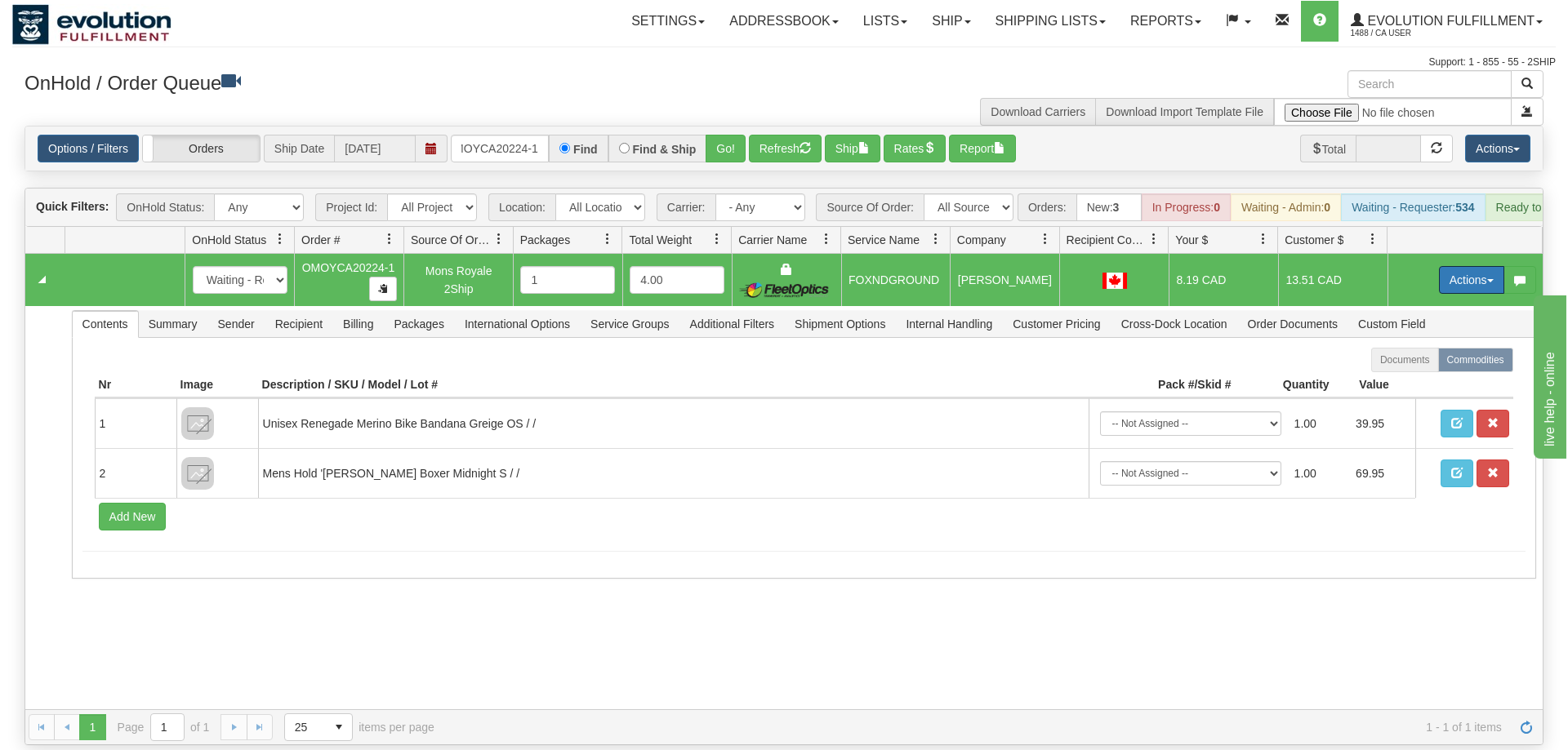
drag, startPoint x: 1470, startPoint y: 242, endPoint x: 1444, endPoint y: 288, distance: 52.8
click at [1471, 266] on button "Actions" at bounding box center [1472, 280] width 65 height 28
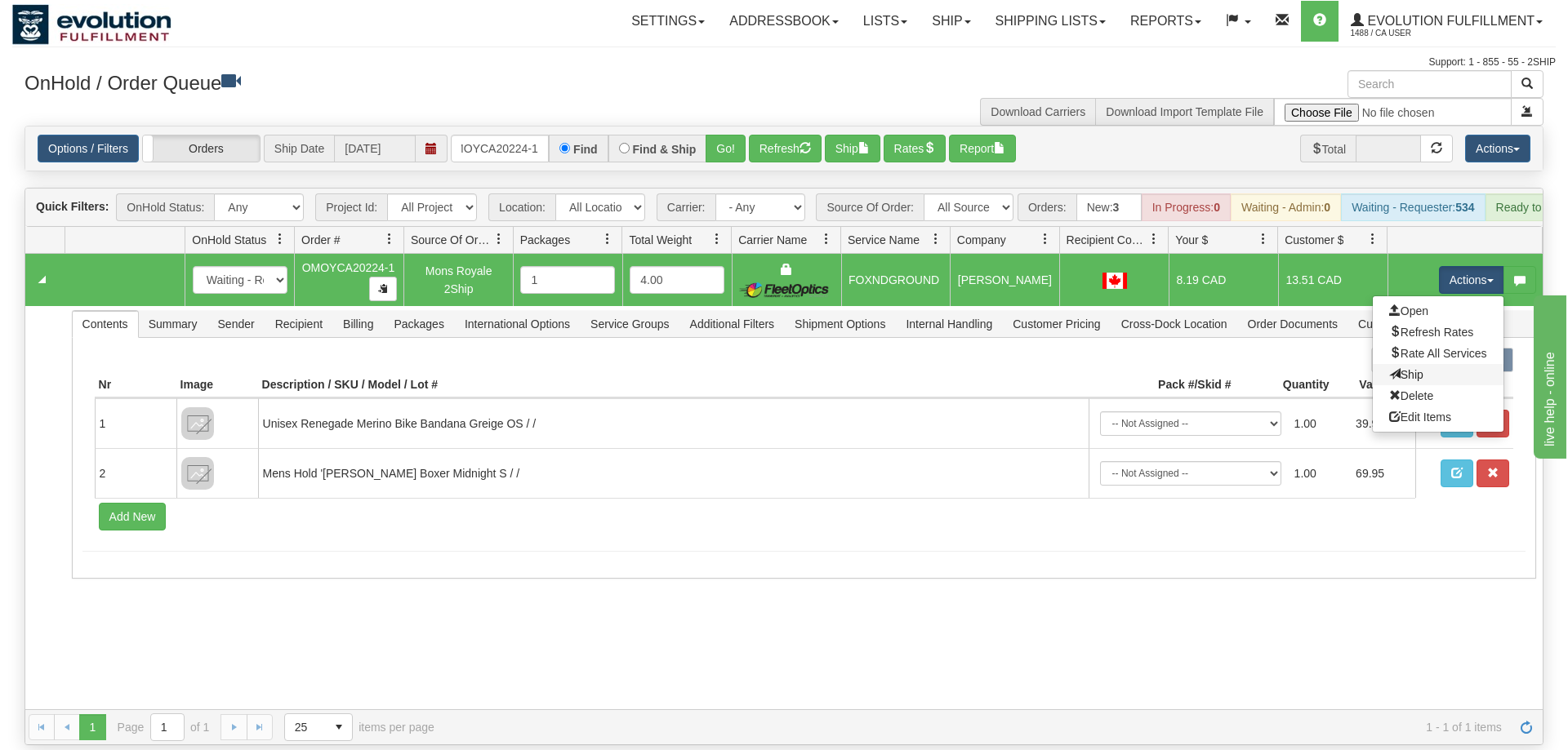
click at [1428, 364] on link "Ship" at bounding box center [1438, 374] width 131 height 21
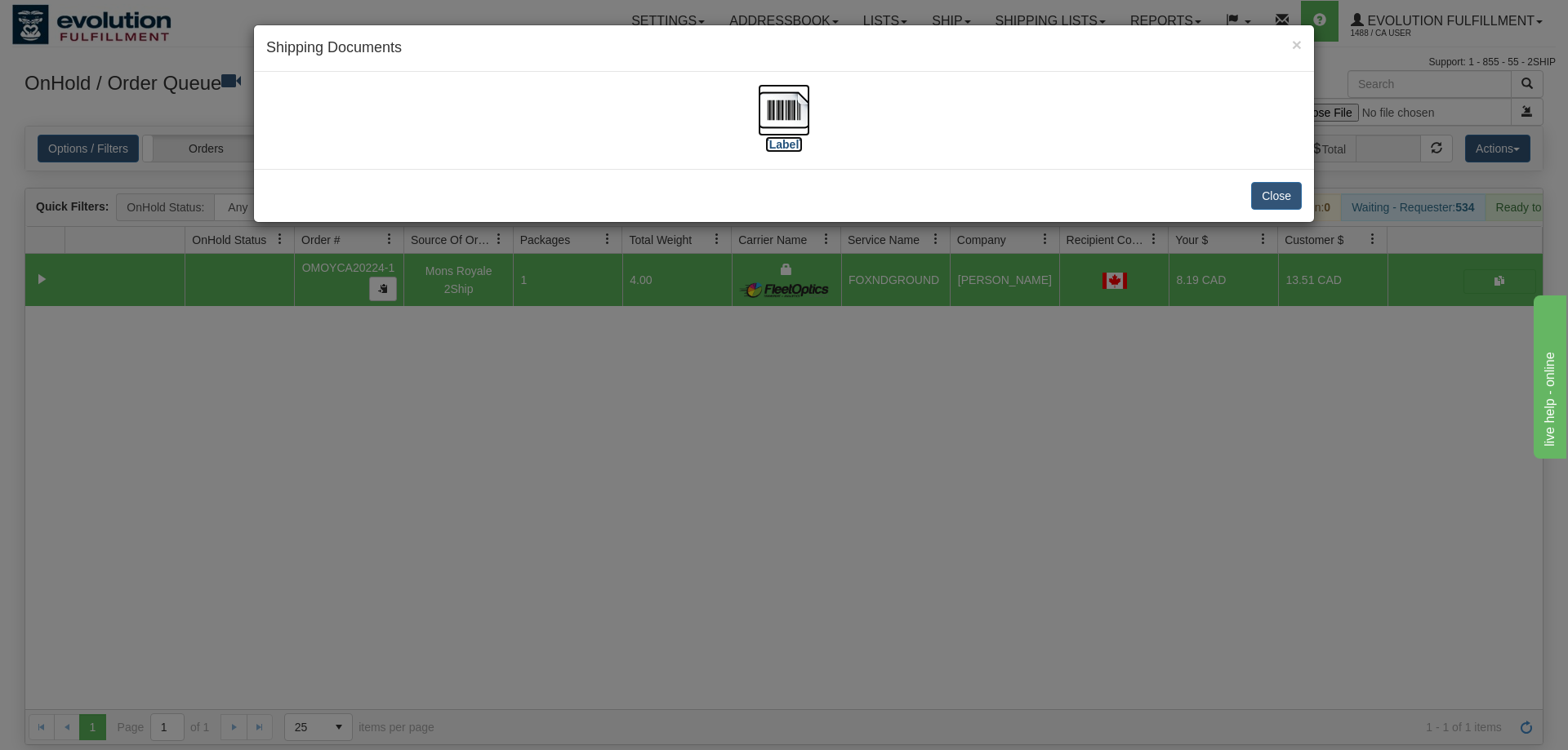
click at [773, 117] on img at bounding box center [783, 110] width 53 height 53
drag, startPoint x: 523, startPoint y: 545, endPoint x: 527, endPoint y: 494, distance: 51.2
click at [527, 494] on div "× Shipping Documents [Label] Close" at bounding box center [784, 375] width 1568 height 750
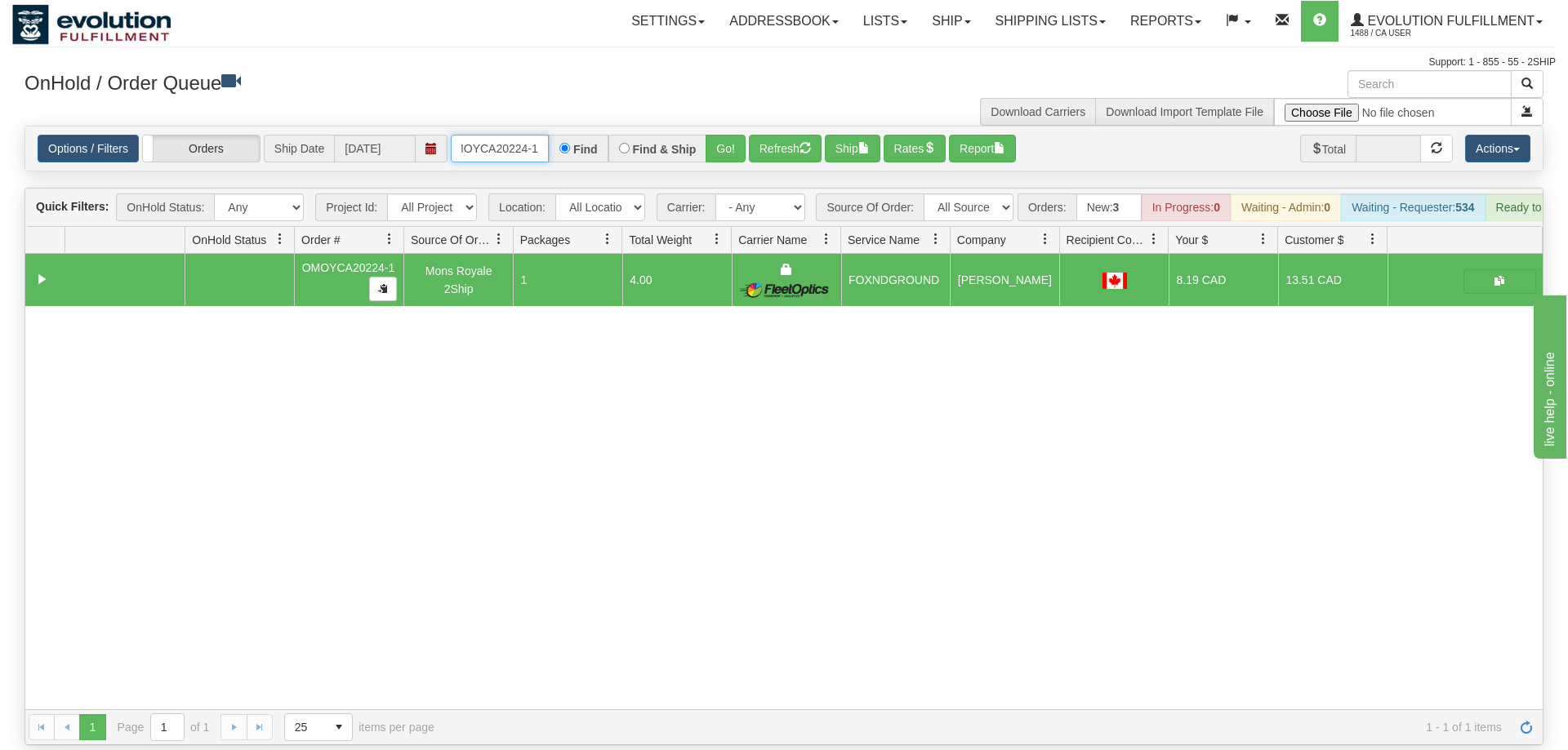
click at [483, 135] on input "OMOYCA20224-1" at bounding box center [499, 149] width 98 height 28
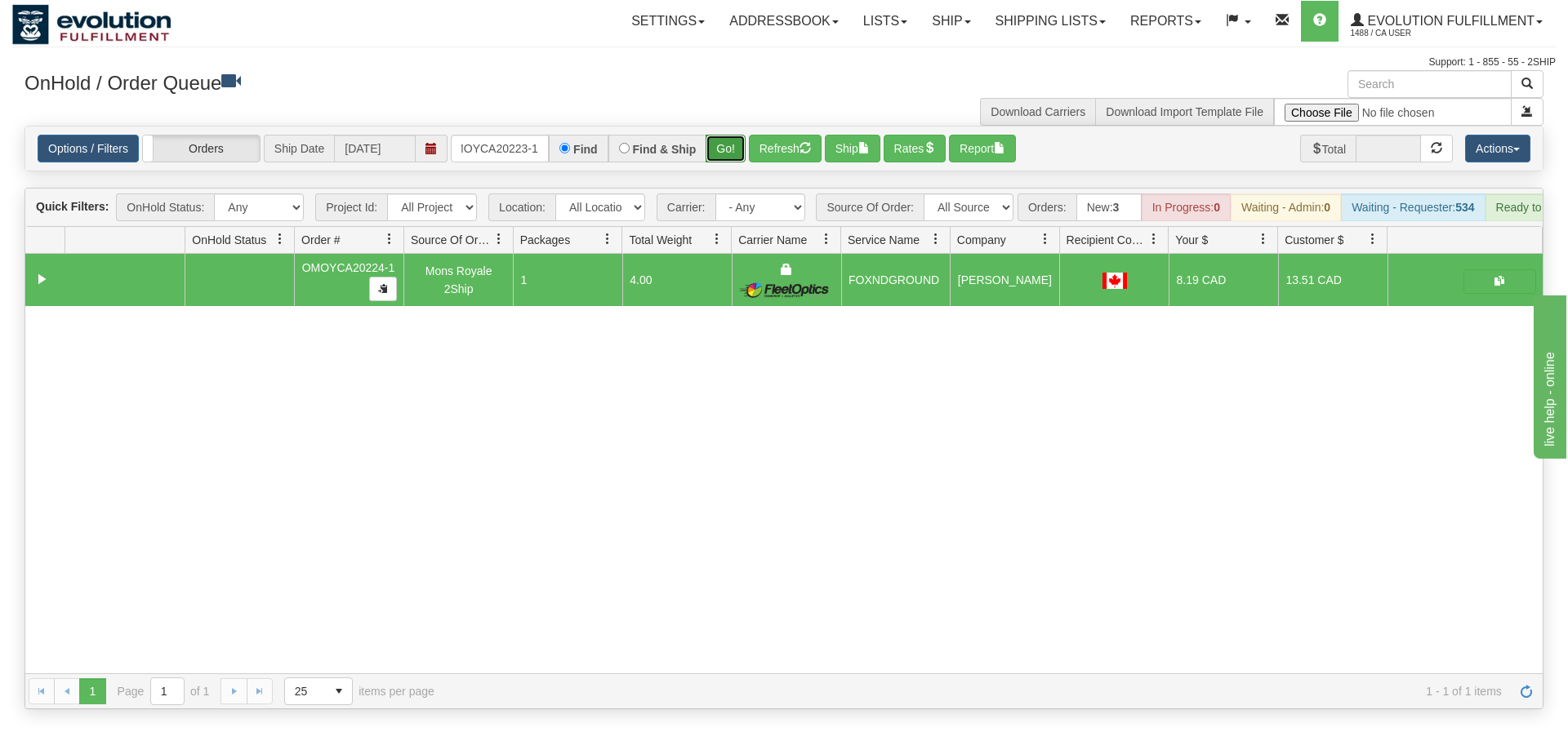
click at [734, 155] on div "Is equal to Is not equal to Contains Does not contains CAD USD EUR ZAR [PERSON_…" at bounding box center [783, 418] width 1543 height 583
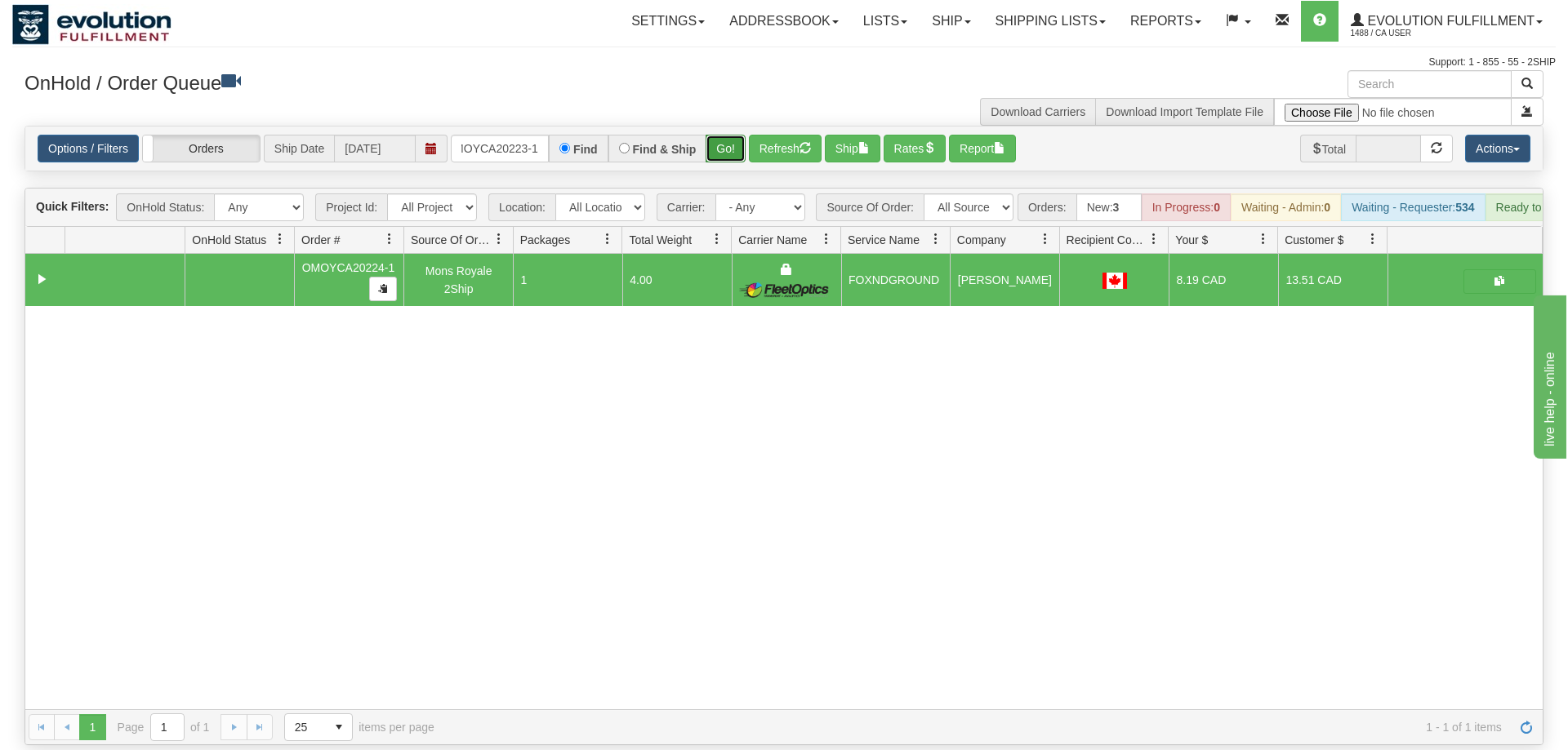
click at [733, 138] on button "Go!" at bounding box center [725, 149] width 40 height 28
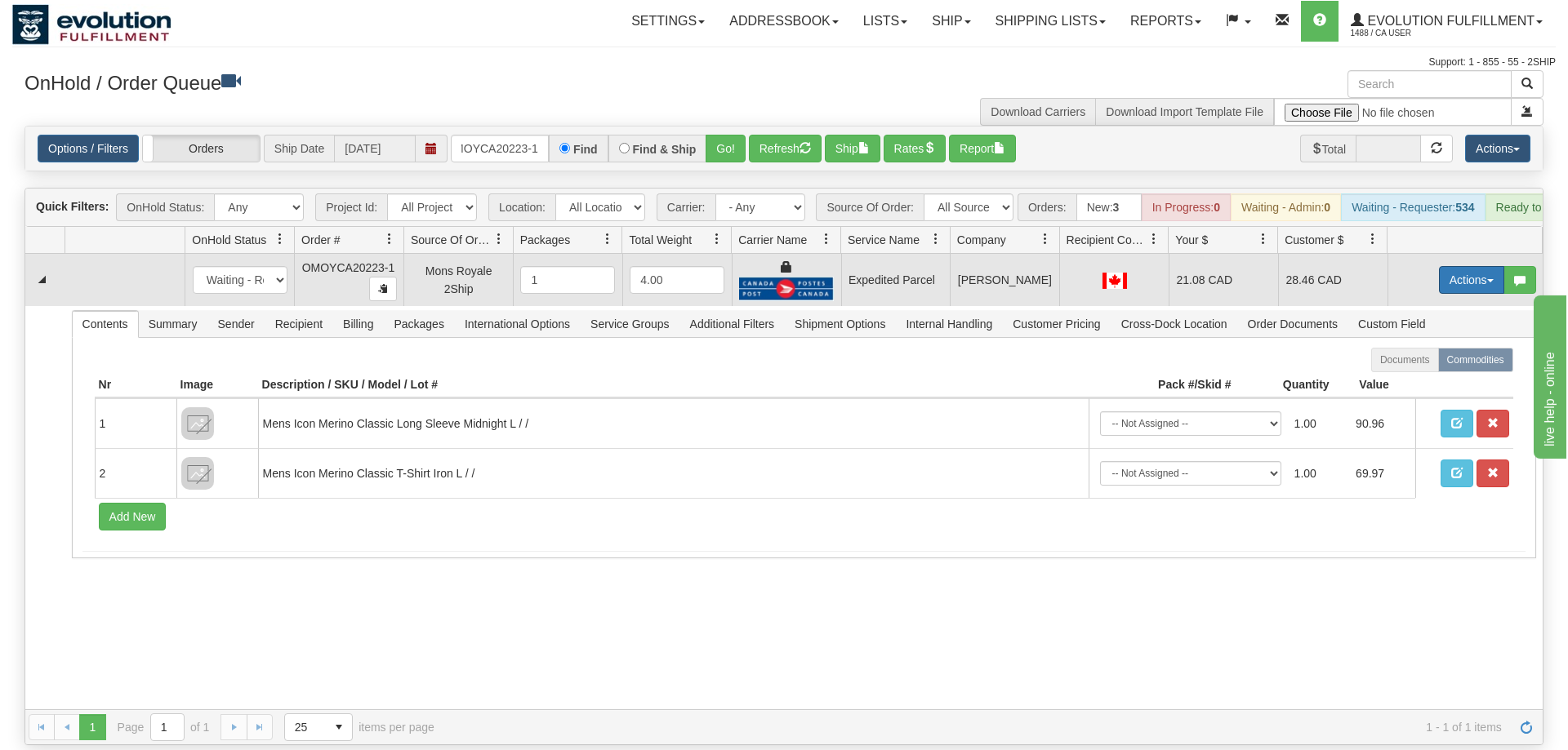
click at [1476, 266] on button "Actions" at bounding box center [1472, 280] width 65 height 28
click at [1411, 368] on span "Ship" at bounding box center [1405, 374] width 35 height 13
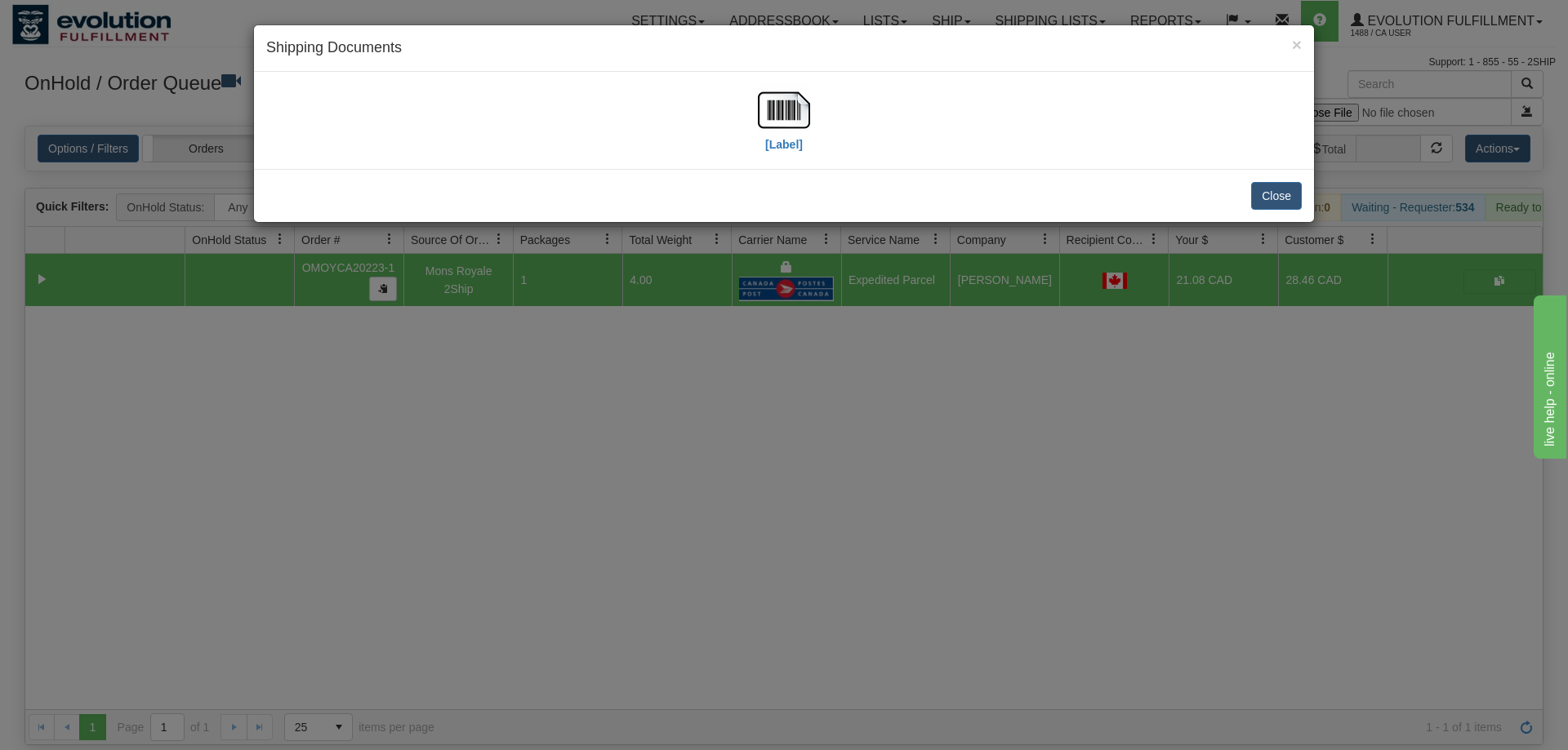
click at [748, 114] on div "[Label]" at bounding box center [783, 120] width 1035 height 72
click at [763, 113] on img at bounding box center [783, 110] width 53 height 53
click at [978, 340] on div "× Shipping Documents [Label] Close" at bounding box center [784, 375] width 1568 height 750
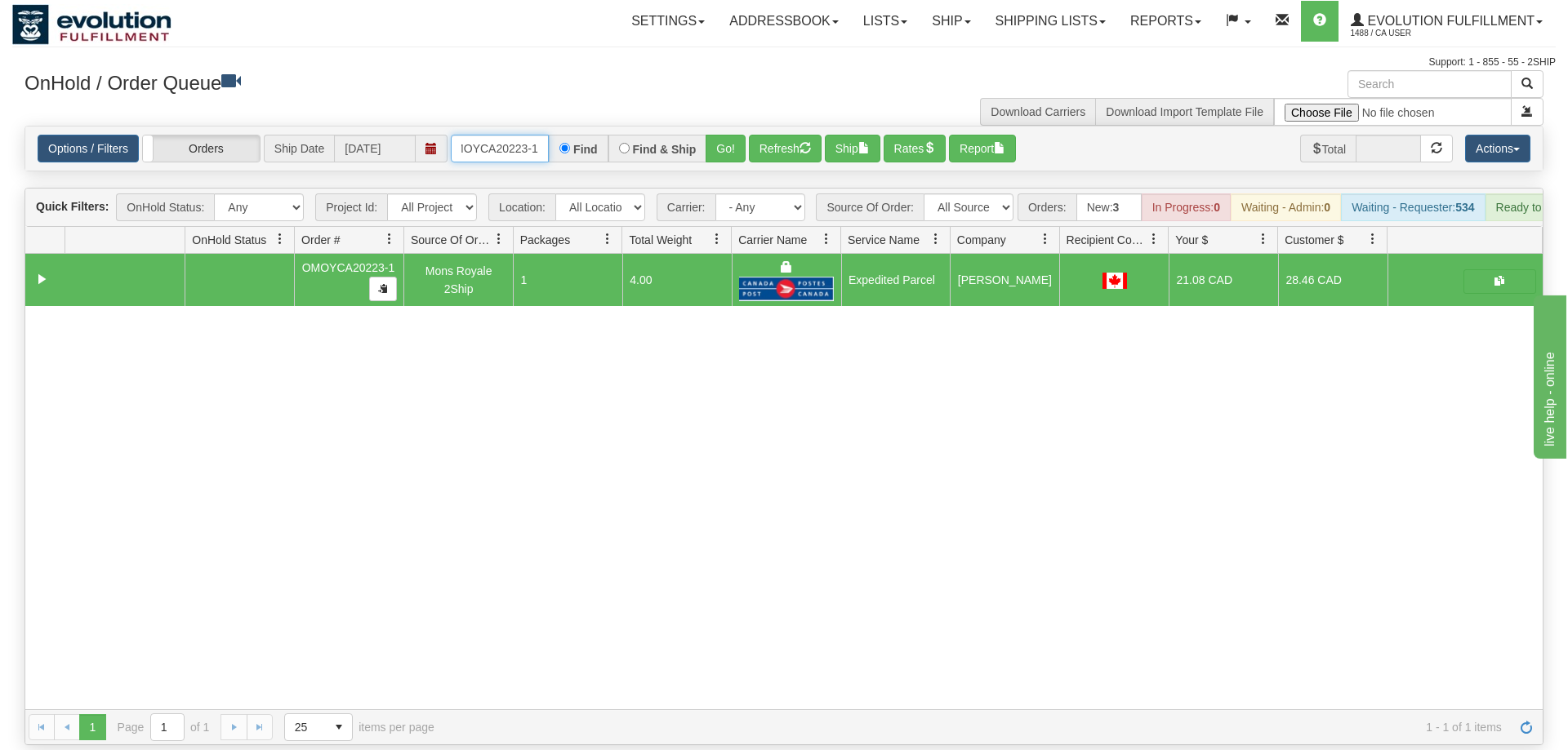
click at [528, 135] on input "OMOYCA20223-1" at bounding box center [499, 149] width 98 height 28
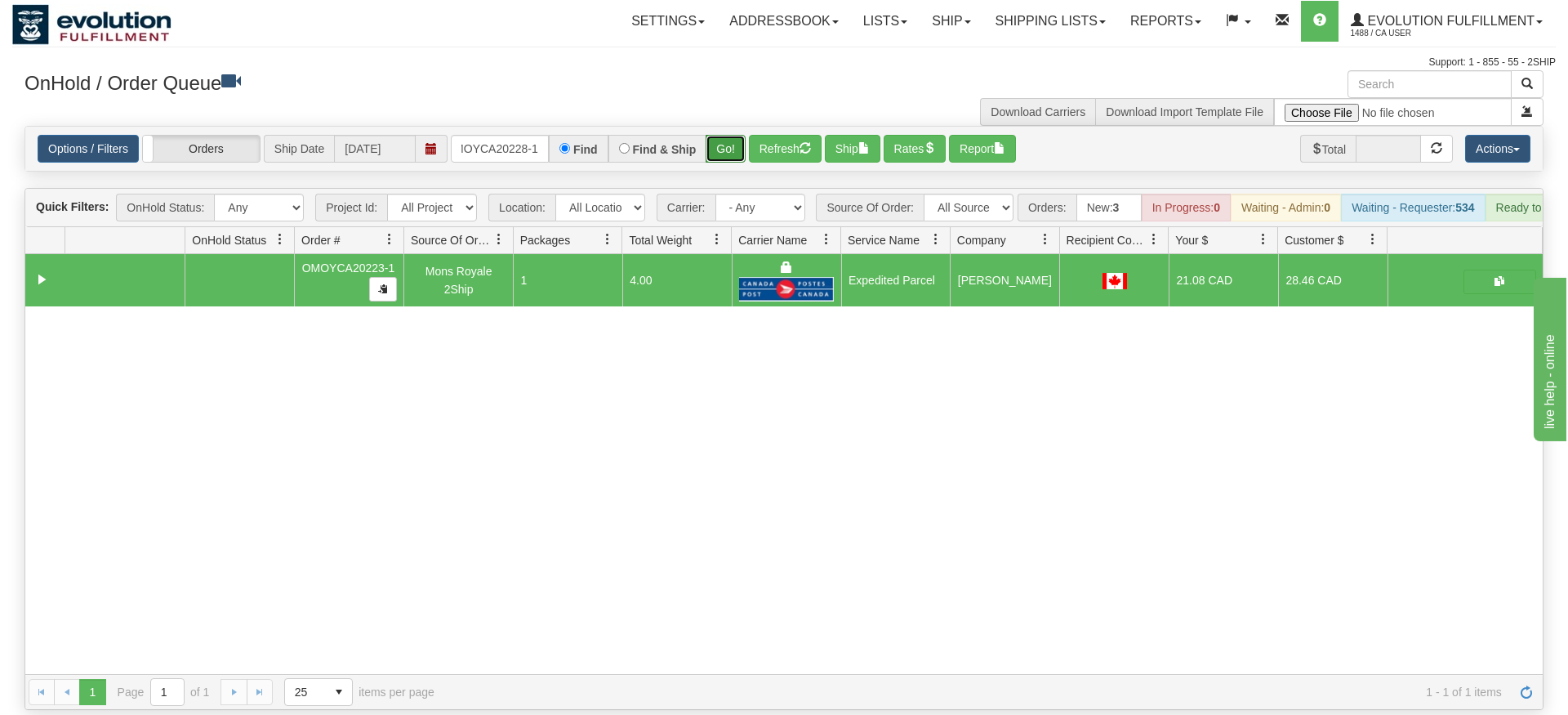
click at [720, 148] on div "Is equal to Is not equal to Contains Does not contains CAD USD EUR ZAR [PERSON_…" at bounding box center [783, 418] width 1543 height 584
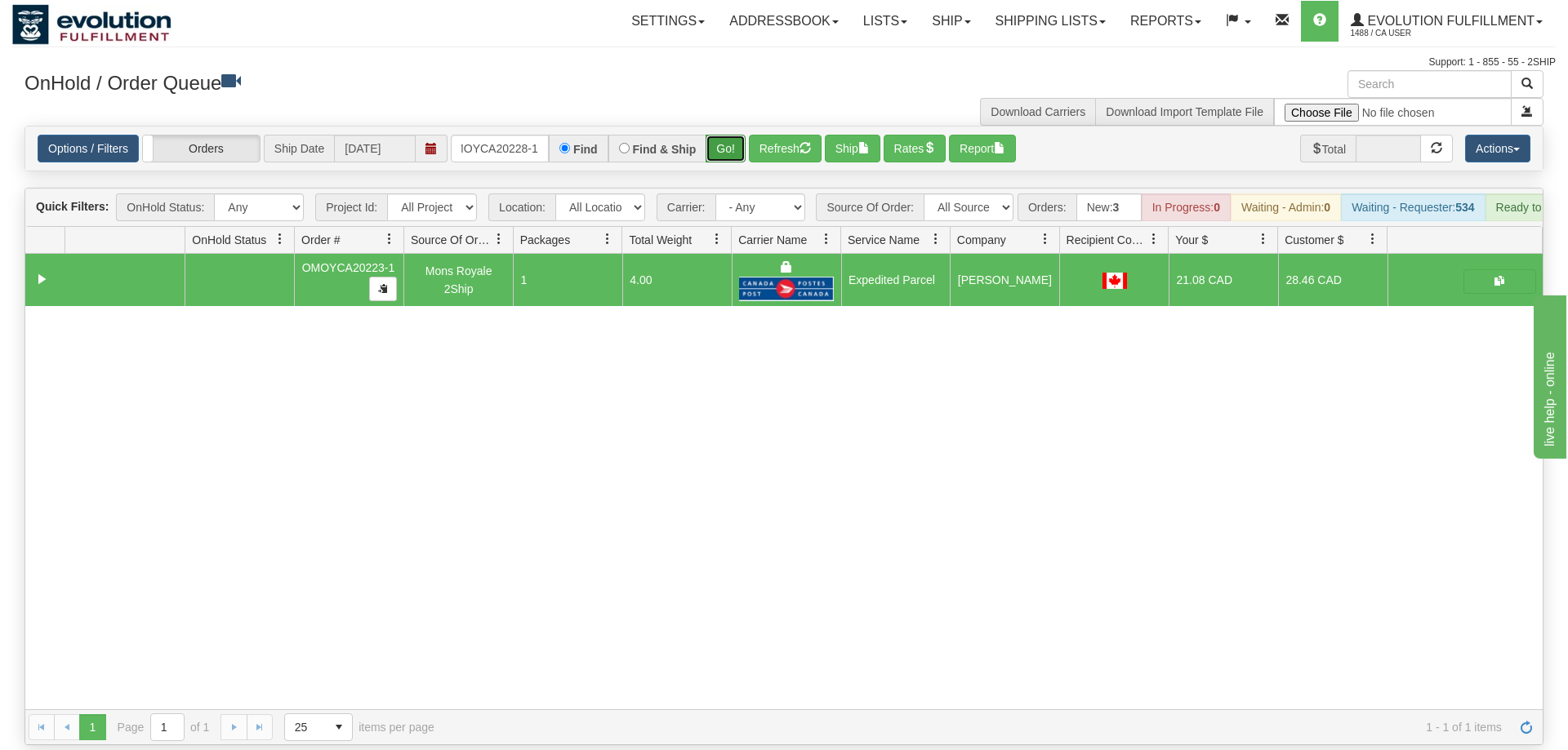
click at [722, 135] on button "Go!" at bounding box center [725, 149] width 40 height 28
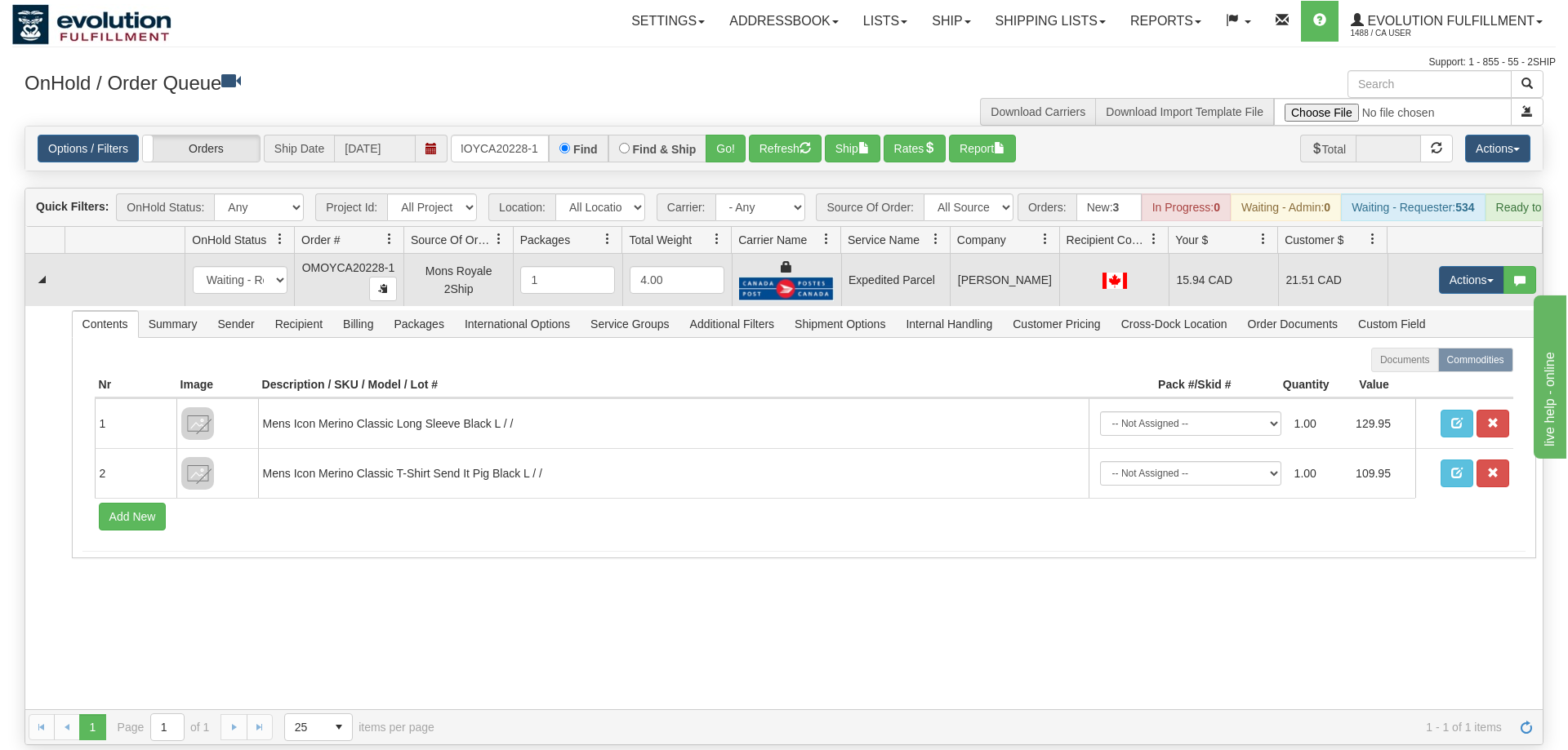
click at [1443, 254] on td "Actions Open Refresh Rates Rate All Services Ship Delete Edit Items" at bounding box center [1465, 280] width 155 height 53
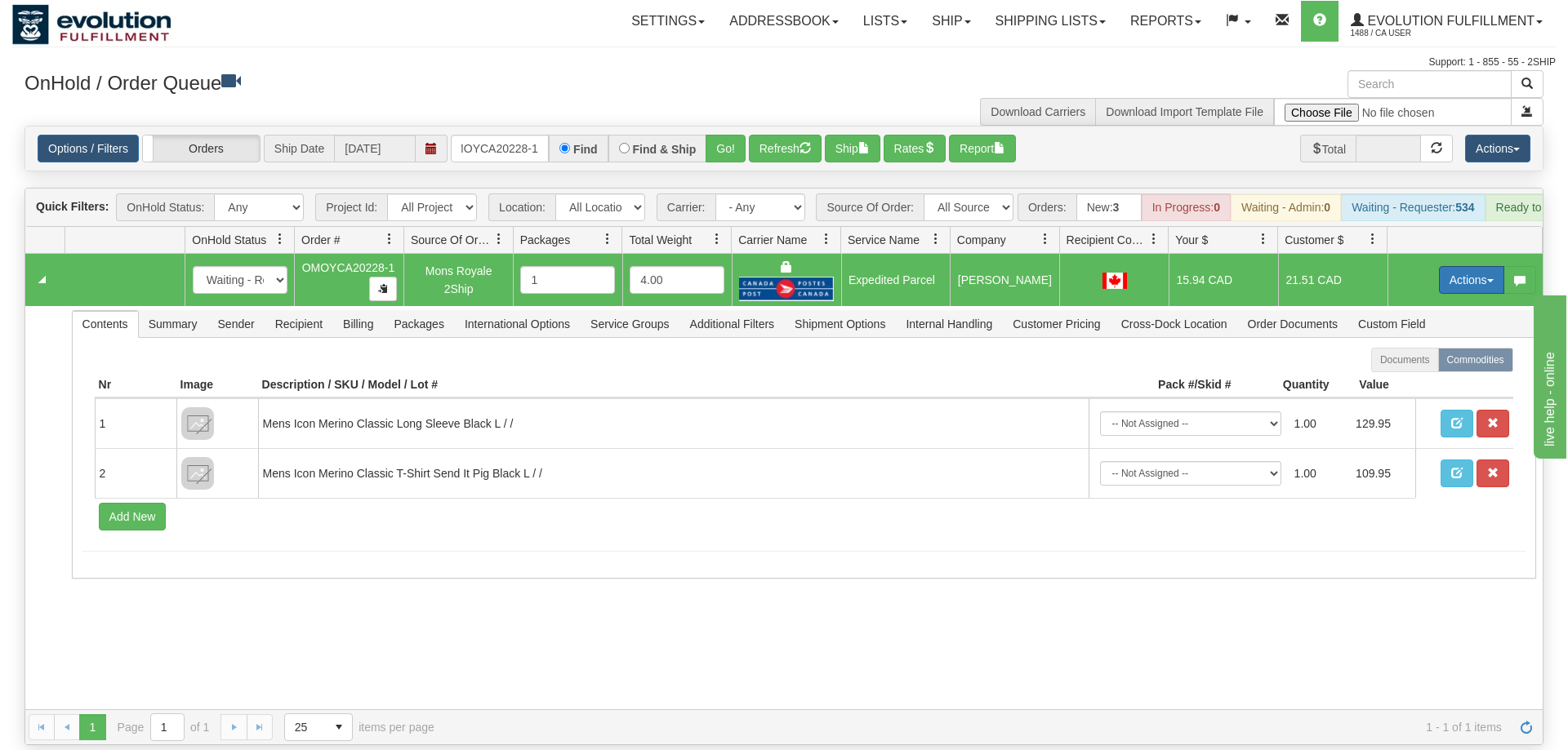
click at [1446, 266] on button "Actions" at bounding box center [1472, 280] width 65 height 28
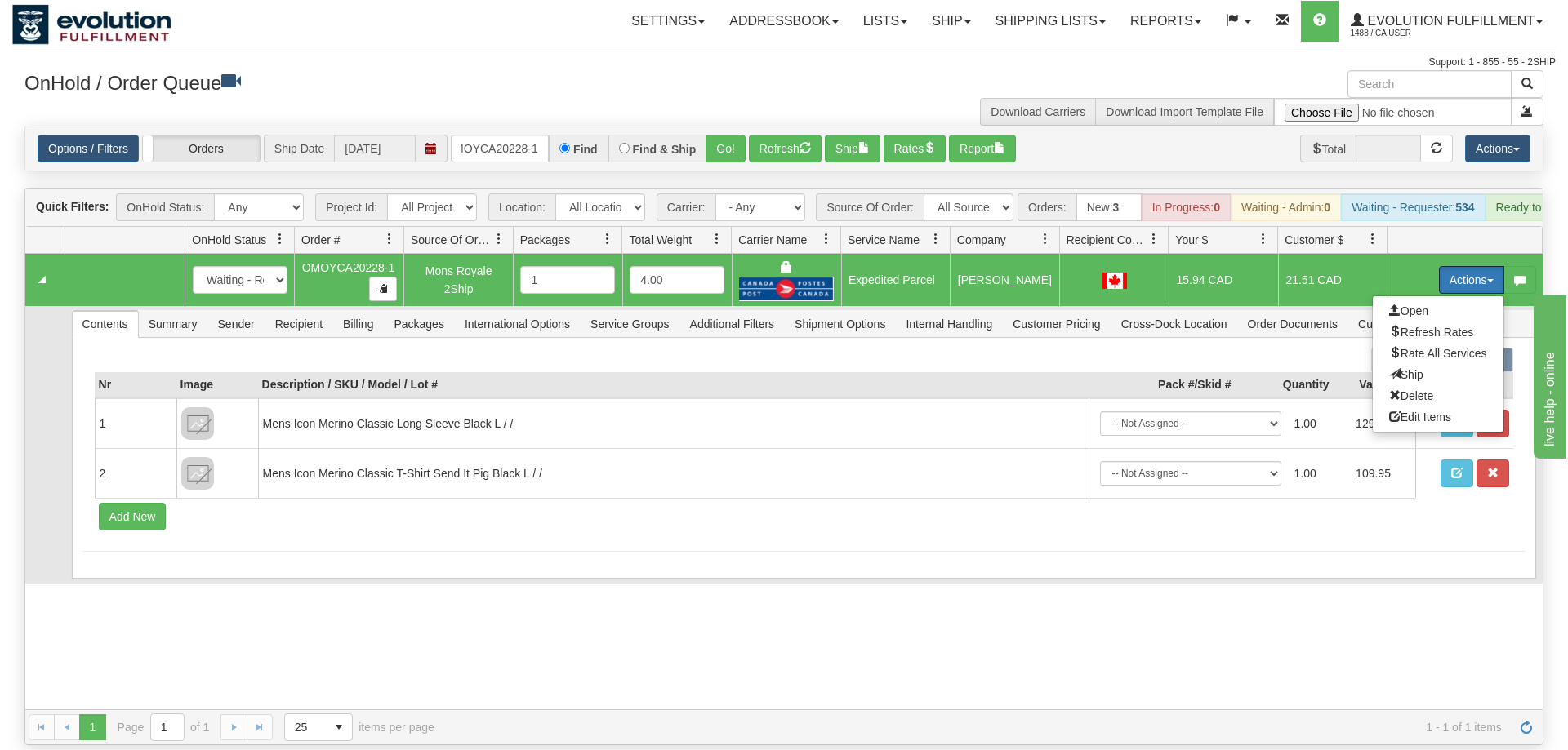
click at [1396, 368] on span "Ship" at bounding box center [1405, 374] width 35 height 13
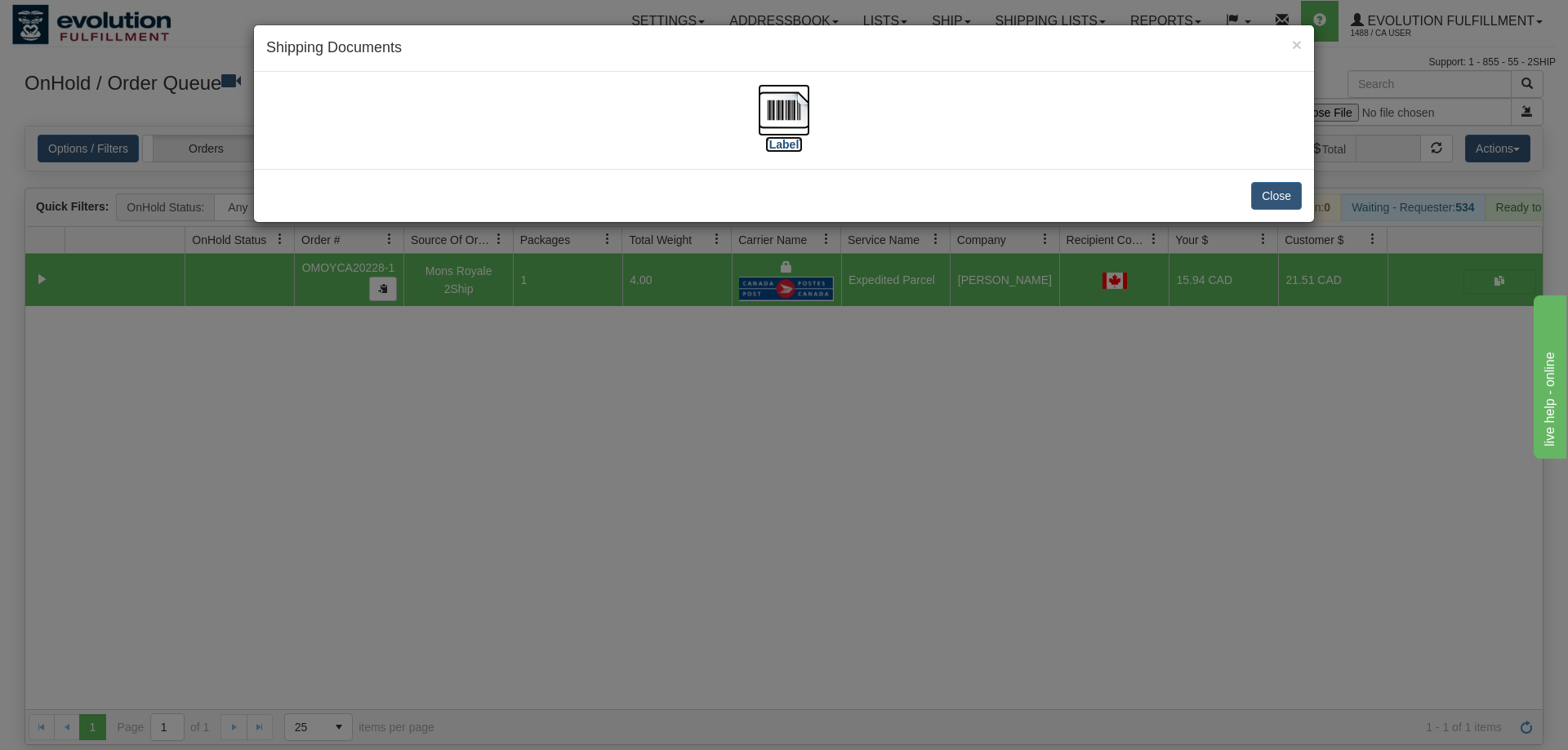
click at [776, 120] on img at bounding box center [783, 110] width 53 height 53
drag, startPoint x: 384, startPoint y: 611, endPoint x: 513, endPoint y: 195, distance: 435.5
click at [463, 524] on div "× Shipping Documents [Label] Close" at bounding box center [784, 375] width 1568 height 750
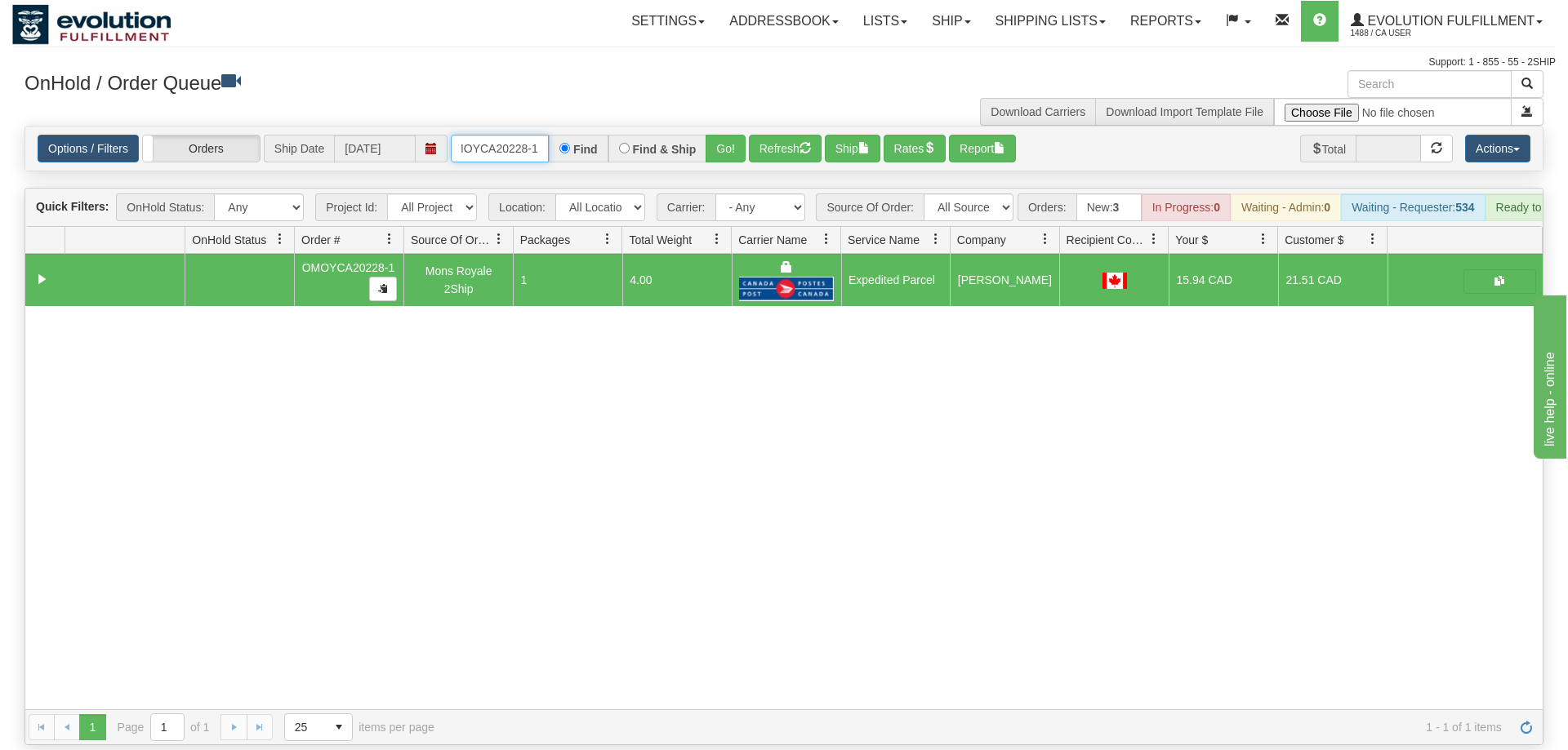
click at [530, 135] on input "OMOYCA20228-1" at bounding box center [499, 149] width 98 height 28
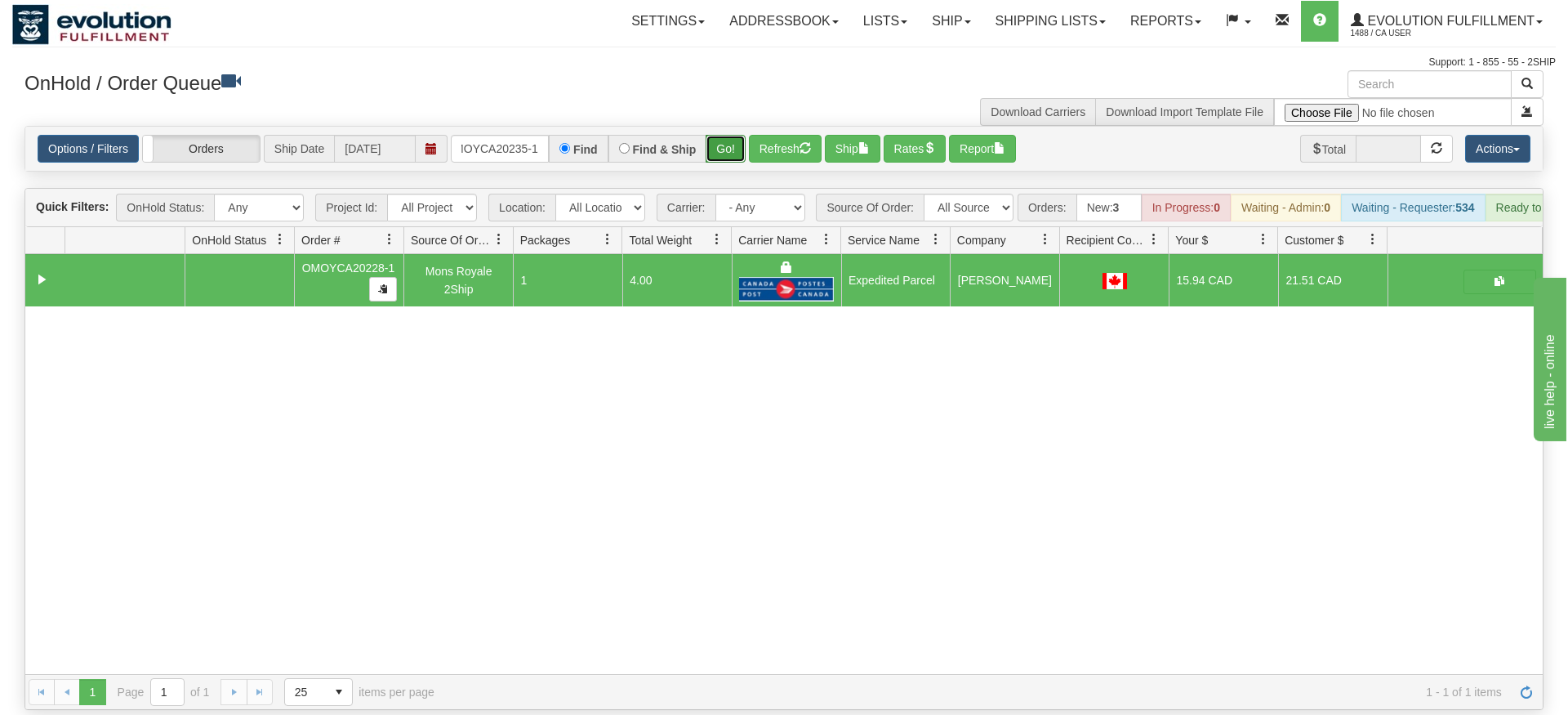
drag, startPoint x: 710, startPoint y: 120, endPoint x: 719, endPoint y: 132, distance: 15.0
click at [711, 153] on div "Is equal to Is not equal to Contains Does not contains CAD USD EUR ZAR [PERSON_…" at bounding box center [783, 418] width 1543 height 584
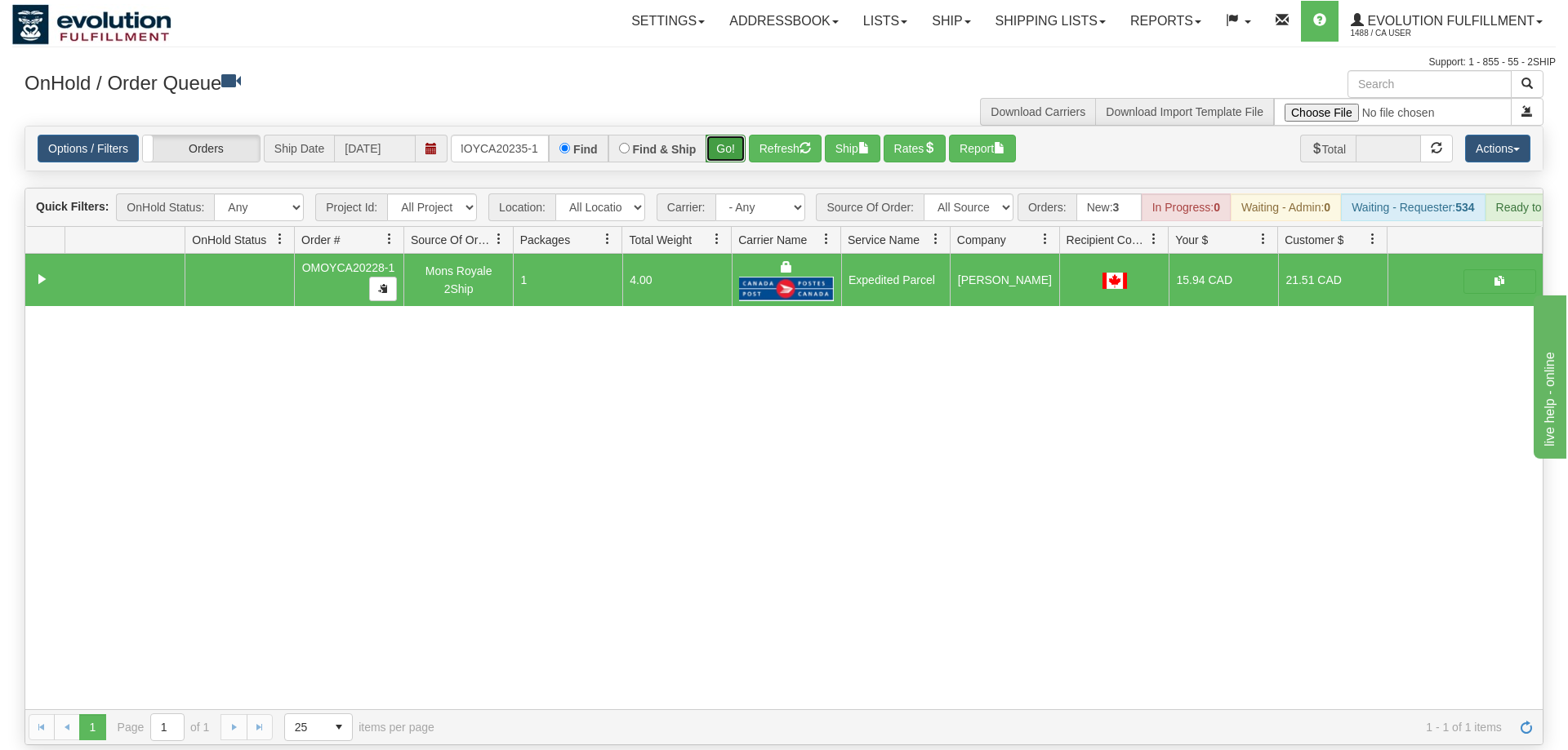
click at [721, 135] on button "Go!" at bounding box center [725, 149] width 40 height 28
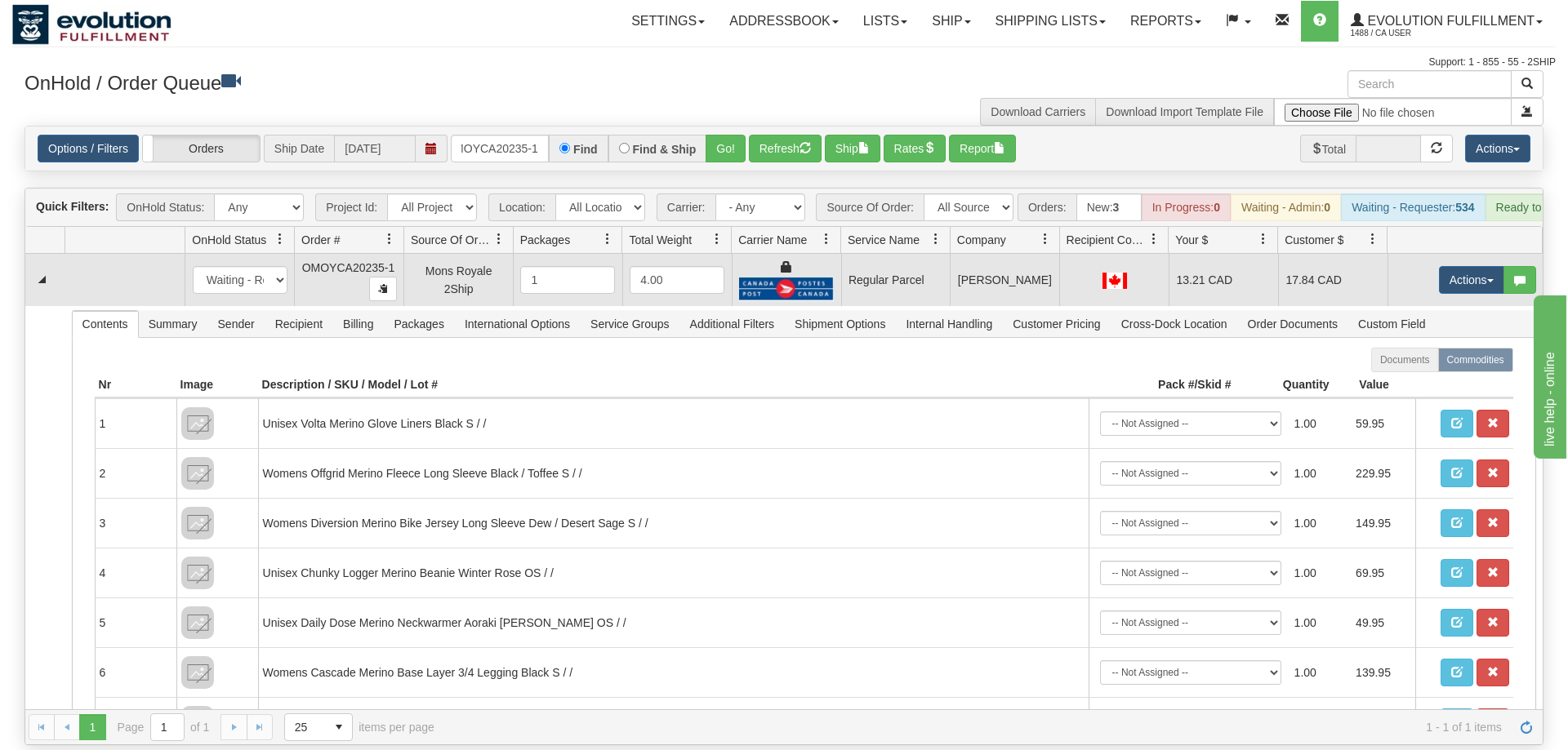
click at [1434, 258] on td "Actions Open Refresh Rates Rate All Services Ship Delete Edit Items" at bounding box center [1465, 280] width 155 height 53
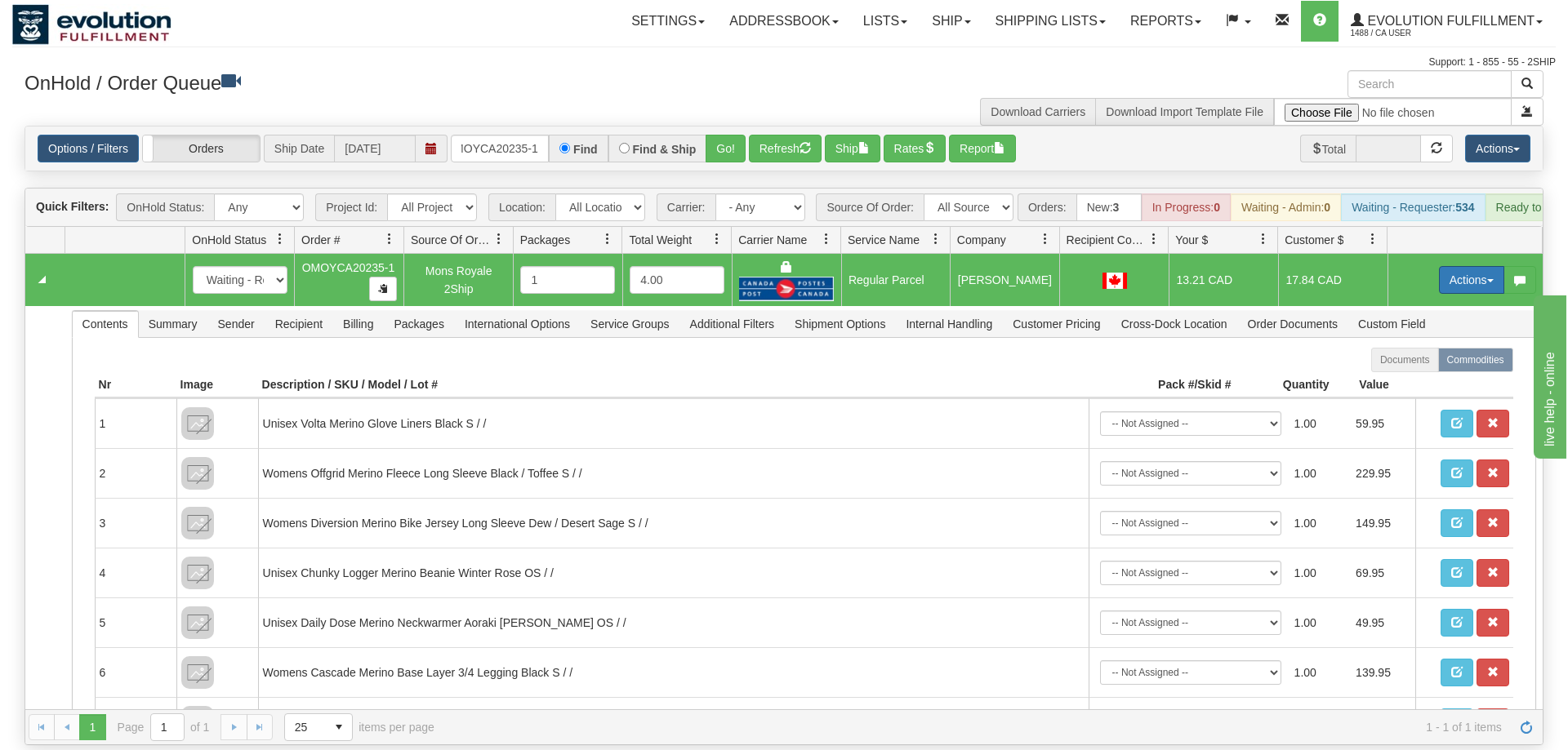
click at [1445, 266] on button "Actions" at bounding box center [1472, 280] width 65 height 28
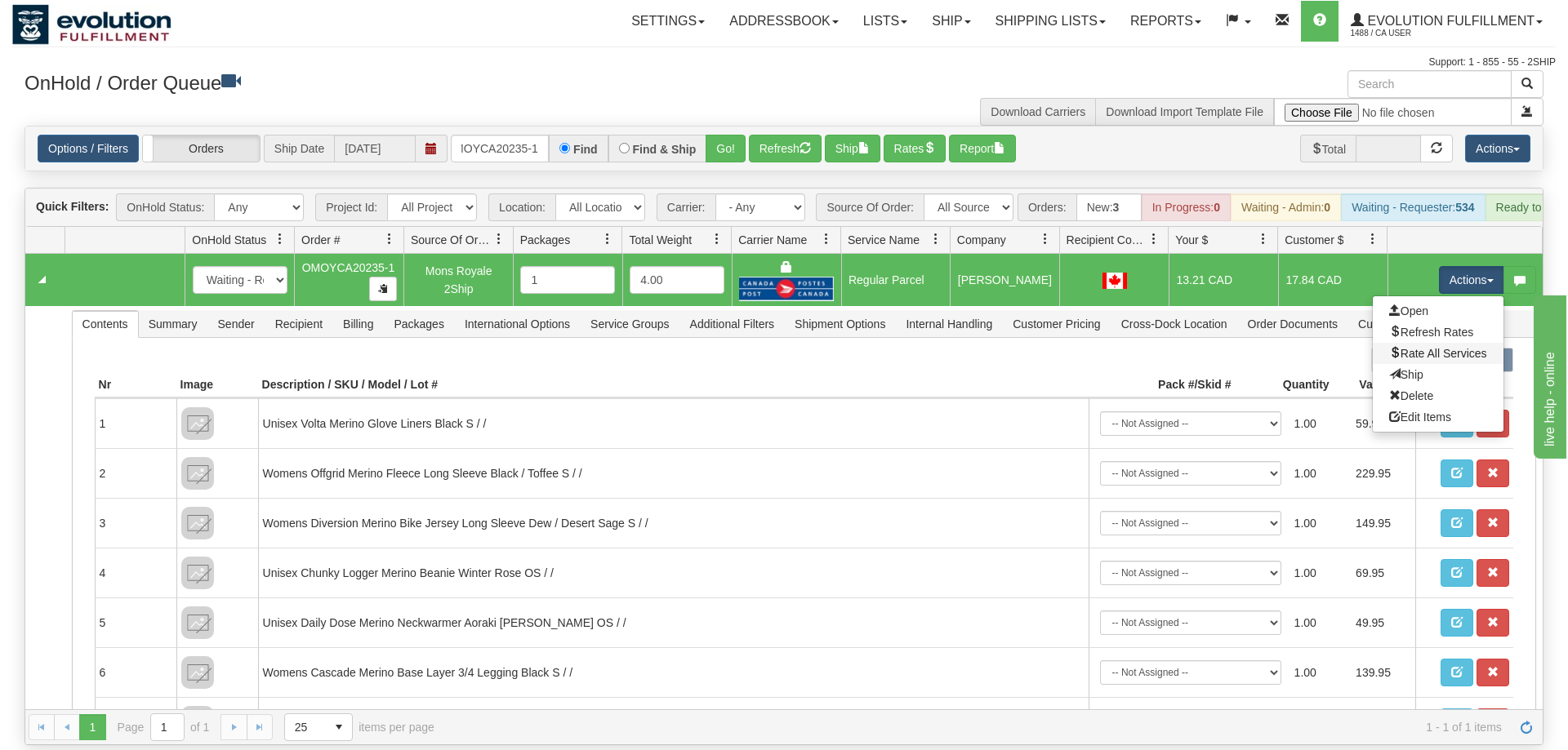
click at [1416, 343] on link "Rate All Services" at bounding box center [1438, 353] width 131 height 21
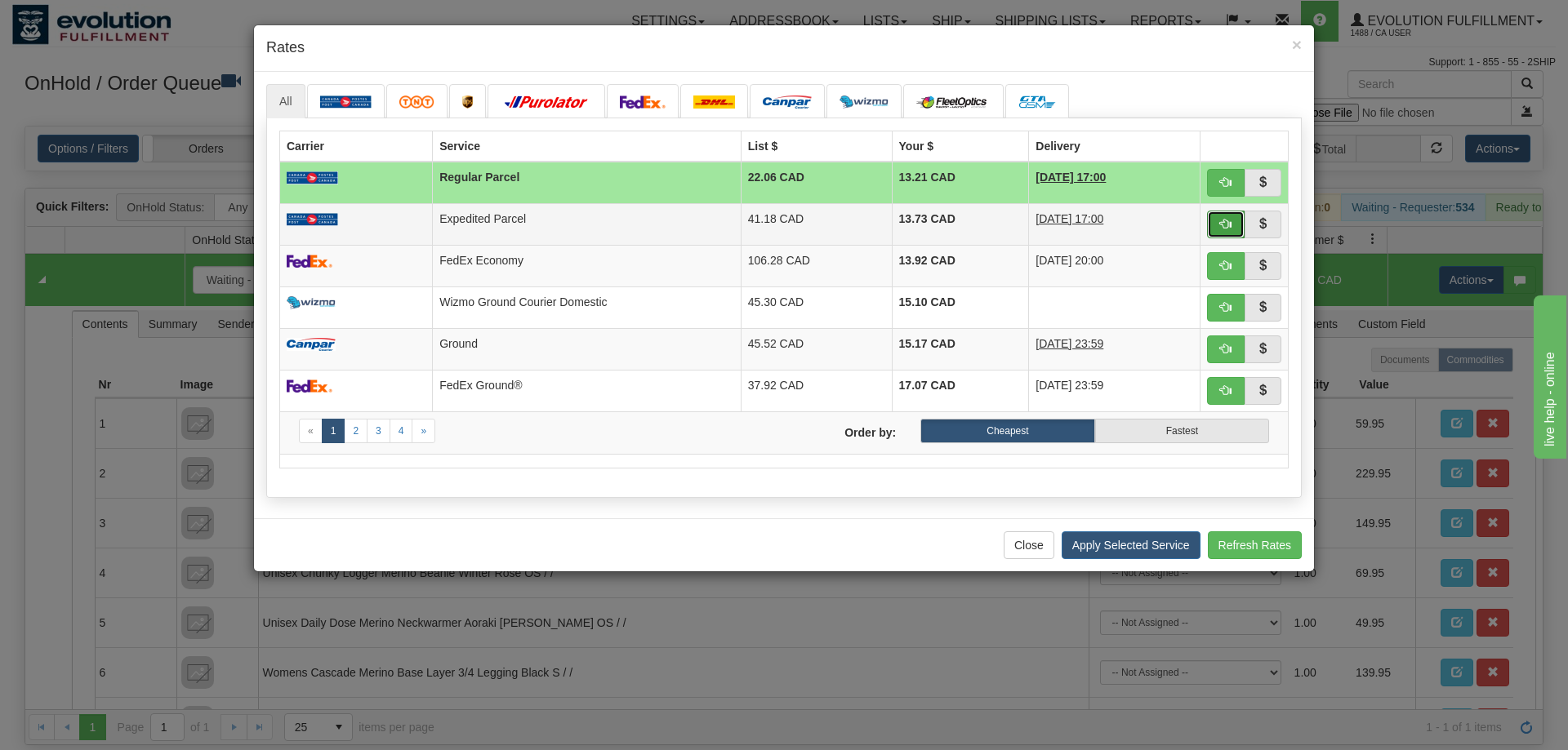
click at [1216, 220] on button "button" at bounding box center [1226, 224] width 38 height 28
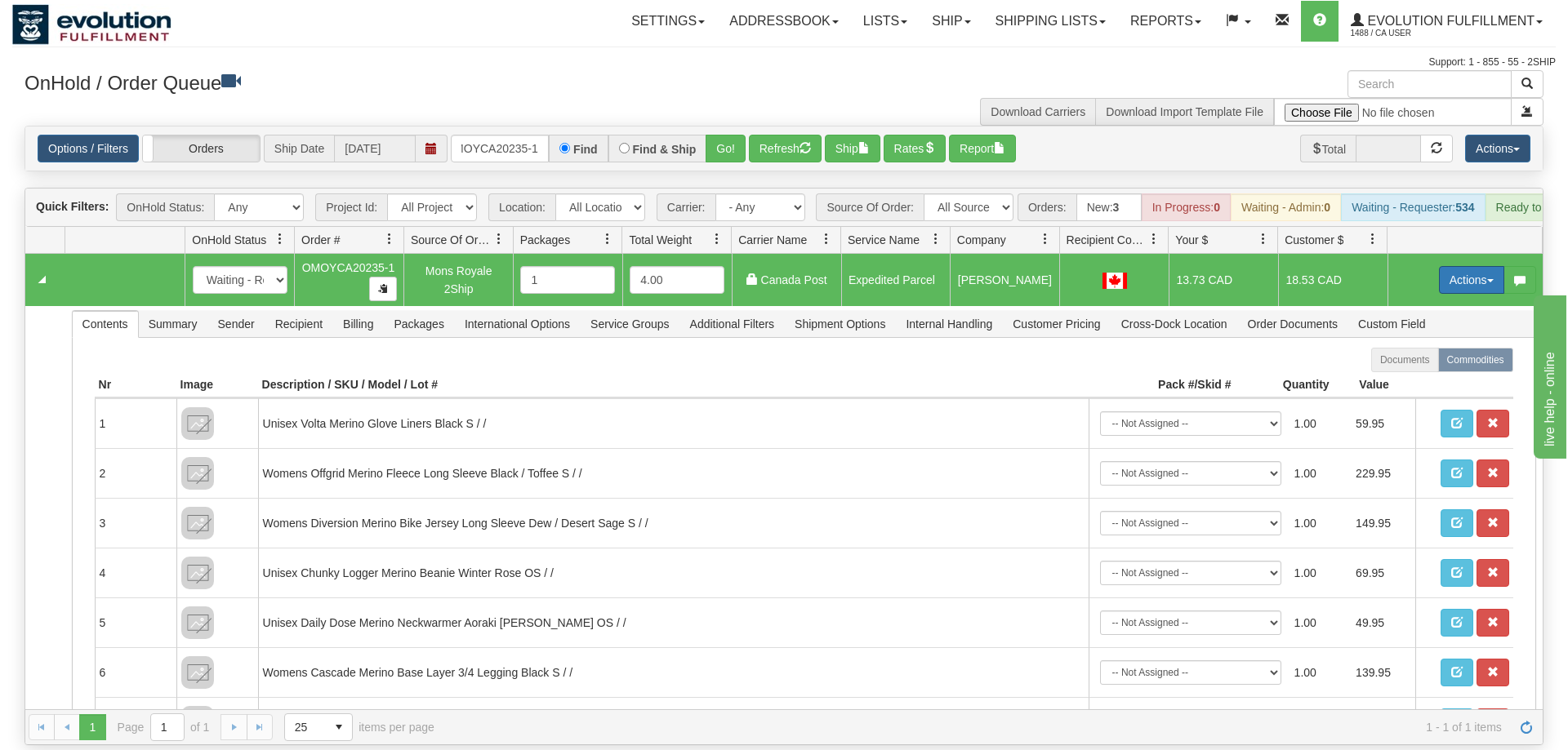
click at [1450, 266] on button "Actions" at bounding box center [1472, 280] width 65 height 28
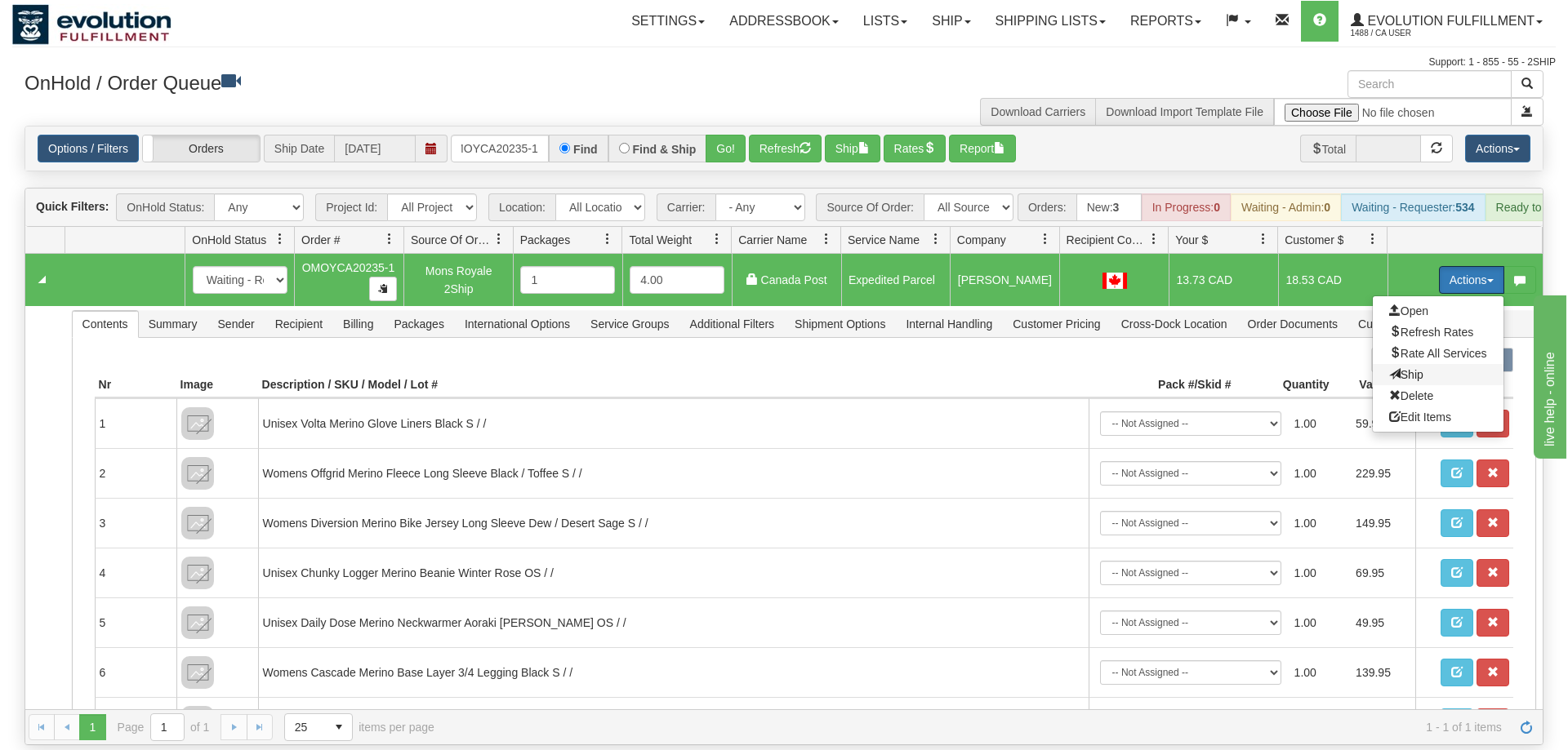
click at [1414, 368] on span "Ship" at bounding box center [1405, 374] width 35 height 13
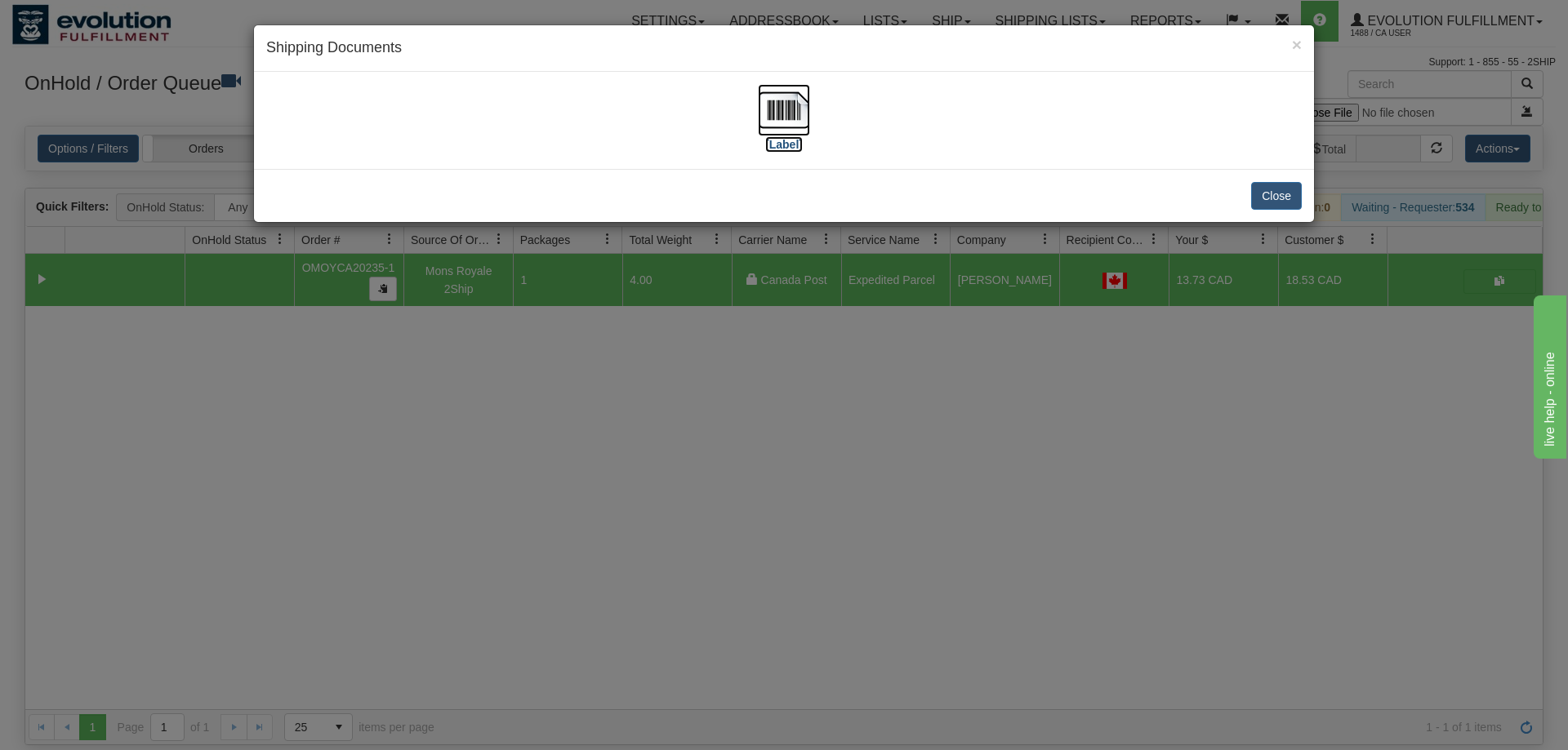
click at [769, 124] on img at bounding box center [783, 110] width 53 height 53
drag, startPoint x: 544, startPoint y: 405, endPoint x: 530, endPoint y: 234, distance: 171.6
click at [554, 401] on div "× Shipping Documents [Label] Close" at bounding box center [784, 375] width 1568 height 750
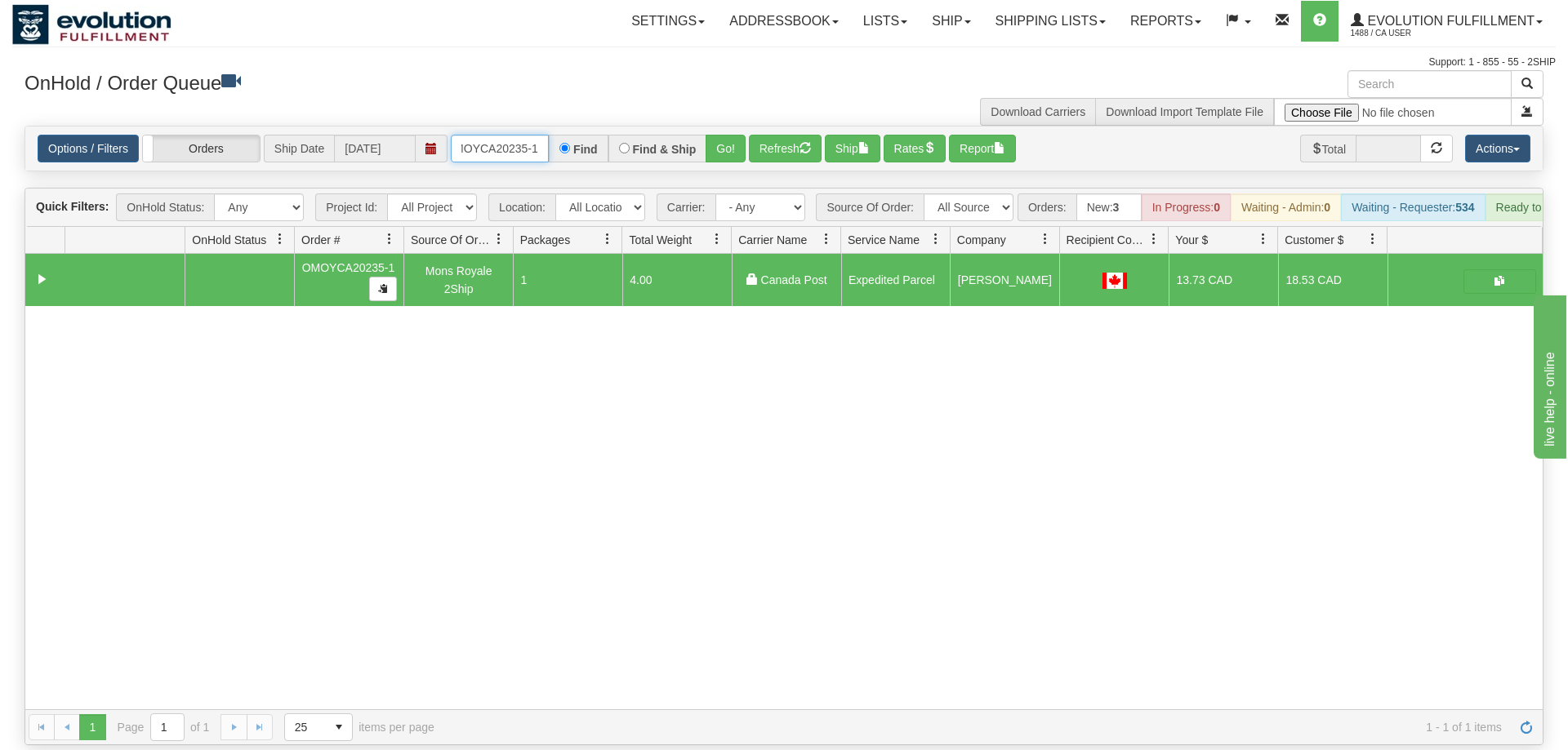
click at [510, 135] on input "OMOYCA20235-1" at bounding box center [499, 149] width 98 height 28
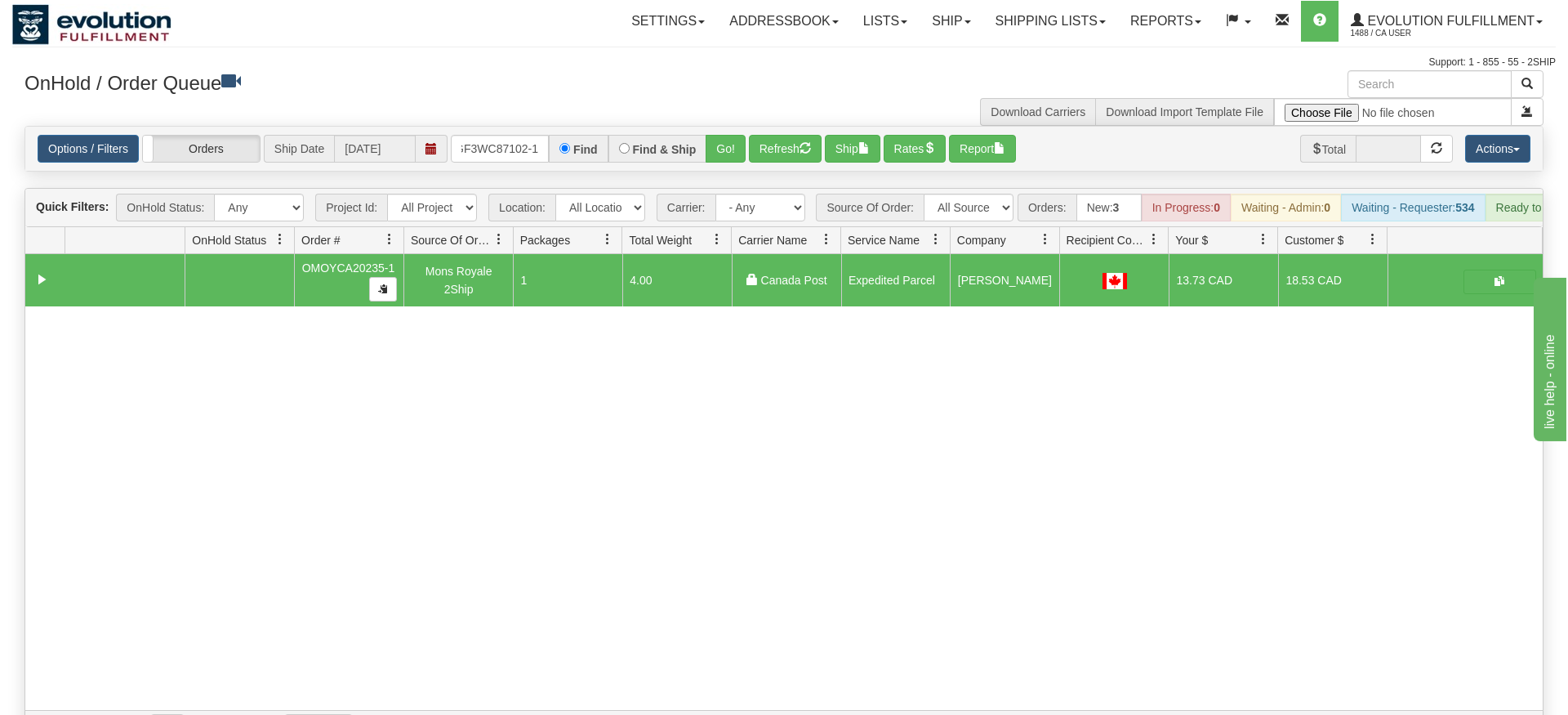
click at [717, 145] on div "Options / Filters Group Shipments Orders Ship Date [DATE] OGF3WC87102-1 Find Fi…" at bounding box center [784, 149] width 1517 height 44
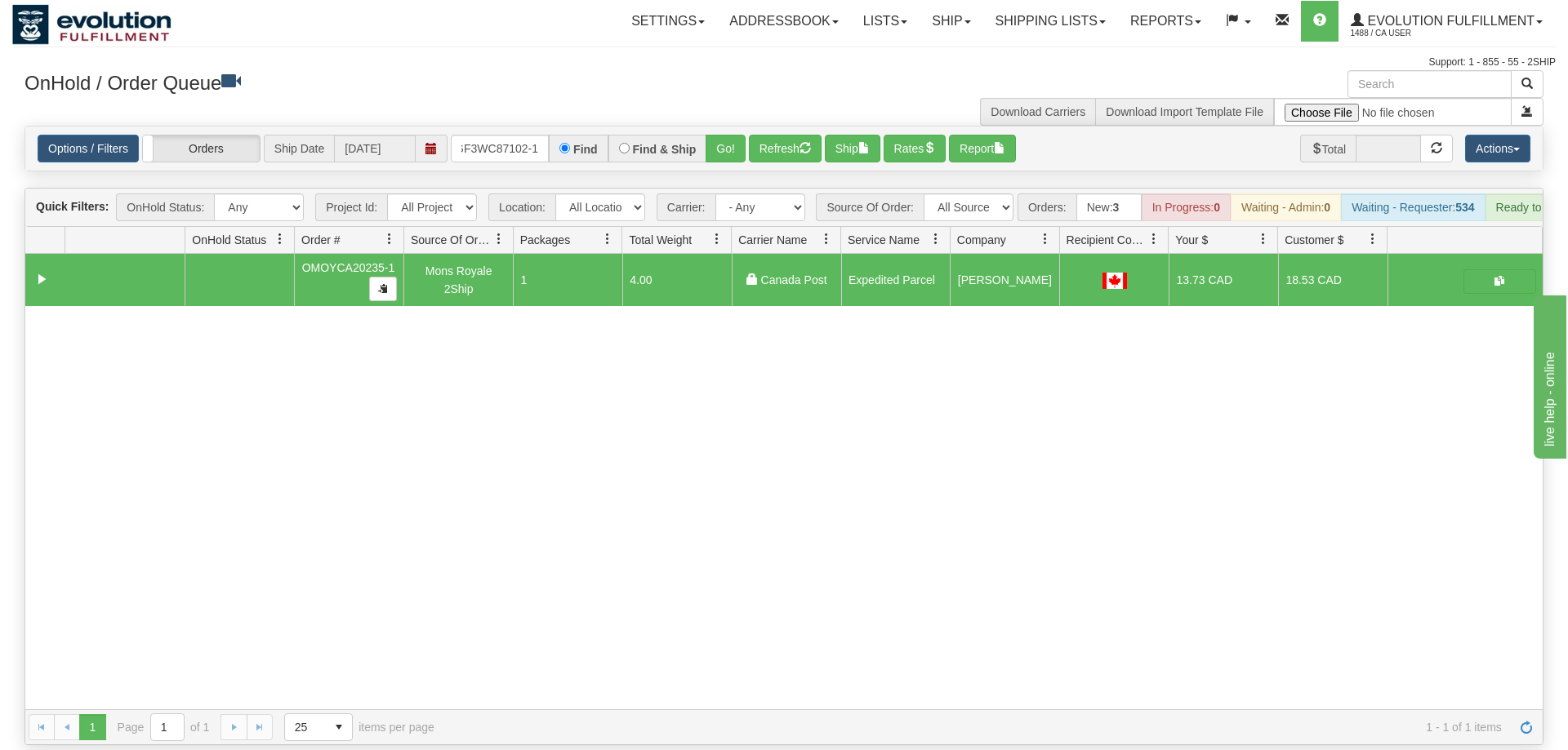
click at [745, 127] on div "Options / Filters Group Shipments Orders Ship Date [DATE] OGF3WC87102-1 Find Fi…" at bounding box center [784, 149] width 1517 height 44
click at [703, 135] on div "Find & Ship" at bounding box center [658, 149] width 99 height 28
click at [712, 135] on button "Go!" at bounding box center [725, 149] width 40 height 28
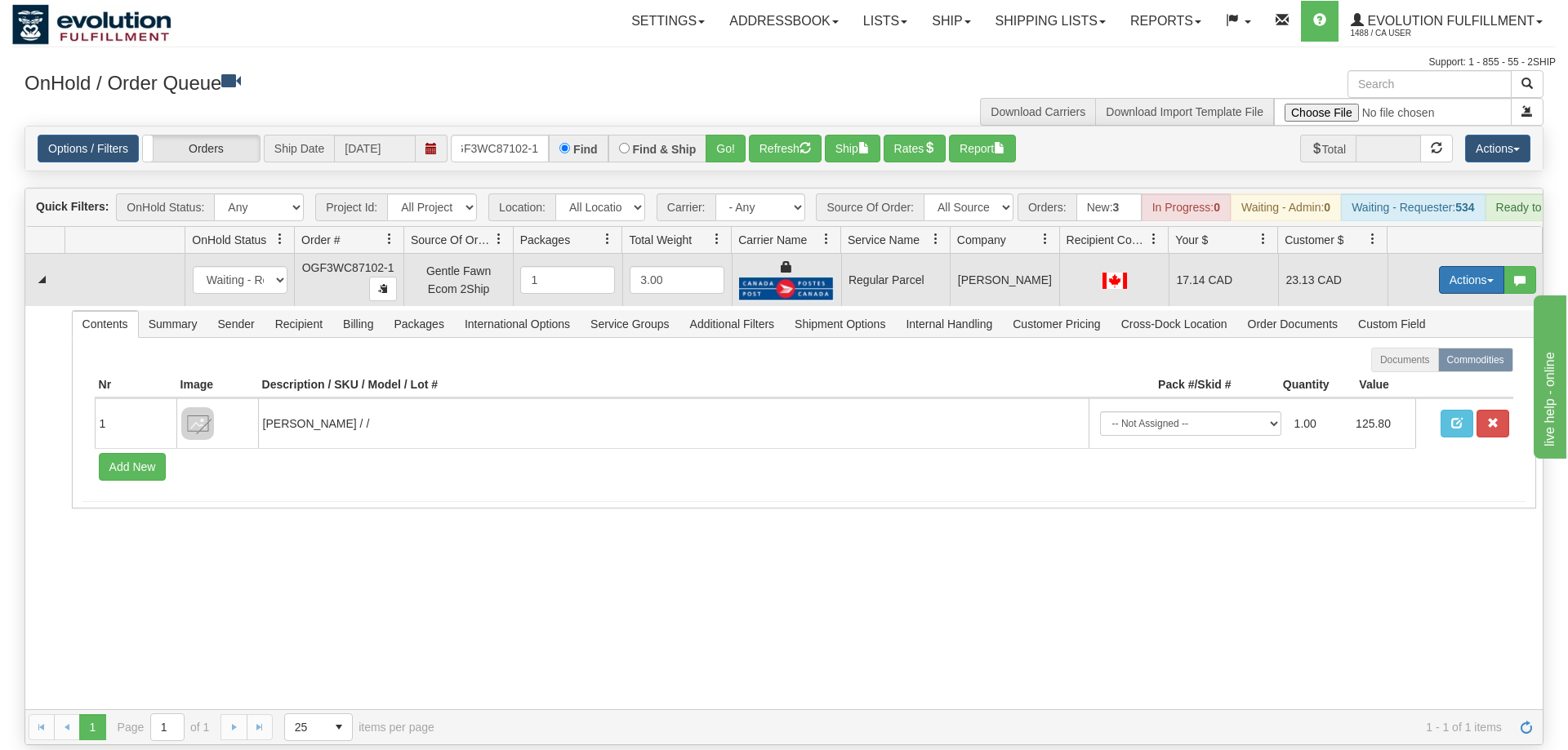
click at [1467, 266] on button "Actions" at bounding box center [1472, 280] width 65 height 28
click at [1410, 347] on span "Rate All Services" at bounding box center [1437, 353] width 98 height 13
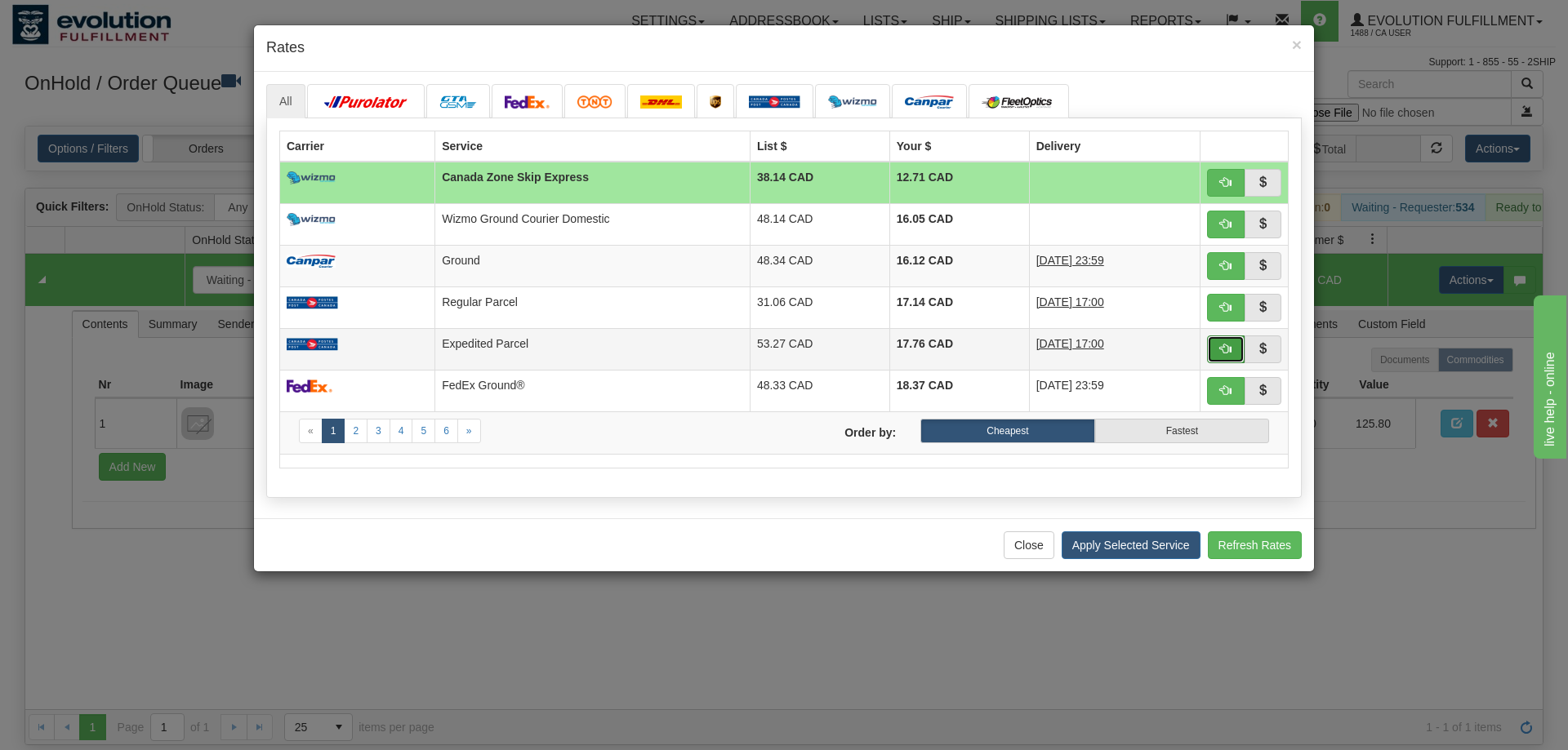
click at [1220, 347] on span "button" at bounding box center [1226, 349] width 12 height 12
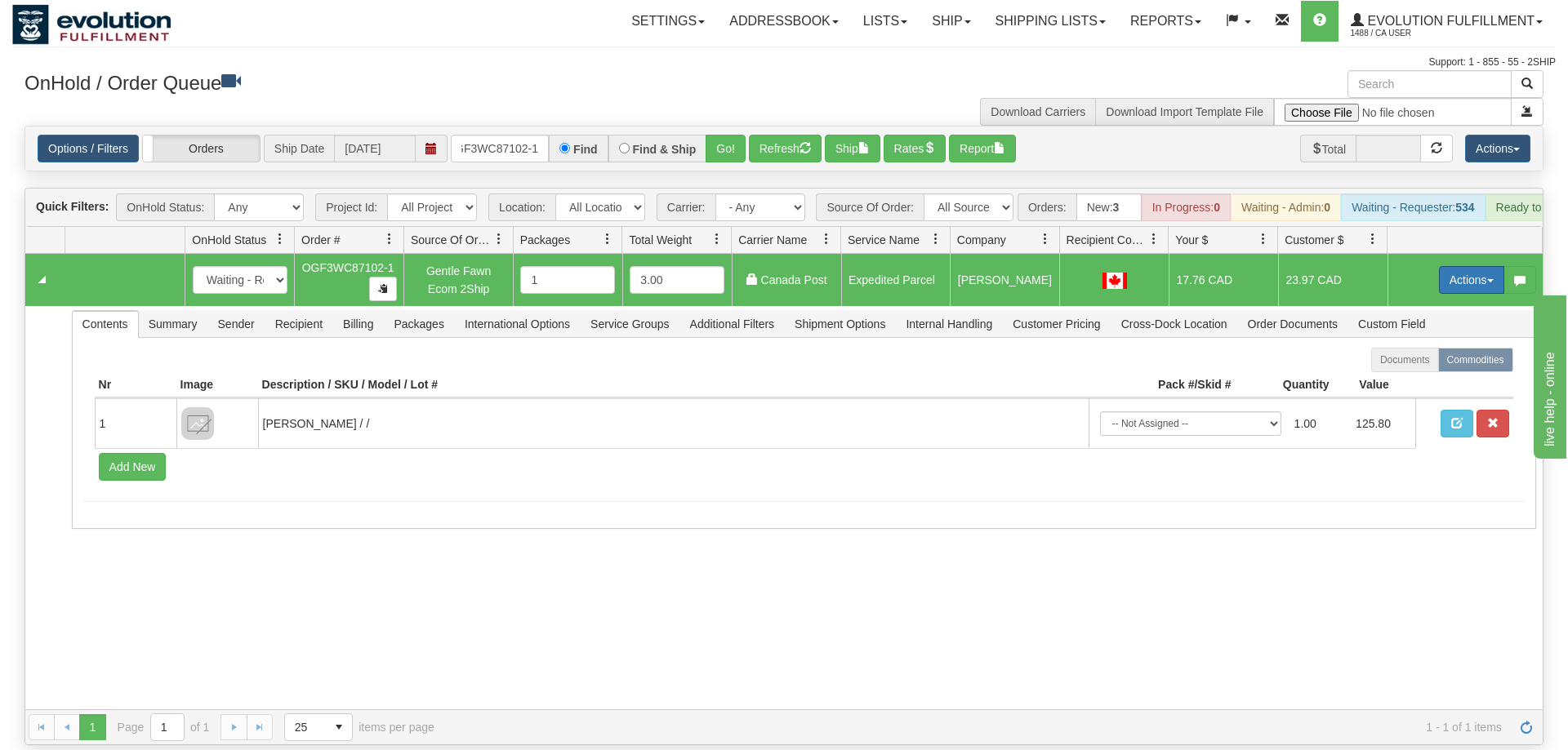
click at [1476, 266] on button "Actions" at bounding box center [1472, 280] width 65 height 28
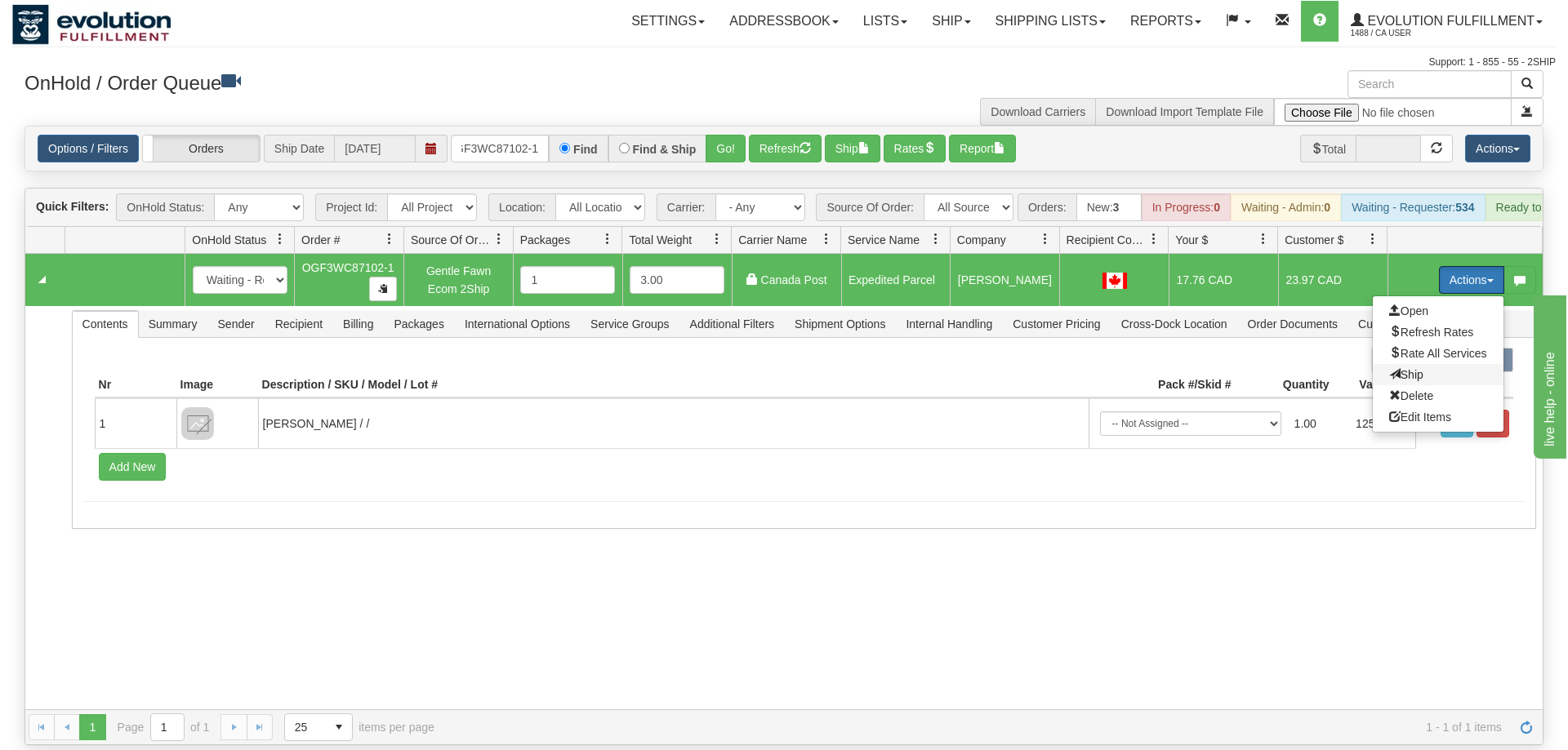
click at [1392, 368] on span "Ship" at bounding box center [1405, 374] width 35 height 13
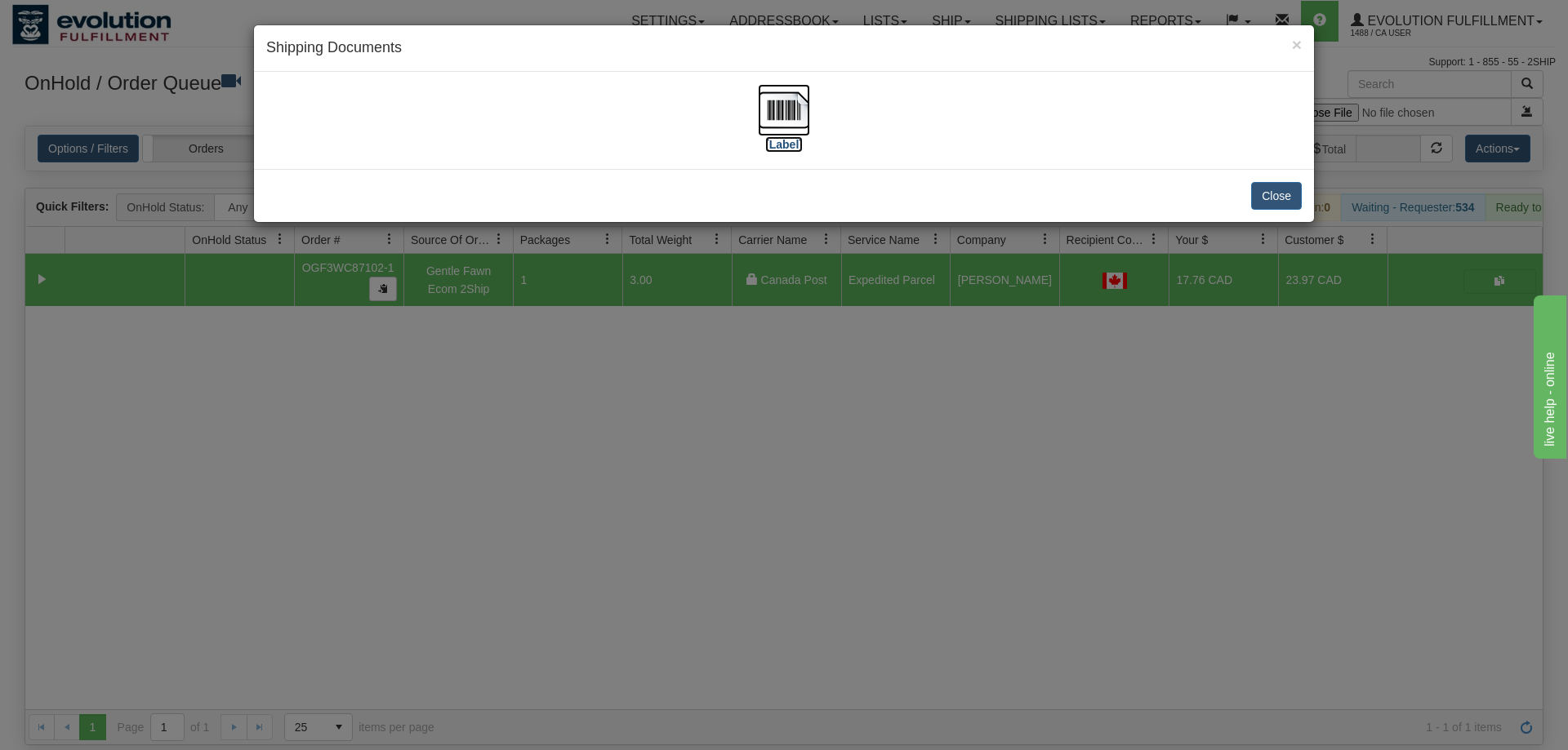
click at [800, 107] on img at bounding box center [783, 110] width 53 height 53
drag, startPoint x: 739, startPoint y: 468, endPoint x: 449, endPoint y: 267, distance: 352.8
click at [740, 467] on div "× Shipping Documents [Label] Close" at bounding box center [784, 375] width 1568 height 750
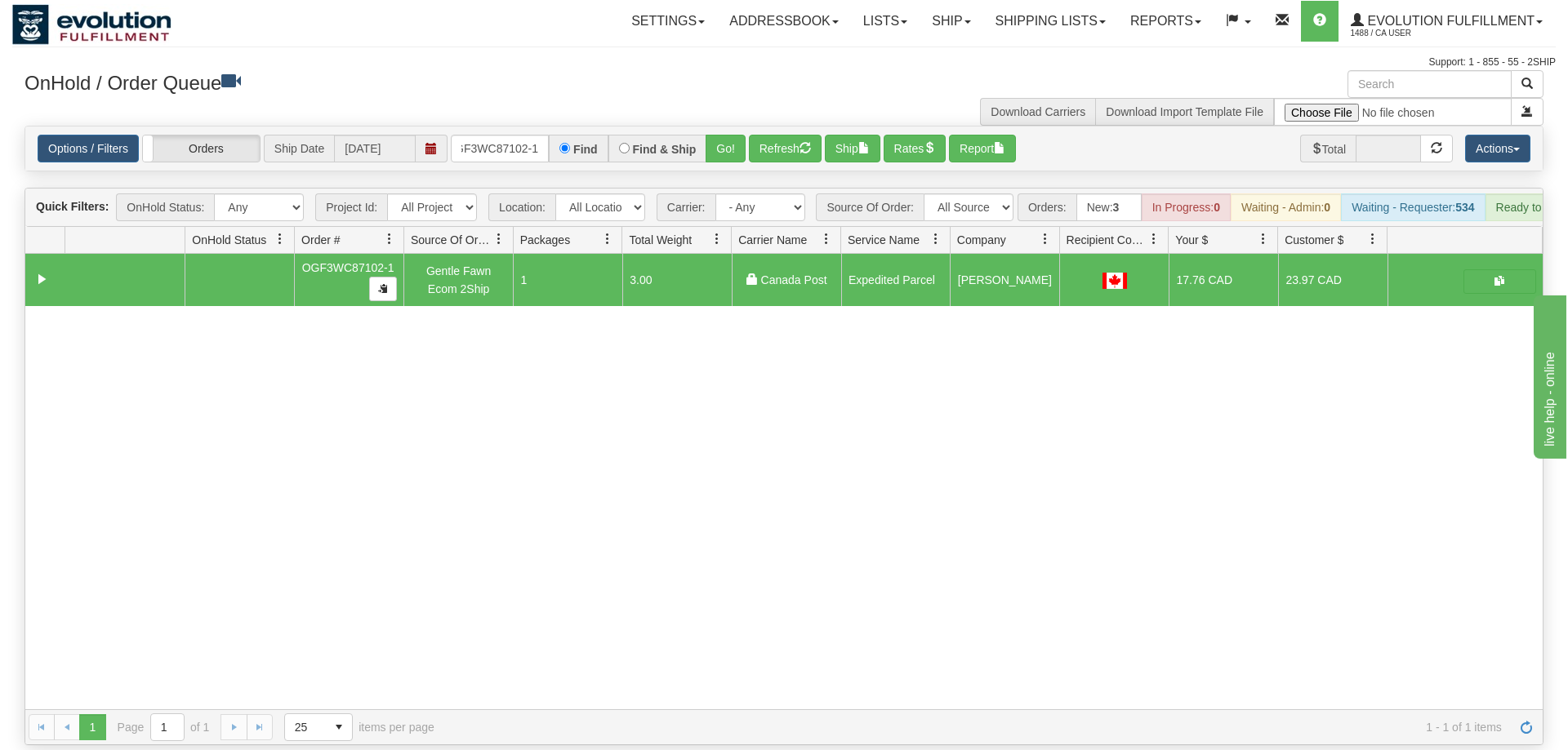
click at [497, 140] on div "Options / Filters Group Shipments Orders Ship Date [DATE] OGF3WC87102-1 Find Fi…" at bounding box center [784, 149] width 1517 height 44
click at [508, 135] on input "OGF3WC87102-1" at bounding box center [499, 149] width 98 height 28
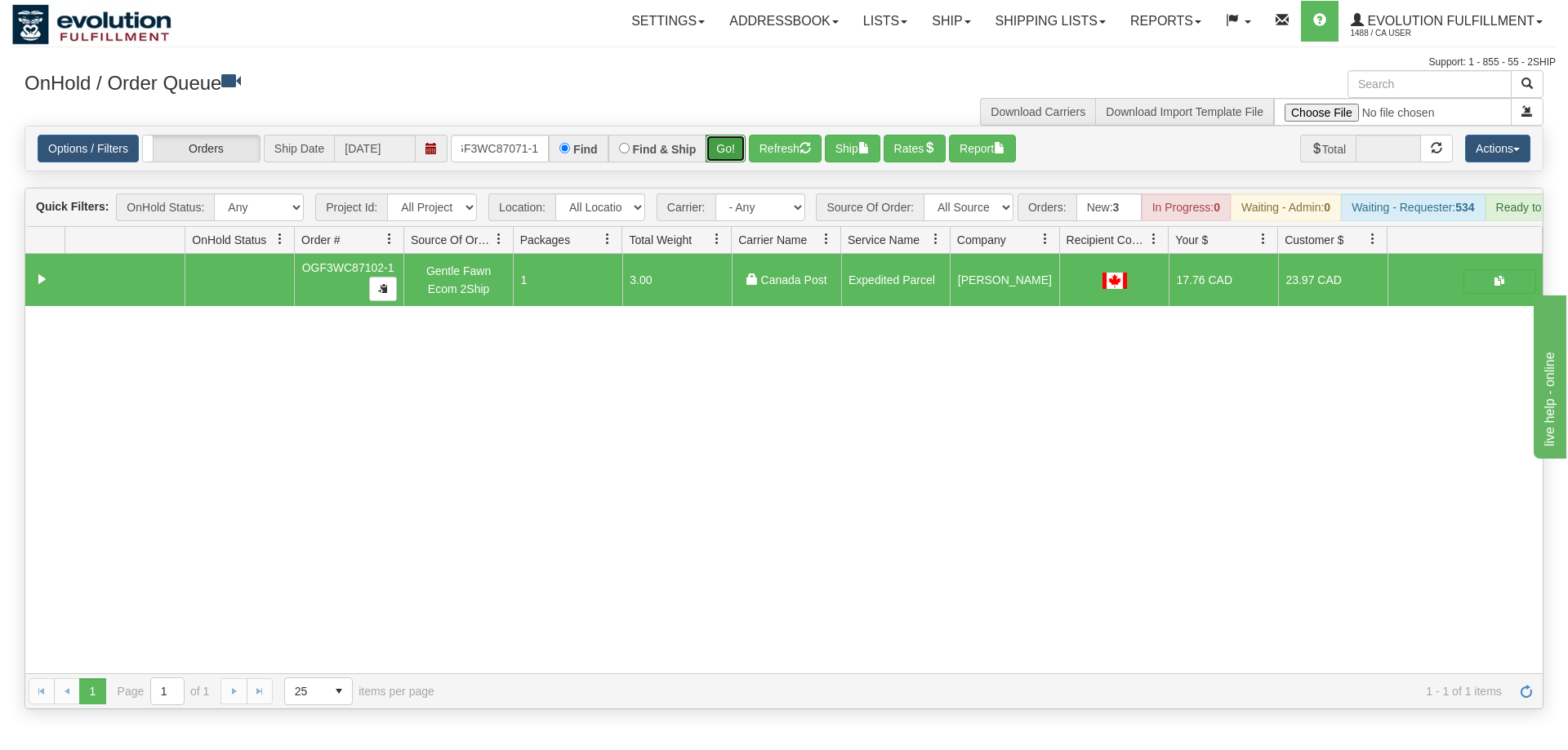
click at [719, 154] on div "Is equal to Is not equal to Contains Does not contains CAD USD EUR ZAR [PERSON_…" at bounding box center [783, 418] width 1543 height 583
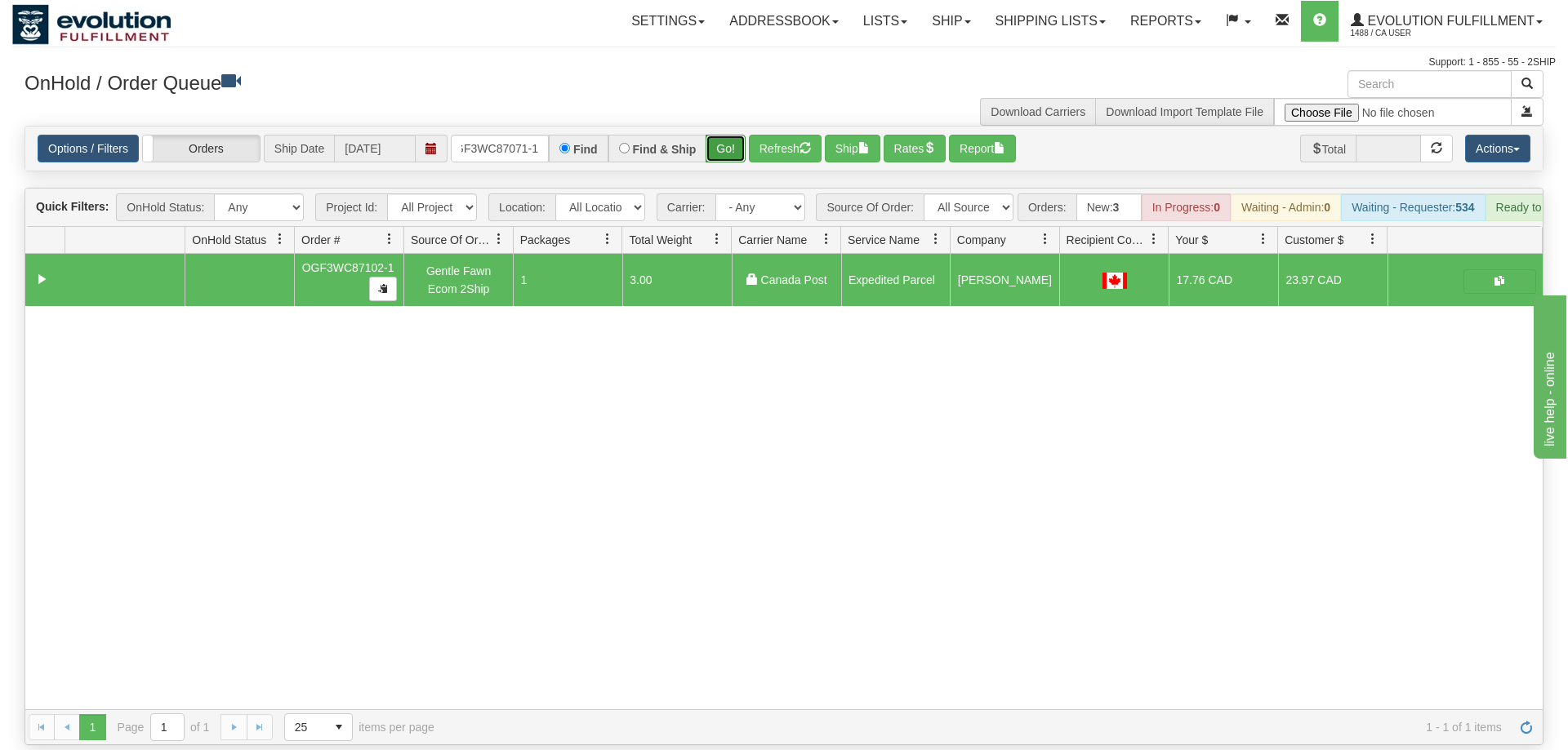
click at [725, 135] on button "Go!" at bounding box center [725, 149] width 40 height 28
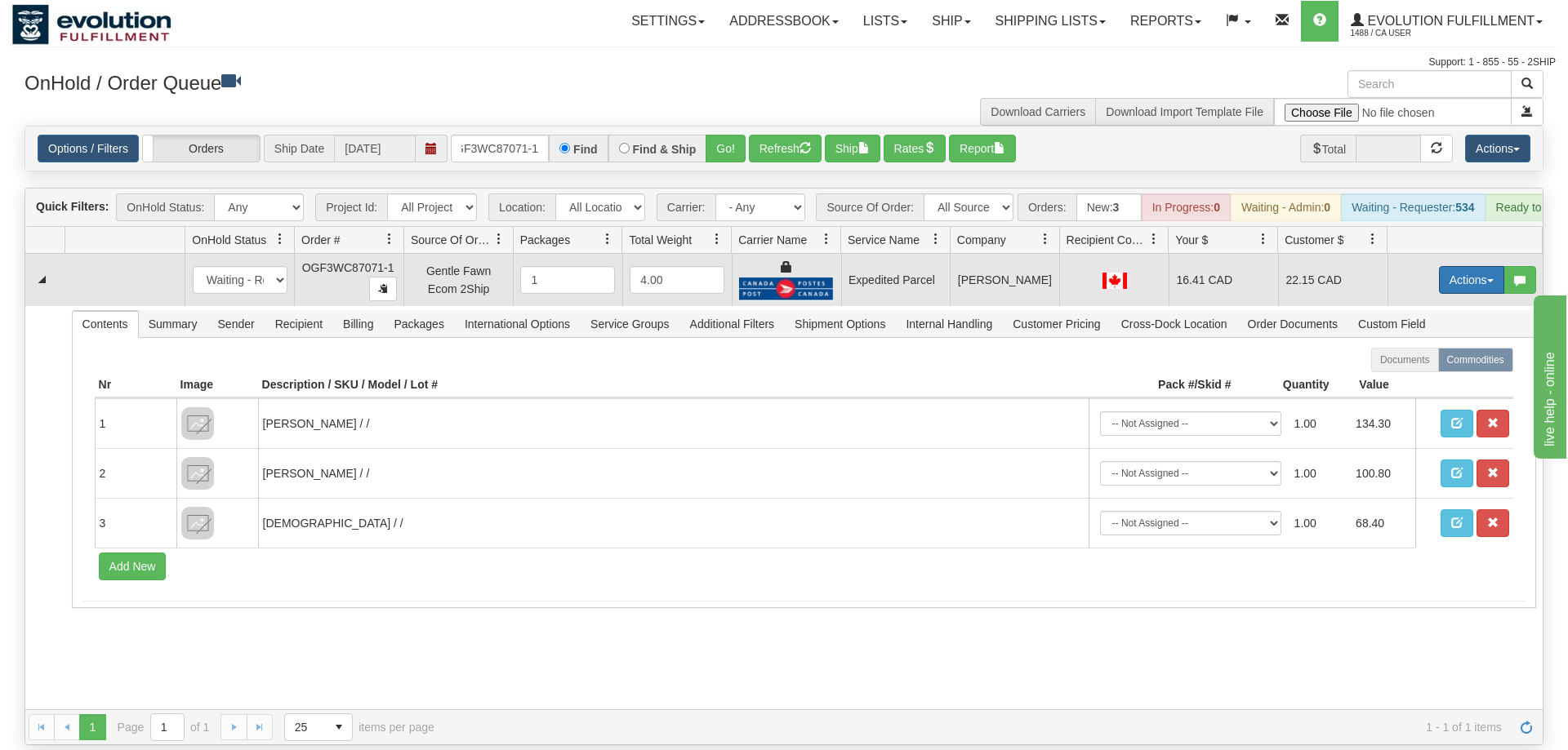
click at [1467, 266] on button "Actions" at bounding box center [1472, 280] width 65 height 28
click at [1398, 368] on span "Ship" at bounding box center [1405, 374] width 35 height 13
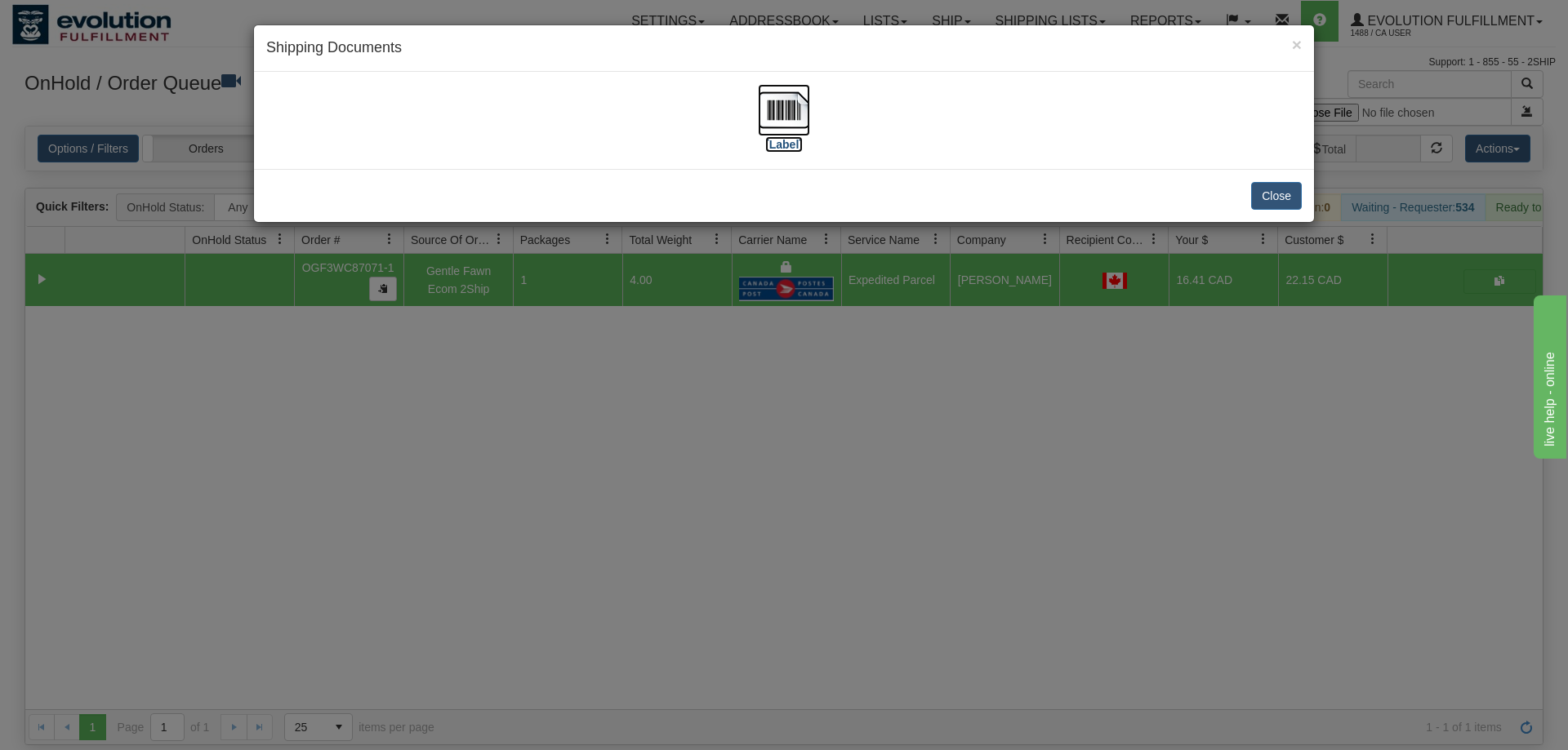
click at [806, 121] on img at bounding box center [783, 110] width 53 height 53
drag, startPoint x: 877, startPoint y: 352, endPoint x: 557, endPoint y: 185, distance: 361.0
click at [877, 349] on div "× Shipping Documents [Label] Close" at bounding box center [784, 375] width 1568 height 750
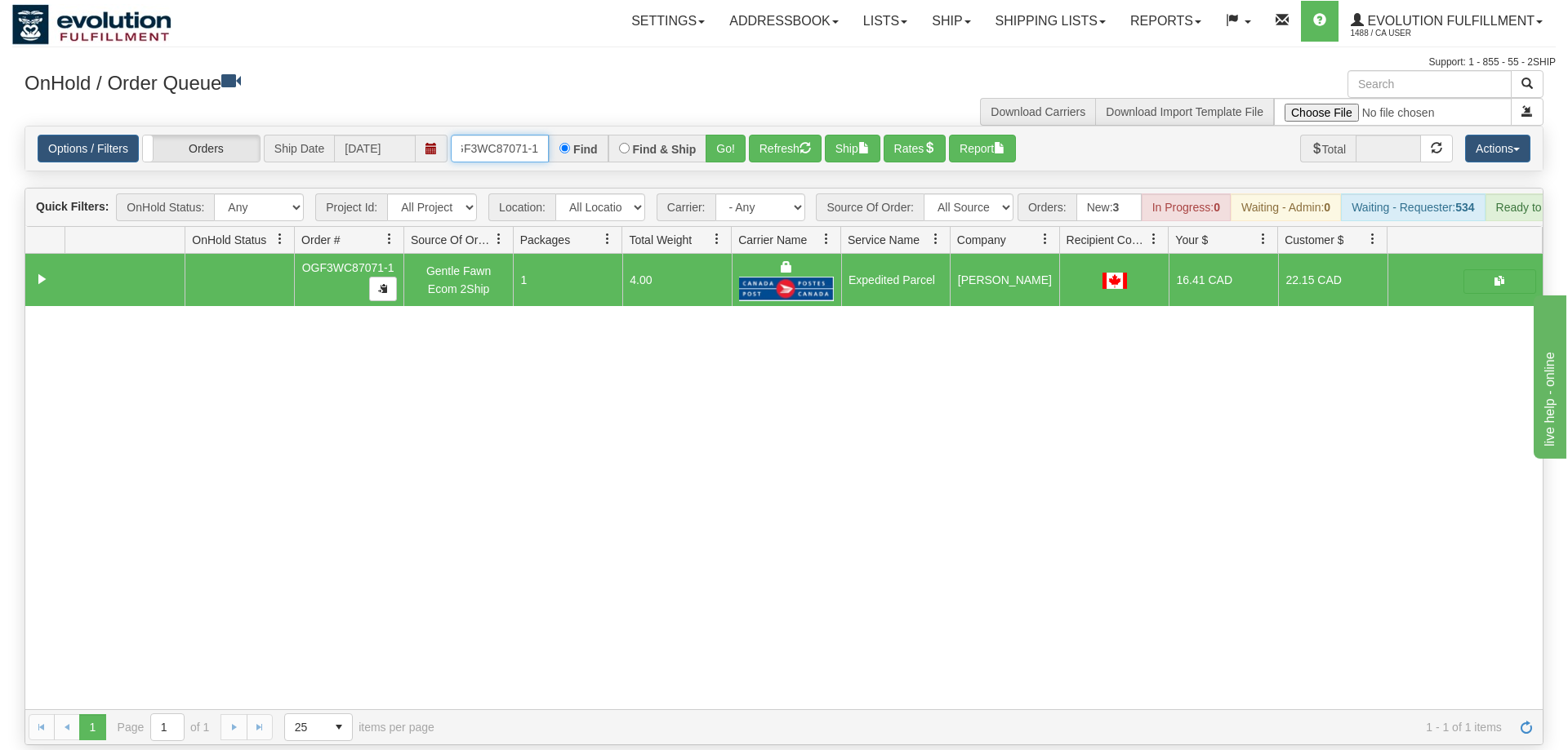
click at [490, 135] on input "OGF3WC87071-1" at bounding box center [499, 149] width 98 height 28
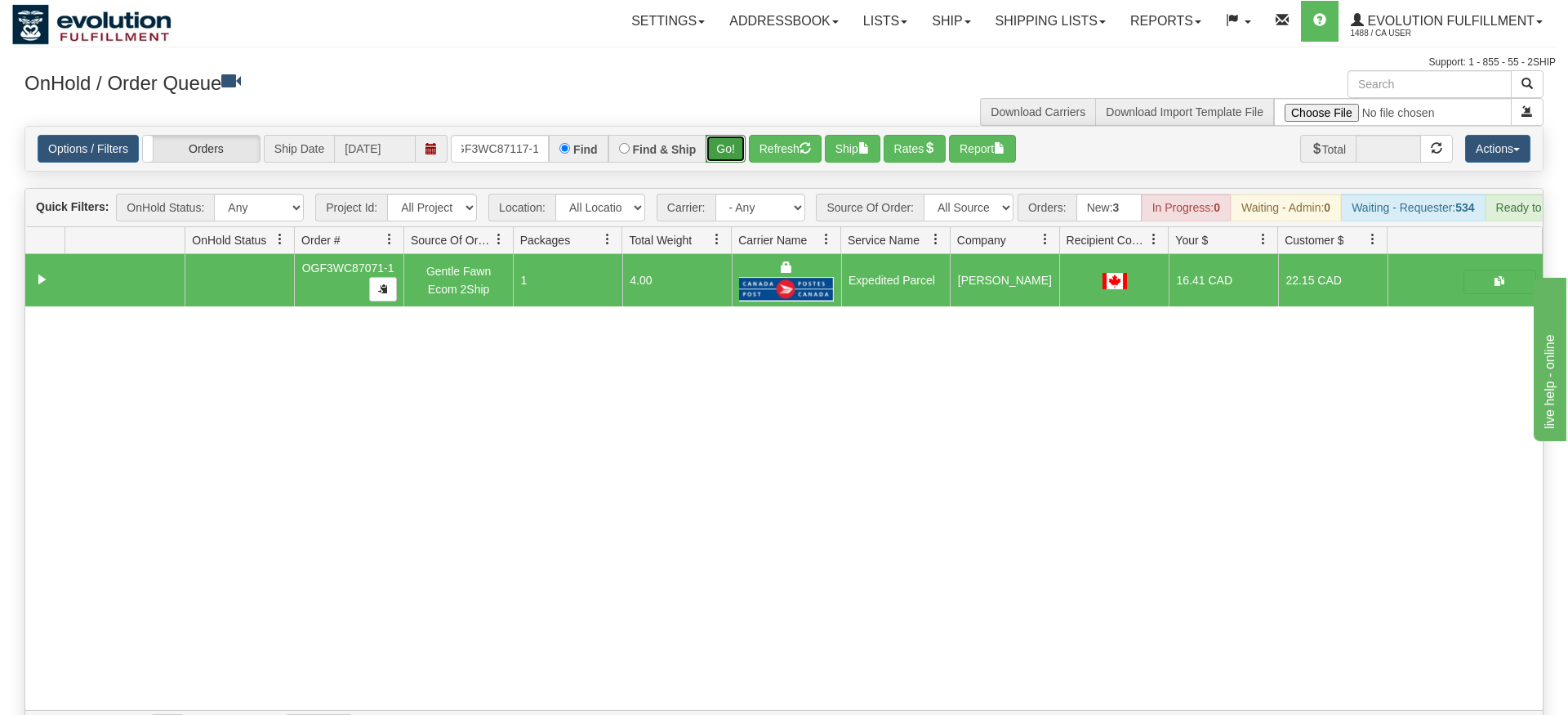
click at [725, 162] on div "Is equal to Is not equal to Contains Does not contains CAD USD EUR ZAR [PERSON_…" at bounding box center [783, 436] width 1543 height 620
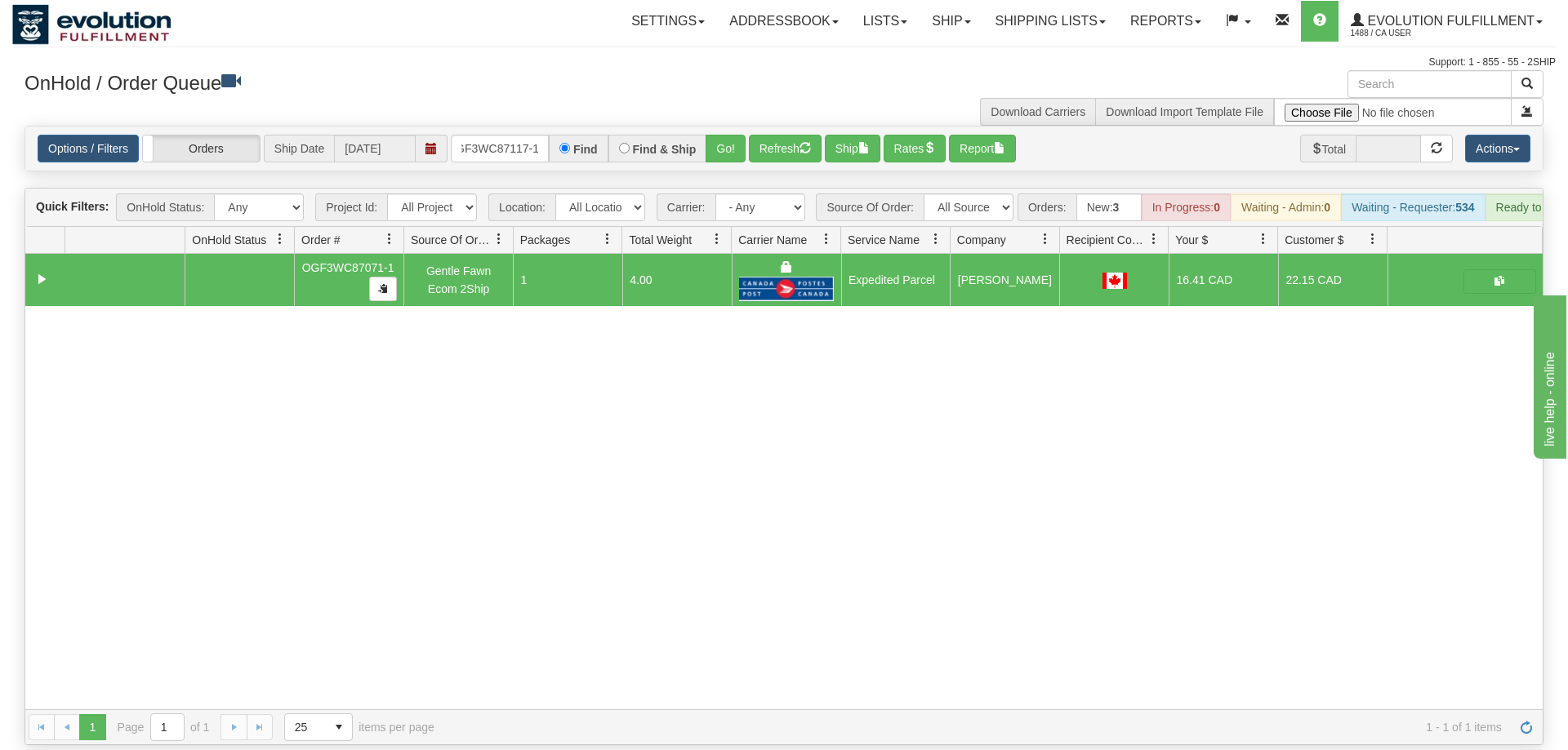
click at [724, 140] on div "Options / Filters Group Shipments Orders Ship Date [DATE] OGF3WC87117-1 Find Fi…" at bounding box center [784, 149] width 1517 height 44
click at [721, 135] on button "Go!" at bounding box center [725, 149] width 40 height 28
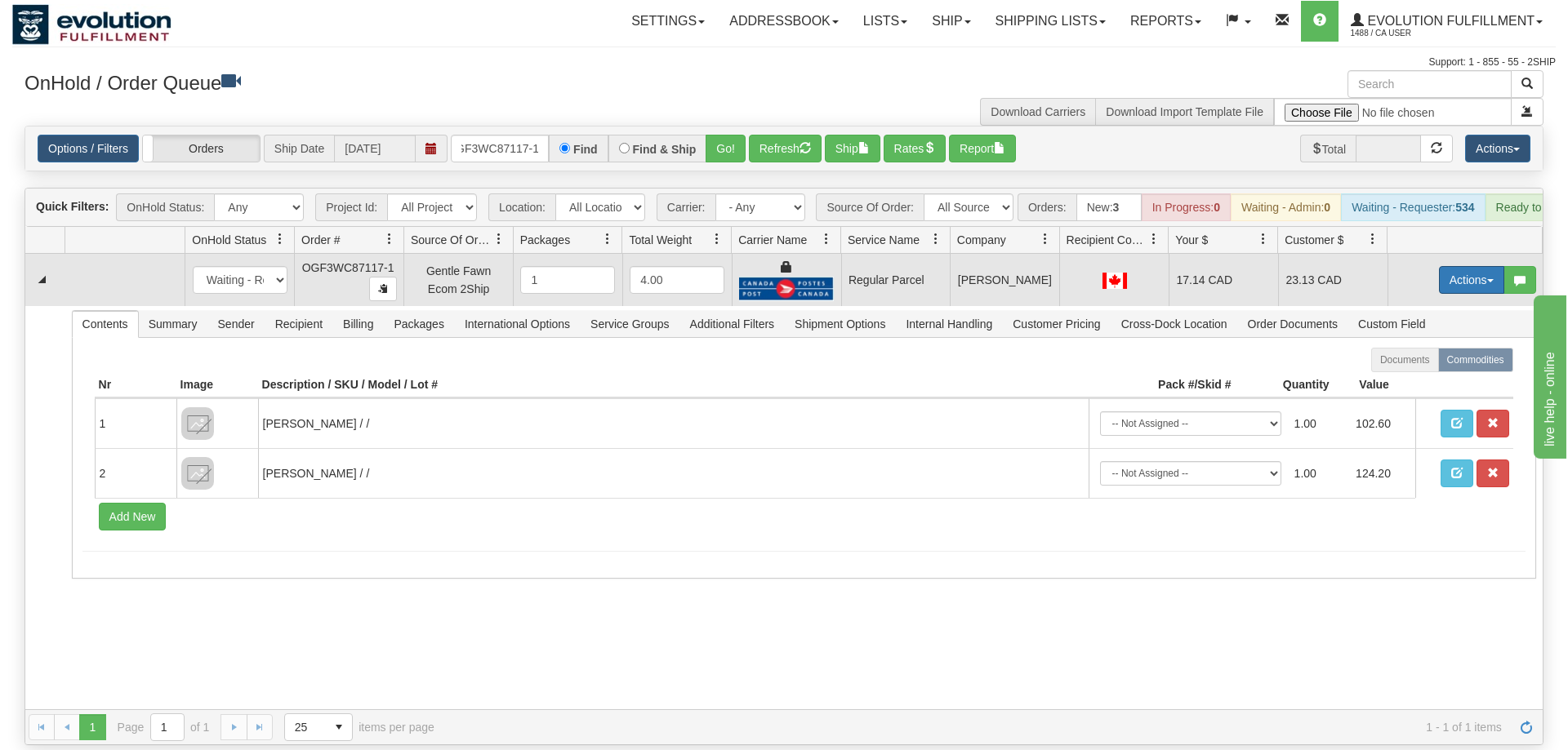
click at [1443, 266] on button "Actions" at bounding box center [1472, 280] width 65 height 28
click at [1408, 347] on span "Rate All Services" at bounding box center [1437, 353] width 98 height 13
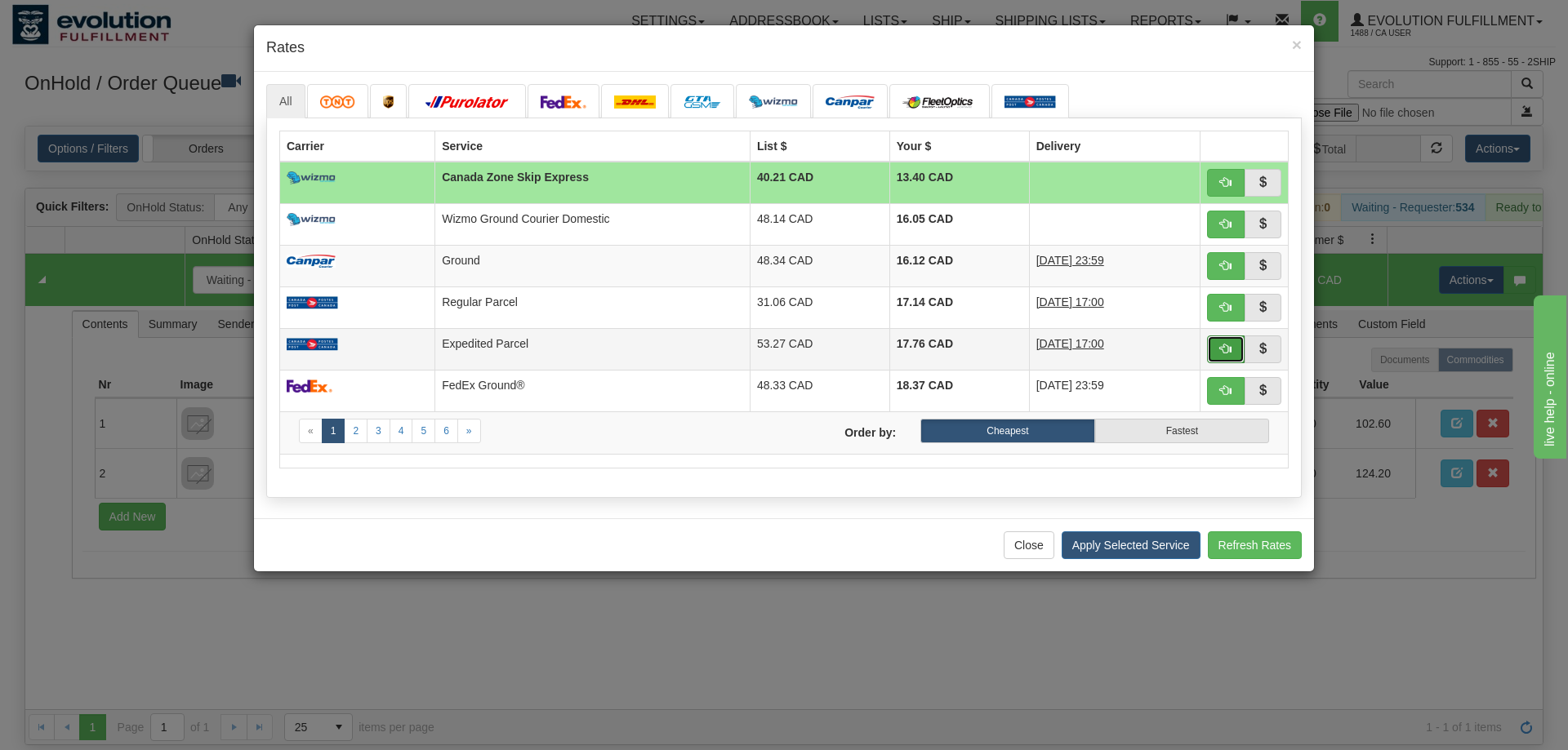
click at [1233, 349] on button "button" at bounding box center [1226, 349] width 38 height 28
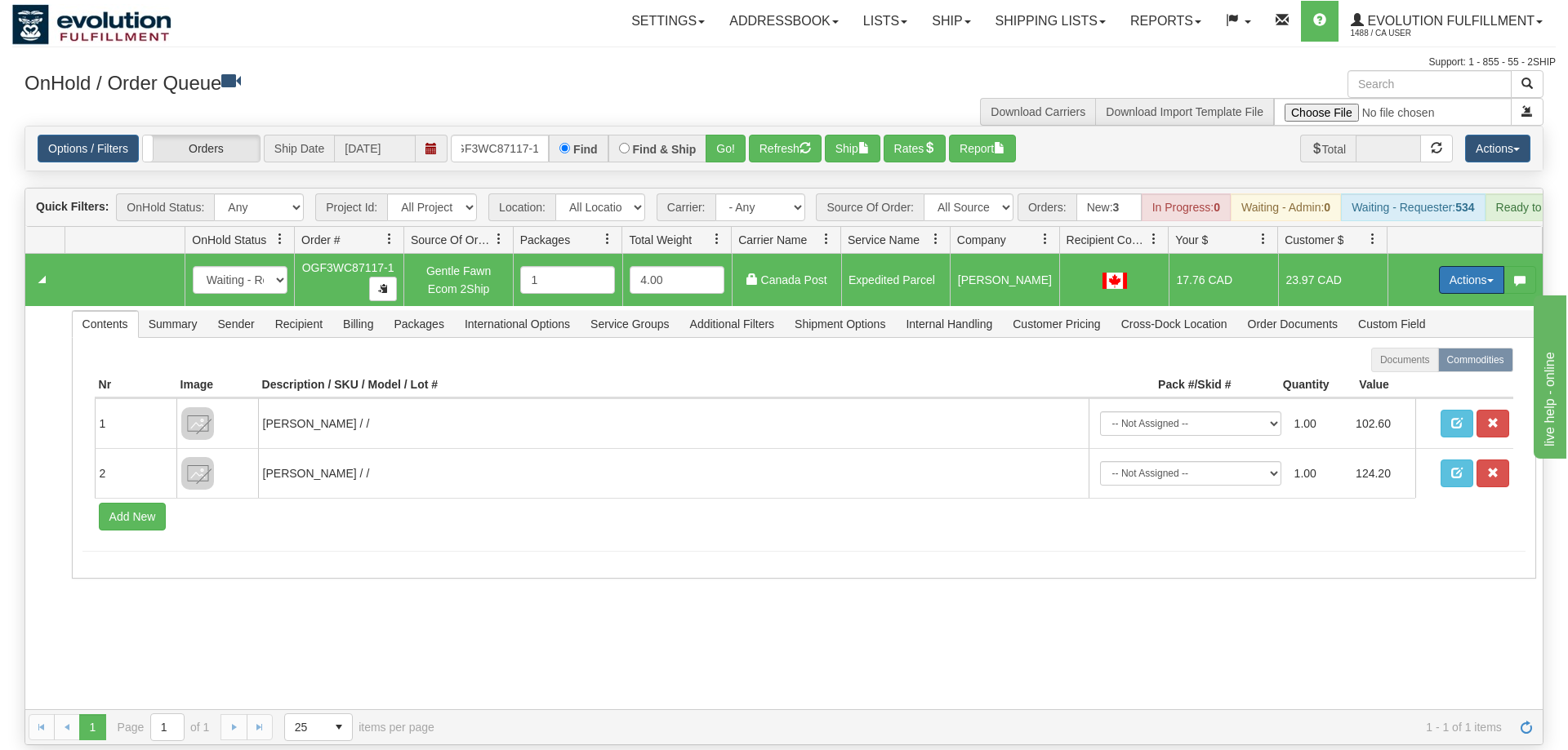
click at [1460, 266] on button "Actions" at bounding box center [1472, 280] width 65 height 28
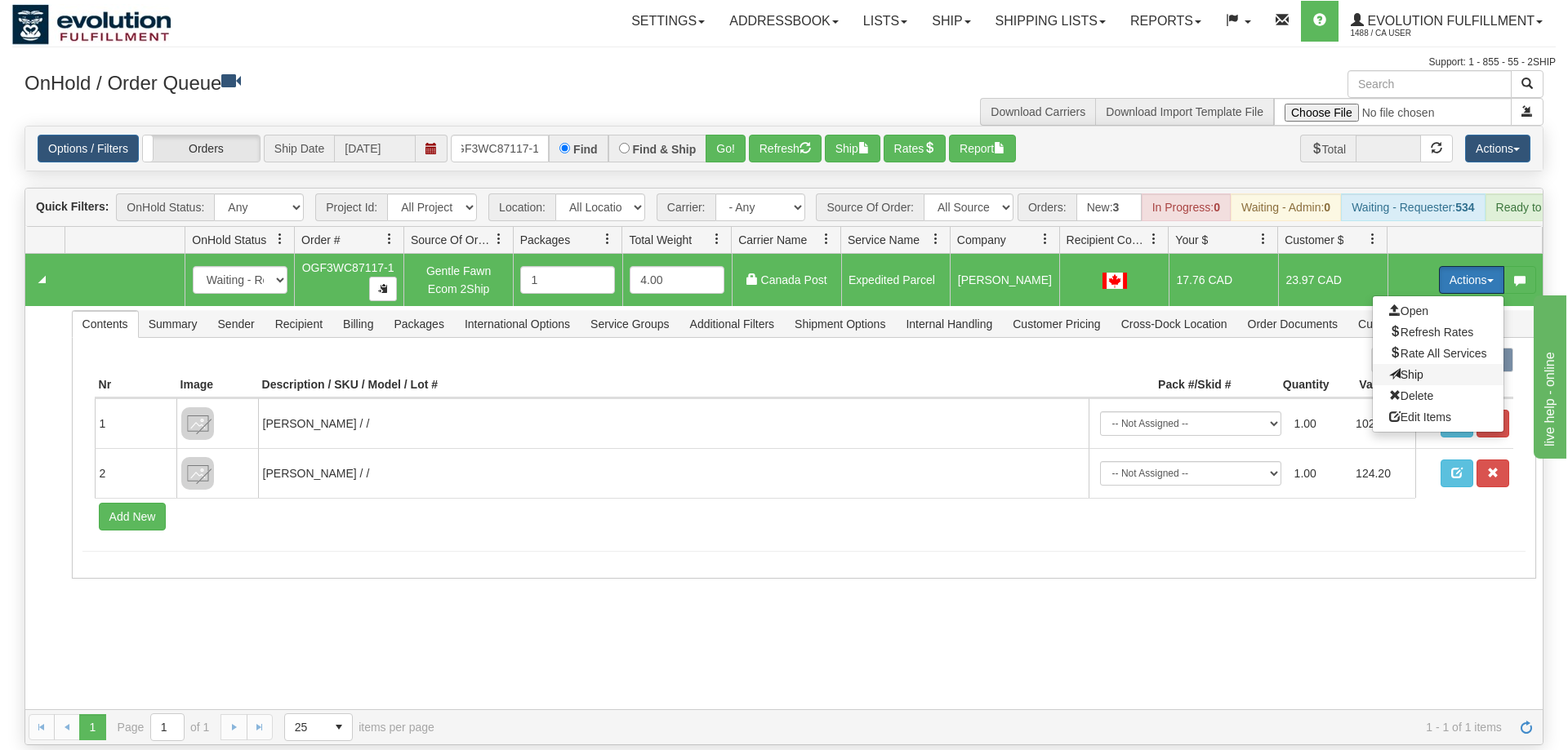
click at [1399, 368] on span "Ship" at bounding box center [1405, 374] width 35 height 13
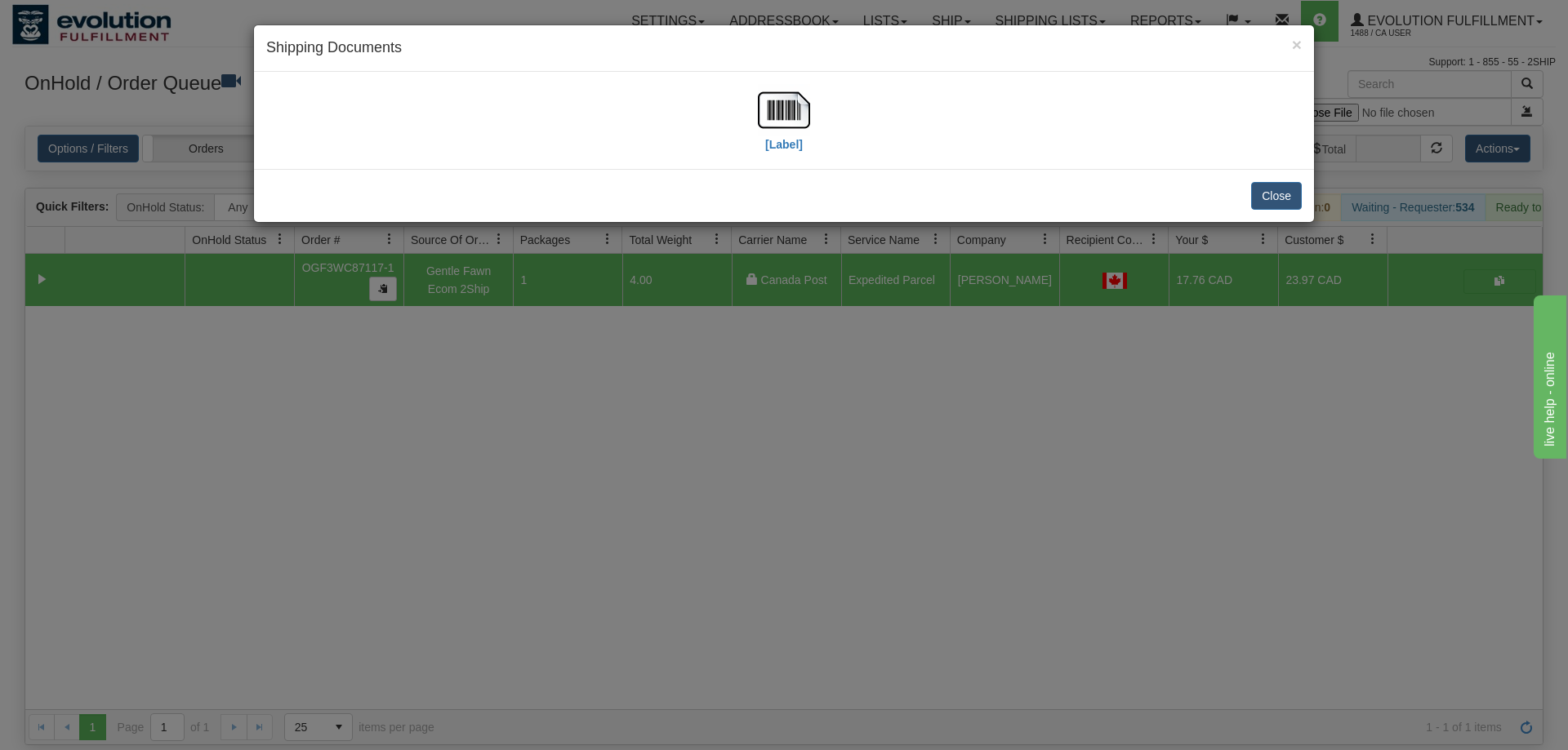
click at [774, 159] on div "[Label]" at bounding box center [784, 120] width 1060 height 97
click at [773, 143] on label "[Label]" at bounding box center [784, 144] width 38 height 16
drag, startPoint x: 729, startPoint y: 498, endPoint x: 738, endPoint y: 494, distance: 9.8
click at [738, 494] on div "× Shipping Documents [Label] Close" at bounding box center [784, 375] width 1568 height 750
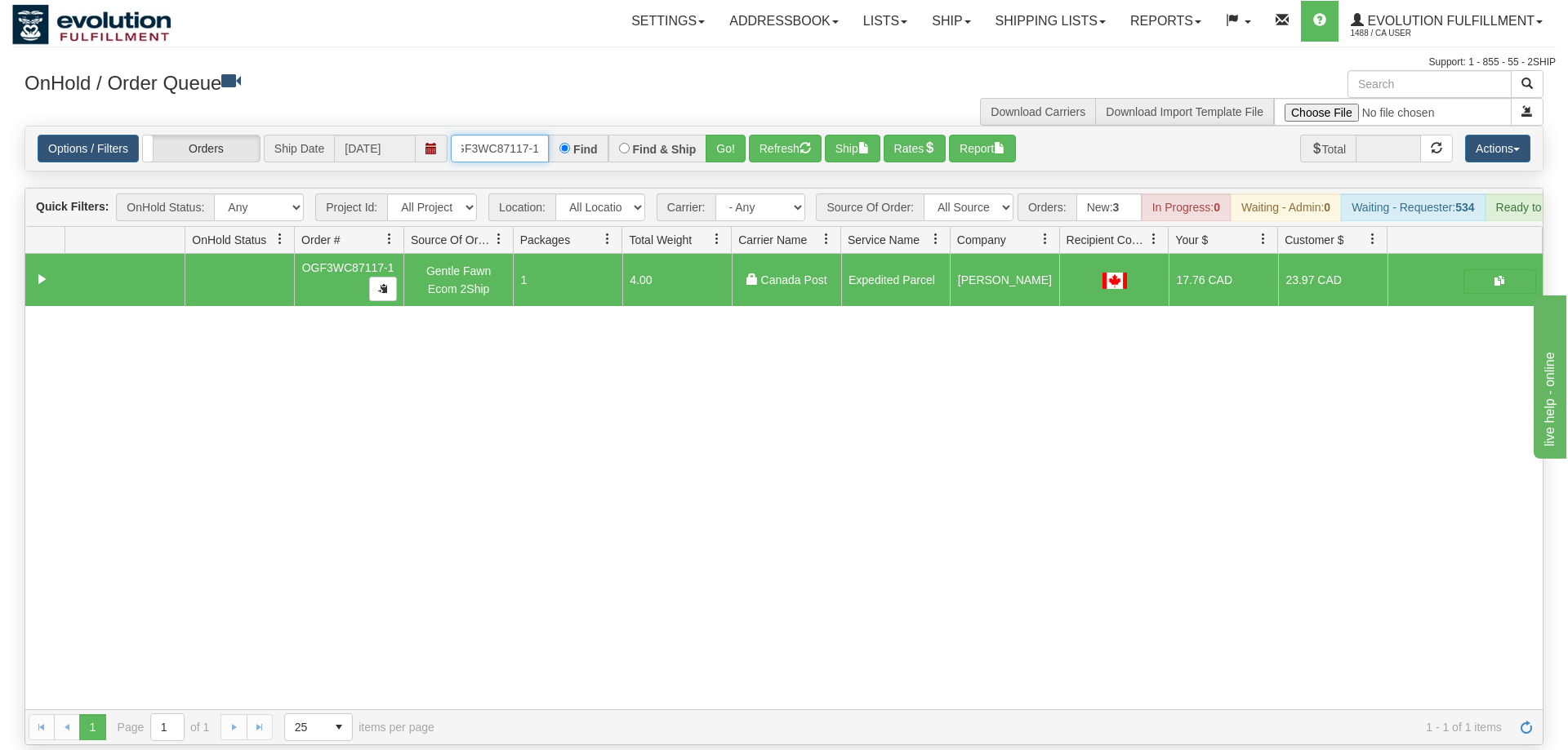
click at [514, 135] on input "OGF3WC87117-1" at bounding box center [499, 149] width 98 height 28
click at [497, 135] on input "OGF3WC87117-1" at bounding box center [499, 149] width 98 height 28
click at [729, 159] on div "Is equal to Is not equal to Contains Does not contains CAD USD EUR ZAR [PERSON_…" at bounding box center [783, 436] width 1543 height 619
click at [729, 135] on button "Go!" at bounding box center [725, 149] width 40 height 28
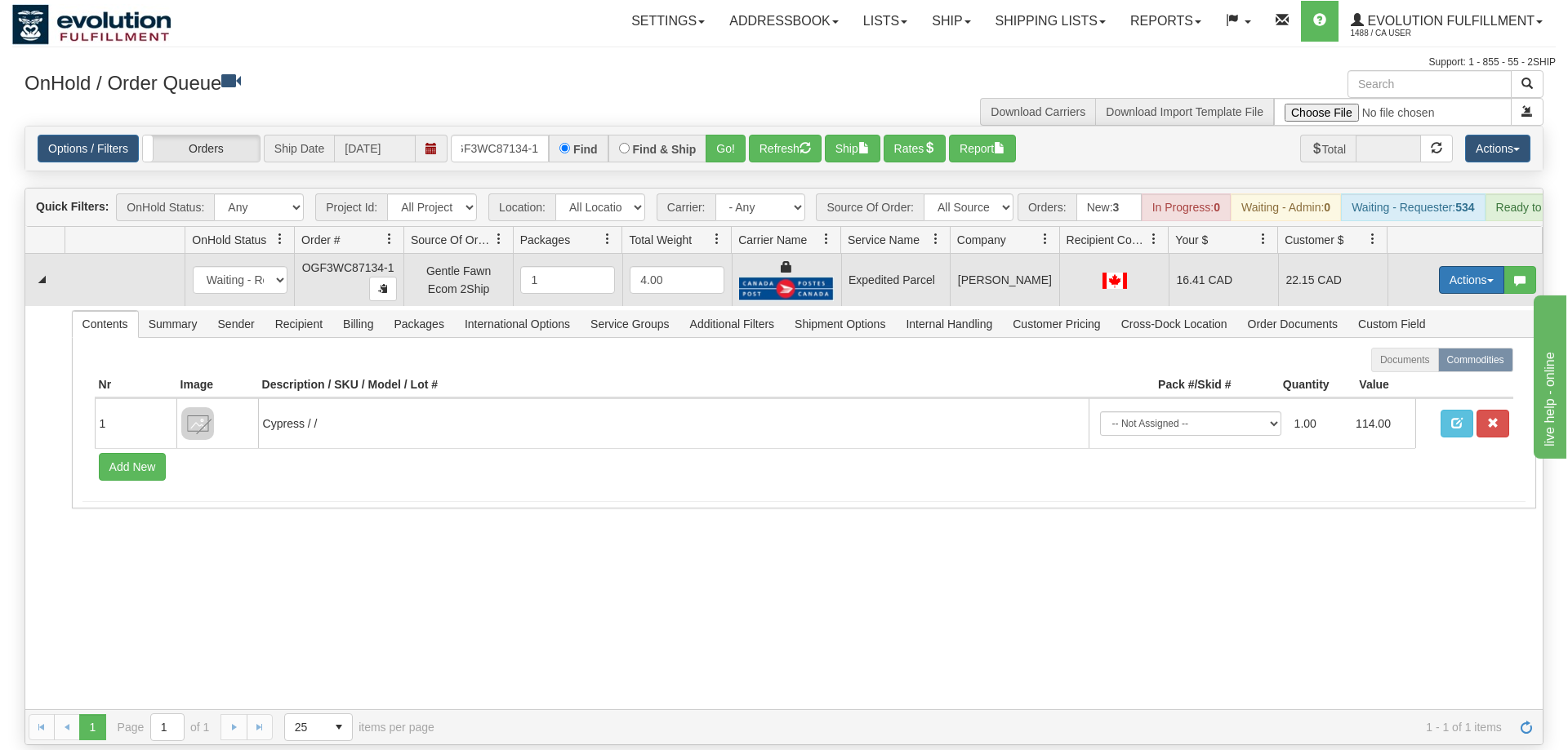
click at [1454, 266] on button "Actions" at bounding box center [1472, 280] width 65 height 28
click at [1425, 364] on link "Ship" at bounding box center [1438, 374] width 131 height 21
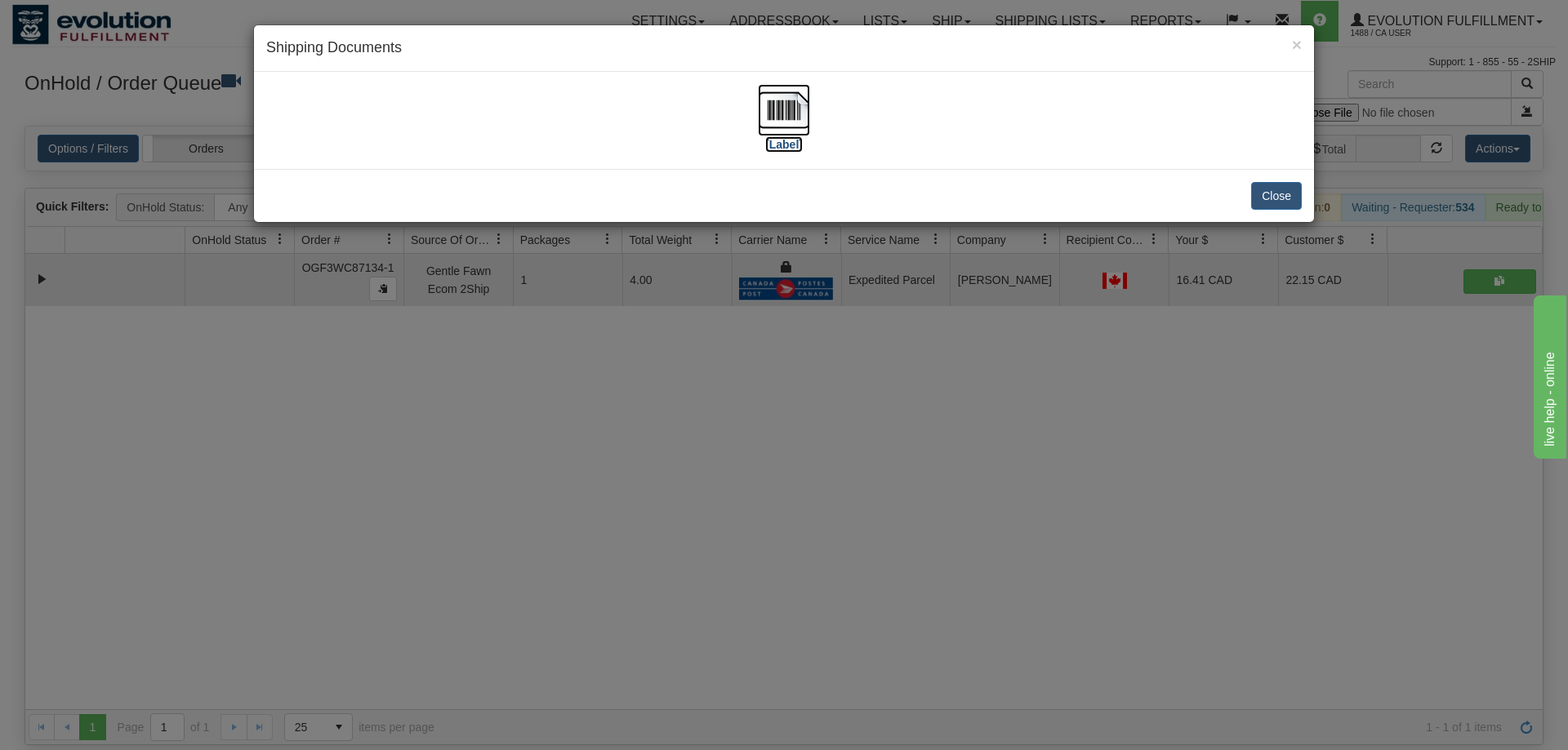
click at [797, 104] on img at bounding box center [783, 110] width 53 height 53
drag, startPoint x: 823, startPoint y: 484, endPoint x: 759, endPoint y: 379, distance: 123.0
click at [818, 450] on div "× Shipping Documents [Label] Close" at bounding box center [784, 375] width 1568 height 750
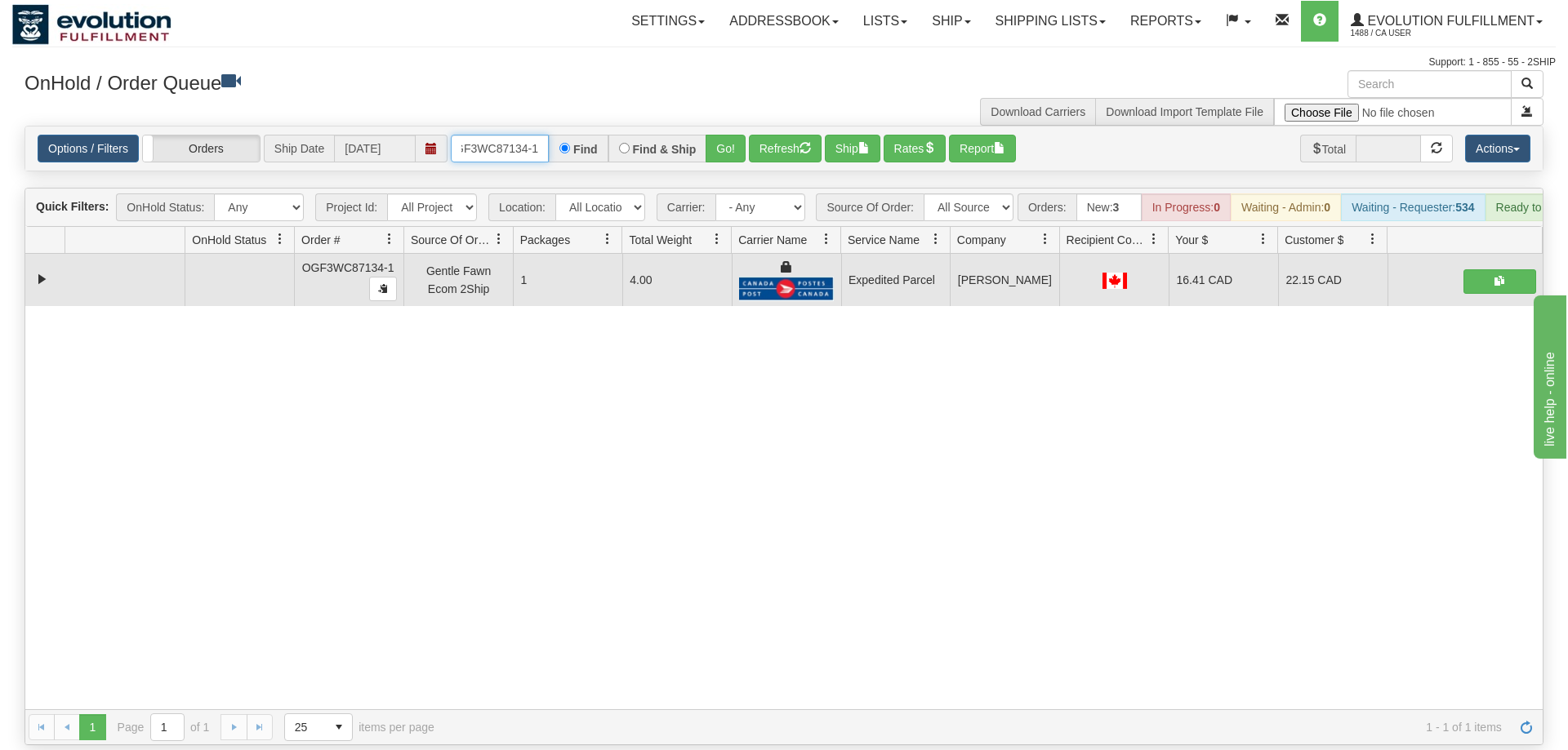
click at [540, 135] on input "OGF3WC87134-1" at bounding box center [499, 149] width 98 height 28
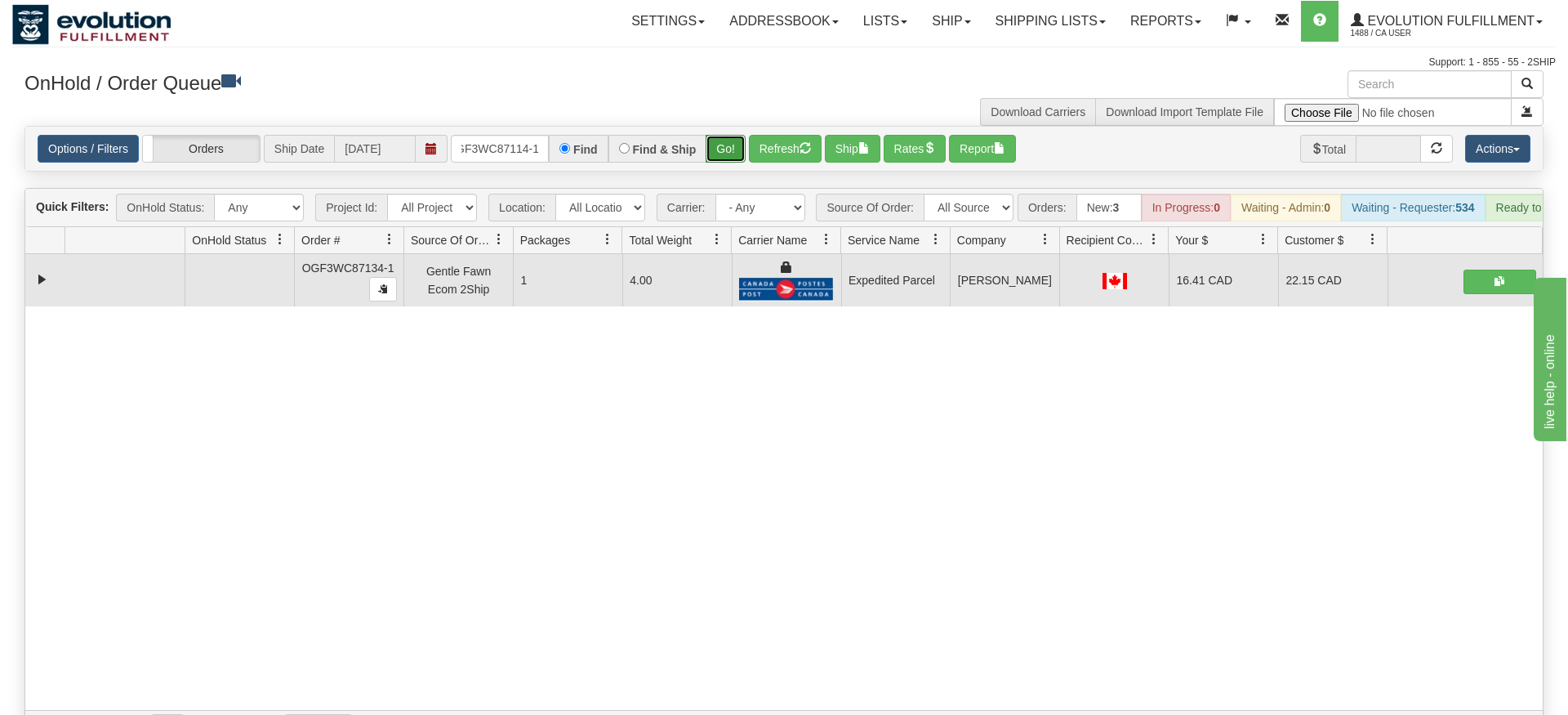
click at [728, 152] on div "Is equal to Is not equal to Contains Does not contains CAD USD EUR ZAR [PERSON_…" at bounding box center [783, 436] width 1543 height 620
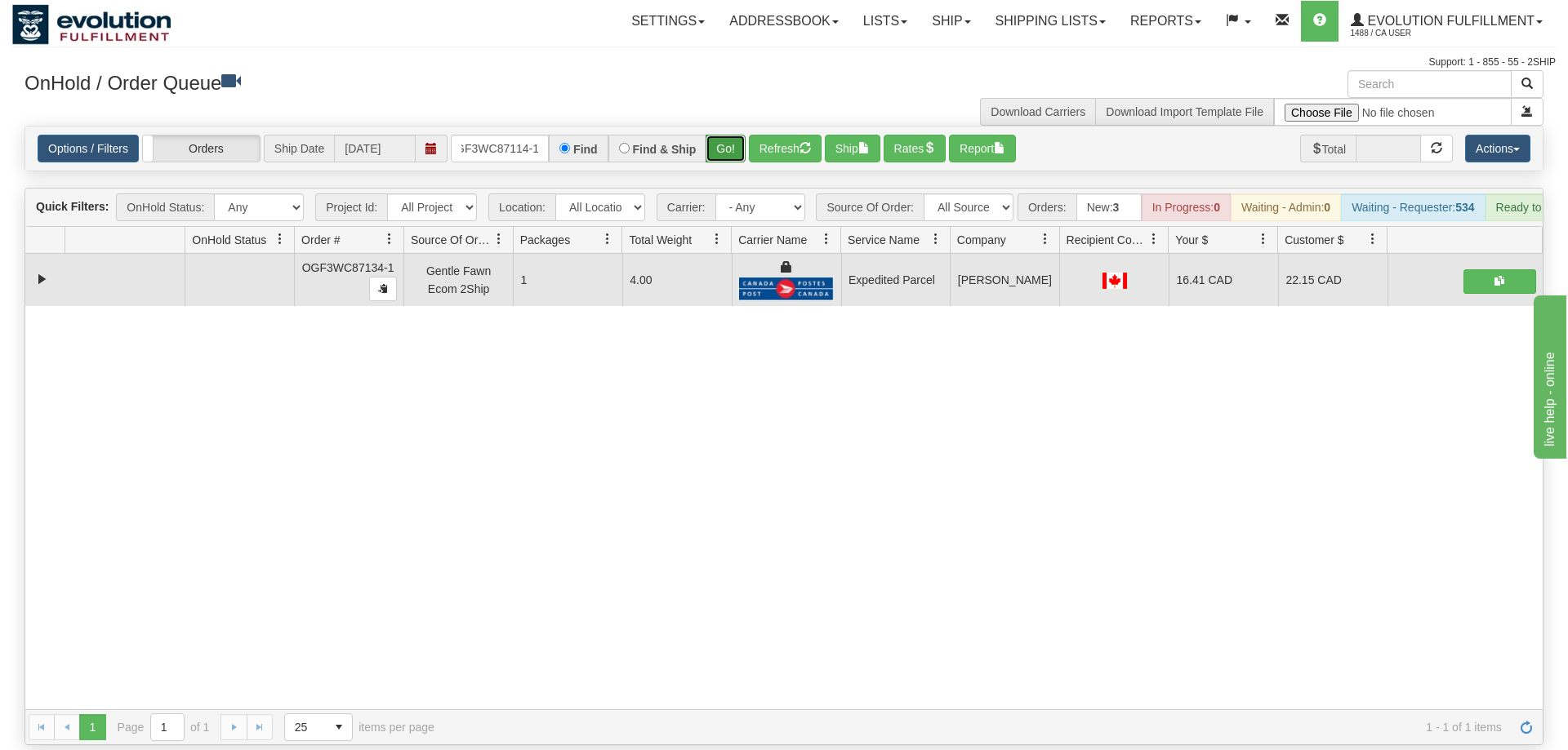
click at [723, 135] on button "Go!" at bounding box center [725, 149] width 40 height 28
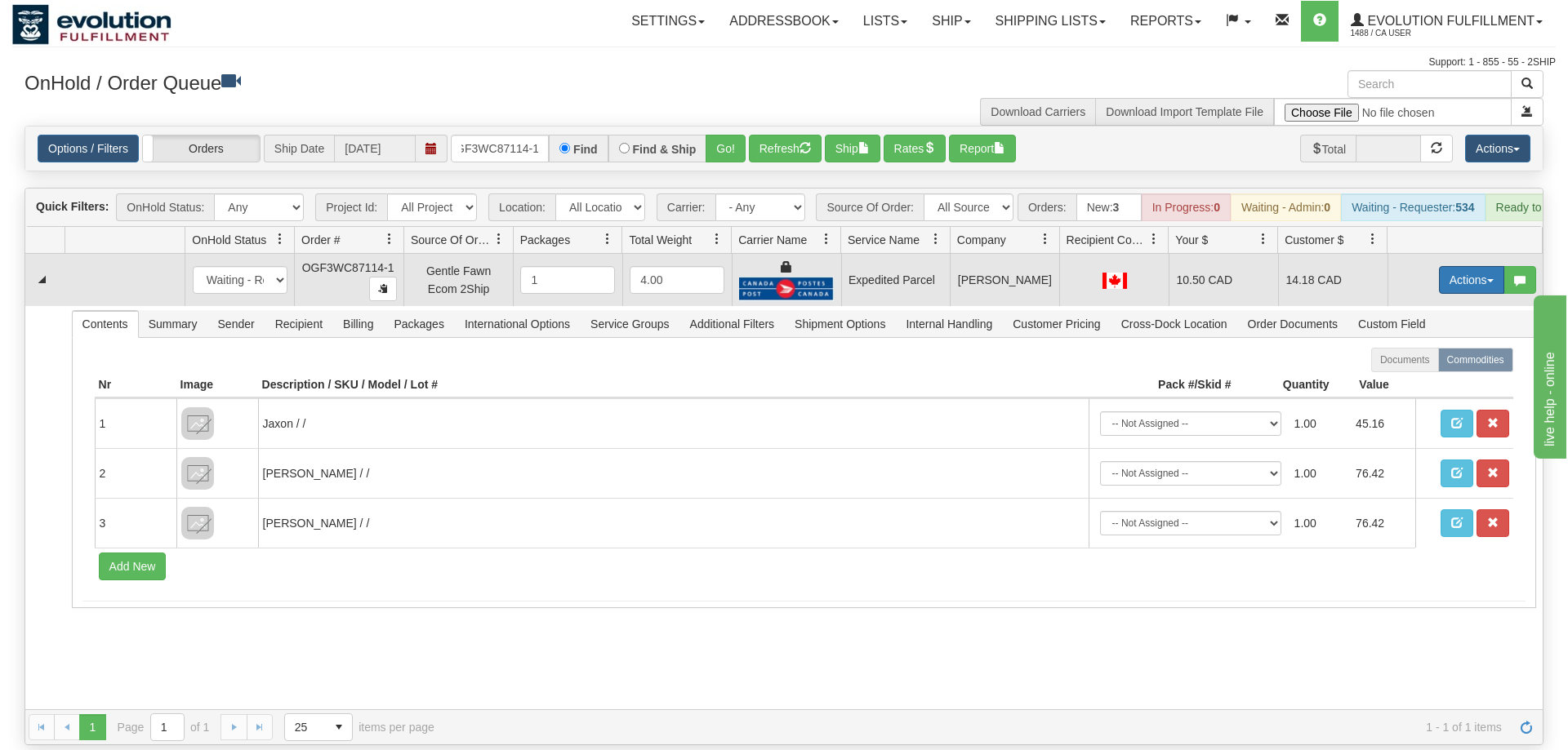
click at [1469, 266] on button "Actions" at bounding box center [1472, 280] width 65 height 28
click at [1395, 368] on span "Ship" at bounding box center [1405, 374] width 35 height 13
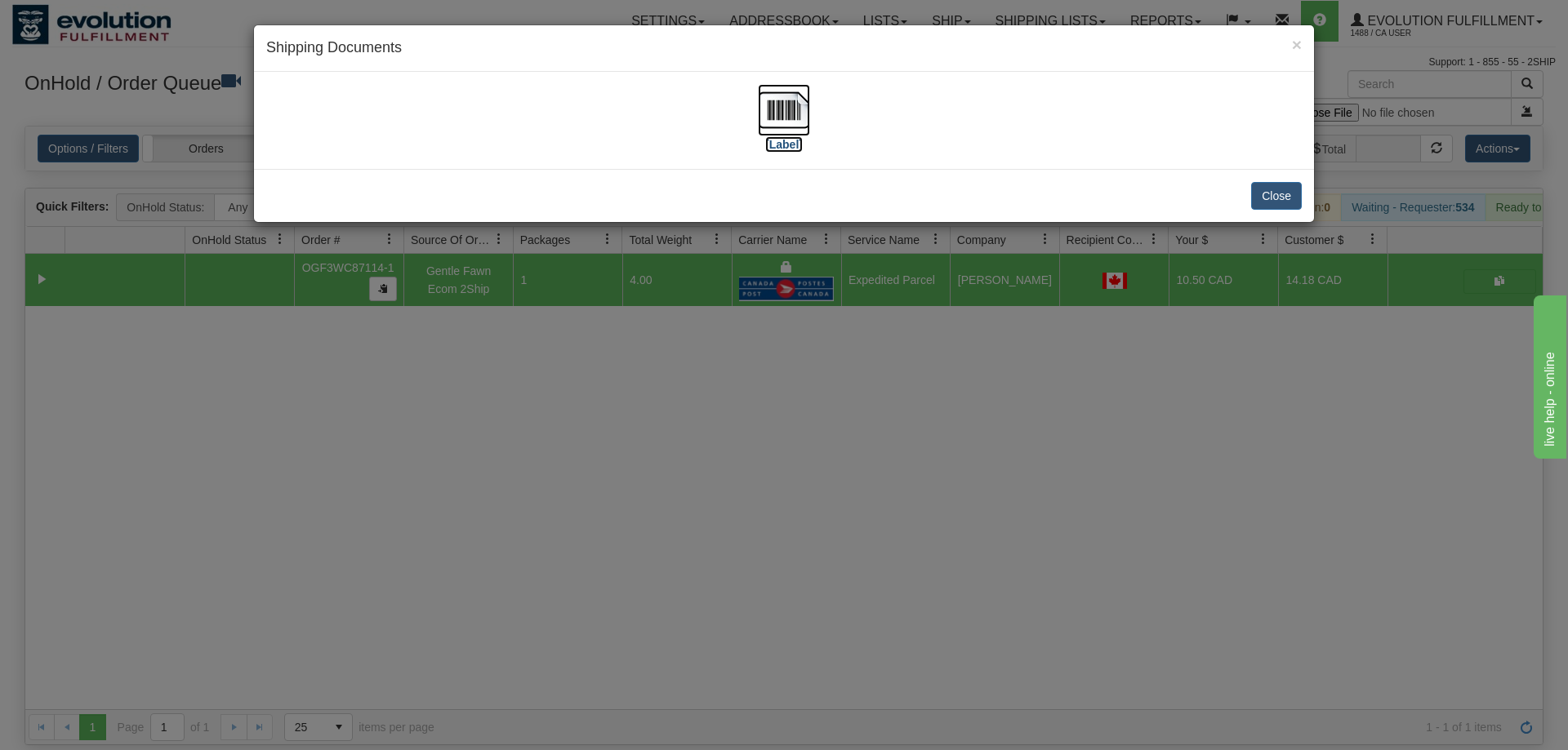
click at [797, 108] on img at bounding box center [783, 110] width 53 height 53
click at [844, 510] on div "× Shipping Documents [Label] Close" at bounding box center [784, 375] width 1568 height 750
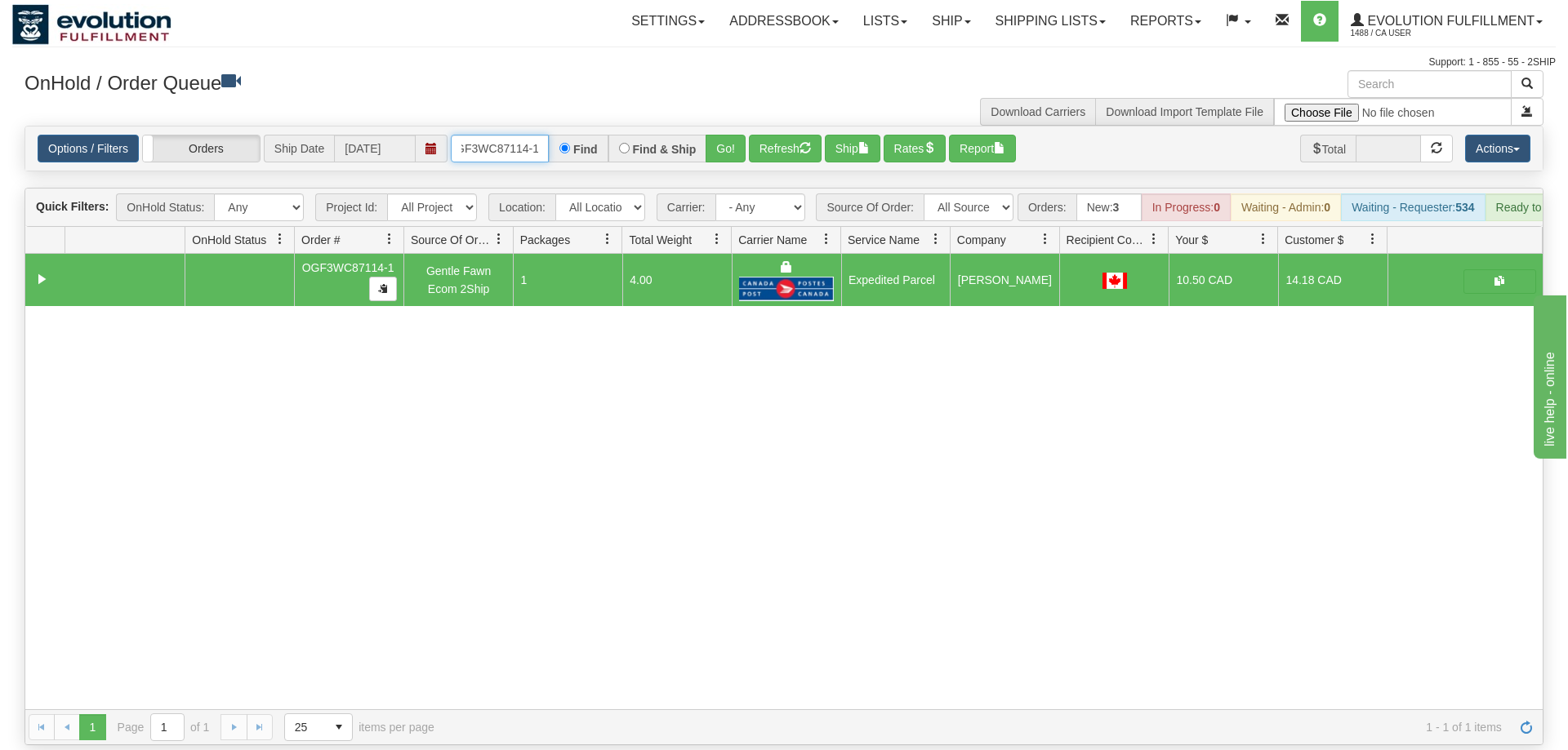
click at [500, 135] on input "OGF3WC87114-1" at bounding box center [499, 149] width 98 height 28
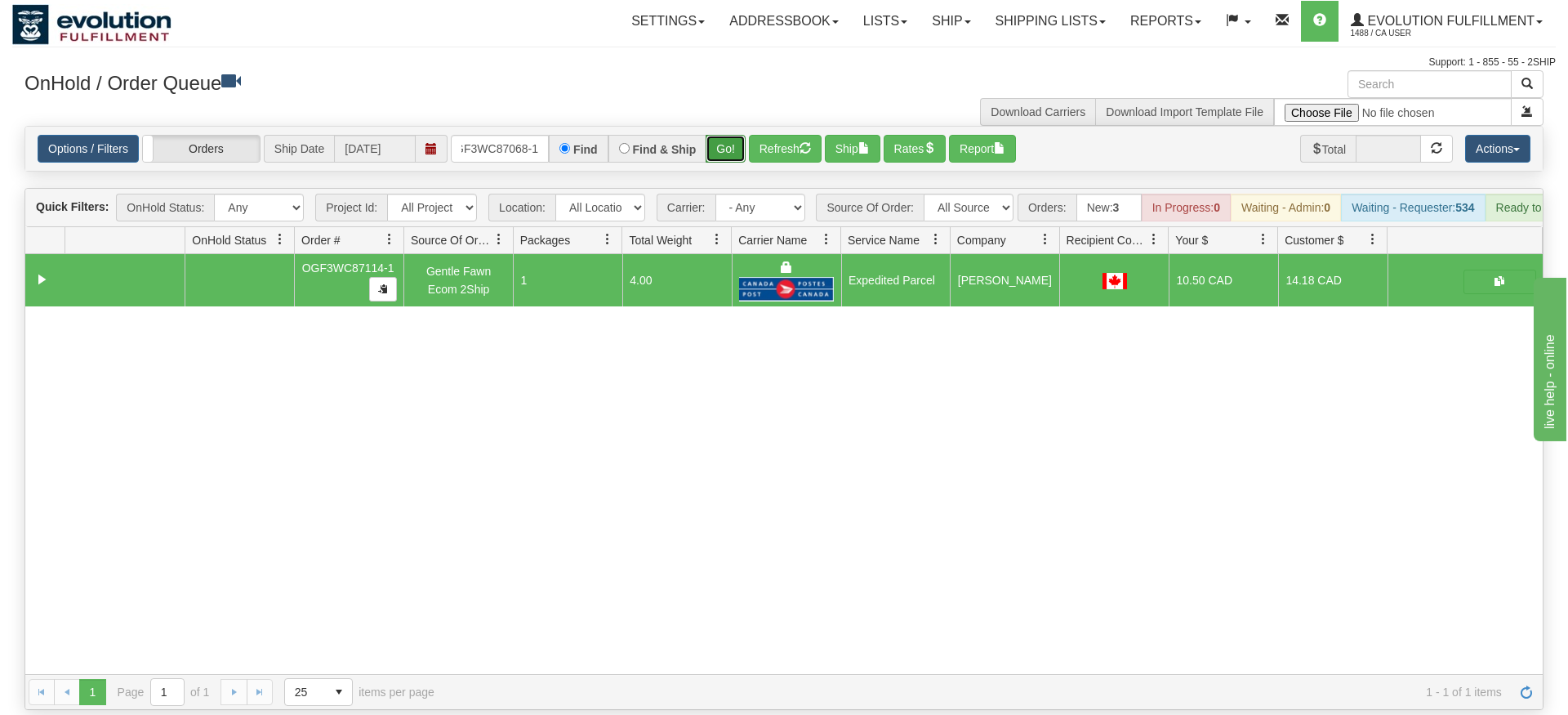
drag, startPoint x: 736, startPoint y: 136, endPoint x: 726, endPoint y: 124, distance: 15.6
click at [734, 160] on div "Is equal to Is not equal to Contains Does not contains CAD USD EUR ZAR [PERSON_…" at bounding box center [783, 418] width 1543 height 584
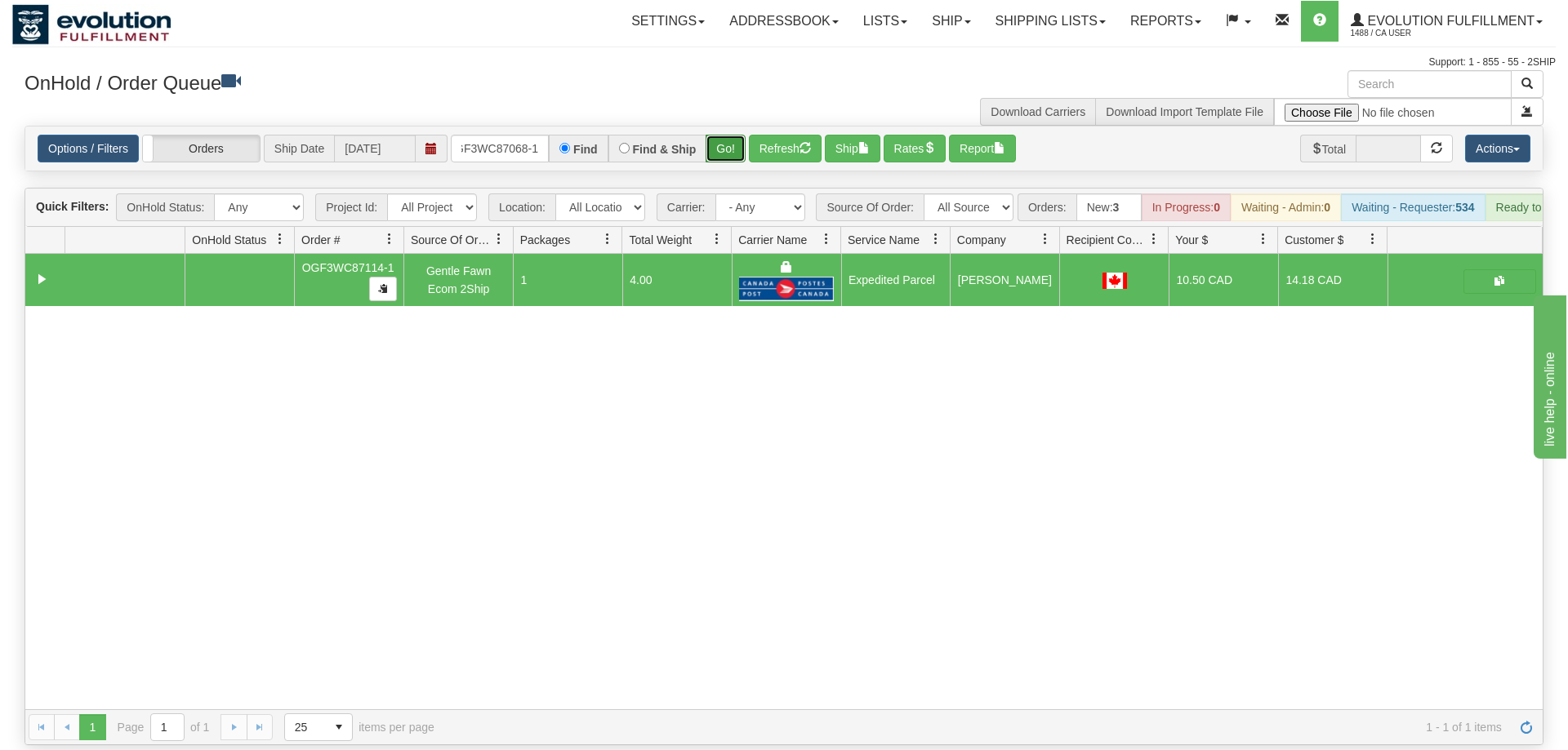
click at [726, 135] on button "Go!" at bounding box center [725, 149] width 40 height 28
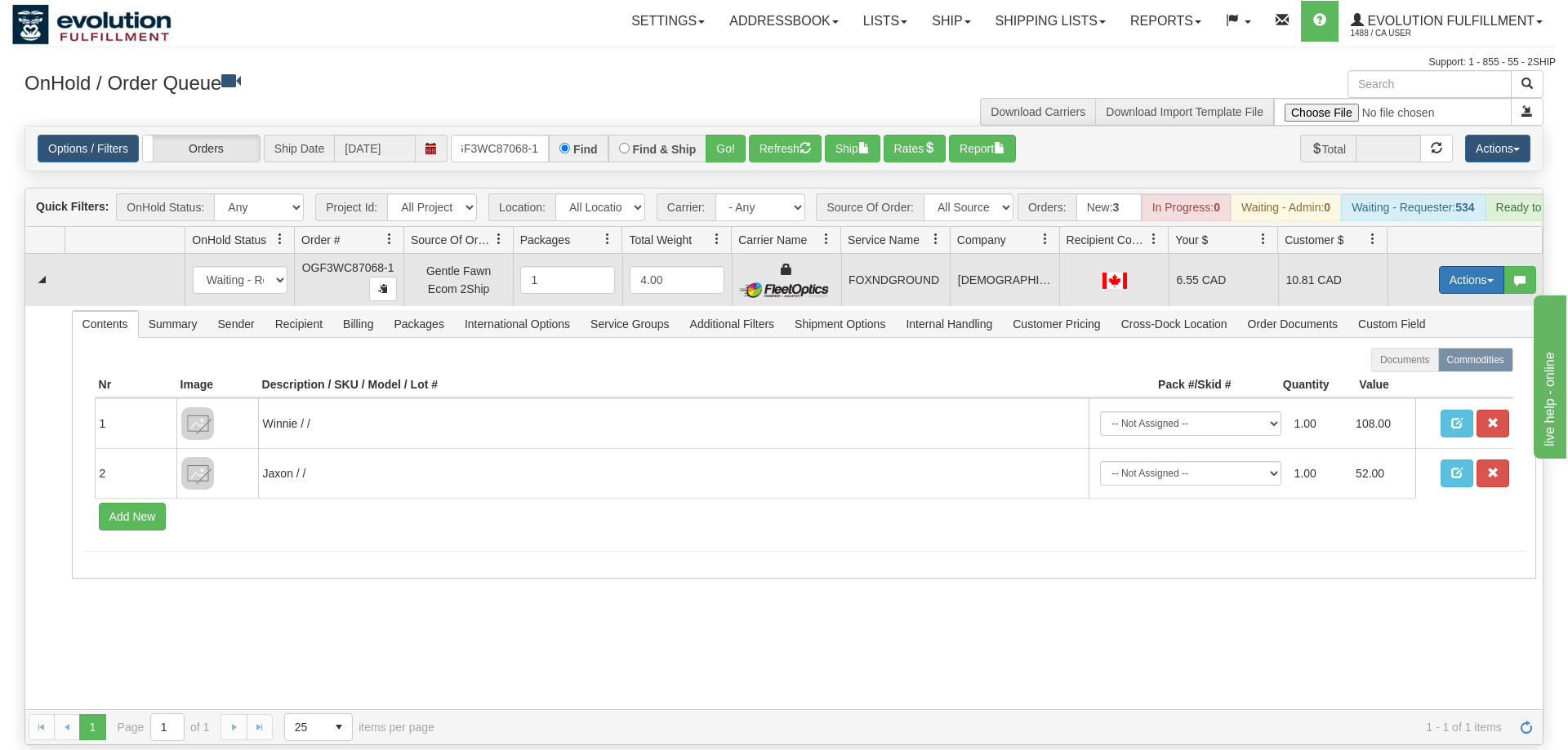
click at [1459, 266] on button "Actions" at bounding box center [1472, 280] width 65 height 28
click at [1426, 364] on link "Ship" at bounding box center [1438, 374] width 131 height 21
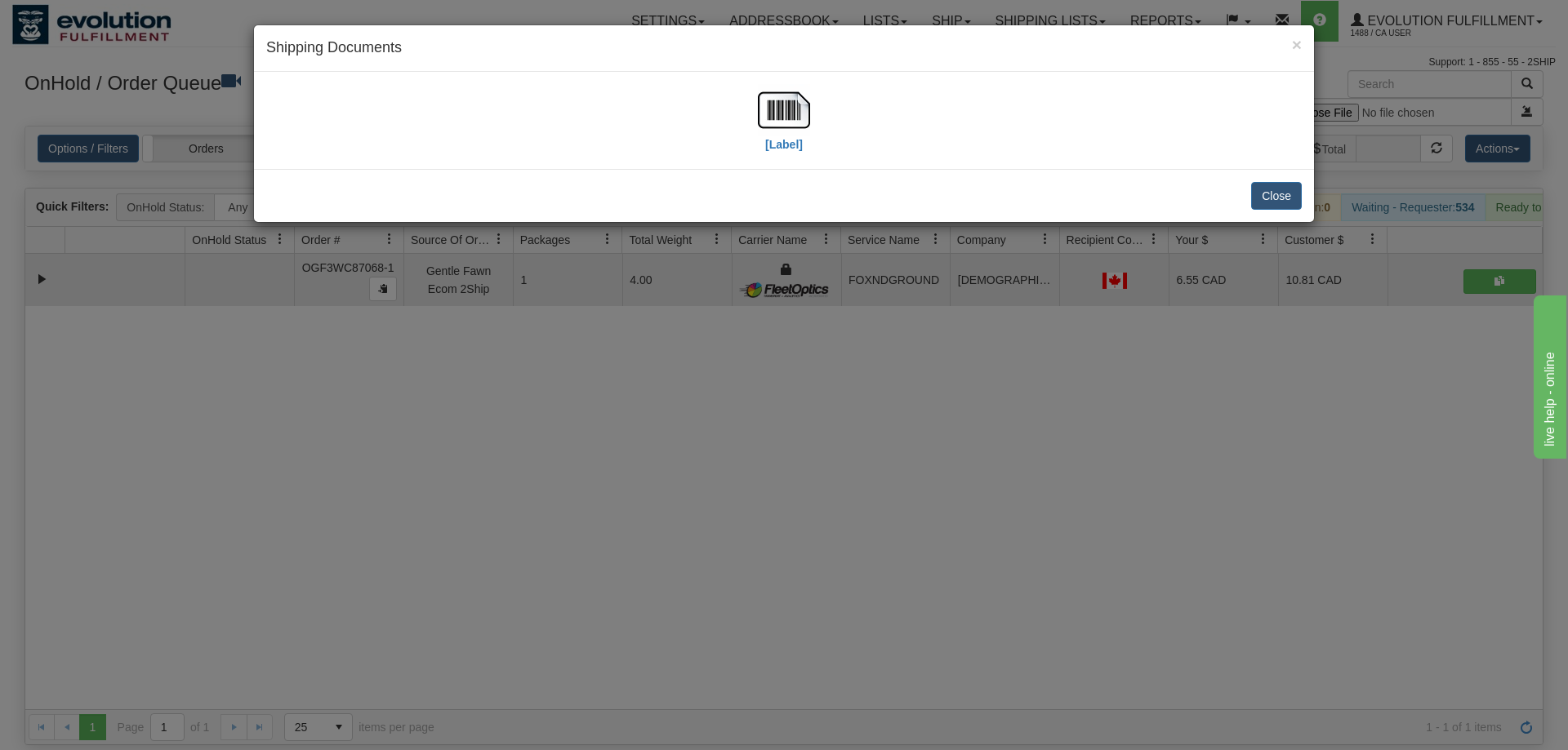
click at [813, 120] on div "[Label]" at bounding box center [783, 120] width 1035 height 72
click at [763, 108] on img at bounding box center [783, 110] width 53 height 53
drag, startPoint x: 913, startPoint y: 529, endPoint x: 615, endPoint y: 91, distance: 529.8
click at [914, 517] on div "× Shipping Documents [Label] Close" at bounding box center [784, 375] width 1568 height 750
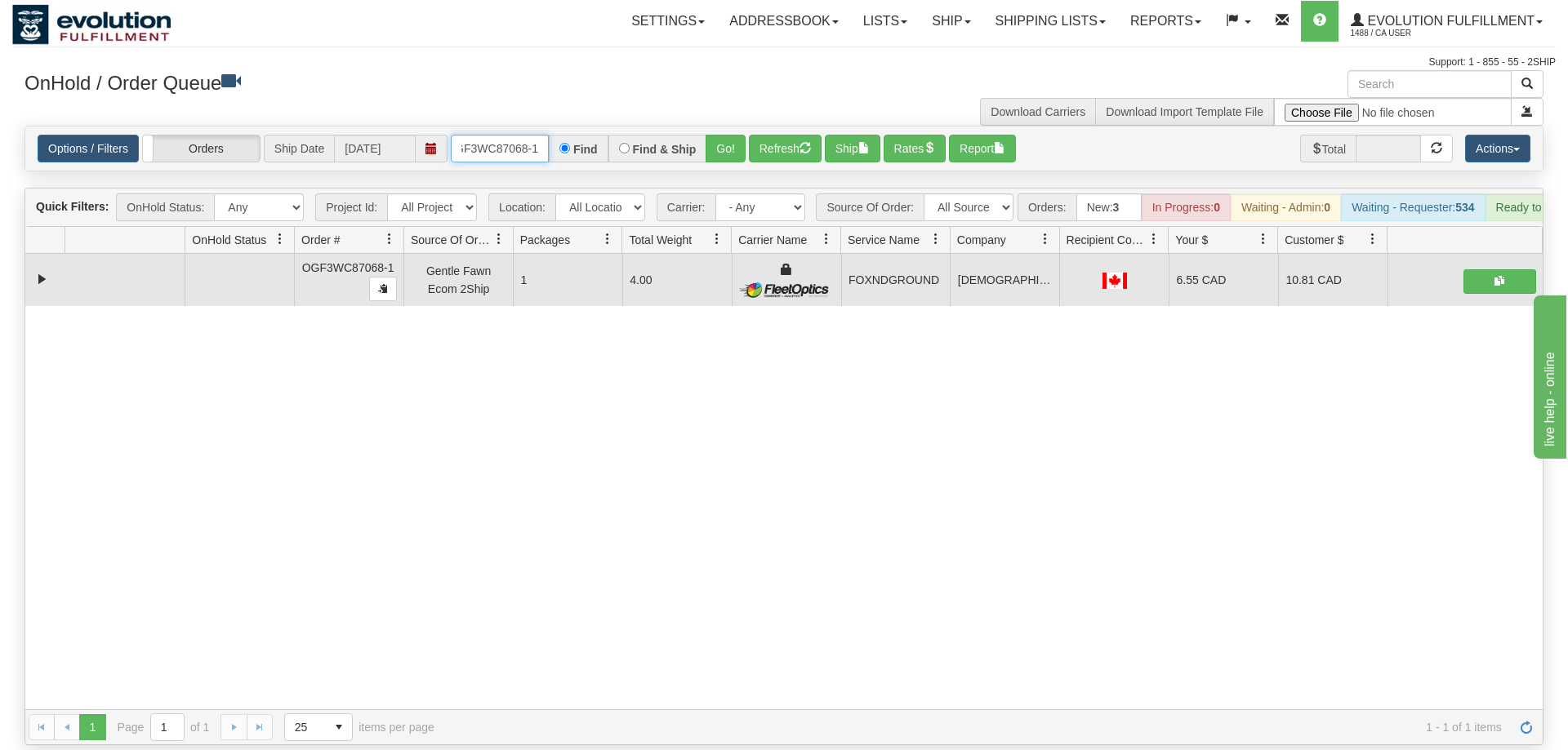
click at [508, 135] on input "OGF3WC87068-1" at bounding box center [499, 149] width 98 height 28
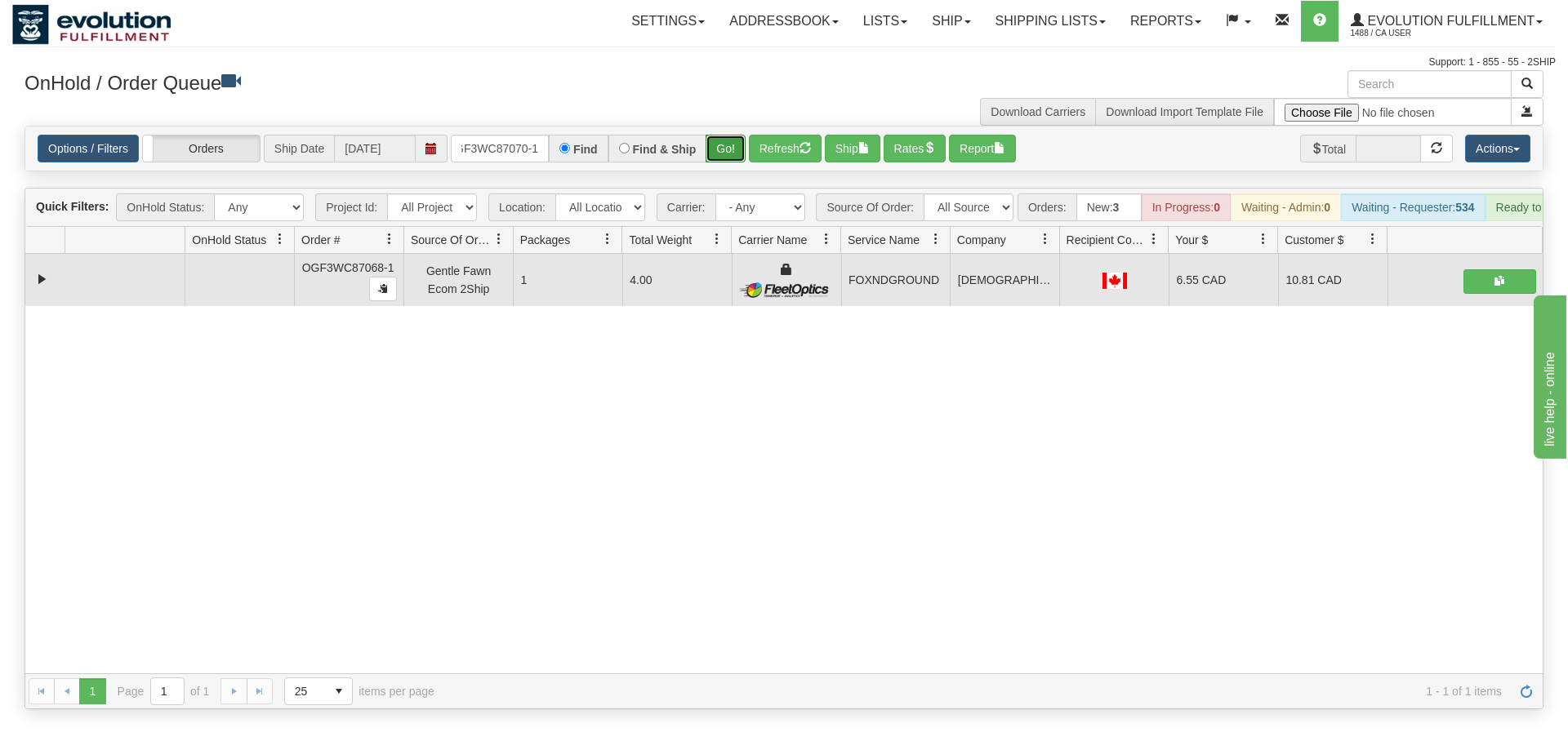
click at [717, 151] on div "Is equal to Is not equal to Contains Does not contains CAD USD EUR ZAR [PERSON_…" at bounding box center [783, 418] width 1543 height 583
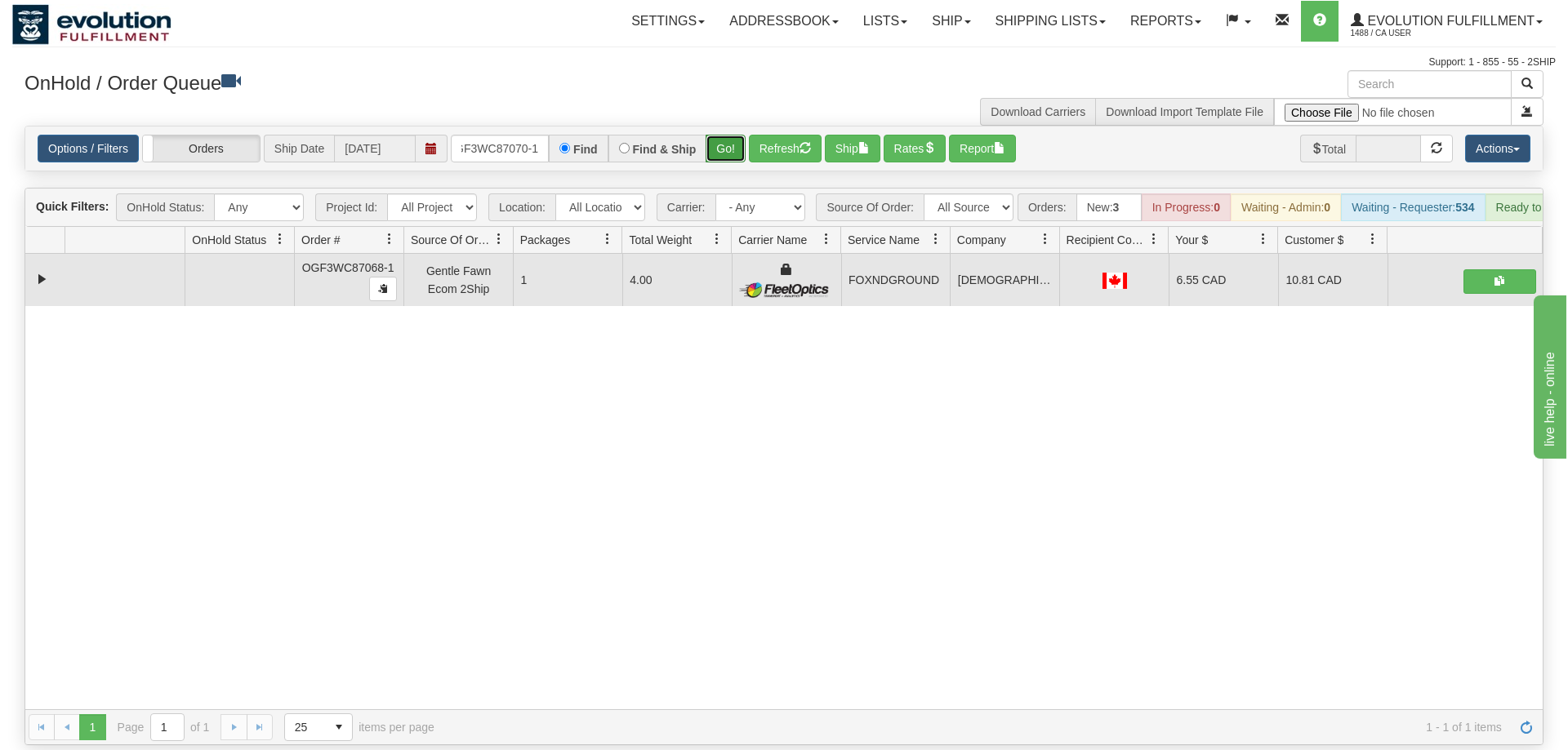
click at [716, 135] on button "Go!" at bounding box center [725, 149] width 40 height 28
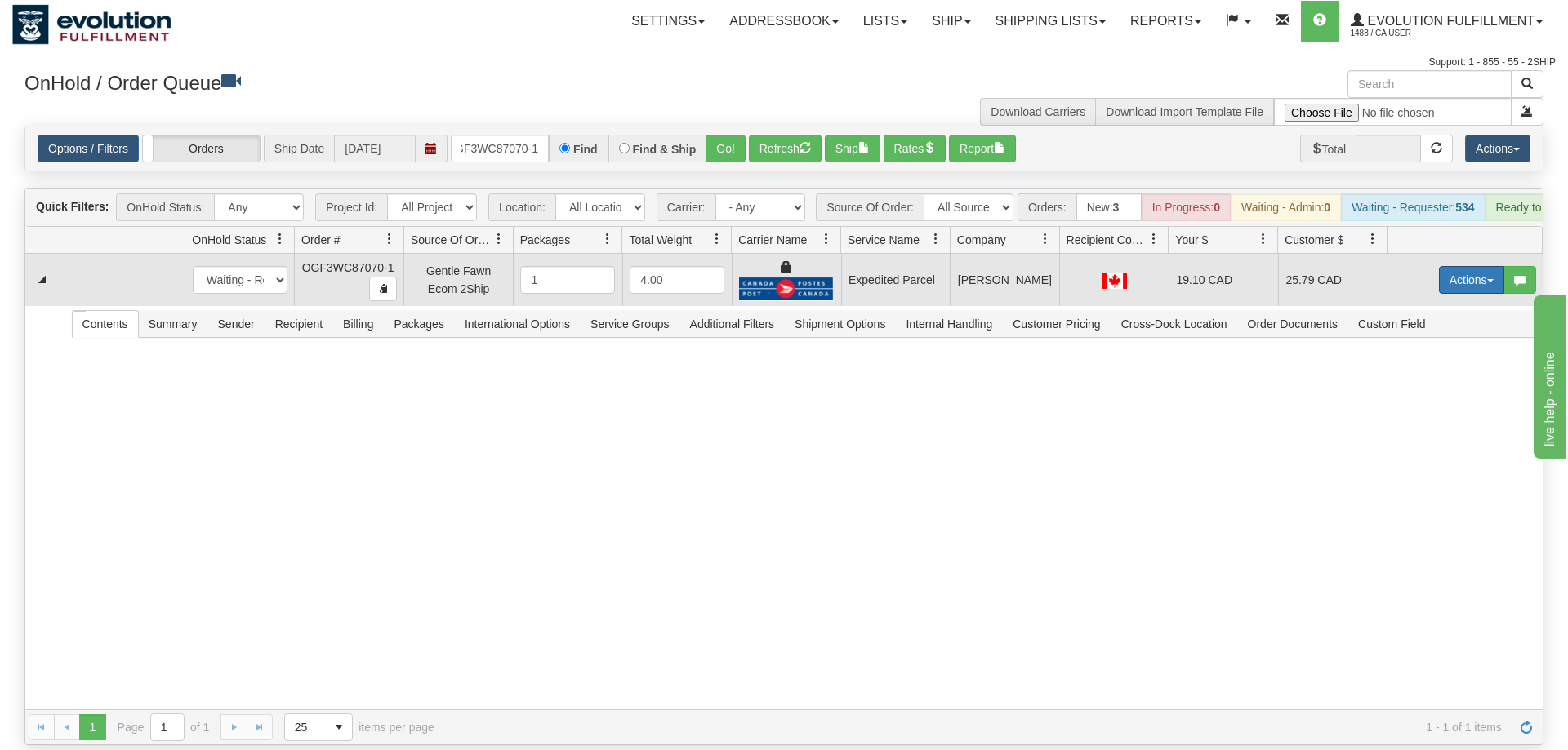
click at [1479, 266] on button "Actions" at bounding box center [1472, 280] width 65 height 28
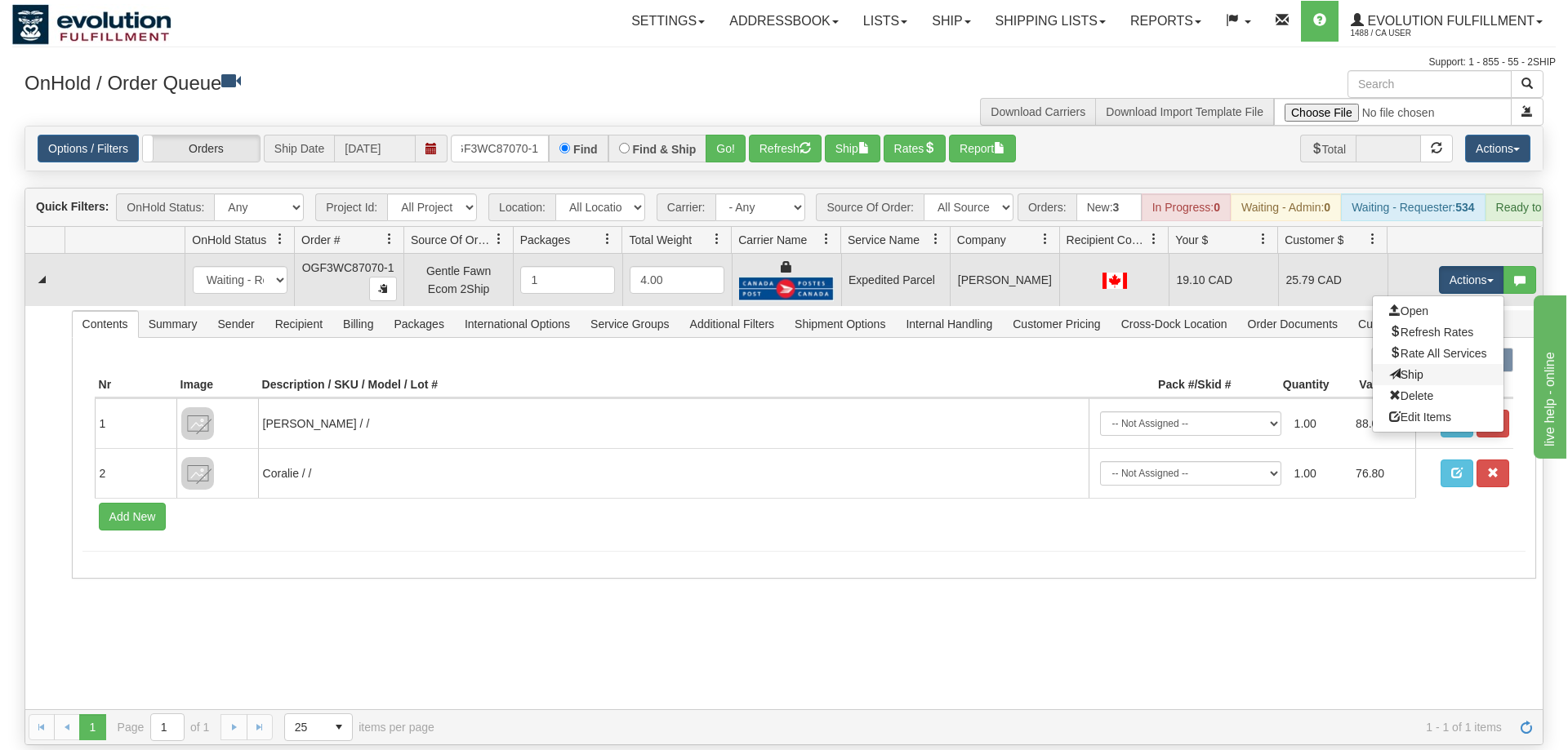
click at [1429, 364] on link "Ship" at bounding box center [1438, 374] width 131 height 21
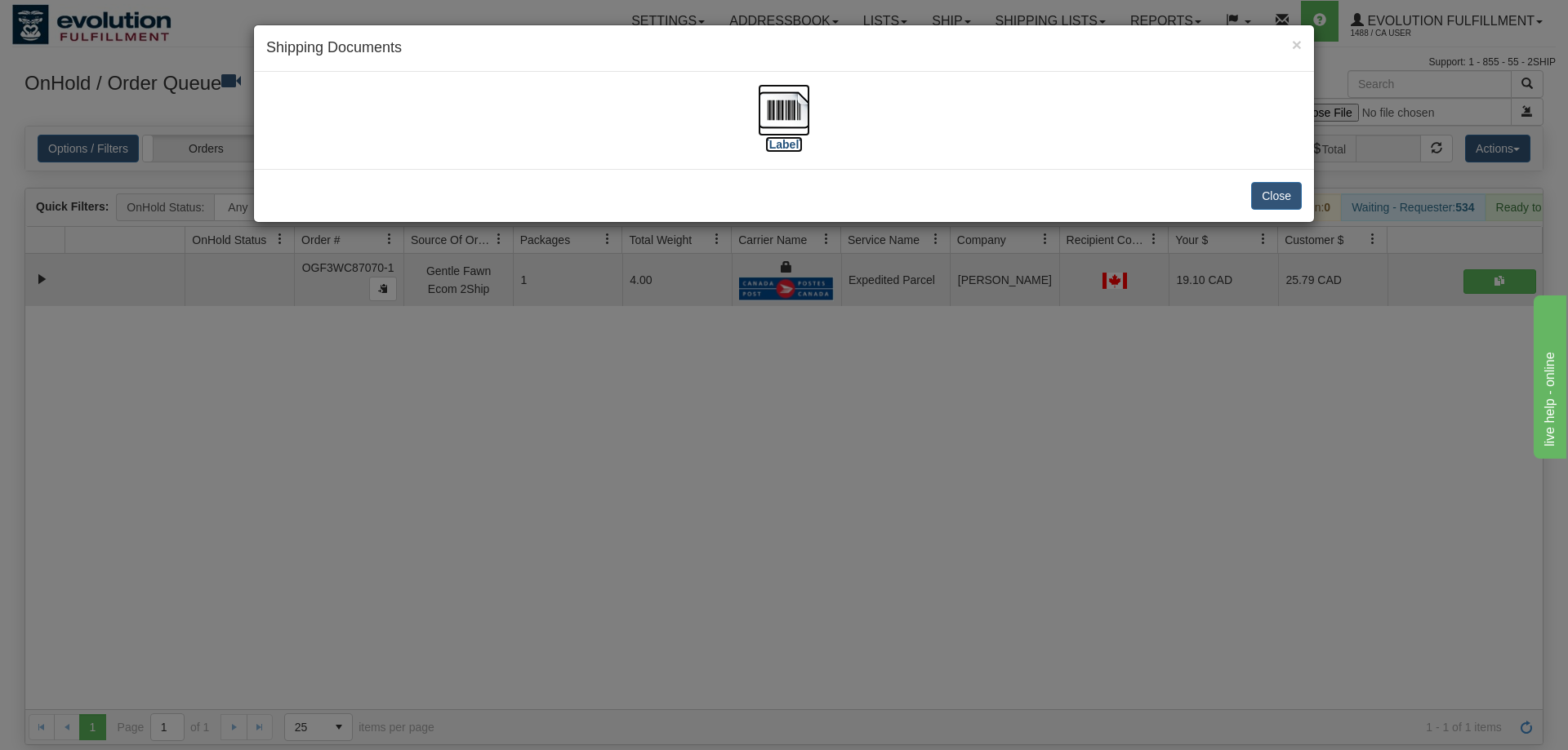
click at [804, 117] on img at bounding box center [783, 110] width 53 height 53
drag, startPoint x: 886, startPoint y: 407, endPoint x: 630, endPoint y: 78, distance: 416.9
click at [869, 365] on div "× Shipping Documents [Label] Close" at bounding box center [784, 375] width 1568 height 750
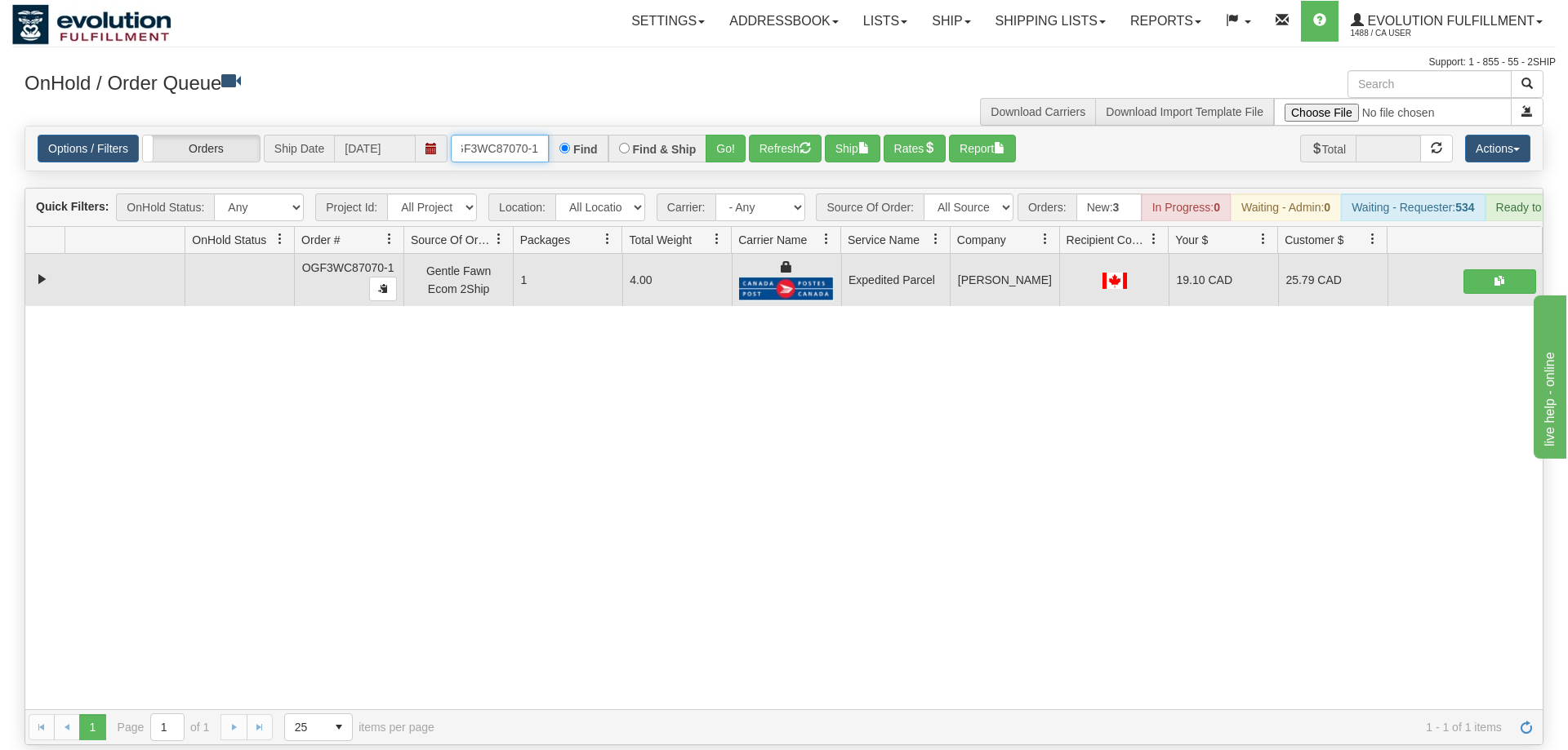
click at [484, 135] on input "OGF3WC87070-1" at bounding box center [499, 149] width 98 height 28
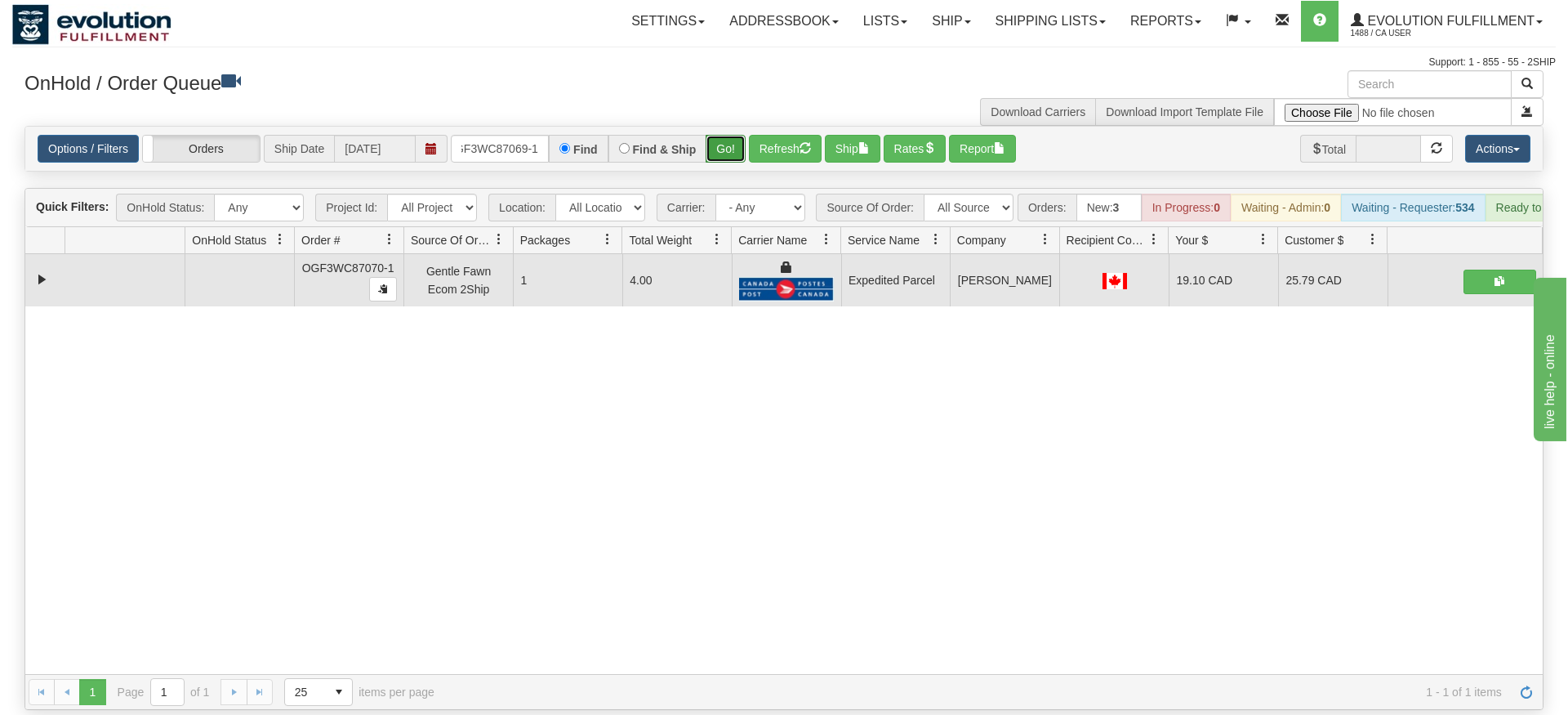
click at [724, 154] on div "Is equal to Is not equal to Contains Does not contains CAD USD EUR ZAR [PERSON_…" at bounding box center [783, 418] width 1543 height 584
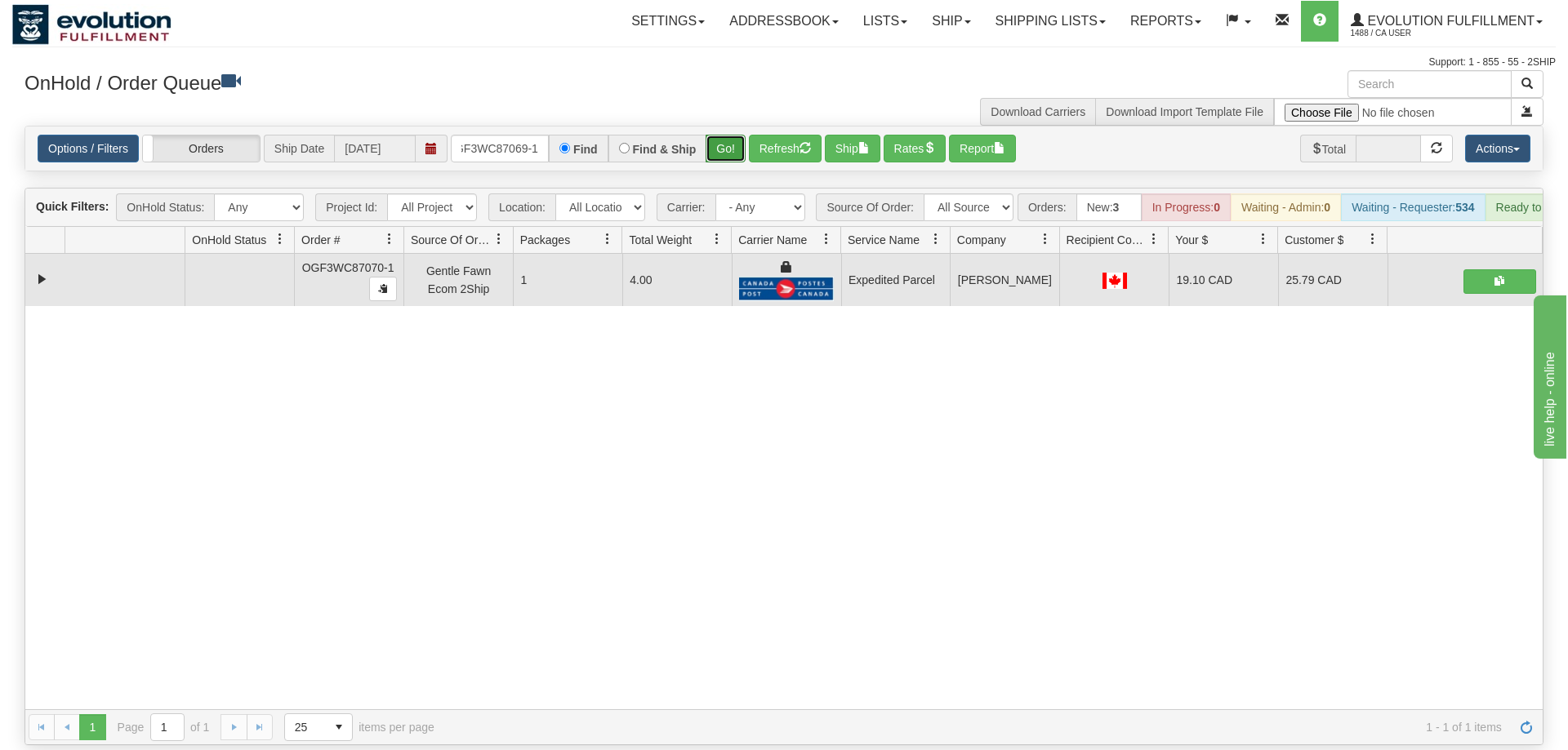
click at [725, 135] on button "Go!" at bounding box center [725, 149] width 40 height 28
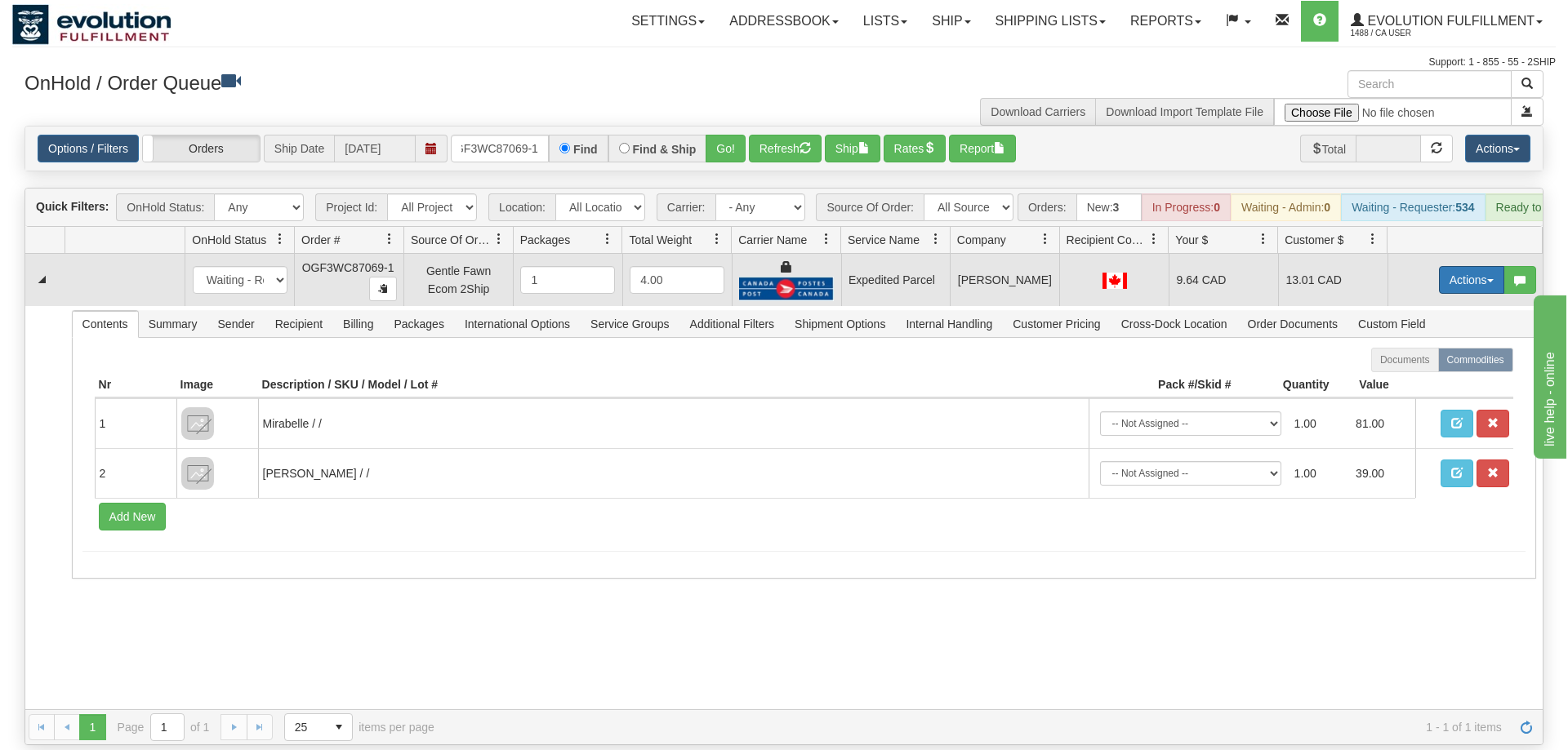
click at [1481, 266] on button "Actions" at bounding box center [1472, 280] width 65 height 28
click at [1433, 364] on link "Ship" at bounding box center [1438, 374] width 131 height 21
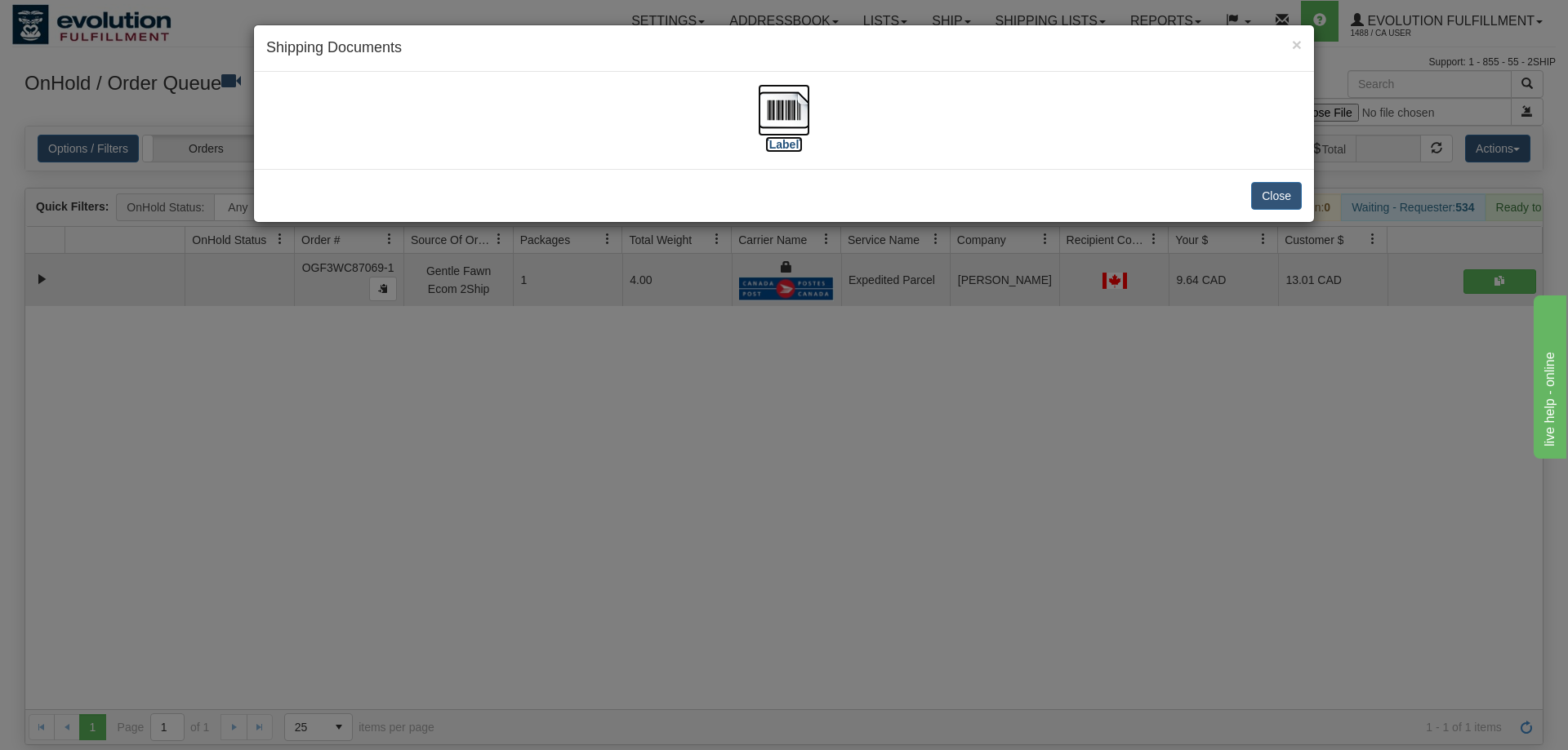
click at [787, 125] on img at bounding box center [783, 110] width 53 height 53
click at [939, 424] on div "× Shipping Documents [Label] Close" at bounding box center [784, 375] width 1568 height 750
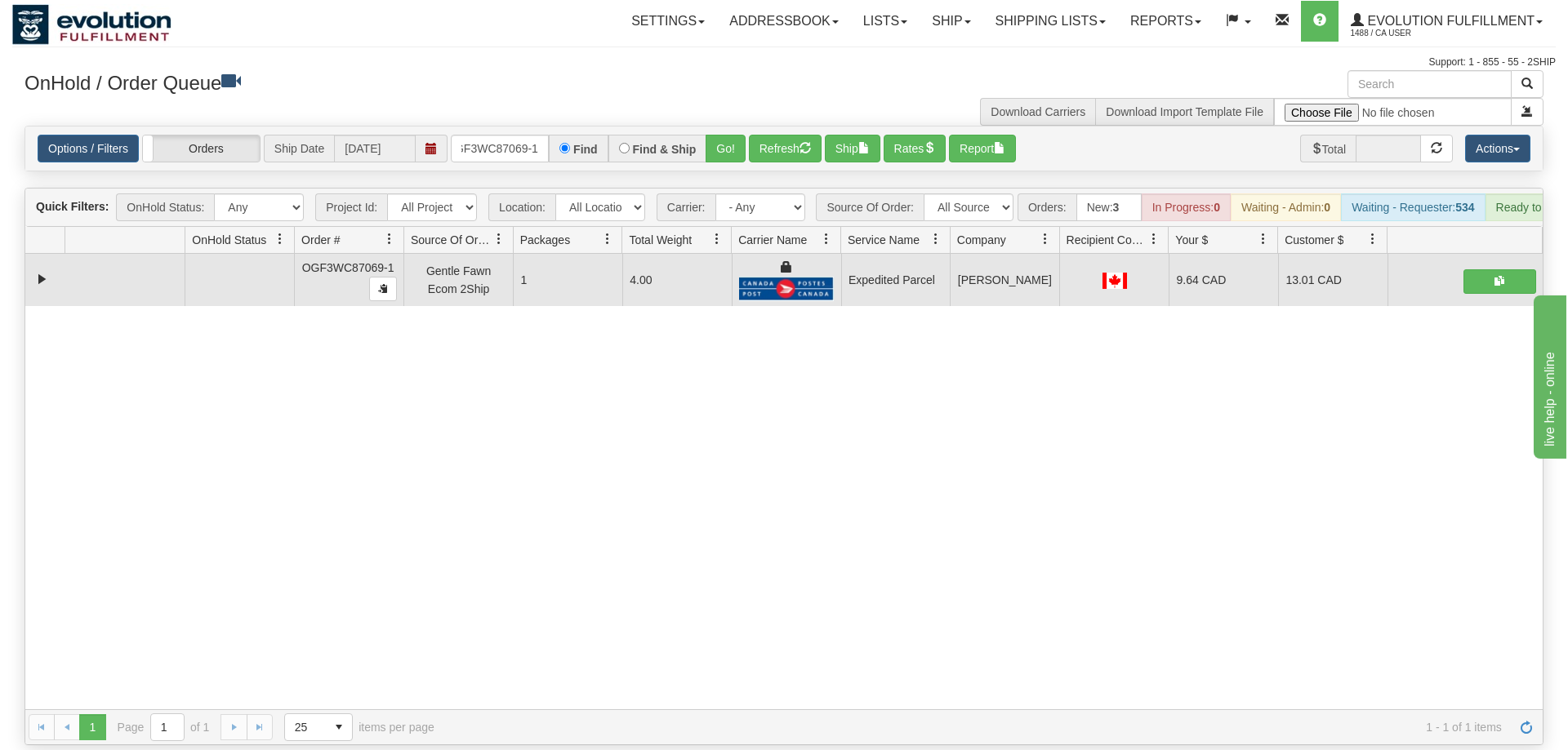
click at [497, 127] on div "Options / Filters Group Shipments Orders Ship Date [DATE] oGF3WC87069-1 Find Fi…" at bounding box center [784, 149] width 1517 height 44
click at [498, 135] on input "oGF3WC87069-1" at bounding box center [499, 149] width 98 height 28
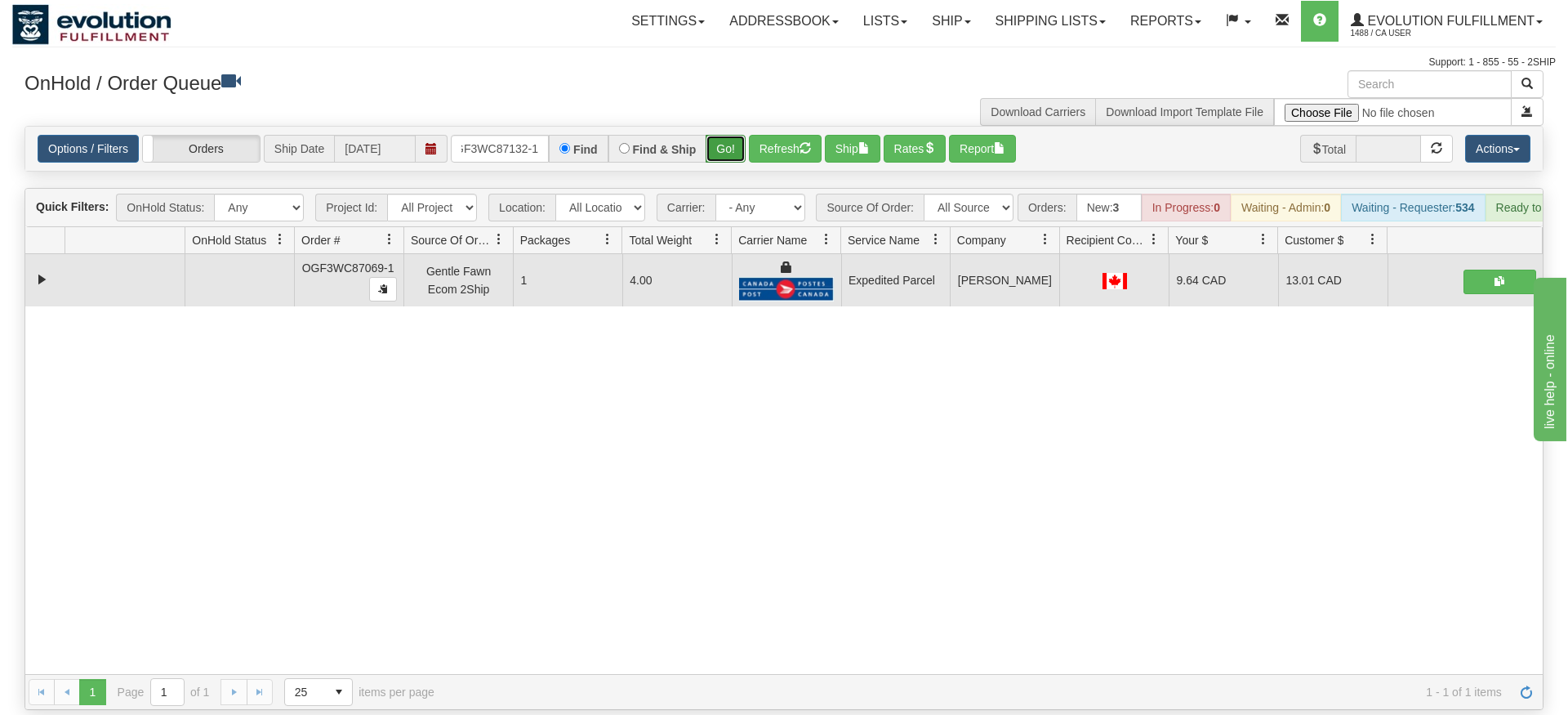
click at [720, 159] on div "Is equal to Is not equal to Contains Does not contains CAD USD EUR ZAR [PERSON_…" at bounding box center [783, 418] width 1543 height 584
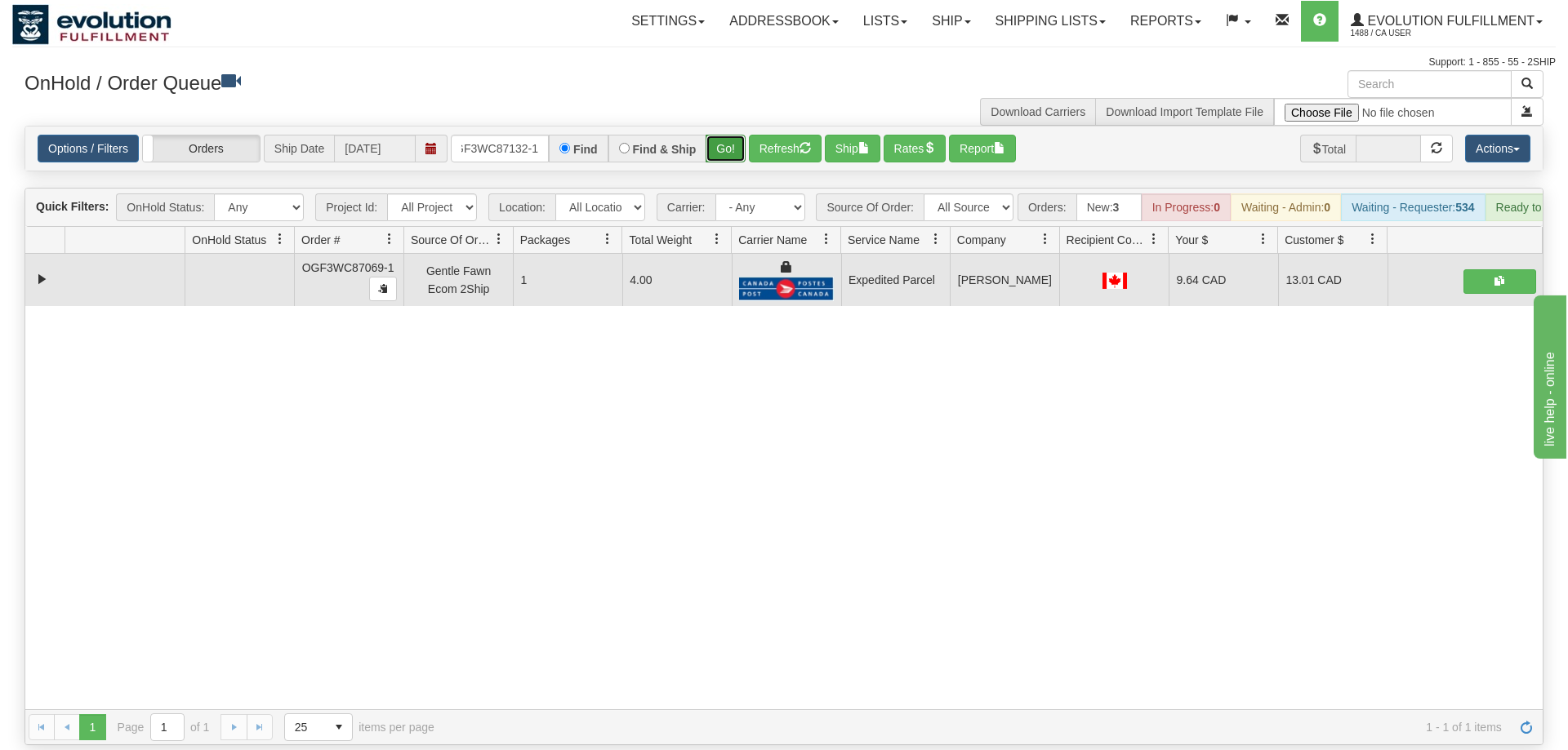
click at [728, 135] on button "Go!" at bounding box center [725, 149] width 40 height 28
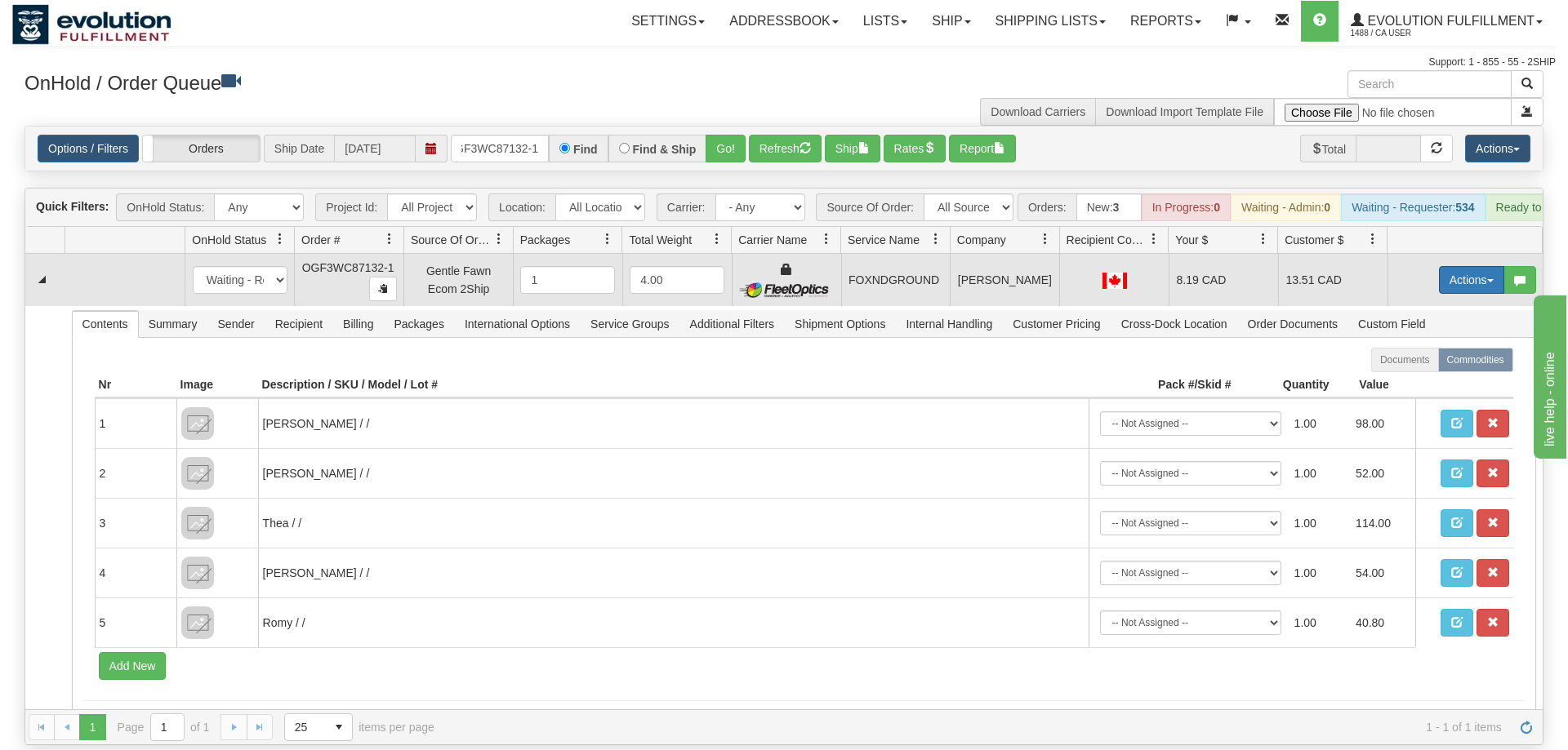
click at [1469, 266] on button "Actions" at bounding box center [1472, 280] width 65 height 28
click at [1429, 364] on link "Ship" at bounding box center [1438, 374] width 131 height 21
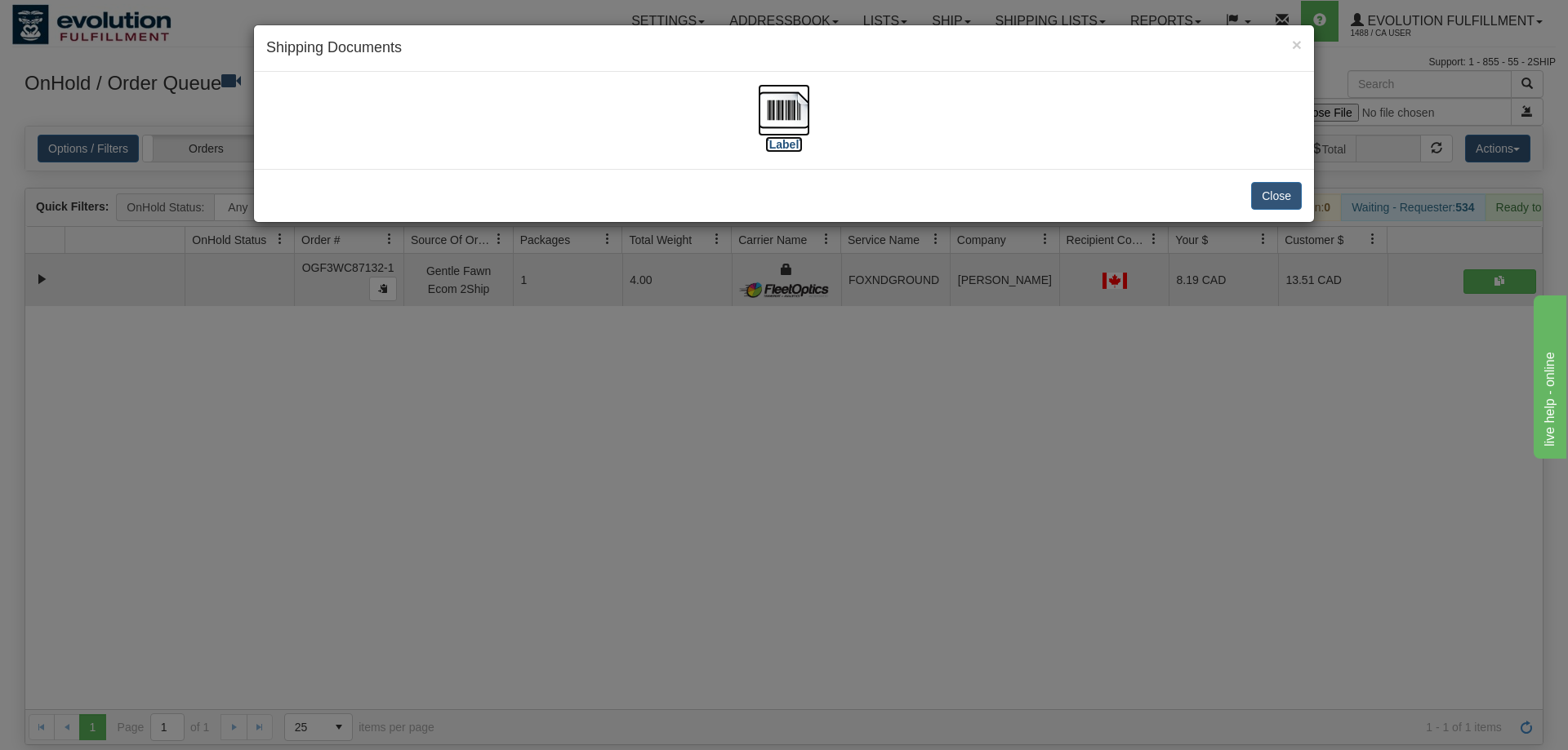
click at [762, 111] on img at bounding box center [783, 110] width 53 height 53
drag, startPoint x: 940, startPoint y: 591, endPoint x: 527, endPoint y: 312, distance: 498.4
click at [918, 558] on div "× Shipping Documents [Label] Close" at bounding box center [784, 375] width 1568 height 750
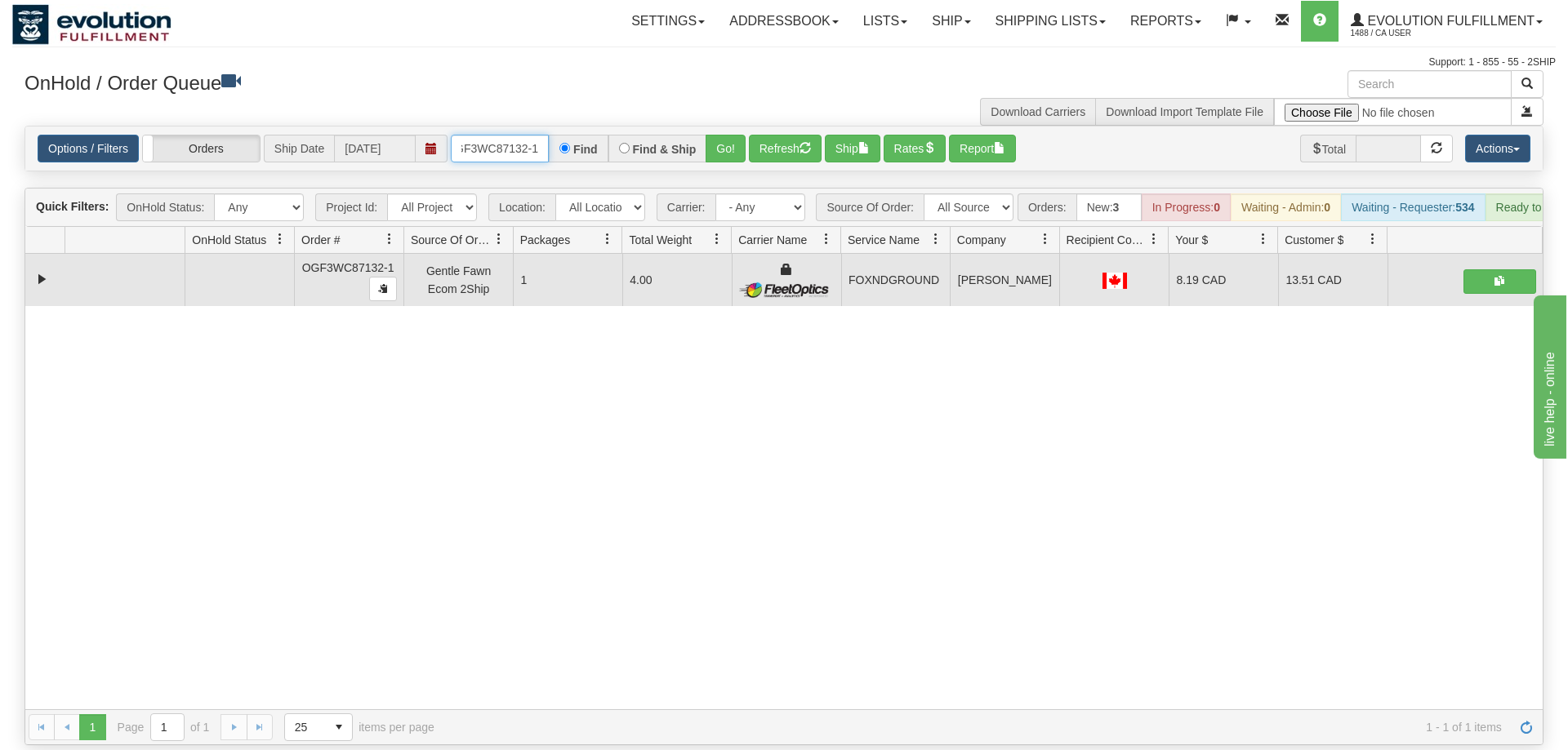
click at [515, 135] on input "OGF3WC87132-1" at bounding box center [499, 149] width 98 height 28
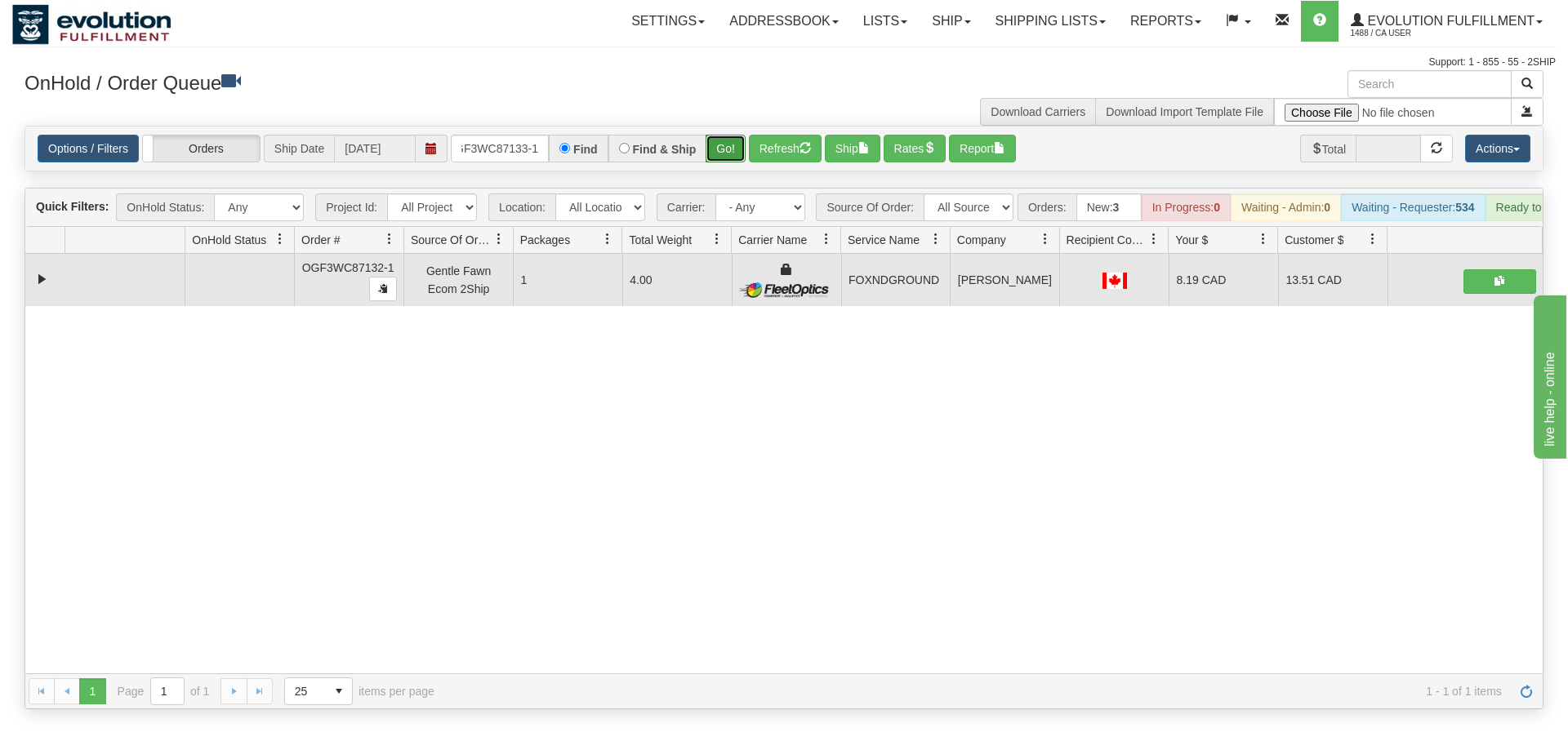
click at [735, 147] on div "Options / Filters Group Shipments Orders Ship Date [DATE] OGF3WC87133-1 Find Fi…" at bounding box center [784, 149] width 1518 height 46
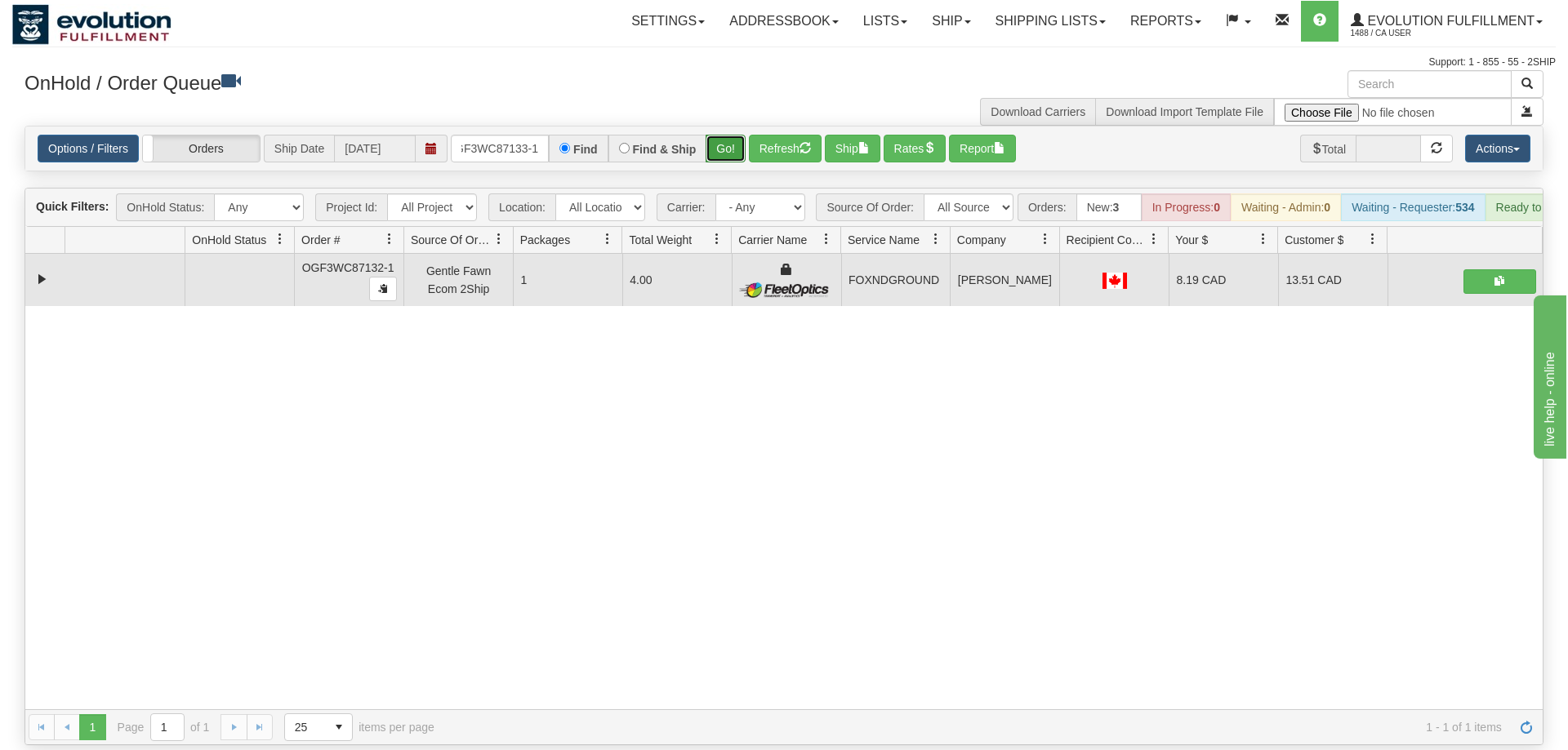
click at [725, 135] on button "Go!" at bounding box center [725, 149] width 40 height 28
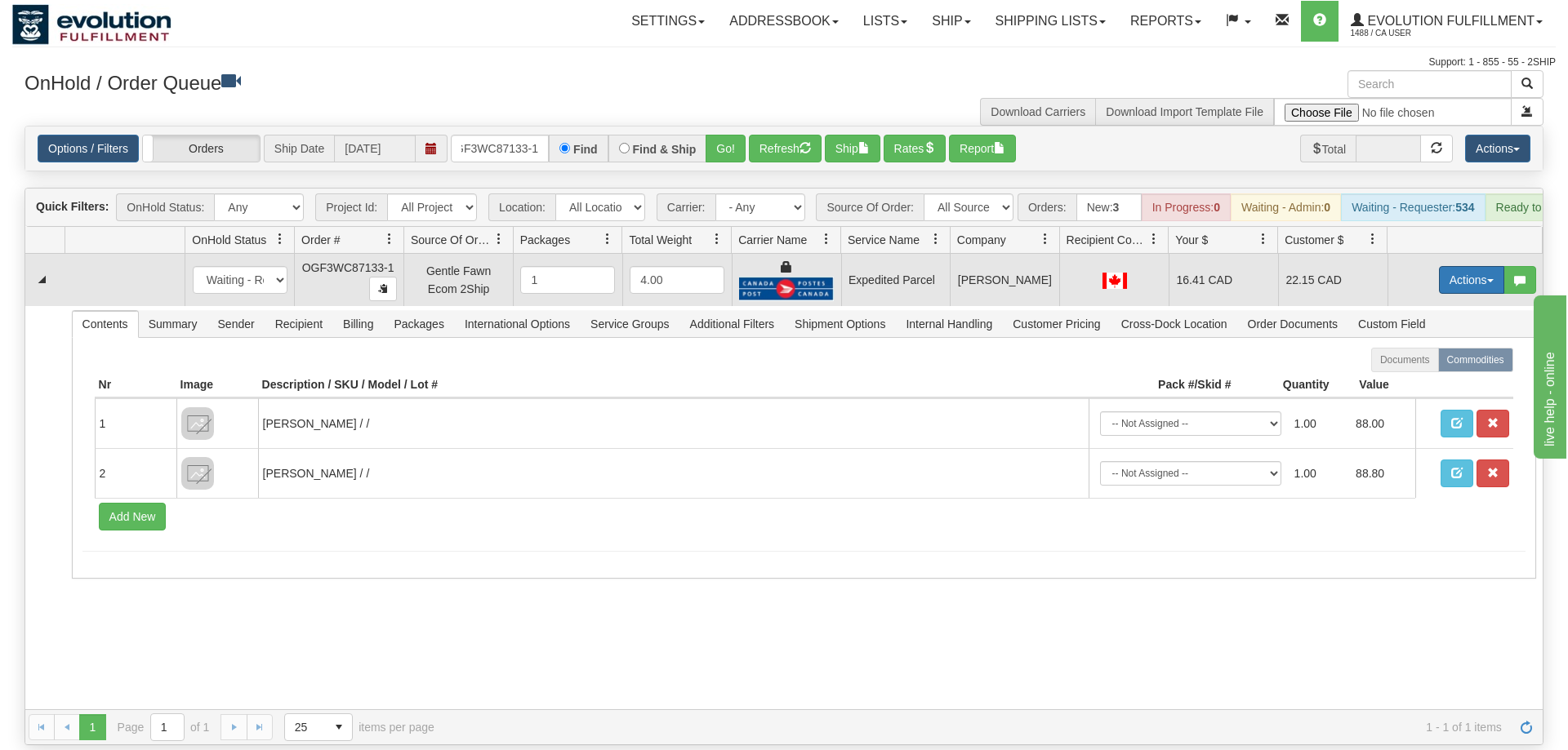
click at [1448, 266] on button "Actions" at bounding box center [1472, 280] width 65 height 28
click at [1406, 368] on span "Ship" at bounding box center [1405, 374] width 35 height 13
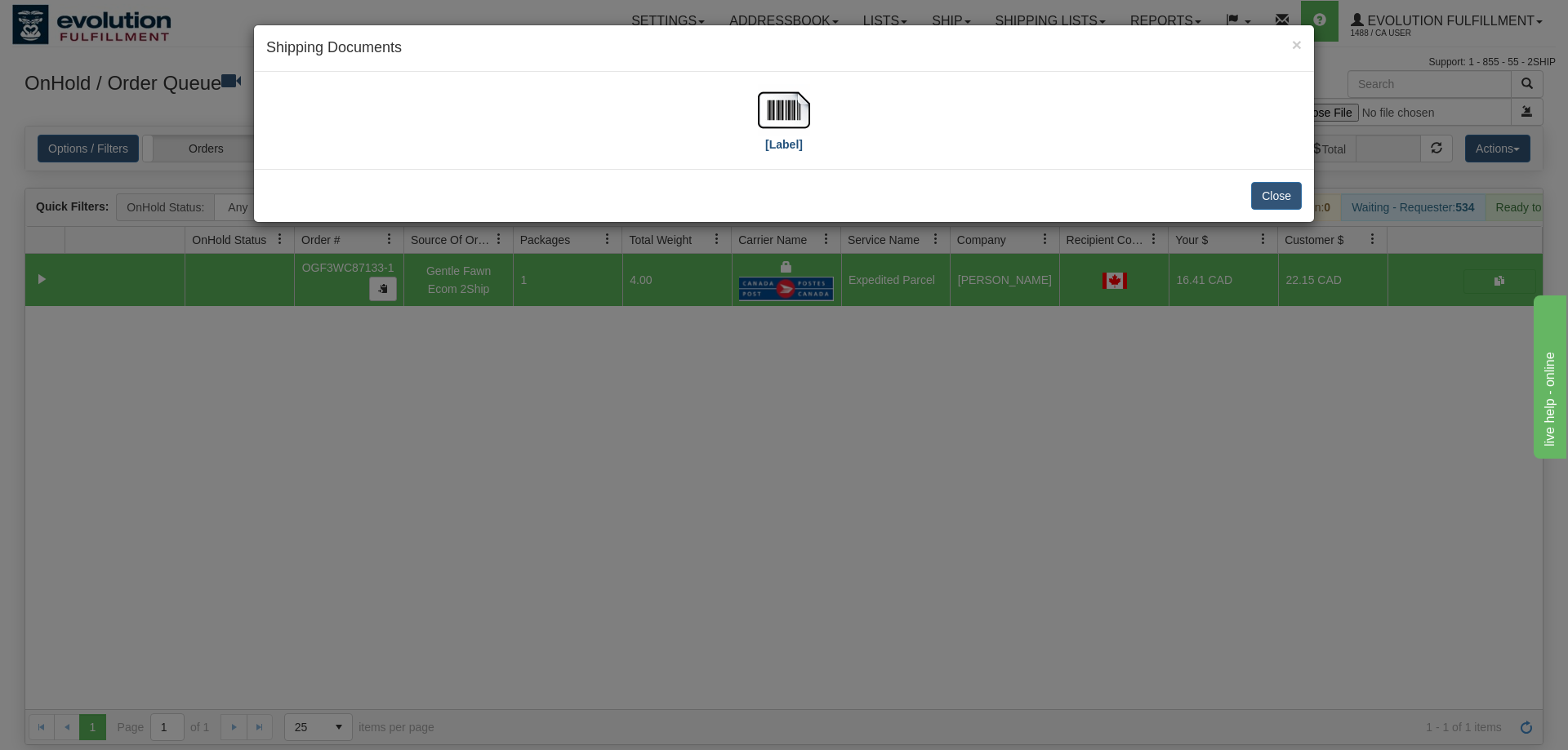
drag, startPoint x: 812, startPoint y: 126, endPoint x: 766, endPoint y: 113, distance: 47.8
click at [804, 124] on div "[Label]" at bounding box center [783, 120] width 1035 height 72
click at [760, 116] on img at bounding box center [783, 110] width 53 height 53
drag, startPoint x: 868, startPoint y: 624, endPoint x: 510, endPoint y: 165, distance: 582.1
click at [873, 579] on div "× Shipping Documents [Label] Close" at bounding box center [784, 375] width 1568 height 750
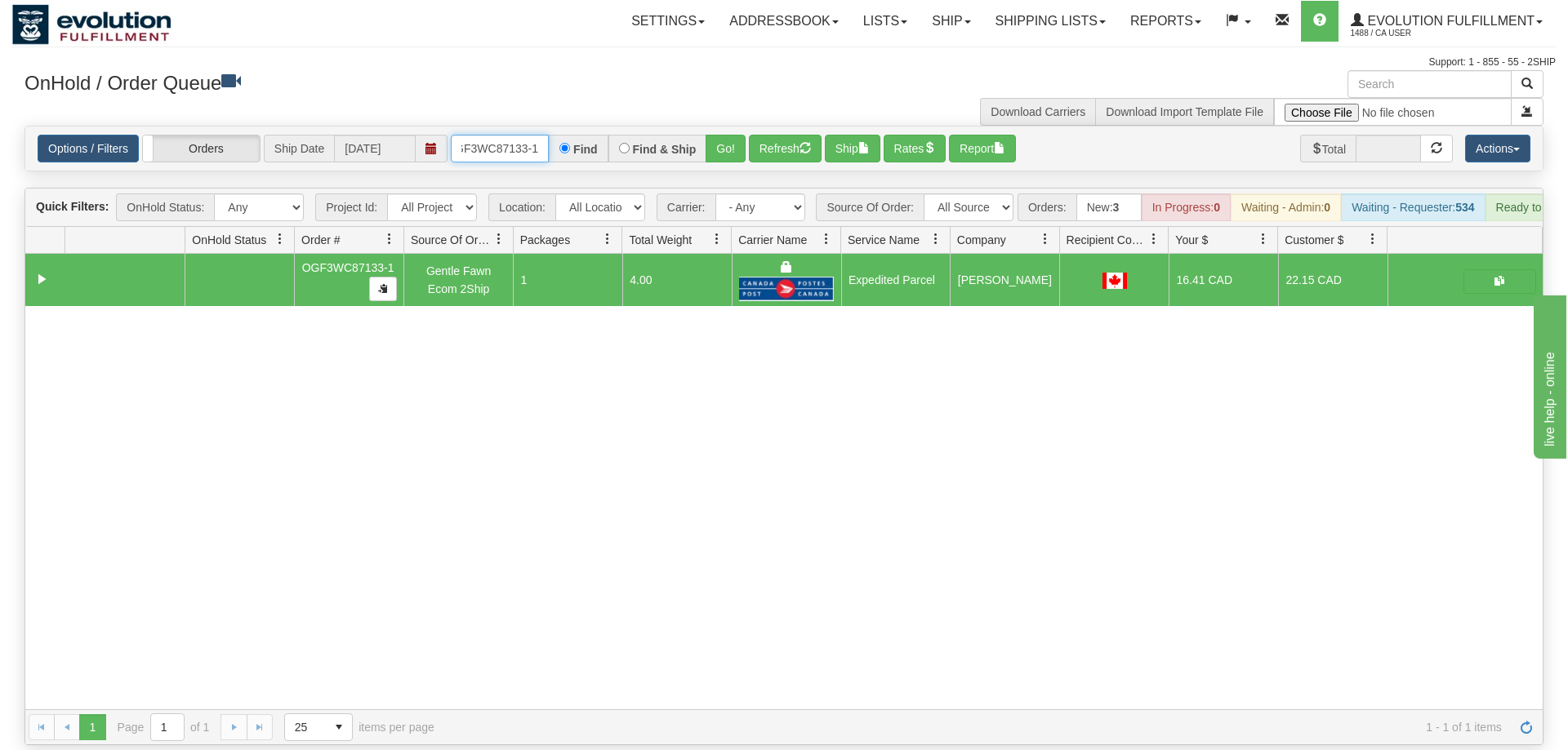
click at [509, 135] on input "OGF3WC87133-1" at bounding box center [499, 149] width 98 height 28
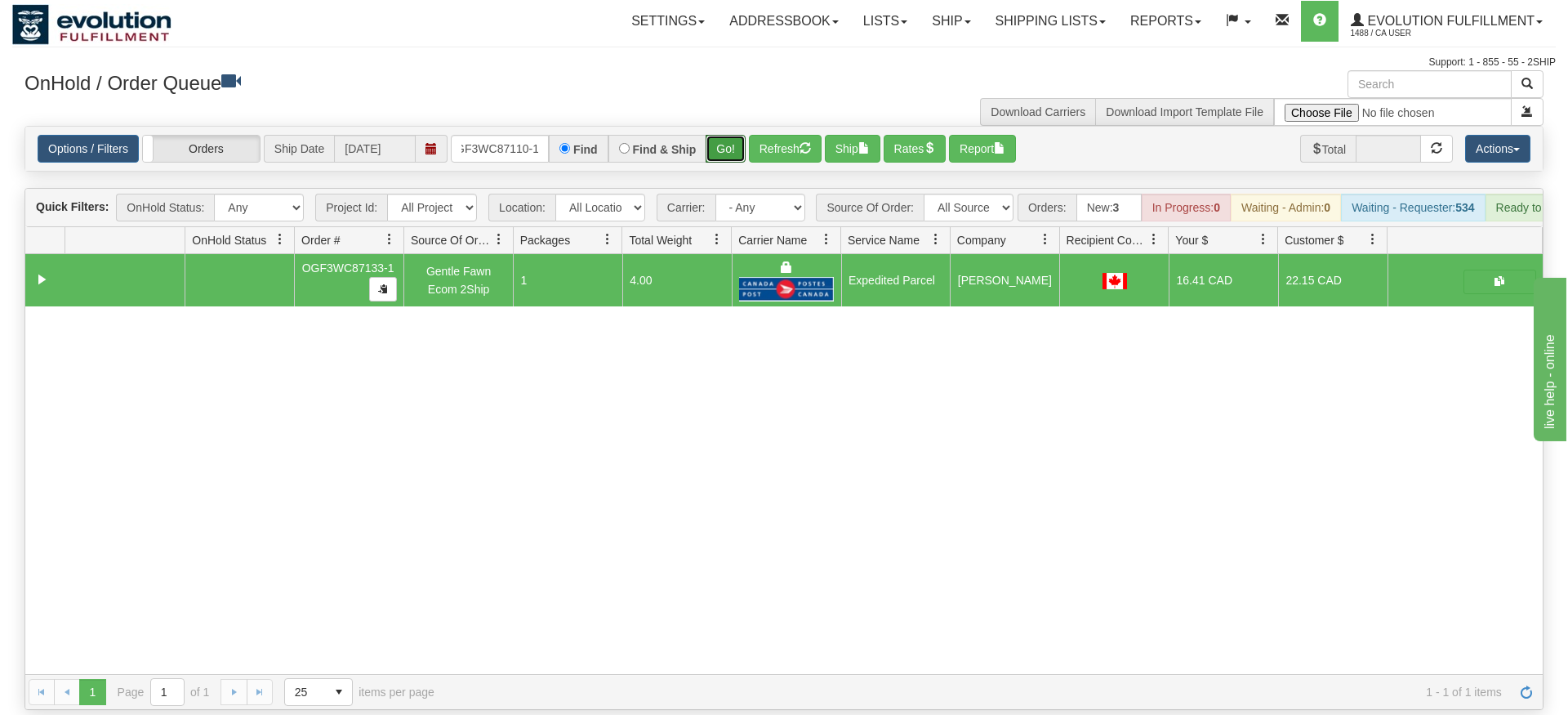
click at [739, 154] on div "Is equal to Is not equal to Contains Does not contains CAD USD EUR ZAR [PERSON_…" at bounding box center [783, 418] width 1543 height 584
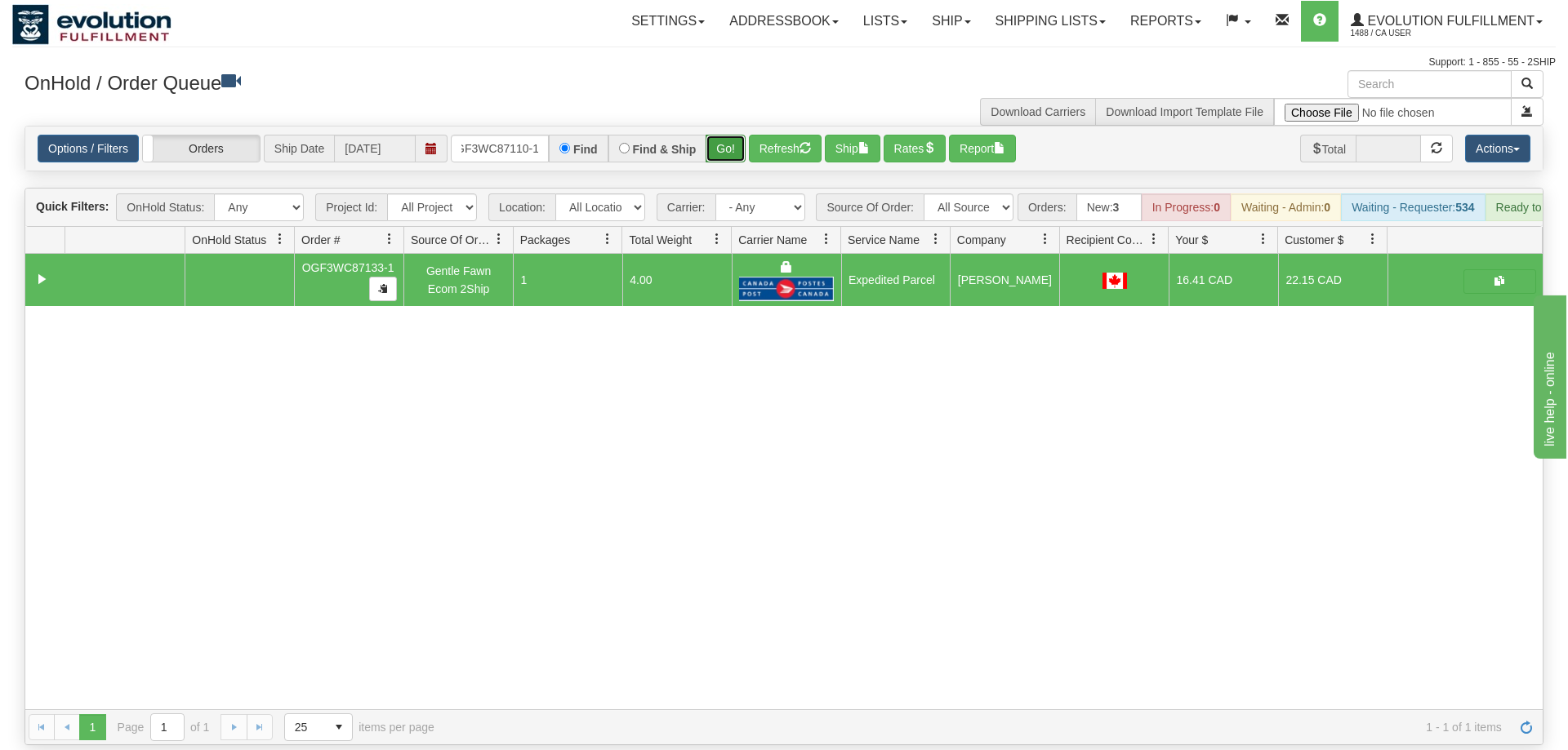
click at [727, 135] on button "Go!" at bounding box center [725, 149] width 40 height 28
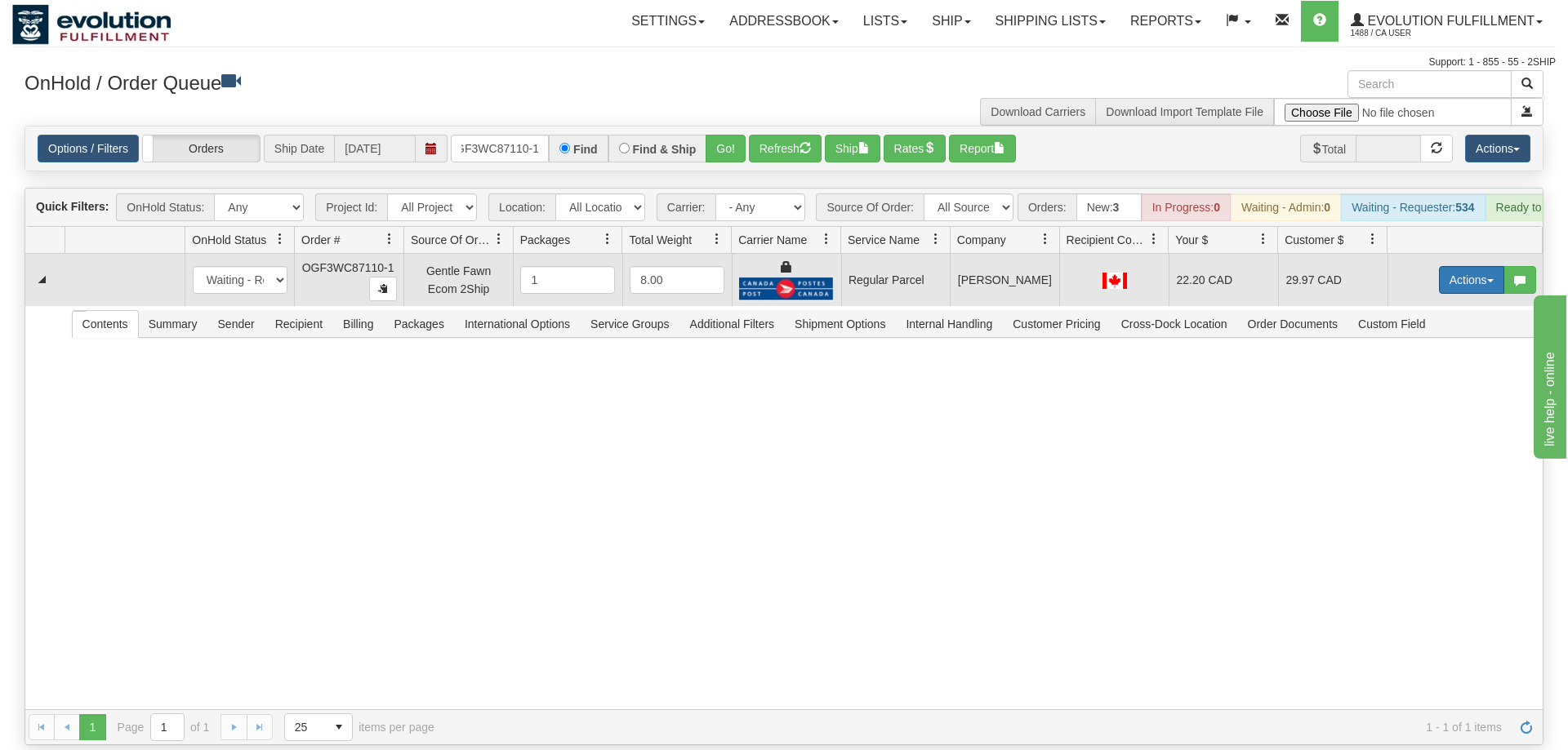
click at [1463, 266] on button "Actions" at bounding box center [1472, 280] width 65 height 28
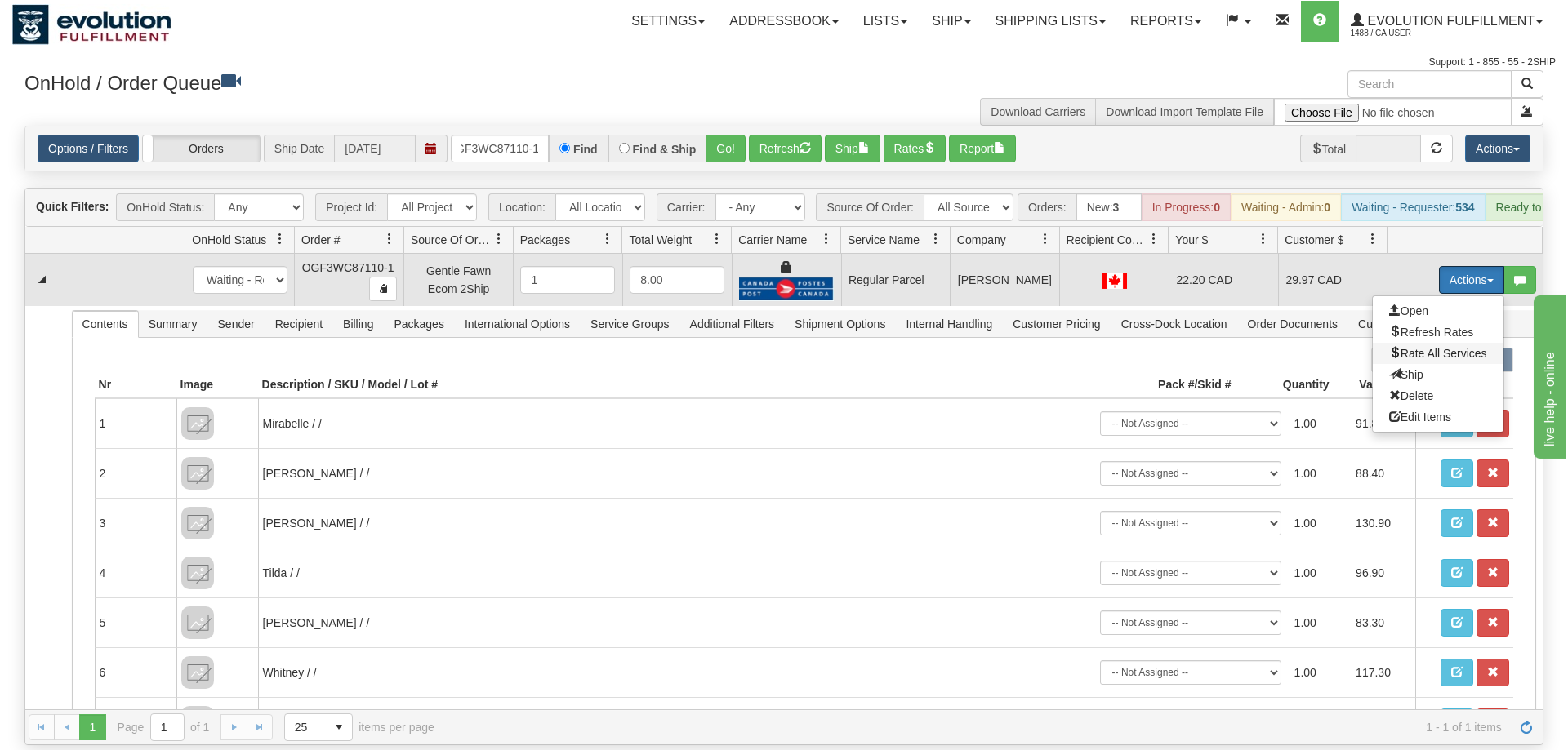
click at [1421, 347] on span "Rate All Services" at bounding box center [1437, 353] width 98 height 13
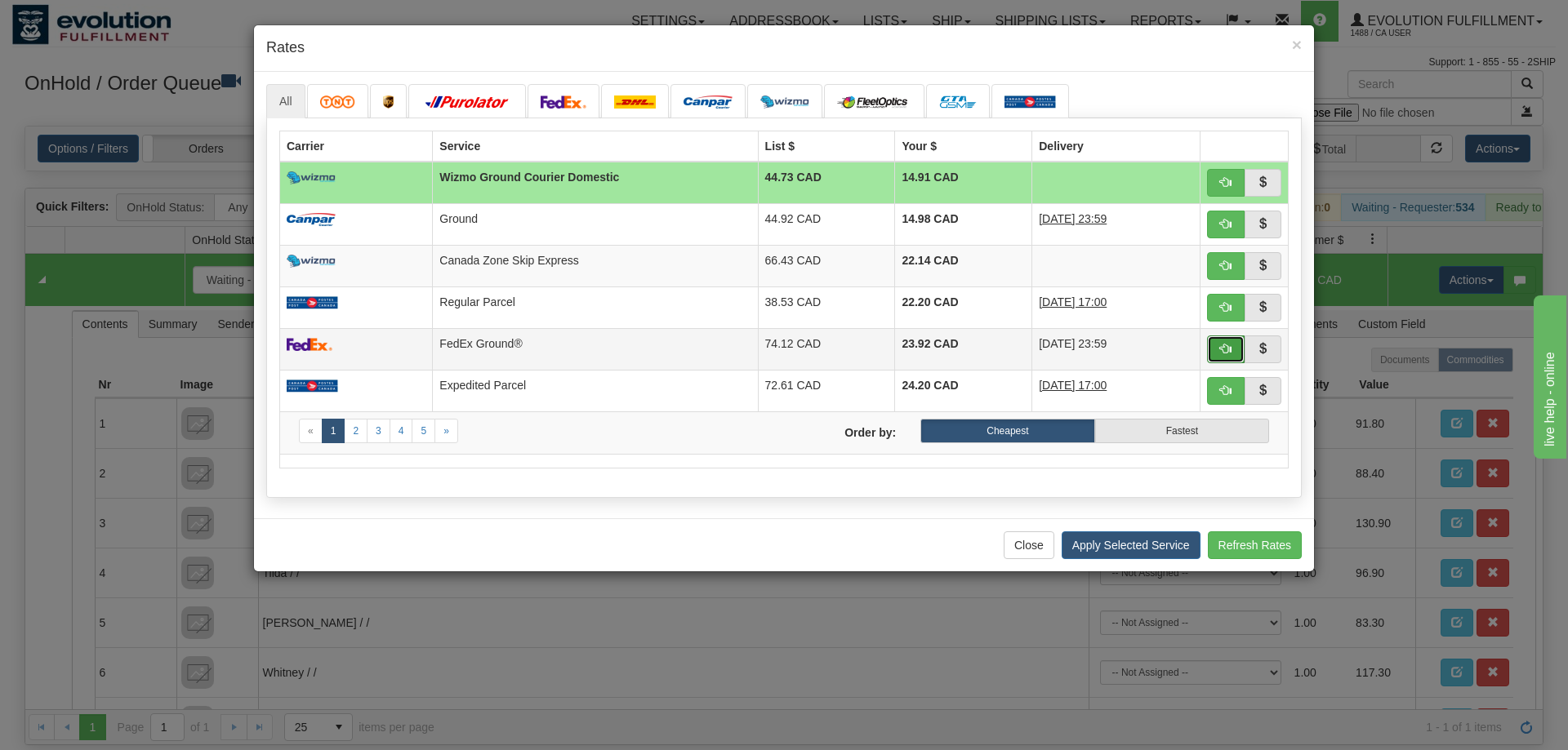
click at [1233, 354] on button "button" at bounding box center [1226, 349] width 38 height 28
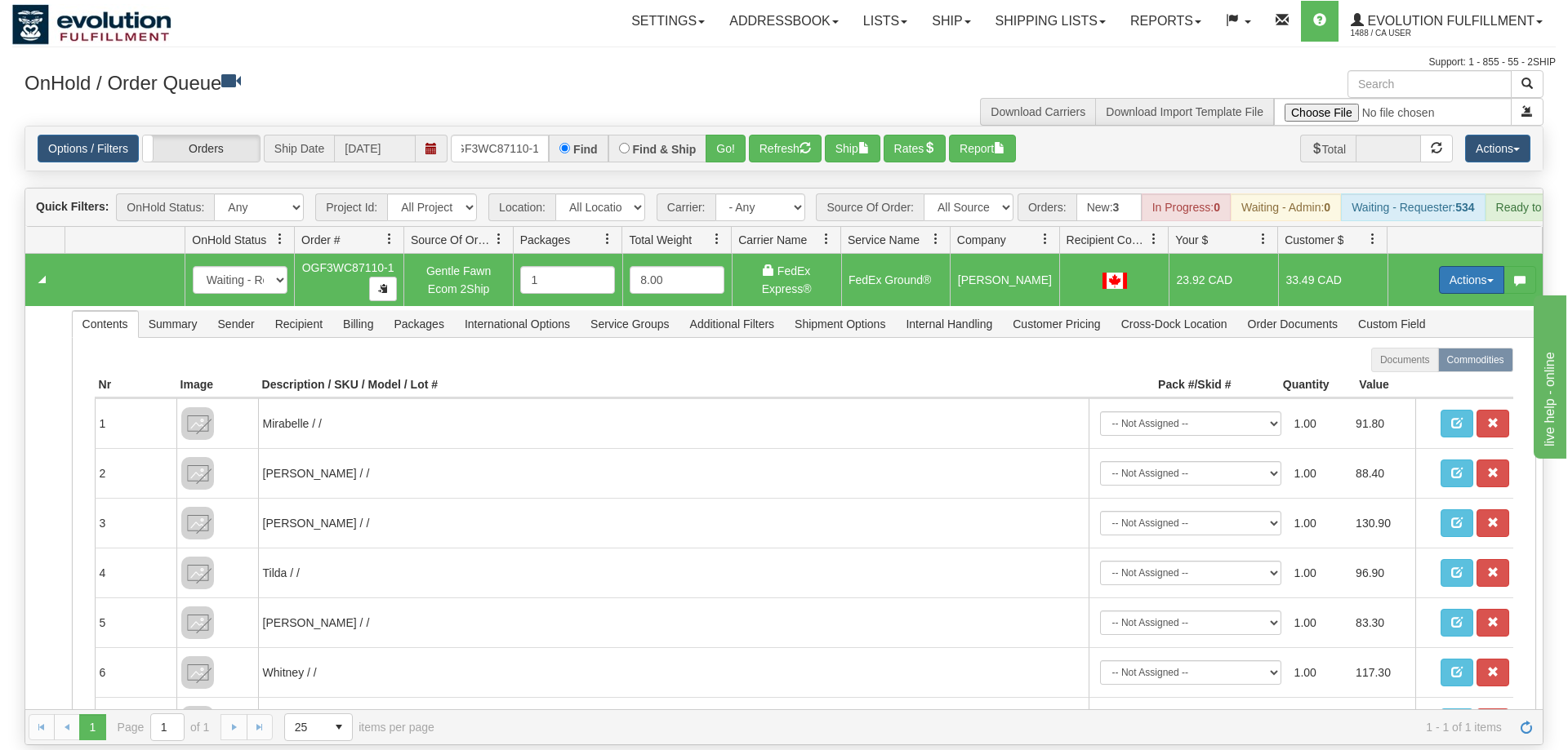
click at [1449, 266] on button "Actions" at bounding box center [1472, 280] width 65 height 28
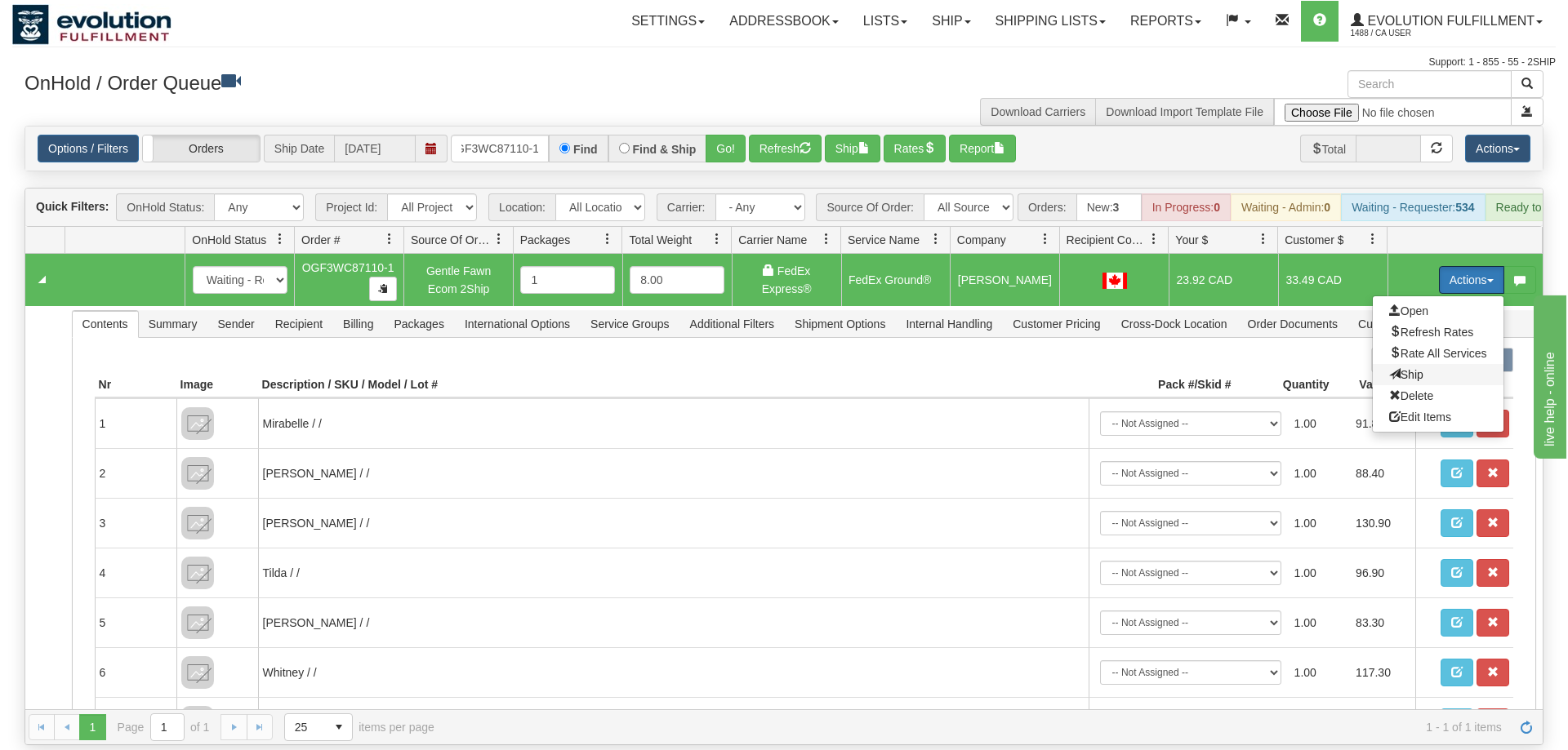
click at [1395, 368] on span "Ship" at bounding box center [1405, 374] width 35 height 13
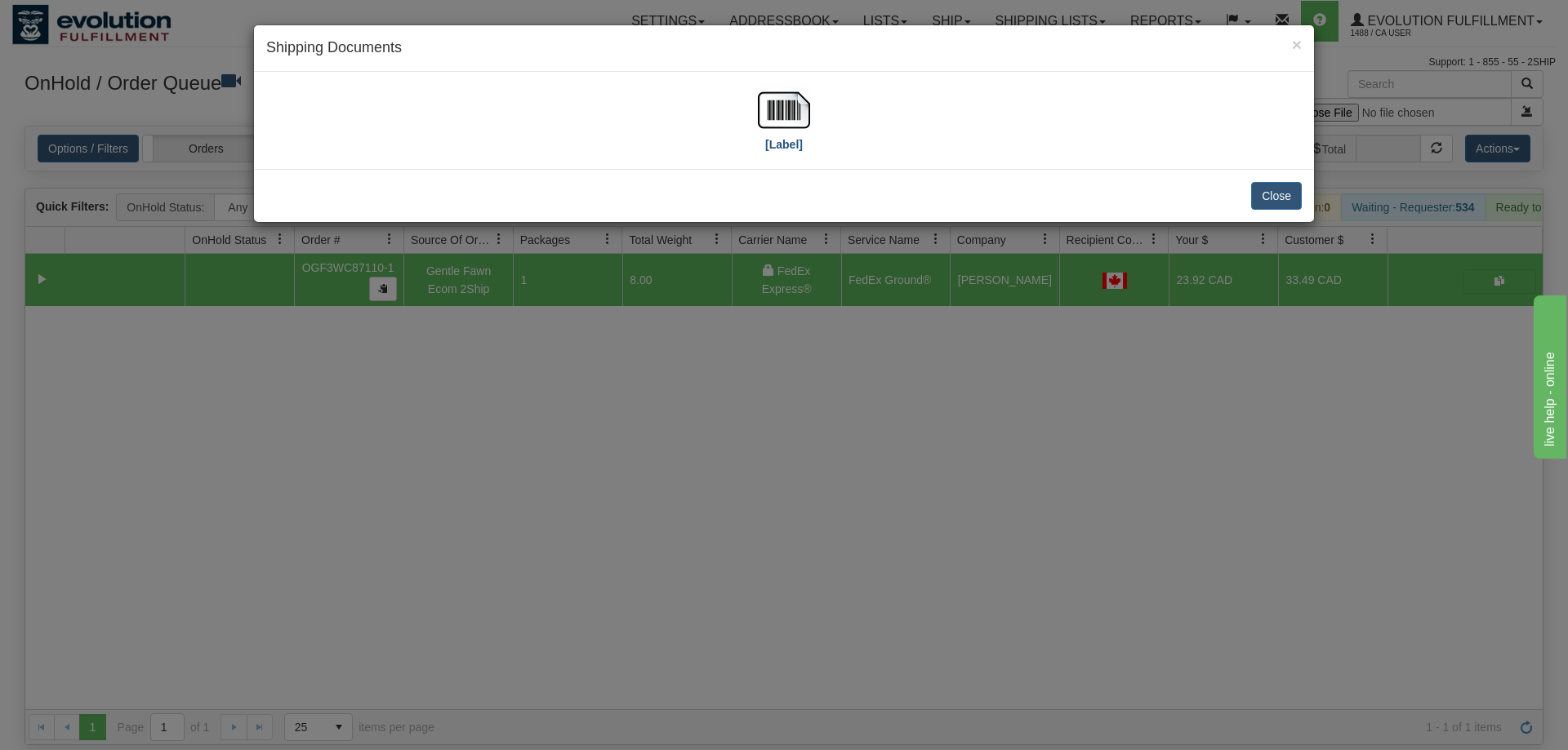
drag, startPoint x: 739, startPoint y: 93, endPoint x: 762, endPoint y: 107, distance: 26.9
click at [740, 93] on div "[Label]" at bounding box center [783, 120] width 1035 height 72
click at [769, 112] on img at bounding box center [783, 110] width 53 height 53
click at [656, 532] on div "× Shipping Documents [Label] Close" at bounding box center [784, 375] width 1568 height 750
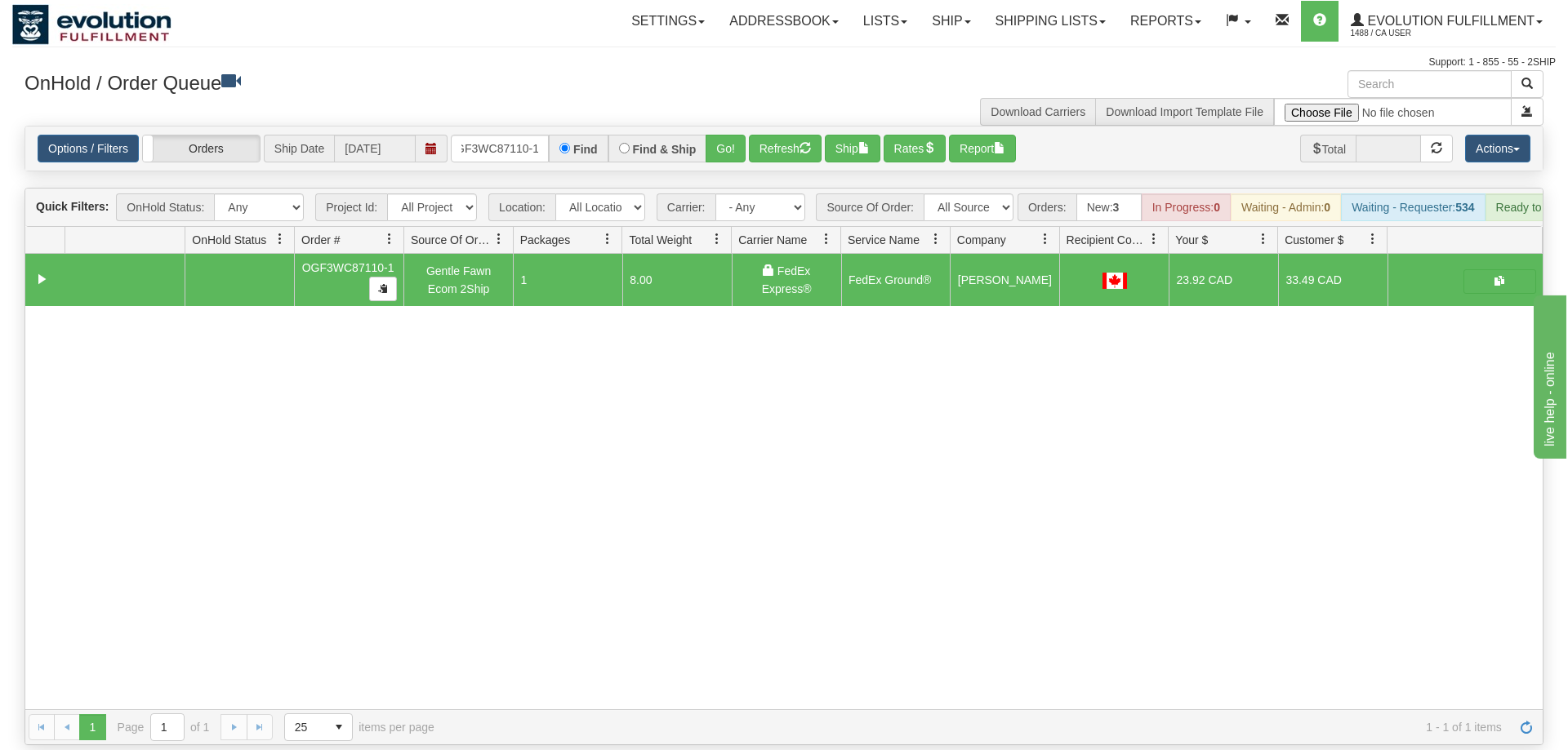
click at [508, 144] on div "Options / Filters Group Shipments Orders Ship Date [DATE] OGF3WC87110-1 Find Fi…" at bounding box center [784, 149] width 1517 height 44
drag, startPoint x: 508, startPoint y: 127, endPoint x: 481, endPoint y: 116, distance: 29.2
click at [501, 135] on input "OGF3WC87110-1" at bounding box center [499, 149] width 98 height 28
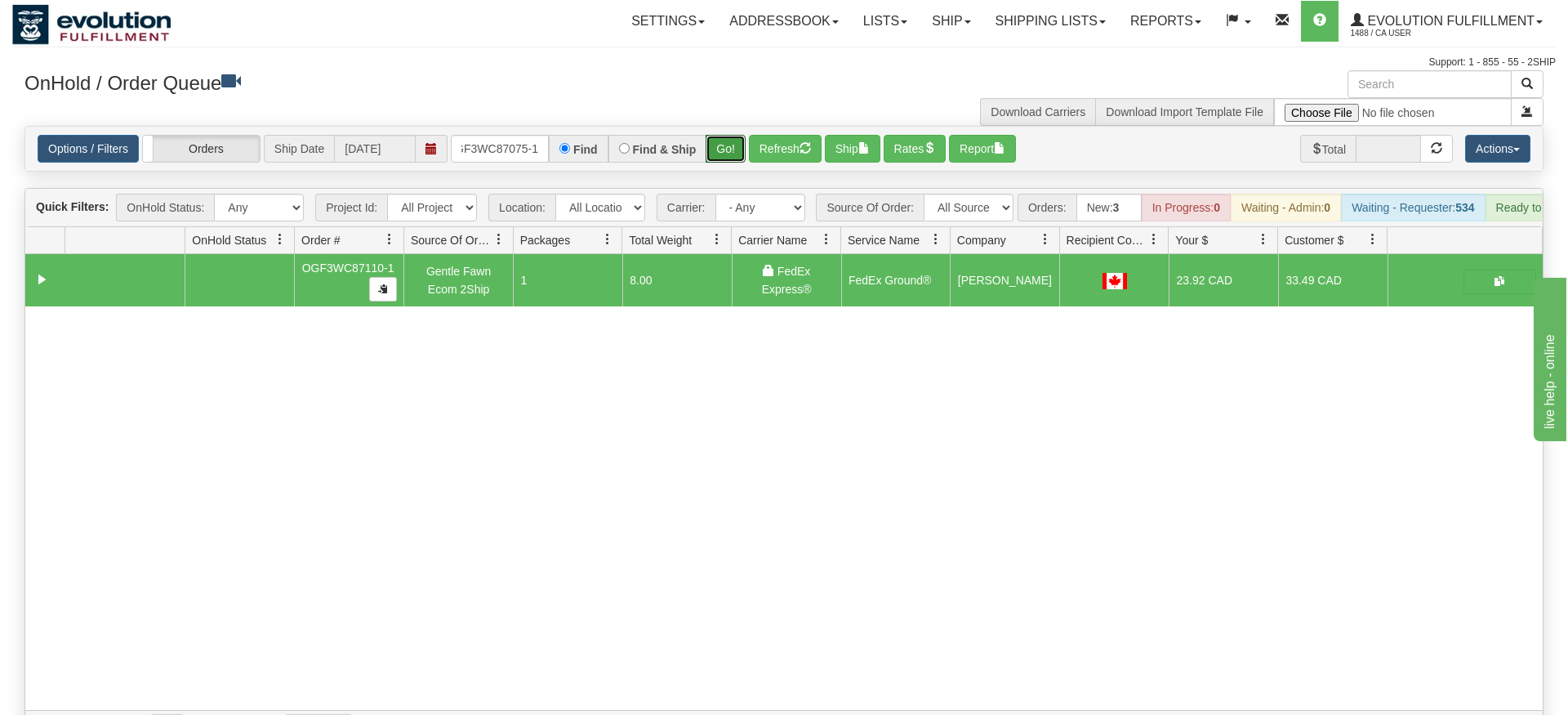
drag, startPoint x: 730, startPoint y: 120, endPoint x: 730, endPoint y: 151, distance: 31.0
click at [730, 151] on div "Is equal to Is not equal to Contains Does not contains CAD USD EUR ZAR [PERSON_…" at bounding box center [783, 436] width 1543 height 620
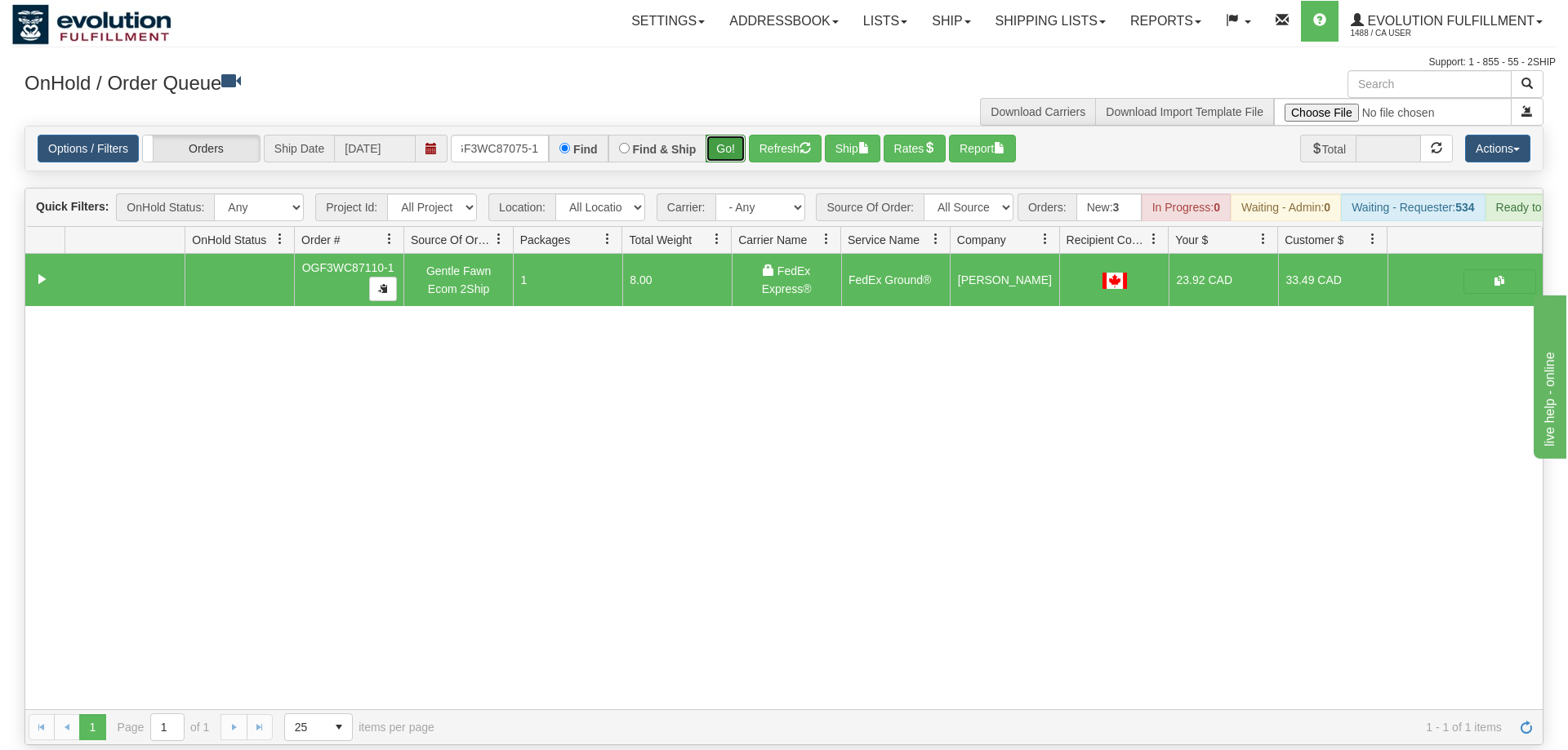
click at [729, 135] on button "Go!" at bounding box center [725, 149] width 40 height 28
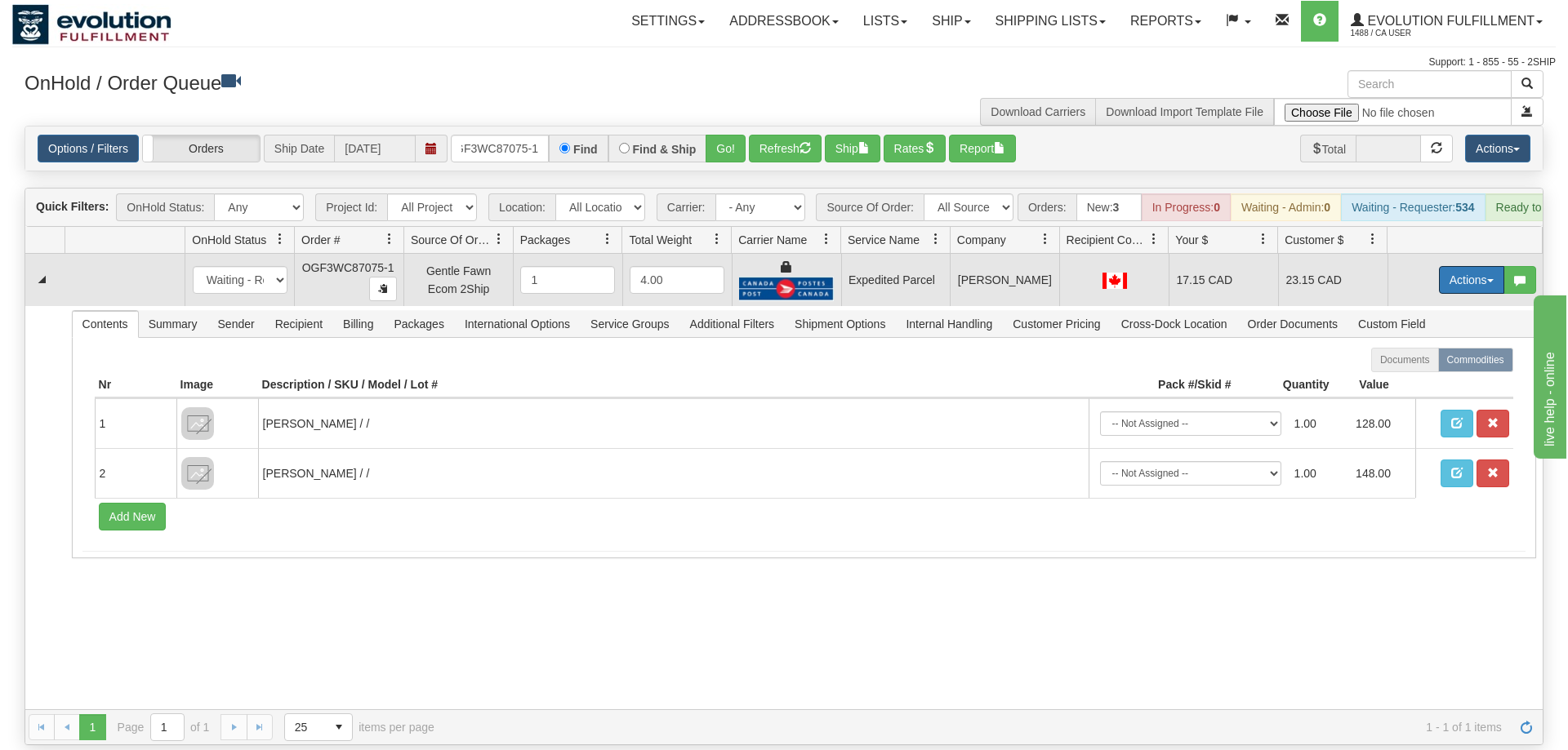
drag, startPoint x: 1464, startPoint y: 251, endPoint x: 1404, endPoint y: 325, distance: 95.3
click at [1460, 266] on button "Actions" at bounding box center [1472, 280] width 65 height 28
click at [1413, 364] on link "Ship" at bounding box center [1438, 374] width 131 height 21
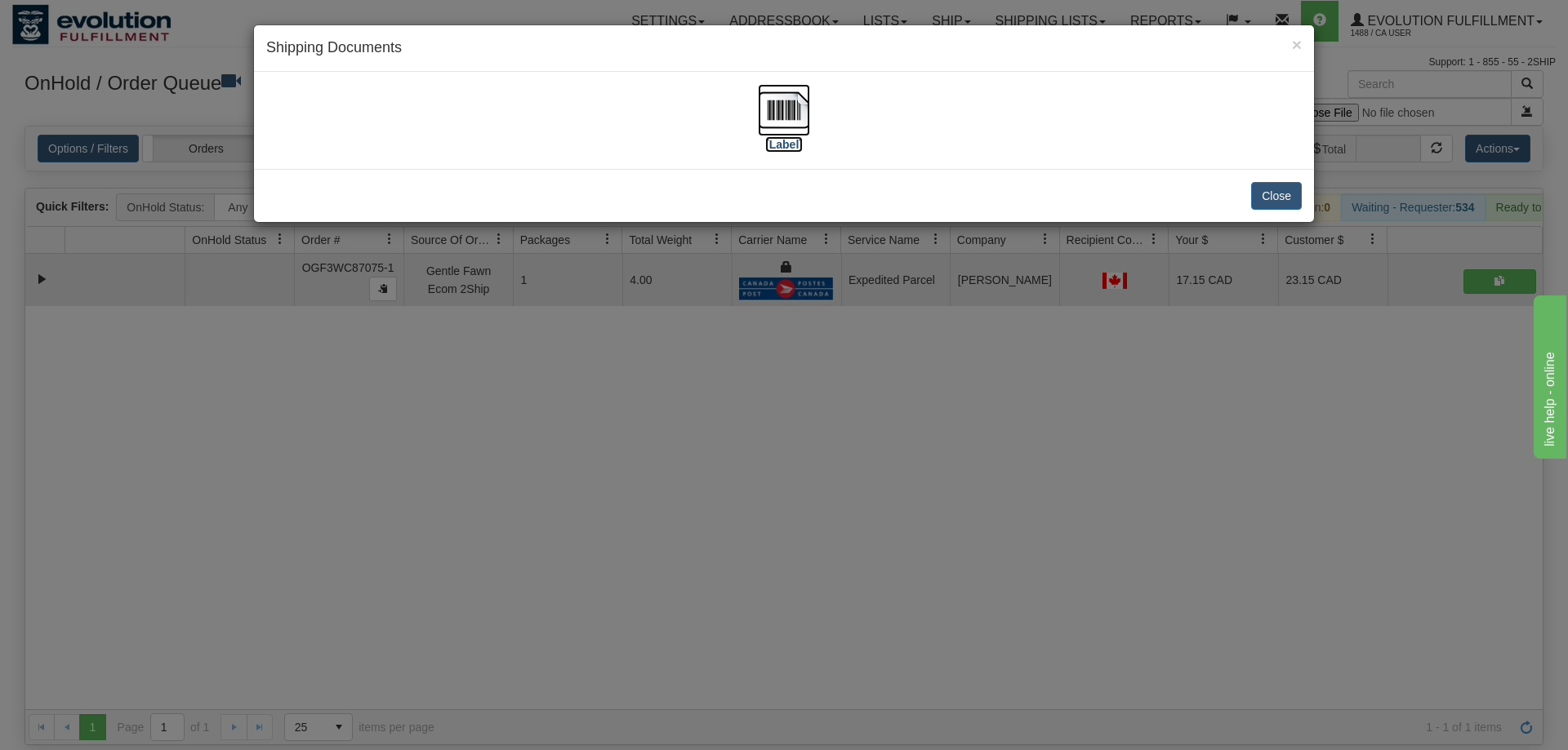
click at [789, 101] on img at bounding box center [783, 110] width 53 height 53
drag, startPoint x: 798, startPoint y: 587, endPoint x: 475, endPoint y: 80, distance: 601.1
click at [782, 528] on div "× Shipping Documents [Label] Close" at bounding box center [784, 375] width 1568 height 750
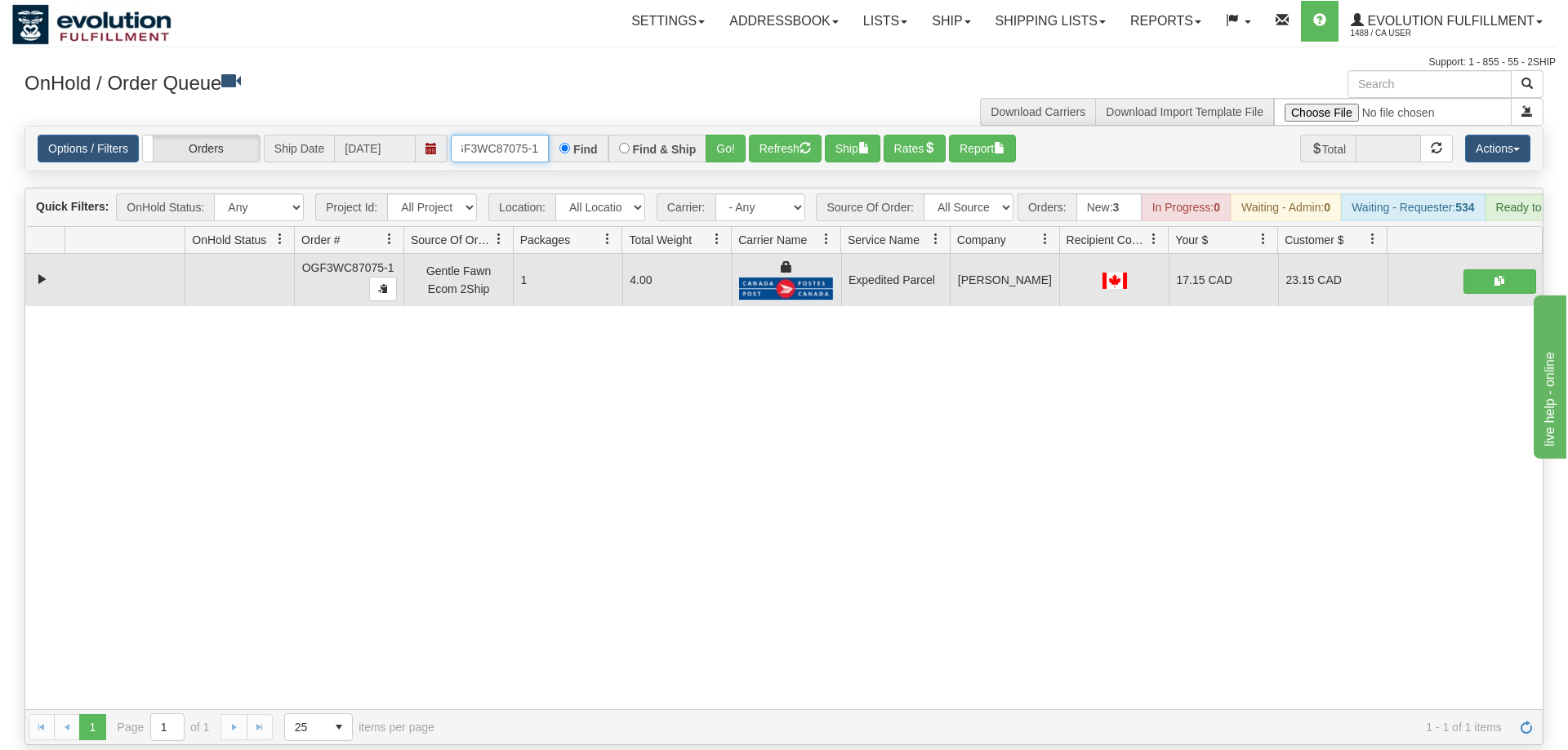
click at [485, 135] on input "OGF3WC87075-1" at bounding box center [499, 149] width 98 height 28
click at [719, 157] on div "Is equal to Is not equal to Contains Does not contains CAD USD EUR ZAR [PERSON_…" at bounding box center [783, 436] width 1543 height 619
click at [724, 135] on button "Go!" at bounding box center [725, 149] width 40 height 28
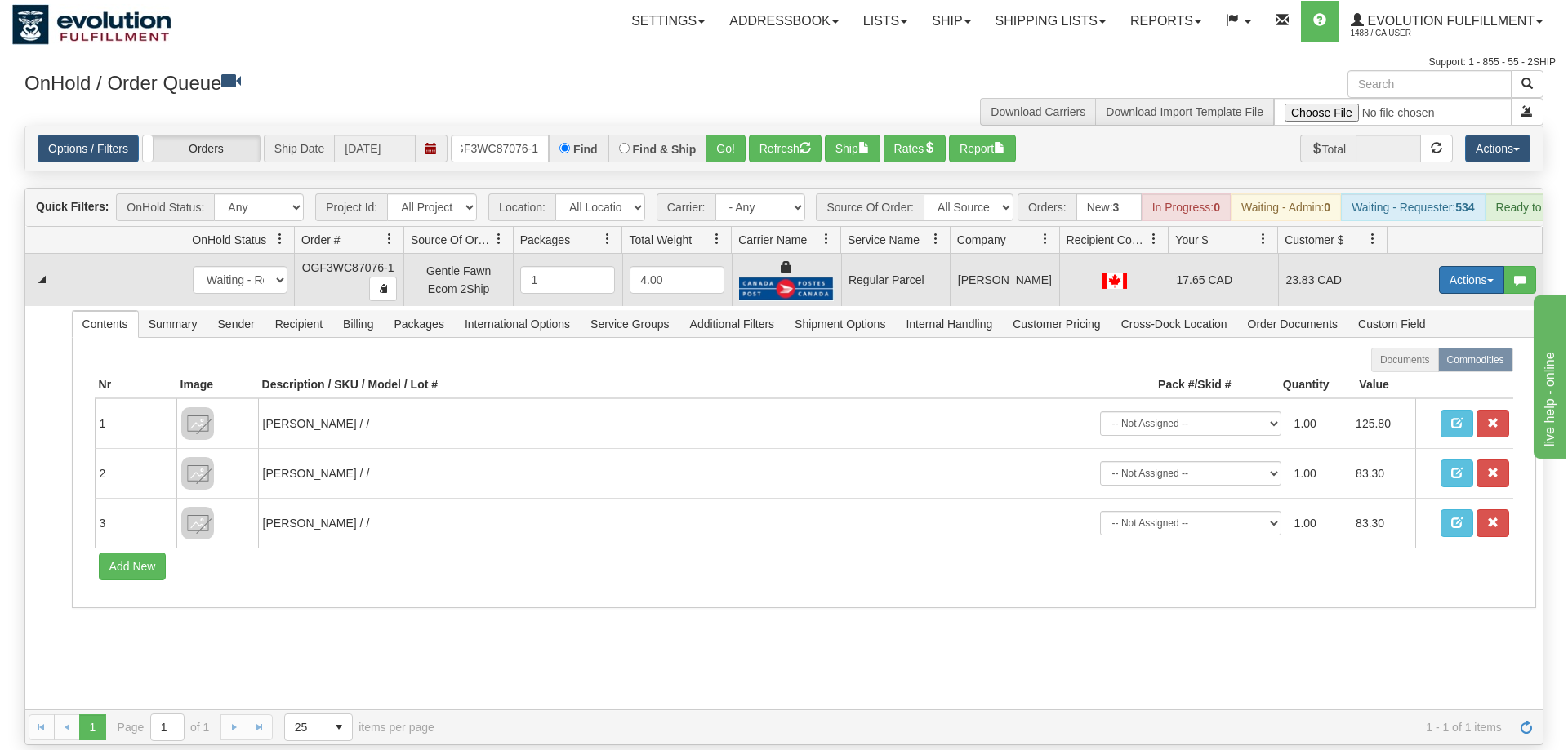
click at [1457, 266] on button "Actions" at bounding box center [1472, 280] width 65 height 28
click at [1437, 347] on span "Rate All Services" at bounding box center [1437, 353] width 98 height 13
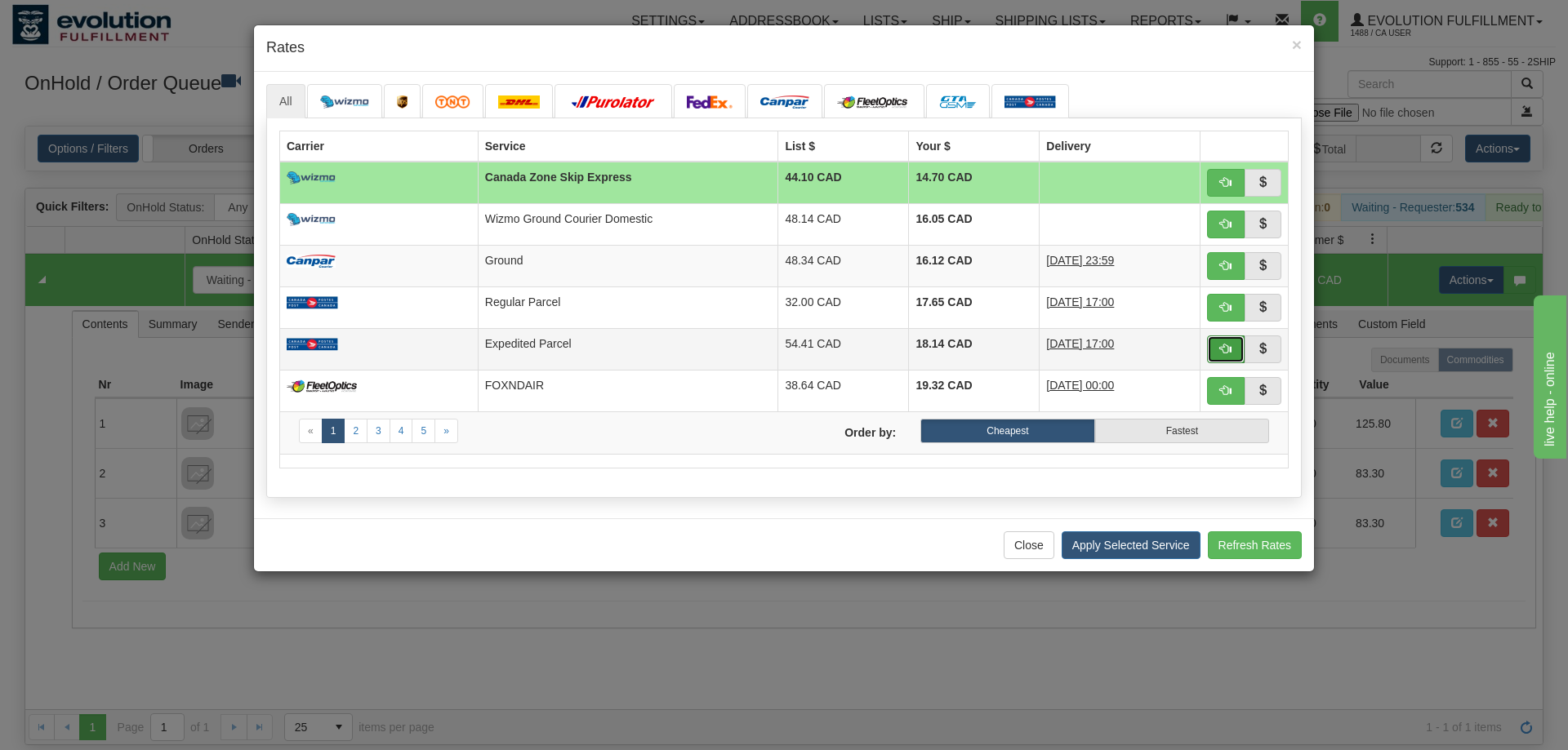
click at [1214, 348] on button "button" at bounding box center [1226, 349] width 38 height 28
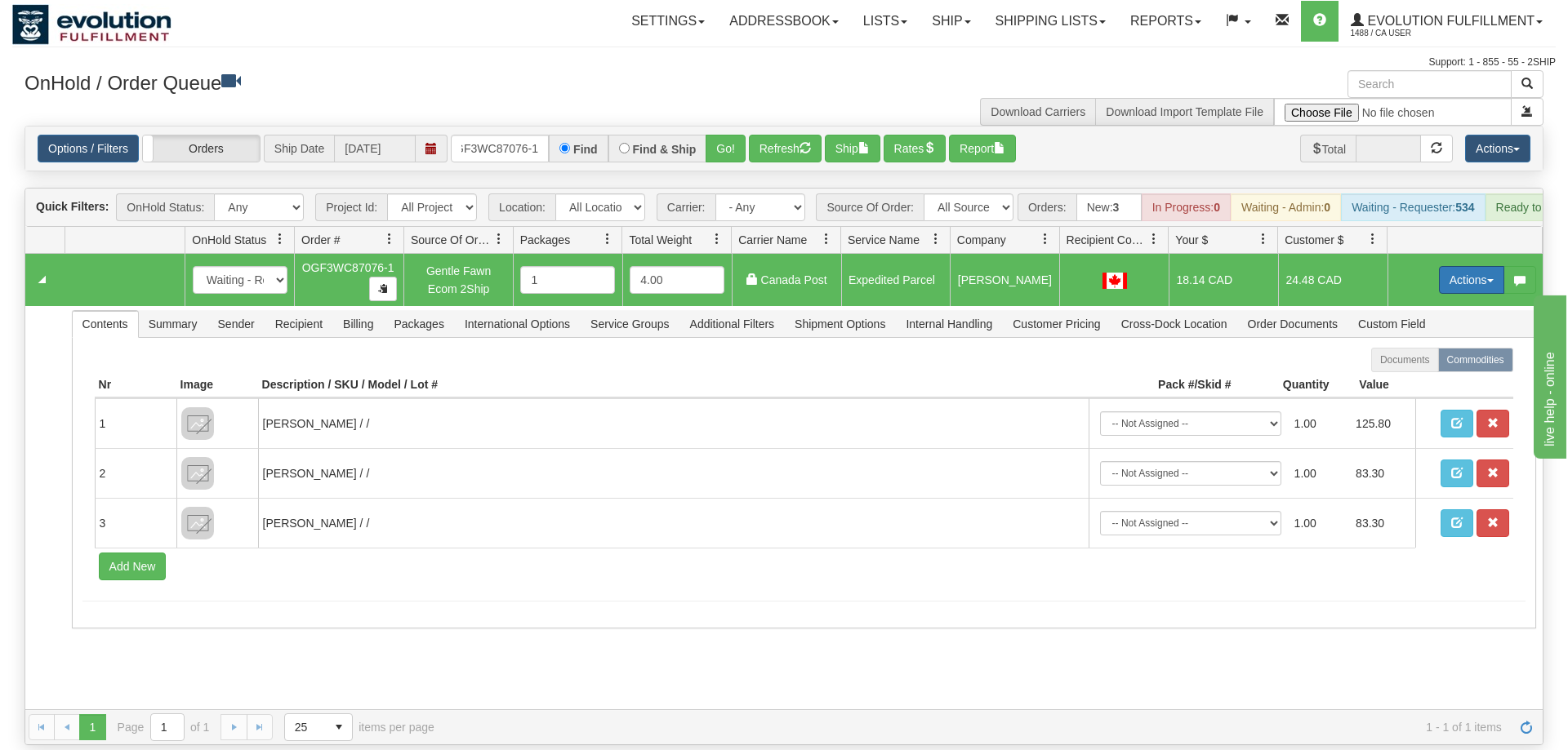
click at [1455, 266] on button "Actions" at bounding box center [1472, 280] width 65 height 28
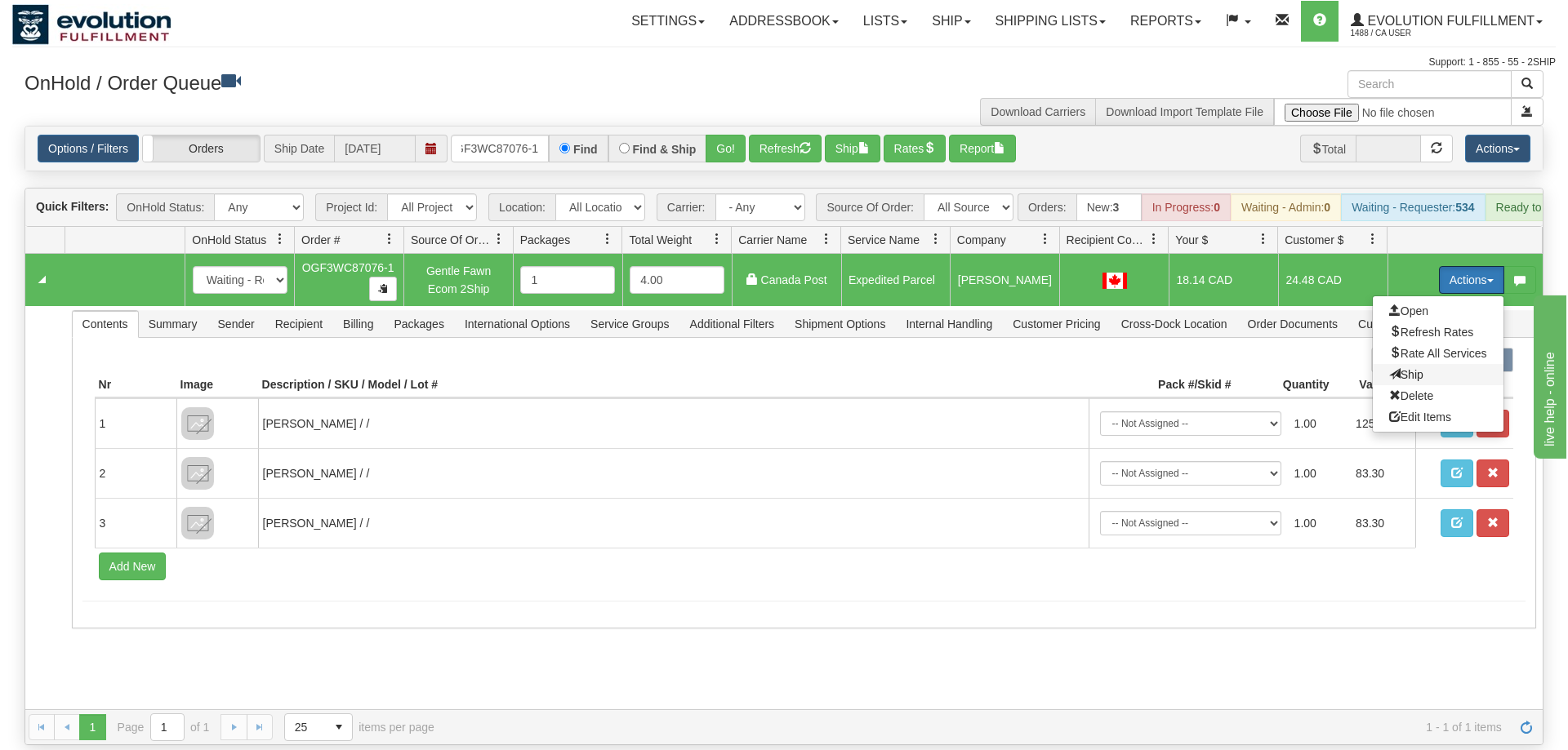
click at [1401, 368] on span "Ship" at bounding box center [1405, 374] width 35 height 13
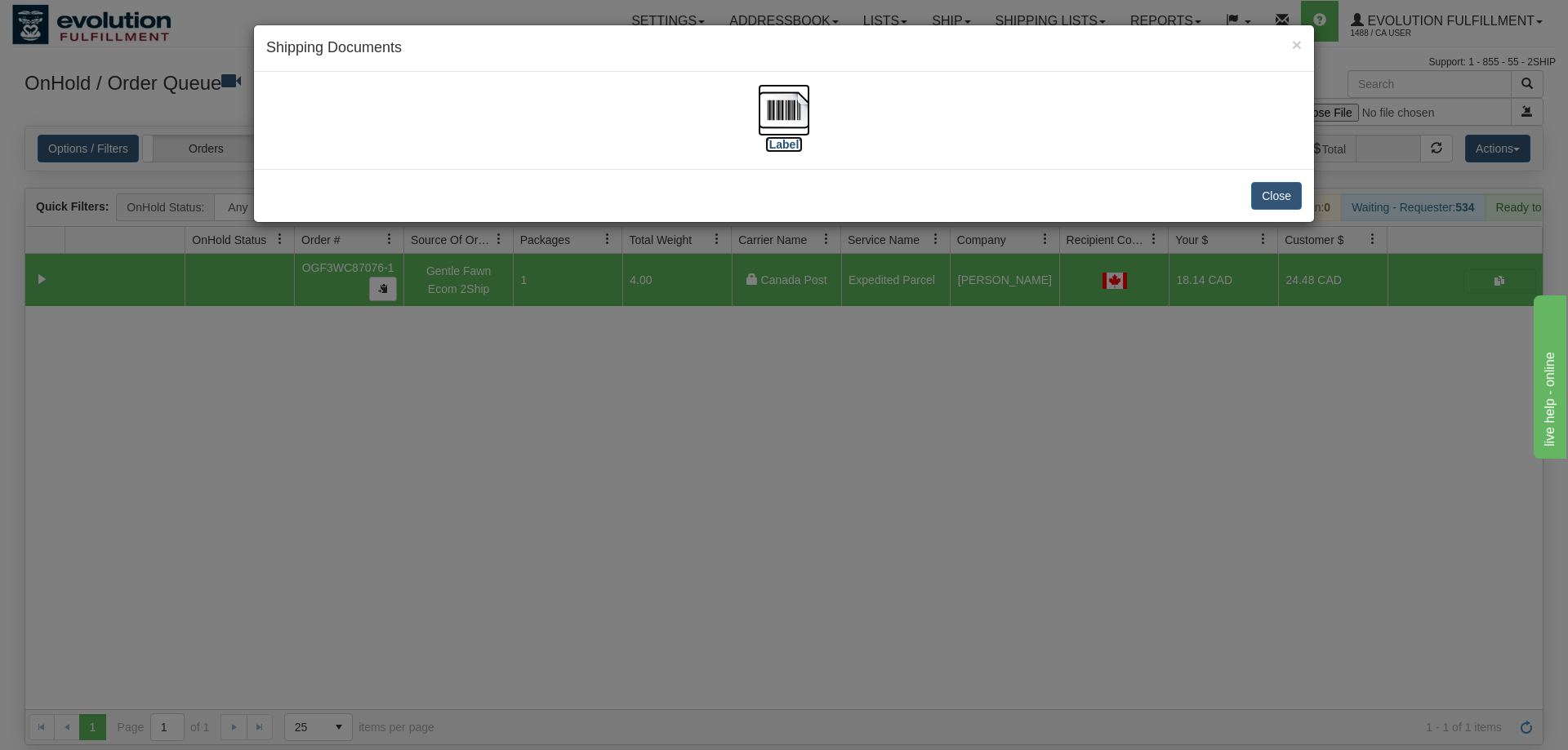
click at [783, 122] on img at bounding box center [783, 110] width 53 height 53
drag, startPoint x: 575, startPoint y: 478, endPoint x: 532, endPoint y: 235, distance: 246.8
click at [578, 472] on div "× Shipping Documents [Label] Close" at bounding box center [784, 375] width 1568 height 750
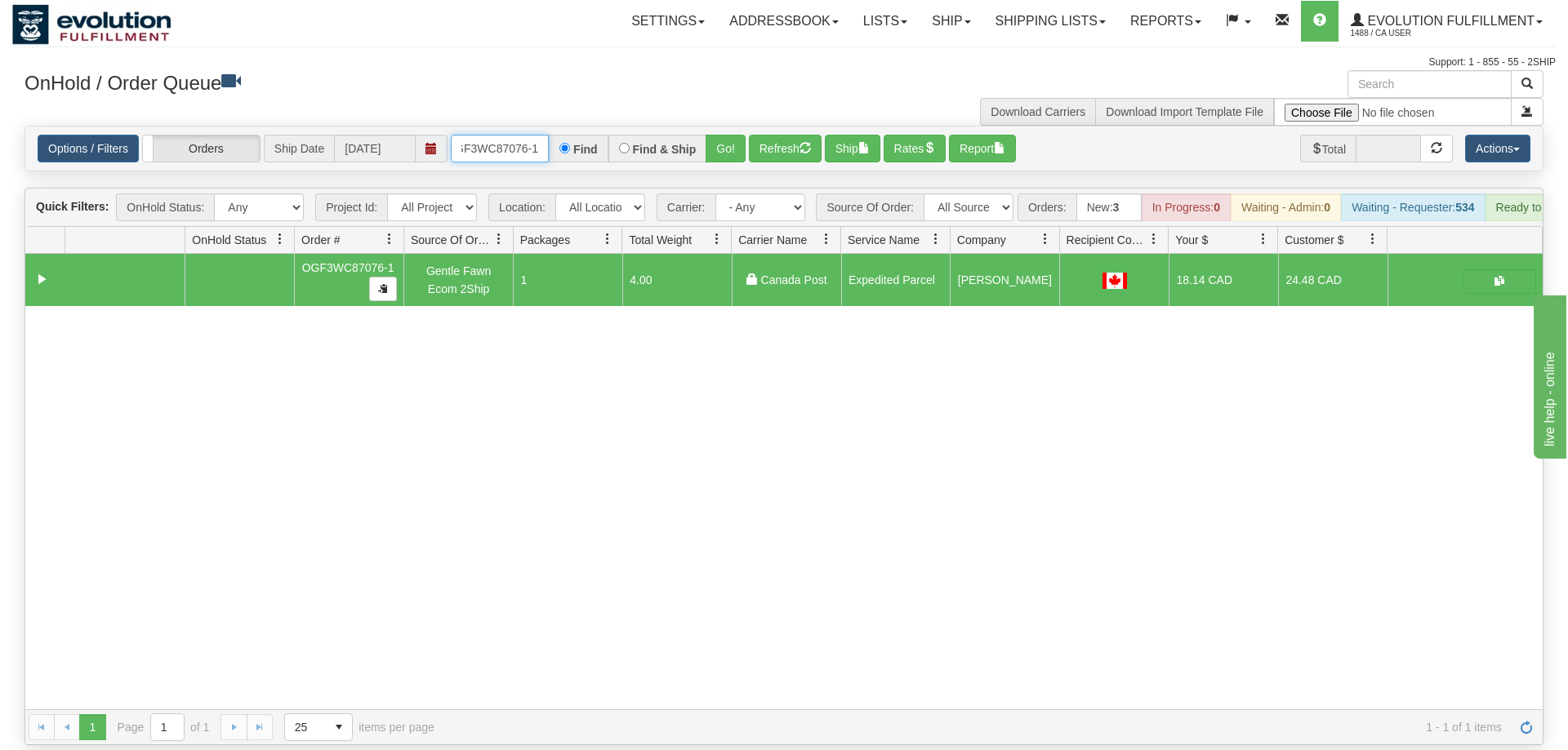
click at [509, 135] on input "OGF3WC87076-1" at bounding box center [499, 149] width 98 height 28
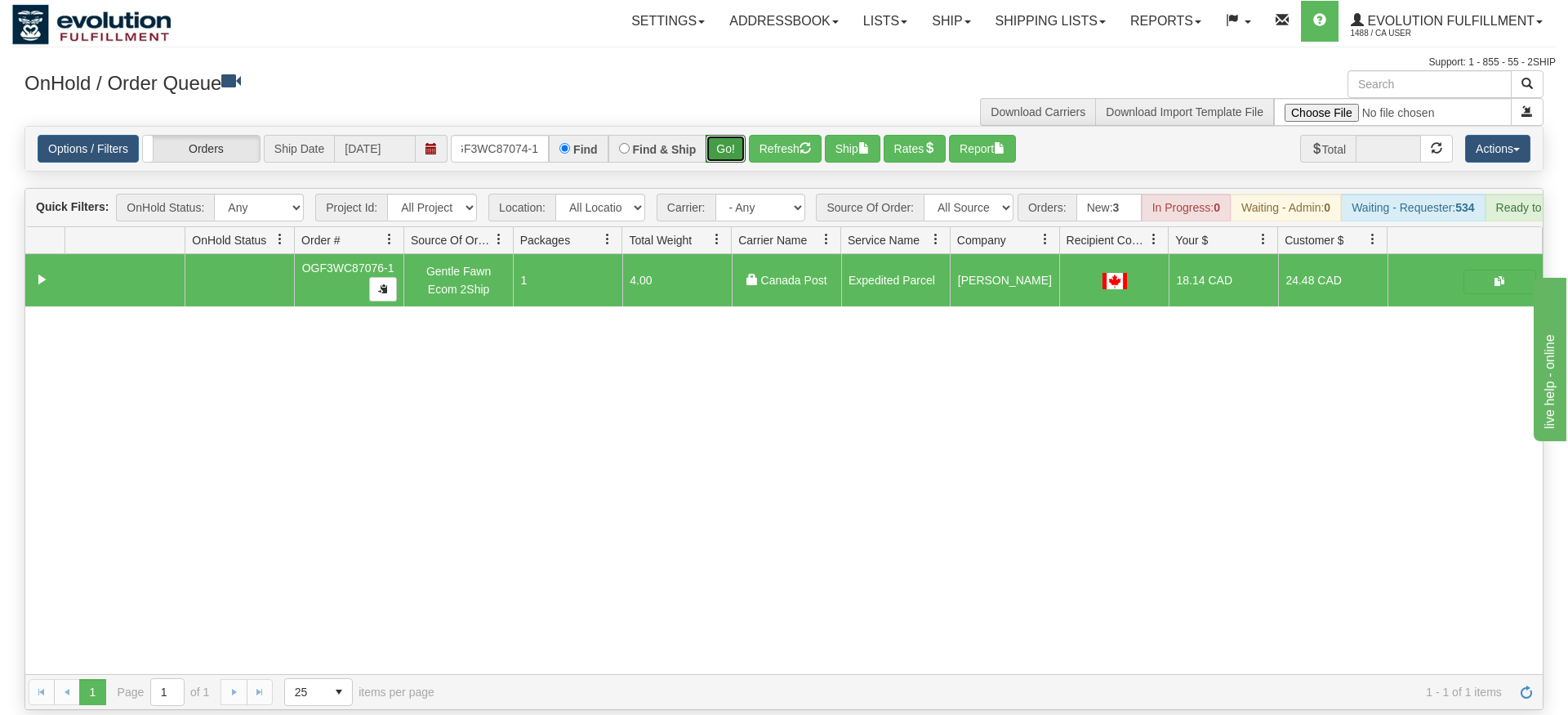
click at [713, 163] on div "Is equal to Is not equal to Contains Does not contains CAD USD EUR ZAR [PERSON_…" at bounding box center [783, 418] width 1543 height 584
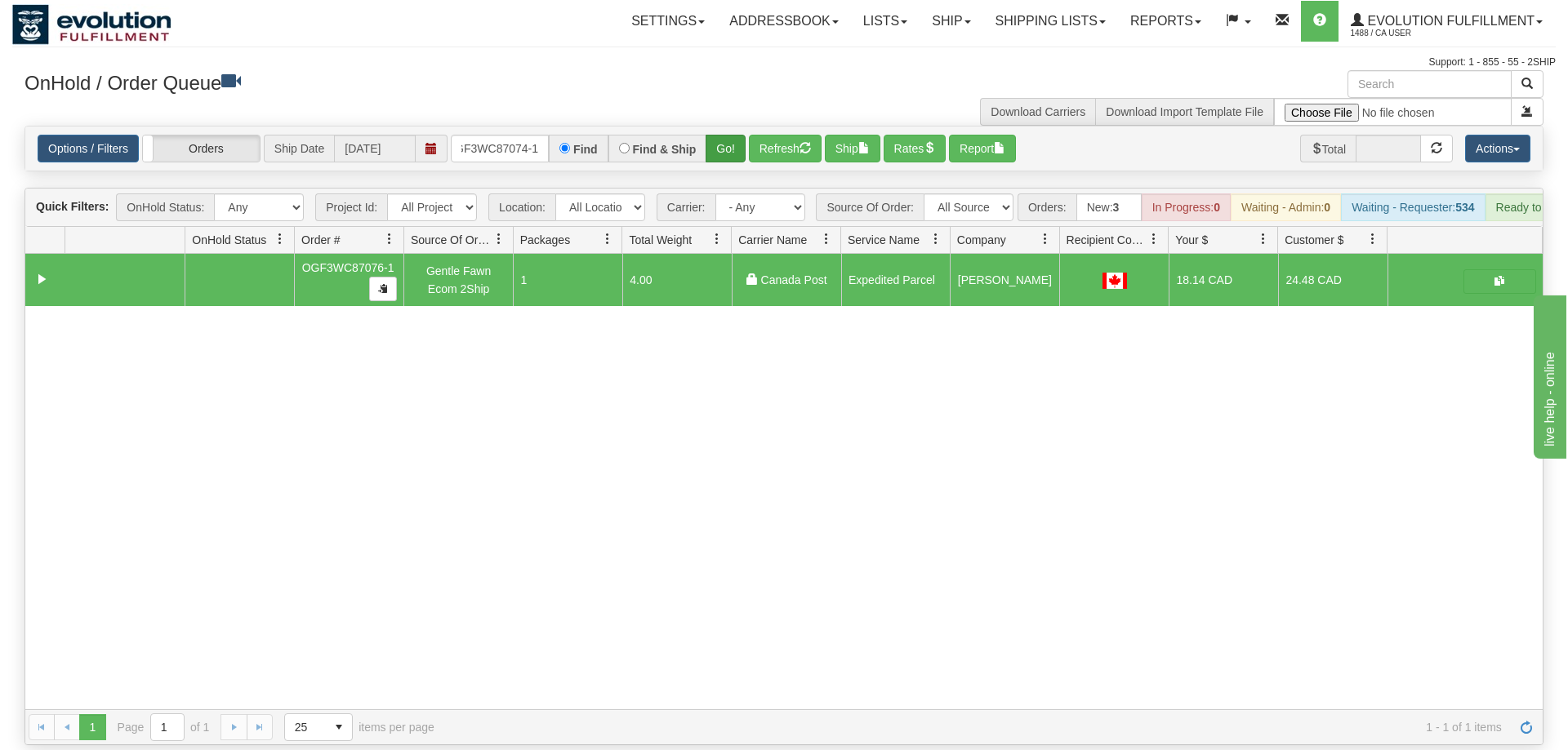
click at [720, 135] on div "Options / Filters Group Shipments Orders Ship Date [DATE] OGF3WC87074-1 Find Fi…" at bounding box center [784, 149] width 1517 height 44
click at [723, 135] on button "Go!" at bounding box center [725, 149] width 40 height 28
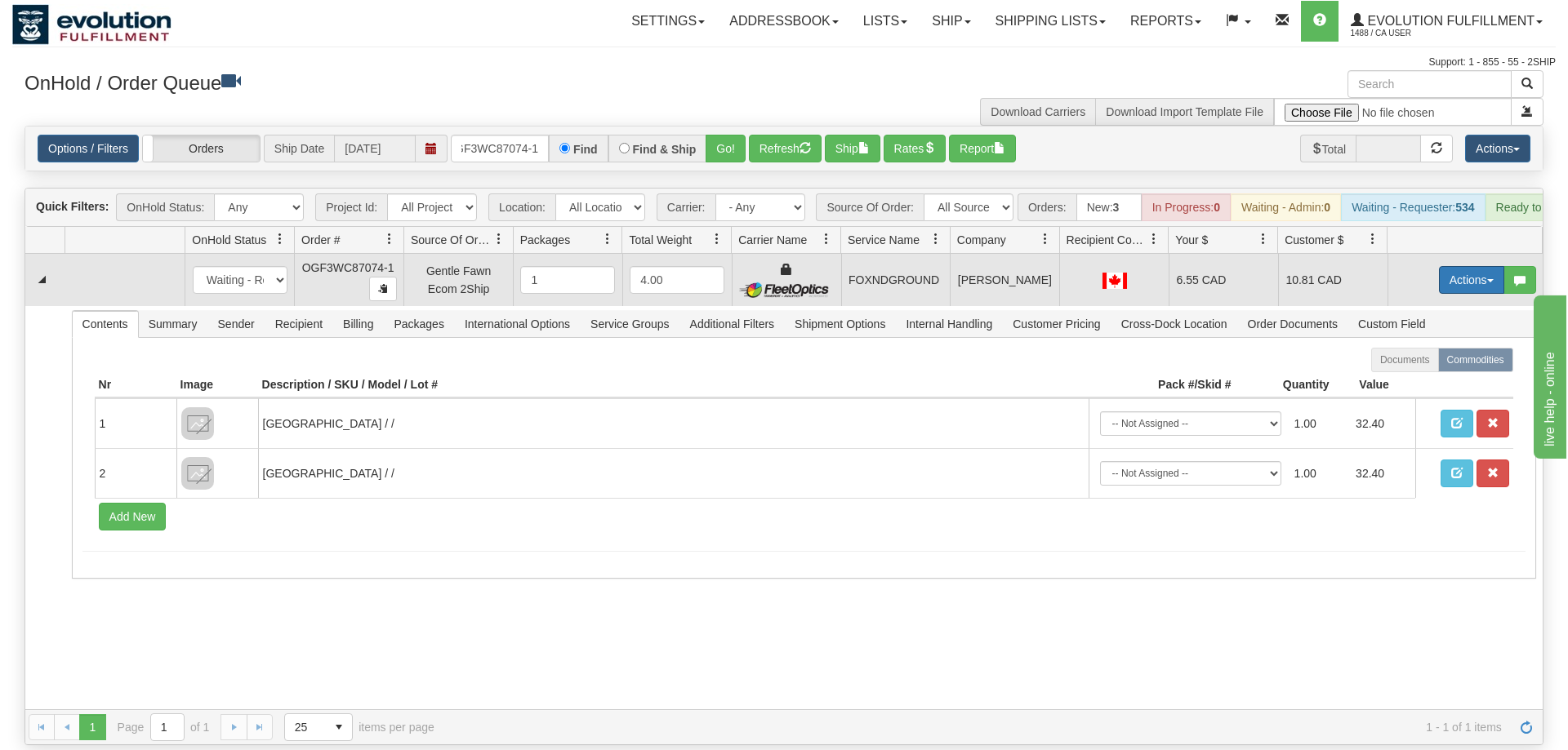
click at [1453, 269] on button "Actions" at bounding box center [1472, 280] width 65 height 28
click at [1408, 368] on span "Ship" at bounding box center [1405, 374] width 35 height 13
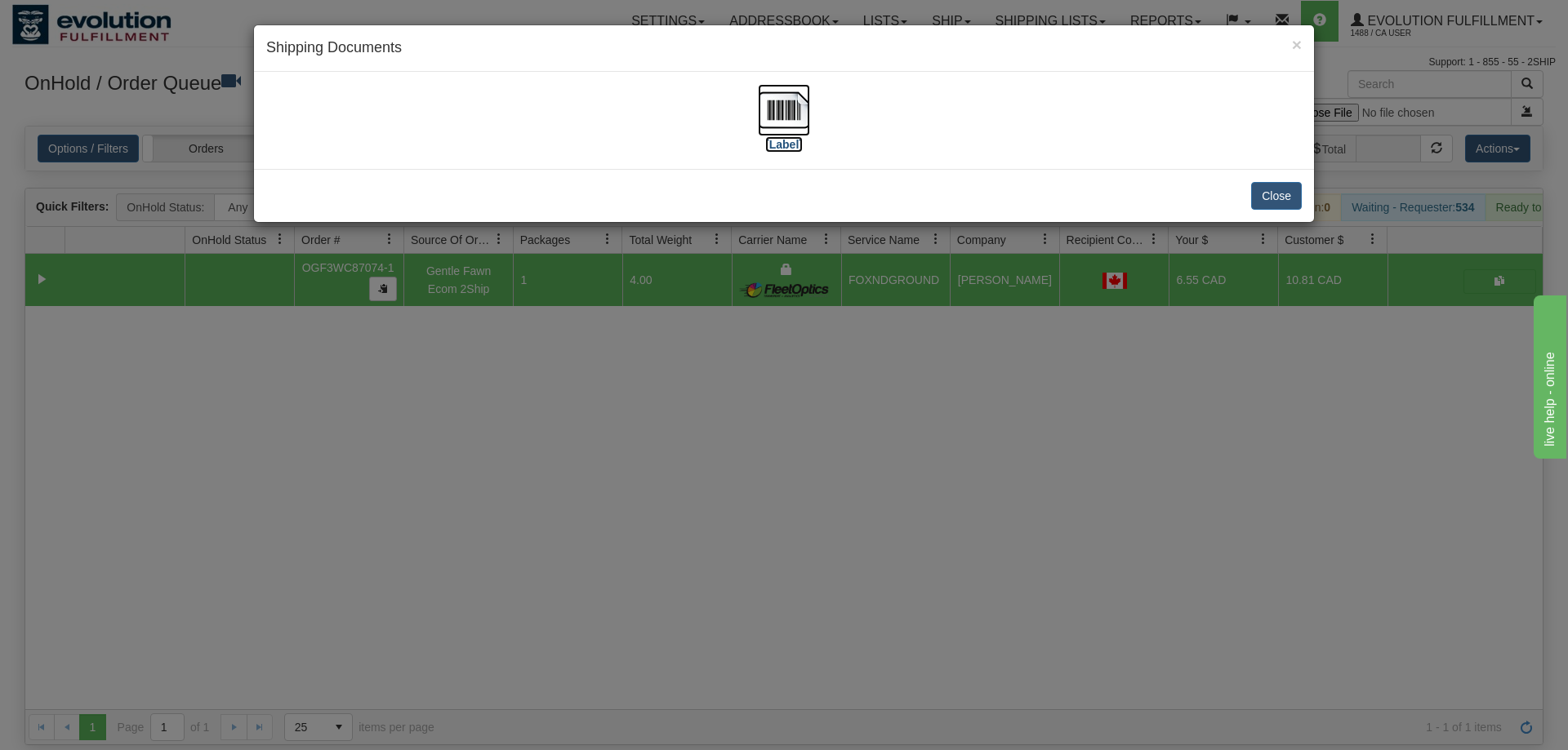
click at [792, 130] on img at bounding box center [783, 110] width 53 height 53
drag, startPoint x: 666, startPoint y: 501, endPoint x: 336, endPoint y: 152, distance: 480.3
click at [658, 485] on div "× Shipping Documents [Label] Close" at bounding box center [784, 375] width 1568 height 750
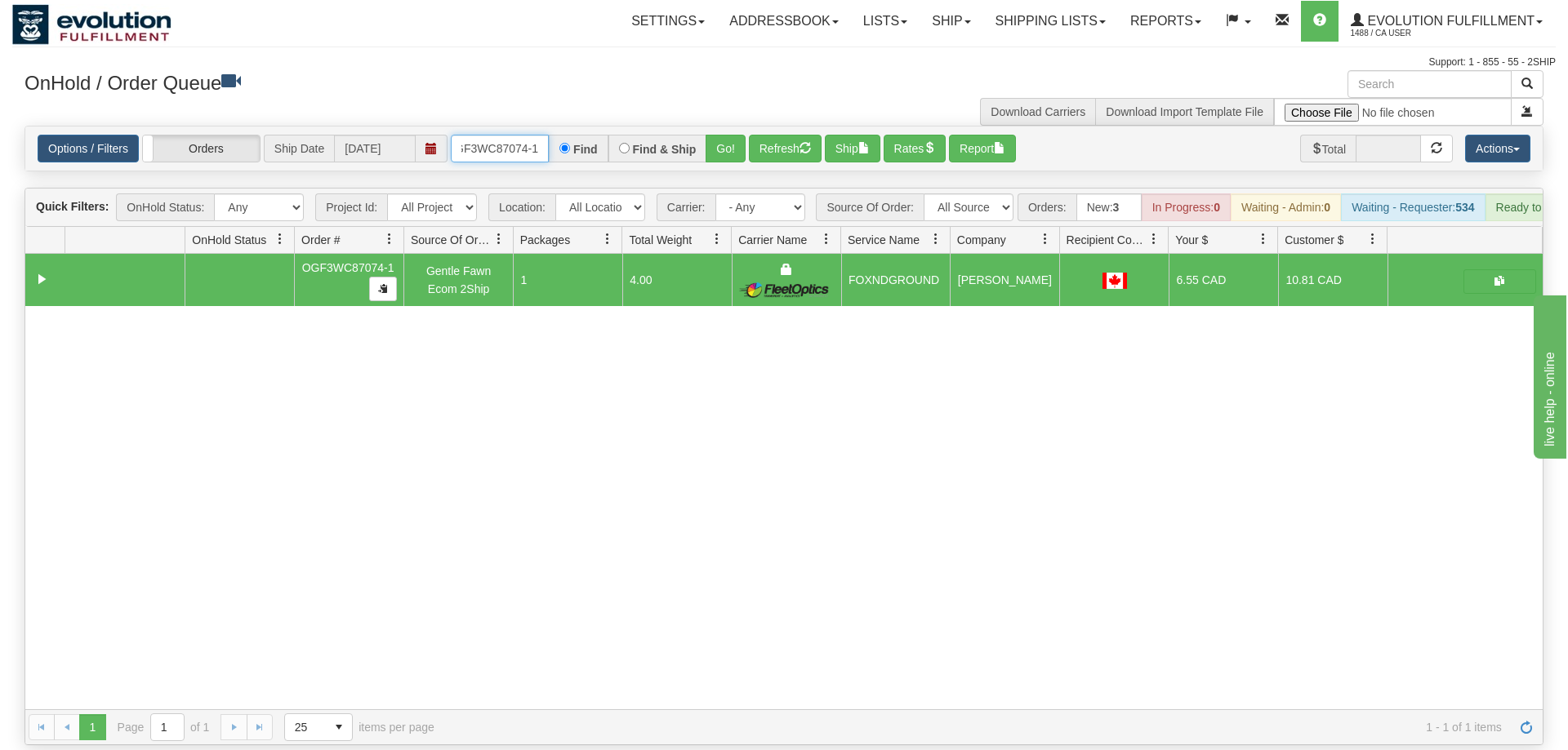
click at [483, 135] on input "OGF3WC87074-1" at bounding box center [499, 149] width 98 height 28
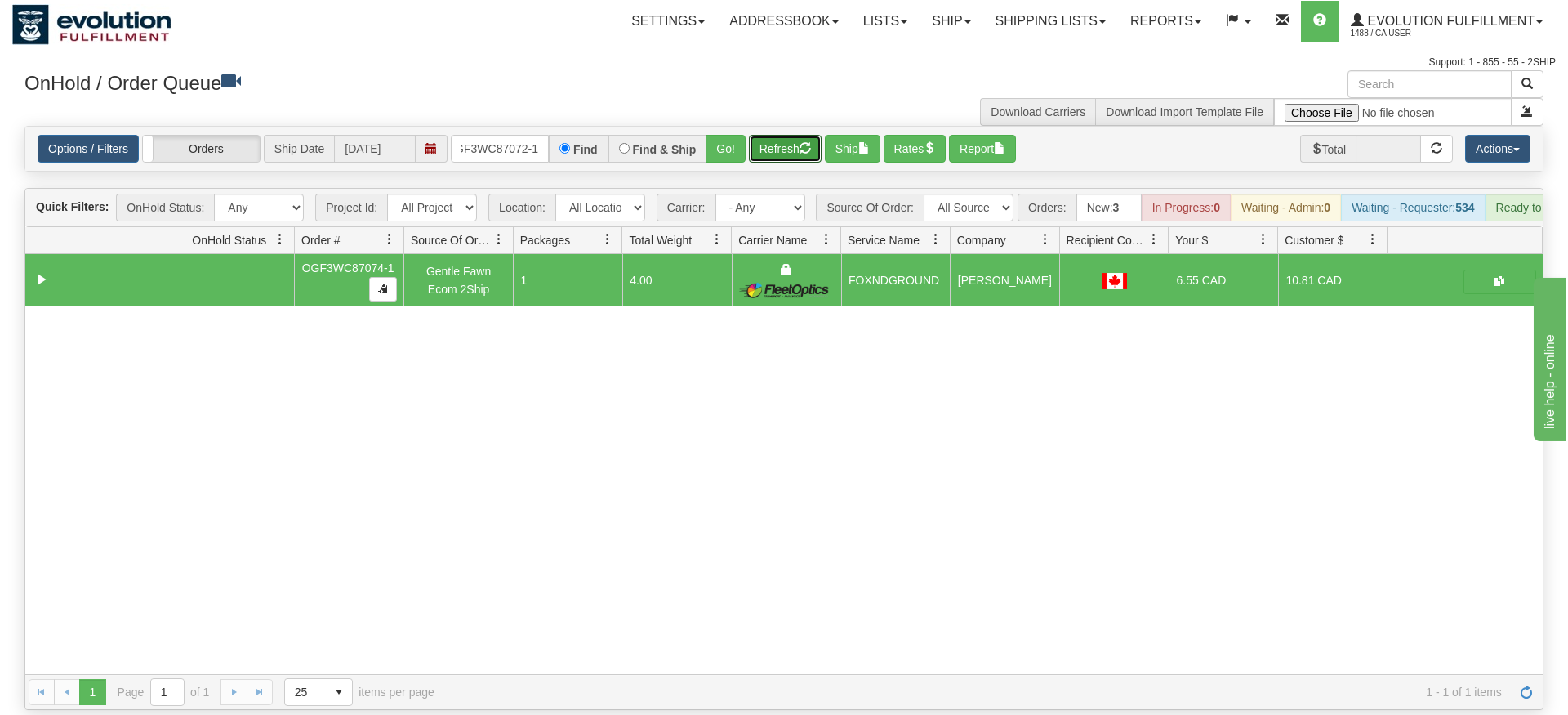
drag, startPoint x: 751, startPoint y: 127, endPoint x: 734, endPoint y: 144, distance: 24.0
click at [748, 159] on div "Is equal to Is not equal to Contains Does not contains CAD USD EUR ZAR [PERSON_…" at bounding box center [783, 418] width 1543 height 584
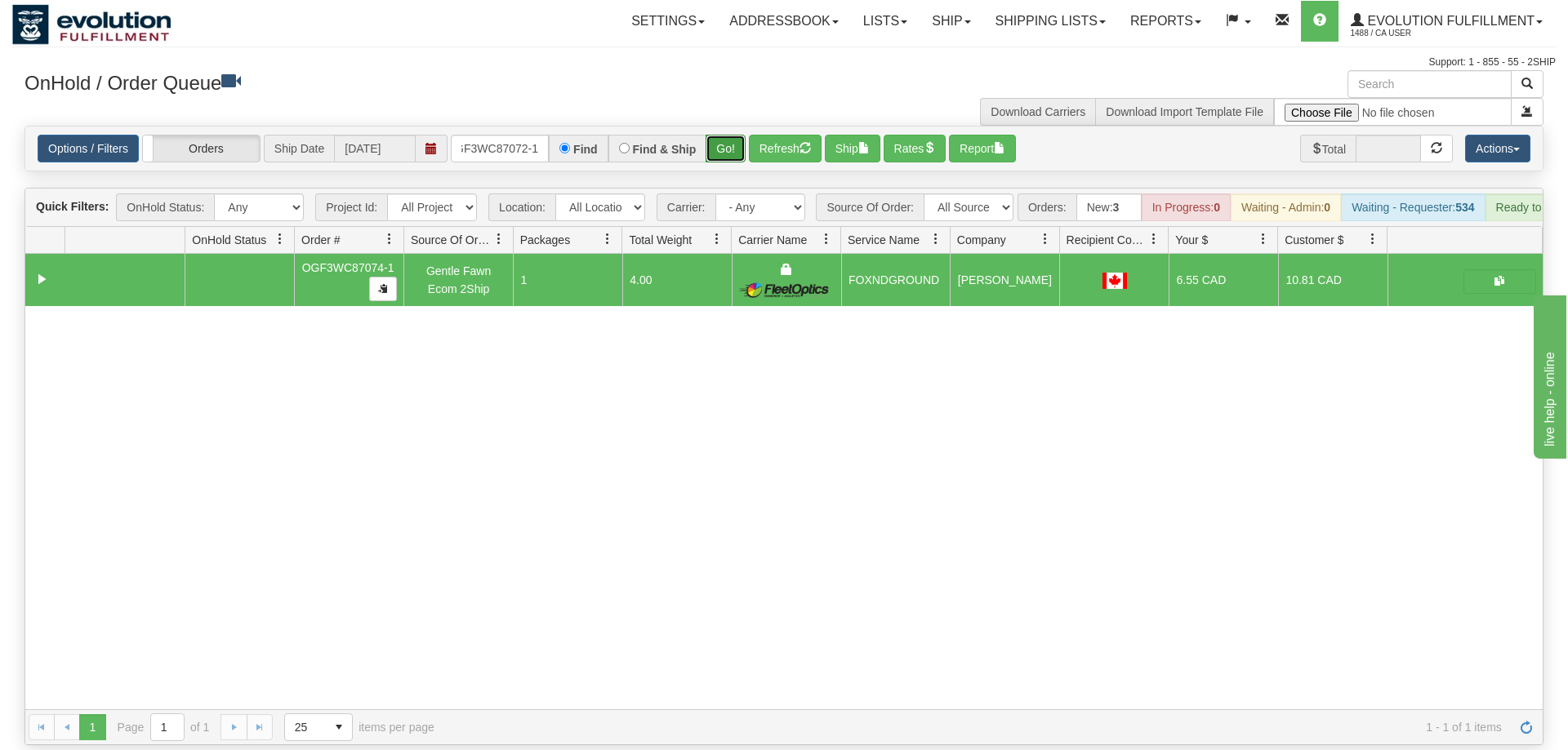
click at [731, 135] on button "Go!" at bounding box center [725, 149] width 40 height 28
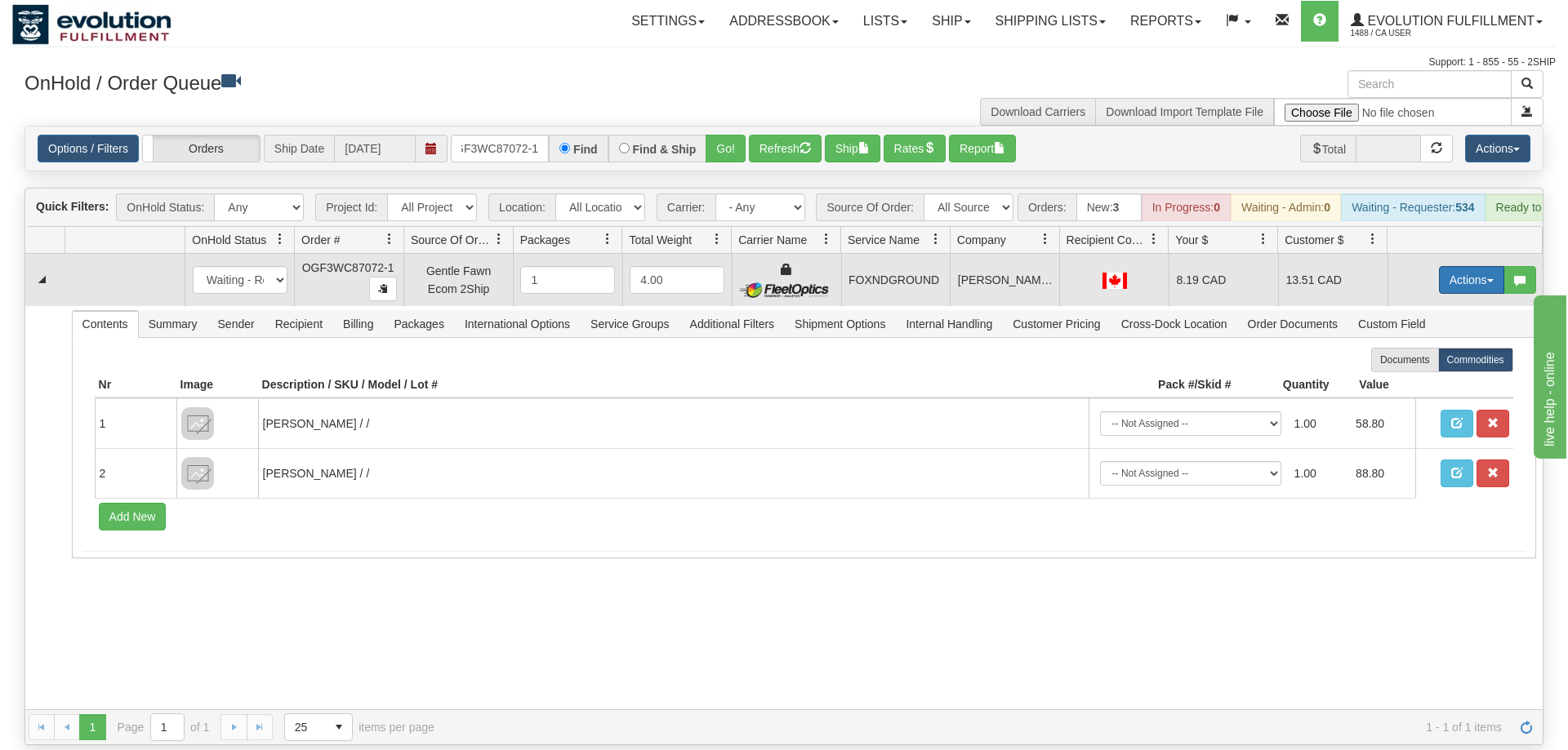
click at [1493, 266] on button "Actions" at bounding box center [1472, 280] width 65 height 28
click at [1410, 368] on span "Ship" at bounding box center [1405, 374] width 35 height 13
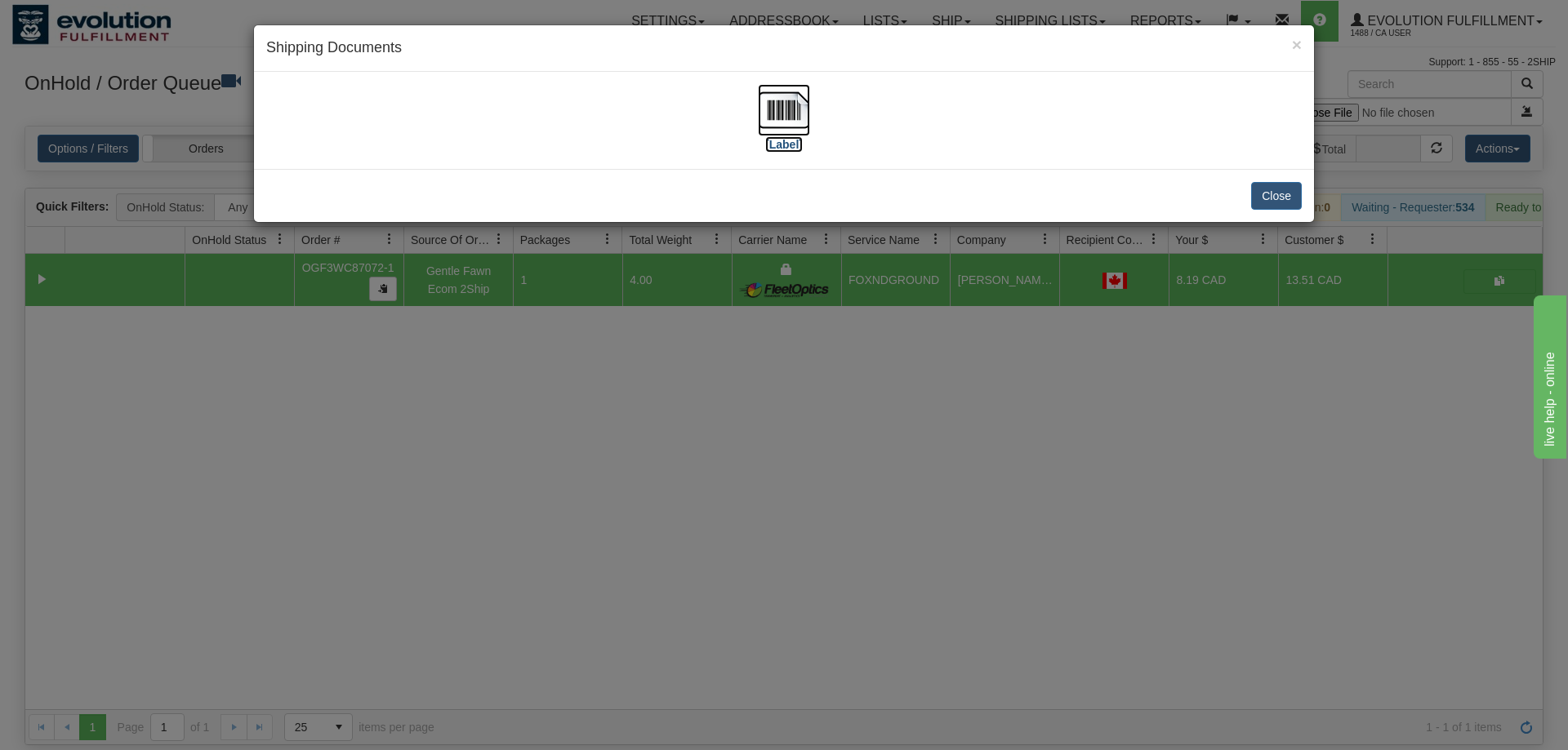
click at [770, 99] on img at bounding box center [783, 110] width 53 height 53
click at [982, 484] on div "× Shipping Documents [Label] Close" at bounding box center [784, 375] width 1568 height 750
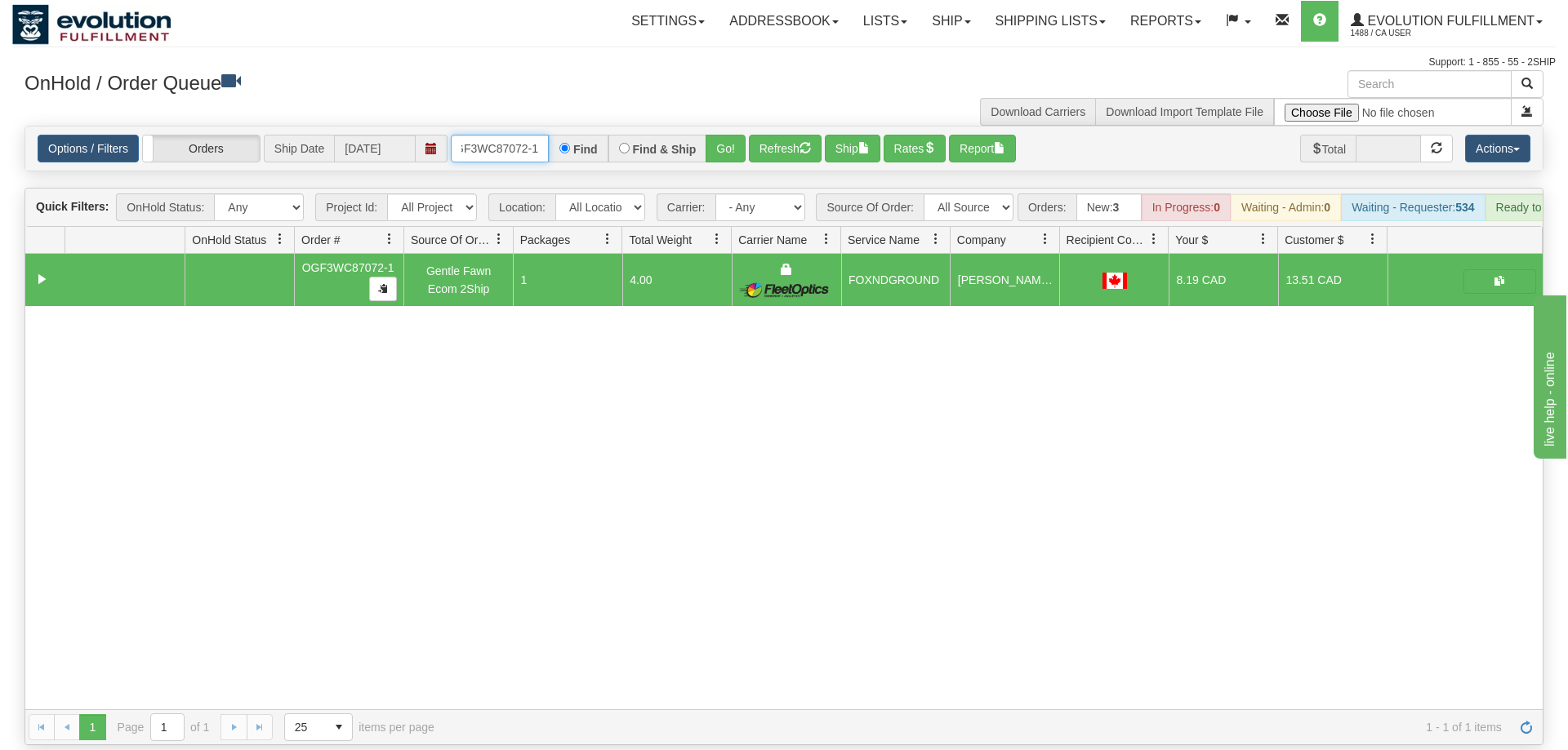
click at [511, 135] on input "OGF3WC87072-1" at bounding box center [499, 149] width 98 height 28
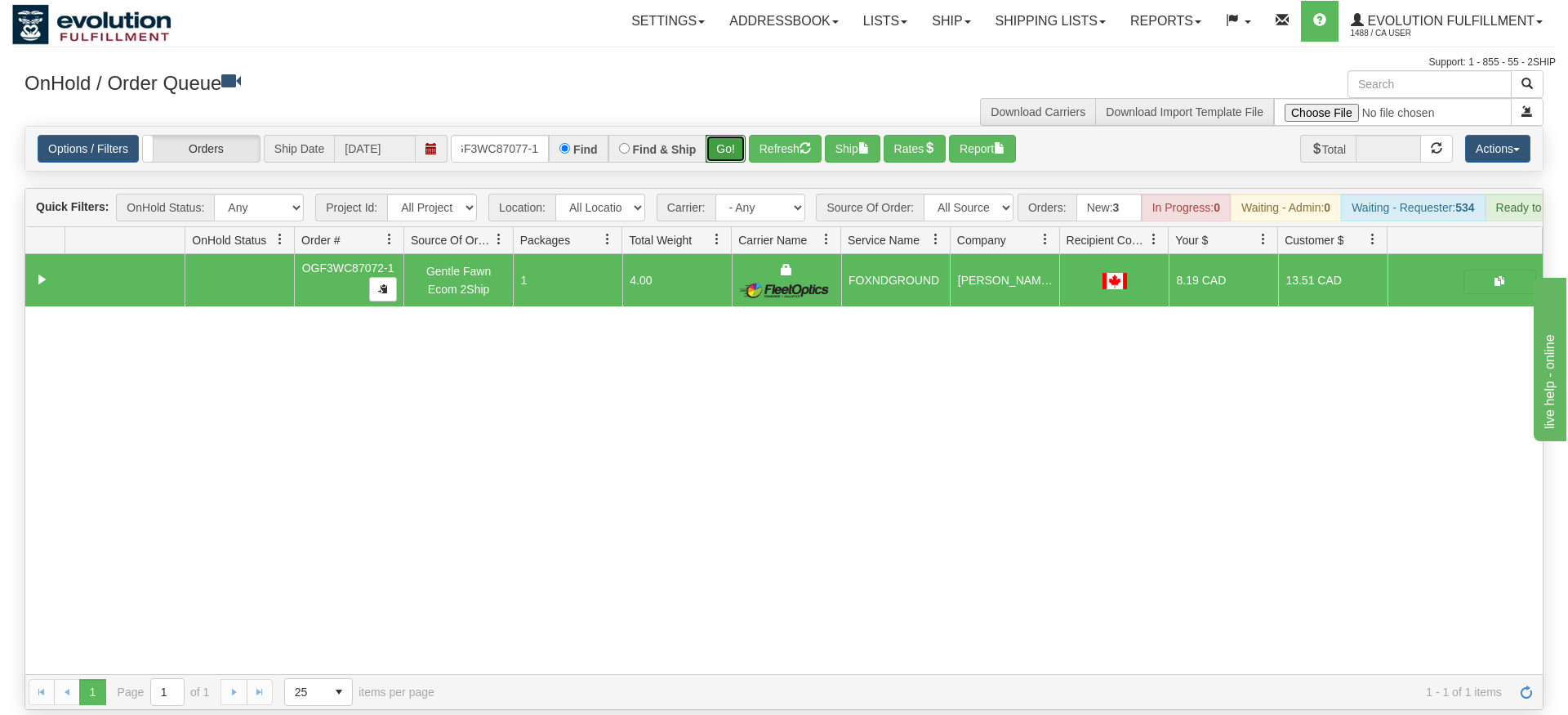
click at [718, 161] on div "Is equal to Is not equal to Contains Does not contains CAD USD EUR ZAR [PERSON_…" at bounding box center [783, 418] width 1543 height 584
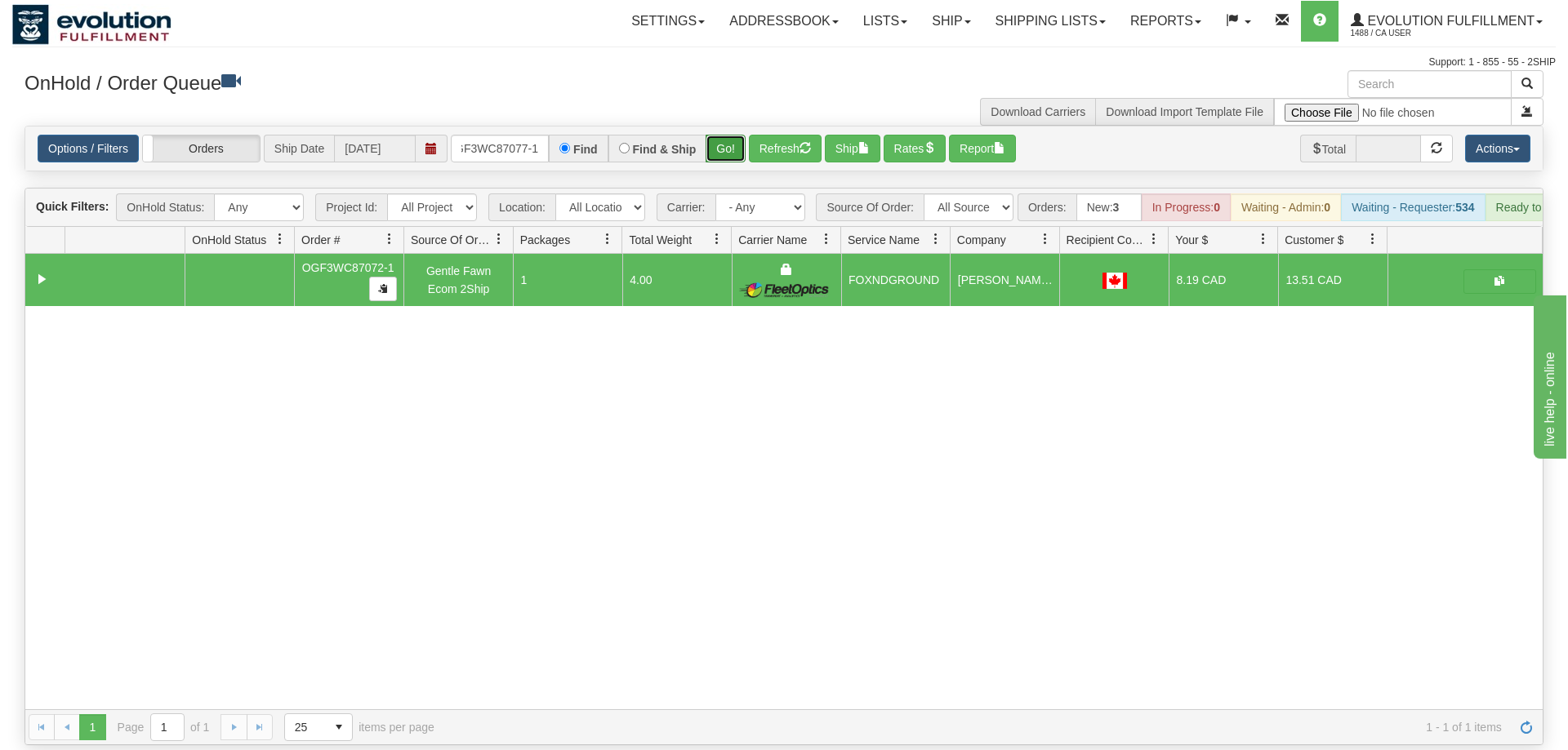
click at [727, 135] on button "Go!" at bounding box center [725, 149] width 40 height 28
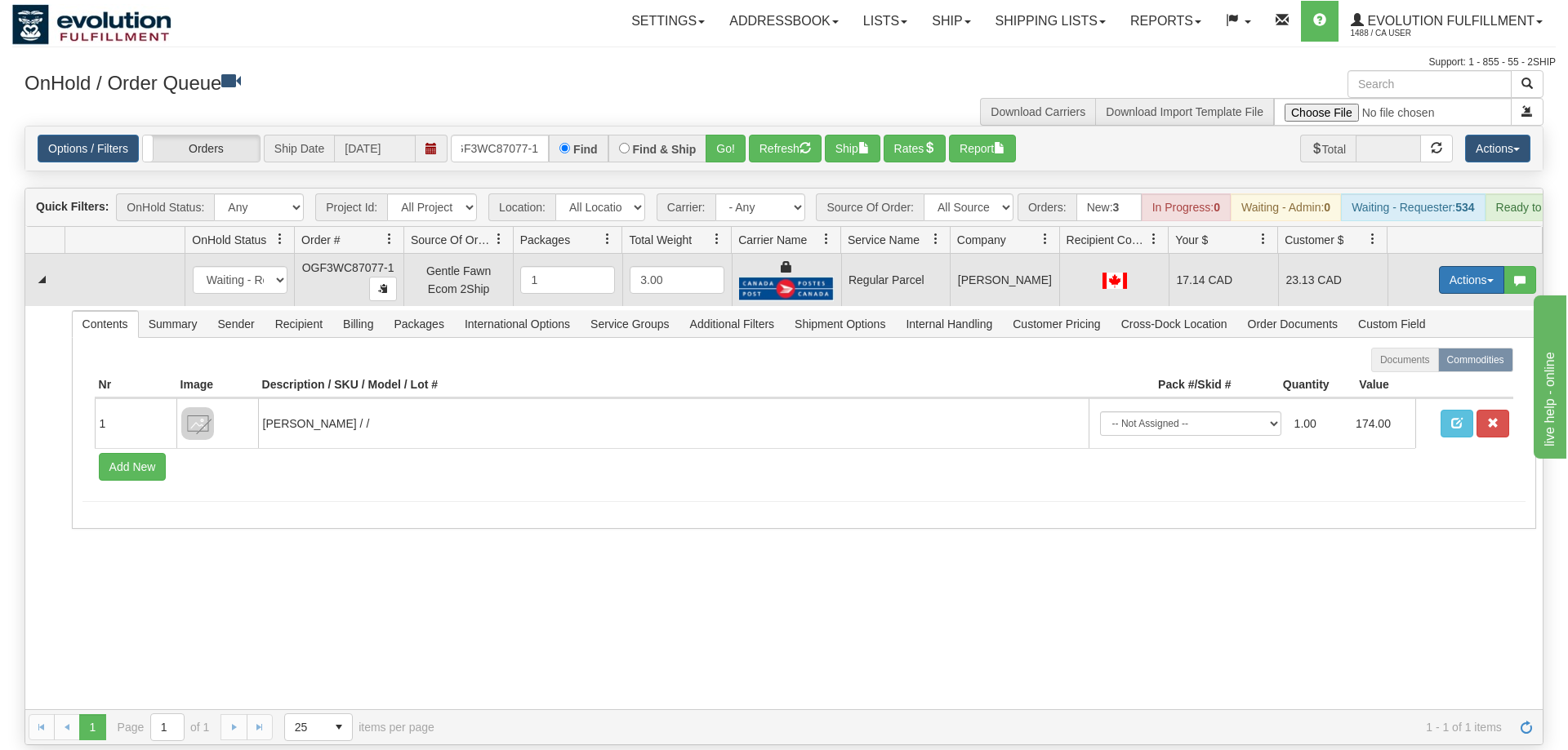
click at [1480, 266] on button "Actions" at bounding box center [1472, 280] width 65 height 28
click at [1427, 347] on span "Rate All Services" at bounding box center [1437, 353] width 98 height 13
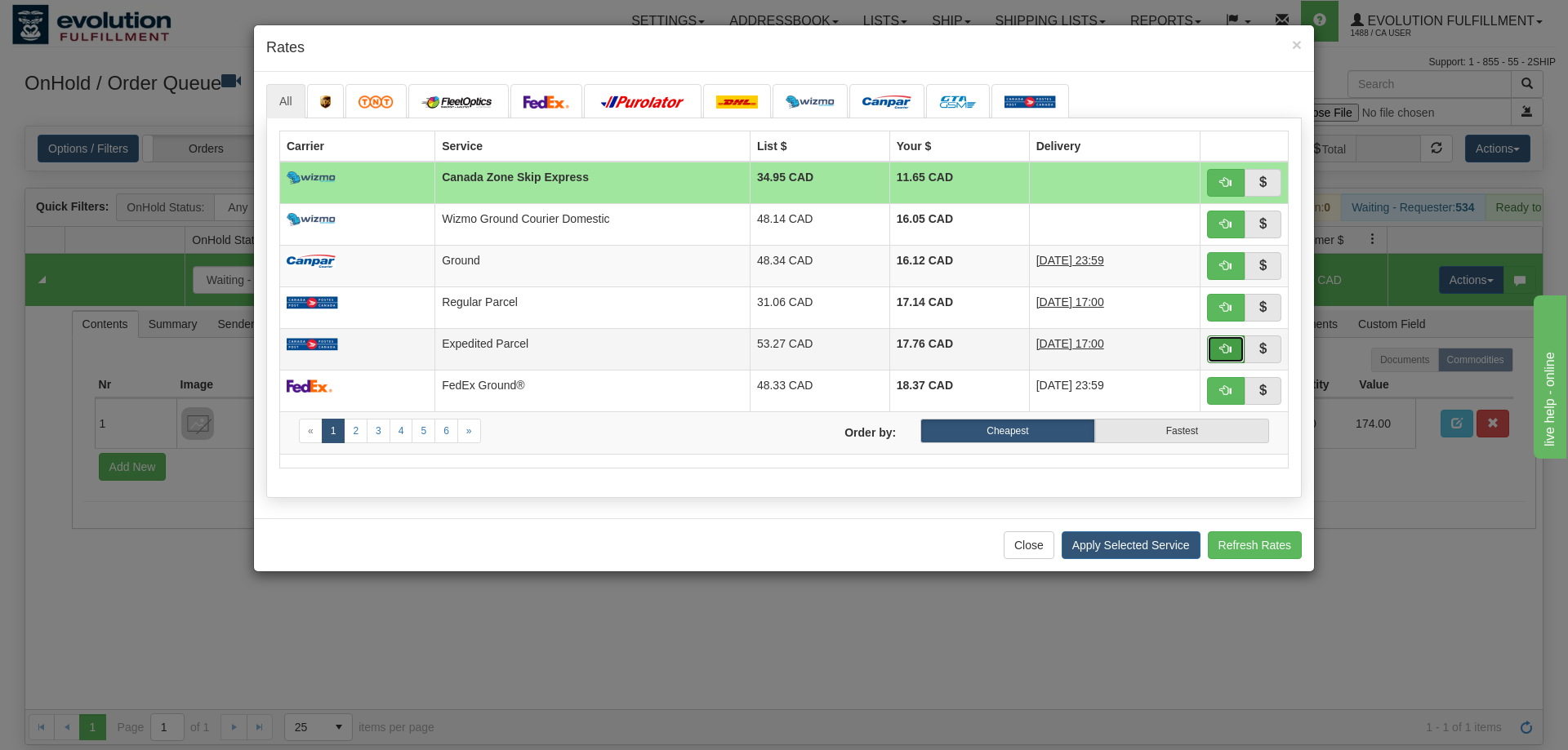
click at [1229, 350] on span "button" at bounding box center [1226, 349] width 12 height 12
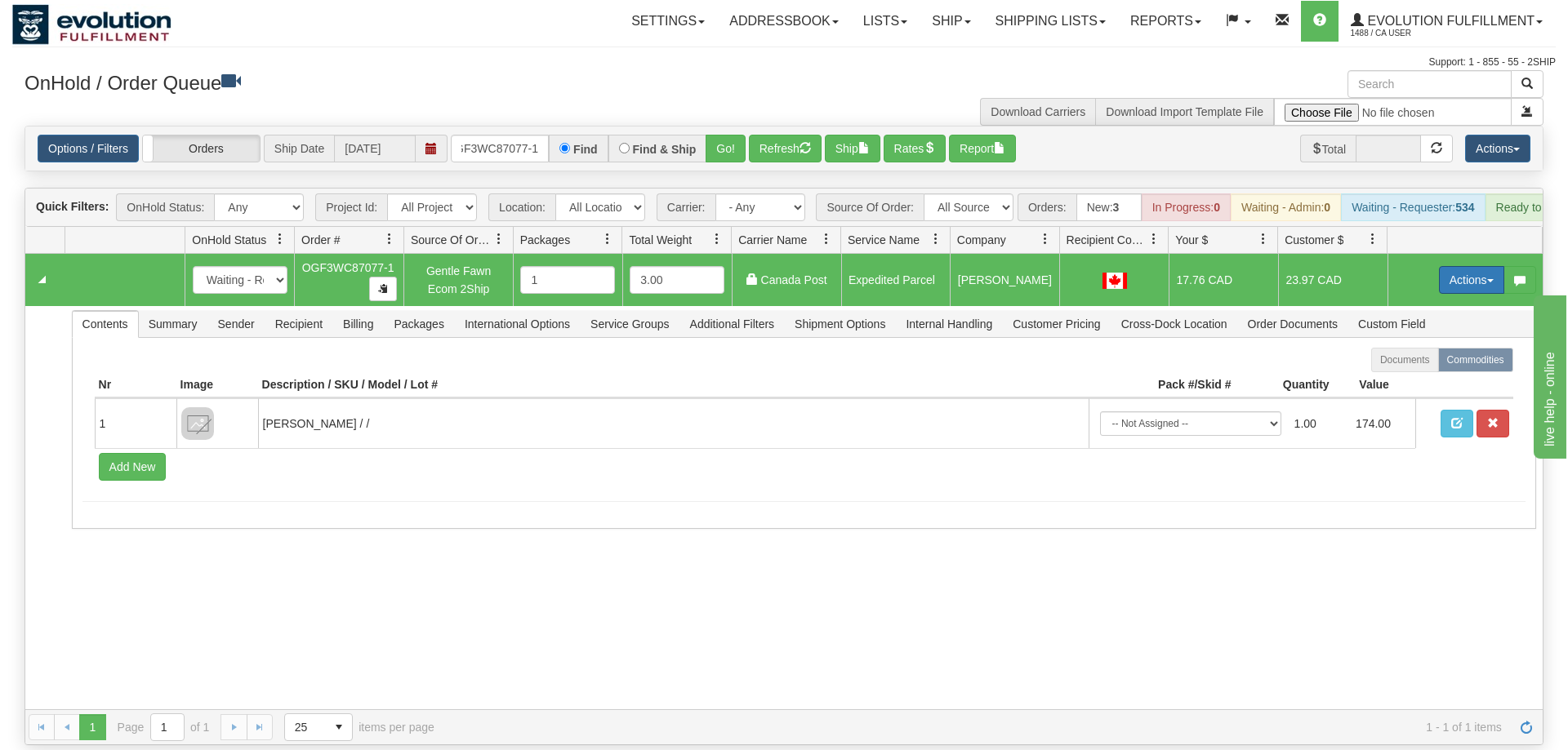
click at [1463, 266] on button "Actions" at bounding box center [1472, 280] width 65 height 28
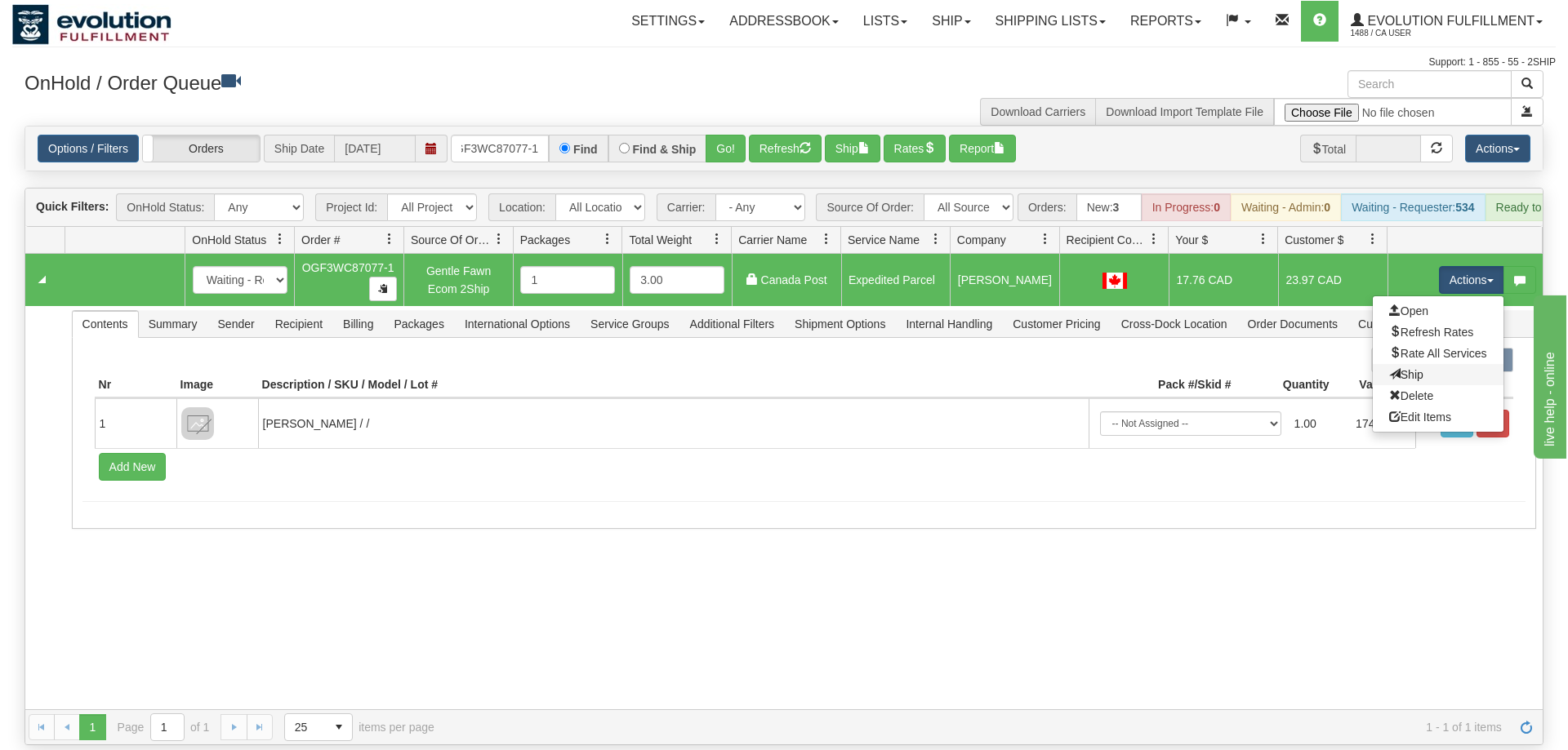
click at [1443, 364] on link "Ship" at bounding box center [1438, 374] width 131 height 21
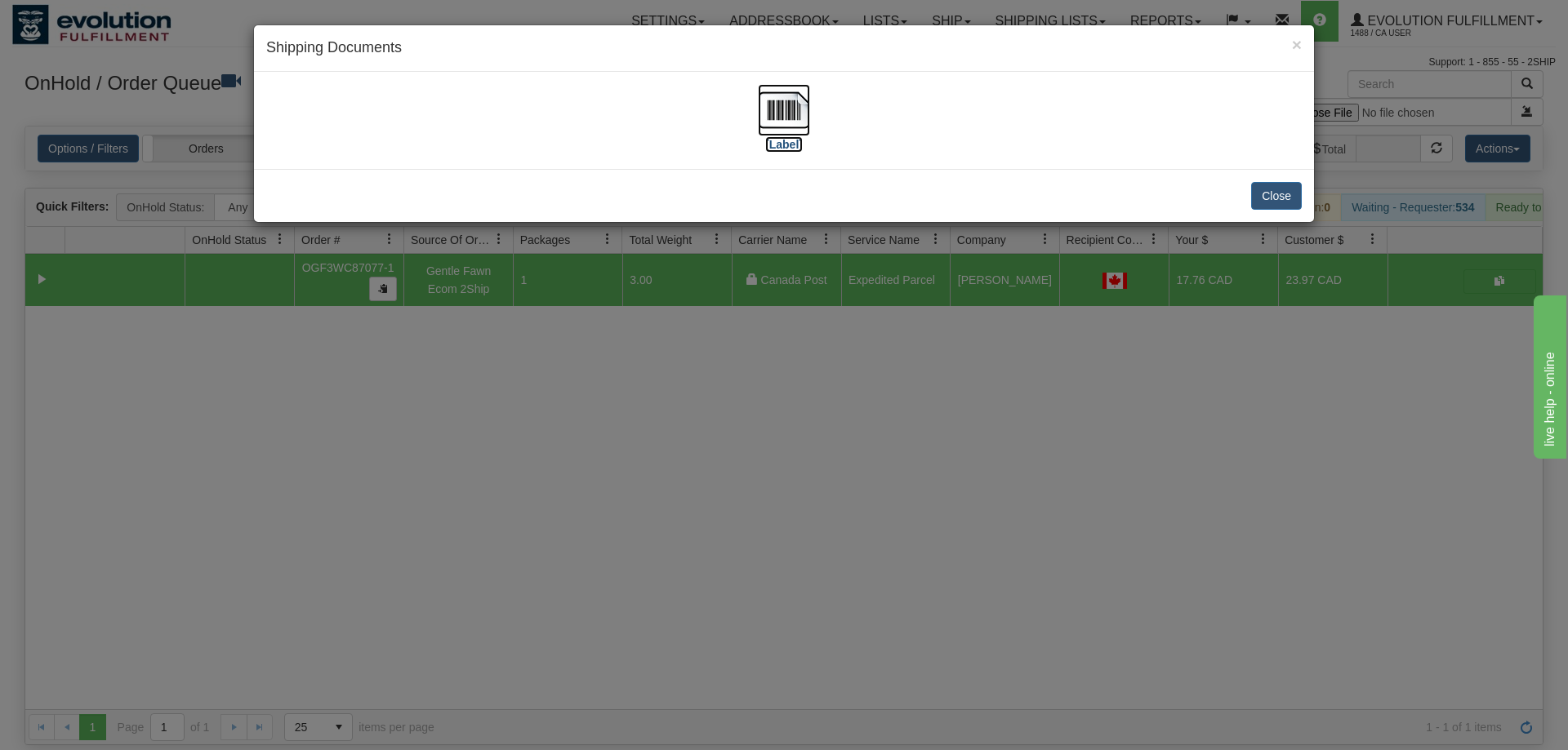
click at [780, 110] on img at bounding box center [783, 110] width 53 height 53
click at [1006, 254] on div "× Shipping Documents [Label] Close" at bounding box center [784, 375] width 1568 height 750
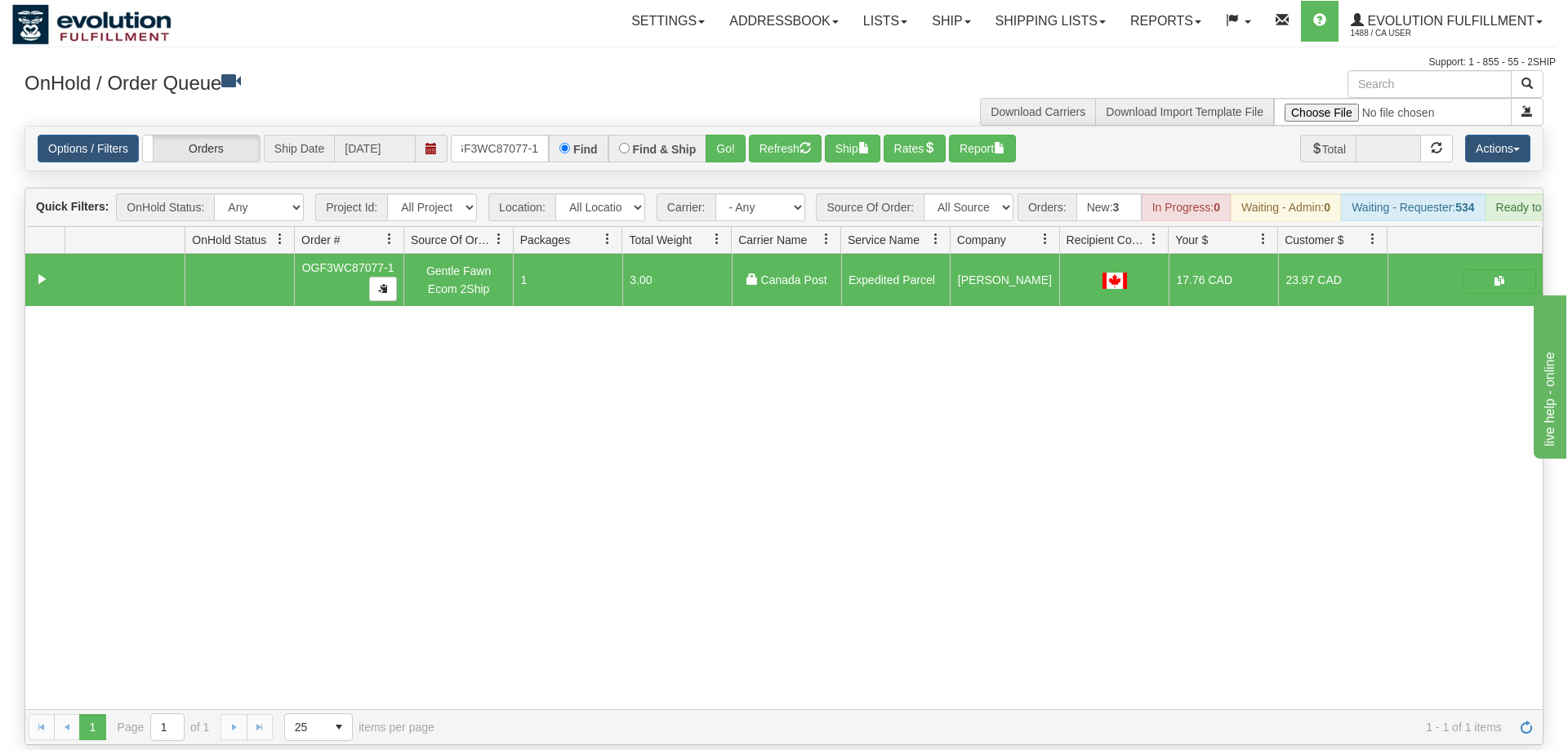
click at [518, 127] on div "Options / Filters Group Shipments Orders Ship Date [DATE] OGF3WC87077-1 Find Fi…" at bounding box center [784, 149] width 1517 height 44
click at [509, 144] on div "Options / Filters Group Shipments Orders Ship Date [DATE] OGF3WC87077-1 Find Fi…" at bounding box center [784, 149] width 1517 height 44
click at [518, 135] on input "OGF3WC87077-1" at bounding box center [499, 149] width 98 height 28
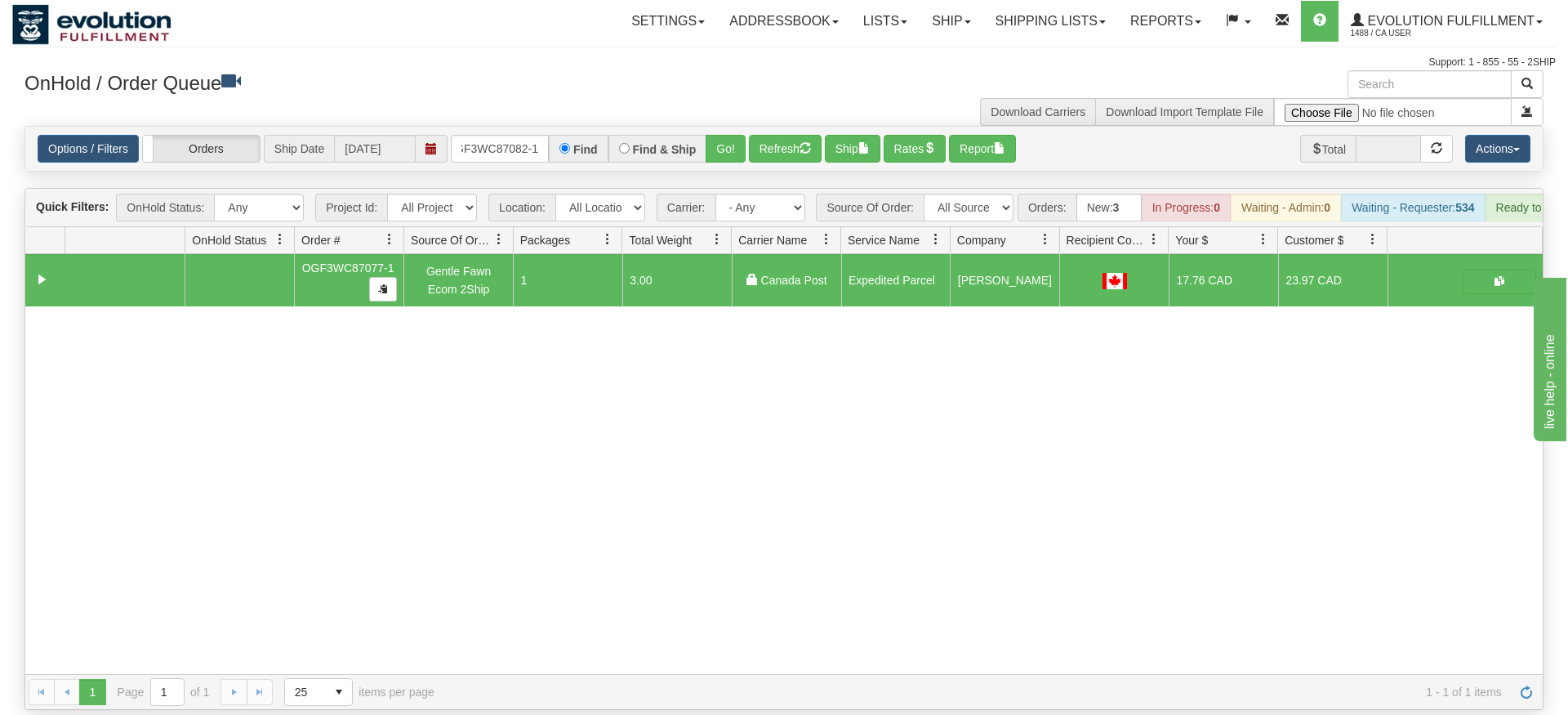
drag, startPoint x: 727, startPoint y: 141, endPoint x: 726, endPoint y: 168, distance: 27.0
click at [727, 176] on div "Is equal to Is not equal to Contains Does not contains CAD USD EUR ZAR [PERSON_…" at bounding box center [783, 418] width 1543 height 584
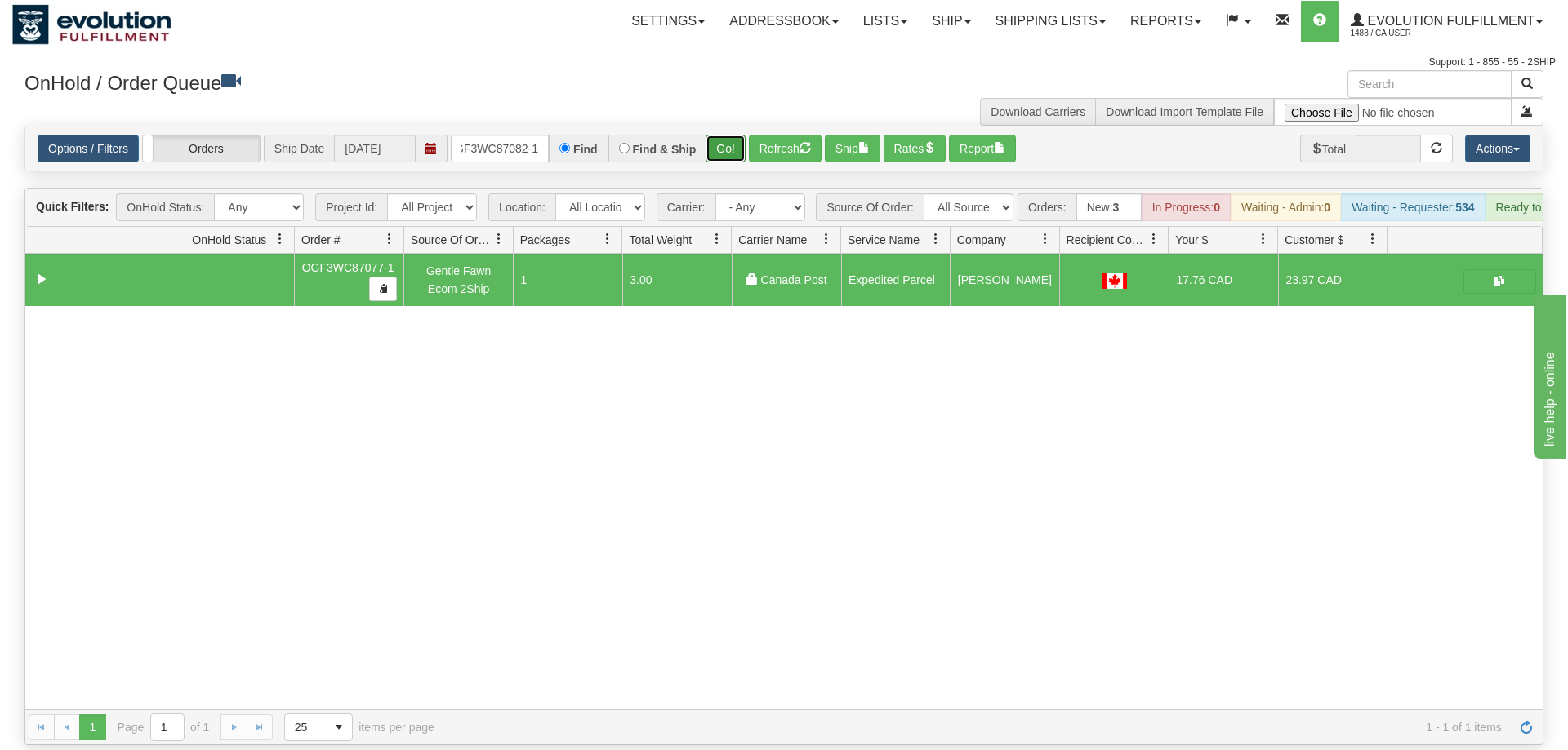
click at [729, 135] on button "Go!" at bounding box center [725, 149] width 40 height 28
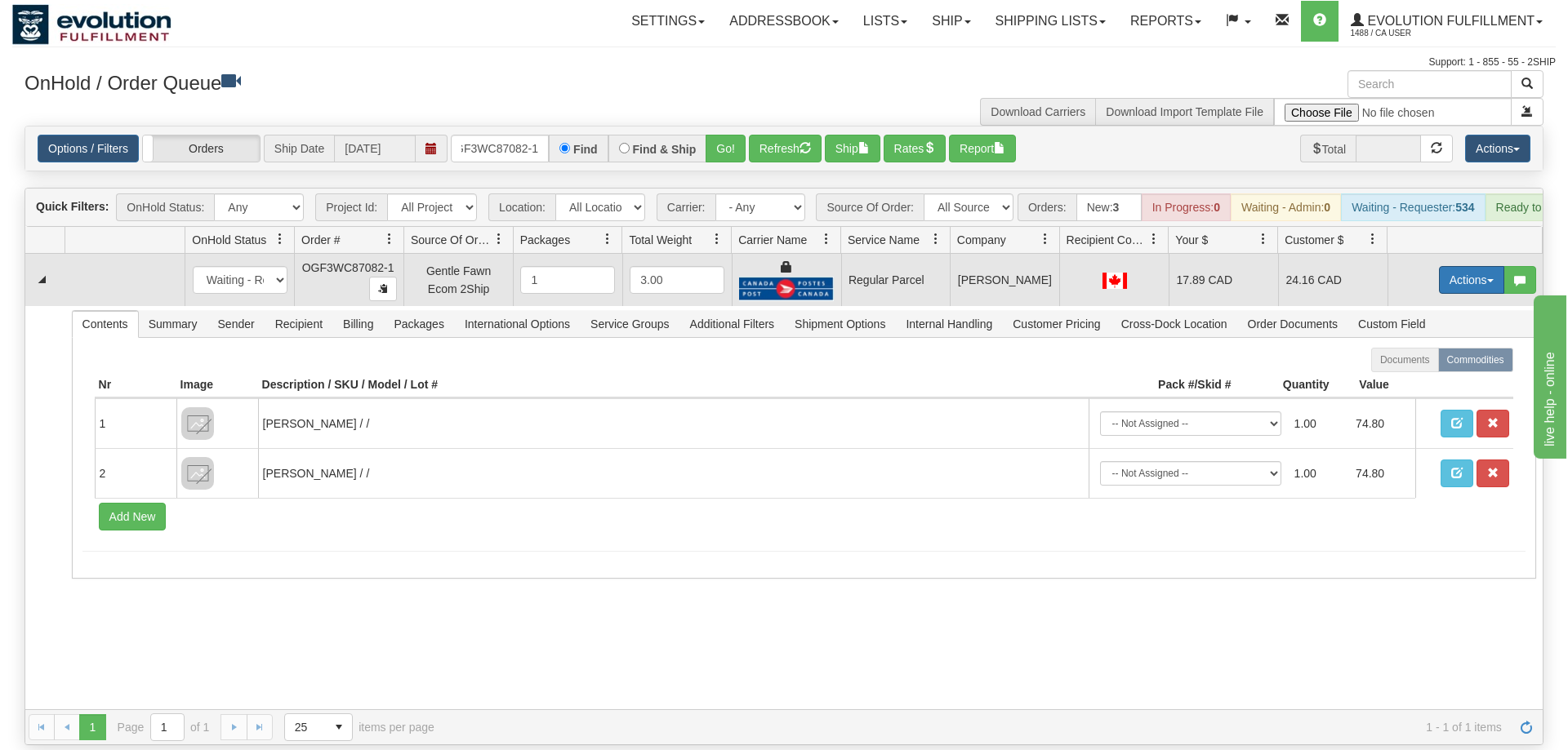
click at [1446, 266] on button "Actions" at bounding box center [1472, 280] width 65 height 28
click at [1429, 347] on span "Rate All Services" at bounding box center [1437, 353] width 98 height 13
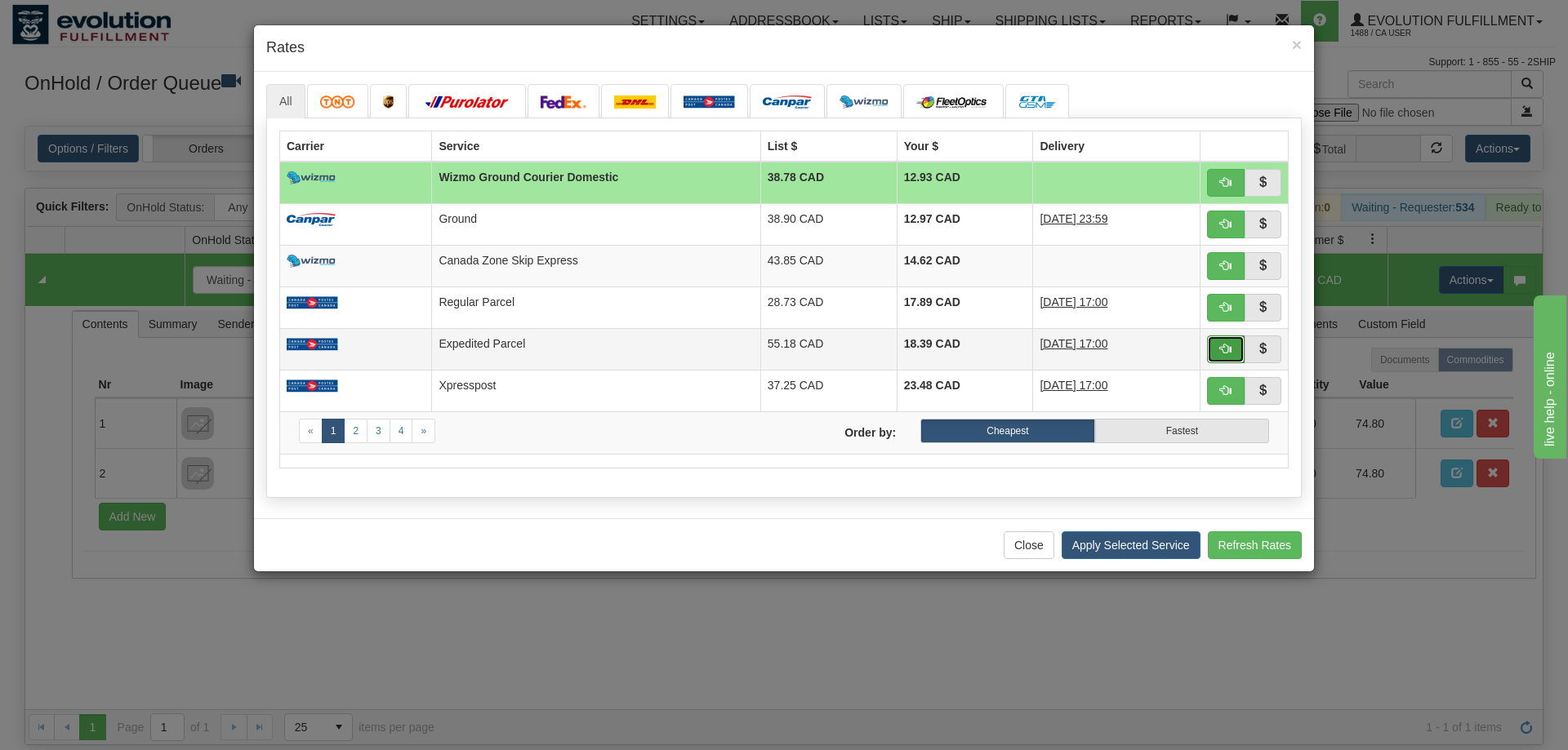
click at [1235, 343] on button "button" at bounding box center [1226, 349] width 38 height 28
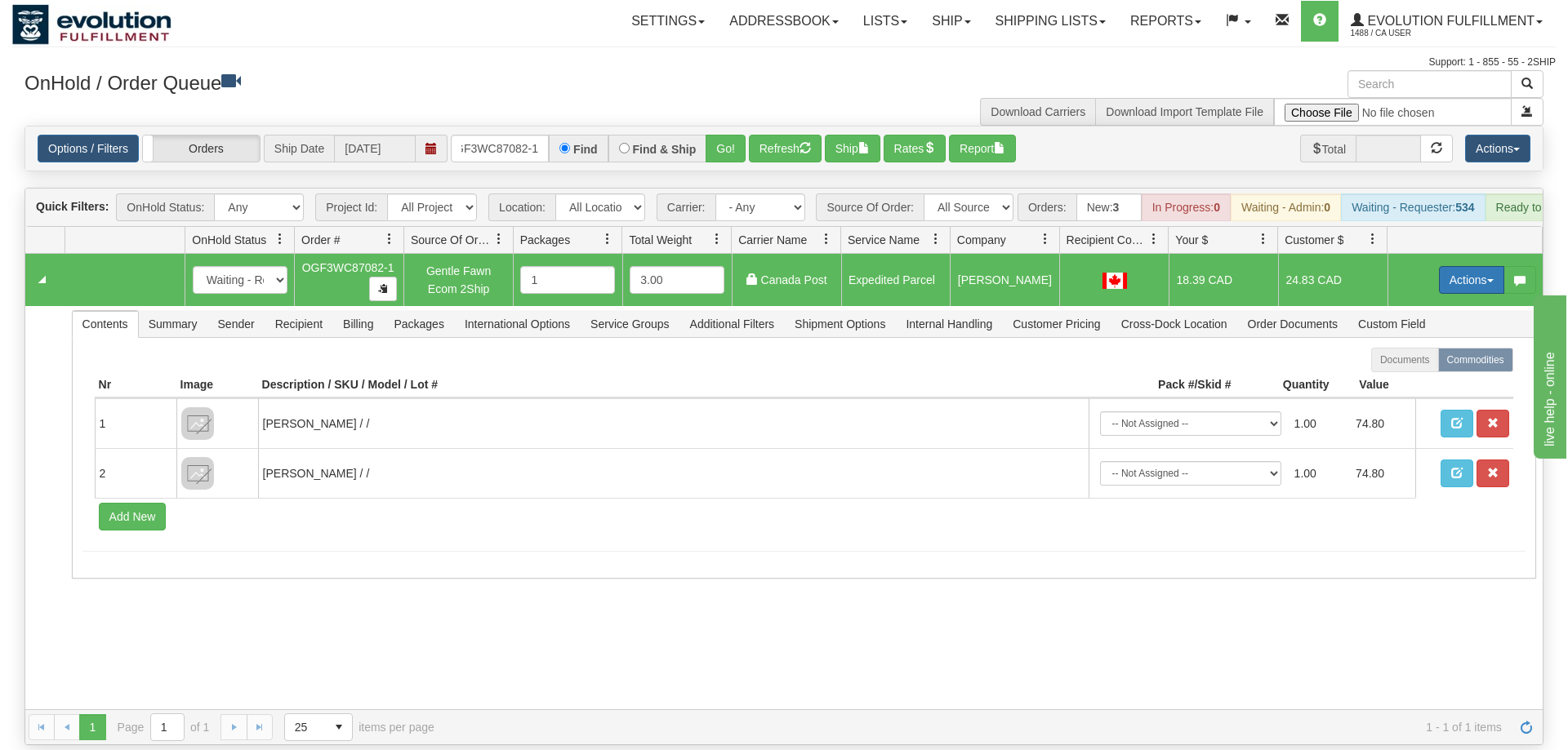
click at [1452, 266] on button "Actions" at bounding box center [1472, 280] width 65 height 28
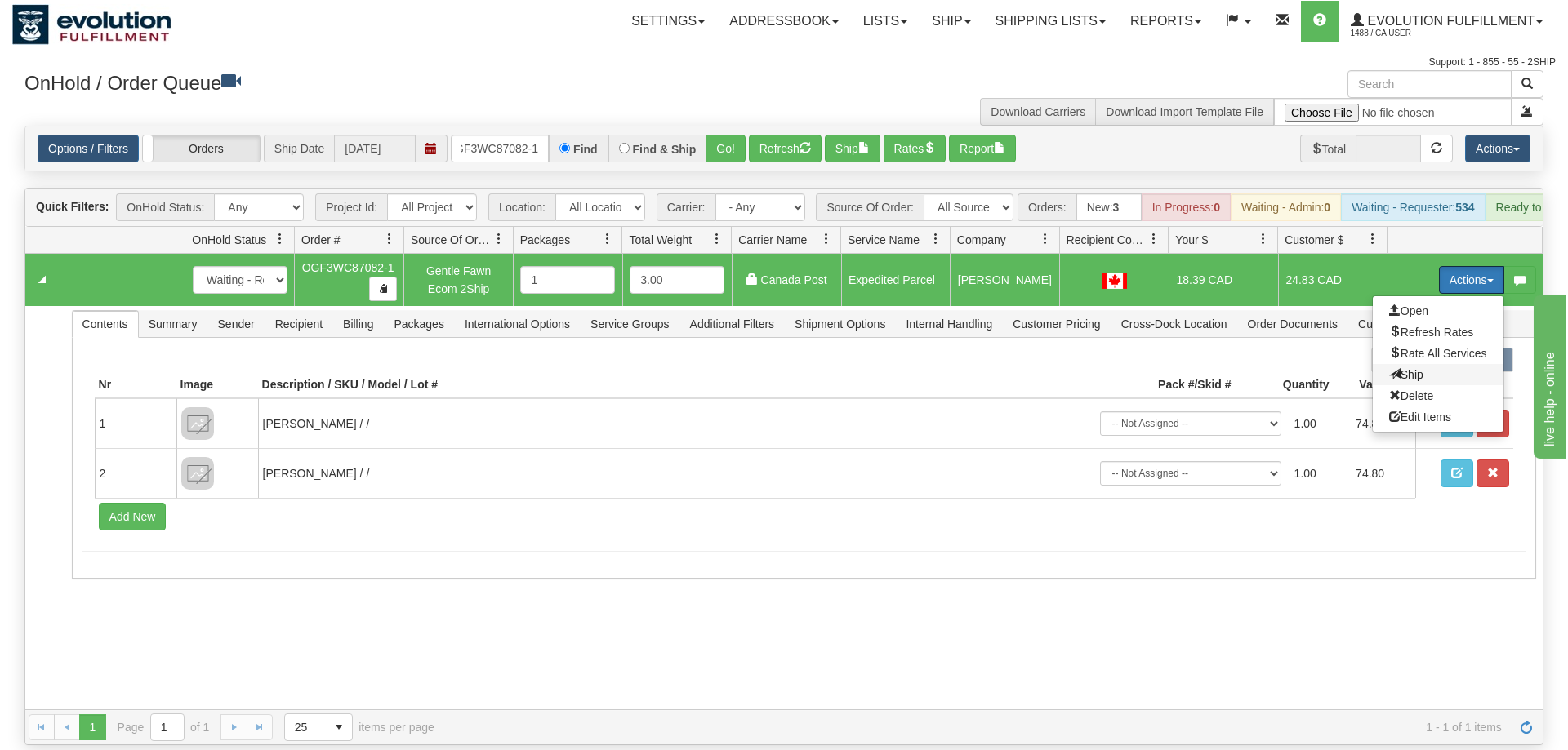
click at [1408, 368] on span "Ship" at bounding box center [1405, 374] width 35 height 13
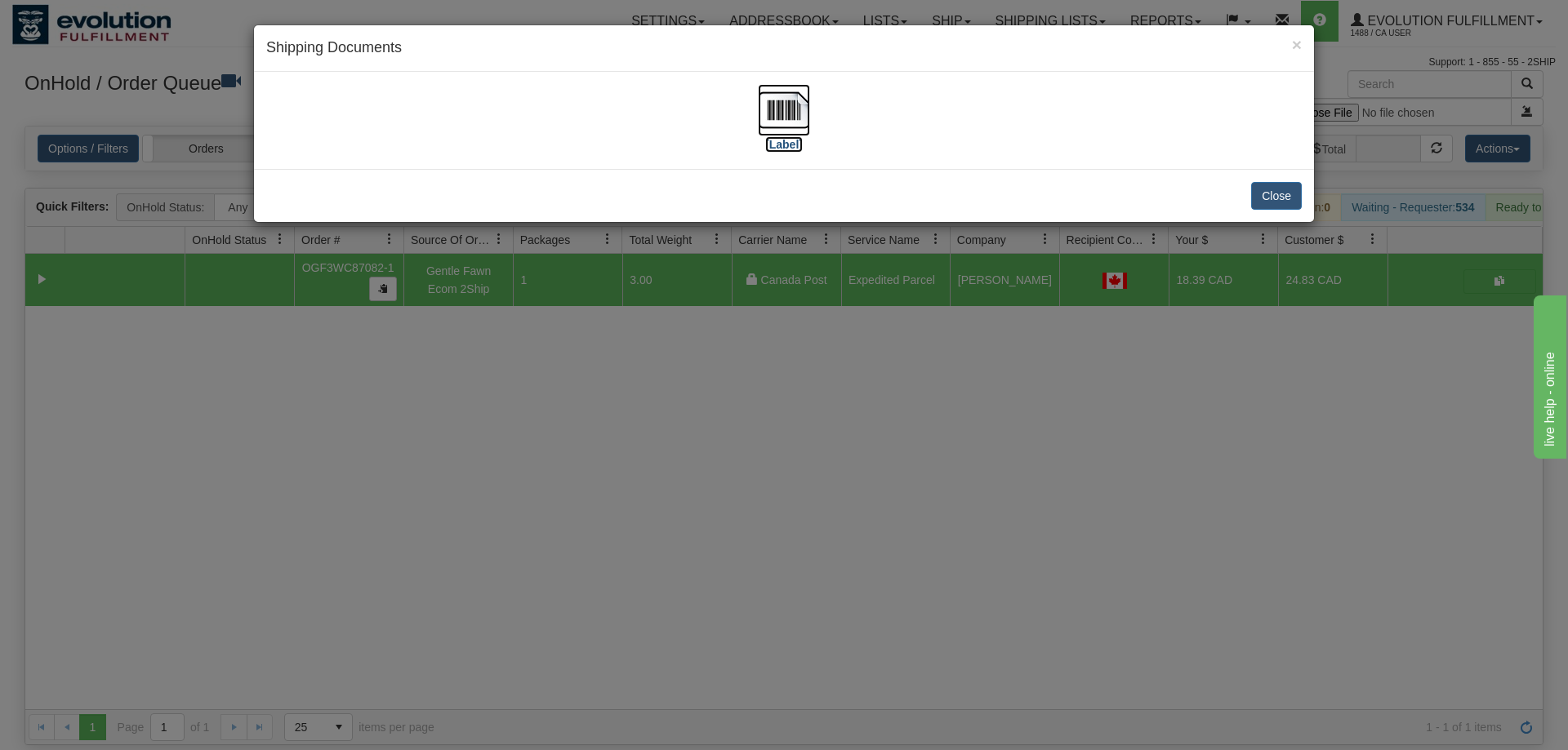
click at [771, 102] on img at bounding box center [783, 110] width 53 height 53
drag, startPoint x: 910, startPoint y: 530, endPoint x: 780, endPoint y: 392, distance: 189.6
click at [905, 511] on div "× Shipping Documents [Label] Close" at bounding box center [784, 375] width 1568 height 750
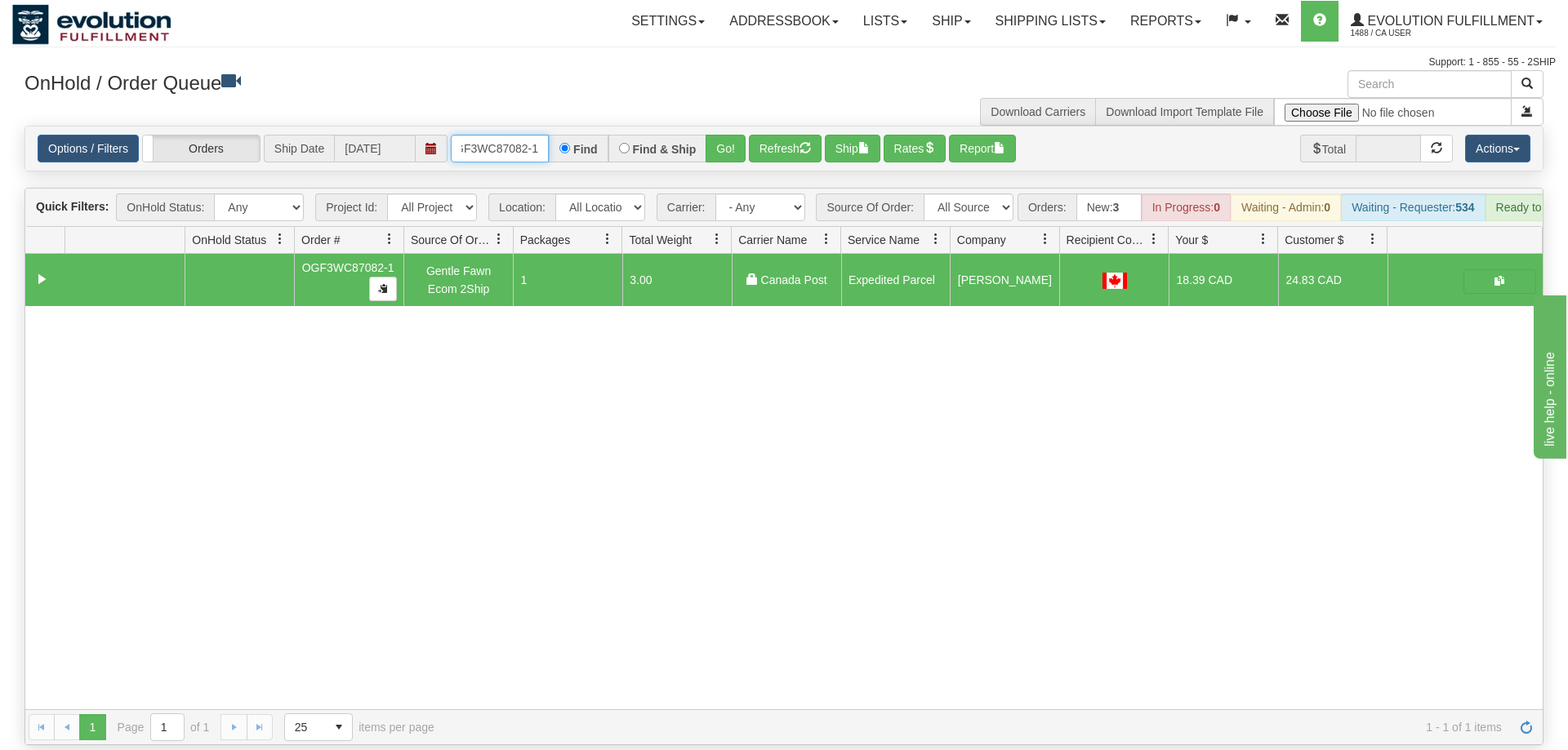
click at [518, 135] on input "OGF3WC87082-1" at bounding box center [499, 149] width 98 height 28
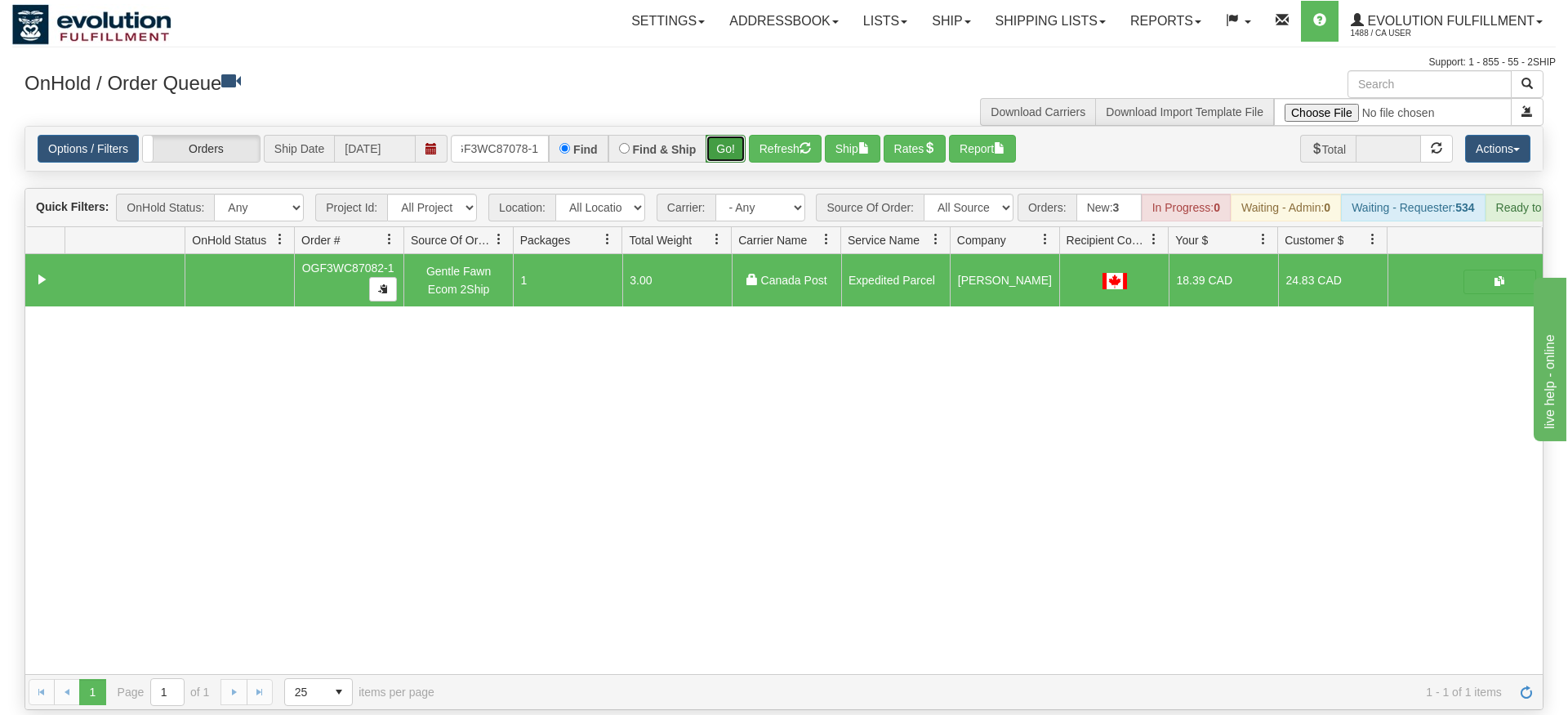
click at [734, 159] on div "Is equal to Is not equal to Contains Does not contains CAD USD EUR ZAR [PERSON_…" at bounding box center [783, 418] width 1543 height 584
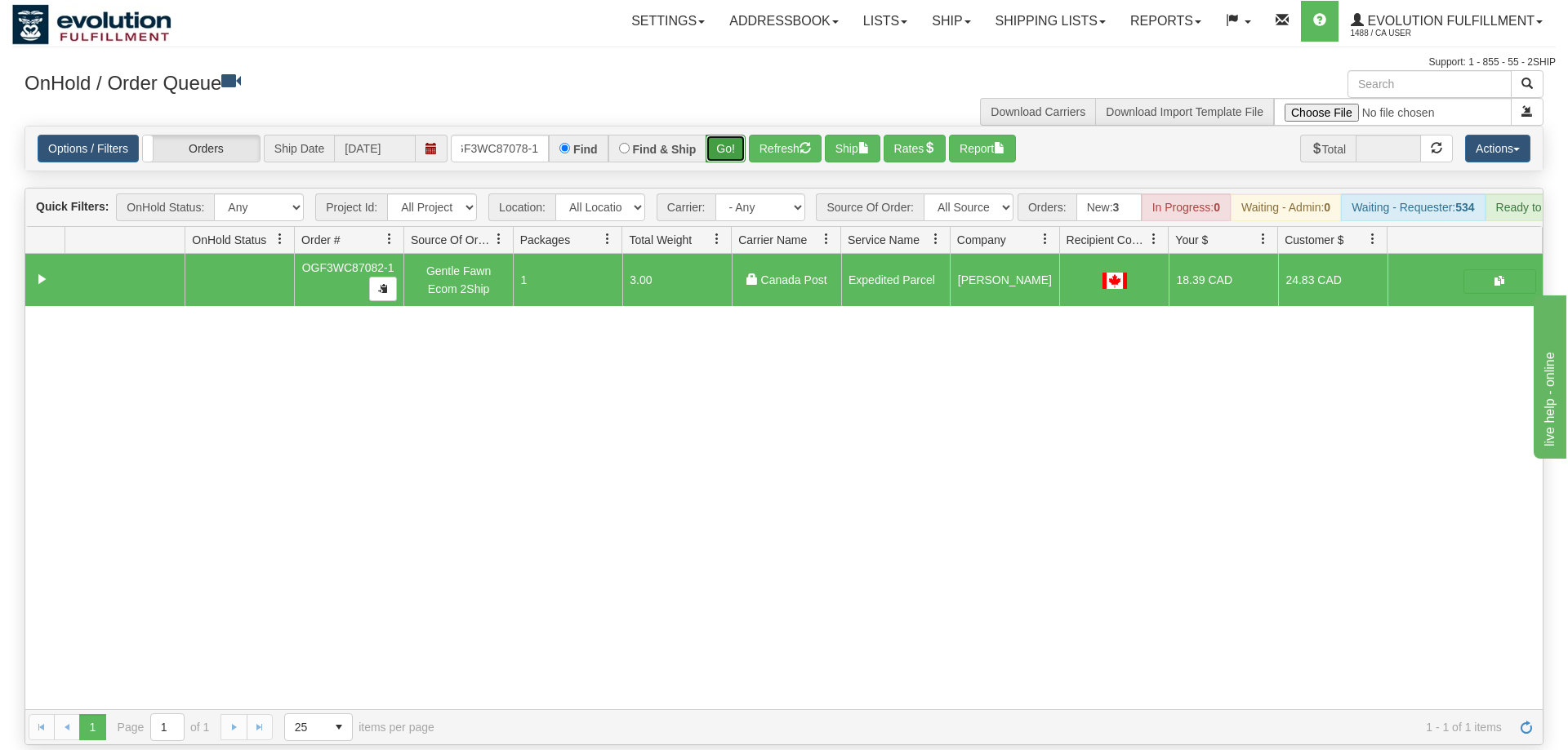
click at [741, 135] on button "Go!" at bounding box center [725, 149] width 40 height 28
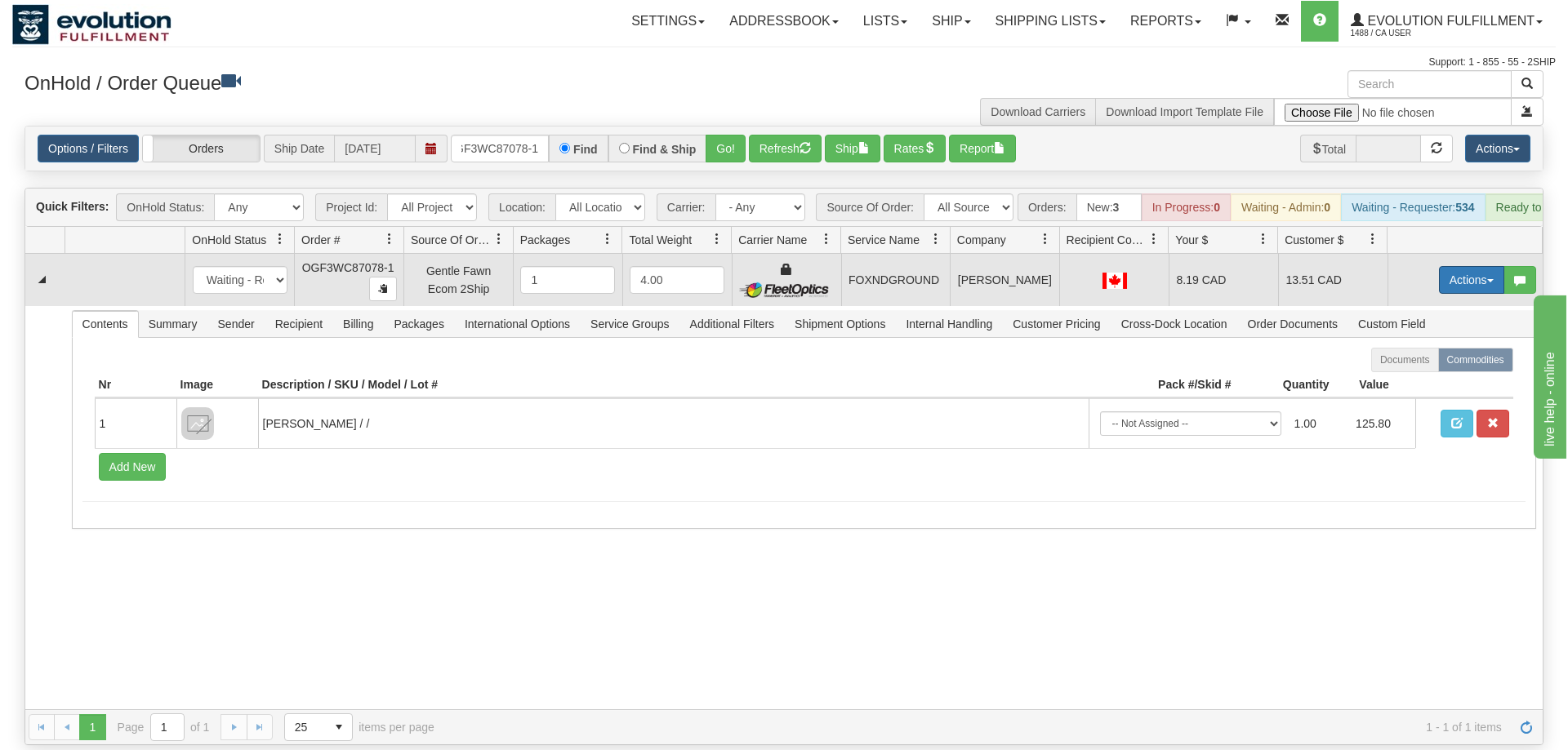
click at [1485, 266] on button "Actions" at bounding box center [1472, 280] width 65 height 28
click at [1405, 368] on span "Ship" at bounding box center [1405, 374] width 35 height 13
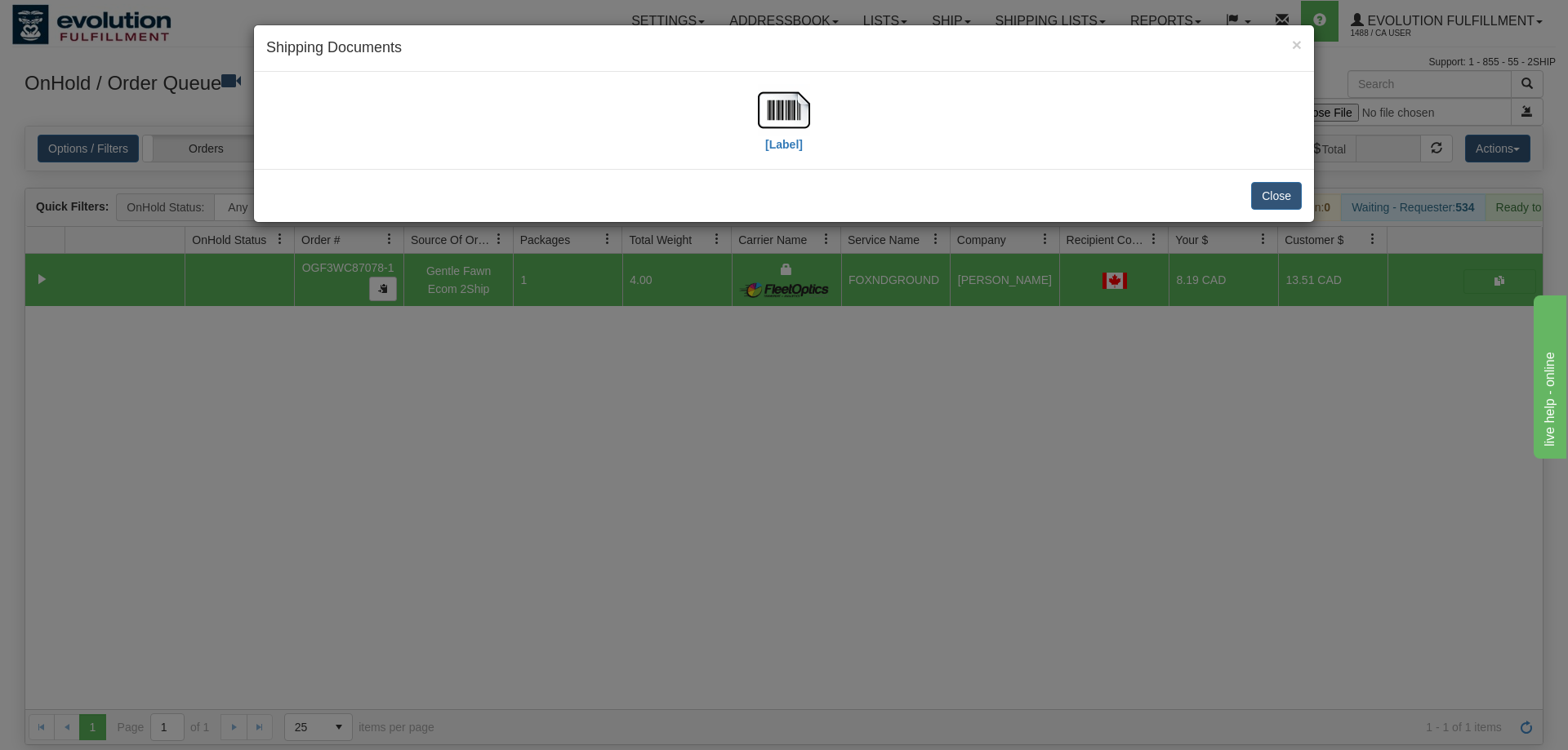
click at [760, 75] on div "[Label]" at bounding box center [784, 120] width 1060 height 97
click at [776, 148] on label "[Label]" at bounding box center [784, 144] width 38 height 16
drag, startPoint x: 768, startPoint y: 624, endPoint x: 771, endPoint y: 594, distance: 30.1
click at [771, 594] on div "× Shipping Documents [Label] Close" at bounding box center [784, 375] width 1568 height 750
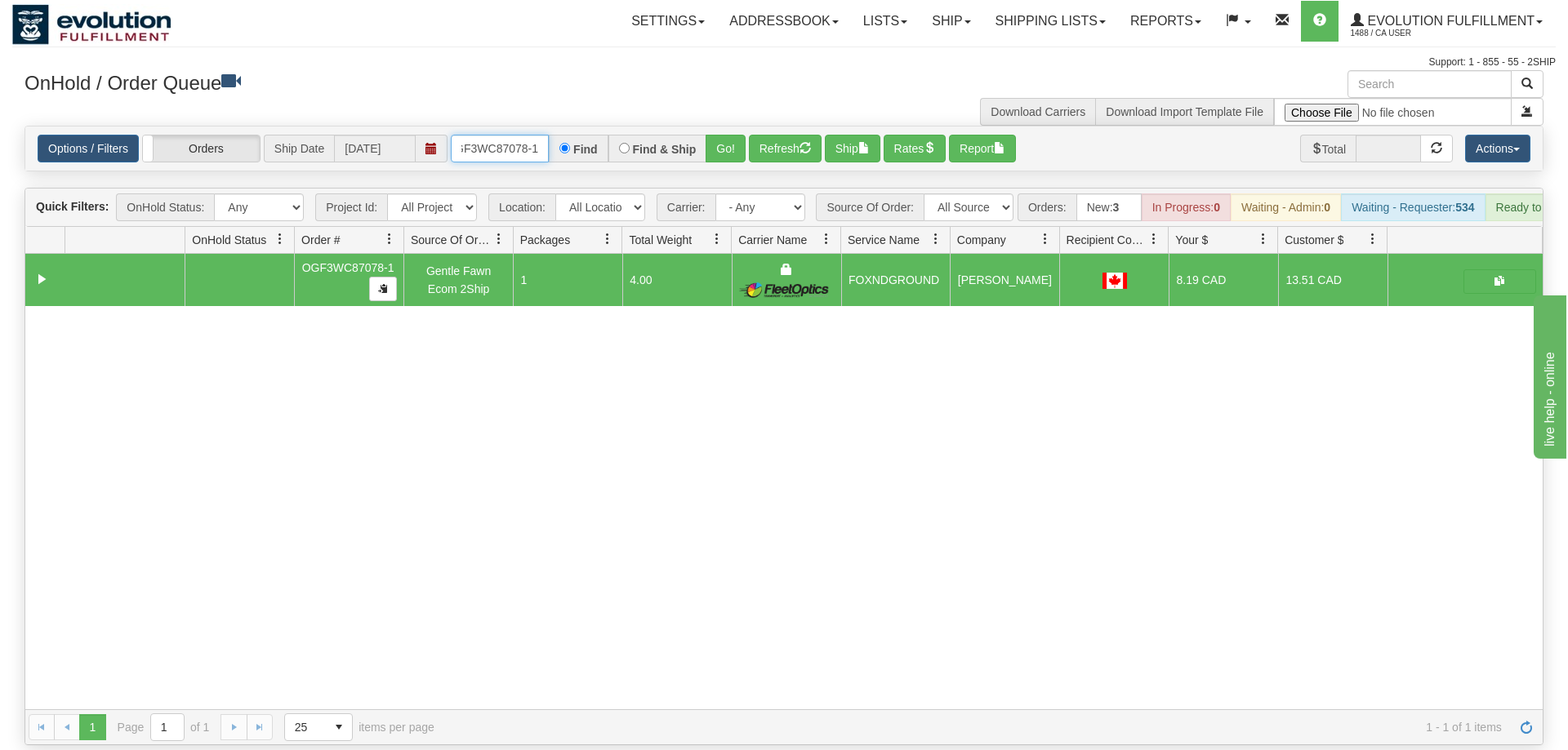
click at [543, 135] on input "OGF3WC87078-1" at bounding box center [499, 149] width 98 height 28
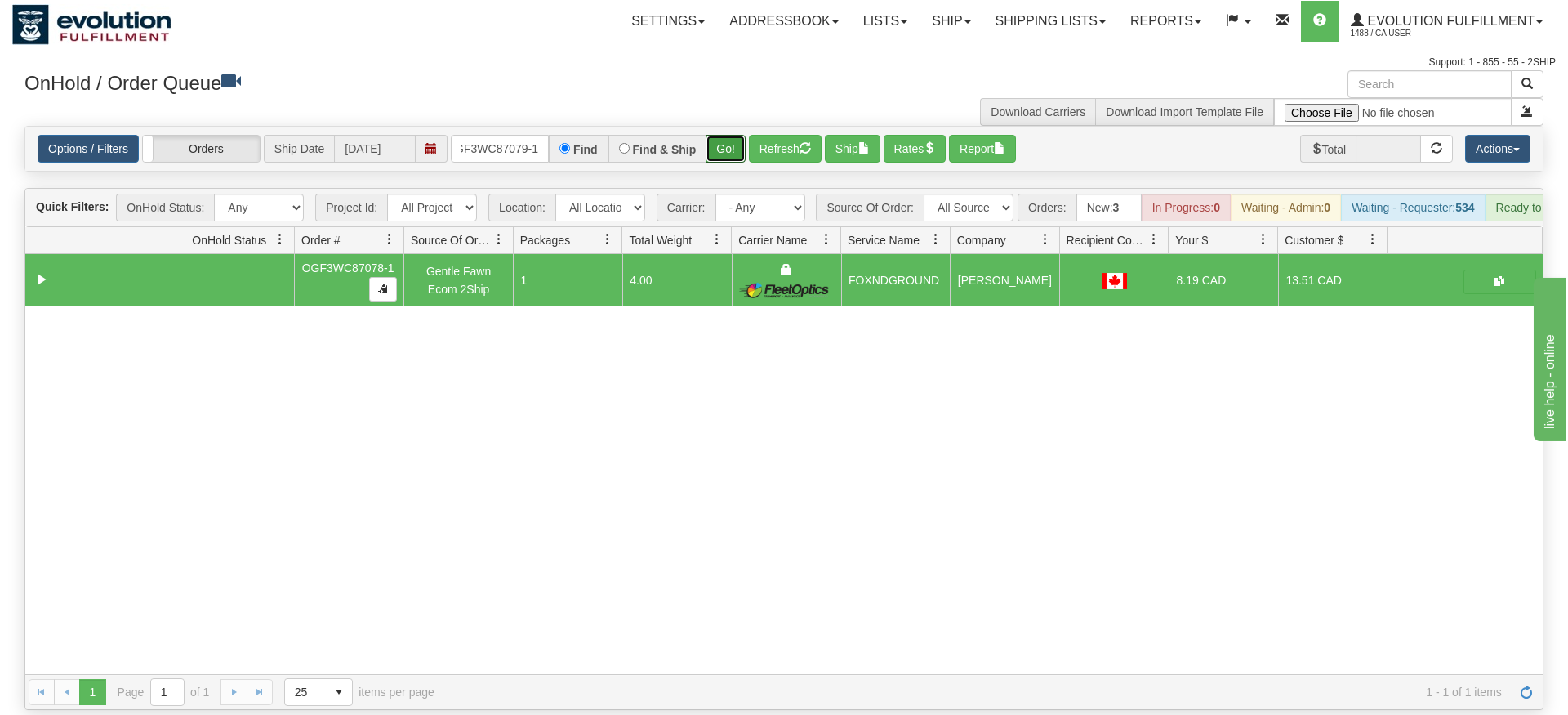
click at [724, 154] on div "Is equal to Is not equal to Contains Does not contains CAD USD EUR ZAR [PERSON_…" at bounding box center [783, 418] width 1543 height 584
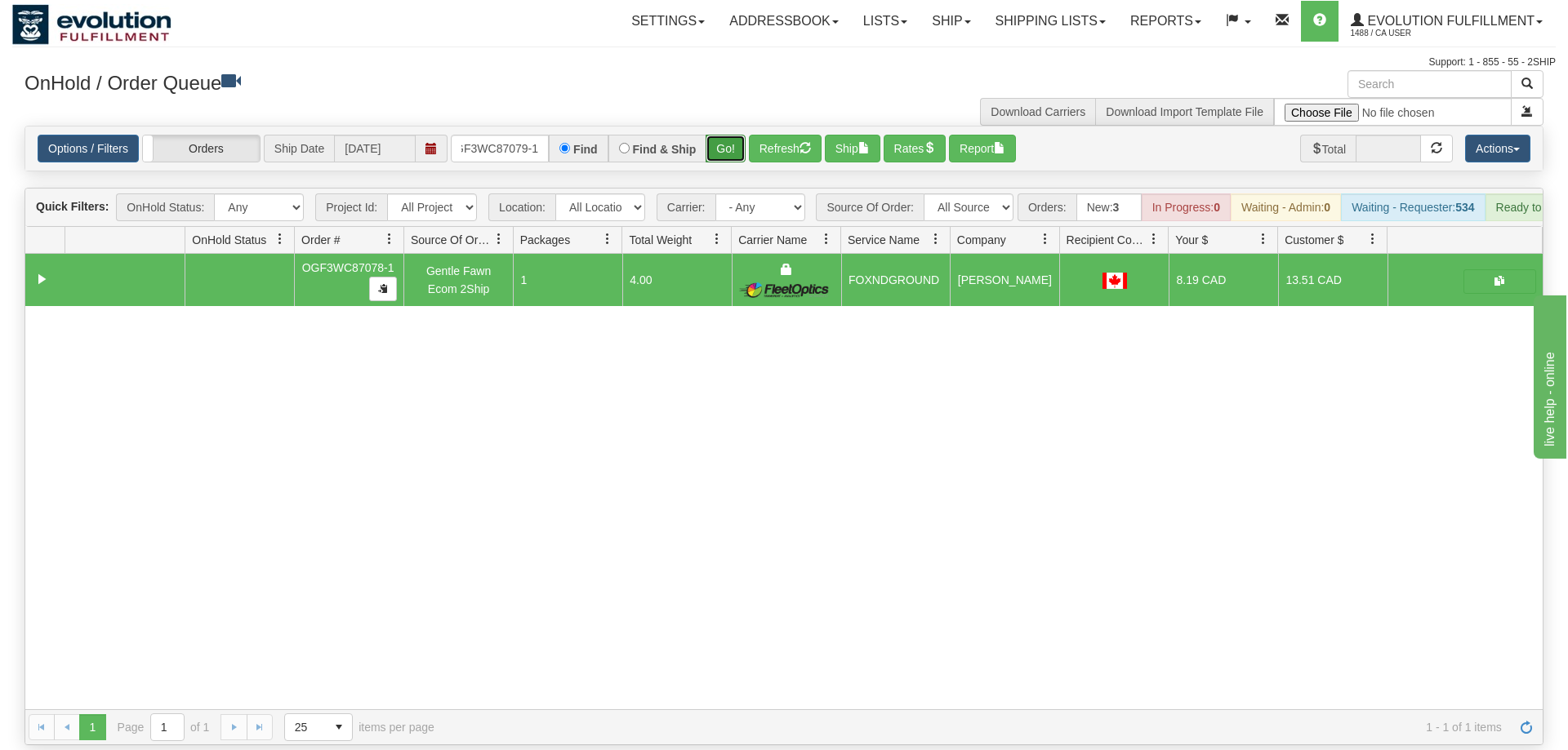
click at [717, 135] on button "Go!" at bounding box center [725, 149] width 40 height 28
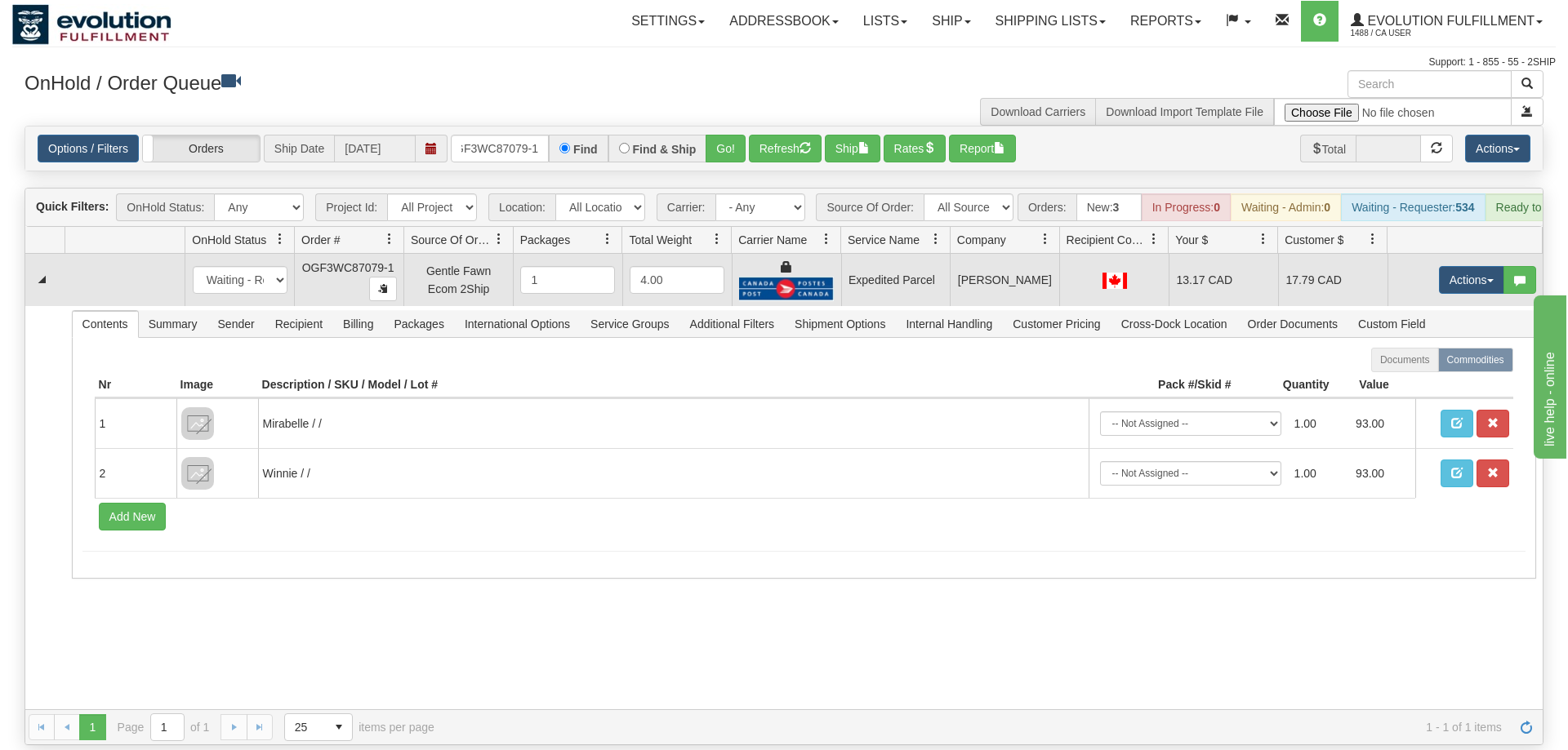
click at [1471, 254] on td "Actions Open Refresh Rates Rate All Services Ship Delete Edit Items" at bounding box center [1465, 280] width 155 height 53
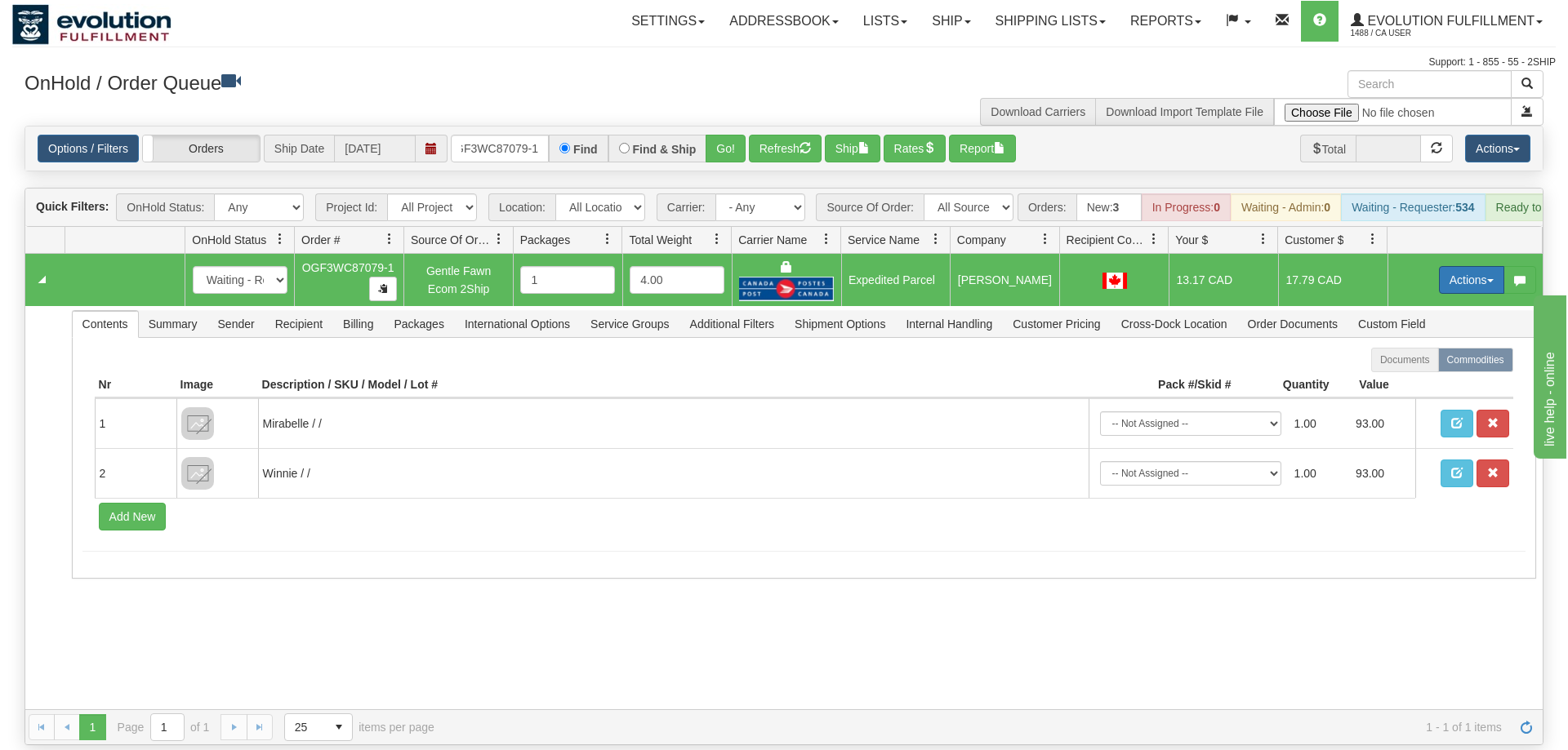
click at [1458, 266] on button "Actions" at bounding box center [1472, 280] width 65 height 28
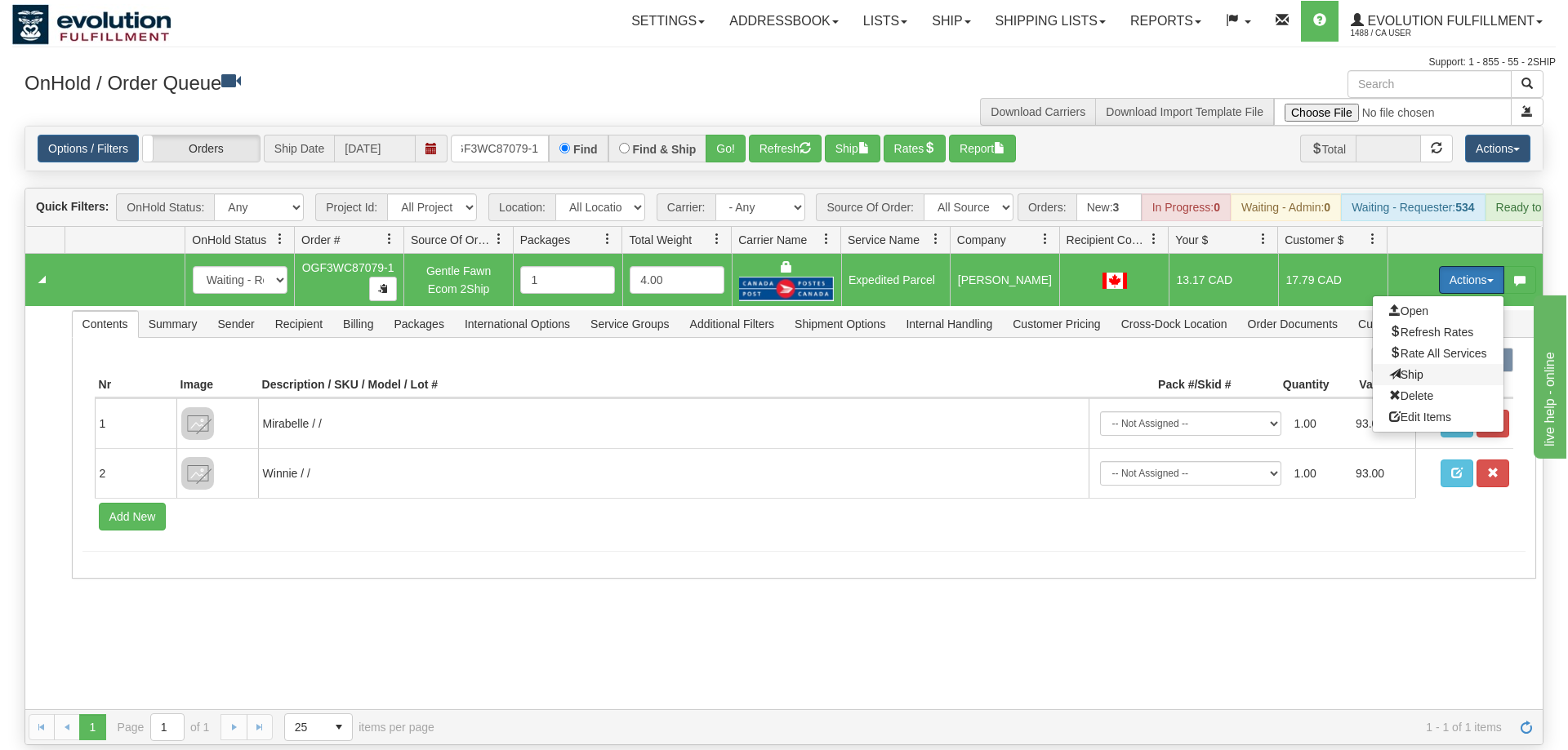
click at [1396, 368] on span "Ship" at bounding box center [1405, 374] width 35 height 13
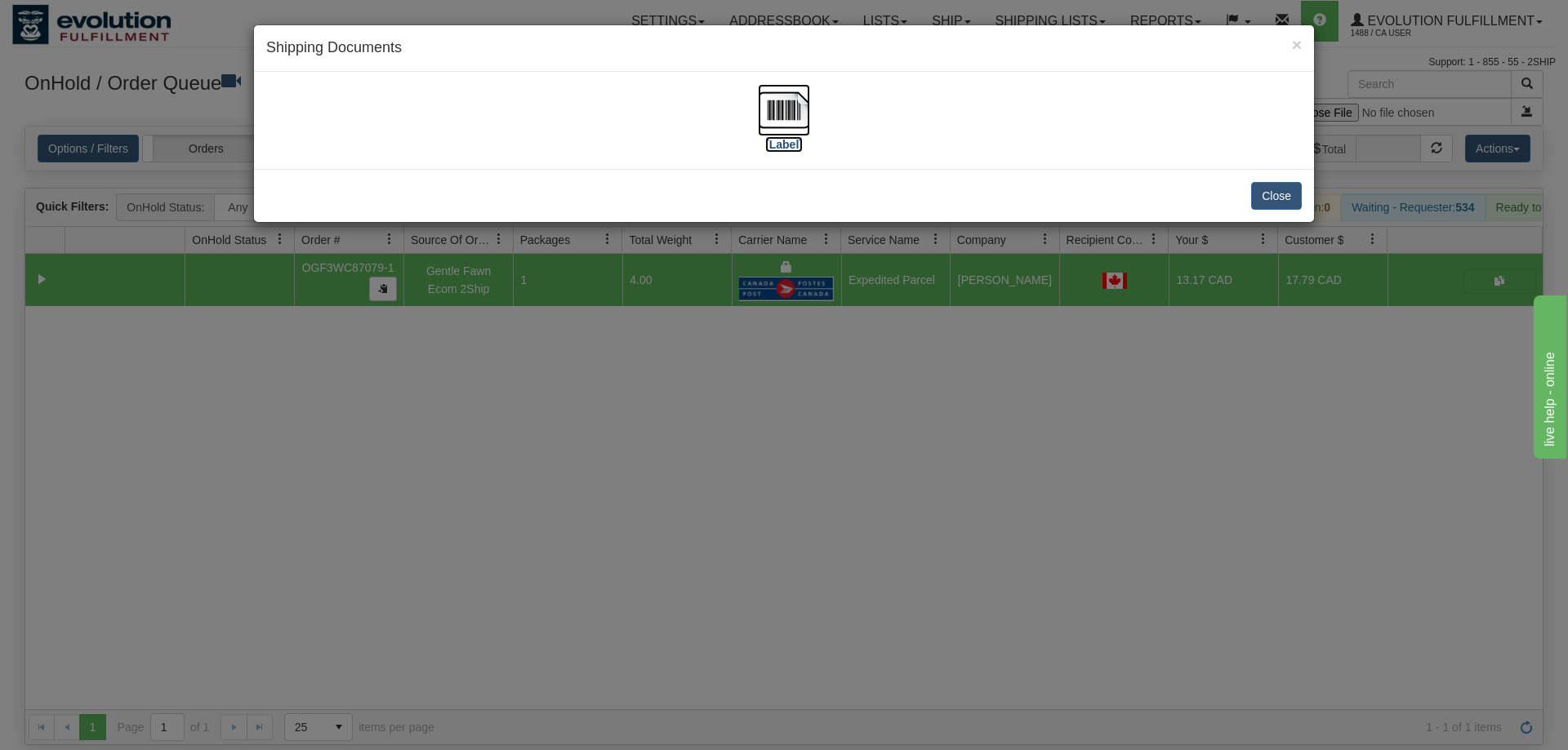
click at [778, 84] on img at bounding box center [783, 110] width 53 height 53
drag, startPoint x: 909, startPoint y: 505, endPoint x: 763, endPoint y: 146, distance: 387.6
click at [909, 490] on div "× Shipping Documents [Label] Close" at bounding box center [784, 375] width 1568 height 750
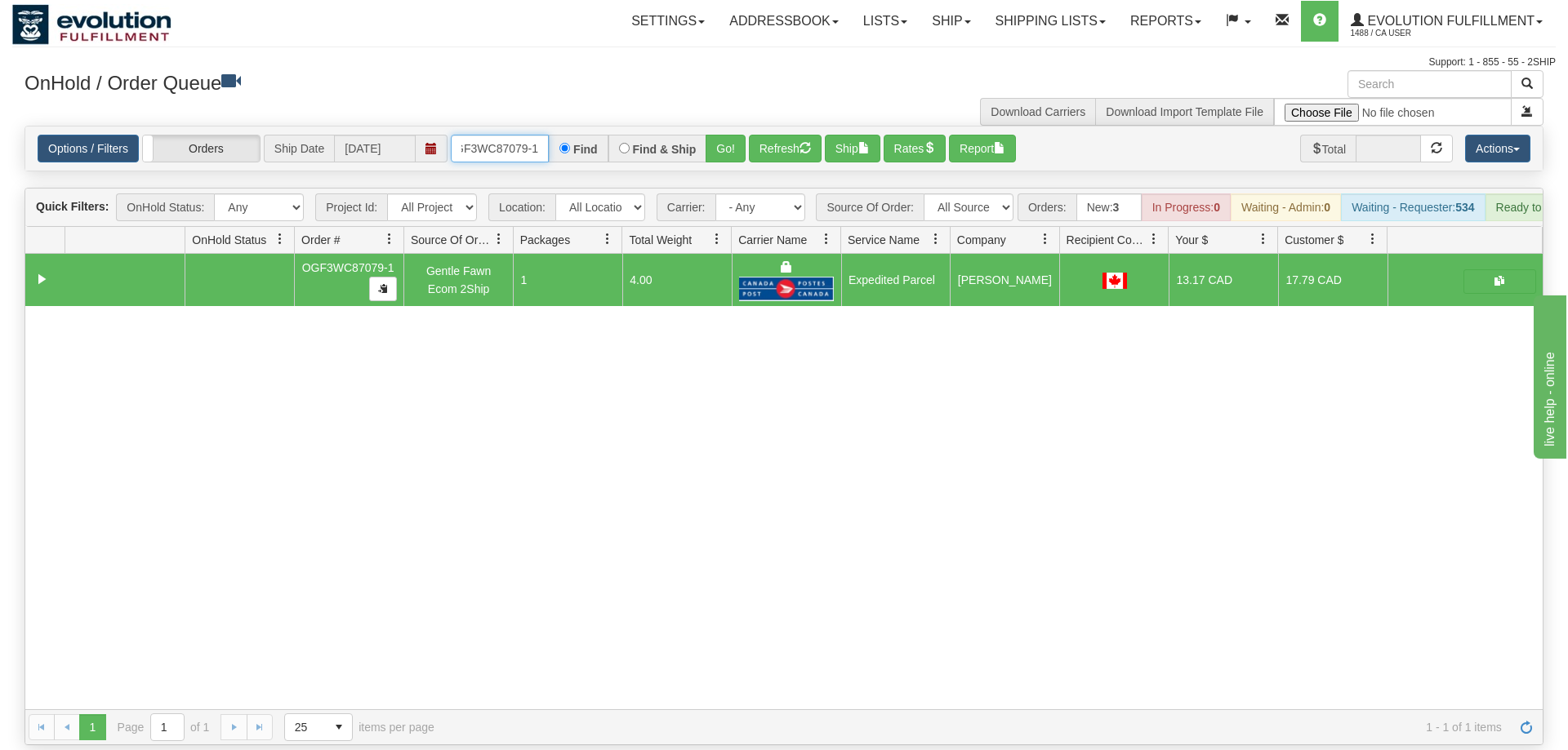
click at [518, 135] on input "OGF3WC87079-1" at bounding box center [499, 149] width 98 height 28
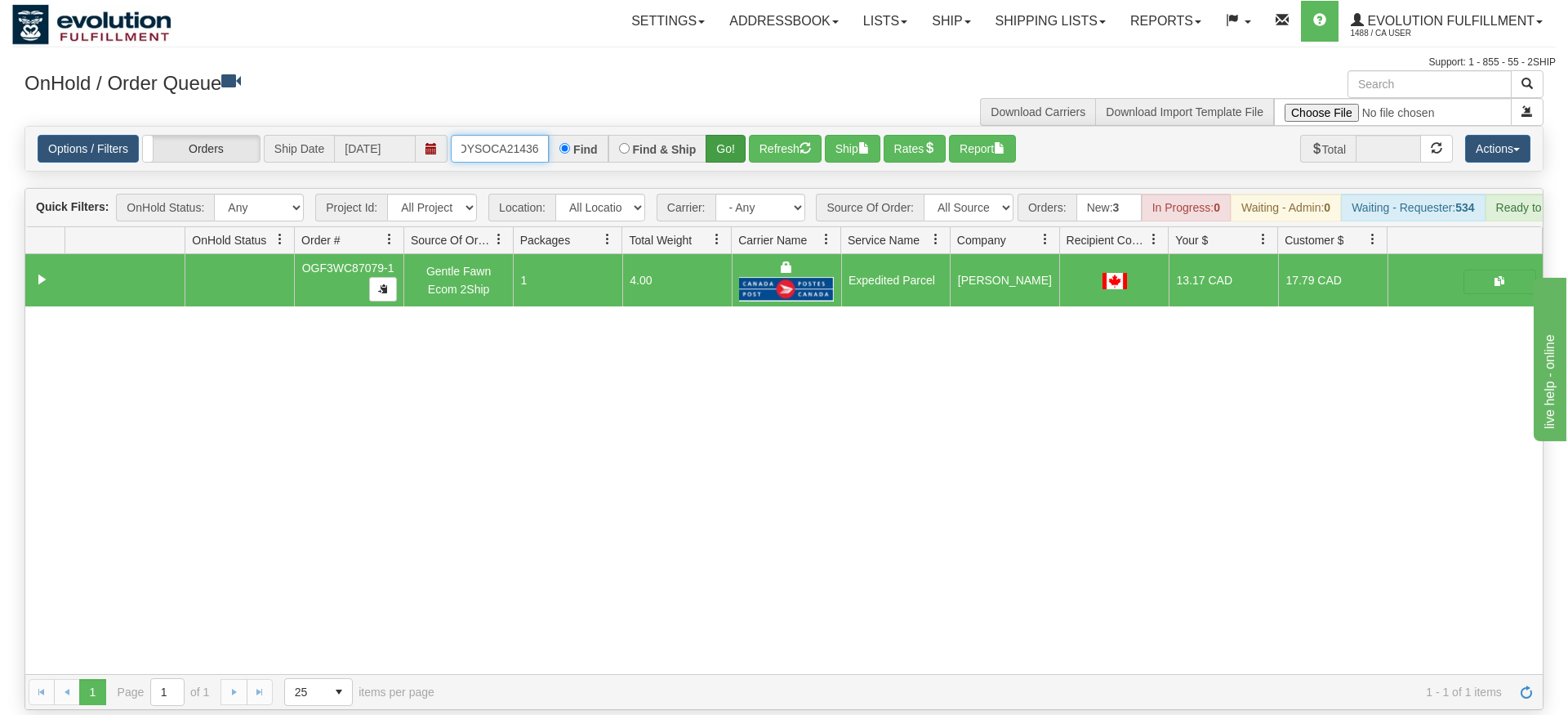
type input "OMOYSOCA21436"
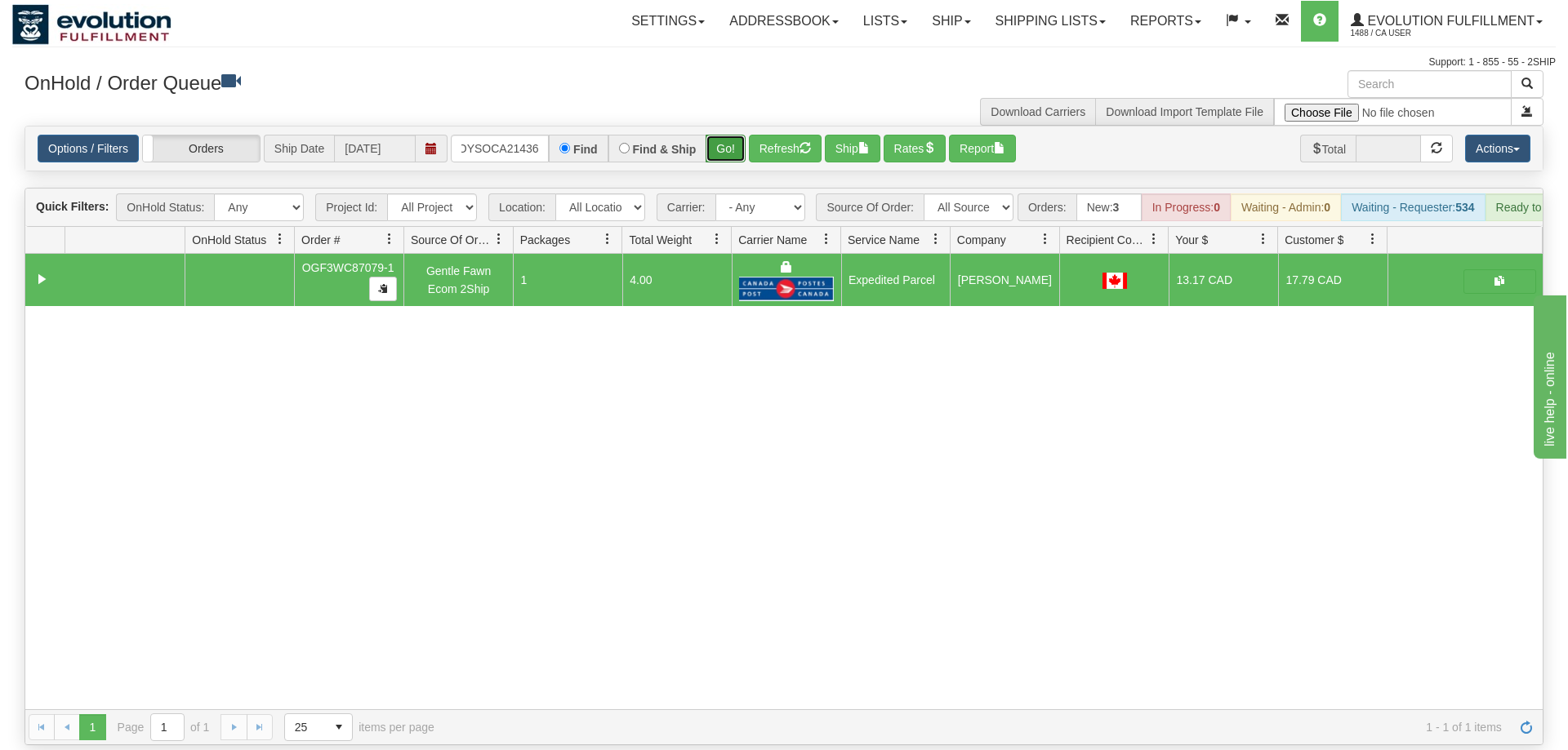
drag, startPoint x: 734, startPoint y: 121, endPoint x: 728, endPoint y: 129, distance: 10.0
click at [734, 154] on div "Is equal to Is not equal to Contains Does not contains CAD USD EUR ZAR [PERSON_…" at bounding box center [783, 436] width 1543 height 619
click at [728, 135] on button "Go!" at bounding box center [725, 149] width 40 height 28
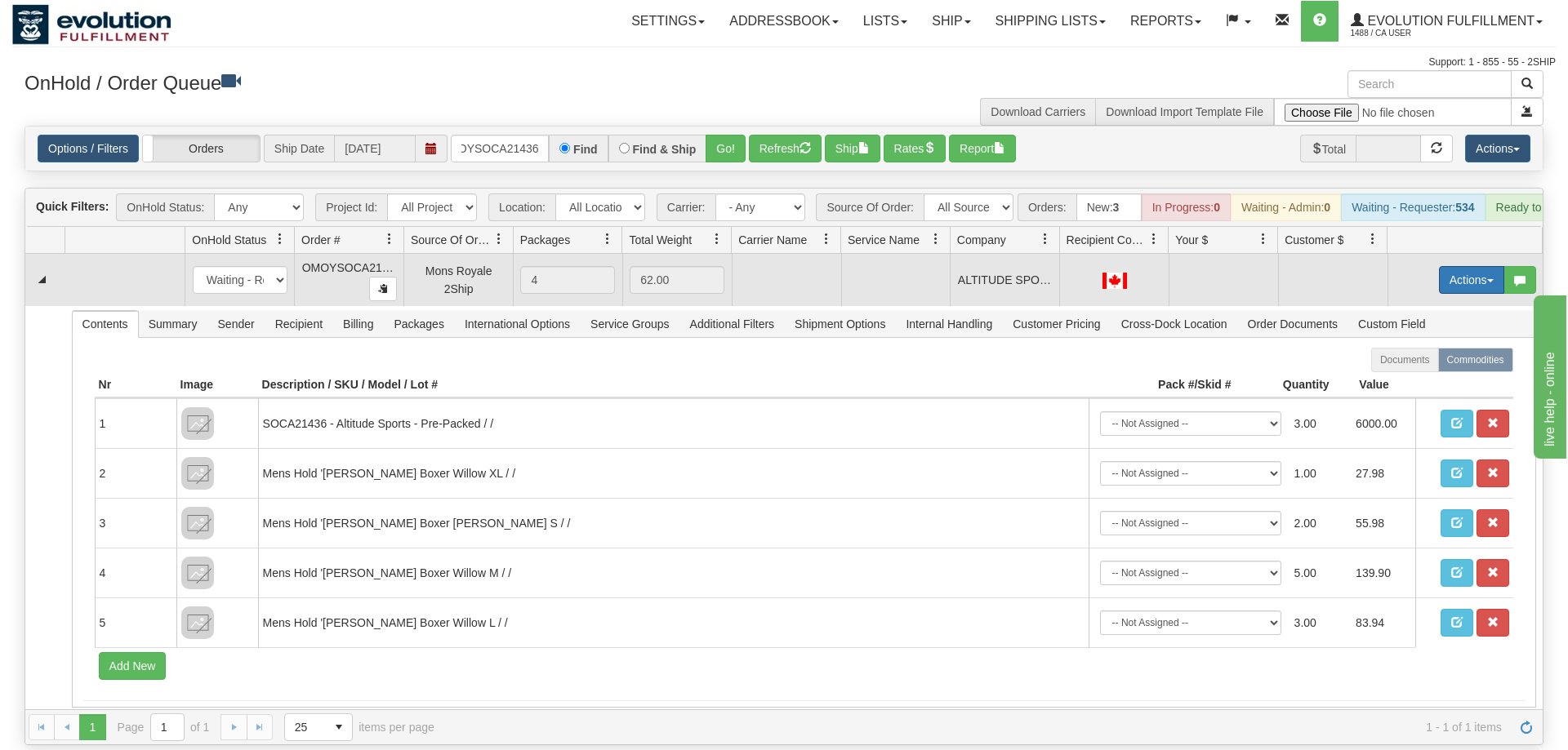
click at [1445, 266] on button "Actions" at bounding box center [1472, 280] width 65 height 28
click at [1423, 347] on span "Rate All Services" at bounding box center [1437, 353] width 98 height 13
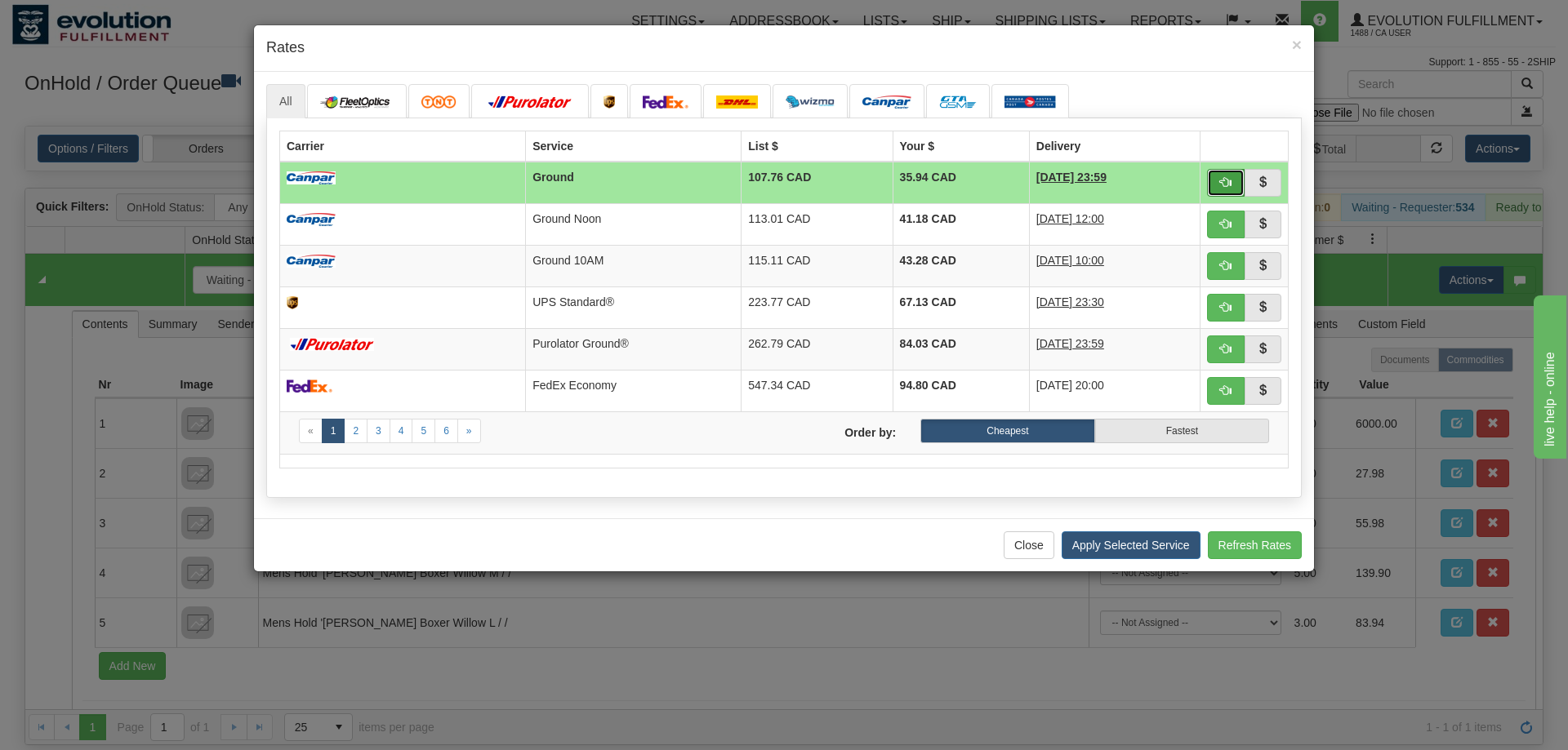
click at [1228, 183] on span "button" at bounding box center [1226, 183] width 12 height 12
